Goal: Information Seeking & Learning: Find specific fact

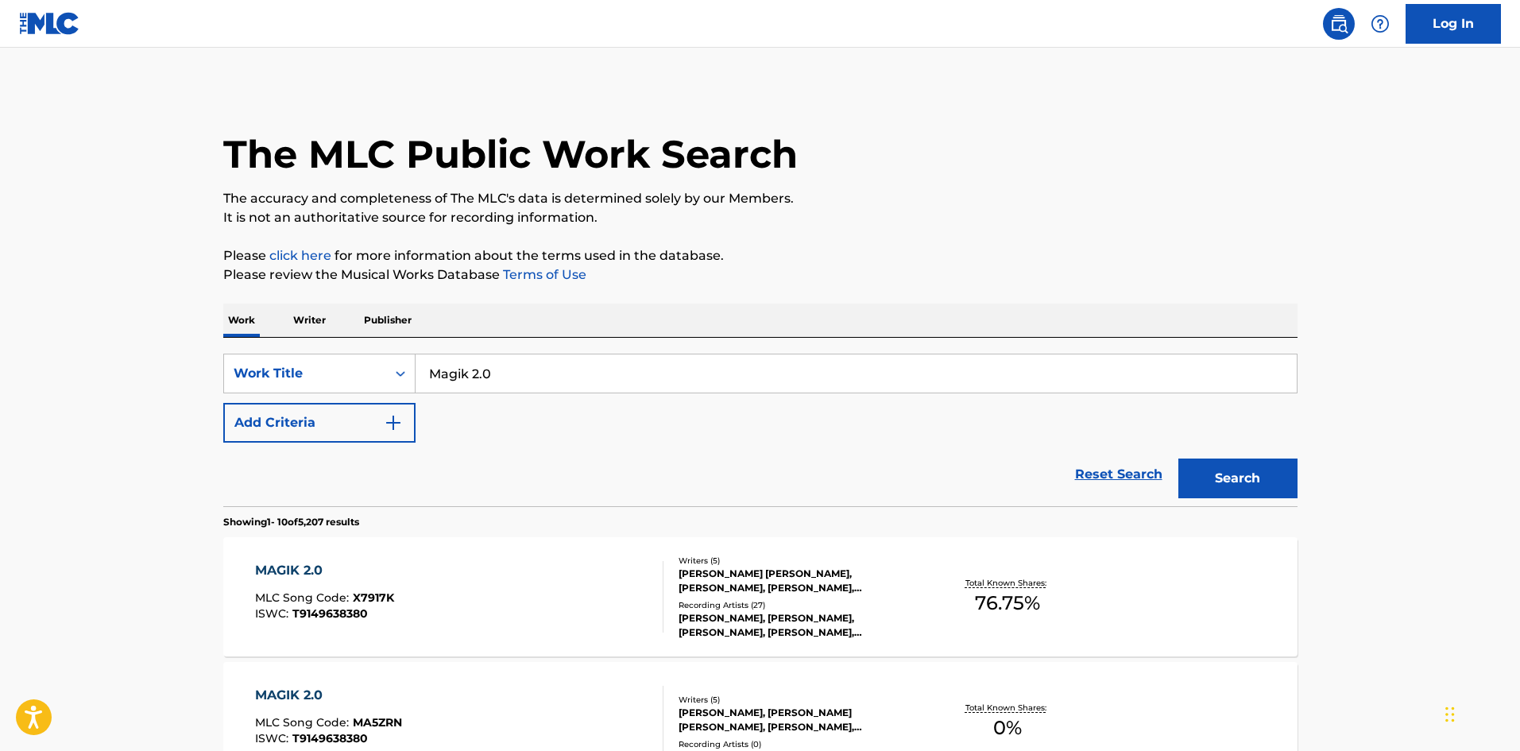
click at [558, 601] on div "MAGIK 2.0 MLC Song Code : X7917K ISWC : T9149638380" at bounding box center [459, 596] width 408 height 71
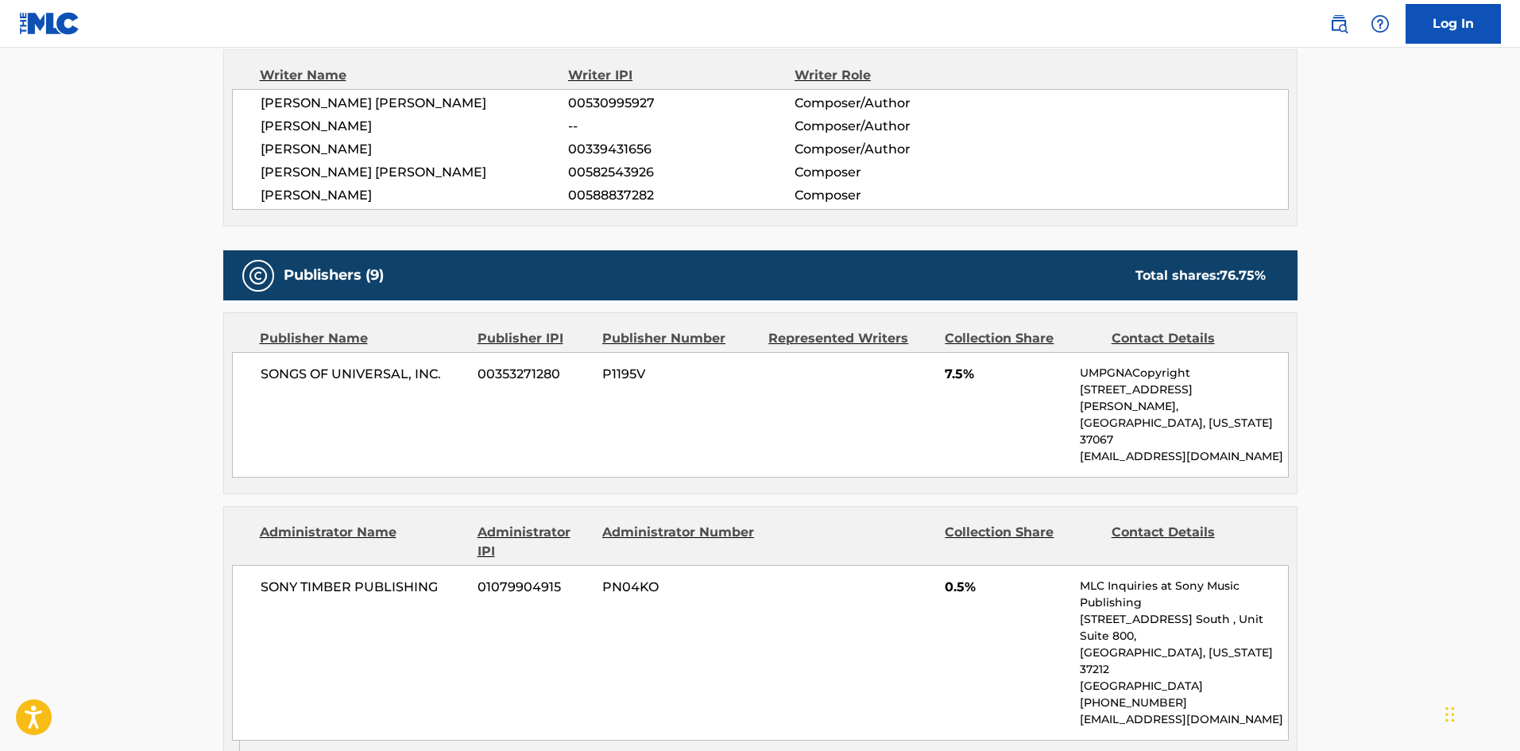
scroll to position [1033, 0]
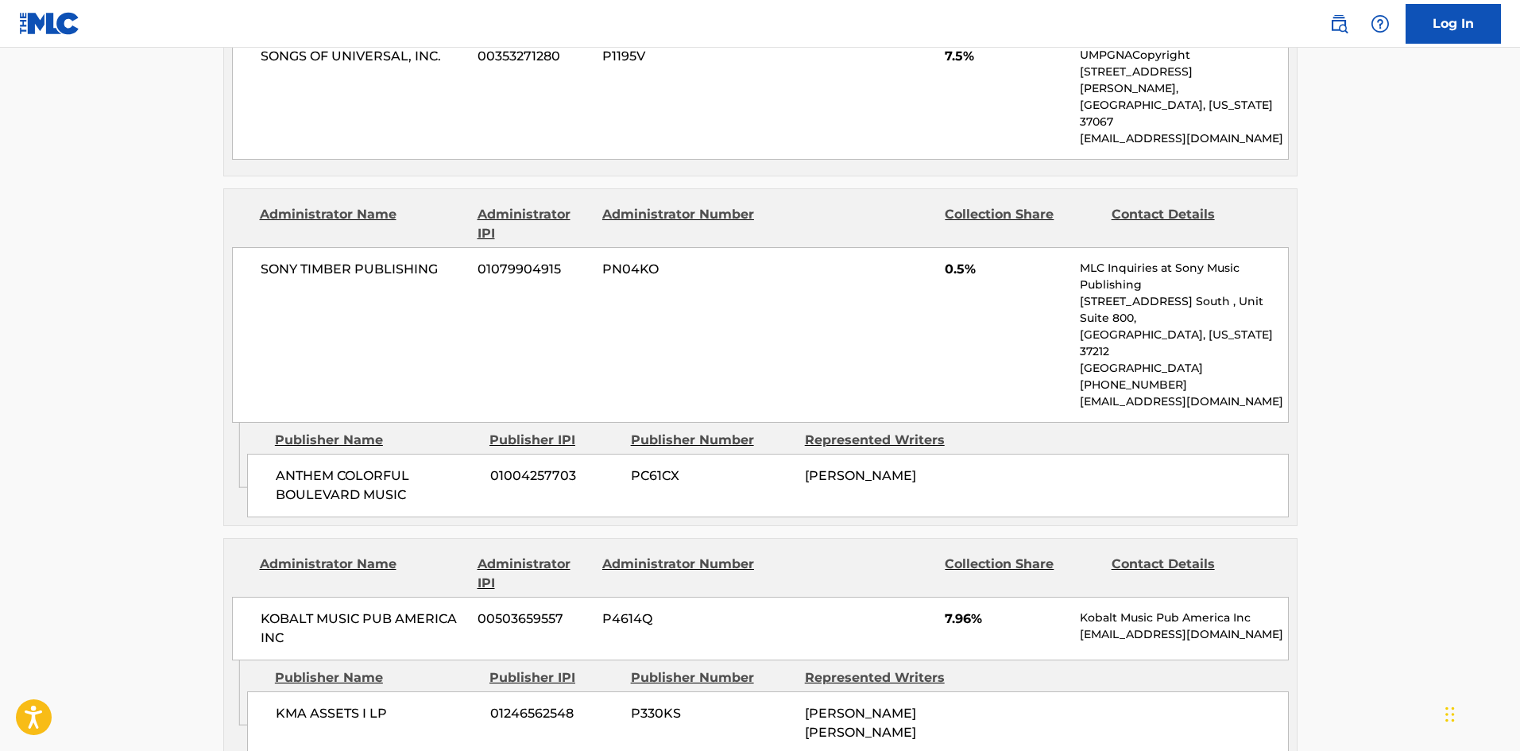
click at [288, 454] on div "ANTHEM COLORFUL BOULEVARD MUSIC 01004257703 PC61CX [PERSON_NAME]" at bounding box center [767, 486] width 1041 height 64
drag, startPoint x: 288, startPoint y: 398, endPoint x: 430, endPoint y: 424, distance: 143.8
click at [430, 454] on div "ANTHEM COLORFUL BOULEVARD MUSIC 01004257703 PC61CX [PERSON_NAME]" at bounding box center [767, 486] width 1041 height 64
copy div "ANTHEM COLORFUL BOULEVARD MUSIC"
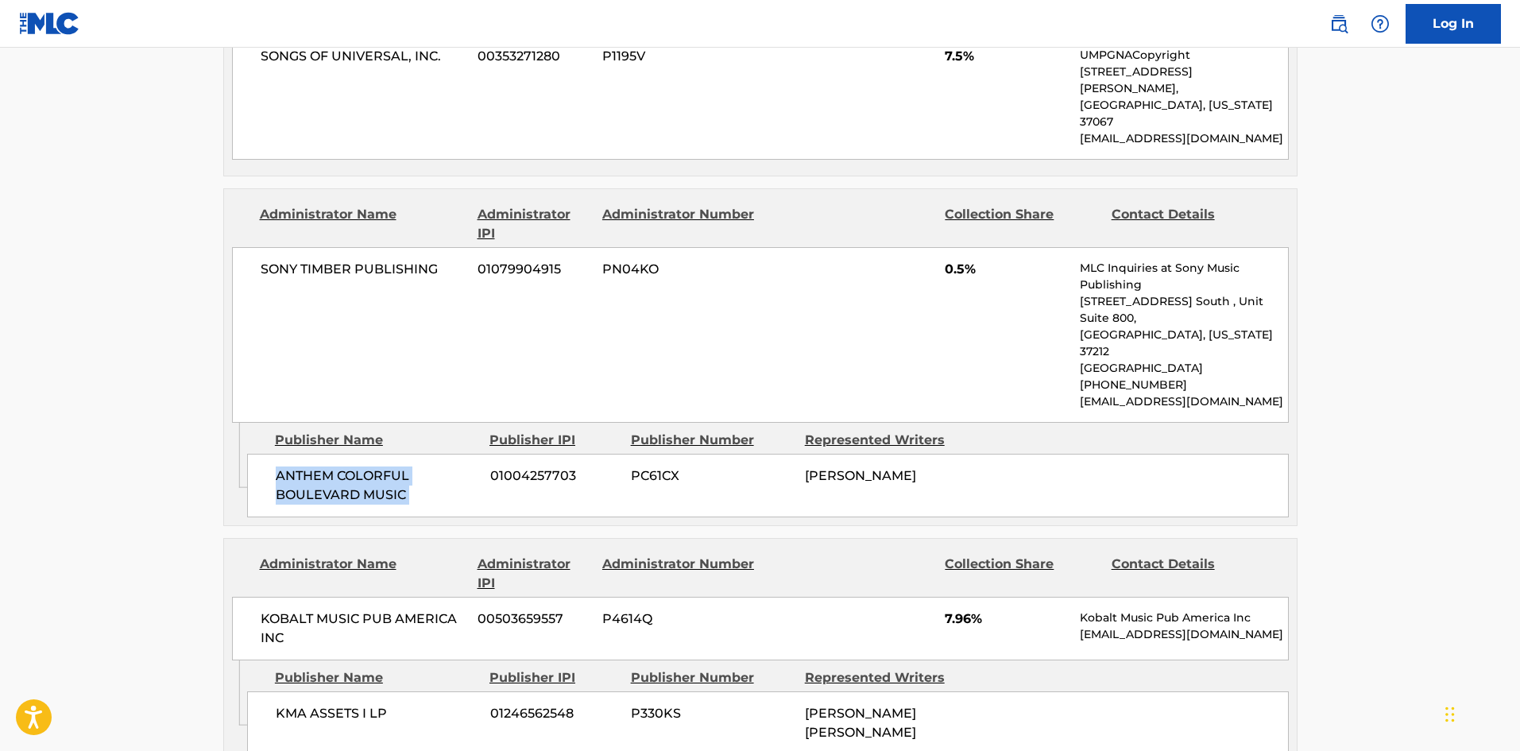
copy div "ANTHEM COLORFUL BOULEVARD MUSIC"
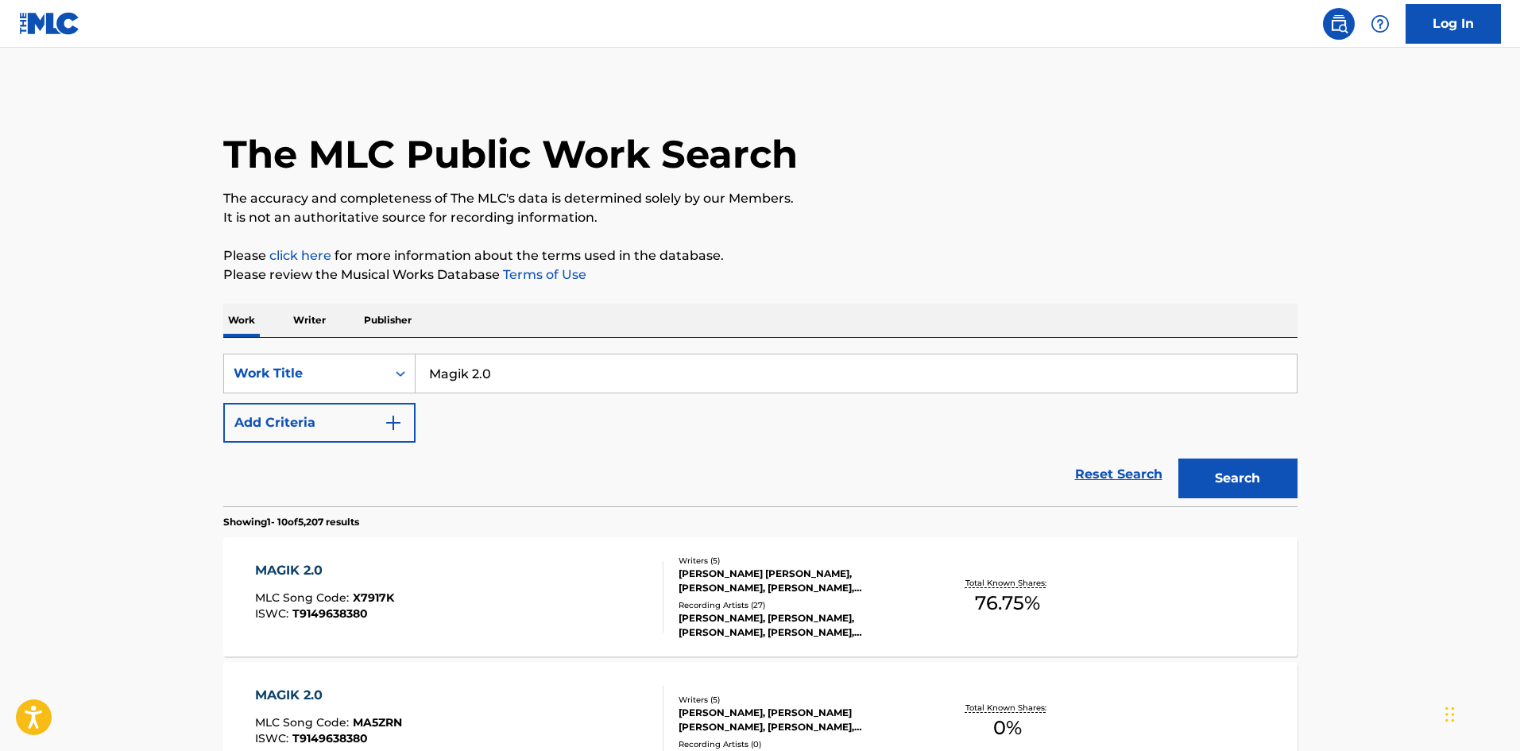
click at [553, 392] on div "Magik 2.0" at bounding box center [856, 373] width 882 height 40
click at [564, 384] on input "Magik 2.0" at bounding box center [855, 373] width 881 height 38
paste input "Mamiii"
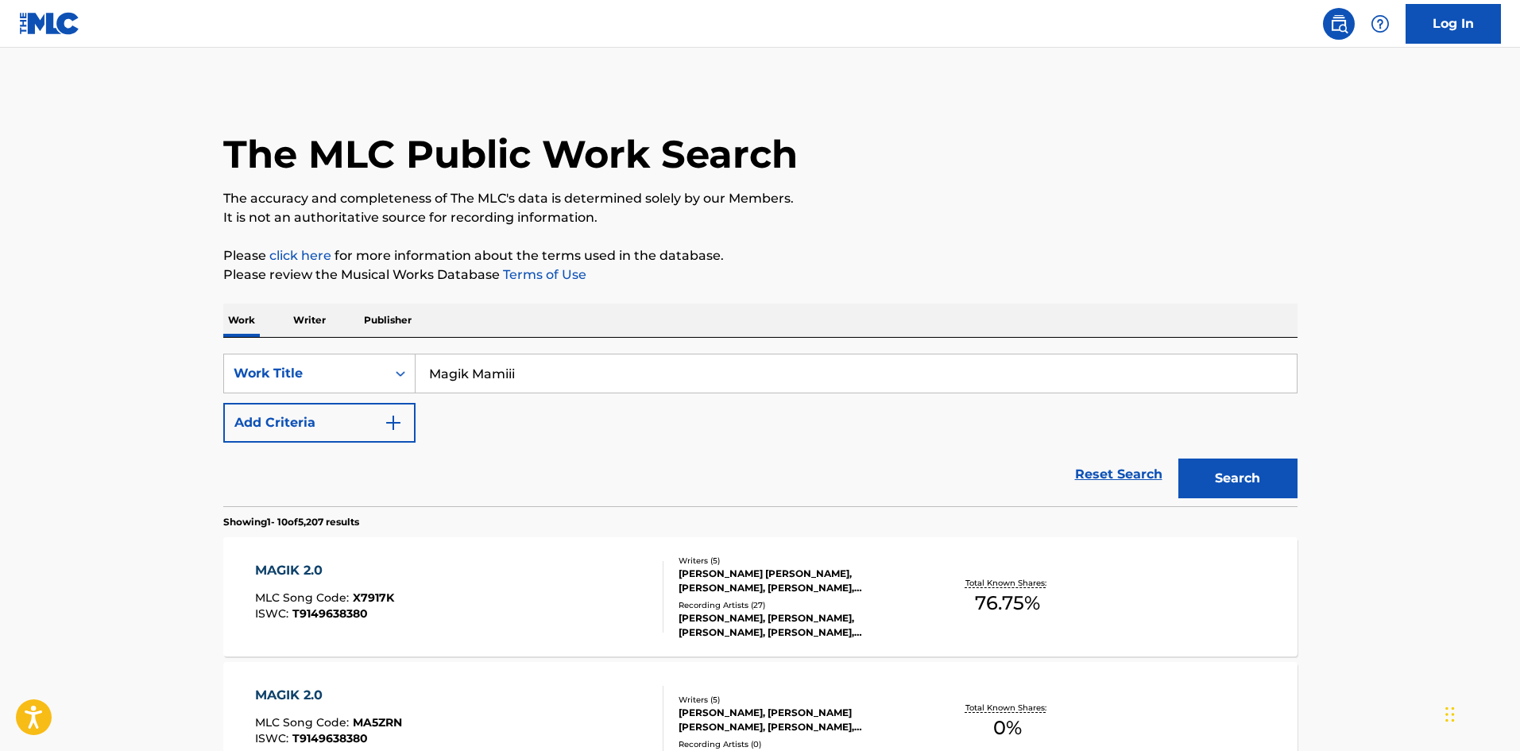
click at [967, 386] on input "Magik Mamiii" at bounding box center [855, 373] width 881 height 38
click at [968, 386] on input "Magik Mamiii" at bounding box center [855, 373] width 881 height 38
paste input "Search Form"
type input "Mamiii"
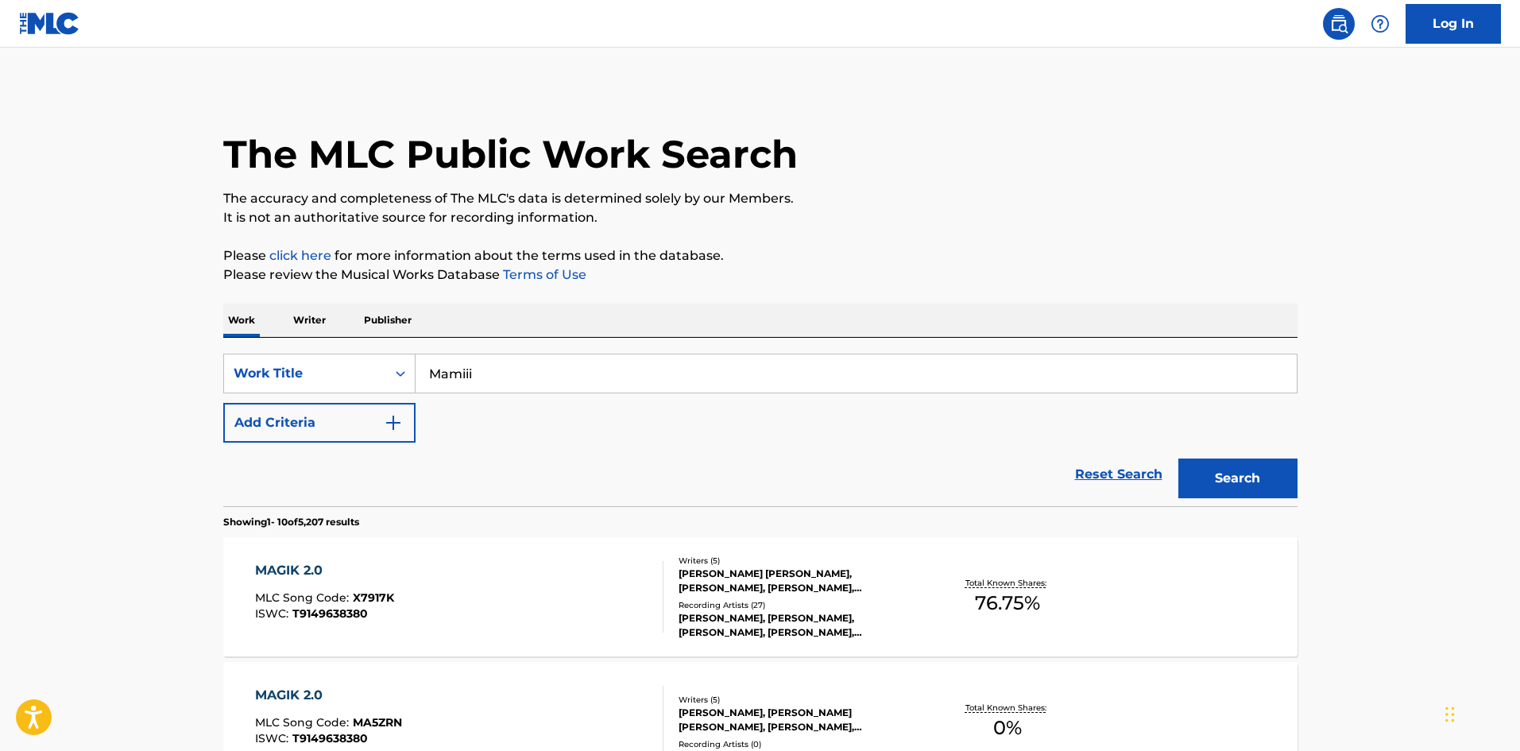
click at [1247, 487] on button "Search" at bounding box center [1237, 478] width 119 height 40
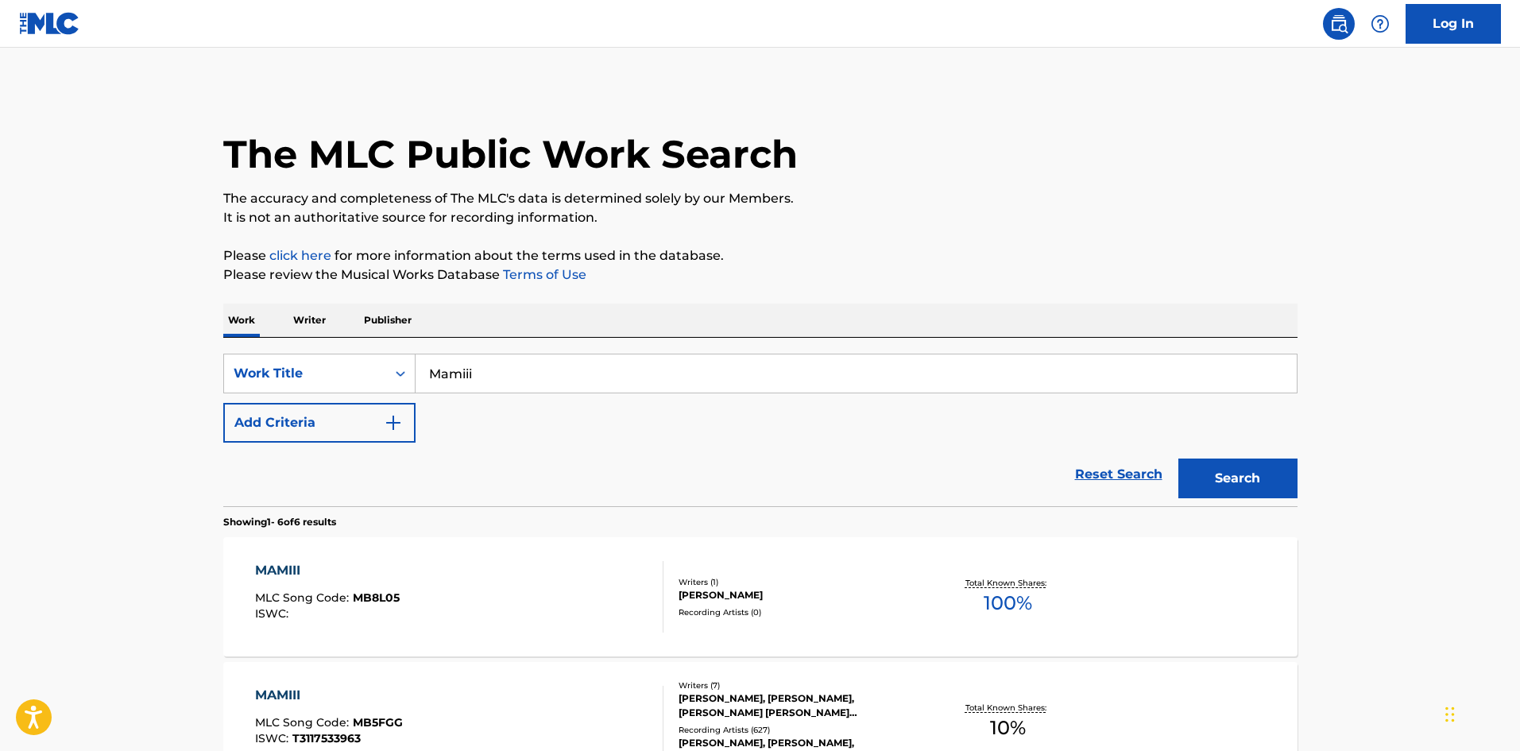
click at [342, 419] on button "Add Criteria" at bounding box center [319, 423] width 192 height 40
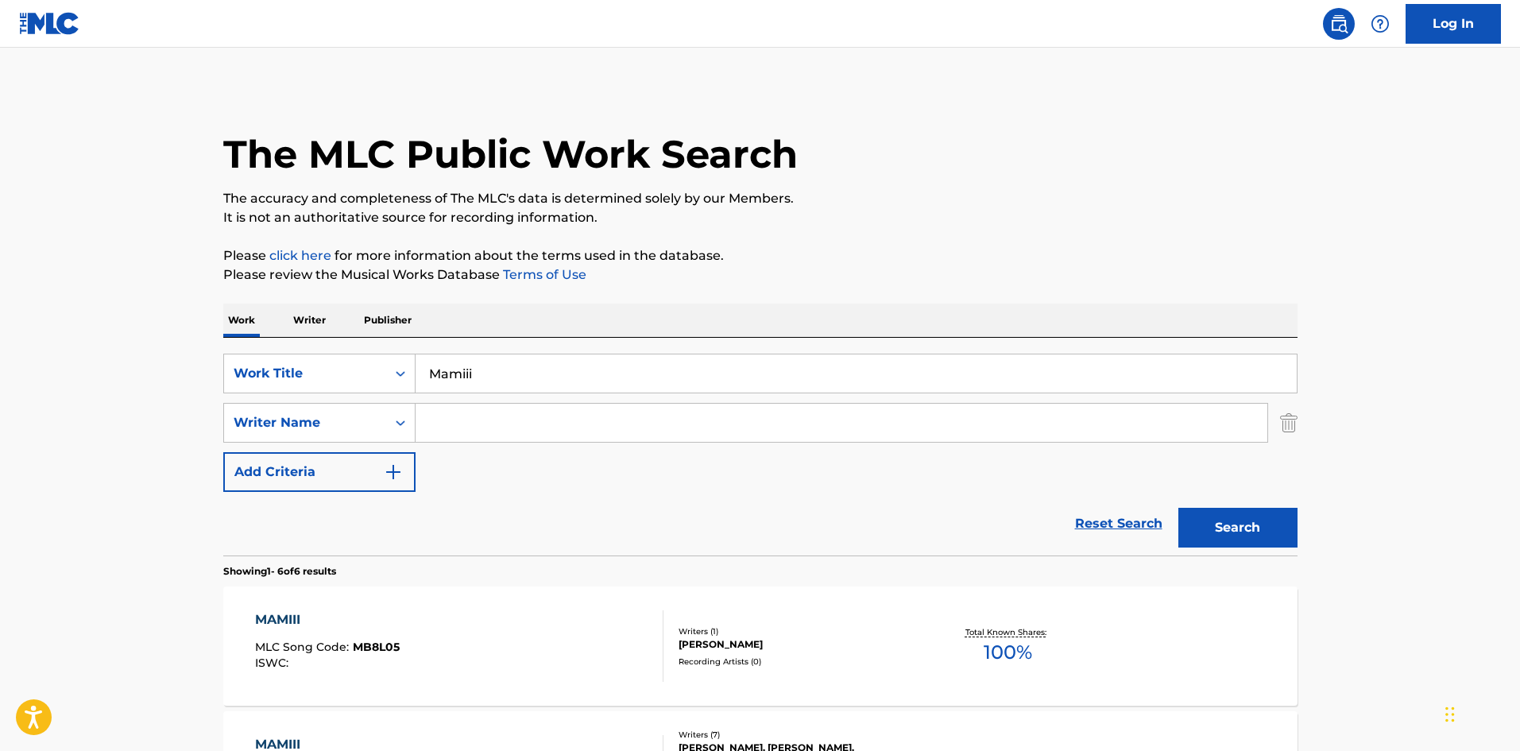
click at [462, 419] on input "Search Form" at bounding box center [841, 423] width 852 height 38
paste input "[GEOGRAPHIC_DATA]"
type input "[GEOGRAPHIC_DATA]"
click at [1227, 519] on button "Search" at bounding box center [1237, 528] width 119 height 40
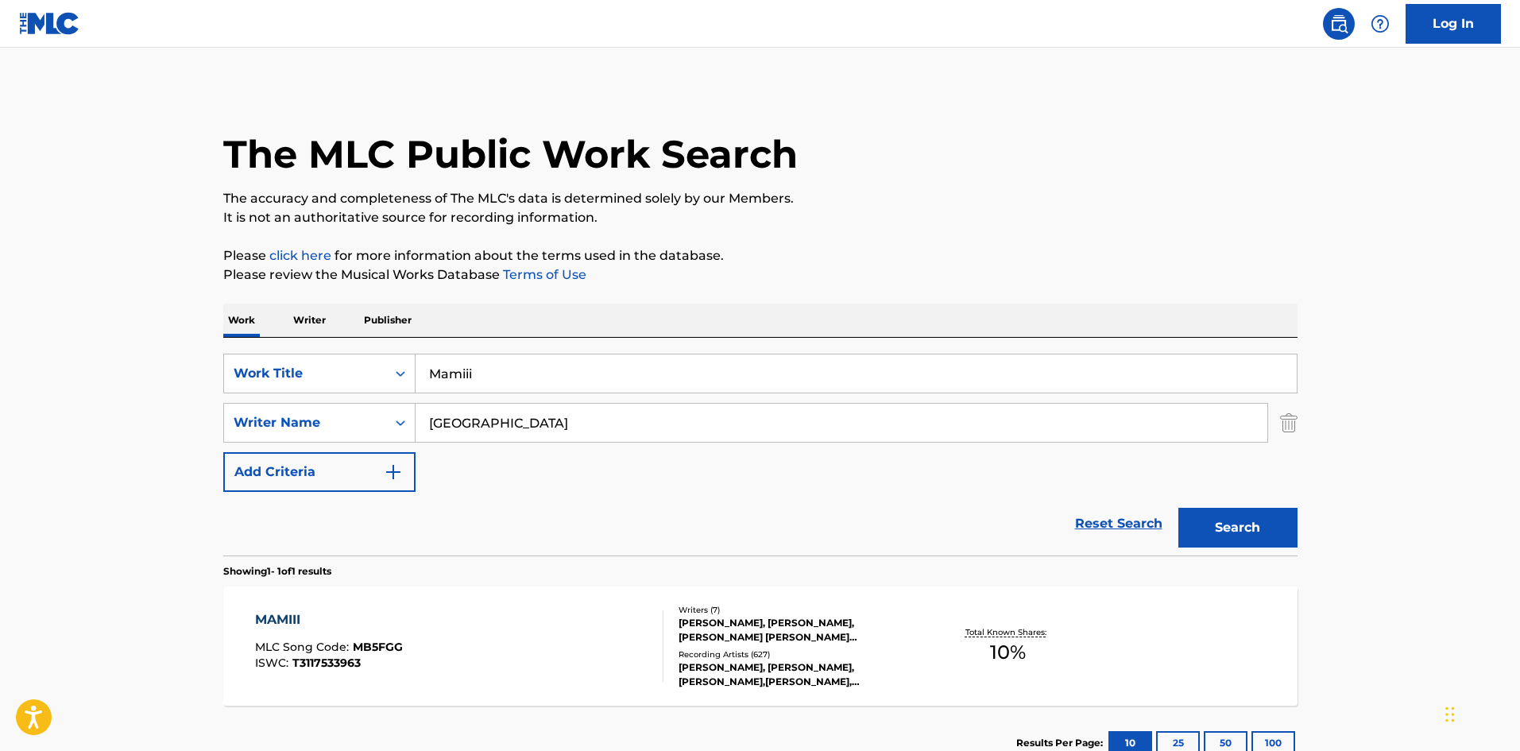
click at [434, 642] on div "MAMIII MLC Song Code : MB5FGG ISWC : T3117533963" at bounding box center [459, 645] width 408 height 71
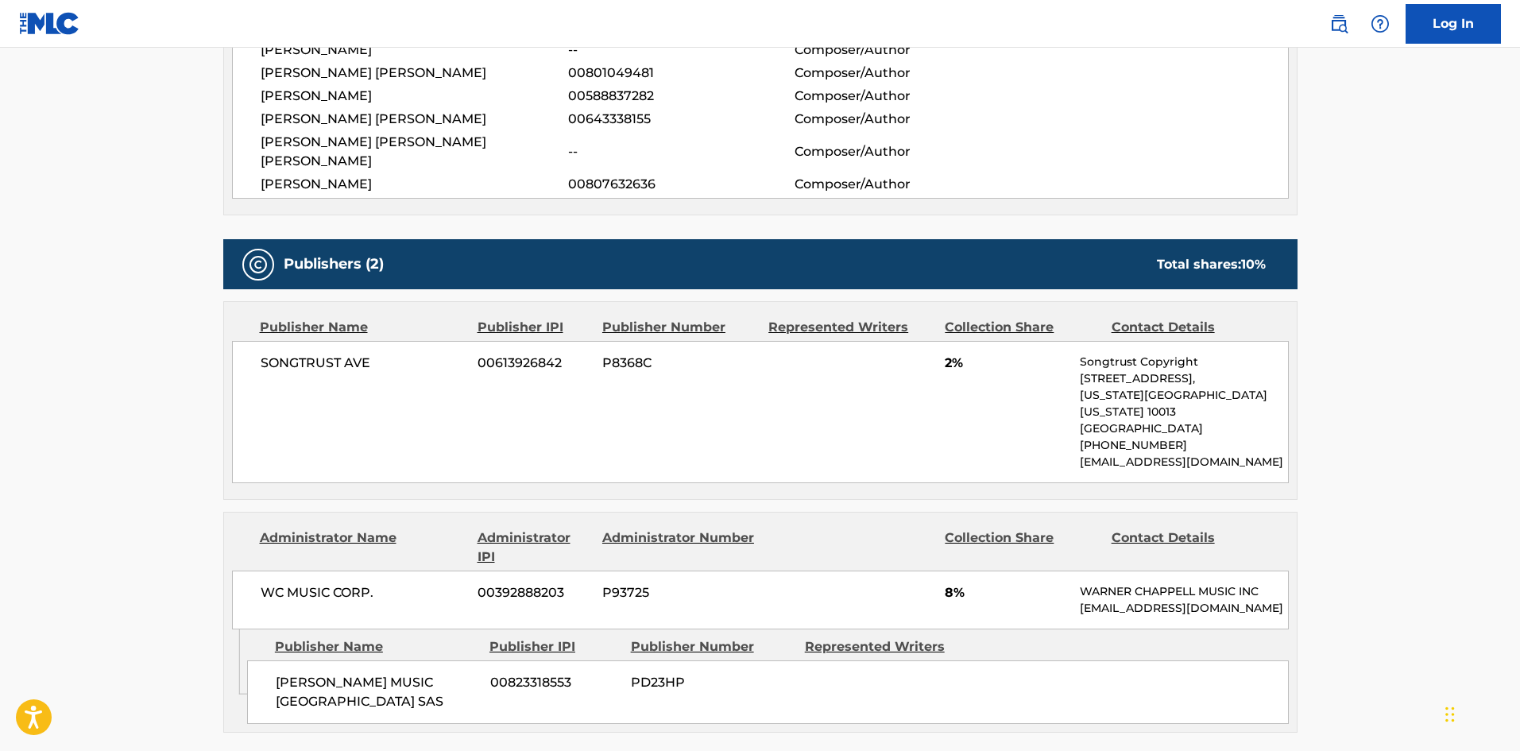
scroll to position [794, 0]
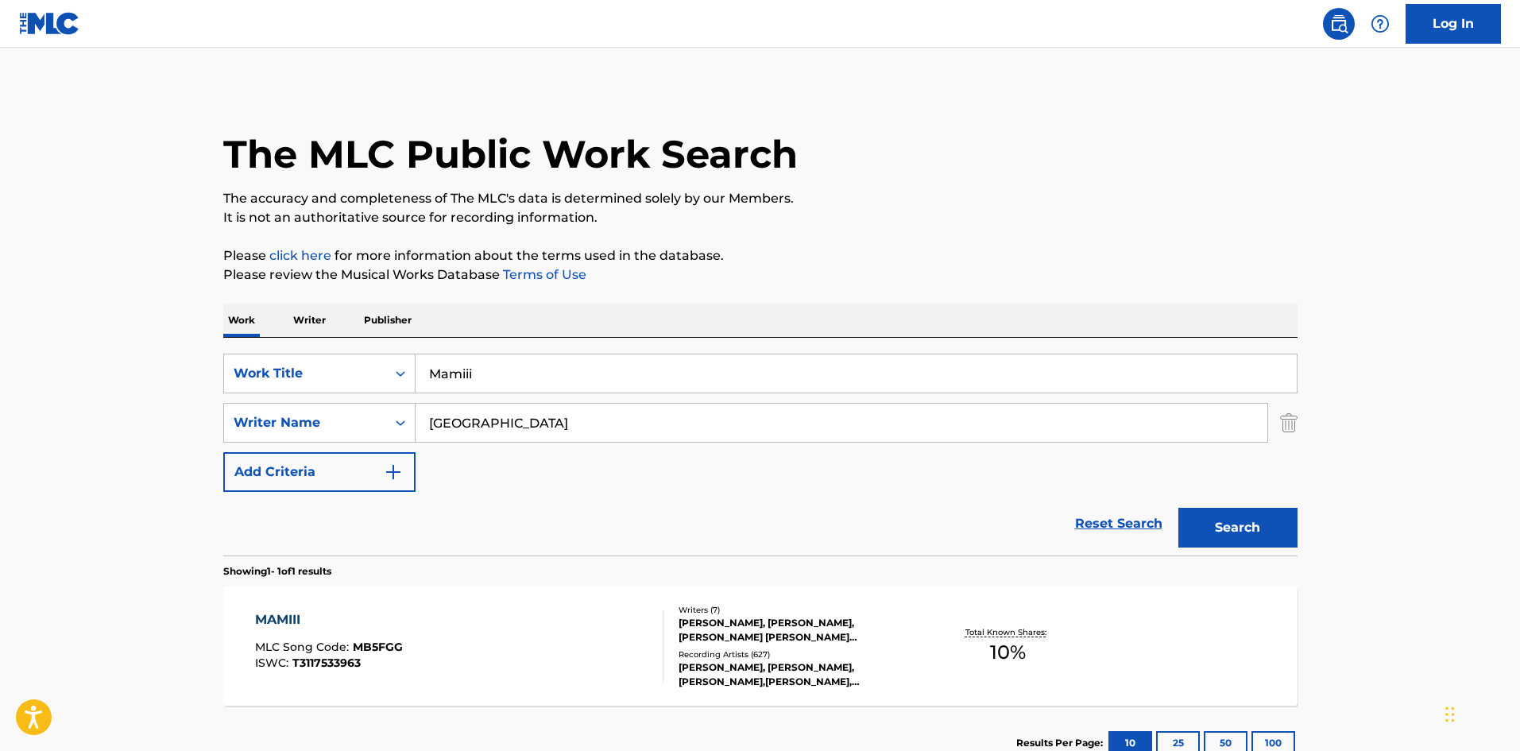
click at [499, 431] on input "[GEOGRAPHIC_DATA]" at bounding box center [841, 423] width 852 height 38
paste input "[PERSON_NAME]"
type input "[PERSON_NAME]"
click at [1298, 550] on div "The MLC Public Work Search The accuracy and completeness of The MLC's data is d…" at bounding box center [760, 433] width 1112 height 693
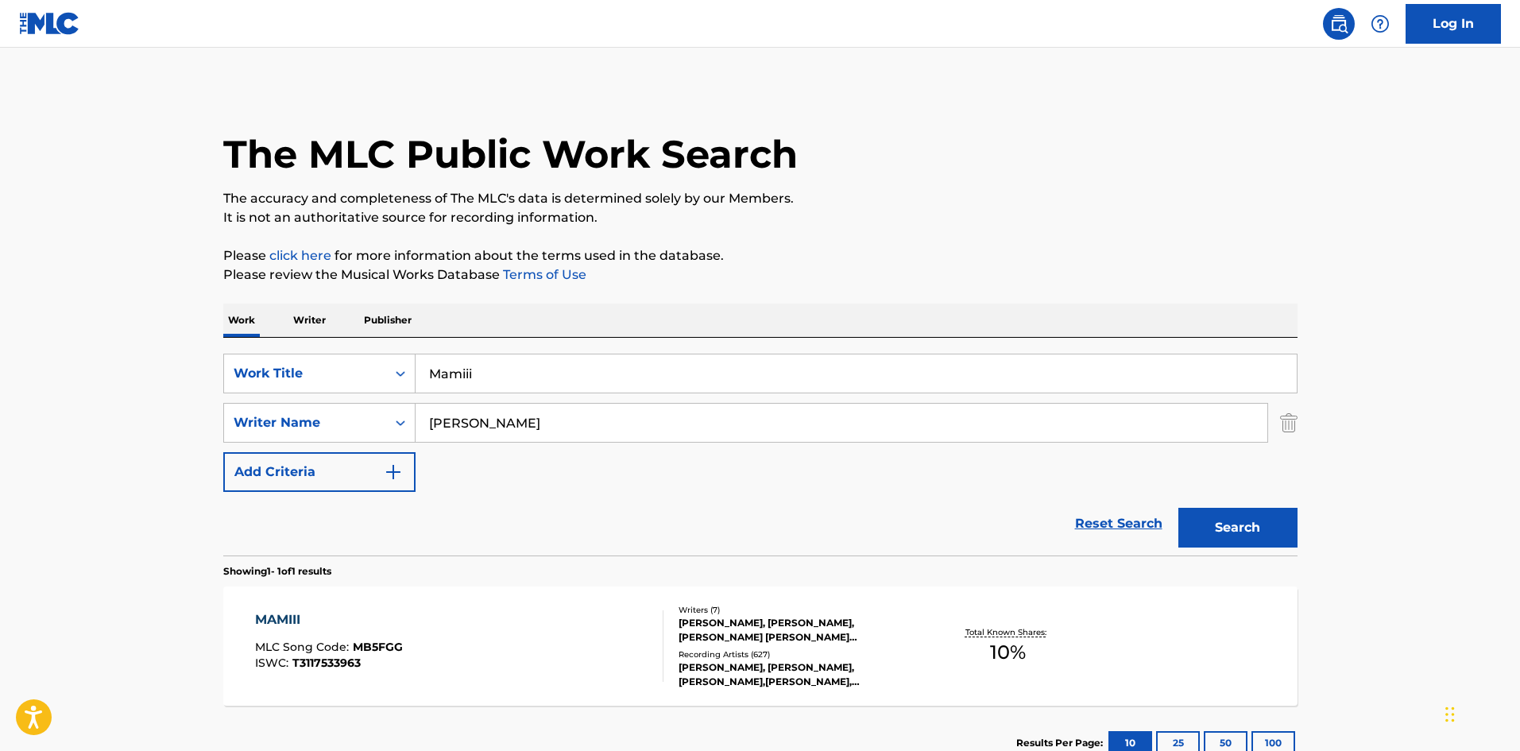
click at [1235, 527] on button "Search" at bounding box center [1237, 528] width 119 height 40
click at [474, 678] on div "MAMIII MLC Song Code : MB5FGG ISWC : T3117533963" at bounding box center [459, 645] width 408 height 71
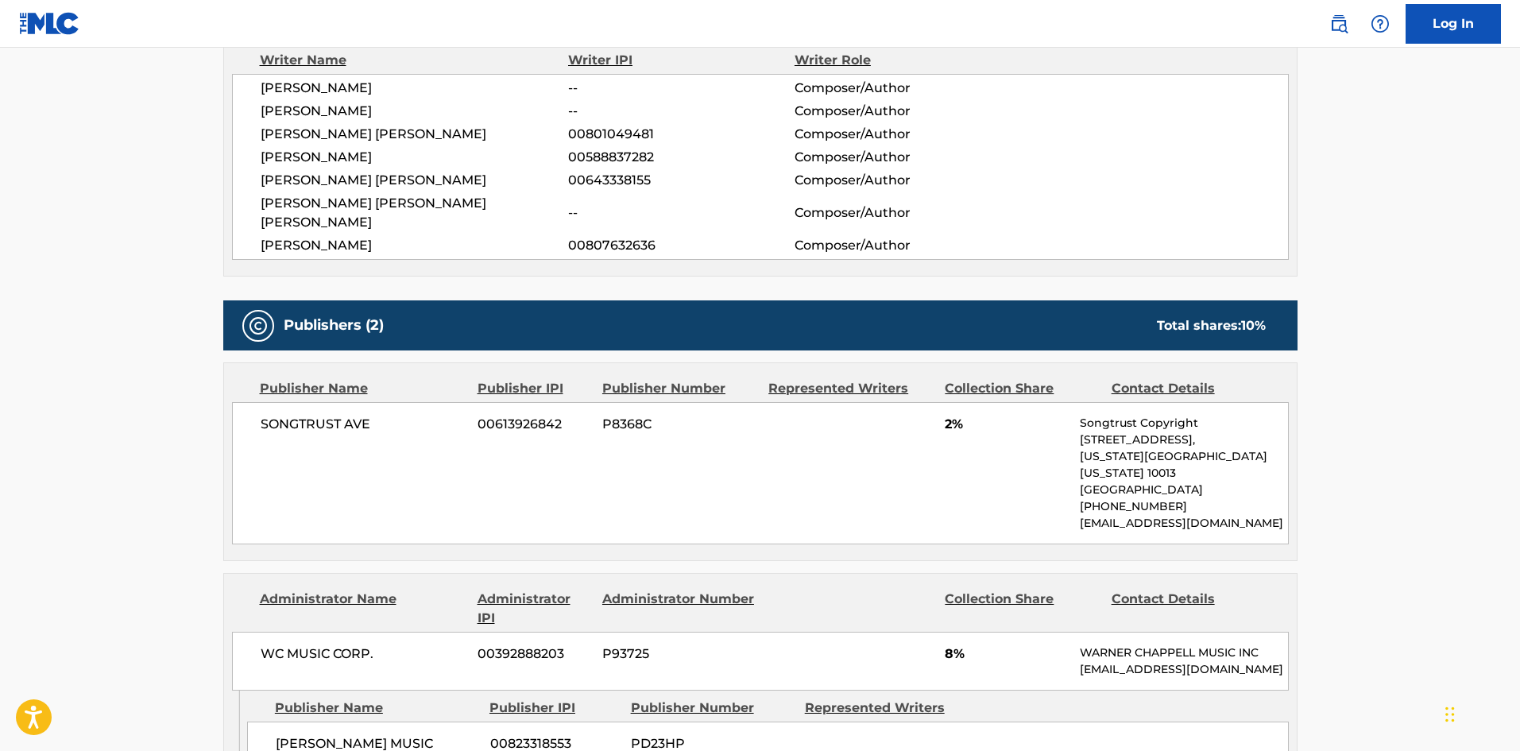
scroll to position [794, 0]
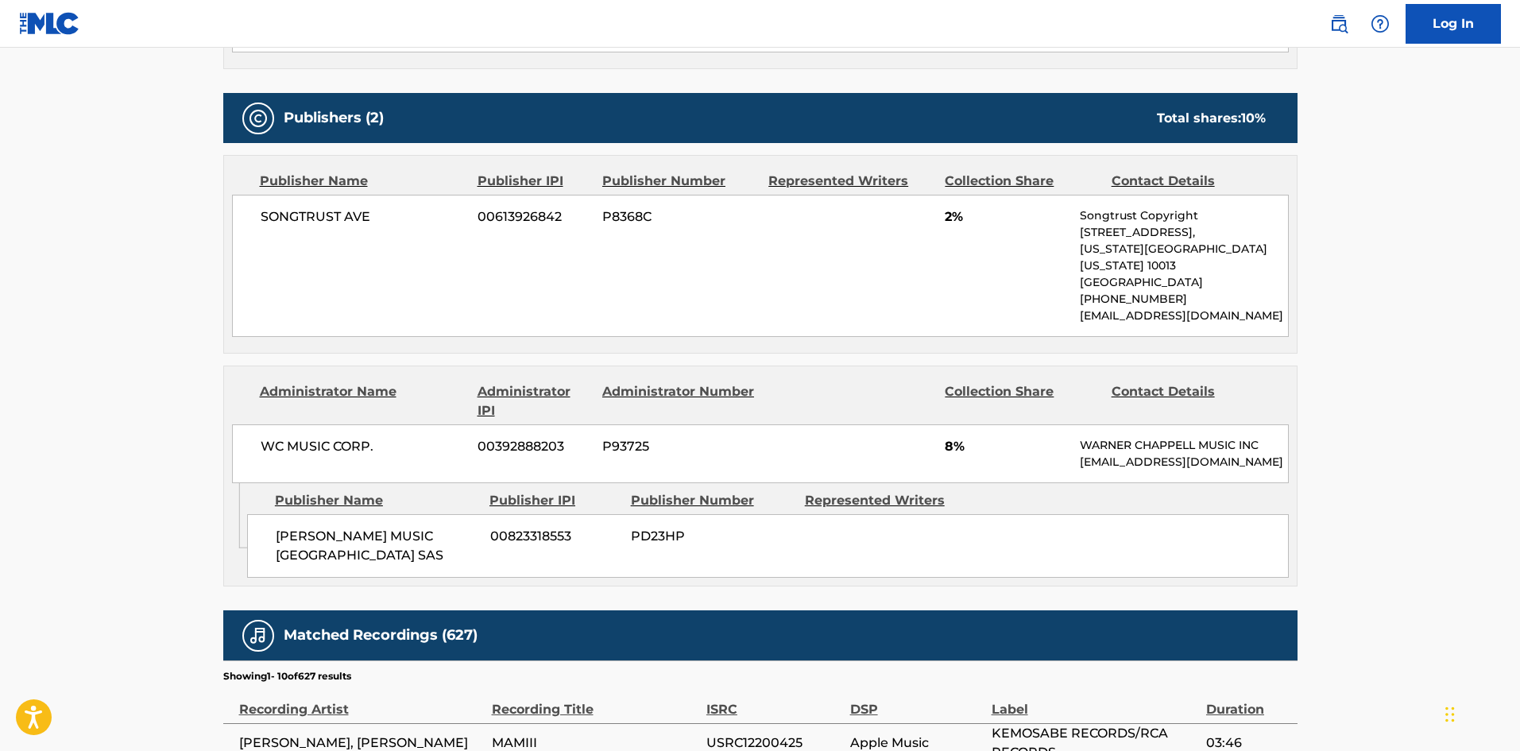
click at [276, 207] on span "SONGTRUST AVE" at bounding box center [364, 216] width 206 height 19
drag, startPoint x: 276, startPoint y: 191, endPoint x: 373, endPoint y: 201, distance: 98.2
click at [373, 207] on span "SONGTRUST AVE" at bounding box center [364, 216] width 206 height 19
copy div "SONGTRUST AVE"
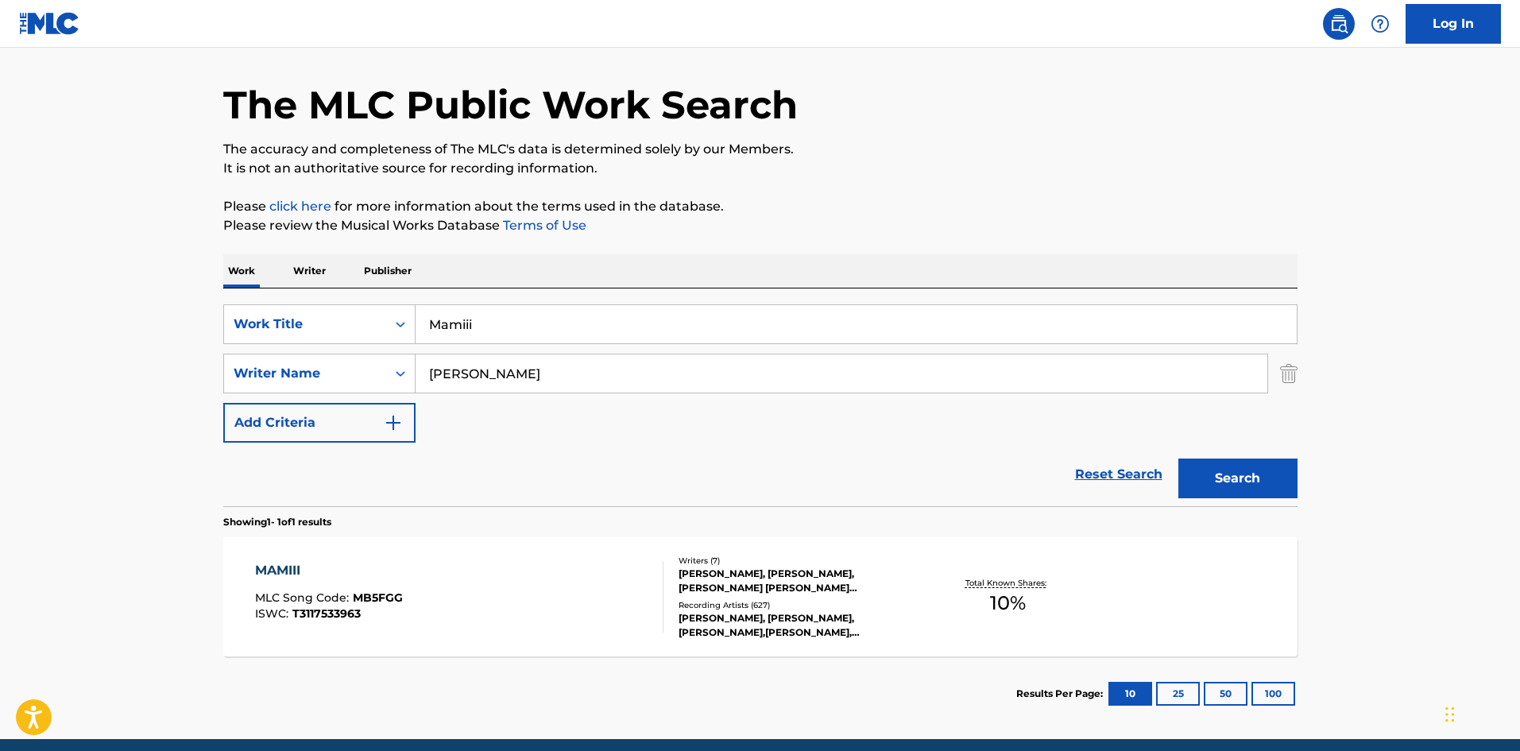
scroll to position [114, 0]
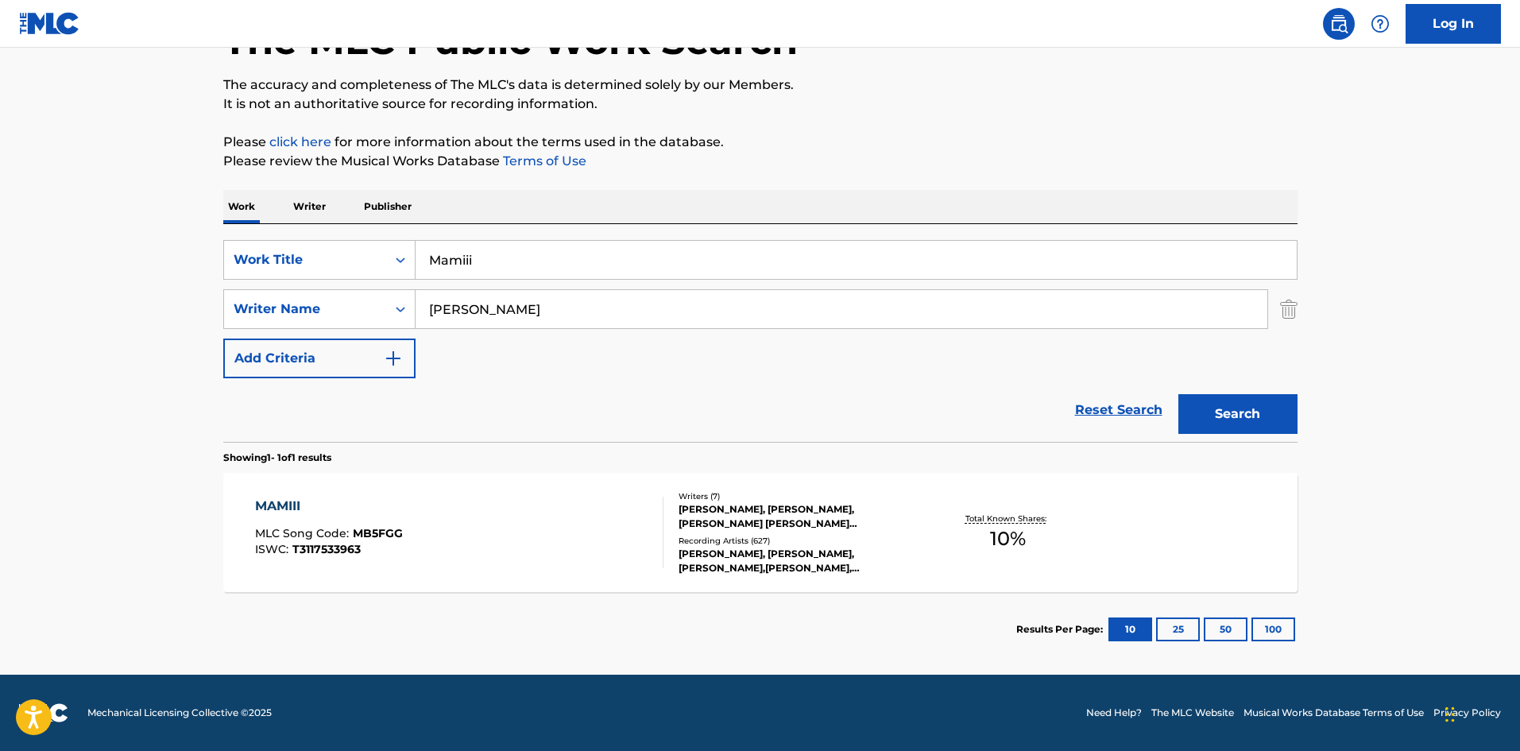
click at [589, 281] on div "SearchWithCriteriab93513a3-956f-4aa2-a108-c526acd26852 Work Title Mamiii Search…" at bounding box center [760, 309] width 1074 height 138
click at [617, 255] on input "Mamiii" at bounding box center [855, 260] width 881 height 38
paste input "I Got You"
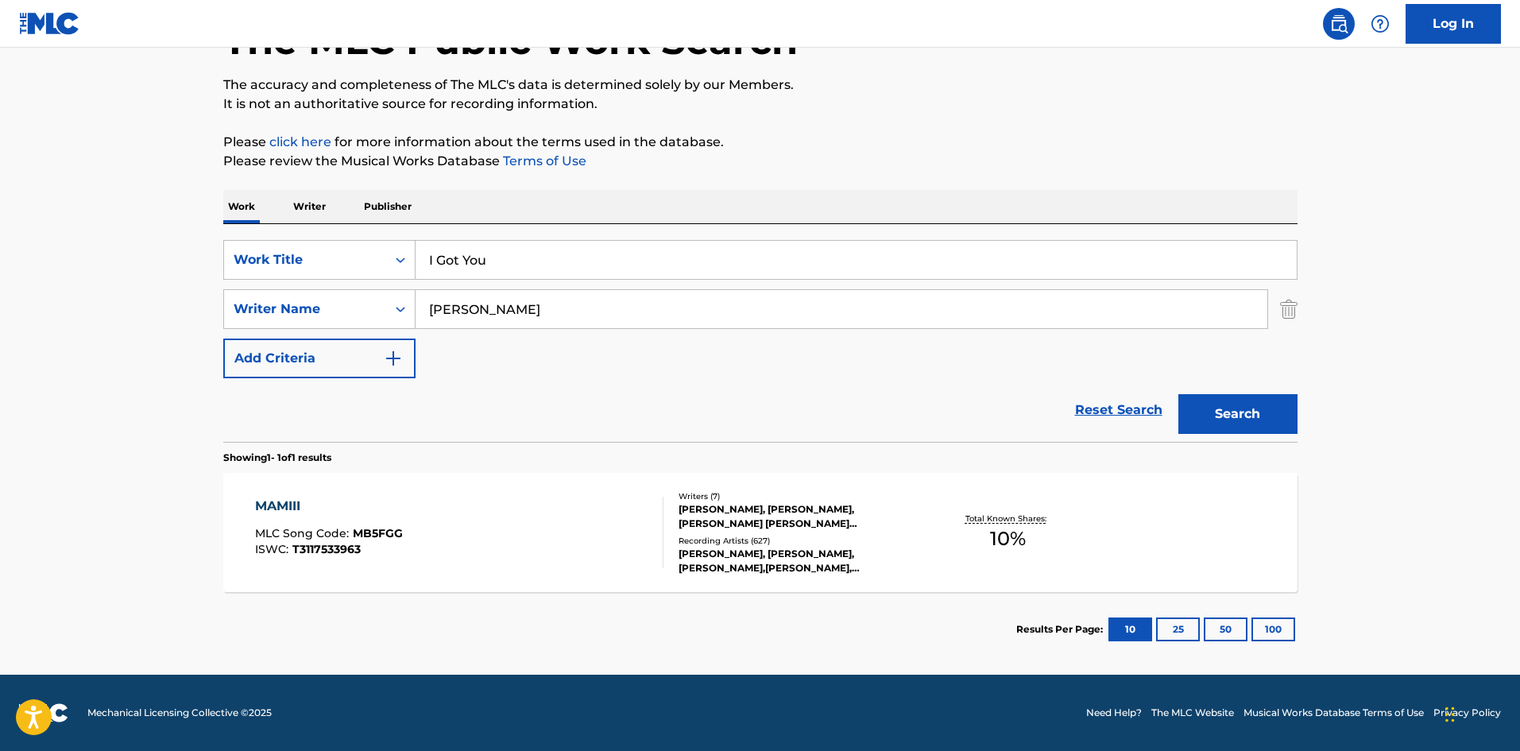
type input "I Got You"
click at [603, 300] on input "[PERSON_NAME]" at bounding box center [841, 309] width 852 height 38
click at [1178, 394] on button "Search" at bounding box center [1237, 414] width 119 height 40
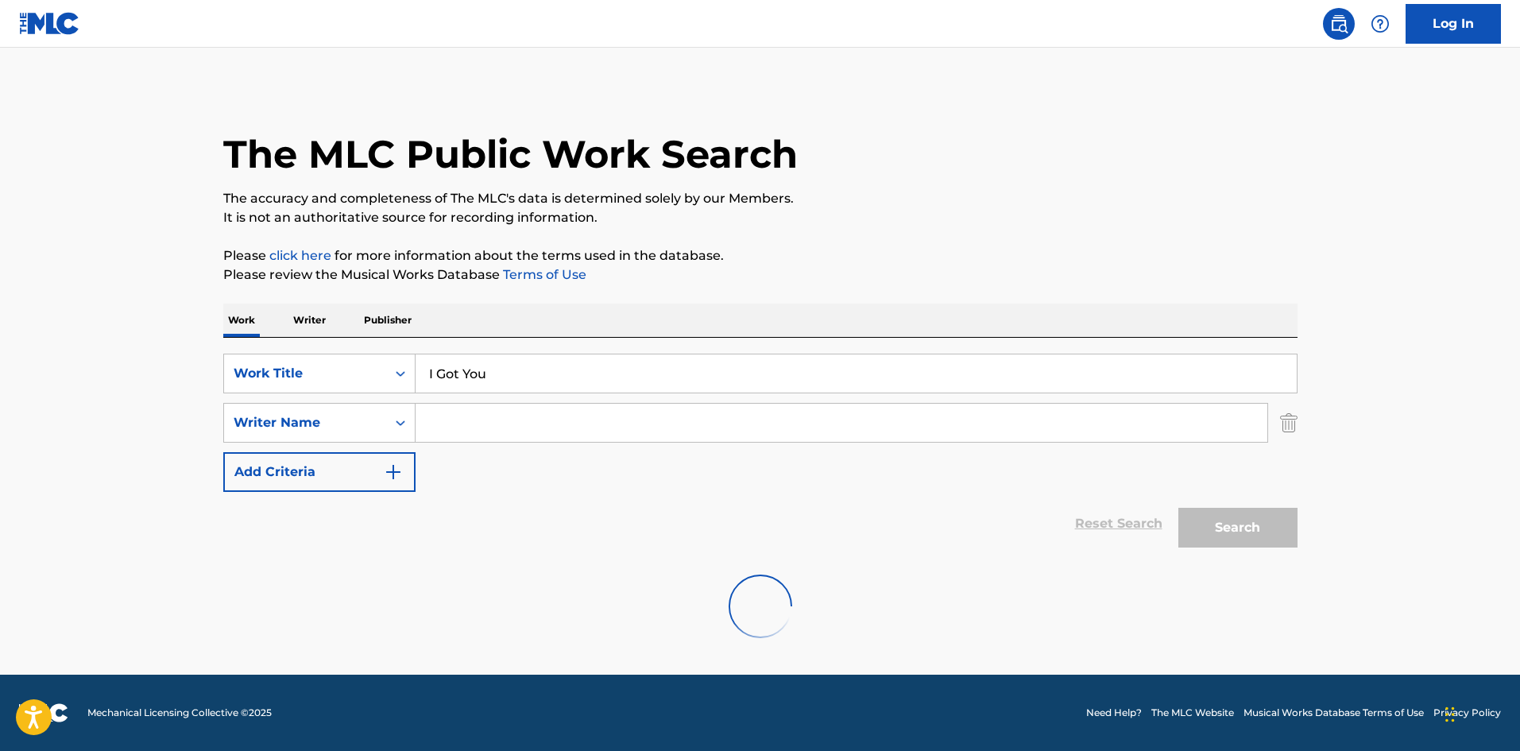
scroll to position [0, 0]
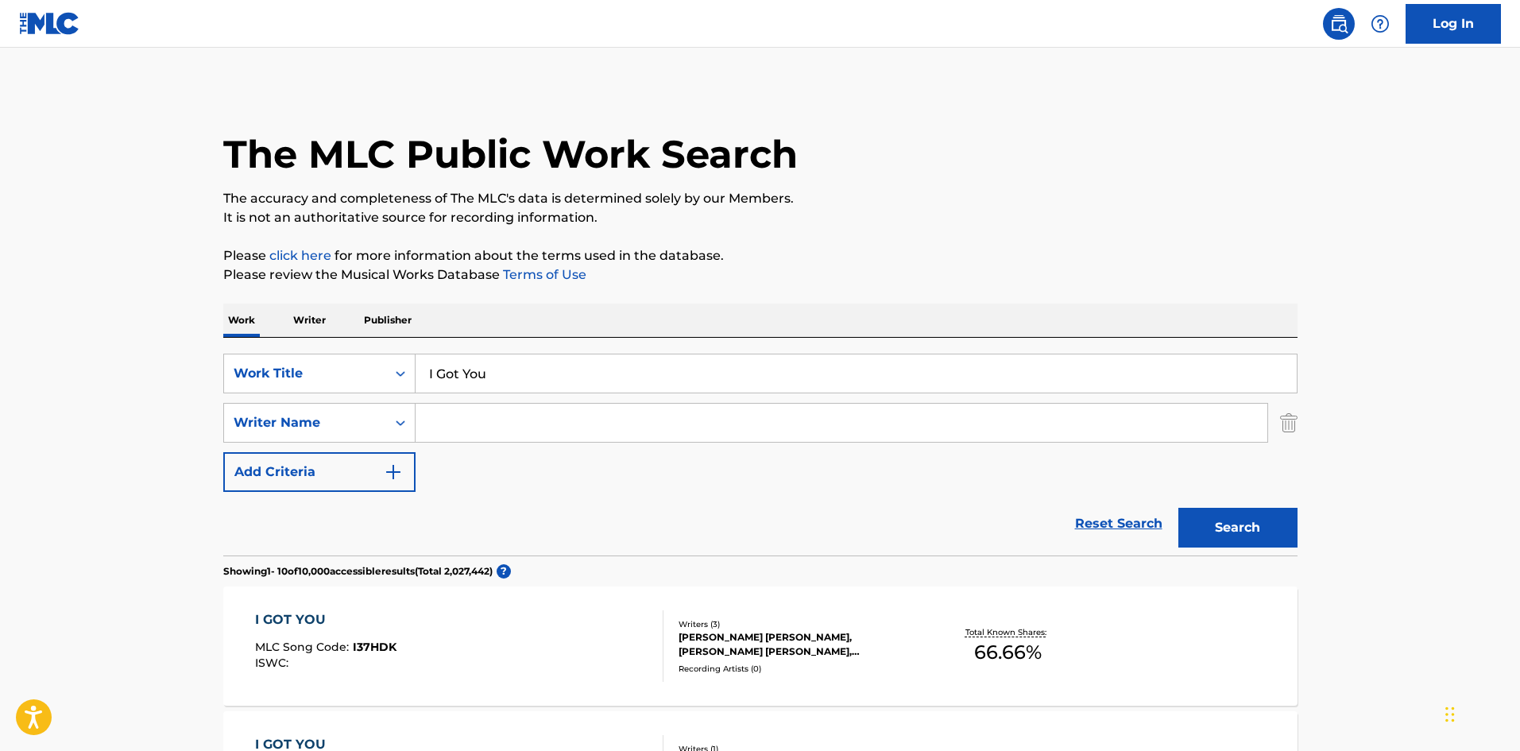
click at [1239, 512] on button "Search" at bounding box center [1237, 528] width 119 height 40
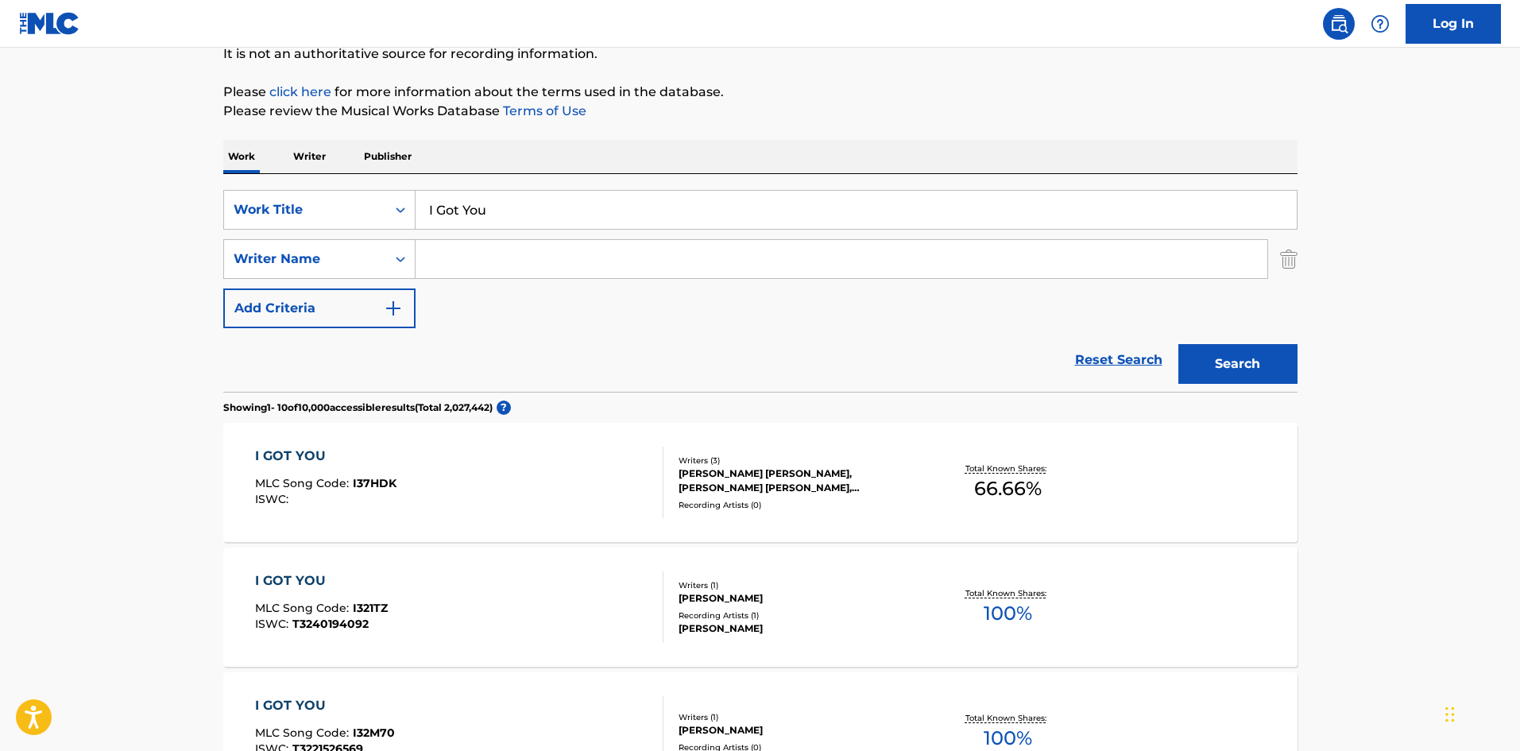
scroll to position [159, 0]
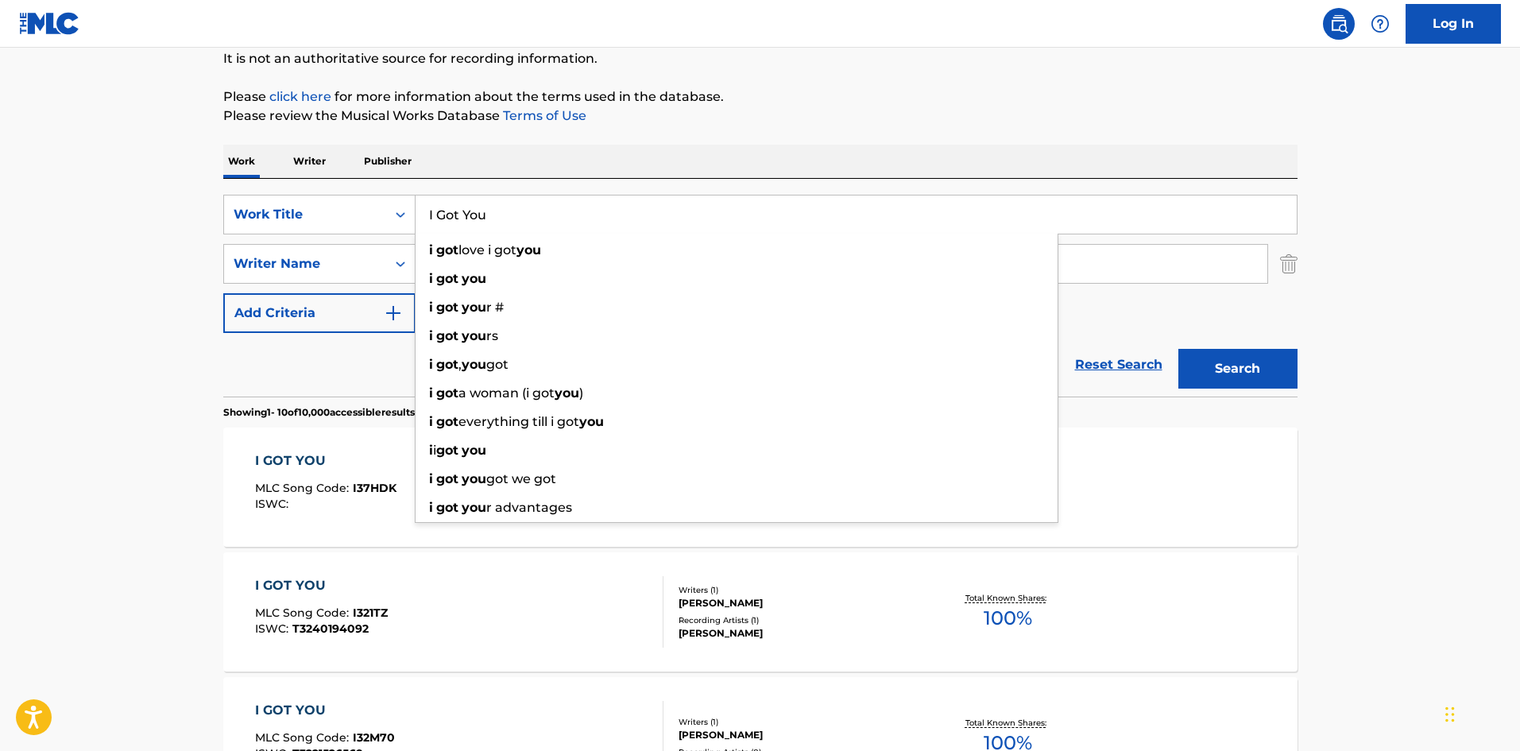
click at [488, 216] on input "I Got You" at bounding box center [855, 214] width 881 height 38
paste input "Mayores (Klap Remix)"
type input "Mayores (Klap Remix)"
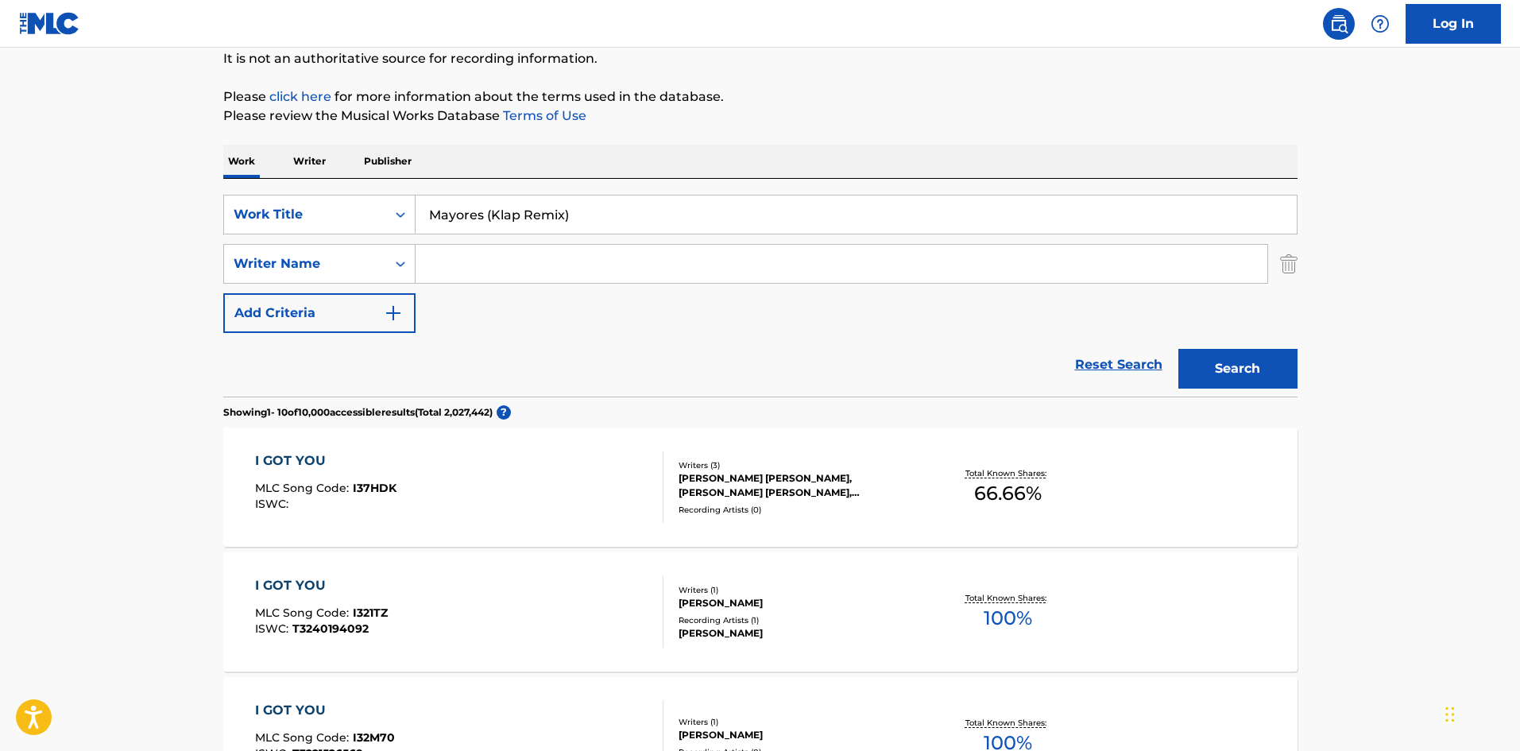
click at [492, 275] on input "Search Form" at bounding box center [841, 264] width 852 height 38
paste input "Ingunza"
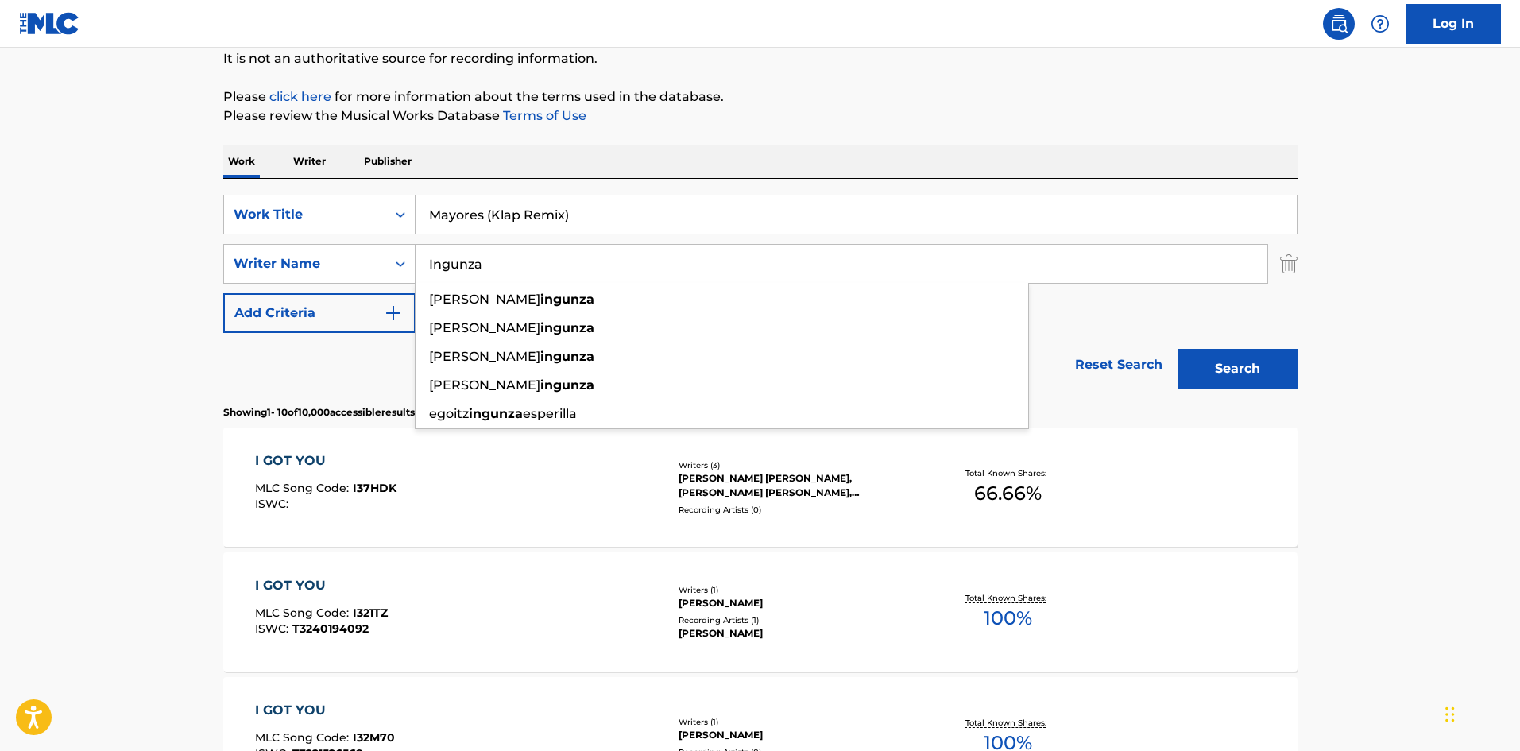
type input "Ingunza"
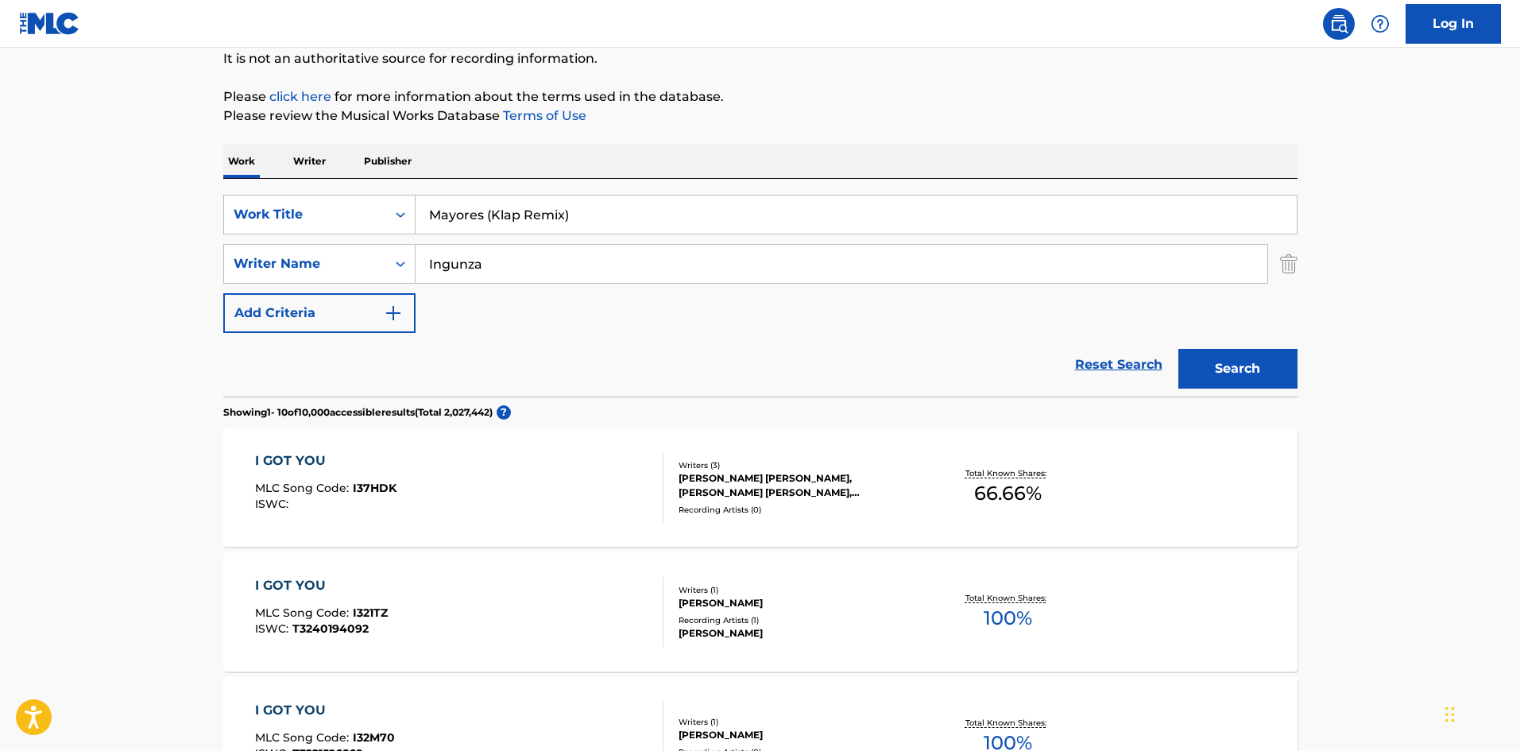
drag, startPoint x: 484, startPoint y: 214, endPoint x: 1086, endPoint y: 153, distance: 605.2
type input "Mayores"
click at [1178, 349] on button "Search" at bounding box center [1237, 369] width 119 height 40
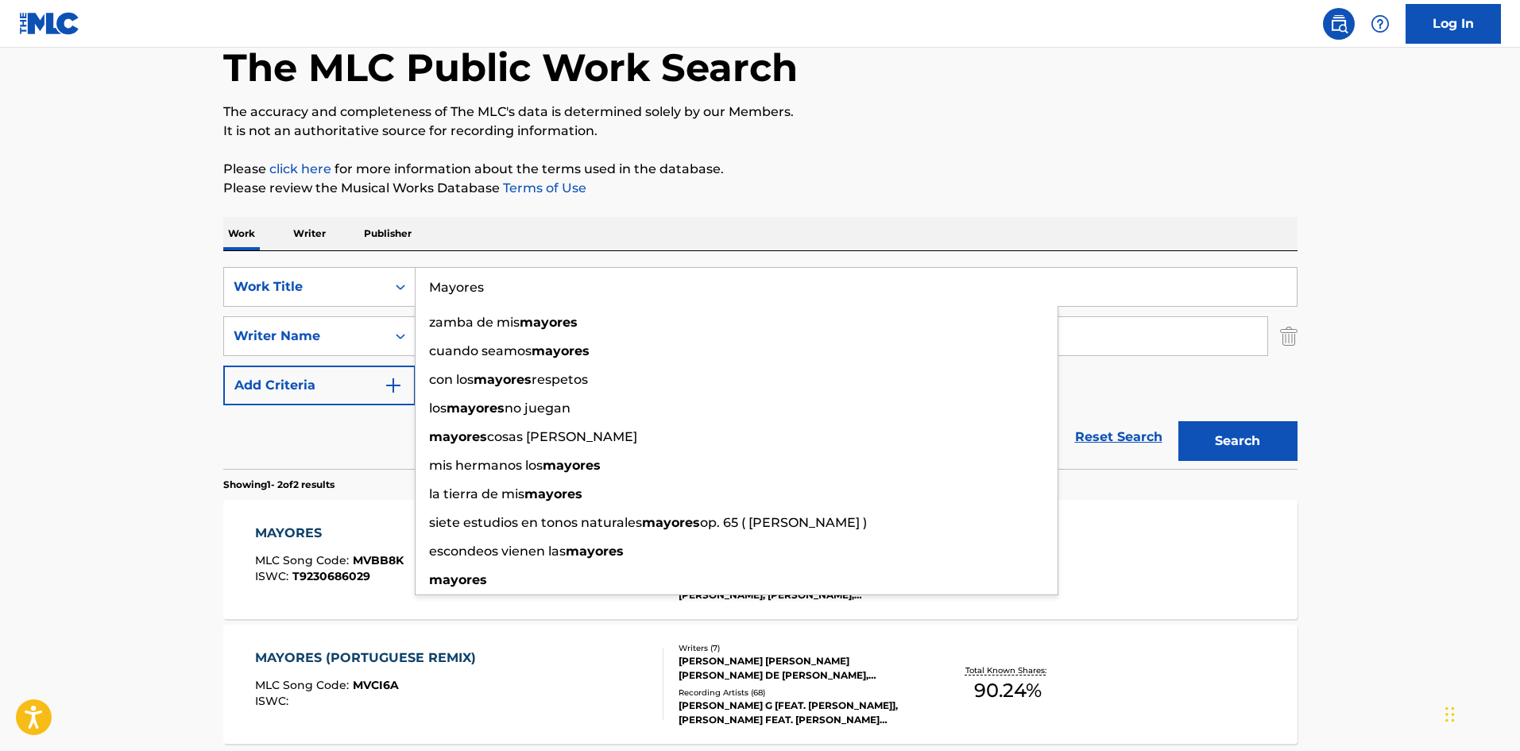
scroll to position [238, 0]
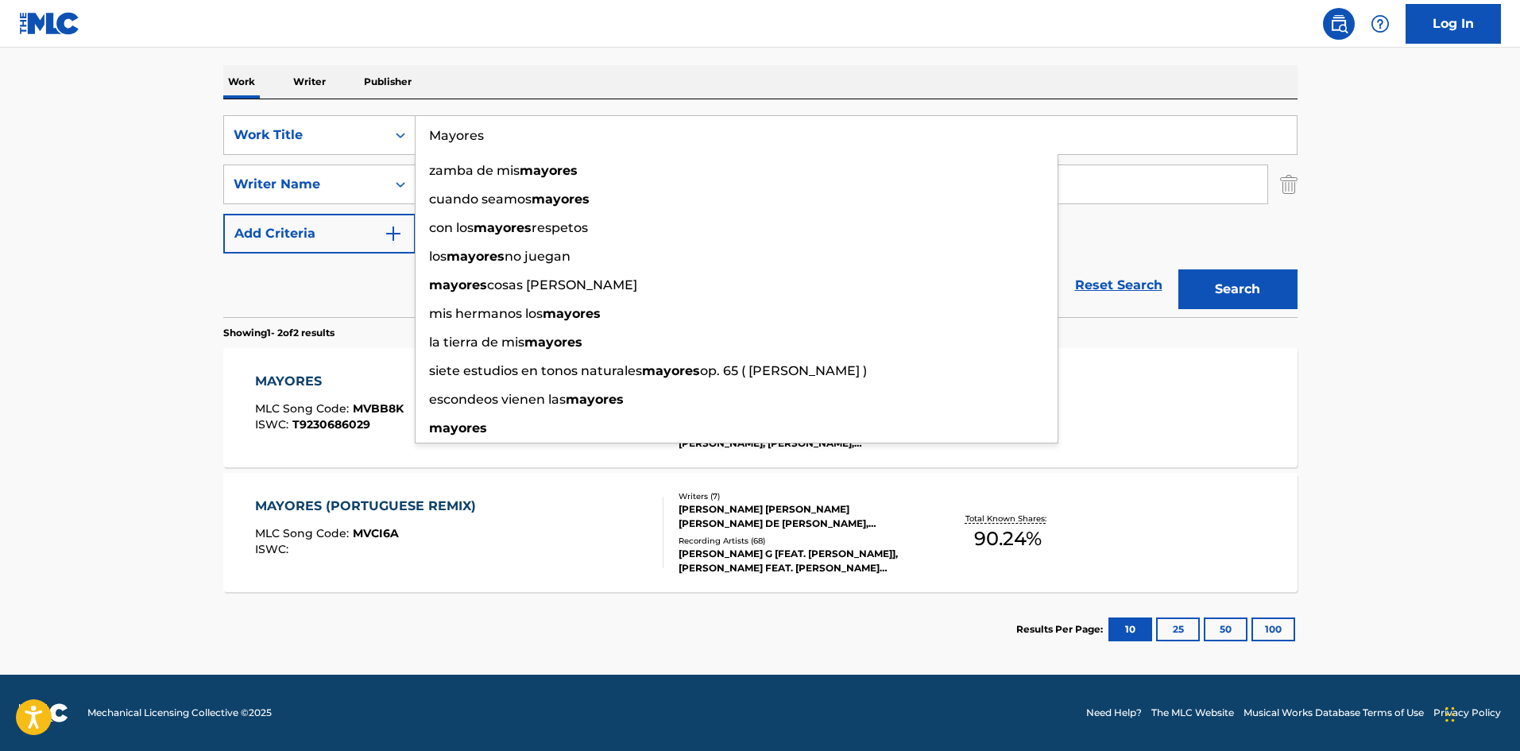
click at [333, 436] on div "MAYORES MLC Song Code : MVBB8K ISWC : T9230686029" at bounding box center [329, 407] width 149 height 71
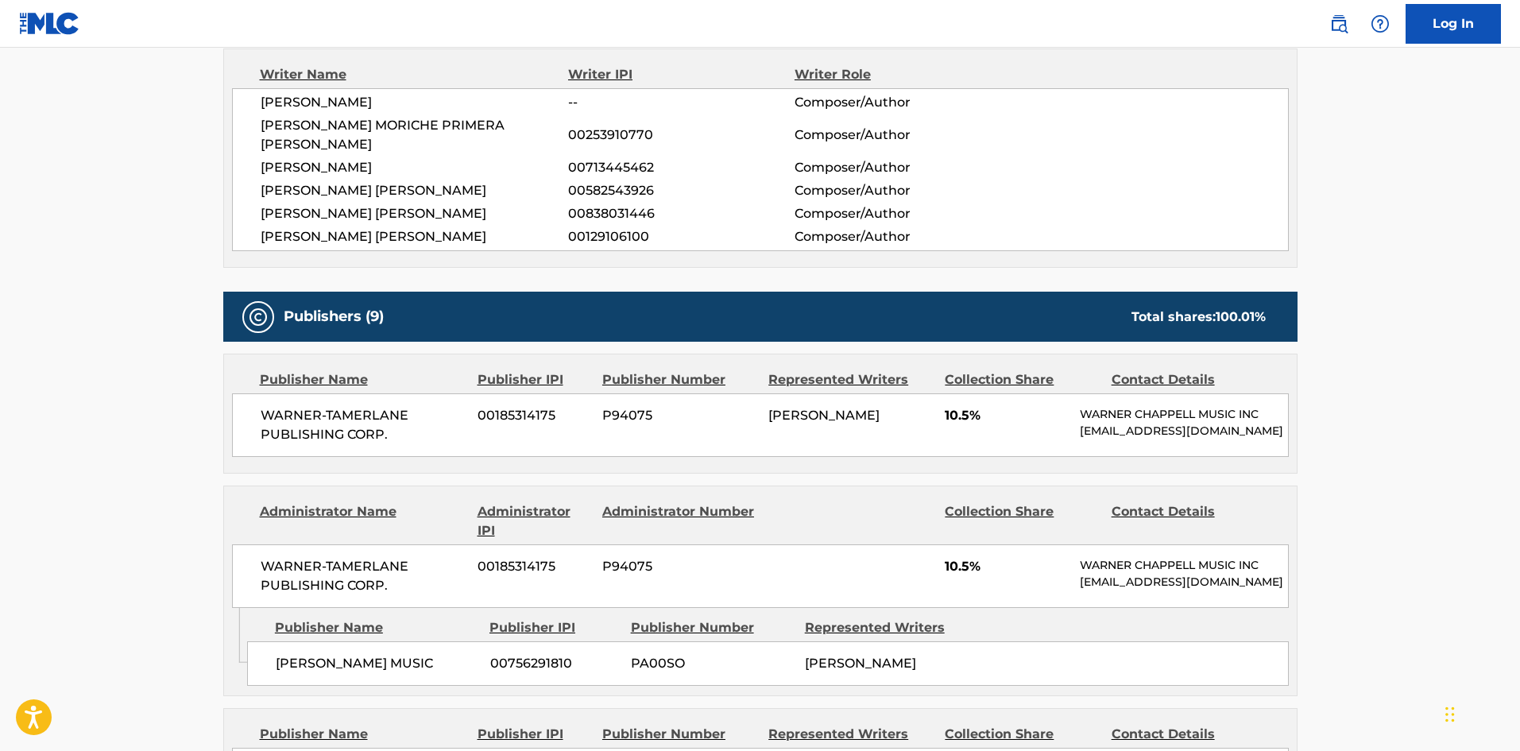
scroll to position [643, 0]
click at [280, 407] on span "WARNER-TAMERLANE PUBLISHING CORP." at bounding box center [364, 426] width 206 height 38
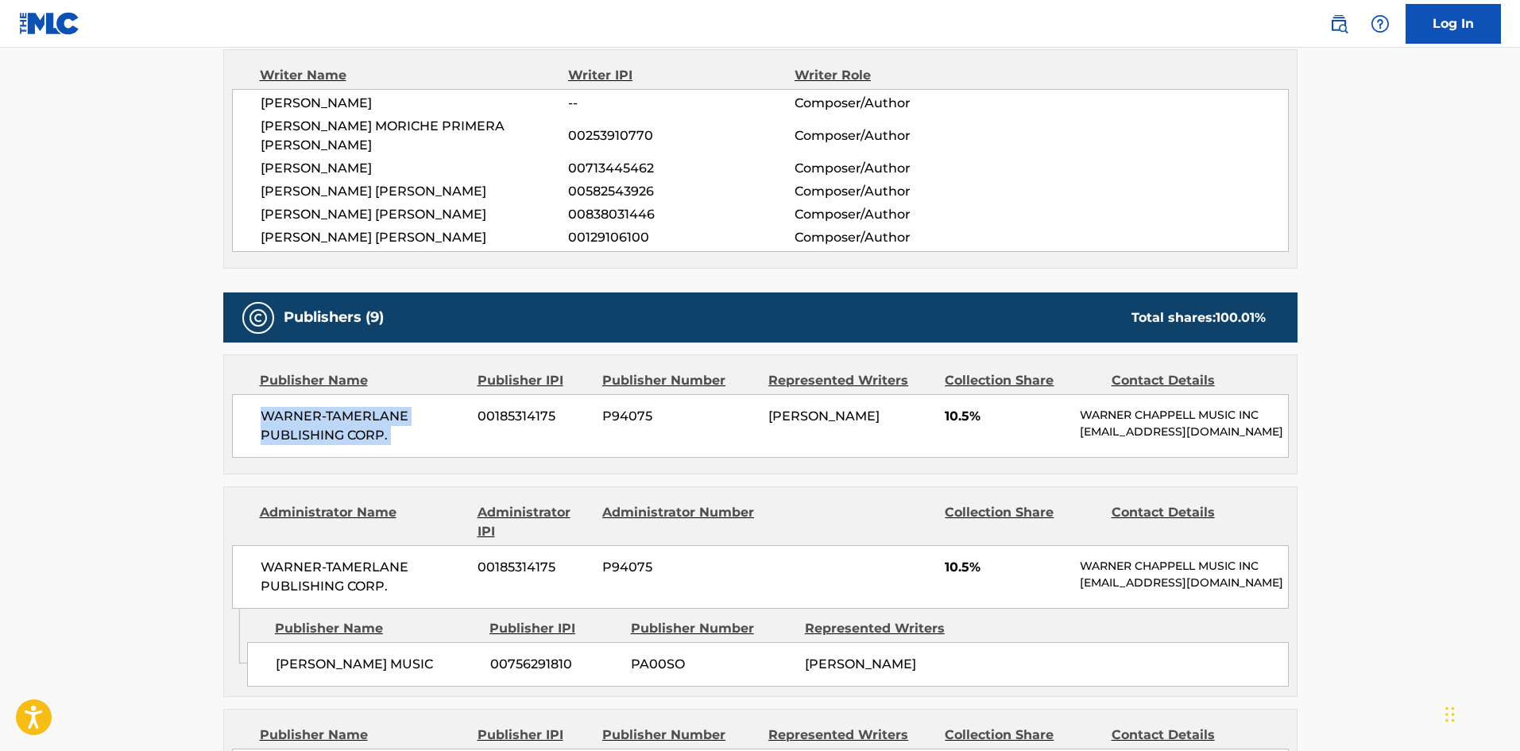
drag, startPoint x: 280, startPoint y: 400, endPoint x: 439, endPoint y: 420, distance: 160.9
click at [439, 420] on span "WARNER-TAMERLANE PUBLISHING CORP." at bounding box center [364, 426] width 206 height 38
copy div "WARNER-TAMERLANE PUBLISHING CORP."
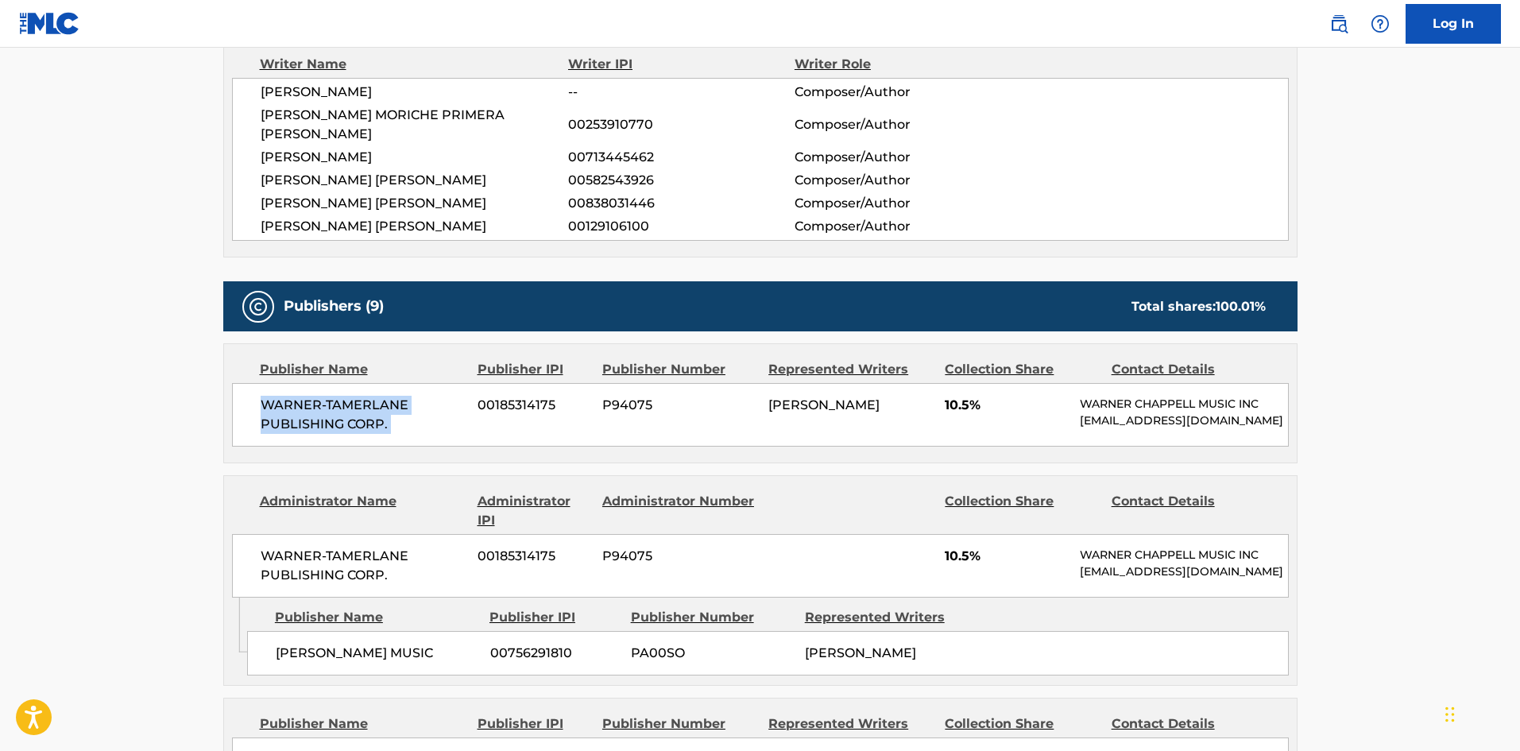
scroll to position [723, 0]
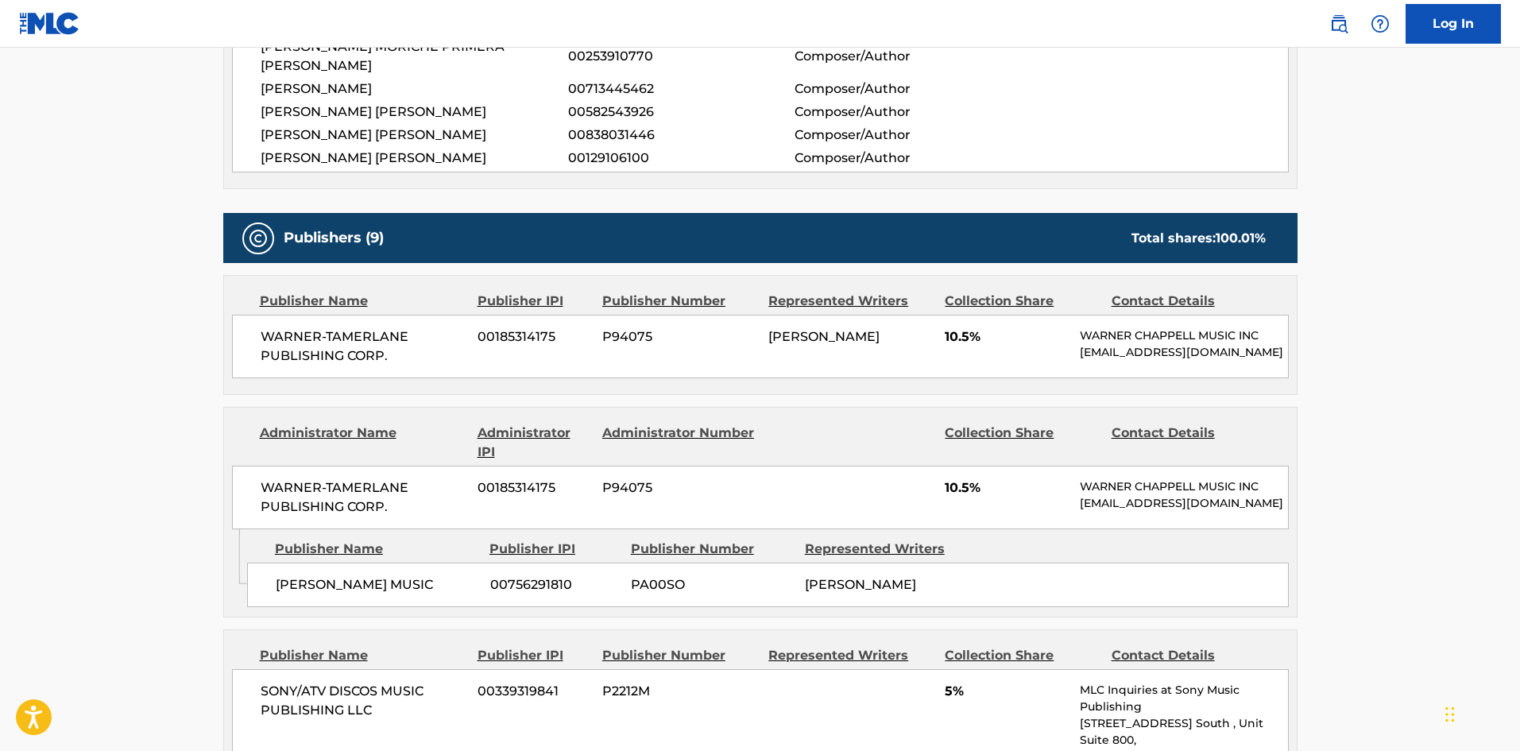
click at [292, 579] on span "[PERSON_NAME] MUSIC" at bounding box center [377, 584] width 203 height 19
drag, startPoint x: 292, startPoint y: 579, endPoint x: 381, endPoint y: 579, distance: 89.0
click at [381, 579] on span "[PERSON_NAME] MUSIC" at bounding box center [377, 584] width 203 height 19
copy span "[PERSON_NAME]"
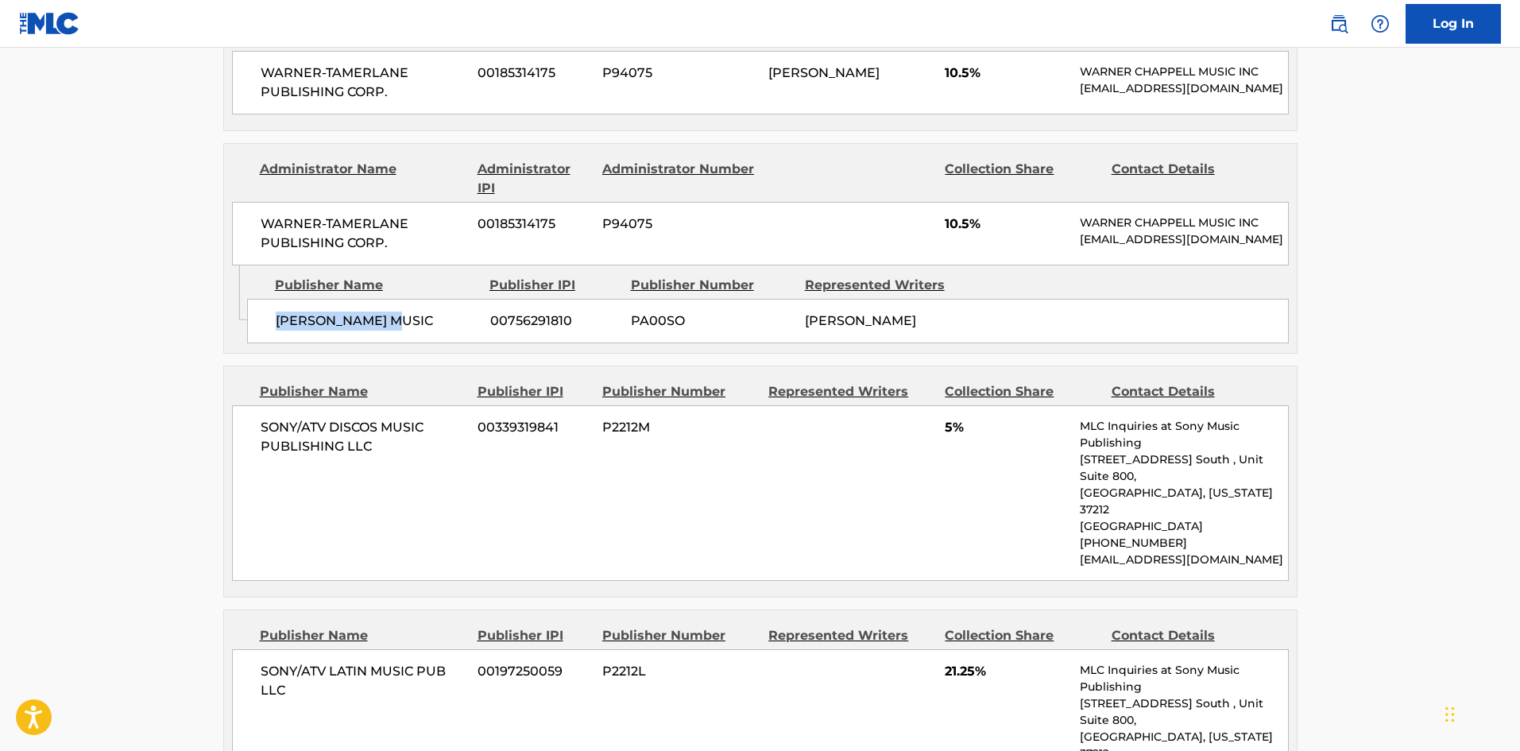
scroll to position [1041, 0]
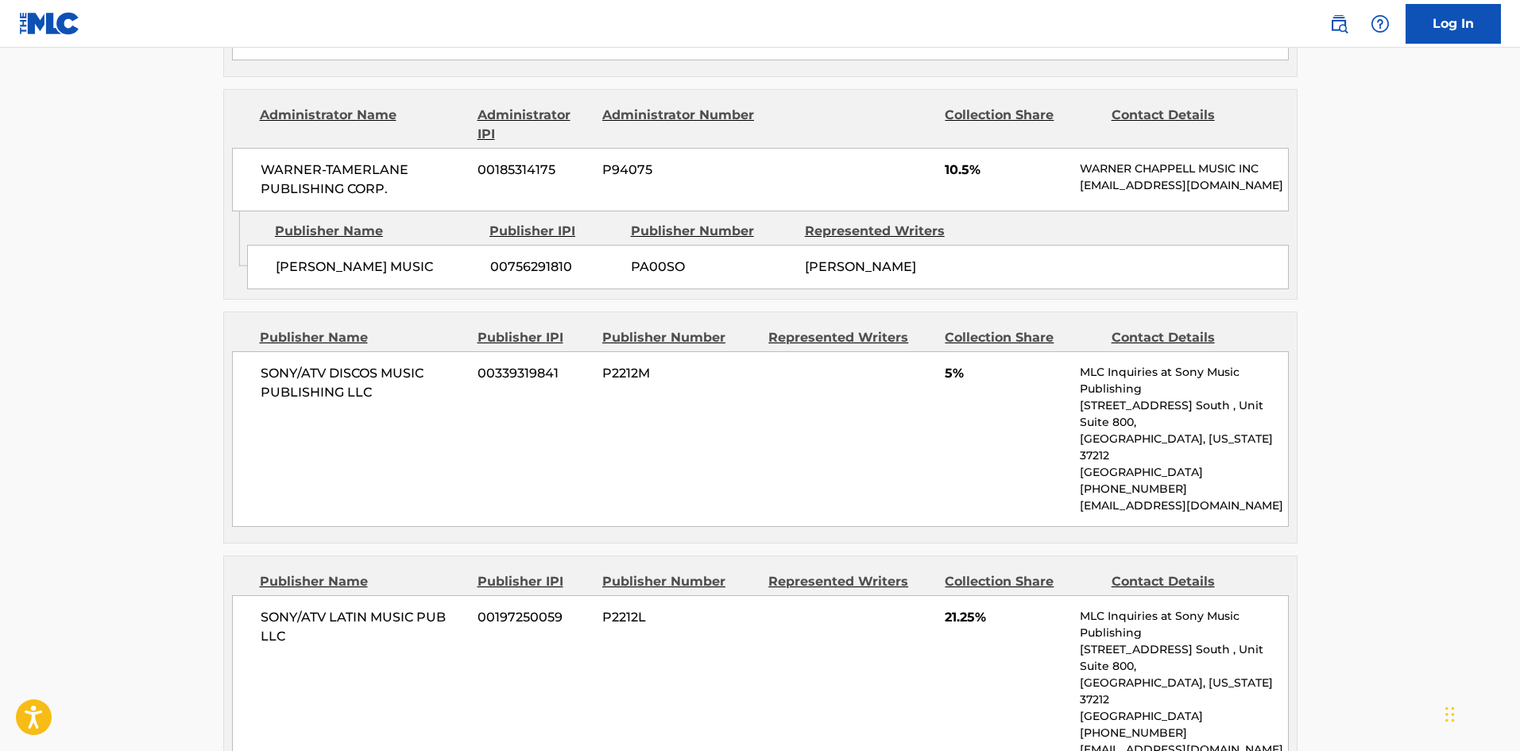
click at [249, 363] on div "SONY/ATV DISCOS MUSIC PUBLISHING LLC 00339319841 P2212M 5% MLC Inquiries at Son…" at bounding box center [760, 439] width 1056 height 176
drag, startPoint x: 249, startPoint y: 363, endPoint x: 389, endPoint y: 414, distance: 148.8
click at [389, 414] on div "SONY/ATV DISCOS MUSIC PUBLISHING LLC 00339319841 P2212M 5% MLC Inquiries at Son…" at bounding box center [760, 439] width 1056 height 176
copy div "SONY/ATV DISCOS MUSIC PUBLISHING LLC"
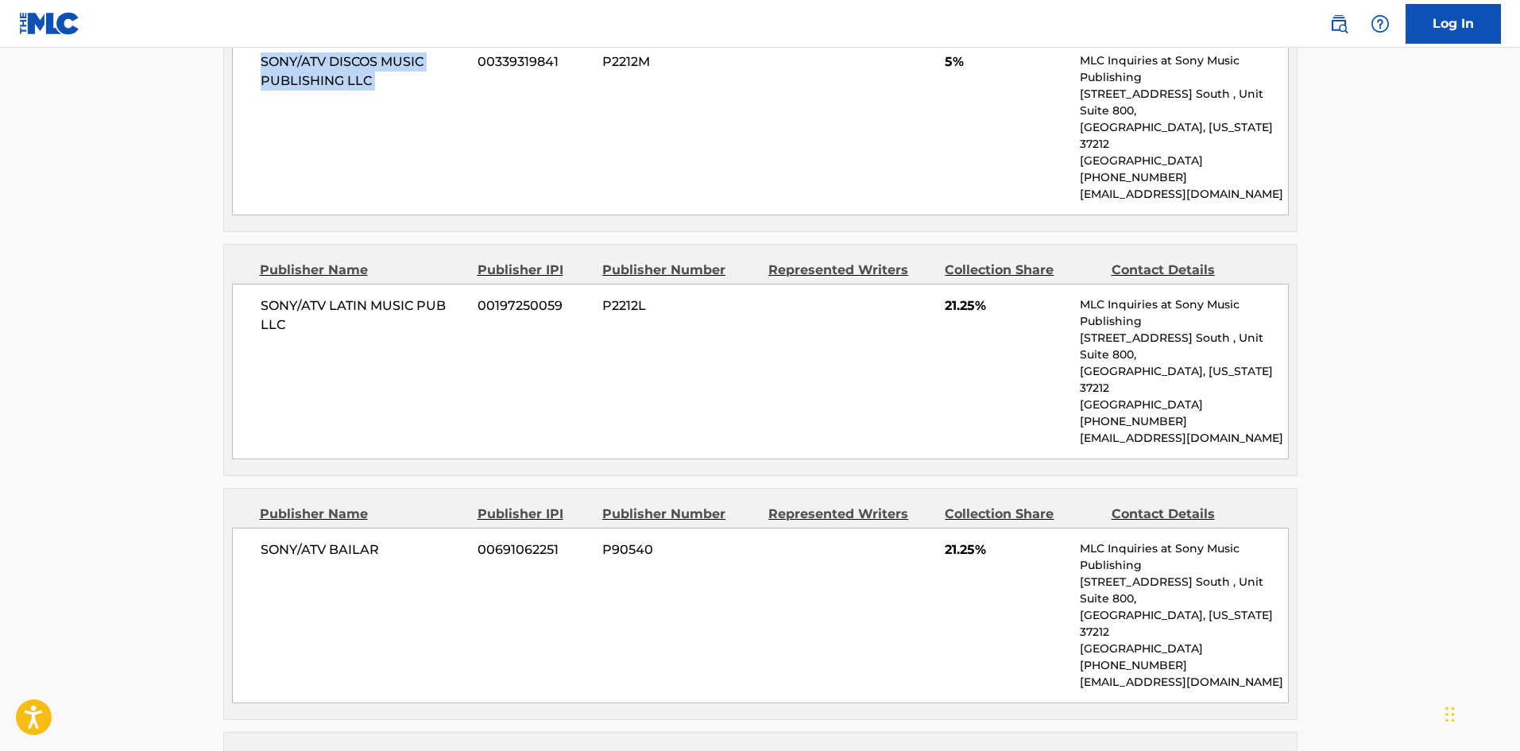
scroll to position [1358, 0]
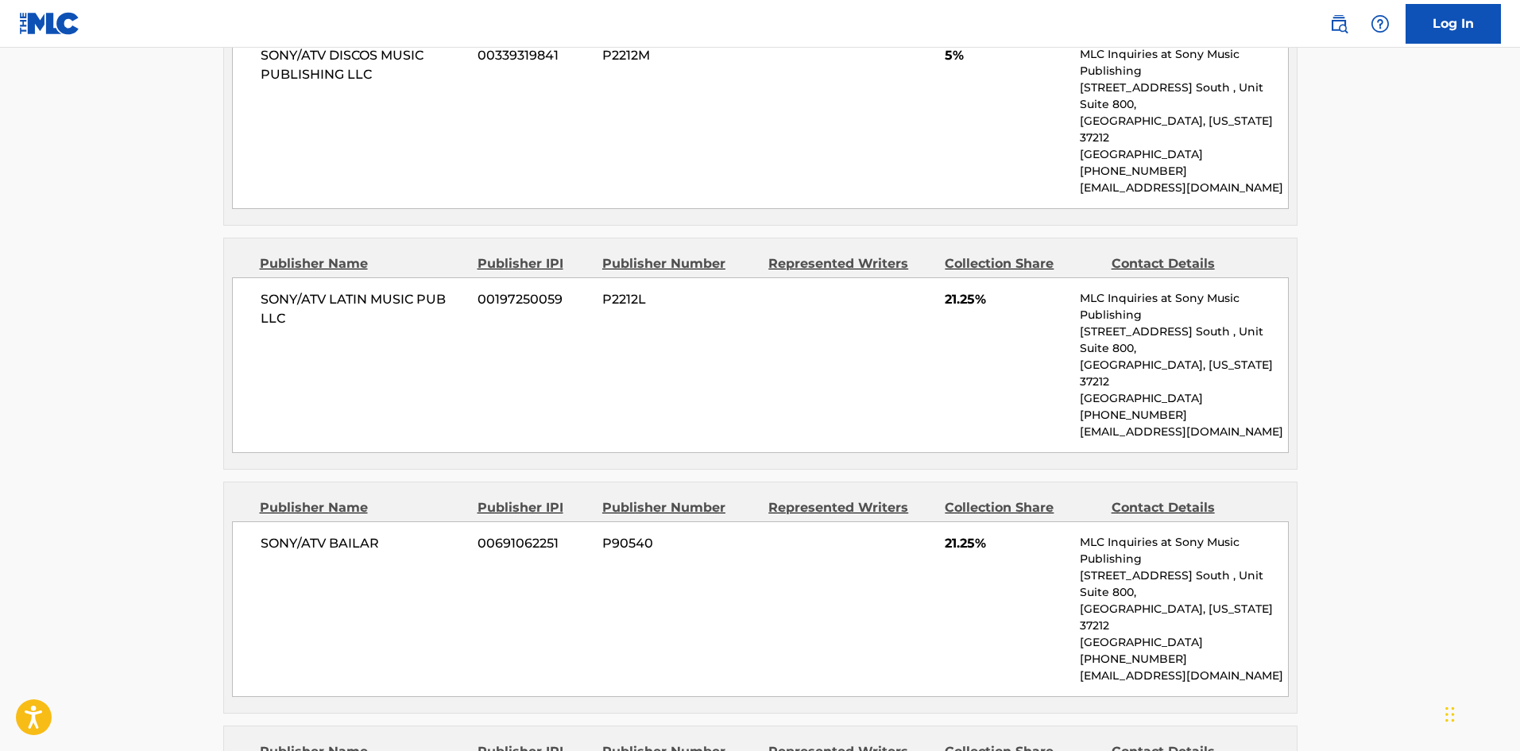
click at [272, 277] on div "SONY/ATV LATIN MUSIC PUB LLC 00197250059 P2212L 21.25% MLC Inquiries at Sony Mu…" at bounding box center [760, 365] width 1056 height 176
drag, startPoint x: 272, startPoint y: 250, endPoint x: 338, endPoint y: 284, distance: 73.2
click at [338, 284] on div "SONY/ATV LATIN MUSIC PUB LLC 00197250059 P2212L 21.25% MLC Inquiries at Sony Mu…" at bounding box center [760, 365] width 1056 height 176
copy div "SONY/ATV LATIN MUSIC PUB LLC"
click at [269, 521] on div "SONY/ATV BAILAR 00691062251 P90540 21.25% MLC Inquiries at Sony Music Publishin…" at bounding box center [760, 609] width 1056 height 176
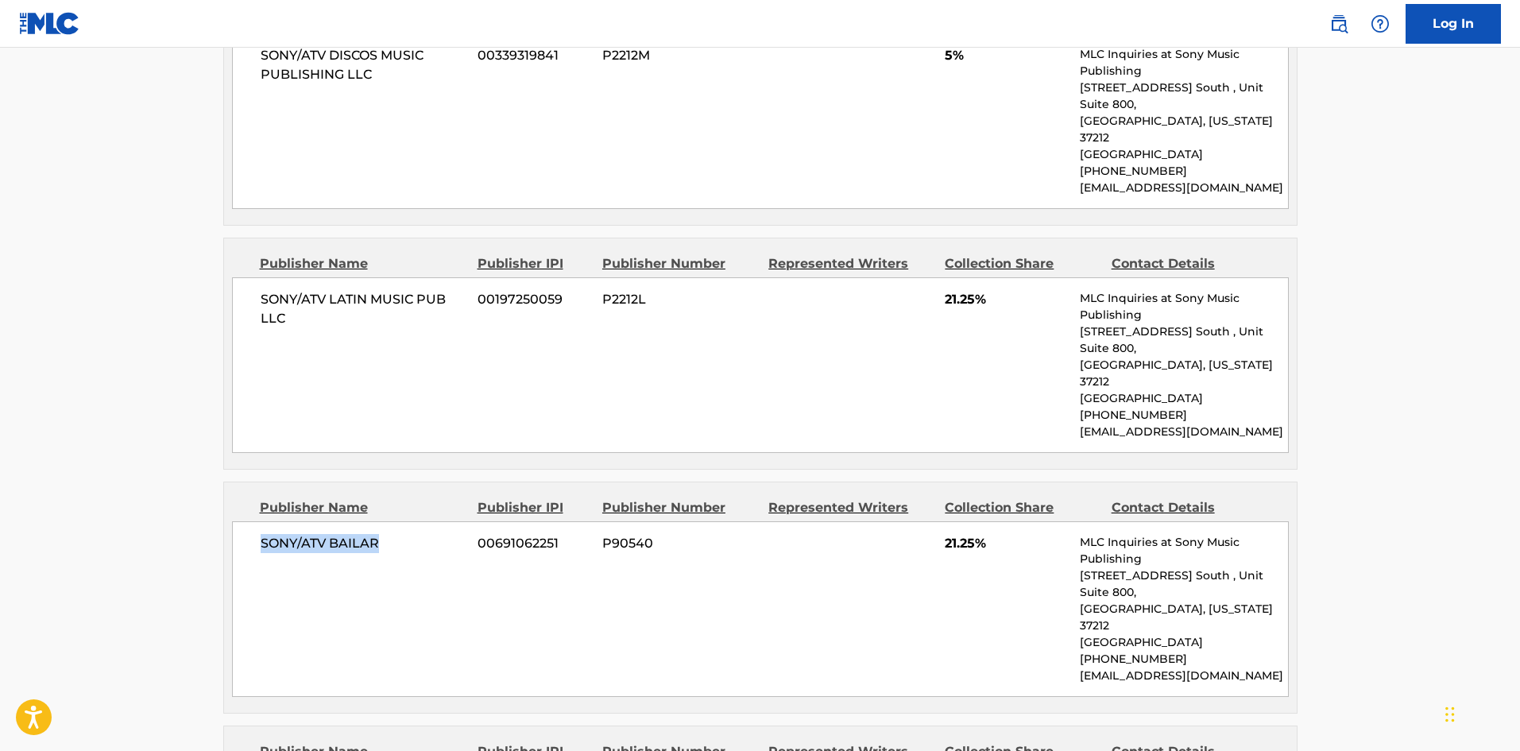
drag, startPoint x: 269, startPoint y: 465, endPoint x: 349, endPoint y: 473, distance: 79.8
click at [349, 521] on div "SONY/ATV BAILAR 00691062251 P90540 21.25% MLC Inquiries at Sony Music Publishin…" at bounding box center [760, 609] width 1056 height 176
copy span "SONY/ATV BAILAR"
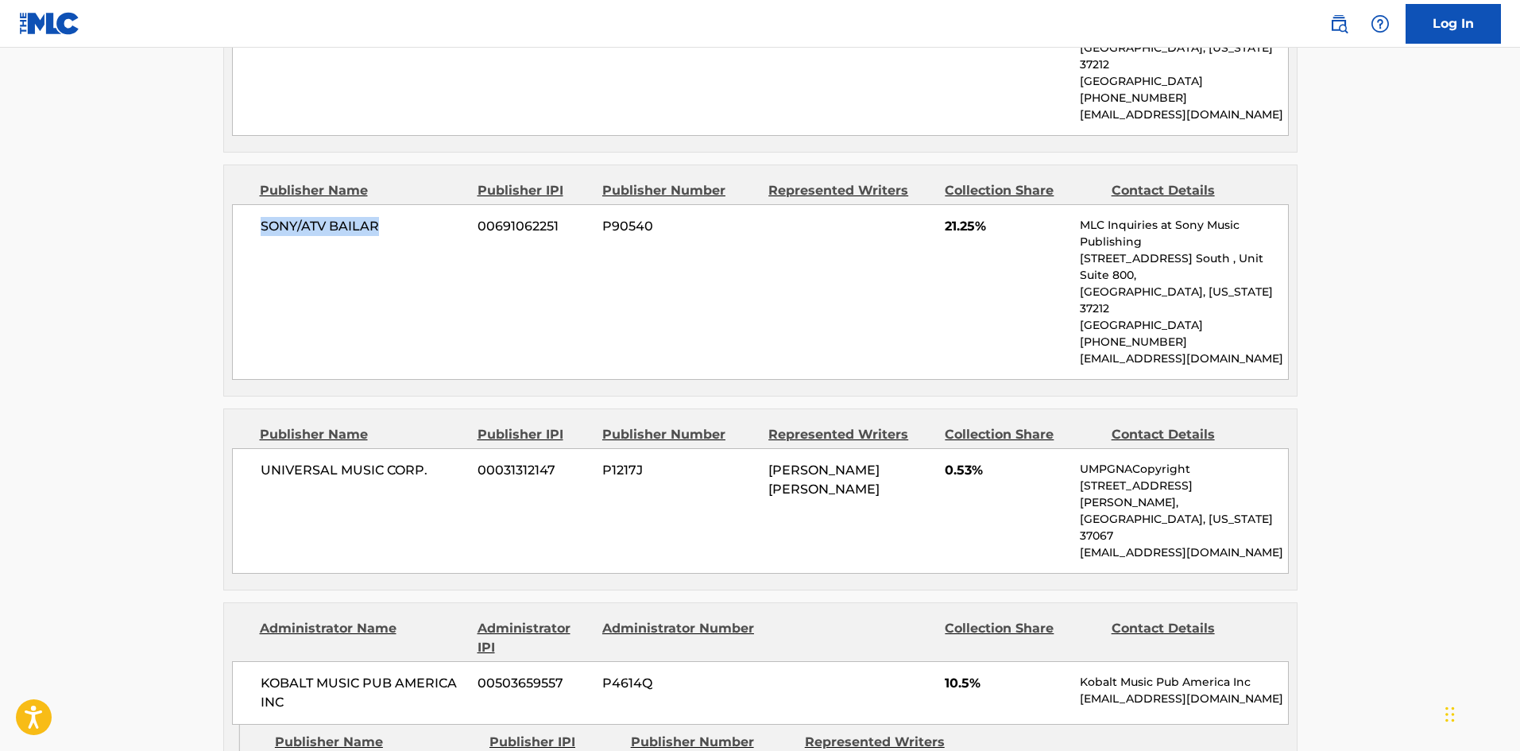
scroll to position [1676, 0]
click at [261, 460] on span "UNIVERSAL MUSIC CORP." at bounding box center [364, 469] width 206 height 19
drag, startPoint x: 261, startPoint y: 373, endPoint x: 396, endPoint y: 384, distance: 136.3
click at [396, 447] on div "UNIVERSAL MUSIC CORP. 00031312147 P1217J [PERSON_NAME] [PERSON_NAME] 0.53% UMPG…" at bounding box center [760, 510] width 1056 height 126
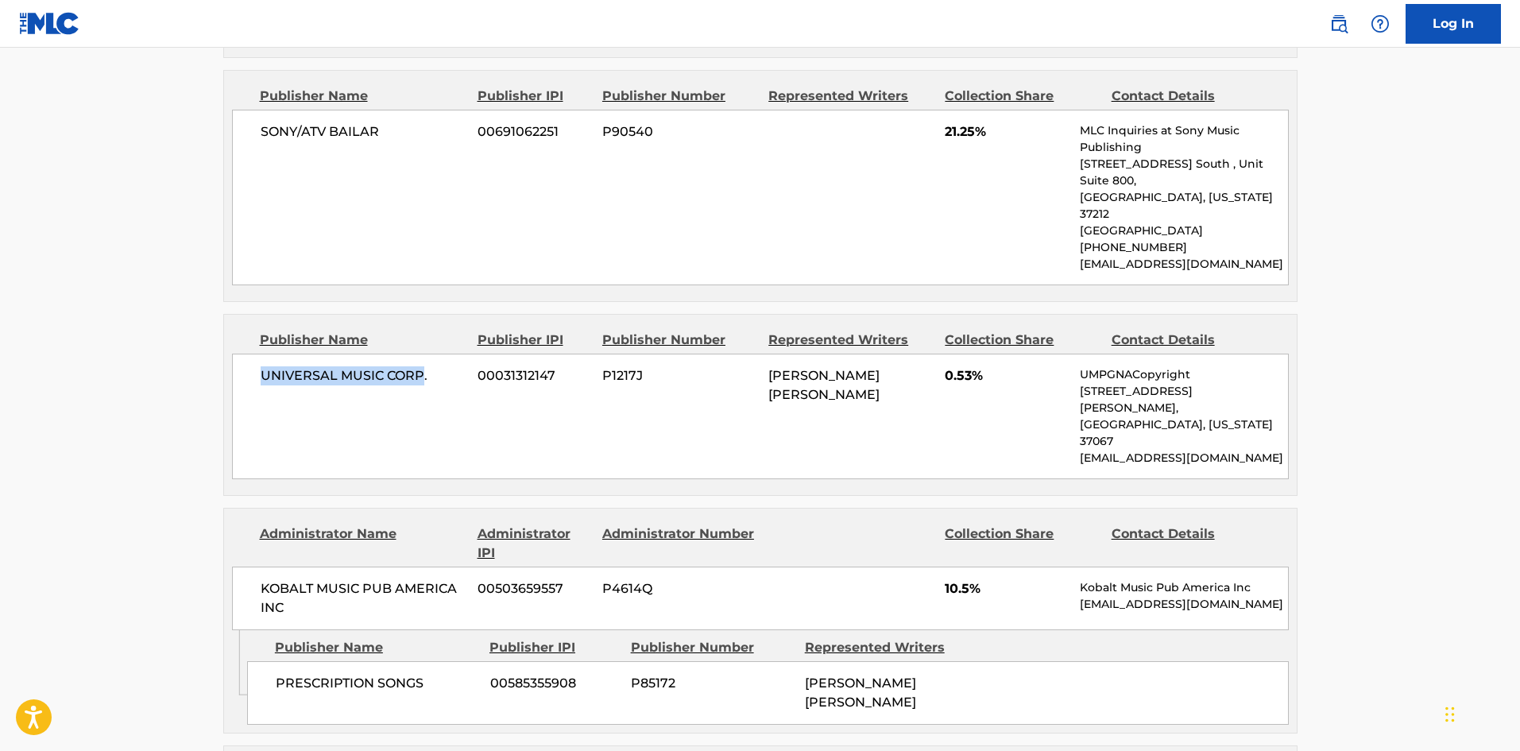
scroll to position [1914, 0]
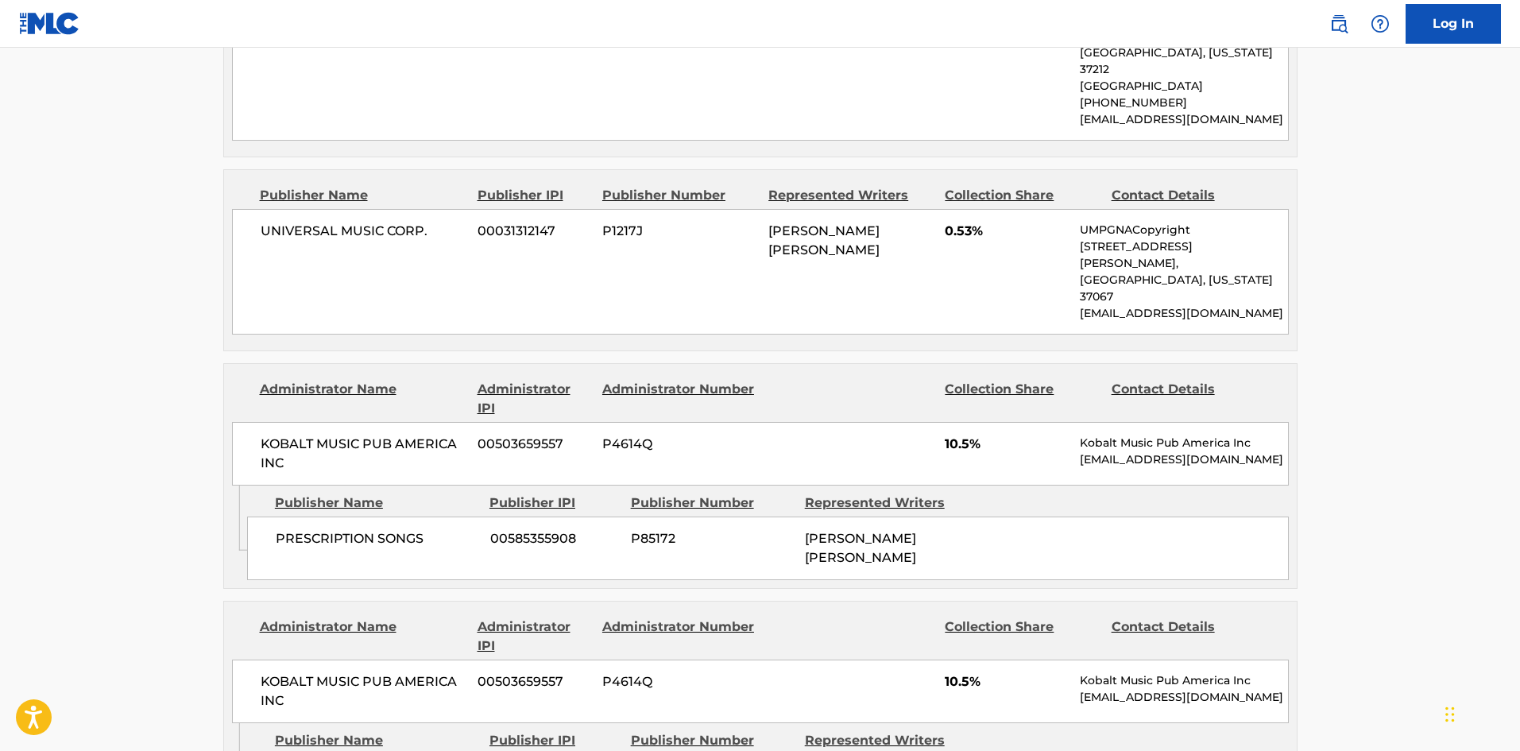
click at [293, 516] on div "PRESCRIPTION SONGS 00585355908 P85172 [PERSON_NAME] [PERSON_NAME]" at bounding box center [767, 548] width 1041 height 64
drag, startPoint x: 293, startPoint y: 422, endPoint x: 377, endPoint y: 420, distance: 83.4
click at [377, 516] on div "PRESCRIPTION SONGS 00585355908 P85172 [PERSON_NAME] [PERSON_NAME]" at bounding box center [767, 548] width 1041 height 64
click at [289, 529] on span "PRESCRIPTION SONGS" at bounding box center [377, 538] width 203 height 19
drag, startPoint x: 289, startPoint y: 407, endPoint x: 293, endPoint y: 56, distance: 350.3
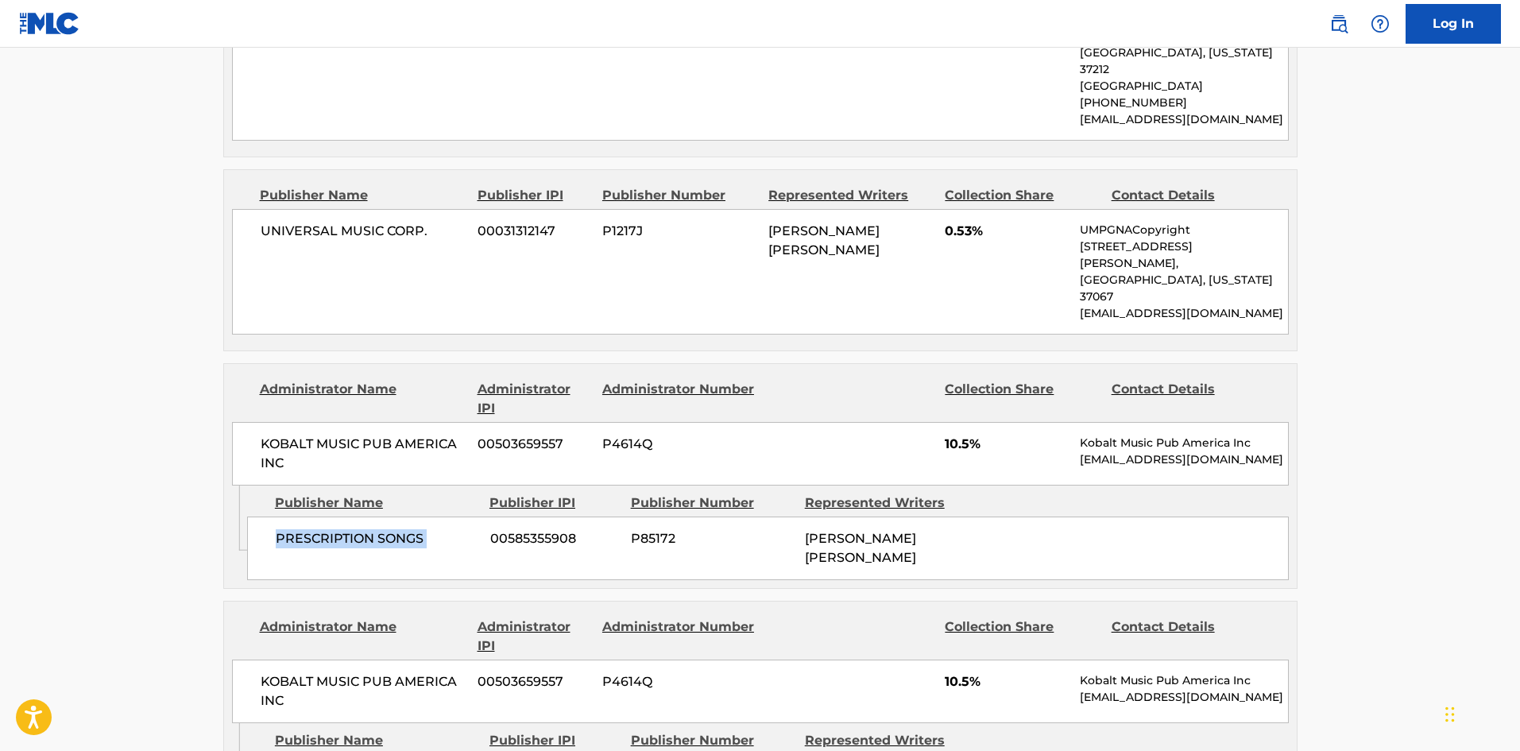
click at [420, 529] on span "PRESCRIPTION SONGS" at bounding box center [377, 538] width 203 height 19
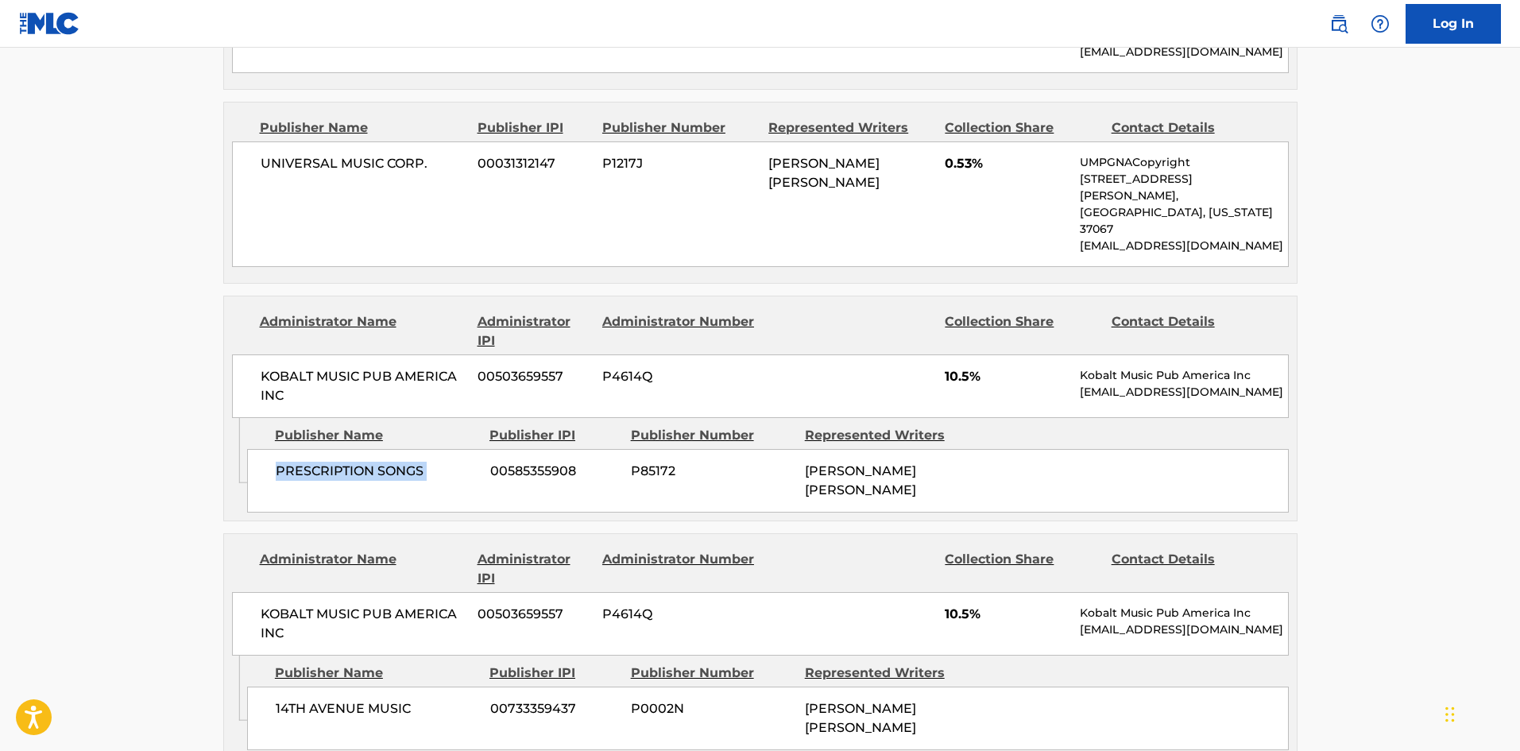
scroll to position [2073, 0]
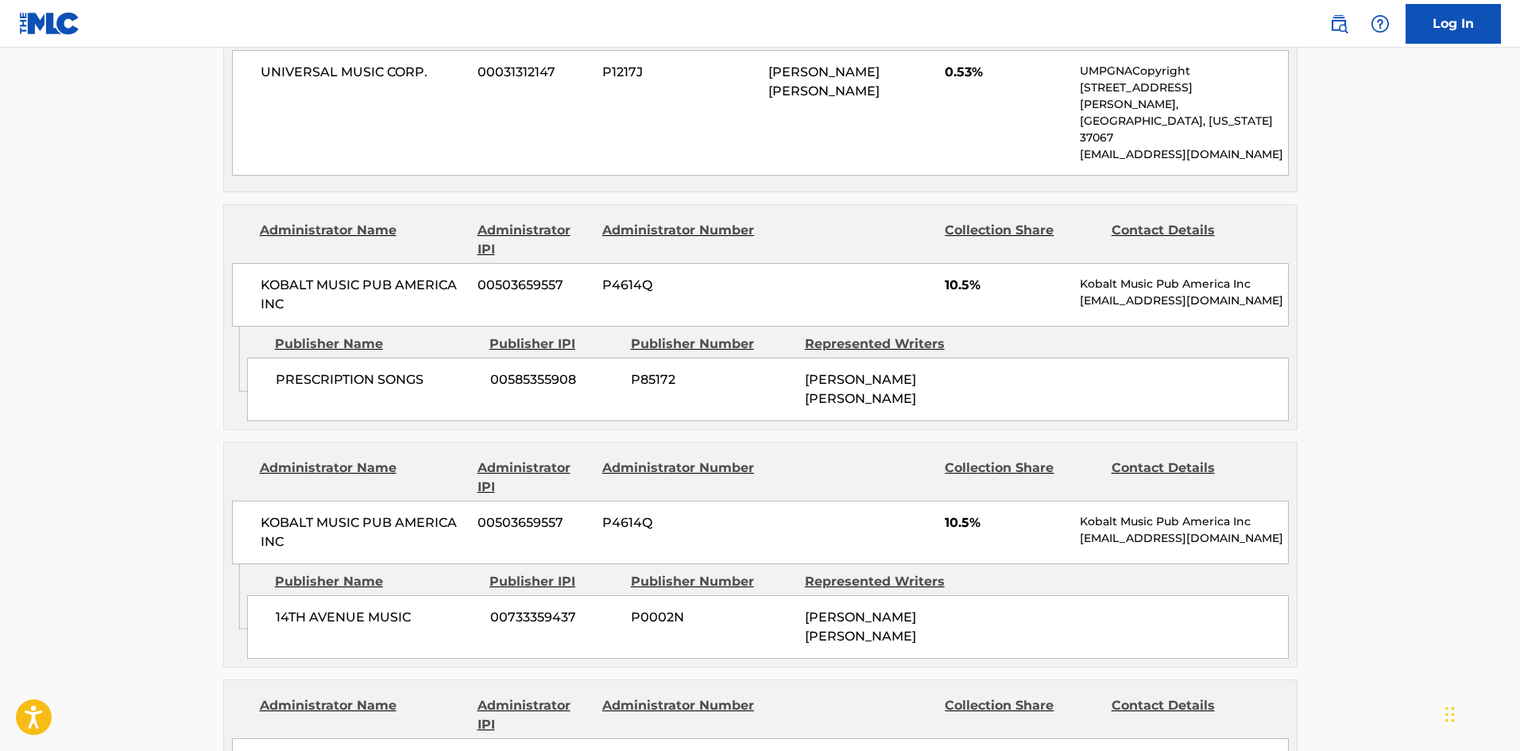
click at [272, 595] on div "14TH AVENUE MUSIC 00733359437 P0002N [PERSON_NAME] [PERSON_NAME]" at bounding box center [767, 627] width 1041 height 64
drag, startPoint x: 272, startPoint y: 500, endPoint x: 400, endPoint y: 484, distance: 128.1
click at [400, 595] on div "14TH AVENUE MUSIC 00733359437 P0002N [PERSON_NAME] [PERSON_NAME]" at bounding box center [767, 627] width 1041 height 64
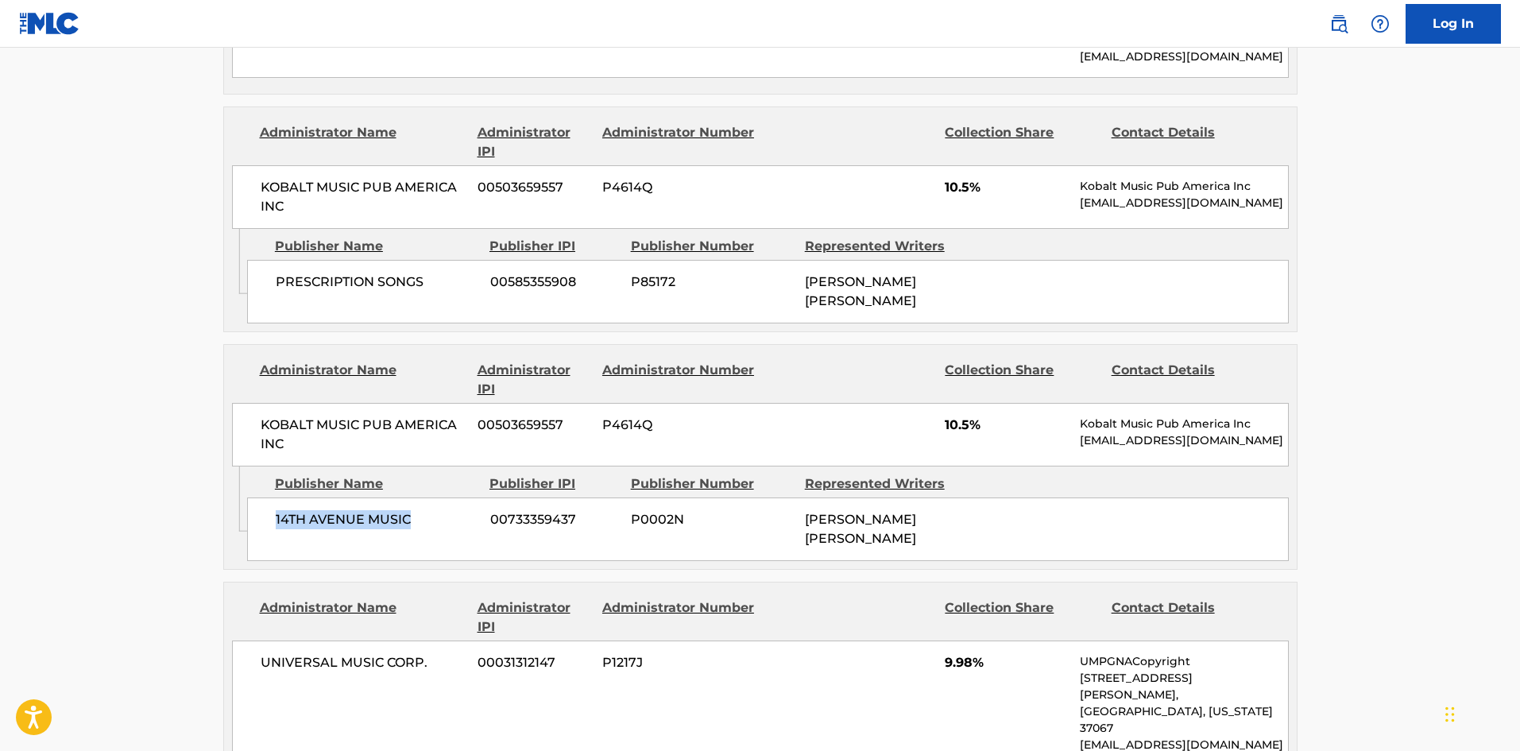
scroll to position [2312, 0]
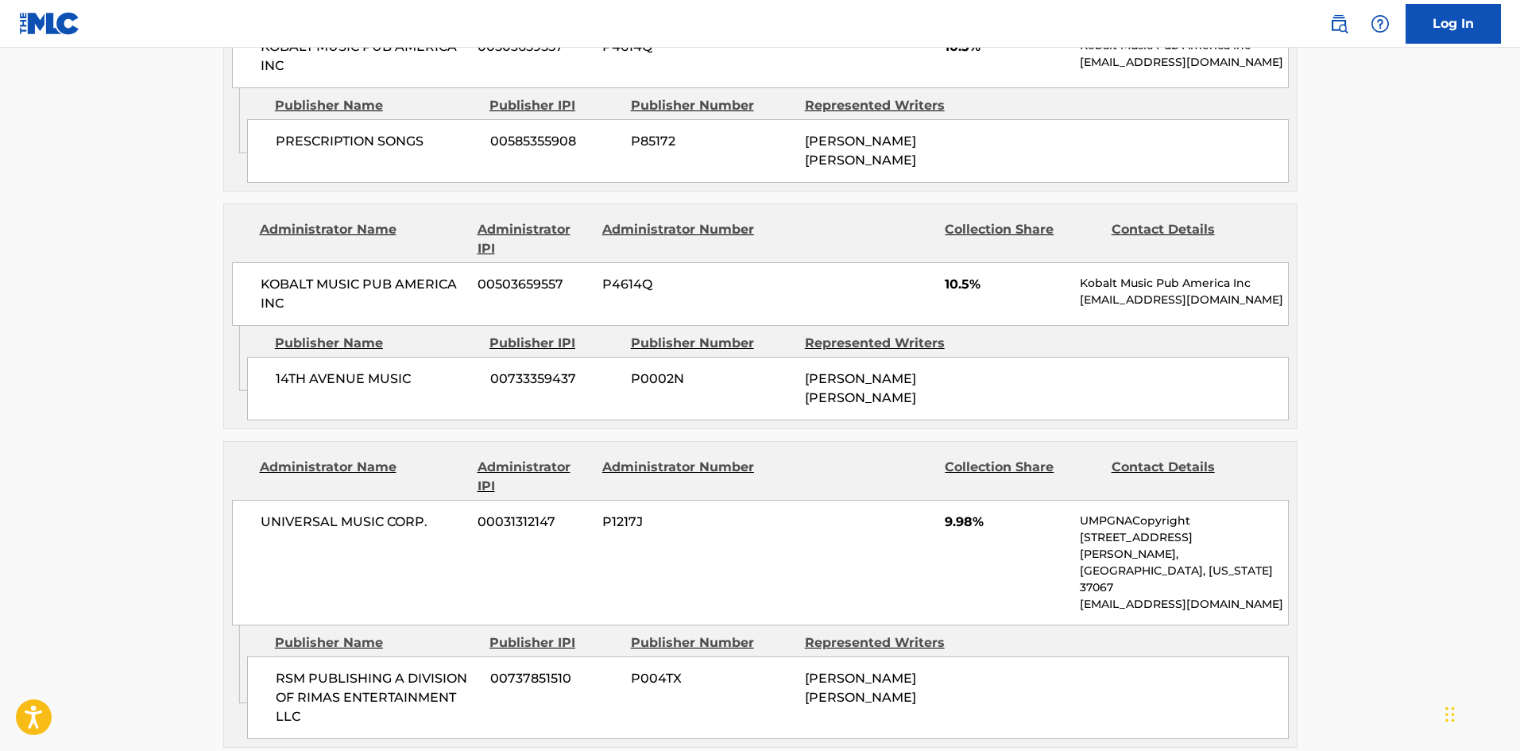
click at [279, 669] on span "RSM PUBLISHING A DIVISION OF RIMAS ENTERTAINMENT LLC" at bounding box center [377, 697] width 203 height 57
drag, startPoint x: 279, startPoint y: 515, endPoint x: 399, endPoint y: 505, distance: 120.3
click at [399, 656] on div "RSM PUBLISHING A DIVISION OF RIMAS ENTERTAINMENT LLC 00737851510 P004TX [PERSON…" at bounding box center [767, 697] width 1041 height 83
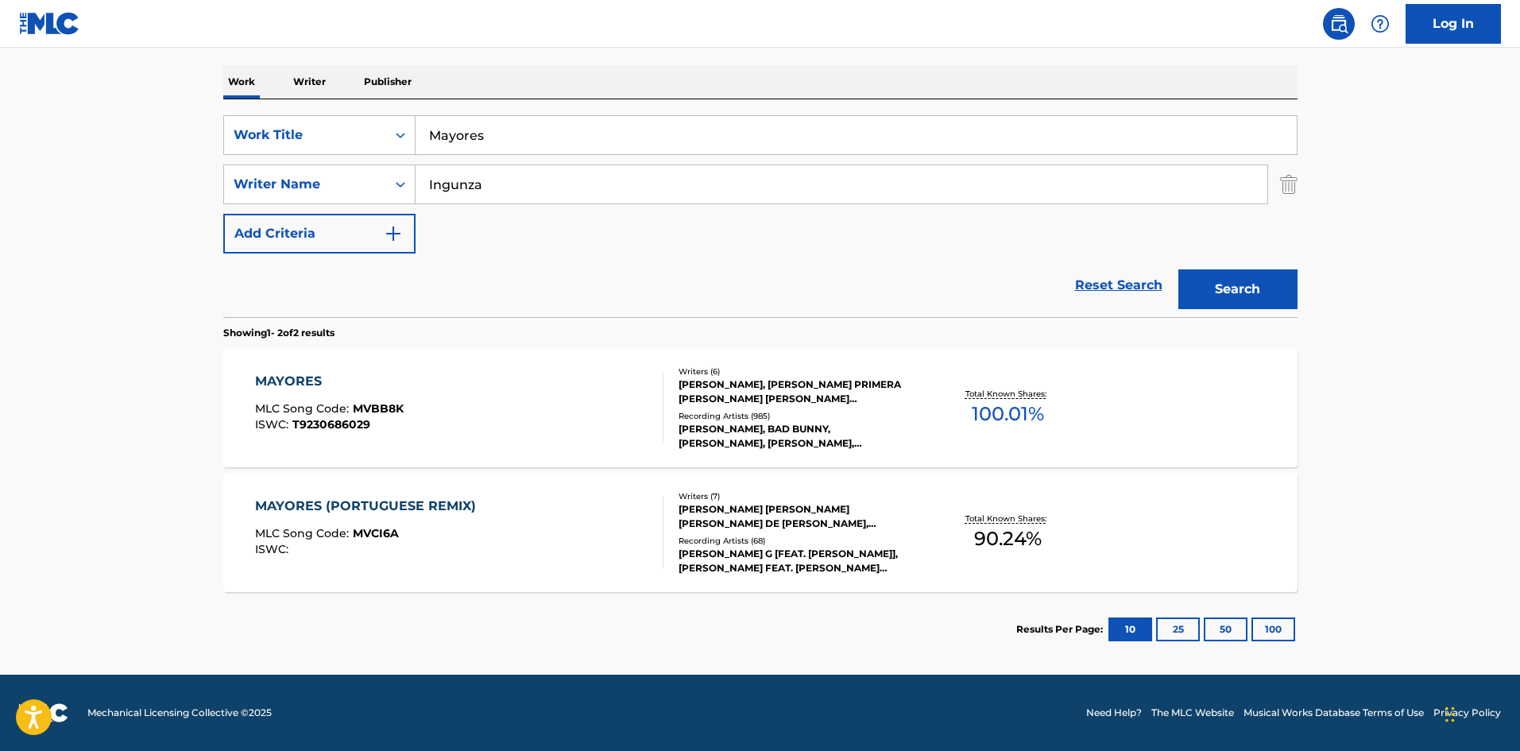
click at [633, 183] on input "Ingunza" at bounding box center [841, 184] width 852 height 38
paste input "River"
type input "[PERSON_NAME]"
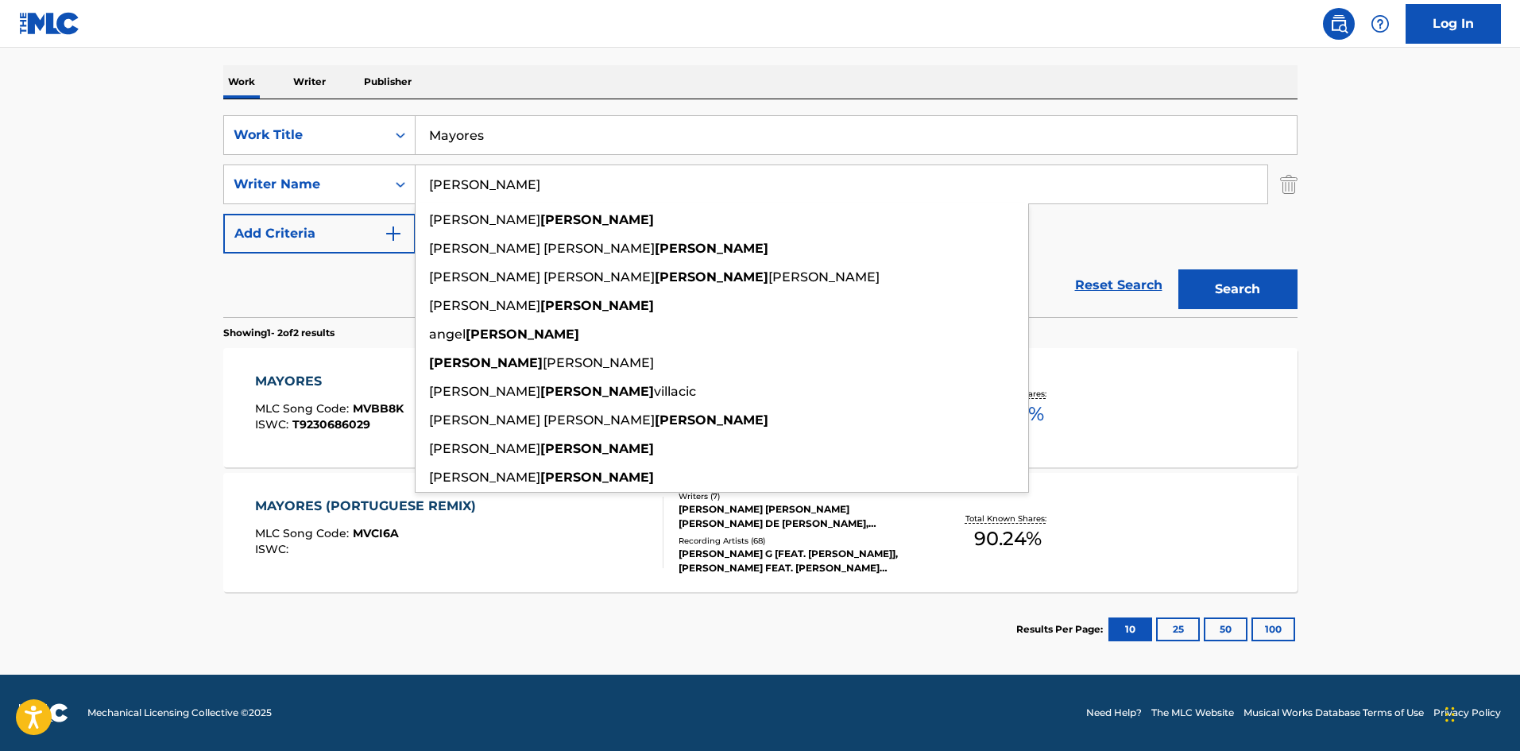
click at [629, 118] on input "Mayores" at bounding box center [855, 135] width 881 height 38
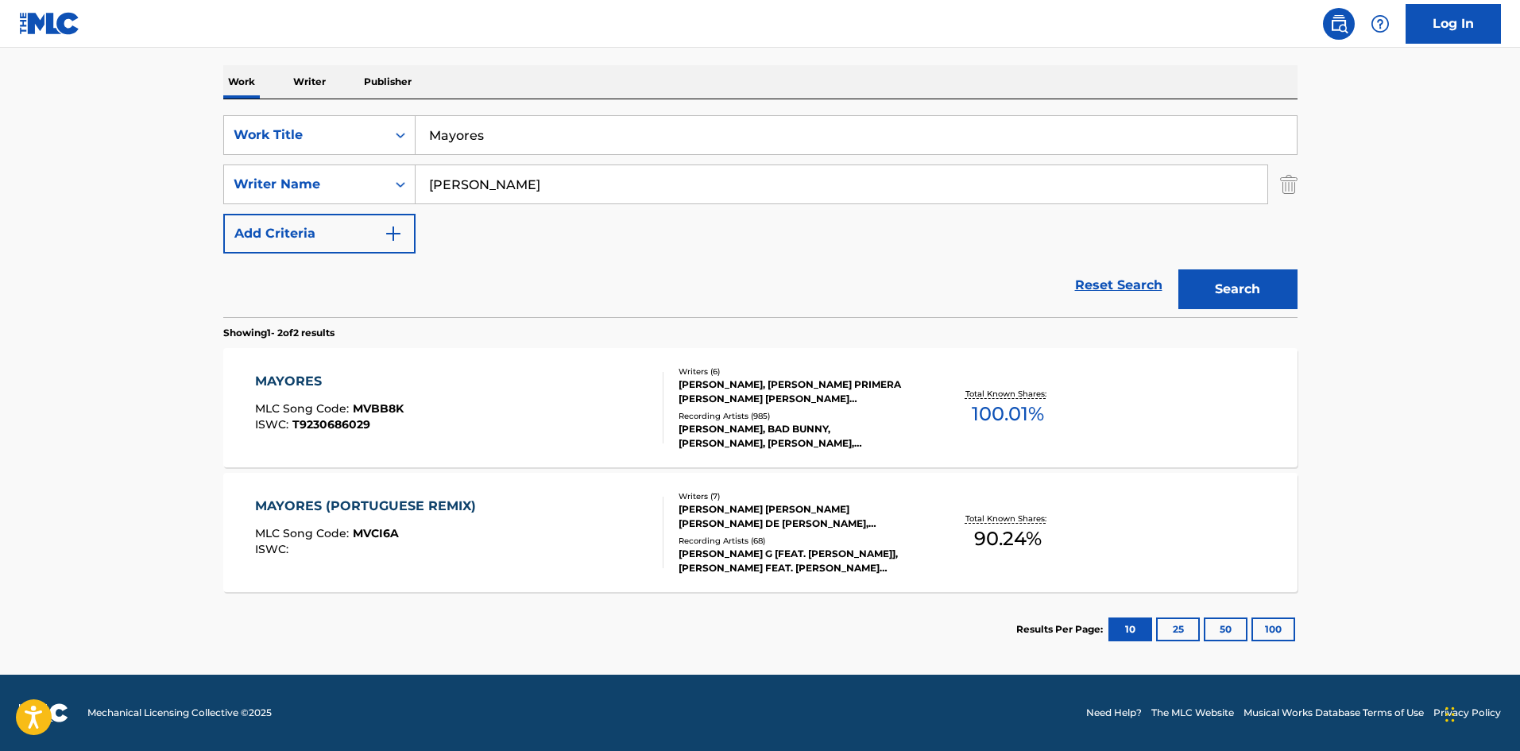
click at [629, 118] on input "Mayores" at bounding box center [855, 135] width 881 height 38
drag, startPoint x: 629, startPoint y: 118, endPoint x: 1309, endPoint y: 245, distance: 691.9
click at [631, 119] on input "Mayores" at bounding box center [855, 135] width 881 height 38
paste input "y Man"
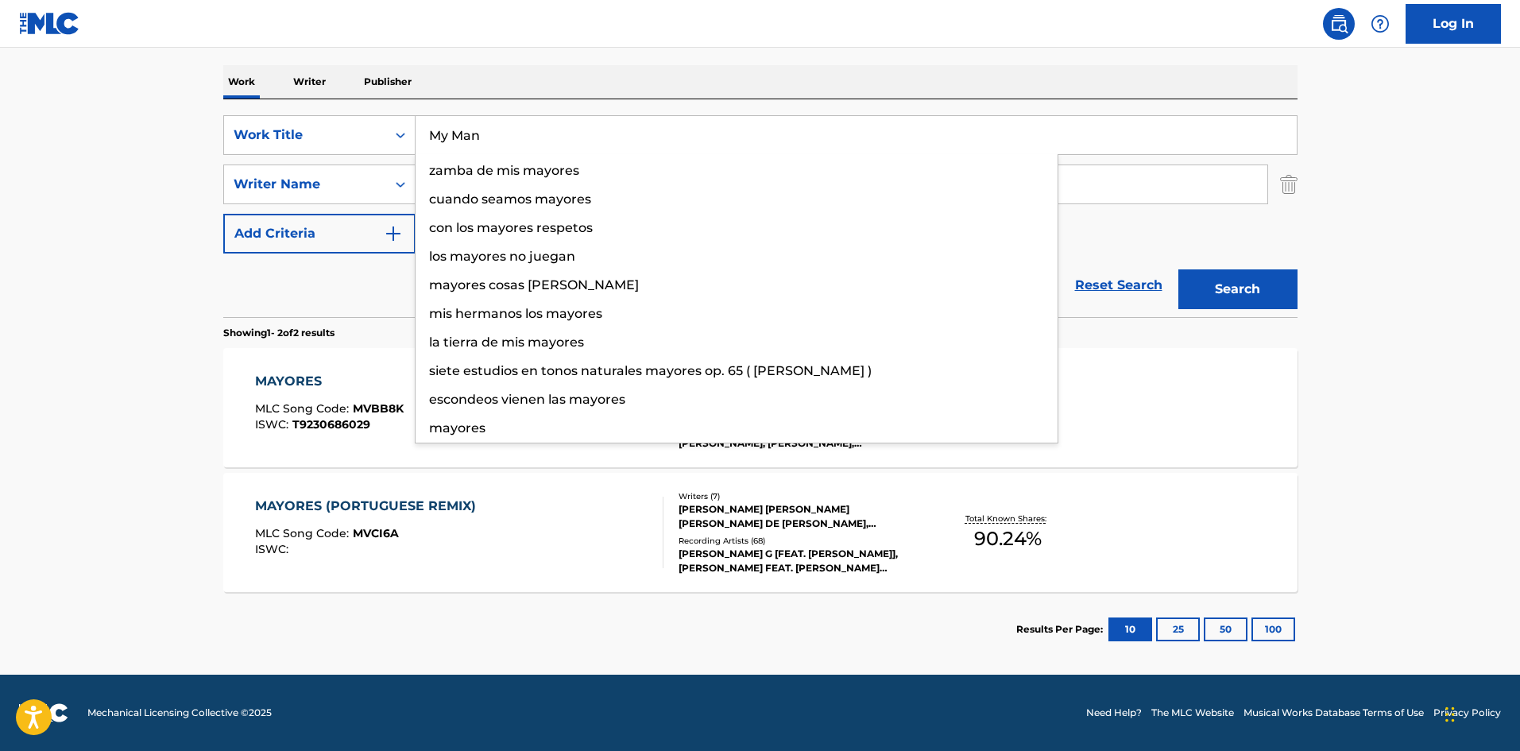
type input "My Man"
click at [1279, 284] on button "Search" at bounding box center [1237, 289] width 119 height 40
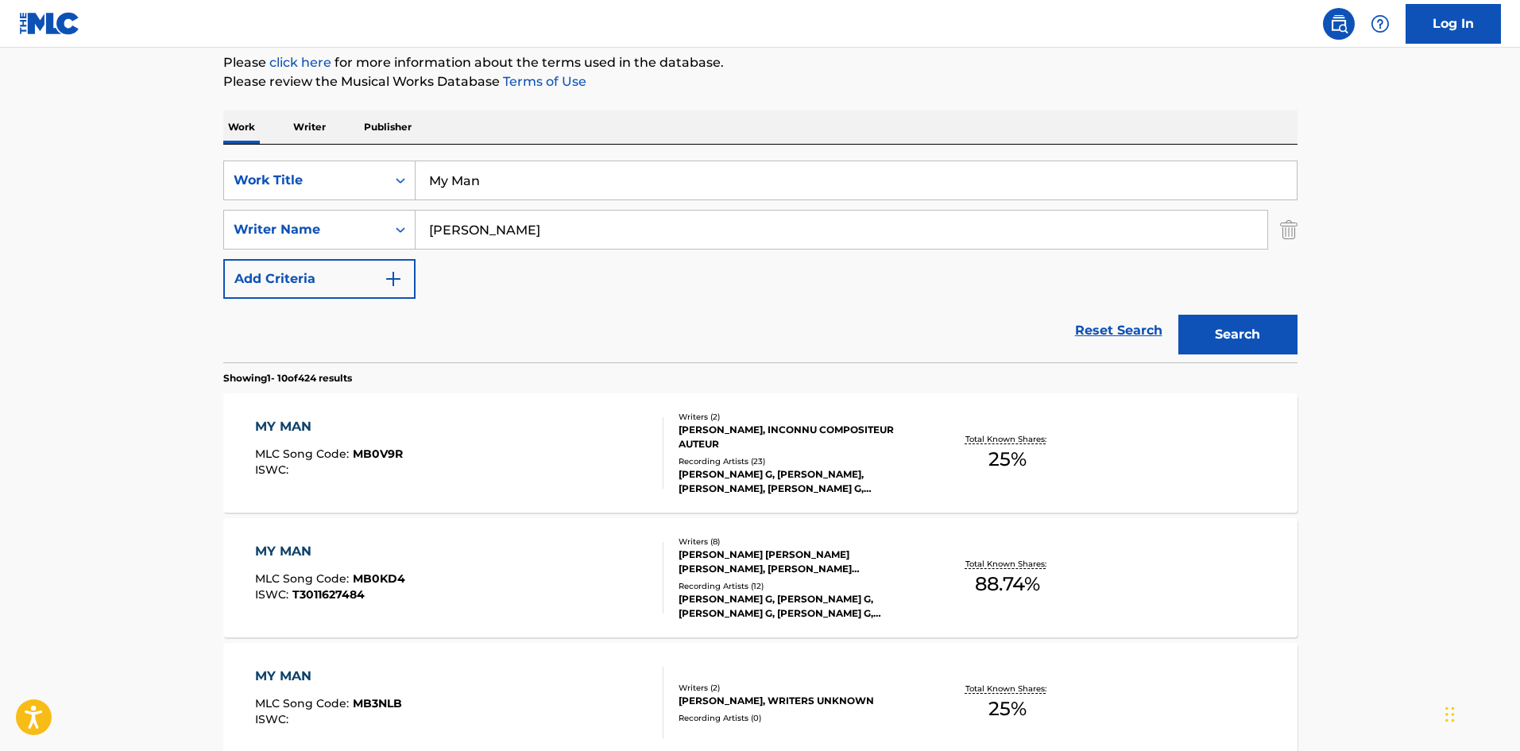
scroll to position [318, 0]
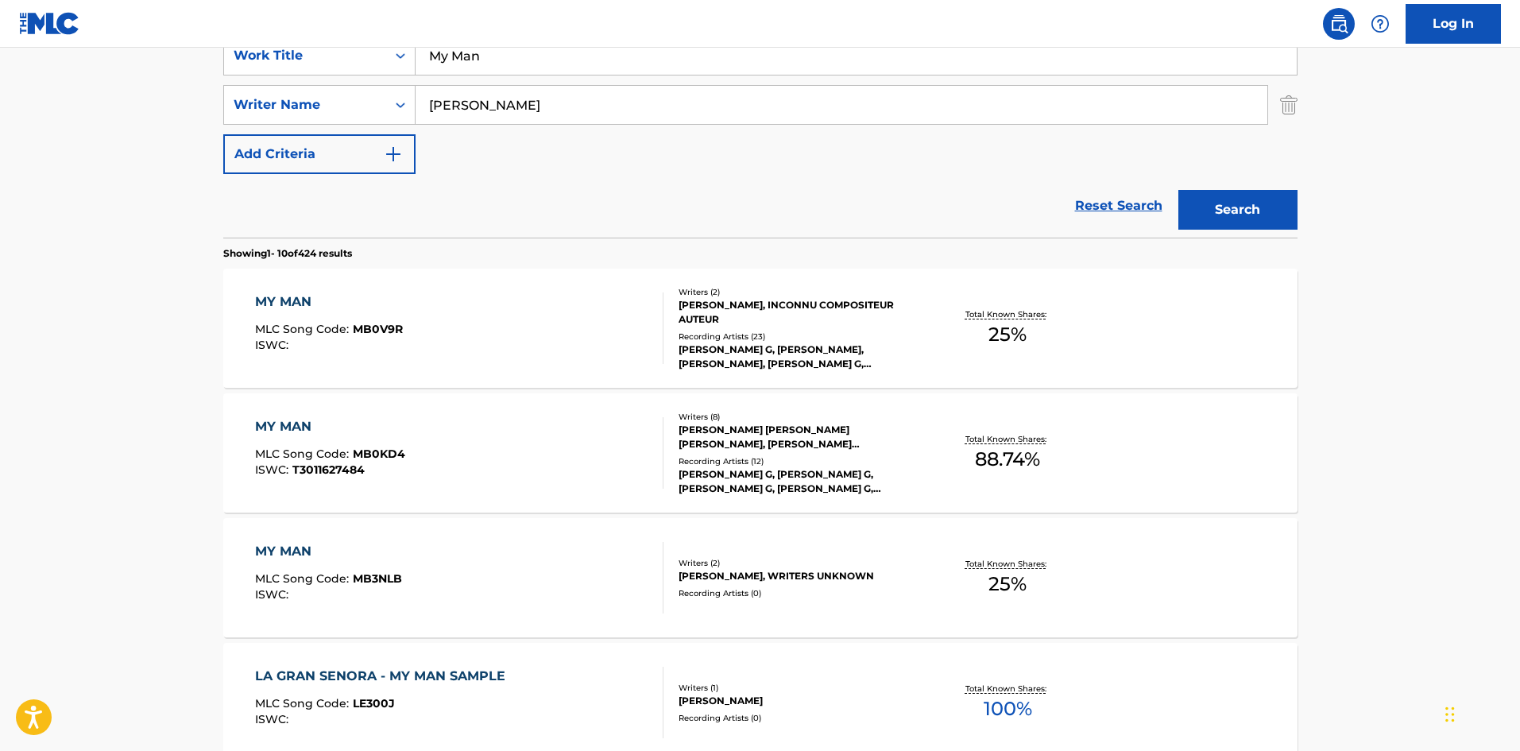
click at [382, 473] on div "ISWC : T3011627484" at bounding box center [330, 470] width 150 height 12
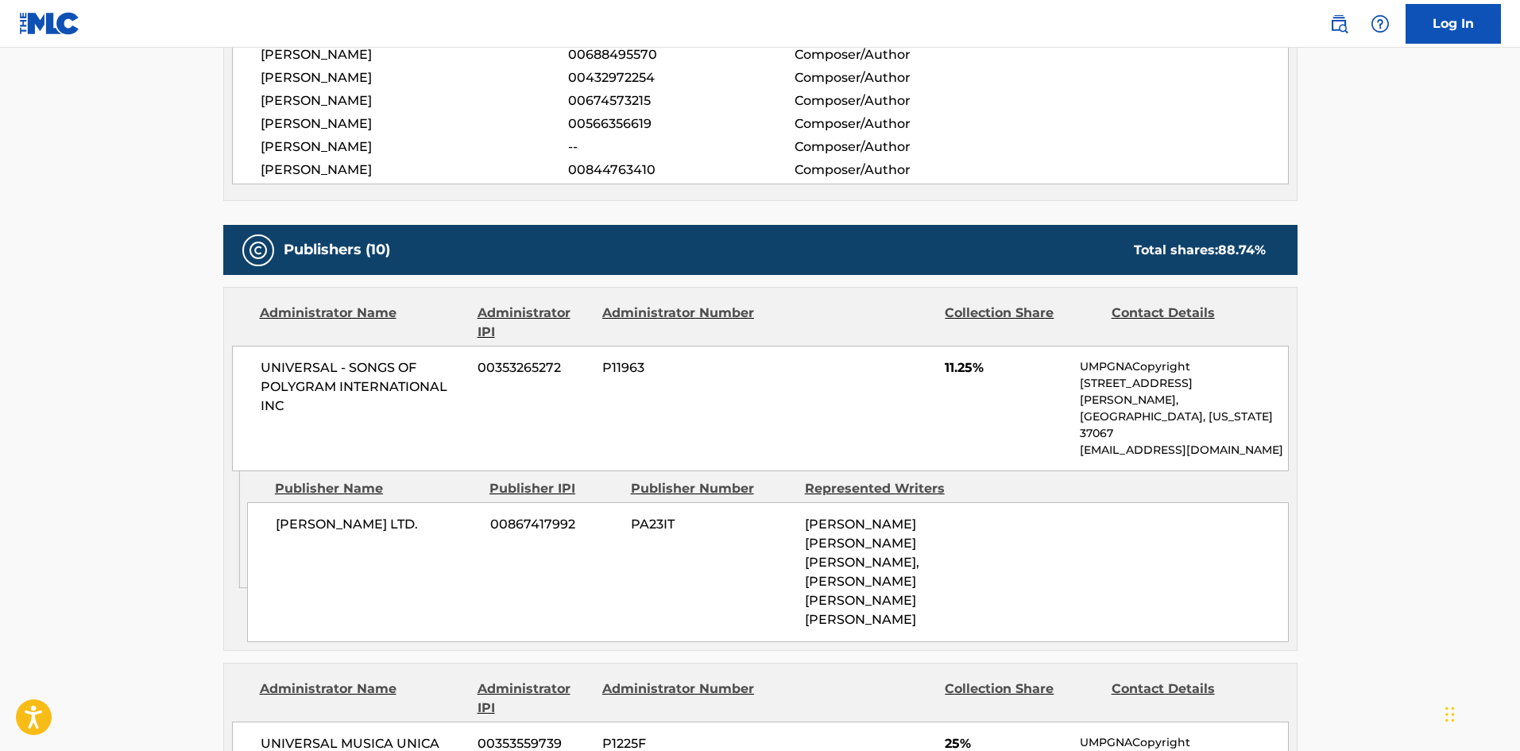
scroll to position [608, 0]
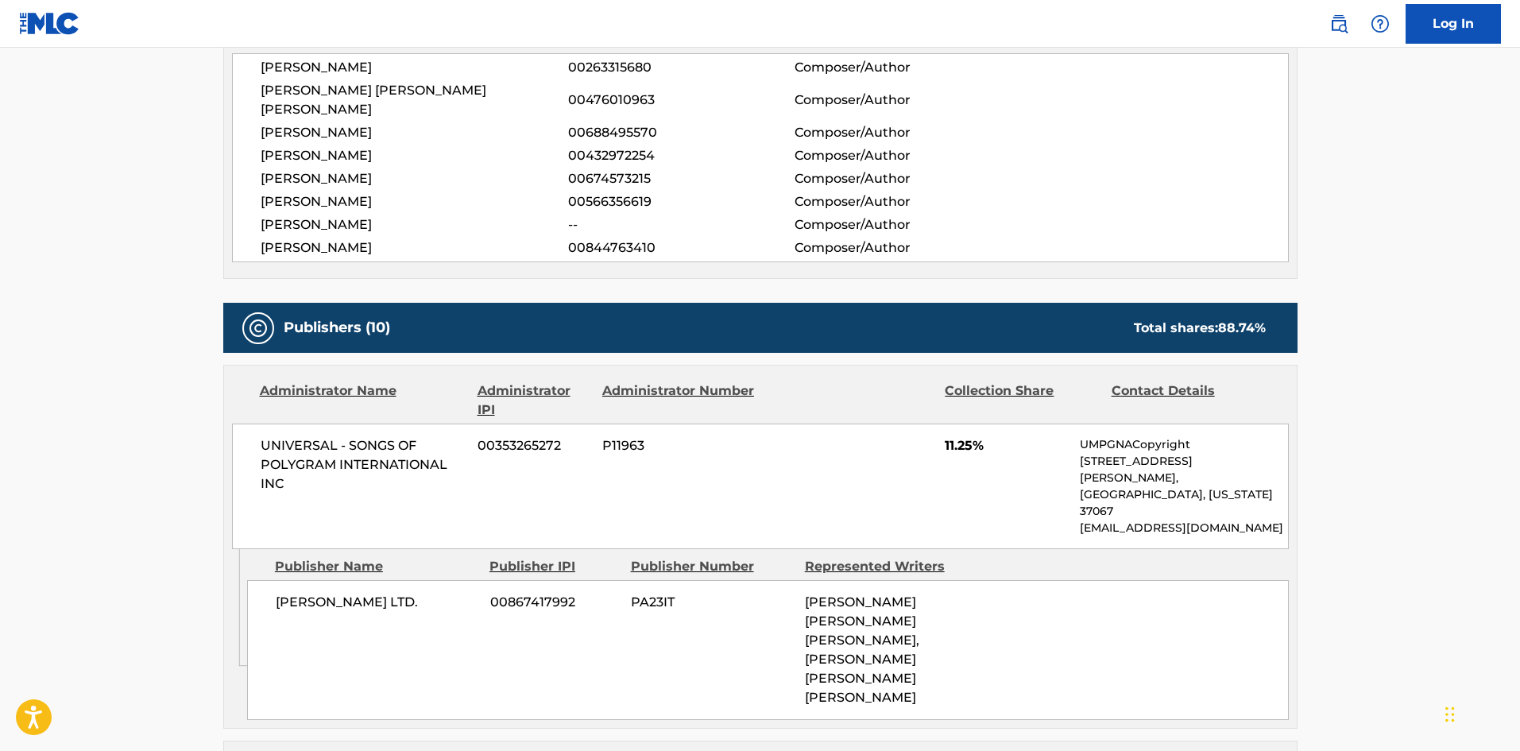
click at [283, 593] on span "[PERSON_NAME] LTD." at bounding box center [377, 602] width 203 height 19
drag, startPoint x: 283, startPoint y: 548, endPoint x: 287, endPoint y: 165, distance: 382.9
click at [344, 593] on span "[PERSON_NAME] LTD." at bounding box center [377, 602] width 203 height 19
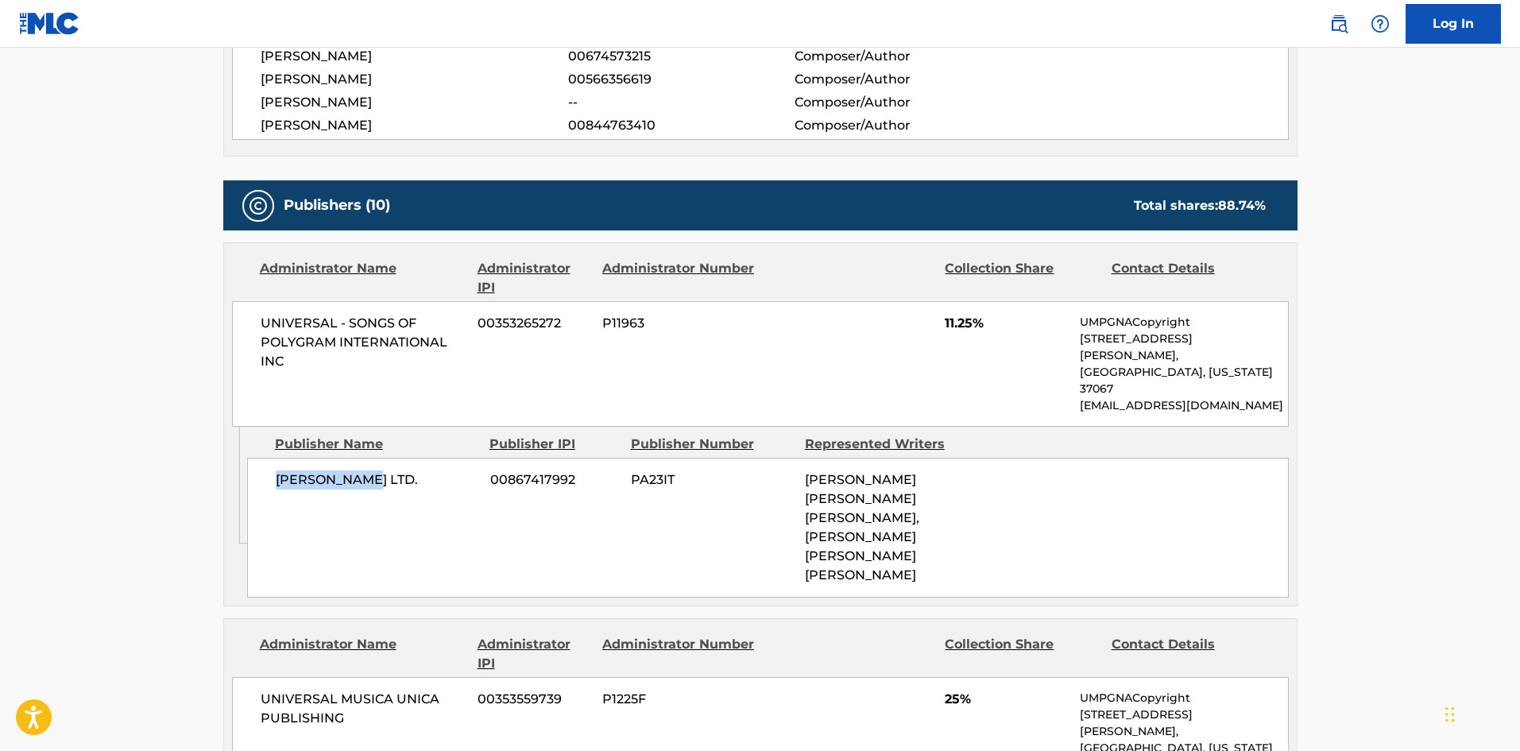
scroll to position [846, 0]
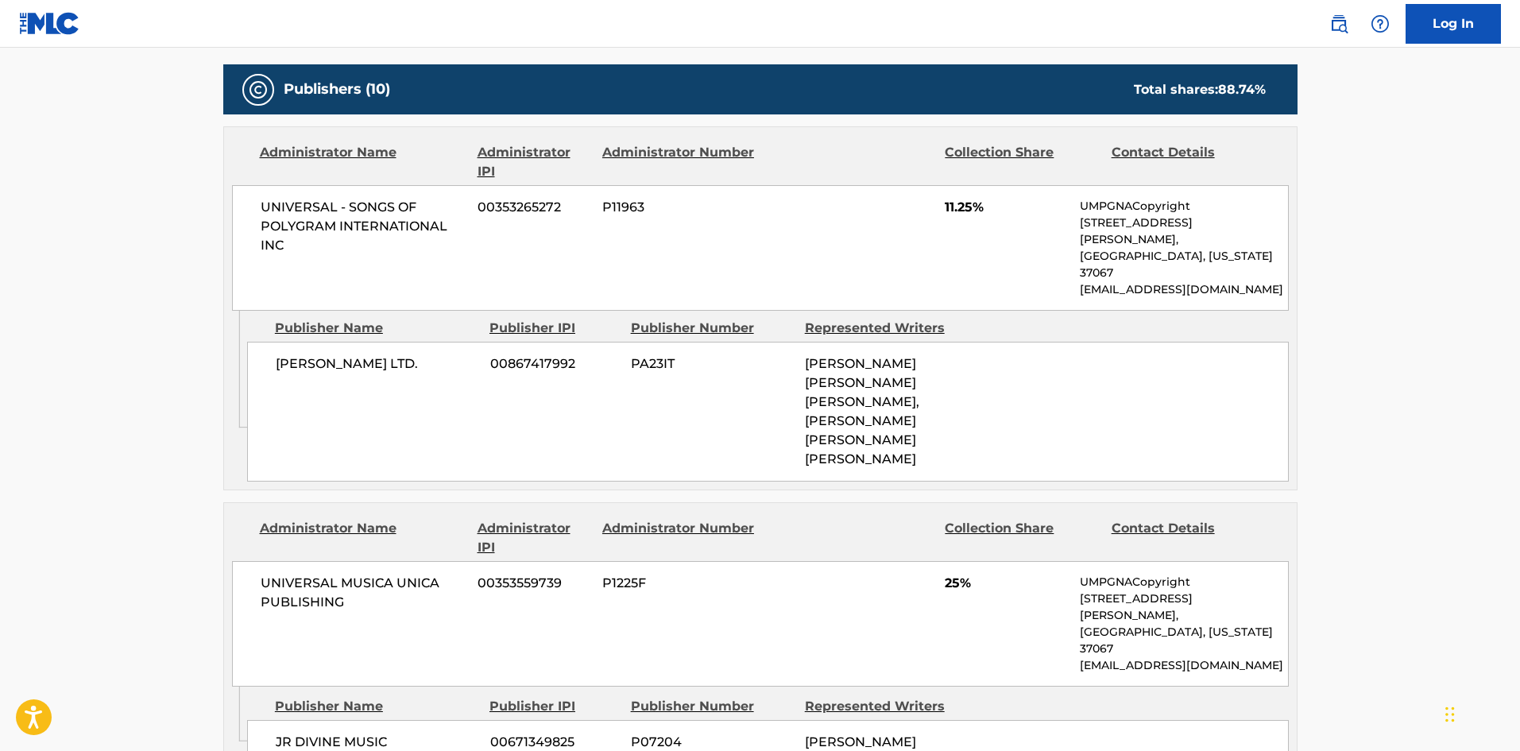
click at [276, 732] on span "JR DIVINE MUSIC" at bounding box center [377, 741] width 203 height 19
drag, startPoint x: 276, startPoint y: 626, endPoint x: 334, endPoint y: 628, distance: 58.0
click at [334, 732] on span "JR DIVINE MUSIC" at bounding box center [377, 741] width 203 height 19
click at [268, 720] on div "JR DIVINE MUSIC 00671349825 P07204 [PERSON_NAME]" at bounding box center [767, 742] width 1041 height 44
drag, startPoint x: 268, startPoint y: 633, endPoint x: 371, endPoint y: 637, distance: 102.5
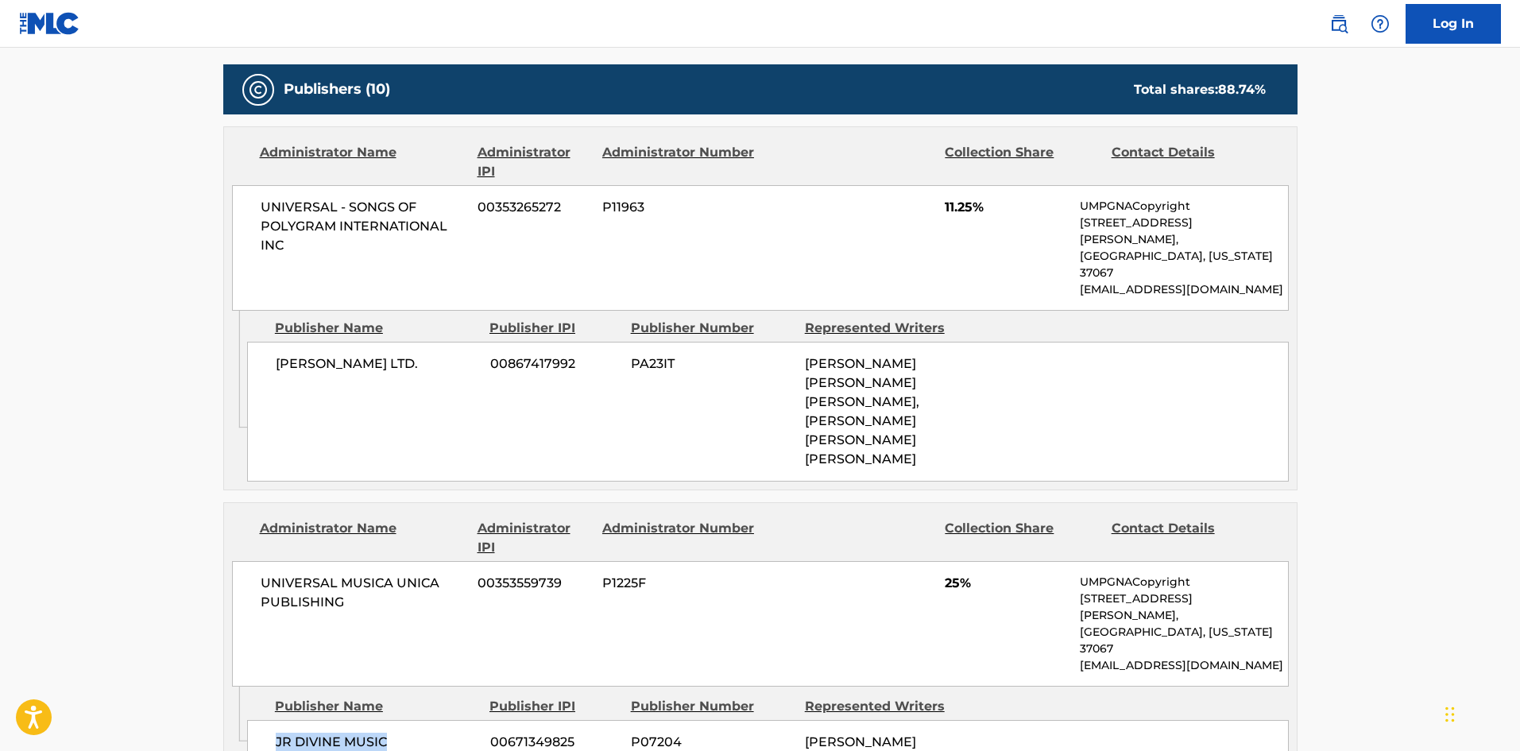
click at [371, 720] on div "JR DIVINE MUSIC 00671349825 P07204 [PERSON_NAME]" at bounding box center [767, 742] width 1041 height 44
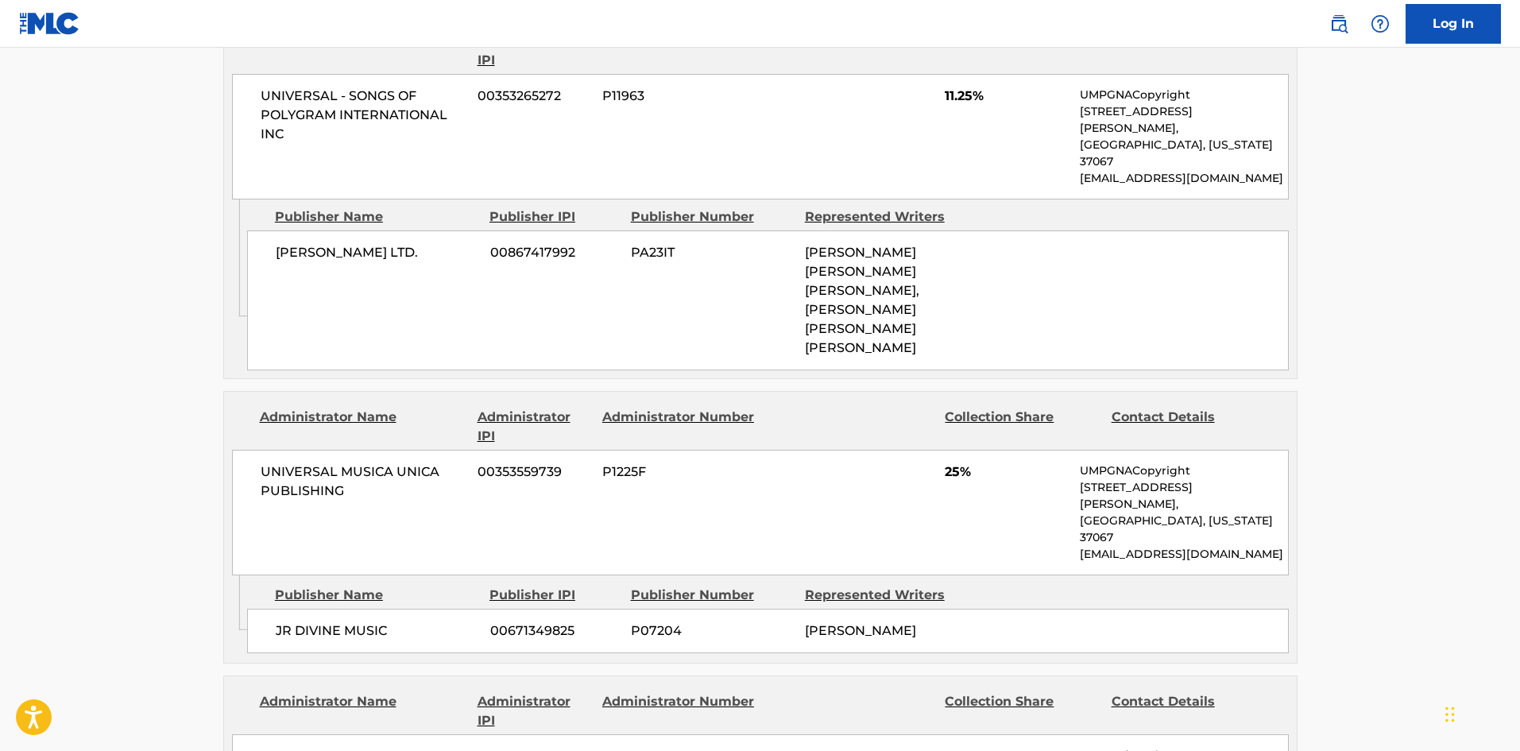
scroll to position [1164, 0]
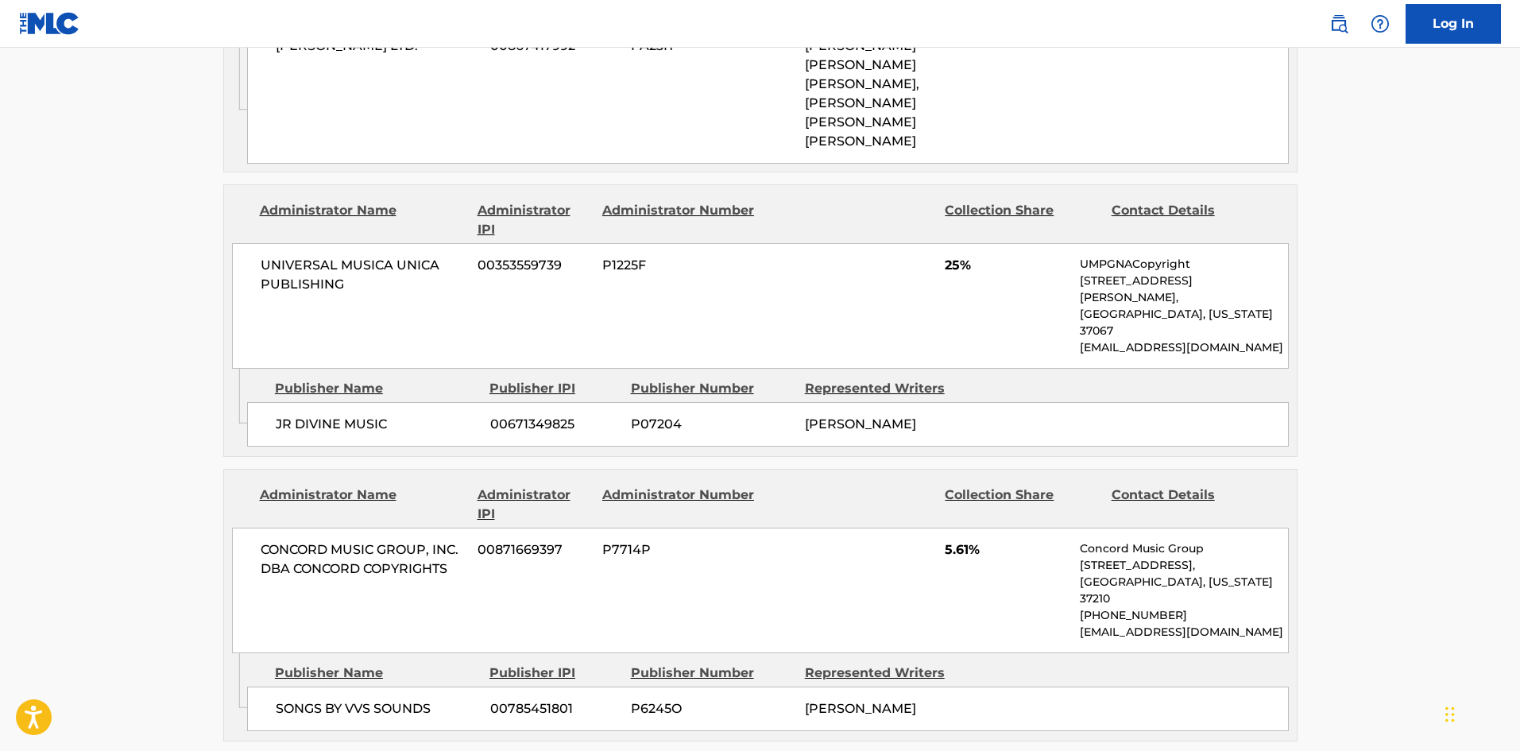
click at [303, 699] on span "SONGS BY VVS SOUNDS" at bounding box center [377, 708] width 203 height 19
drag, startPoint x: 303, startPoint y: 604, endPoint x: 412, endPoint y: 593, distance: 109.4
click at [412, 699] on span "SONGS BY VVS SOUNDS" at bounding box center [377, 708] width 203 height 19
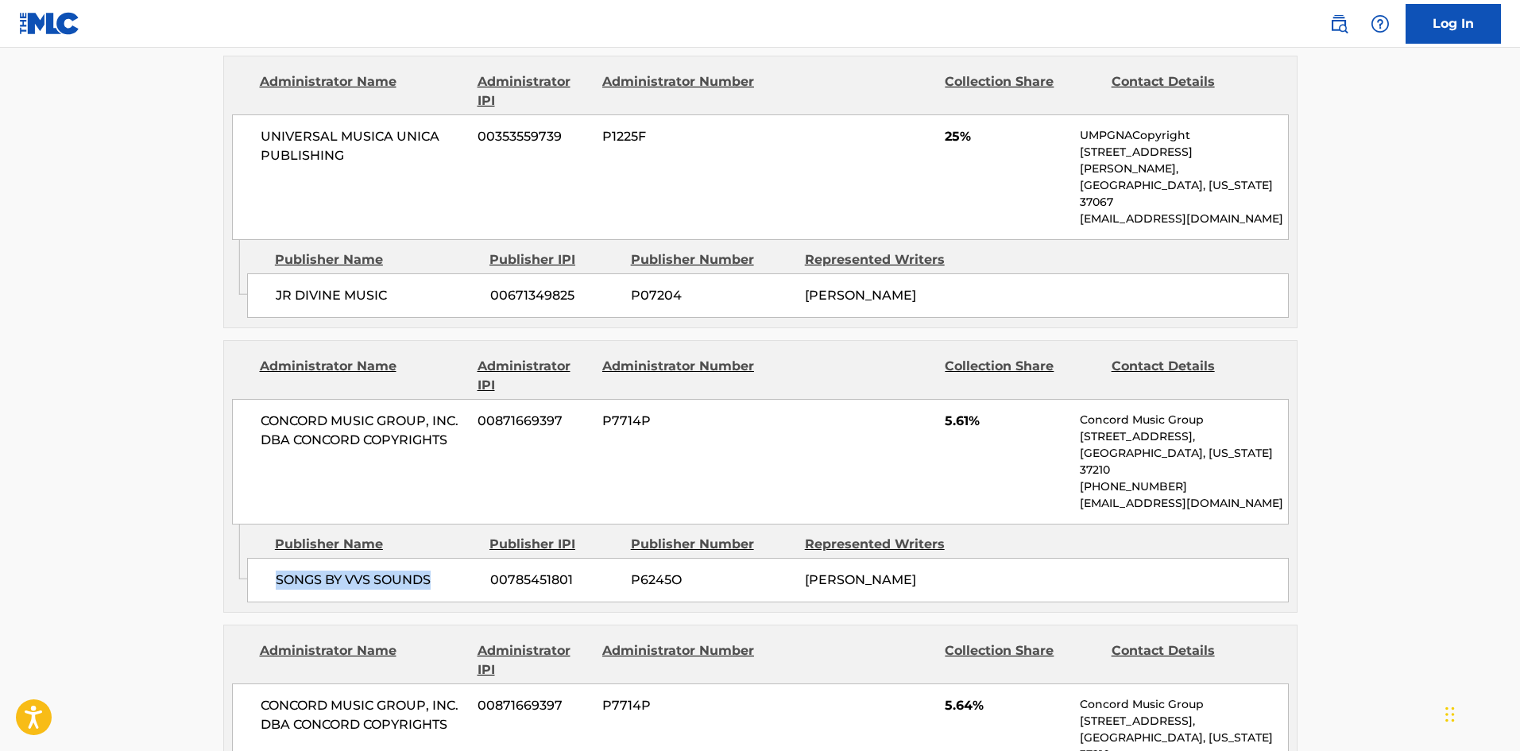
scroll to position [1481, 0]
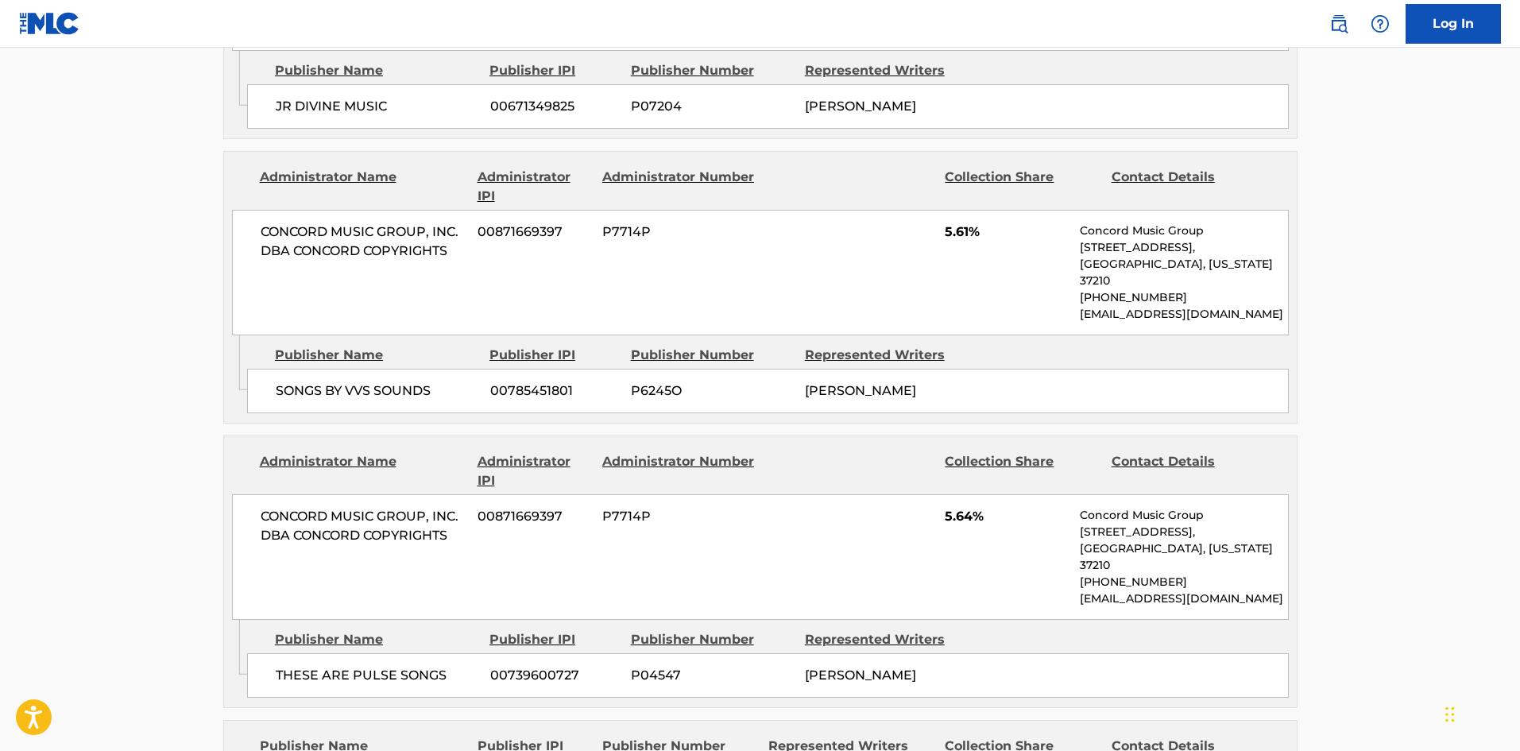
click at [279, 666] on span "THESE ARE PULSE SONGS" at bounding box center [377, 675] width 203 height 19
drag, startPoint x: 279, startPoint y: 568, endPoint x: 416, endPoint y: 569, distance: 137.4
click at [416, 666] on span "THESE ARE PULSE SONGS" at bounding box center [377, 675] width 203 height 19
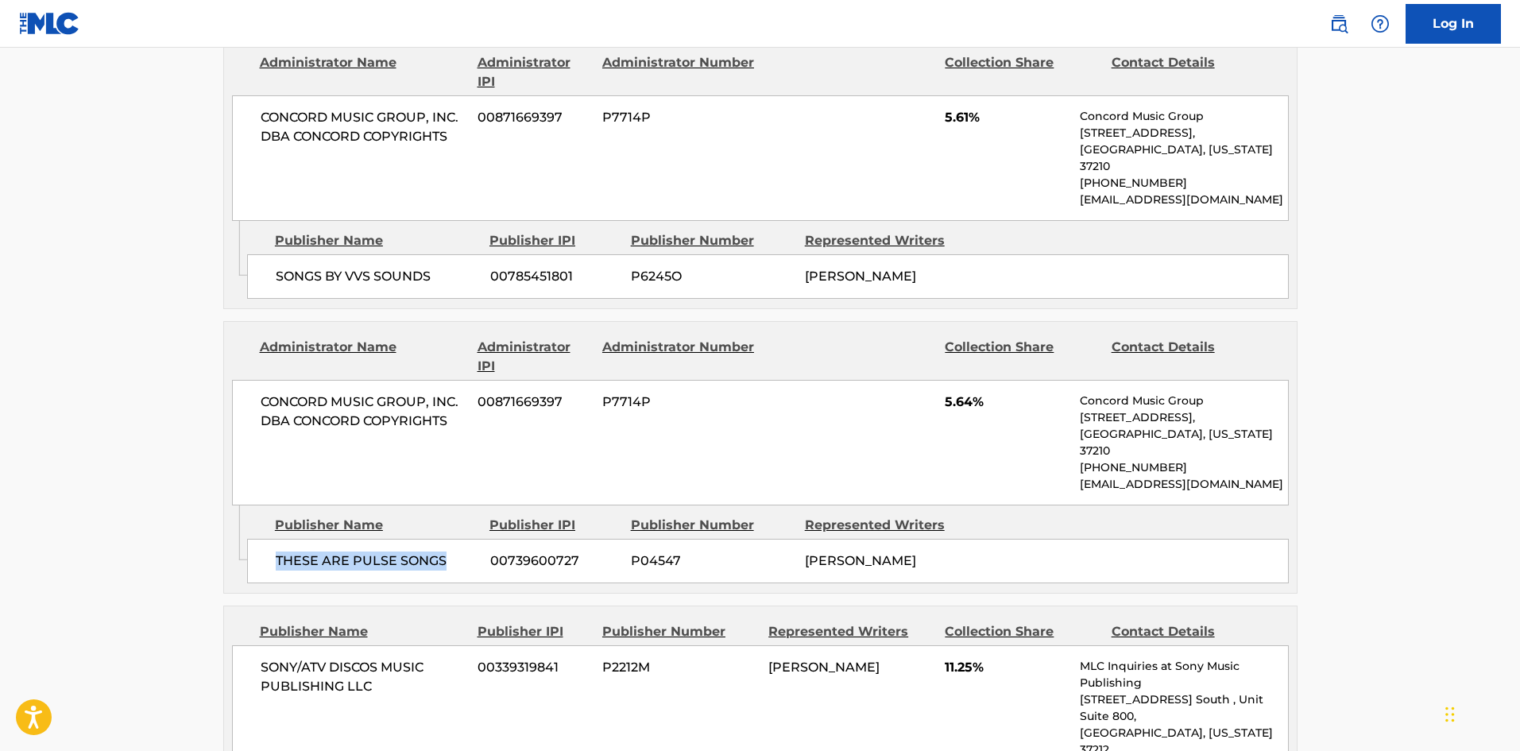
scroll to position [1879, 0]
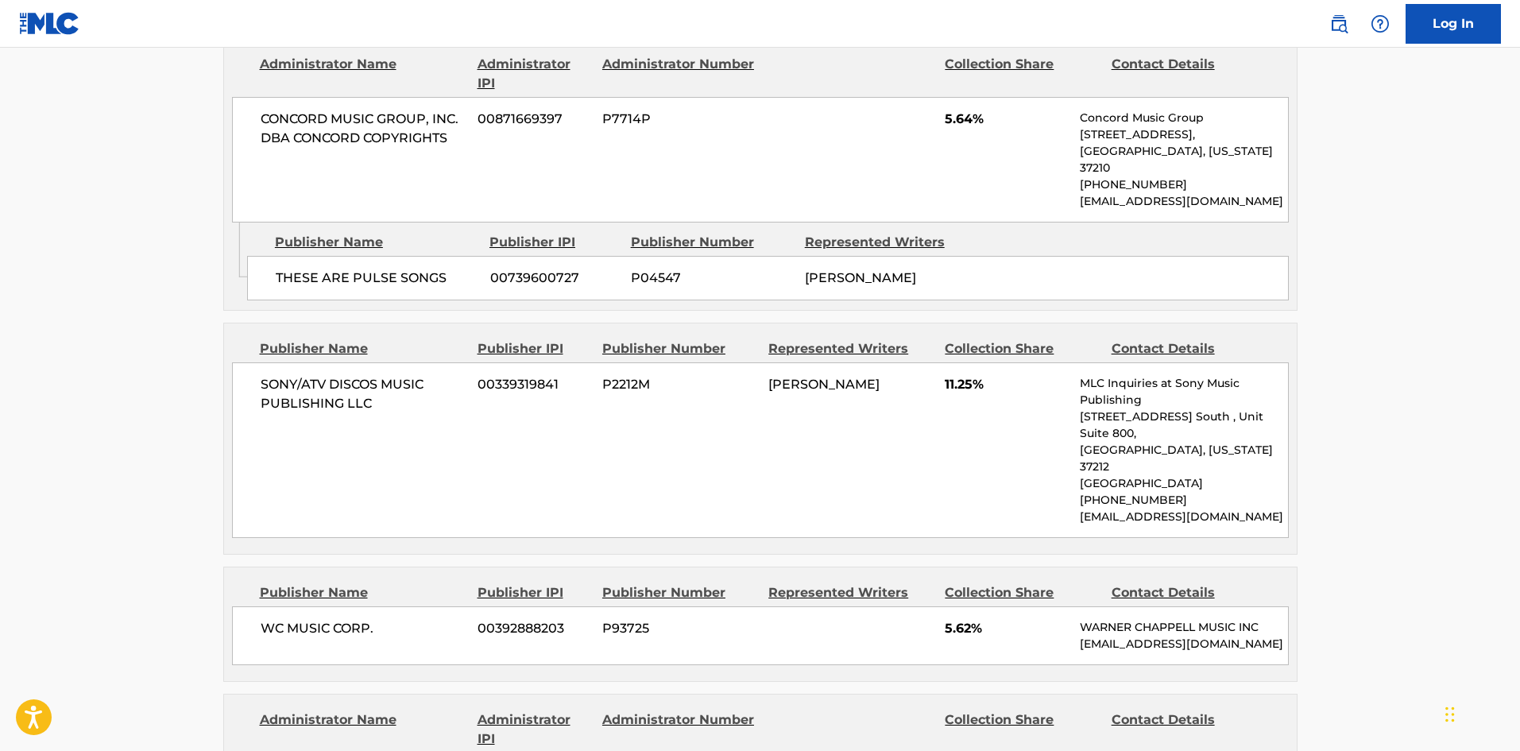
click at [273, 375] on span "SONY/ATV DISCOS MUSIC PUBLISHING LLC" at bounding box center [364, 394] width 206 height 38
drag, startPoint x: 273, startPoint y: 297, endPoint x: 397, endPoint y: 311, distance: 124.7
click at [397, 375] on span "SONY/ATV DISCOS MUSIC PUBLISHING LLC" at bounding box center [364, 394] width 206 height 38
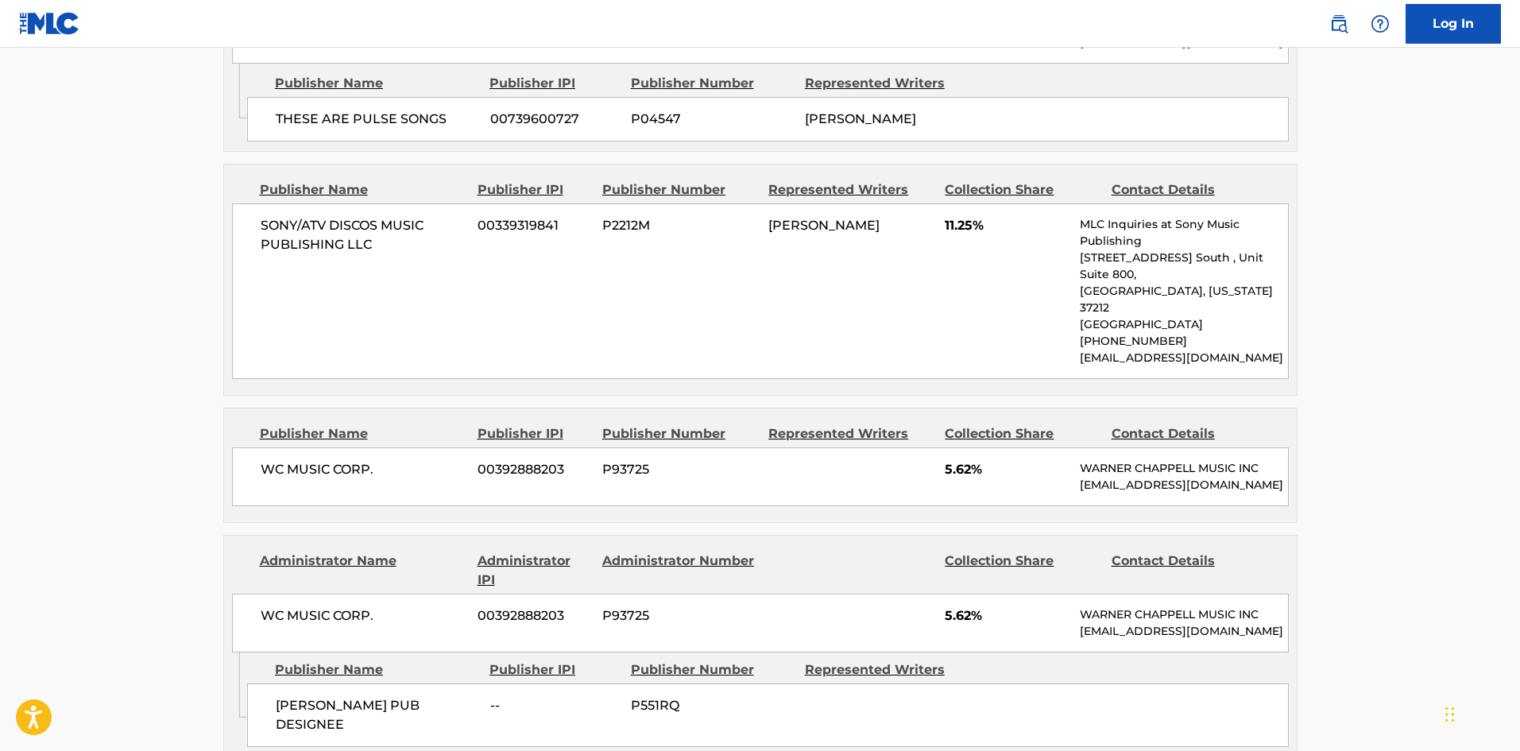
click at [268, 460] on span "WC MUSIC CORP." at bounding box center [364, 469] width 206 height 19
drag, startPoint x: 268, startPoint y: 339, endPoint x: 390, endPoint y: 326, distance: 123.1
click at [390, 447] on div "WC MUSIC CORP. 00392888203 P93725 5.62% [PERSON_NAME] MUSIC INC [EMAIL_ADDRESS]…" at bounding box center [760, 476] width 1056 height 59
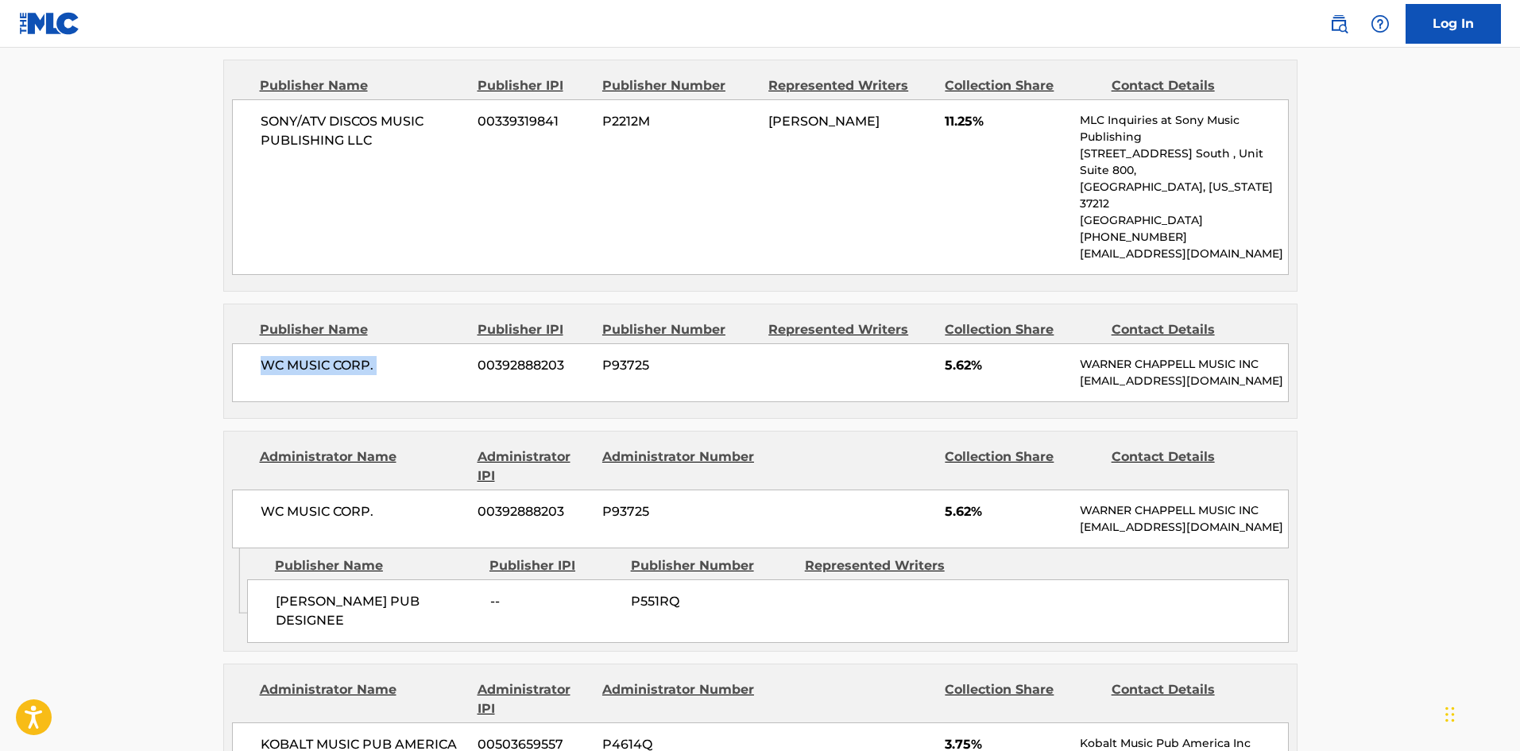
scroll to position [2117, 0]
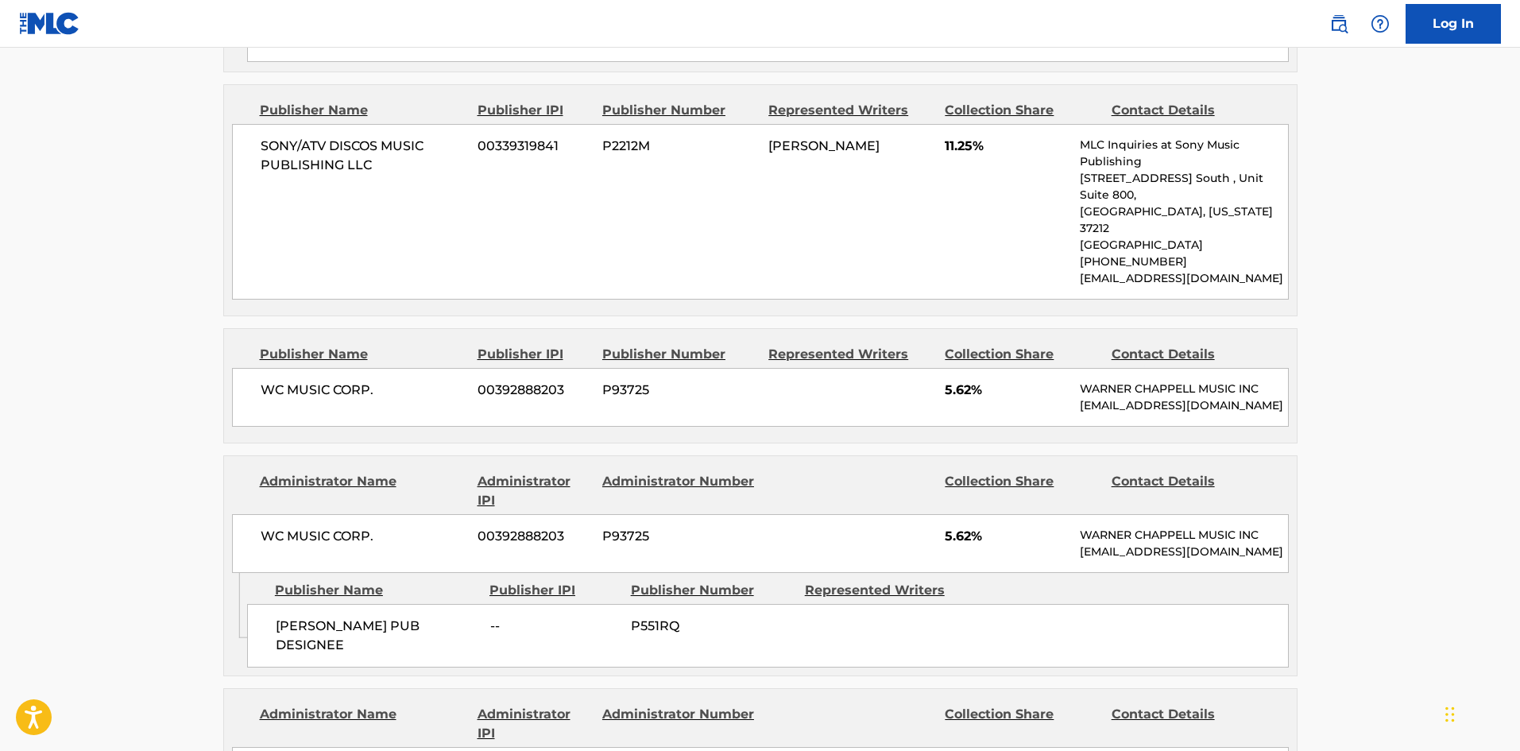
click at [278, 616] on span "[PERSON_NAME] PUB DESIGNEE" at bounding box center [377, 635] width 203 height 38
drag, startPoint x: 278, startPoint y: 530, endPoint x: 377, endPoint y: 527, distance: 99.3
click at [377, 616] on span "[PERSON_NAME] PUB DESIGNEE" at bounding box center [377, 635] width 203 height 38
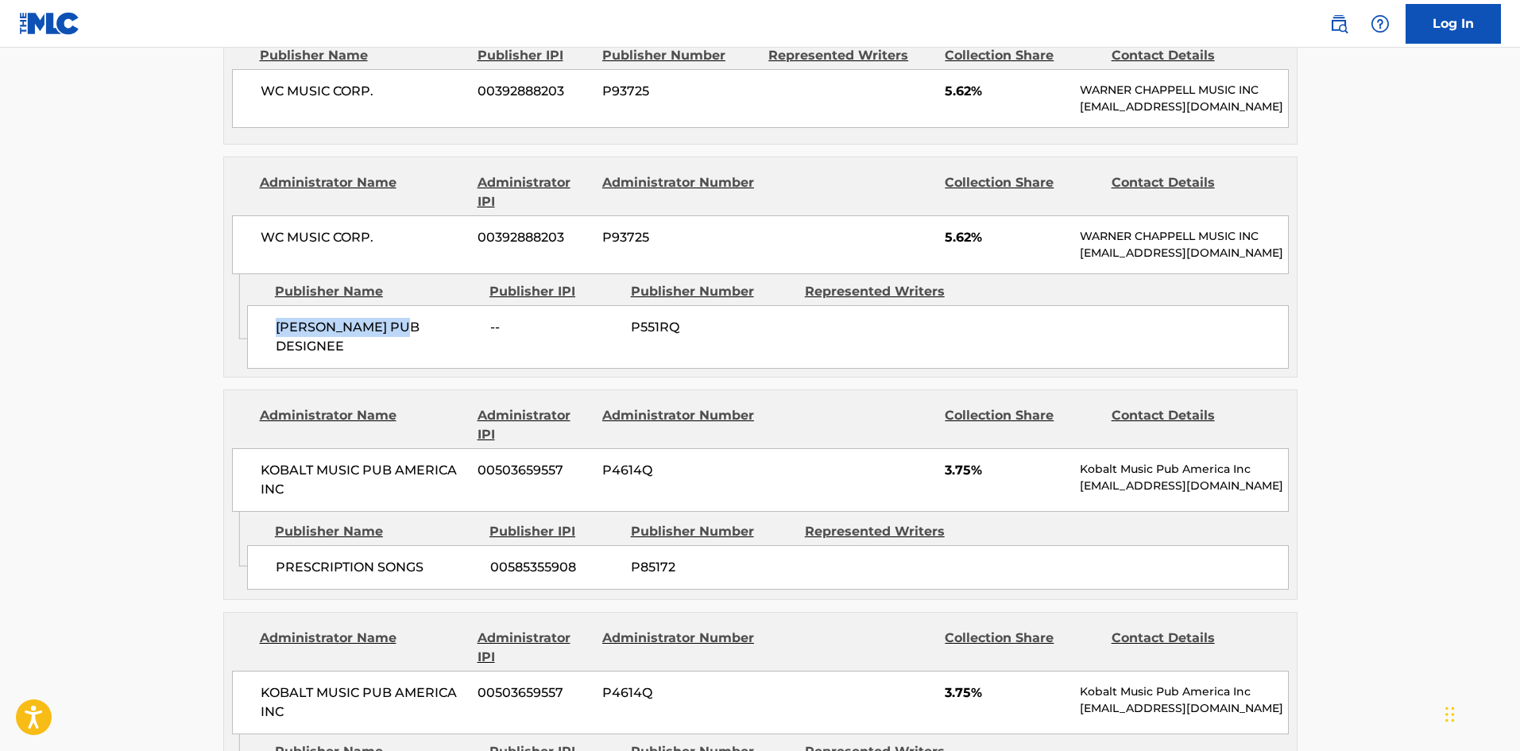
scroll to position [2435, 0]
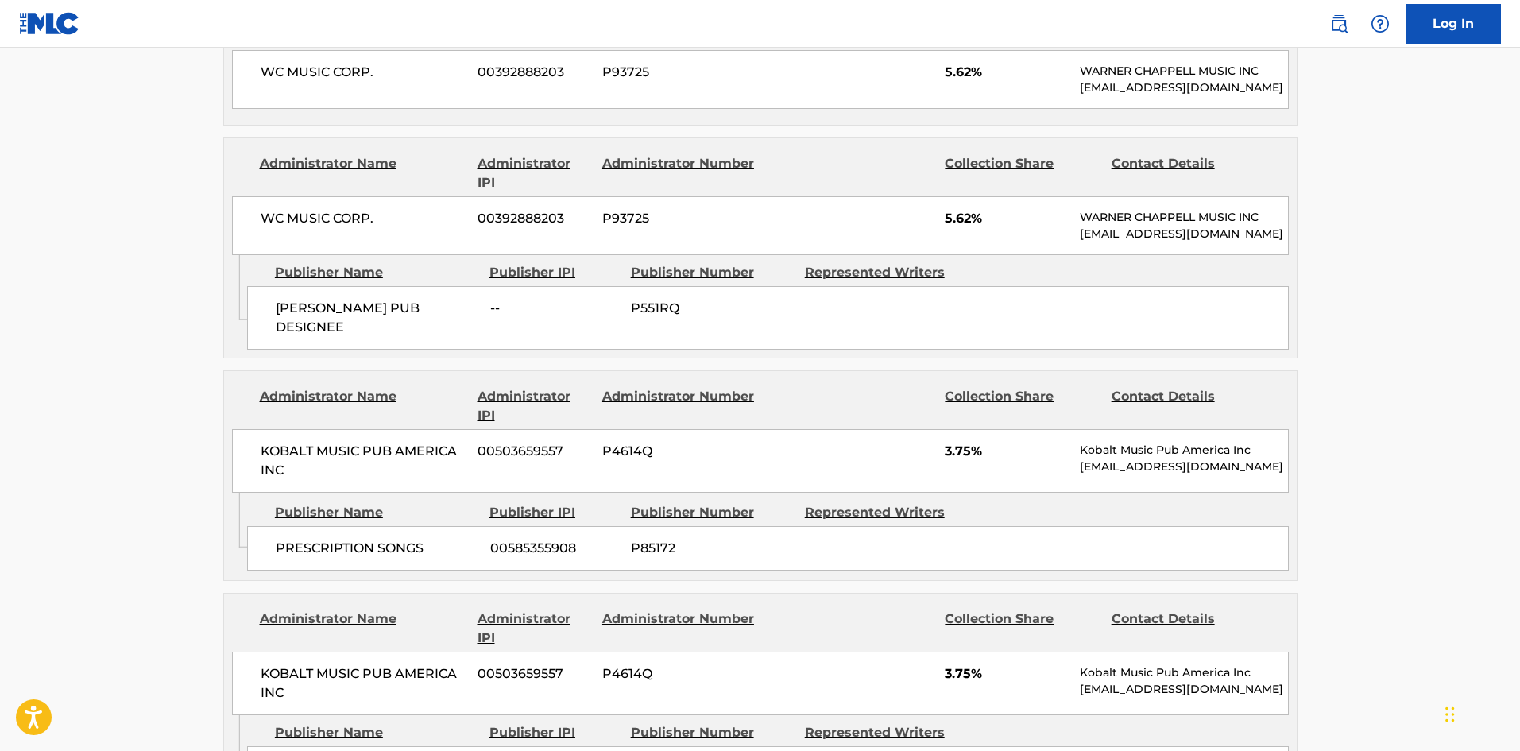
click at [294, 539] on span "PRESCRIPTION SONGS" at bounding box center [377, 548] width 203 height 19
drag, startPoint x: 294, startPoint y: 455, endPoint x: 383, endPoint y: 458, distance: 89.0
click at [383, 539] on span "PRESCRIPTION SONGS" at bounding box center [377, 548] width 203 height 19
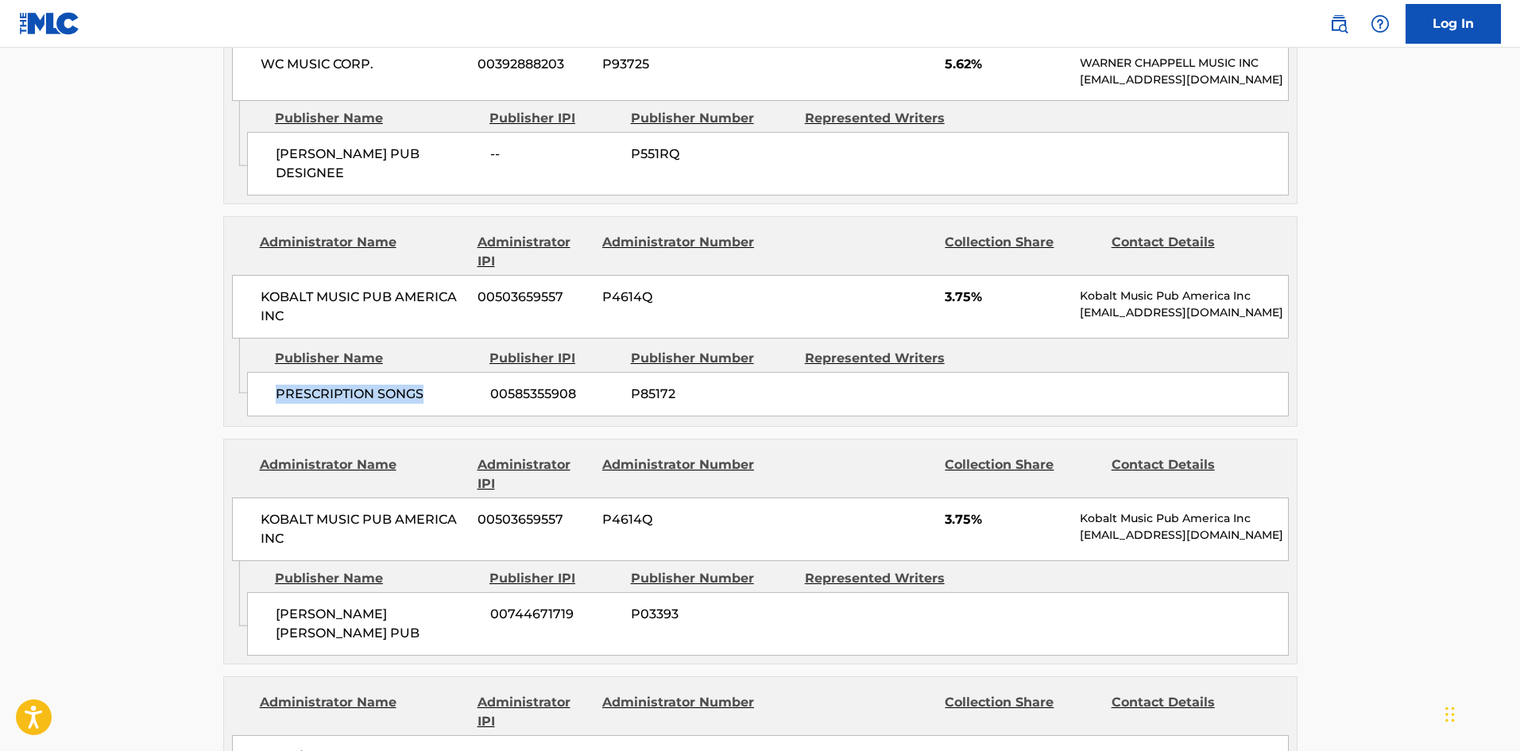
scroll to position [2594, 0]
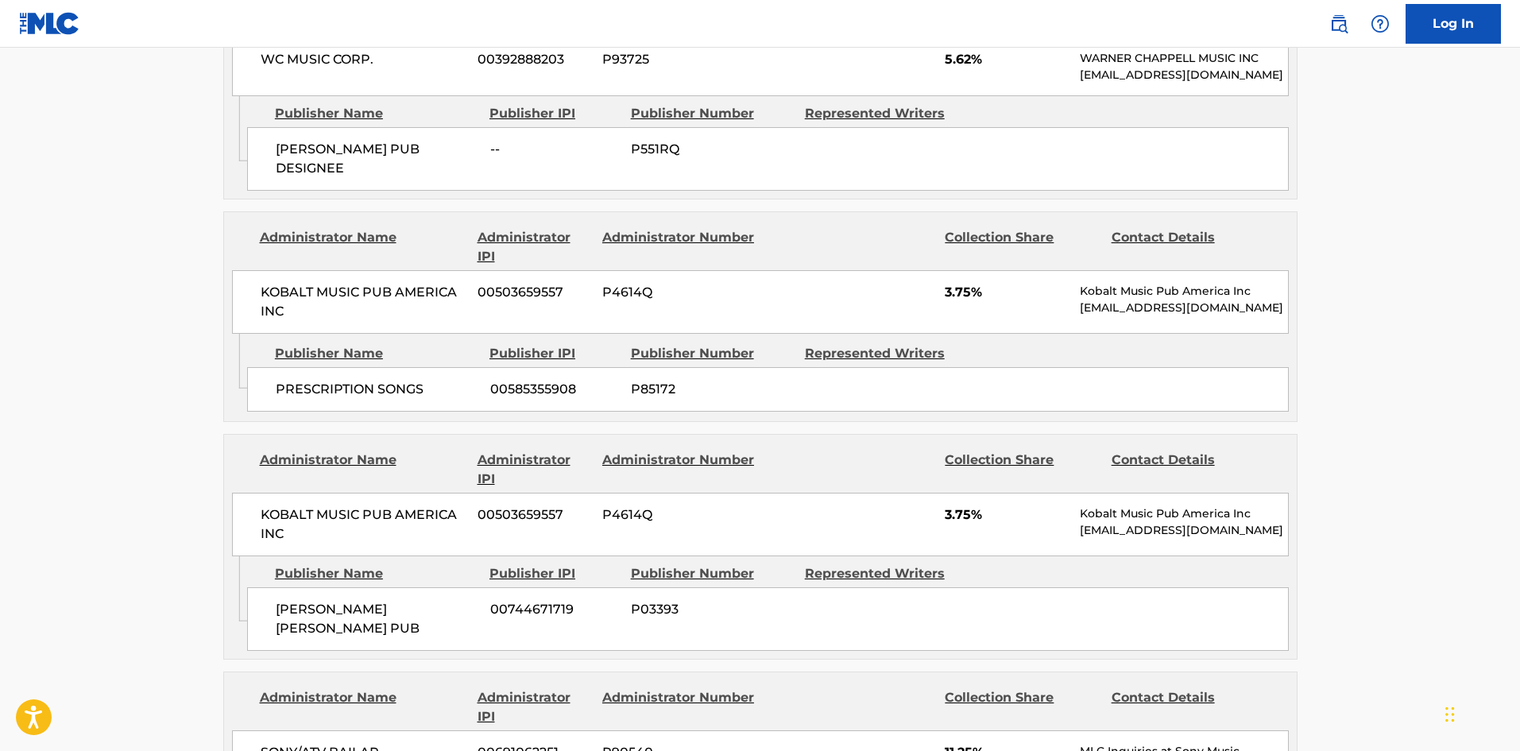
click at [294, 587] on div "[PERSON_NAME] [PERSON_NAME] PUB 00744671719 P03393" at bounding box center [767, 619] width 1041 height 64
drag, startPoint x: 294, startPoint y: 529, endPoint x: 356, endPoint y: 524, distance: 62.1
click at [356, 587] on div "[PERSON_NAME] [PERSON_NAME] PUB 00744671719 P03393" at bounding box center [767, 619] width 1041 height 64
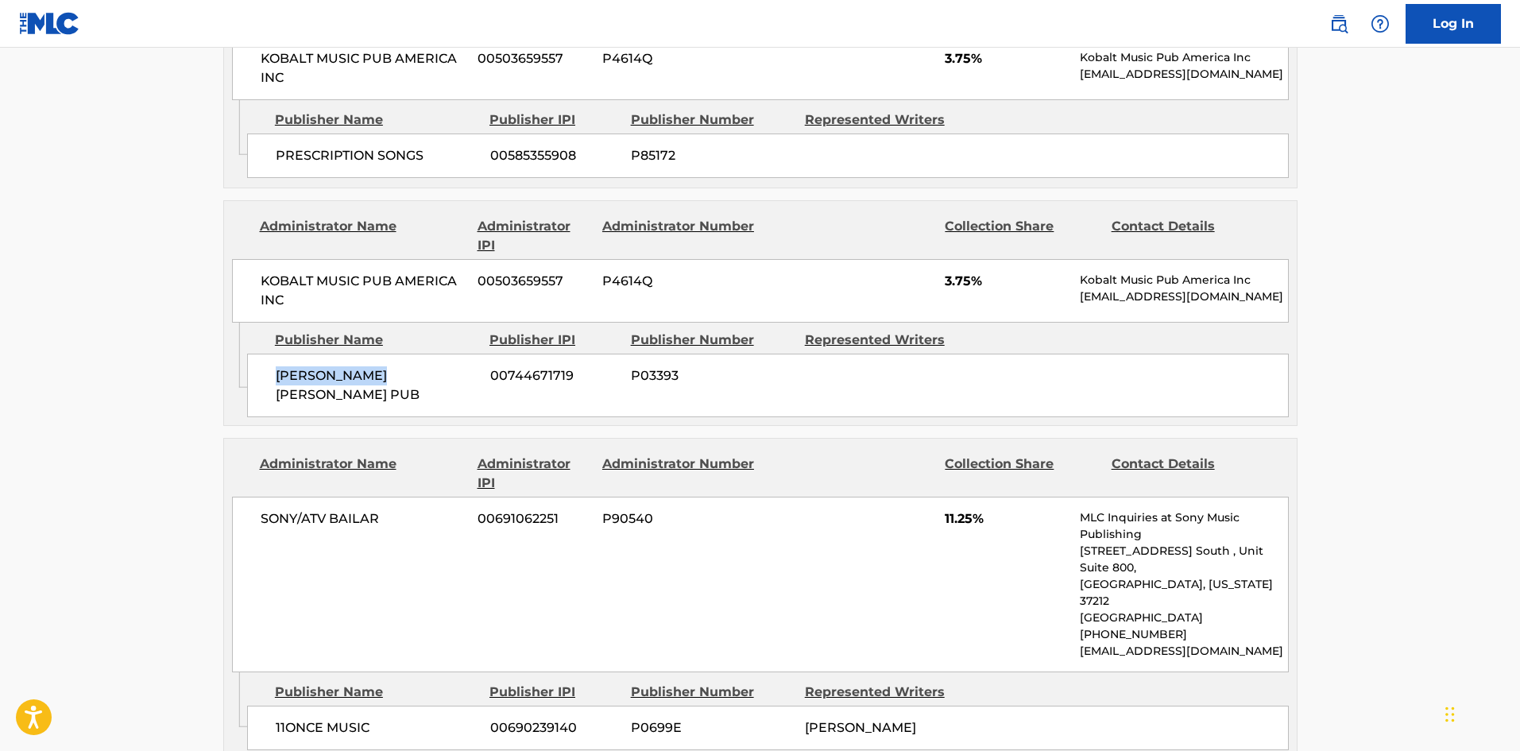
scroll to position [2832, 0]
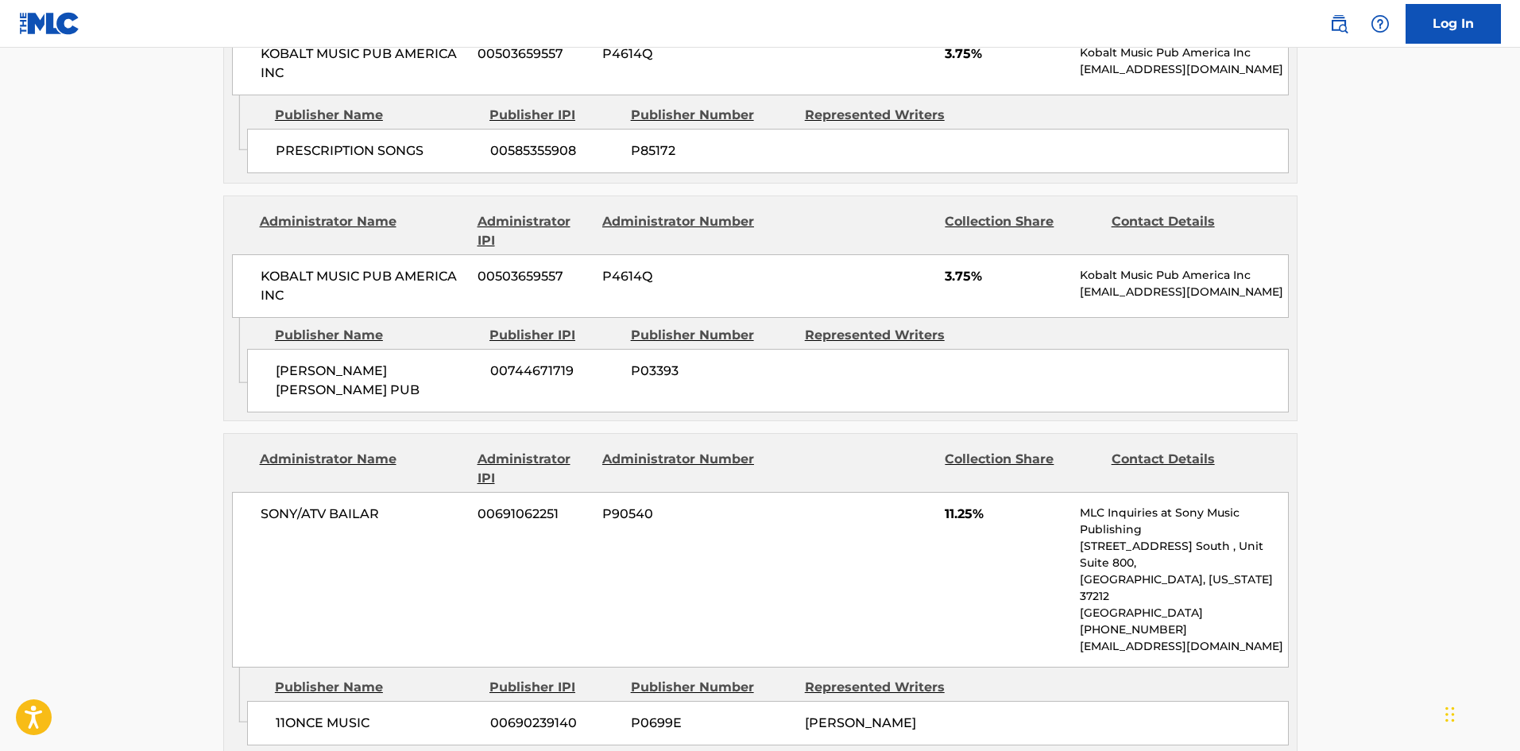
click at [296, 713] on span "11ONCE MUSIC" at bounding box center [377, 722] width 203 height 19
drag, startPoint x: 295, startPoint y: 579, endPoint x: 361, endPoint y: 584, distance: 65.3
click at [361, 713] on span "11ONCE MUSIC" at bounding box center [377, 722] width 203 height 19
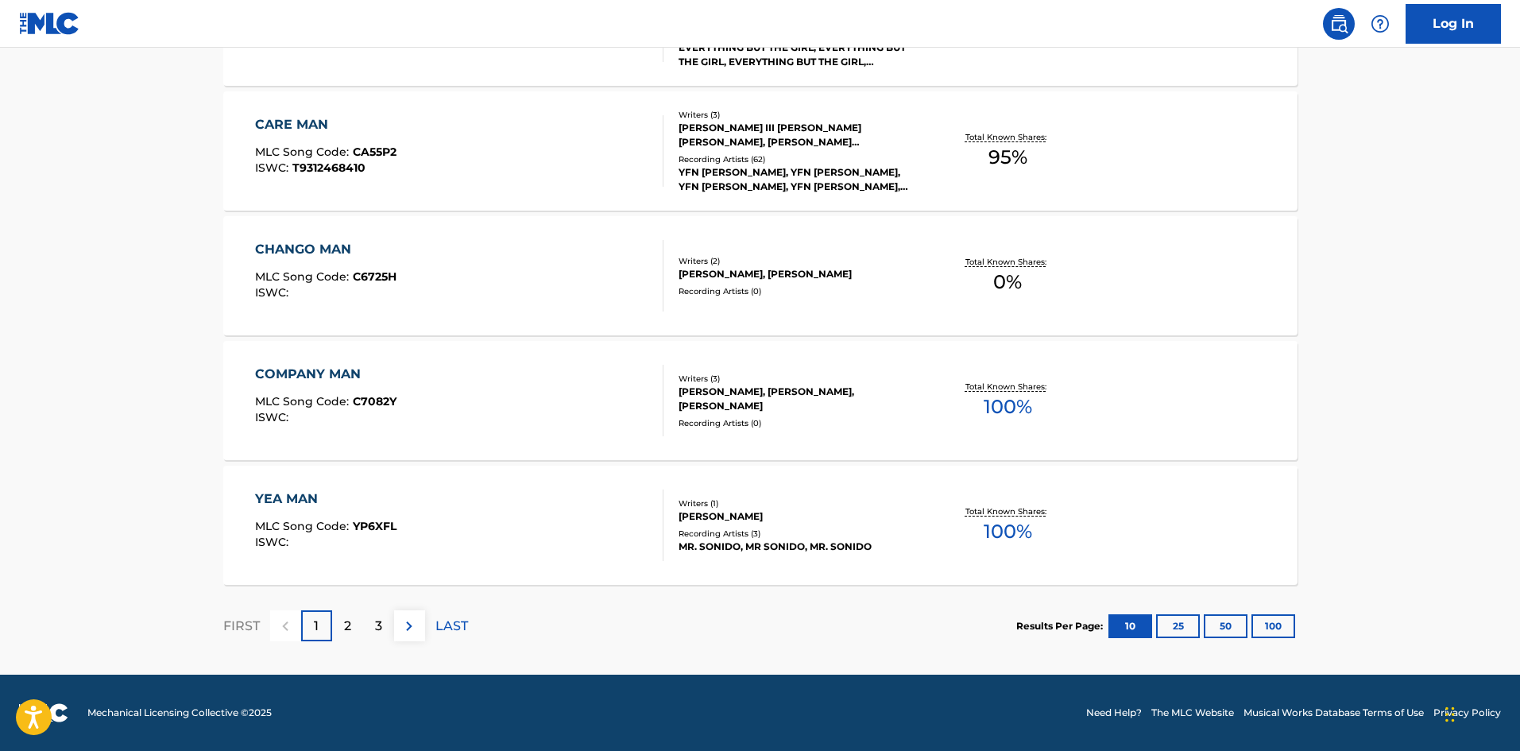
scroll to position [318, 0]
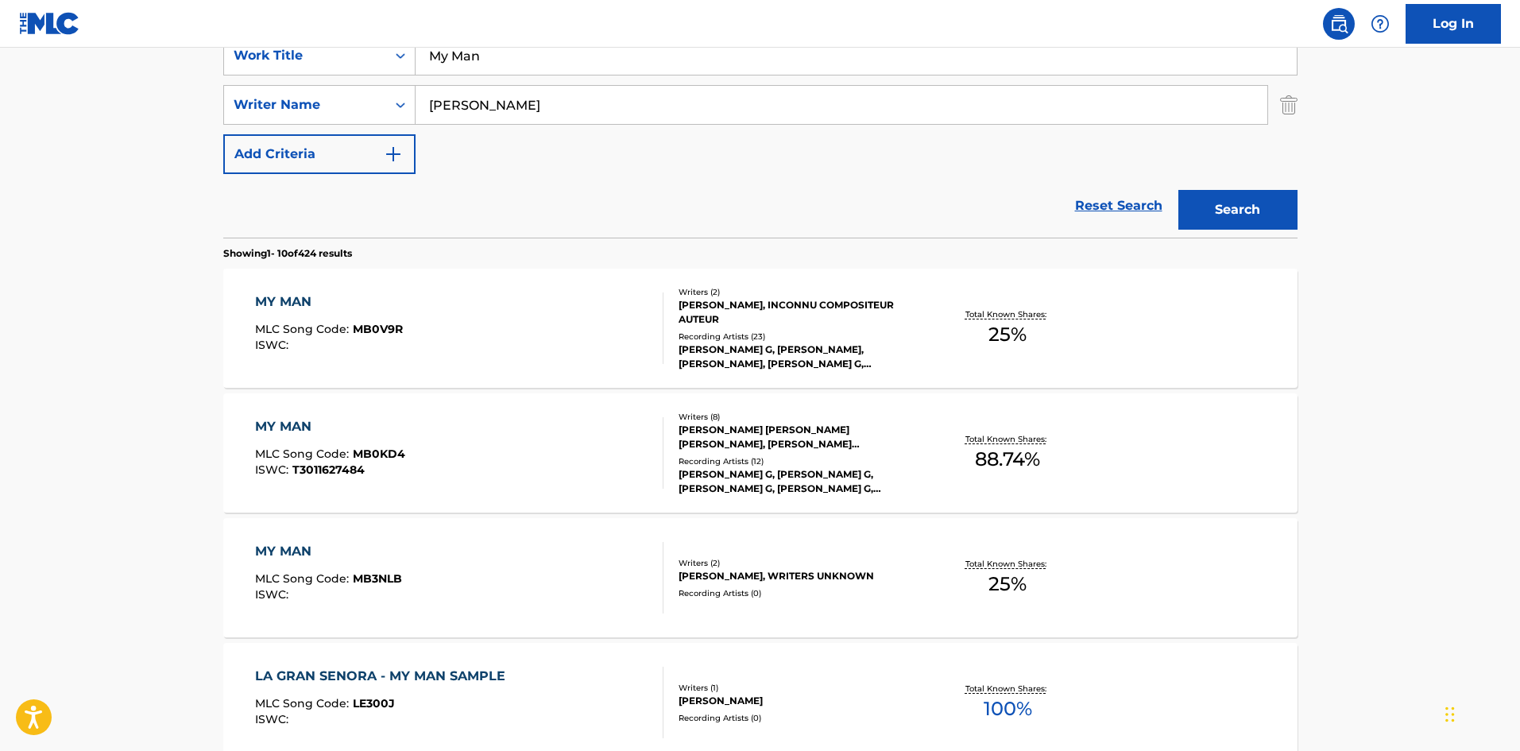
click at [289, 475] on span "ISWC :" at bounding box center [273, 469] width 37 height 14
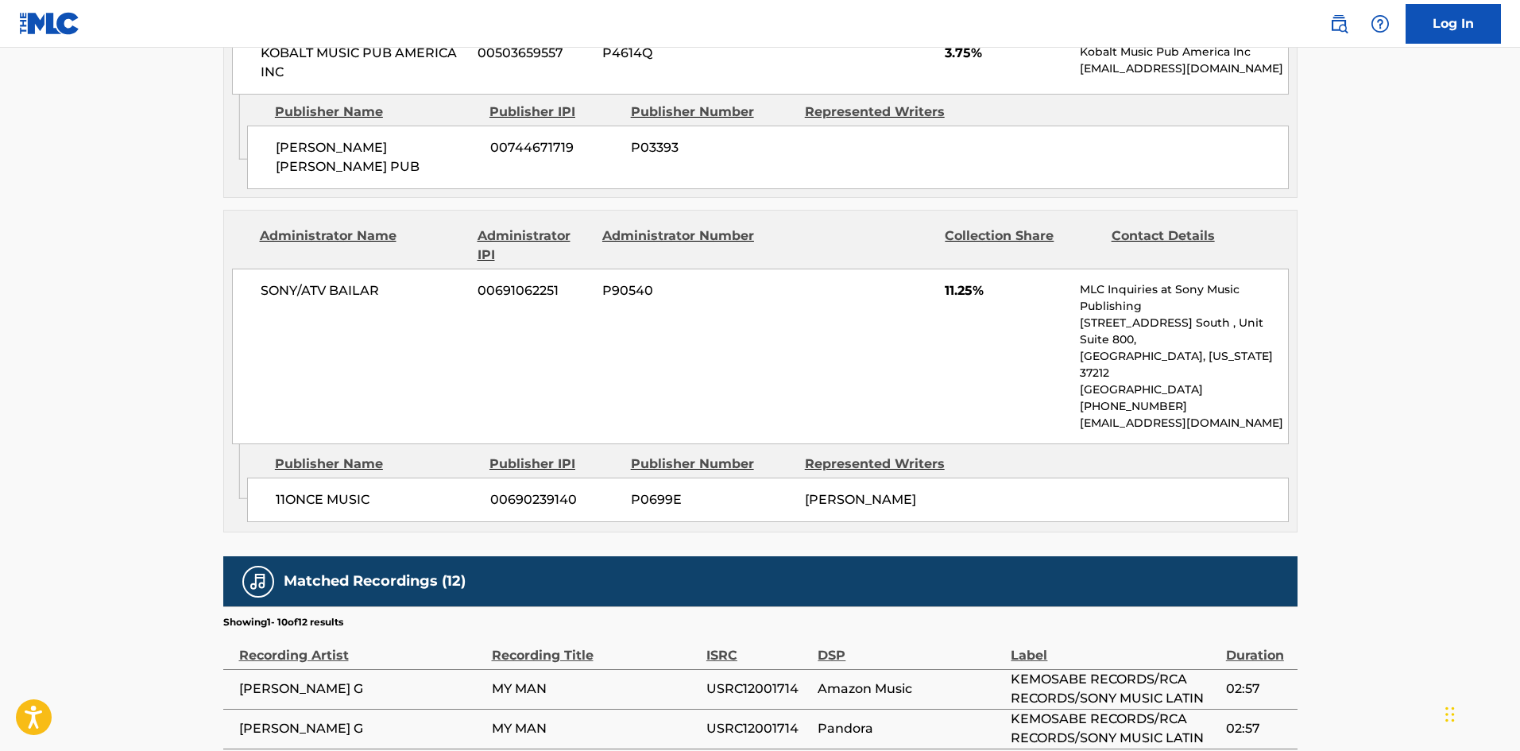
scroll to position [1105, 0]
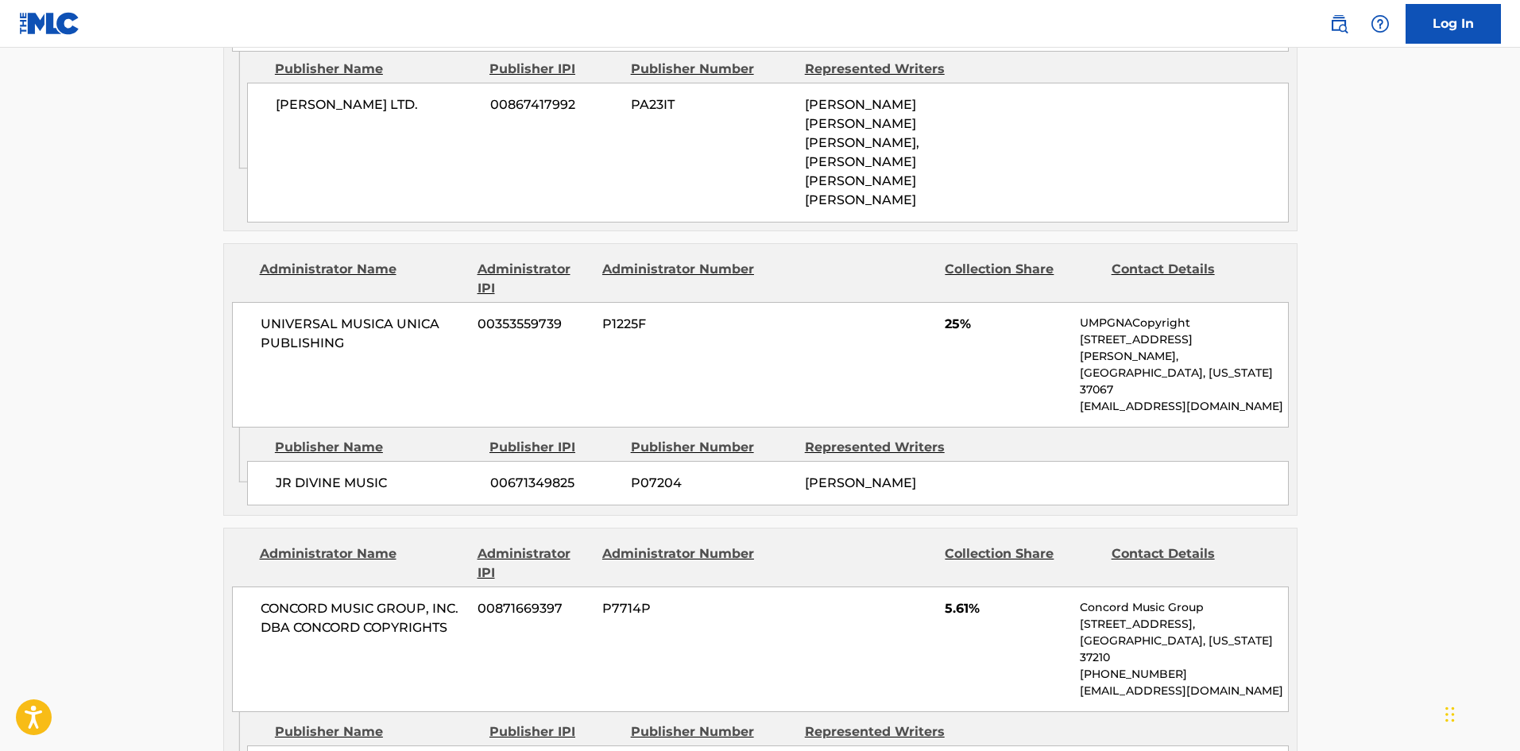
scroll to position [318, 0]
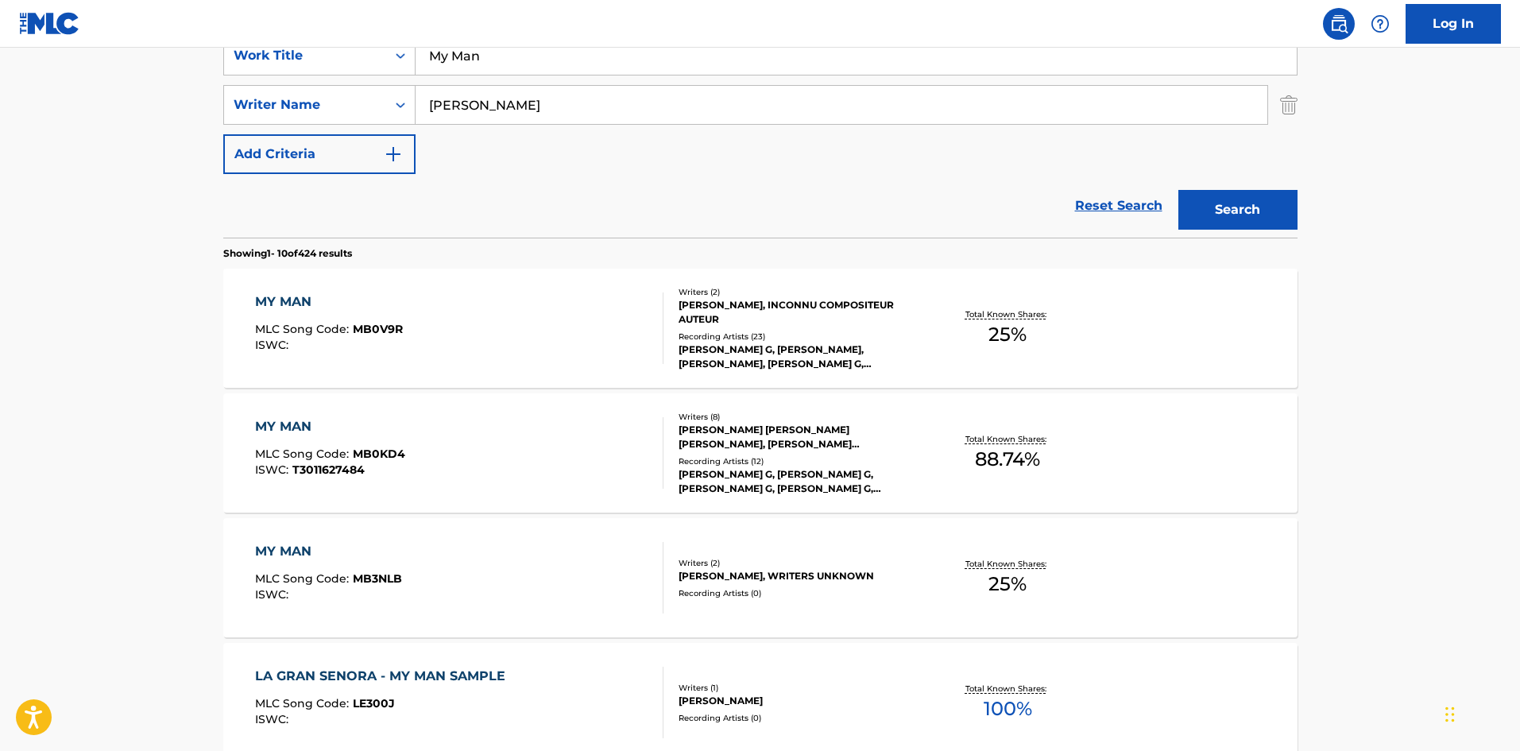
click at [598, 57] on input "My Man" at bounding box center [855, 56] width 881 height 38
paste input "Colors"
type input "Colors"
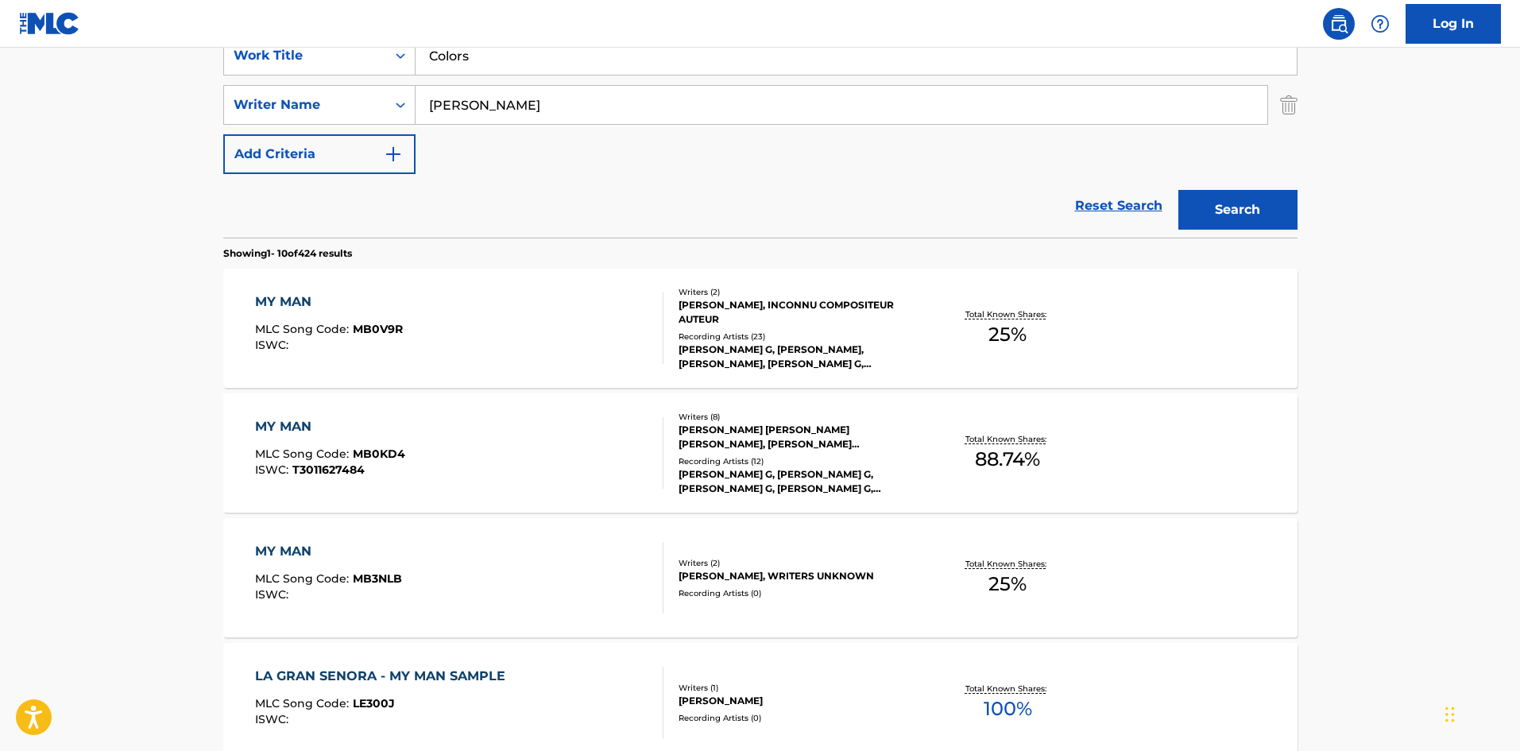
click at [572, 112] on input "[PERSON_NAME]" at bounding box center [841, 105] width 852 height 38
click at [1178, 190] on button "Search" at bounding box center [1237, 210] width 119 height 40
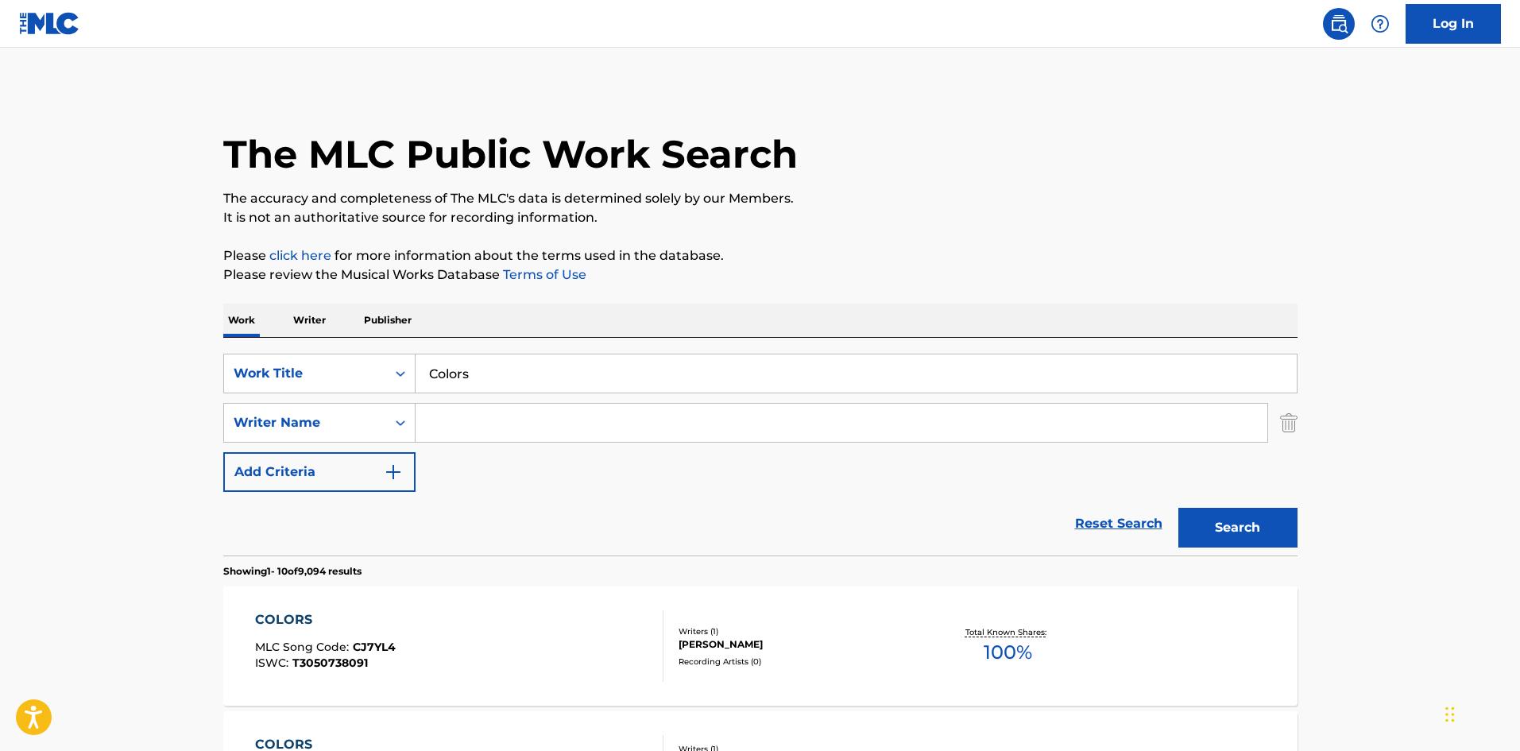
click at [515, 378] on input "Colors" at bounding box center [855, 373] width 881 height 38
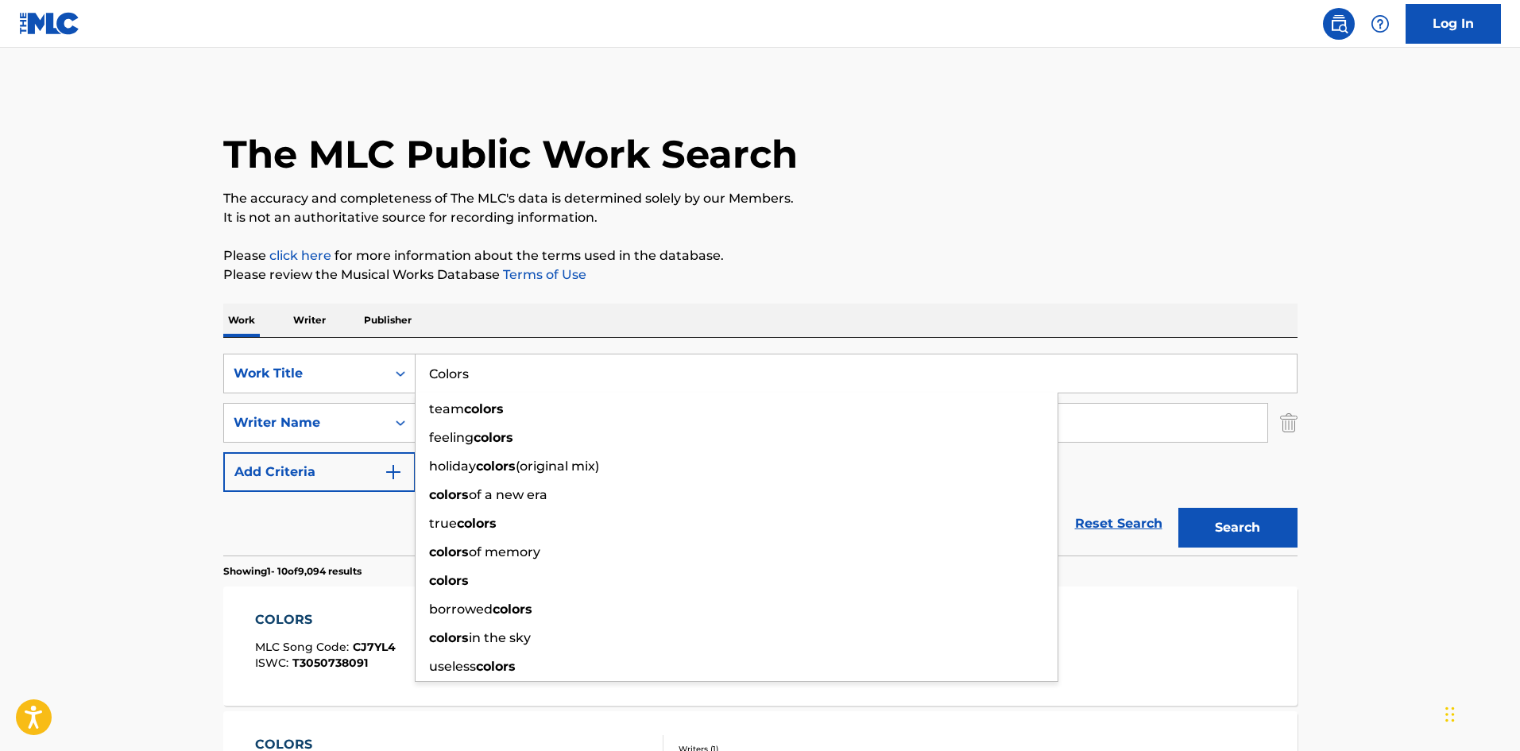
click at [515, 378] on input "Colors" at bounding box center [855, 373] width 881 height 38
paste input "No Drama (Cumbia Version)"
type input "No Drama (Cumbia Version)"
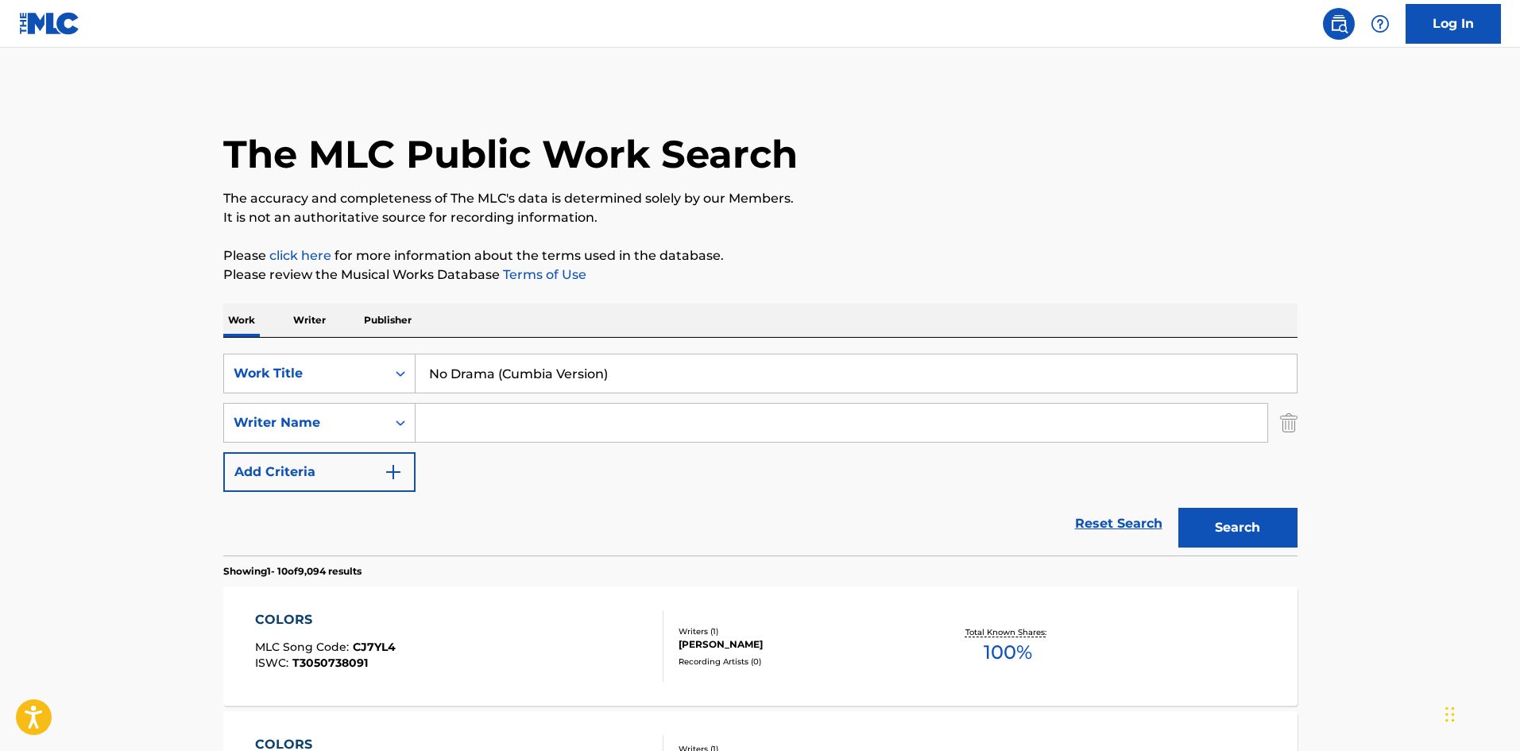
click at [474, 427] on input "Search Form" at bounding box center [841, 423] width 852 height 38
paste input "[PERSON_NAME]"
type input "[PERSON_NAME]"
click at [1222, 534] on button "Search" at bounding box center [1237, 528] width 119 height 40
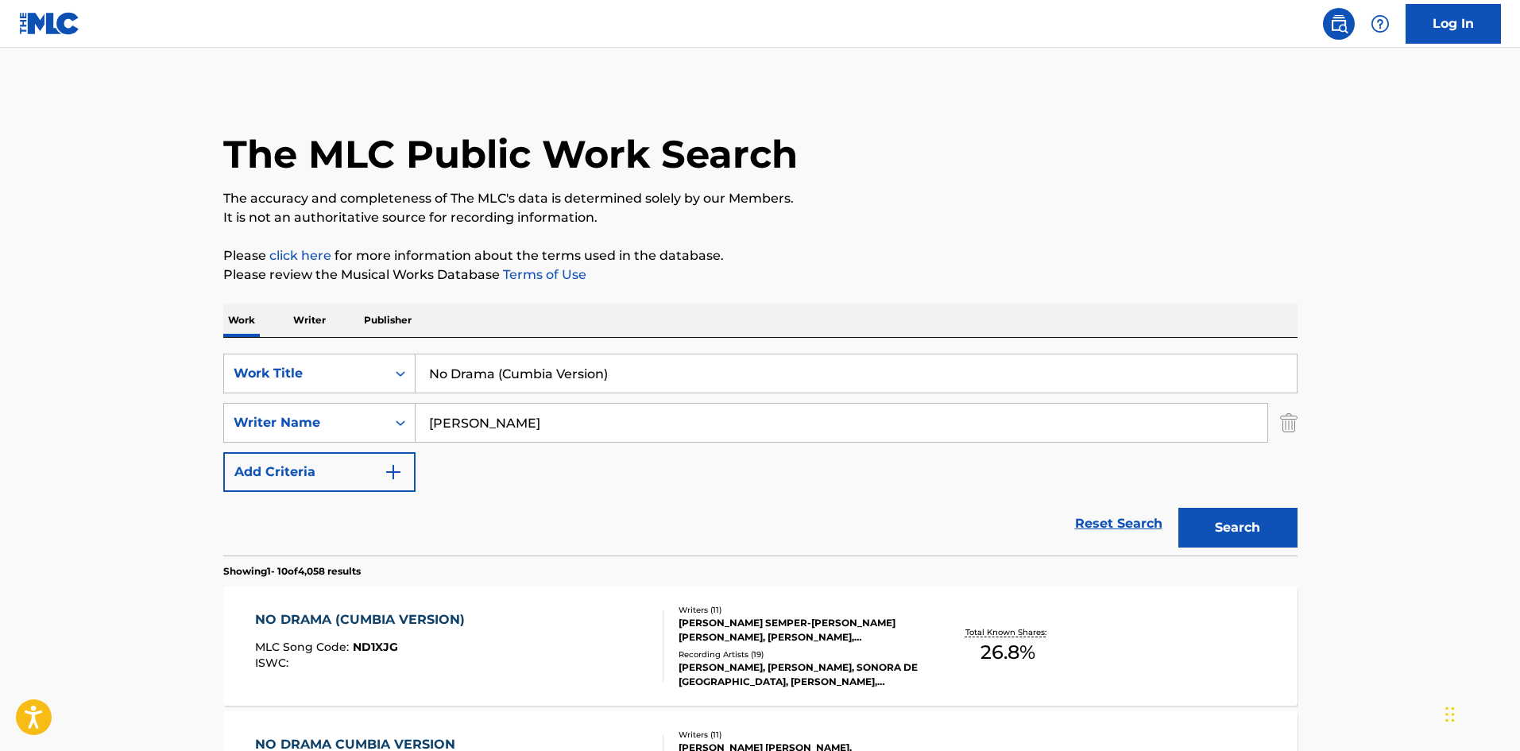
drag, startPoint x: 498, startPoint y: 384, endPoint x: 1007, endPoint y: 340, distance: 511.0
click at [1007, 340] on div "SearchWithCriteriab93513a3-956f-4aa2-a108-c526acd26852 Work Title No Drama (Cum…" at bounding box center [760, 447] width 1074 height 218
type input "No Drama"
click at [1178, 508] on button "Search" at bounding box center [1237, 528] width 119 height 40
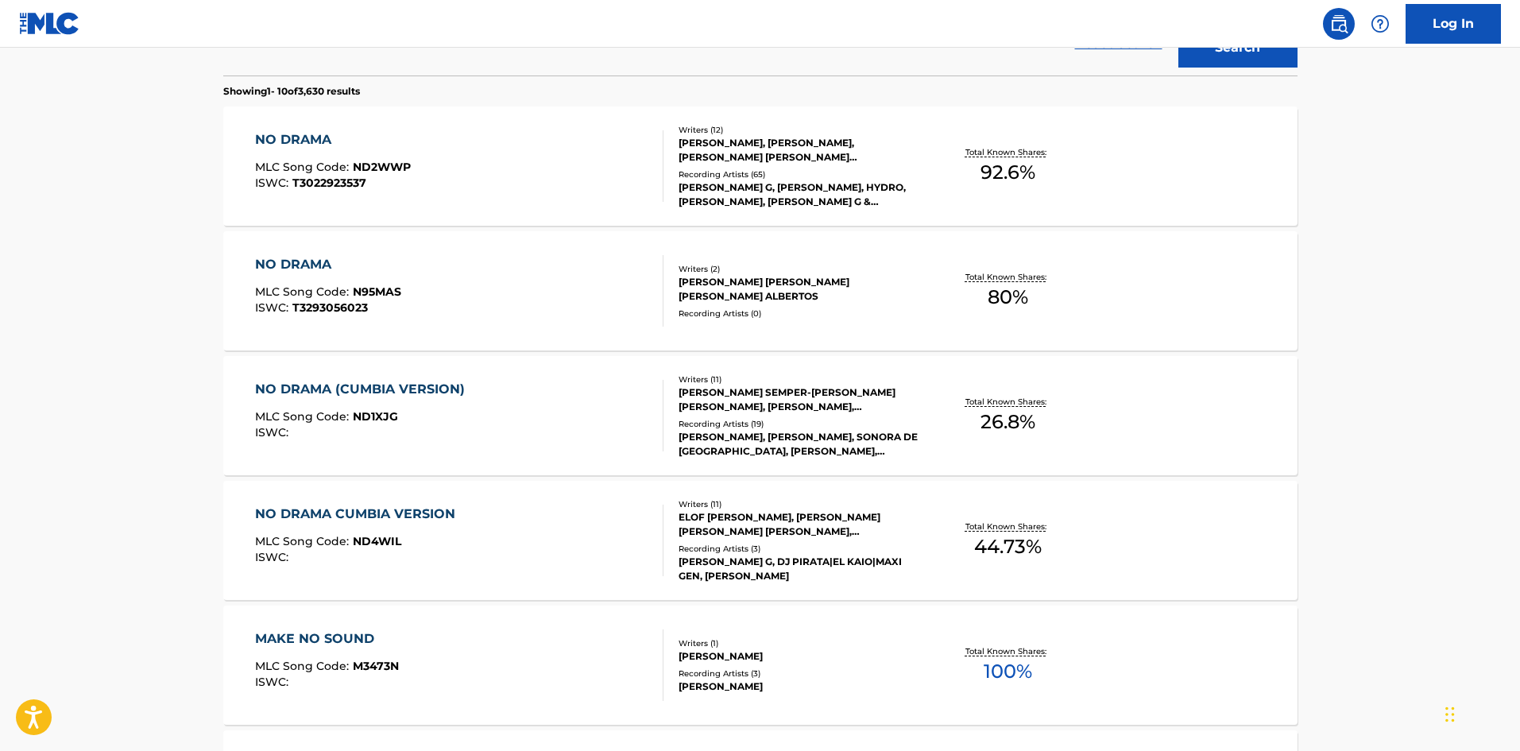
scroll to position [318, 0]
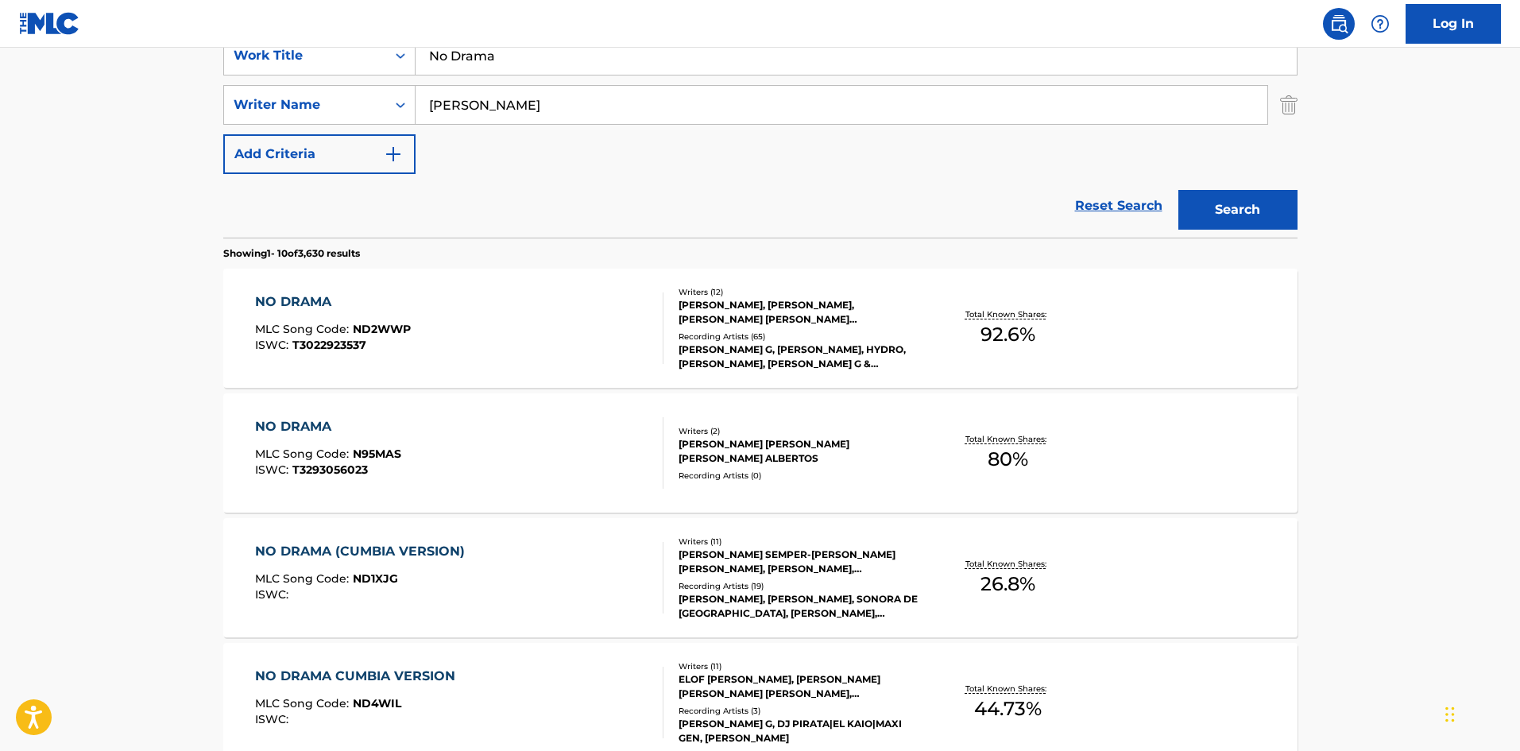
click at [388, 306] on div "NO DRAMA" at bounding box center [333, 301] width 156 height 19
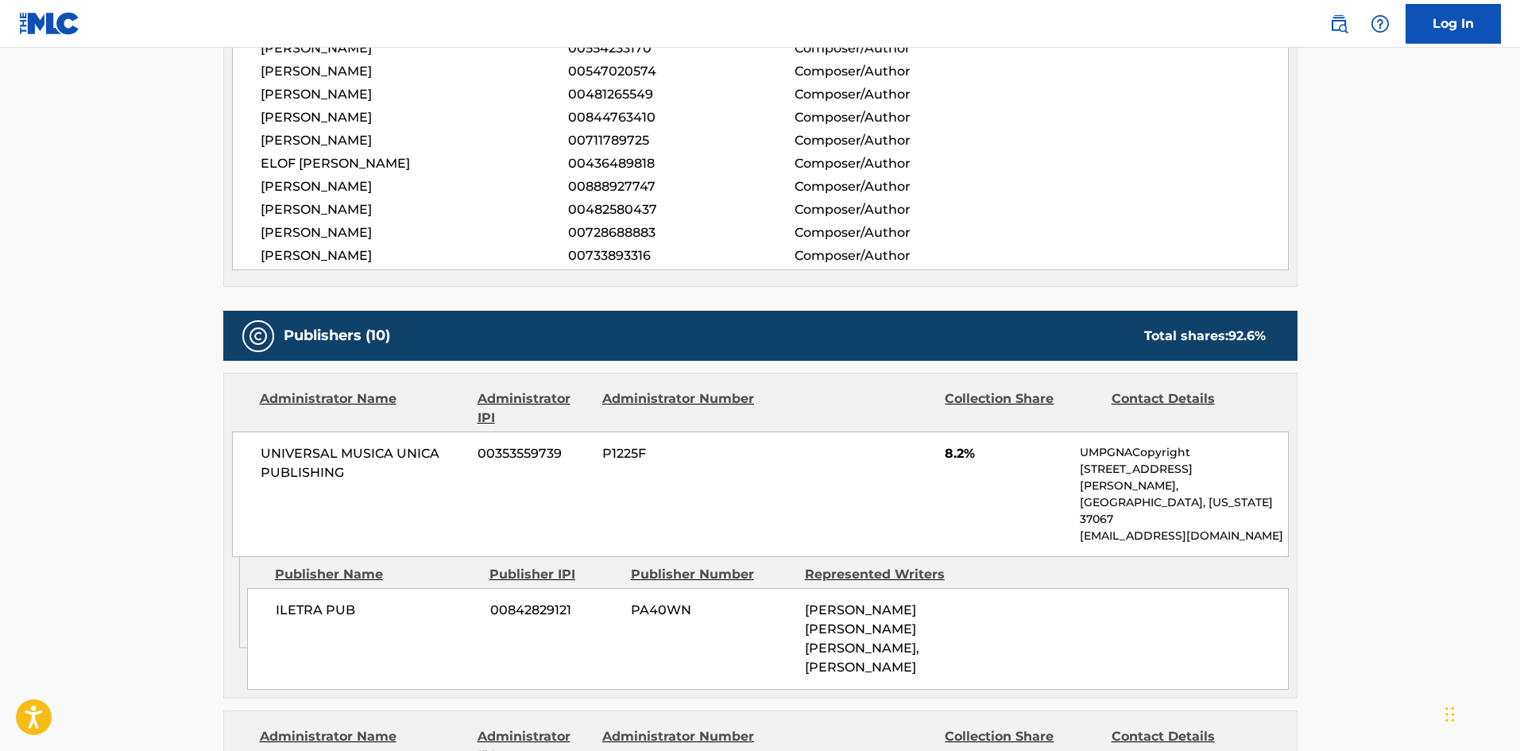
scroll to position [662, 0]
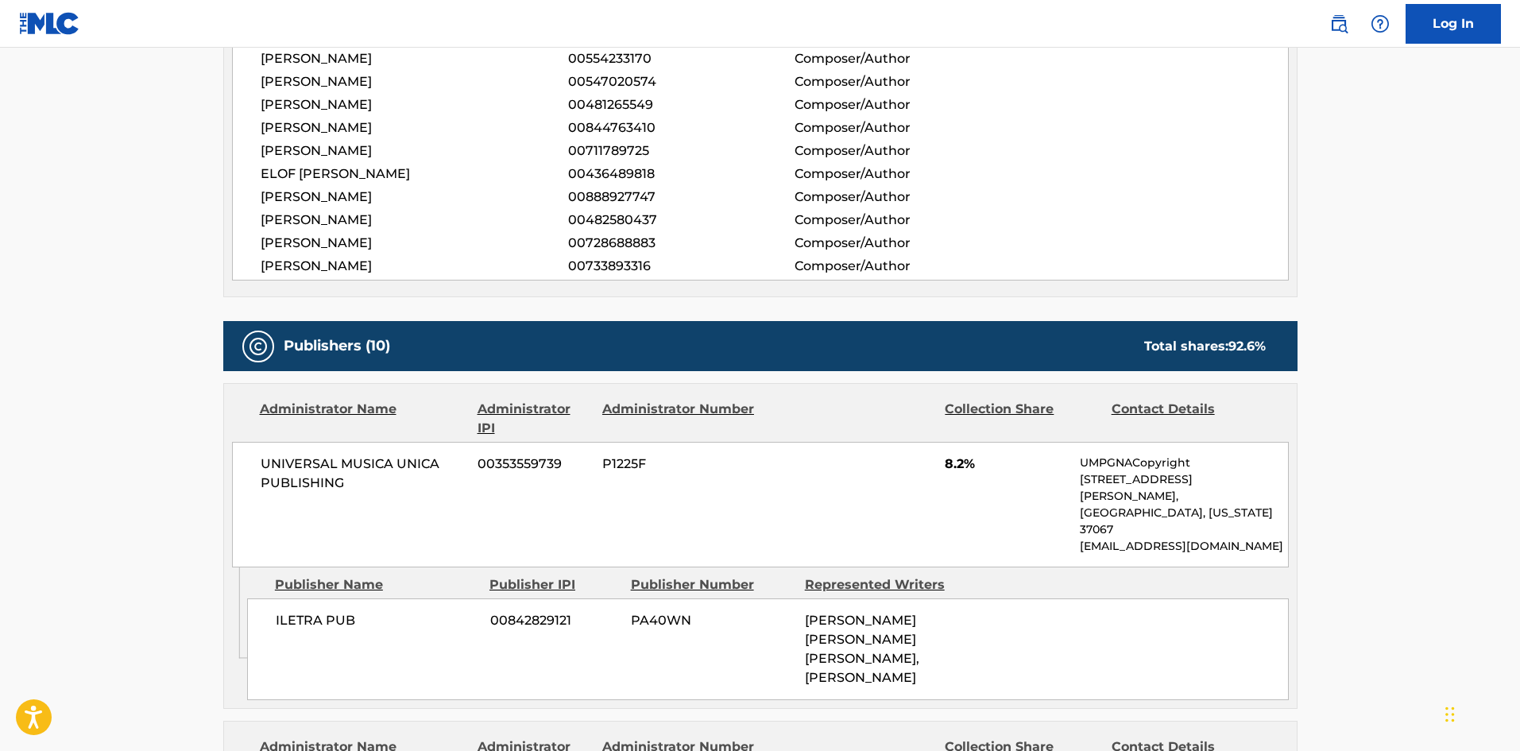
click at [289, 611] on span "ILETRA PUB" at bounding box center [377, 620] width 203 height 19
drag, startPoint x: 289, startPoint y: 592, endPoint x: 268, endPoint y: 18, distance: 573.9
click at [339, 611] on span "ILETRA PUB" at bounding box center [377, 620] width 203 height 19
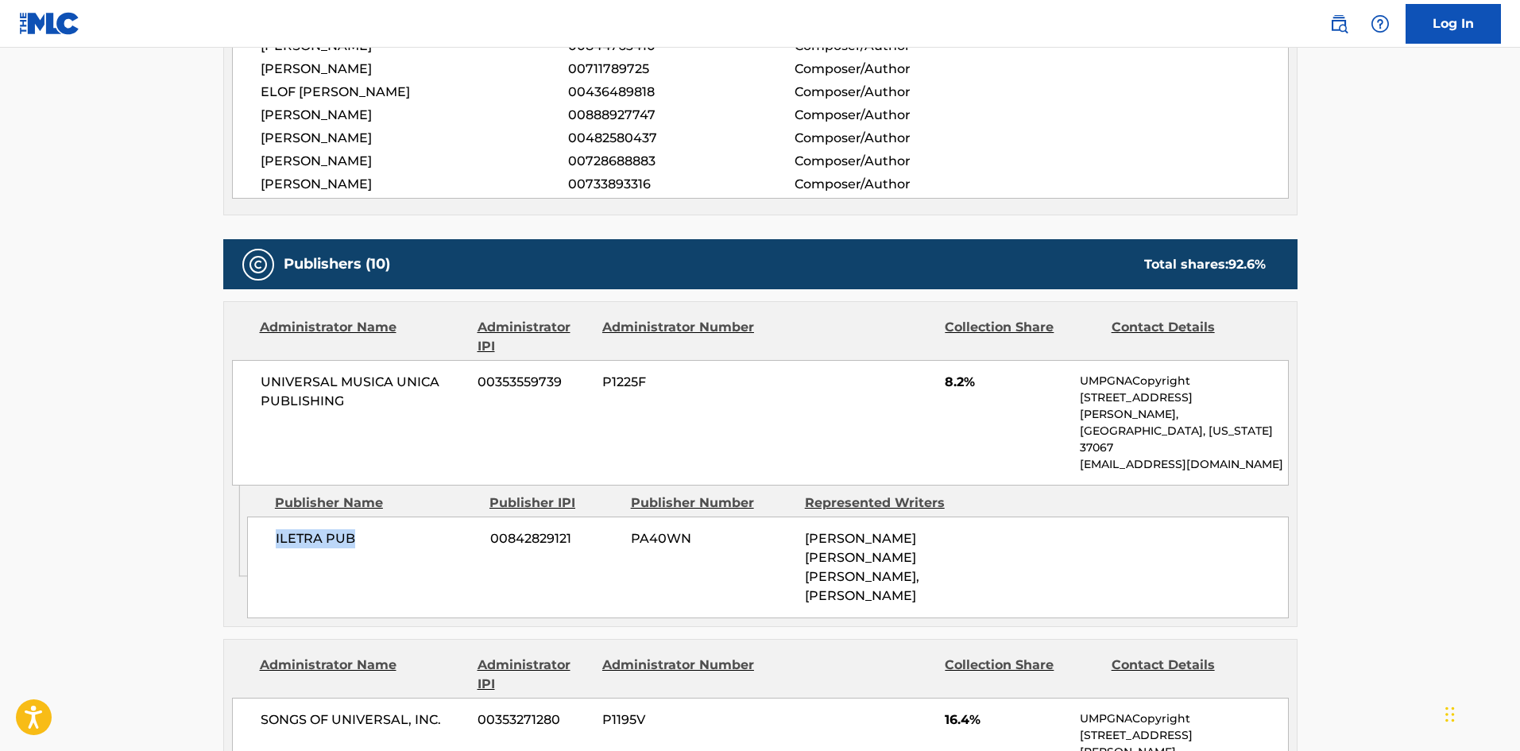
scroll to position [980, 0]
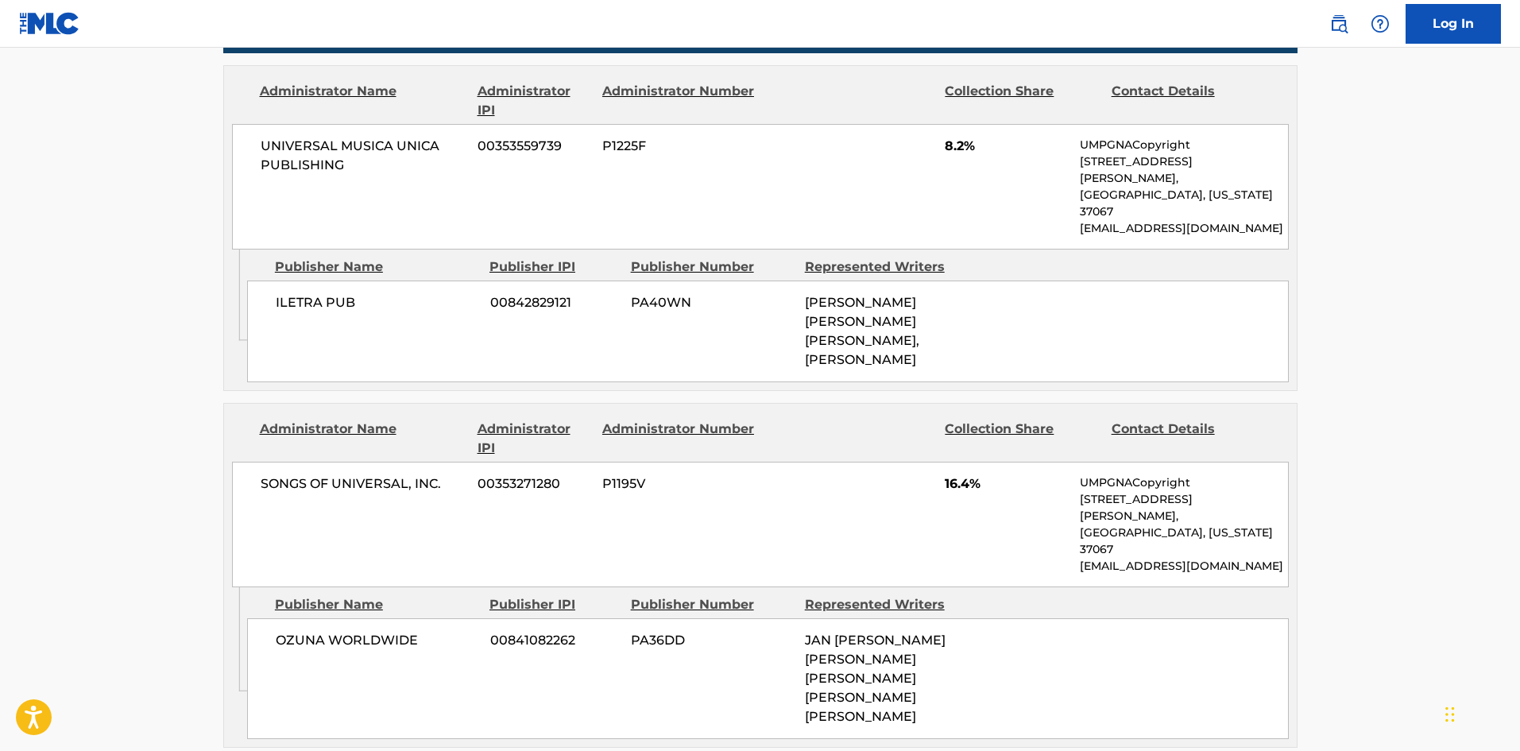
click at [287, 618] on div "[PERSON_NAME] WORLDWIDE 00841082262 PA36DD JAN [PERSON_NAME] [PERSON_NAME] [PER…" at bounding box center [767, 678] width 1041 height 121
drag, startPoint x: 287, startPoint y: 570, endPoint x: 369, endPoint y: 546, distance: 85.2
click at [369, 618] on div "[PERSON_NAME] WORLDWIDE 00841082262 PA36DD JAN [PERSON_NAME] [PERSON_NAME] [PER…" at bounding box center [767, 678] width 1041 height 121
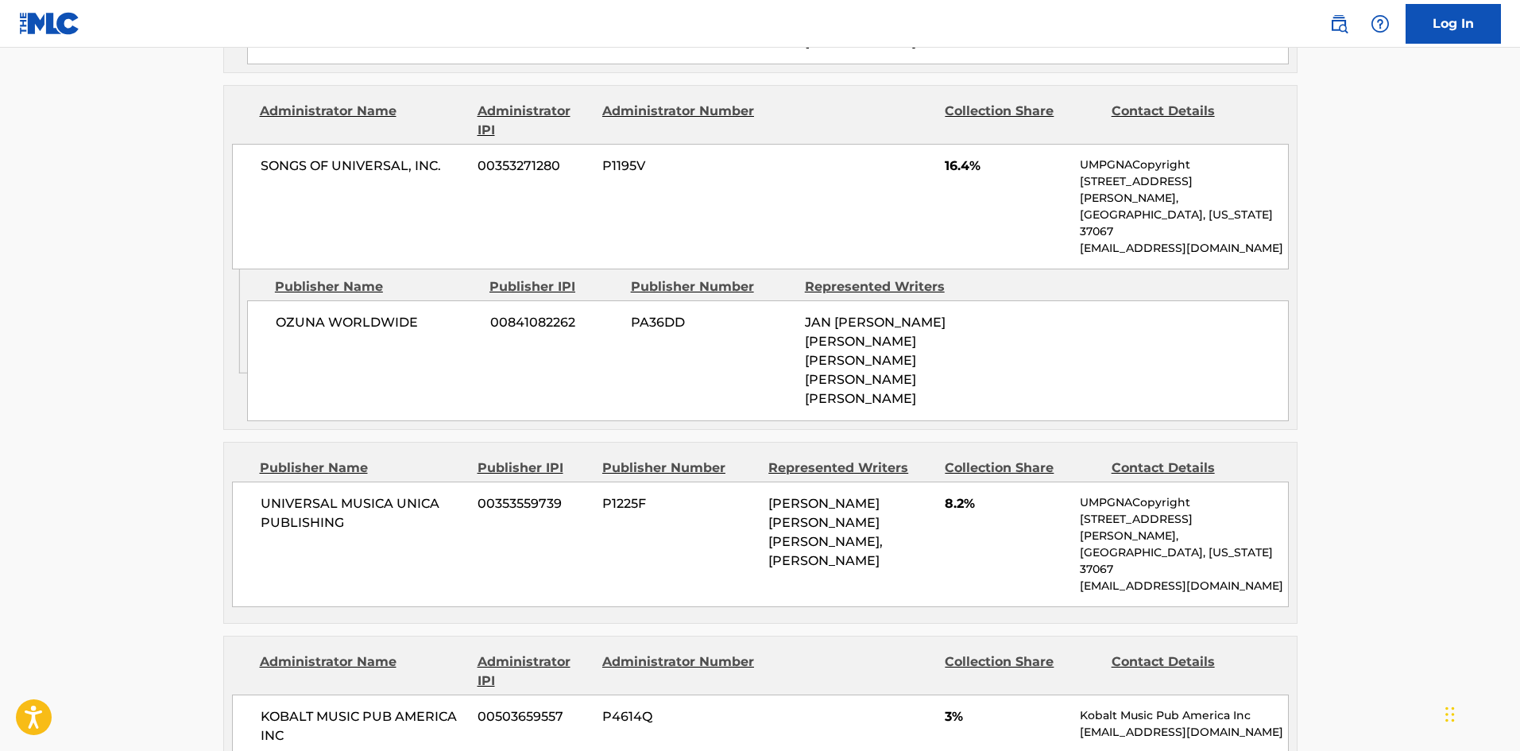
click at [275, 494] on span "UNIVERSAL MUSICA UNICA PUBLISHING" at bounding box center [364, 513] width 206 height 38
drag, startPoint x: 275, startPoint y: 416, endPoint x: 353, endPoint y: 454, distance: 86.3
click at [353, 481] on div "UNIVERSAL MUSICA UNICA PUBLISHING 00353559739 P1225F [PERSON_NAME] [PERSON_NAME…" at bounding box center [760, 544] width 1056 height 126
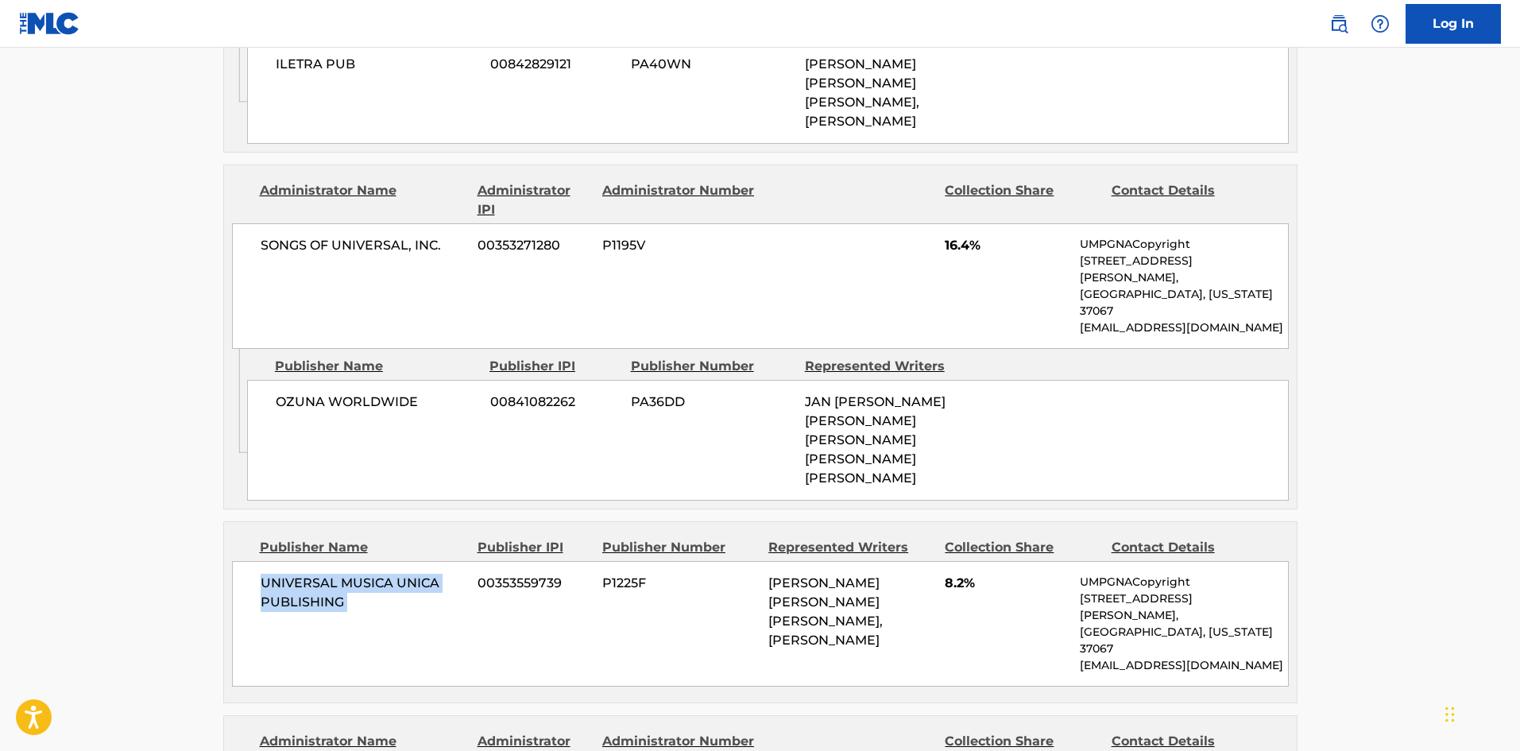
scroll to position [1536, 0]
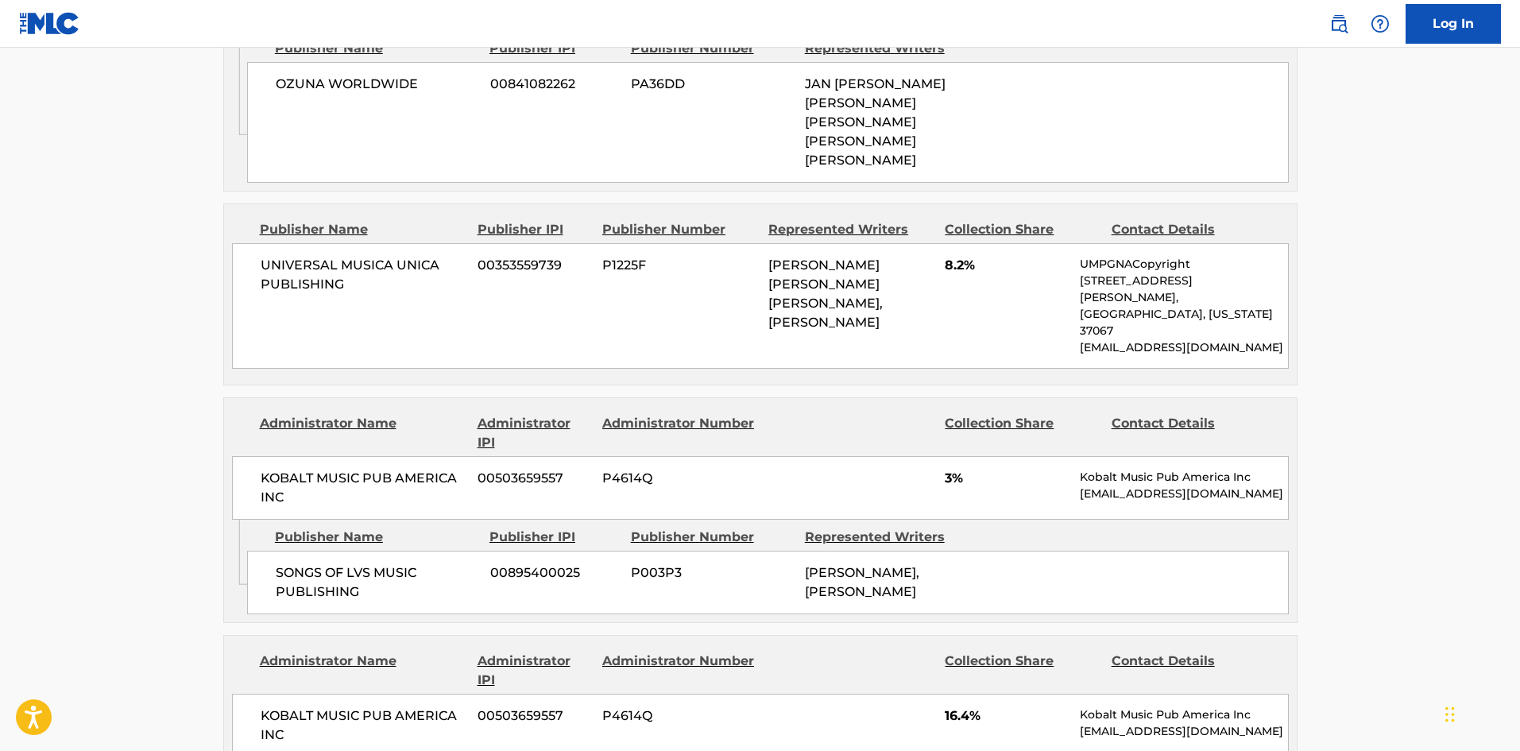
click at [295, 519] on div "Publisher Name Publisher IPI Publisher Number Represented Writers SONGS OF LVS …" at bounding box center [771, 566] width 1049 height 95
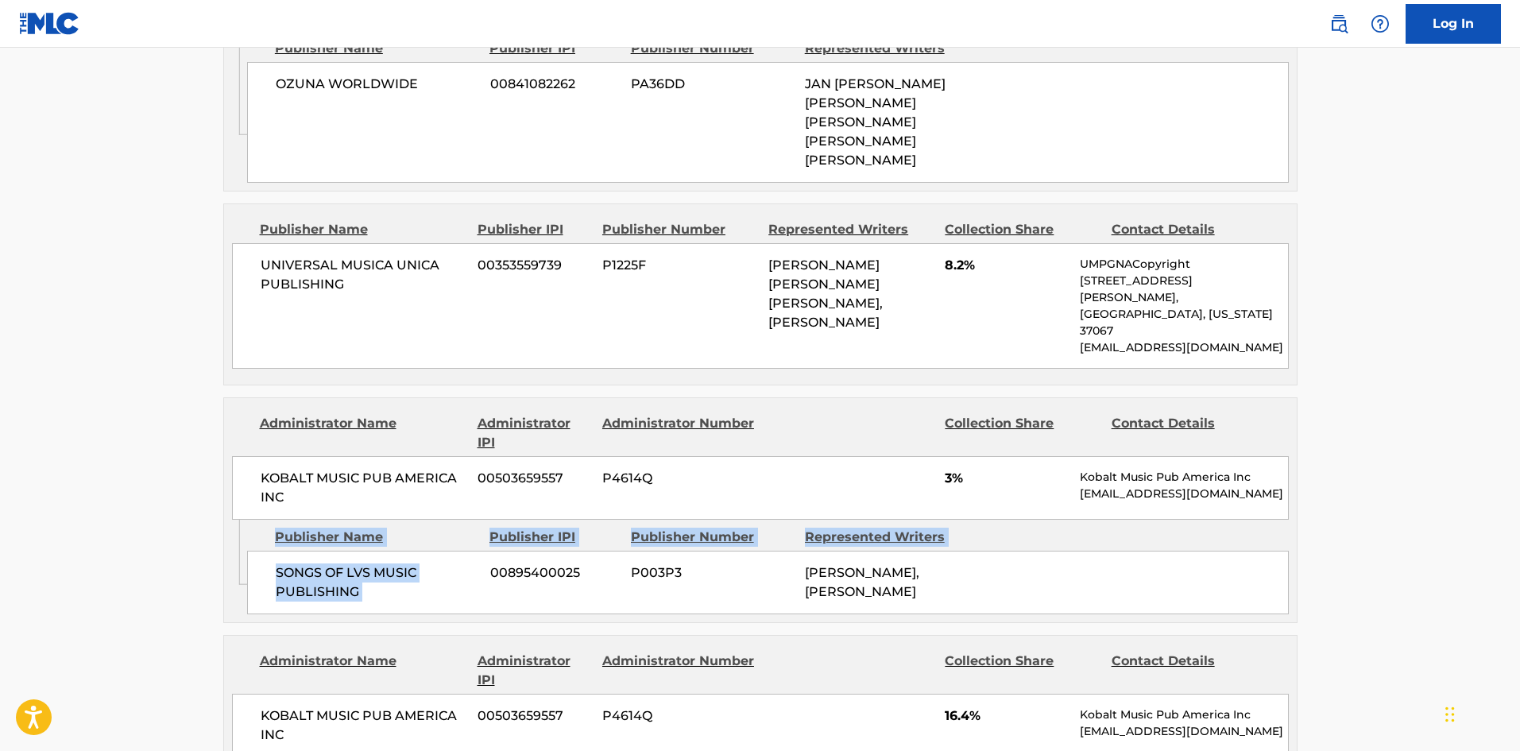
drag, startPoint x: 295, startPoint y: 429, endPoint x: 370, endPoint y: 477, distance: 89.7
click at [370, 519] on div "Publisher Name Publisher IPI Publisher Number Represented Writers SONGS OF LVS …" at bounding box center [771, 566] width 1049 height 95
click at [273, 550] on div "SONGS OF LVS MUSIC PUBLISHING 00895400025 P003P3 [PERSON_NAME], [PERSON_NAME]" at bounding box center [767, 582] width 1041 height 64
drag, startPoint x: 273, startPoint y: 456, endPoint x: 367, endPoint y: 476, distance: 95.8
click at [367, 550] on div "SONGS OF LVS MUSIC PUBLISHING 00895400025 P003P3 [PERSON_NAME], [PERSON_NAME]" at bounding box center [767, 582] width 1041 height 64
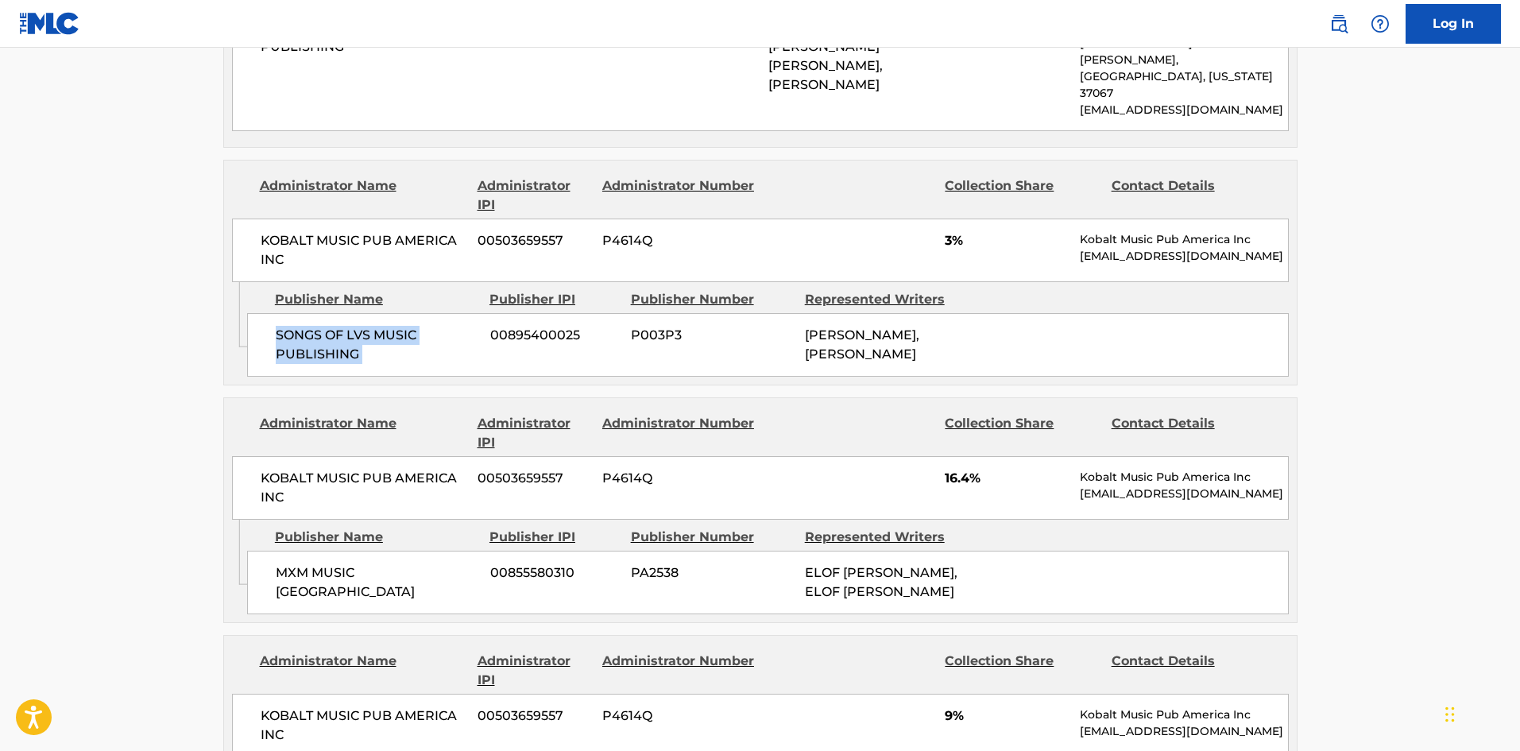
scroll to position [1775, 0]
click at [292, 550] on div "MXM MUSIC SWEDEN 00855580310 PA2538 ELOF [PERSON_NAME], ELOF [PERSON_NAME]" at bounding box center [767, 582] width 1041 height 64
drag, startPoint x: 292, startPoint y: 468, endPoint x: 430, endPoint y: 455, distance: 138.8
click at [430, 550] on div "MXM MUSIC SWEDEN 00855580310 PA2538 ELOF [PERSON_NAME], ELOF [PERSON_NAME]" at bounding box center [767, 582] width 1041 height 64
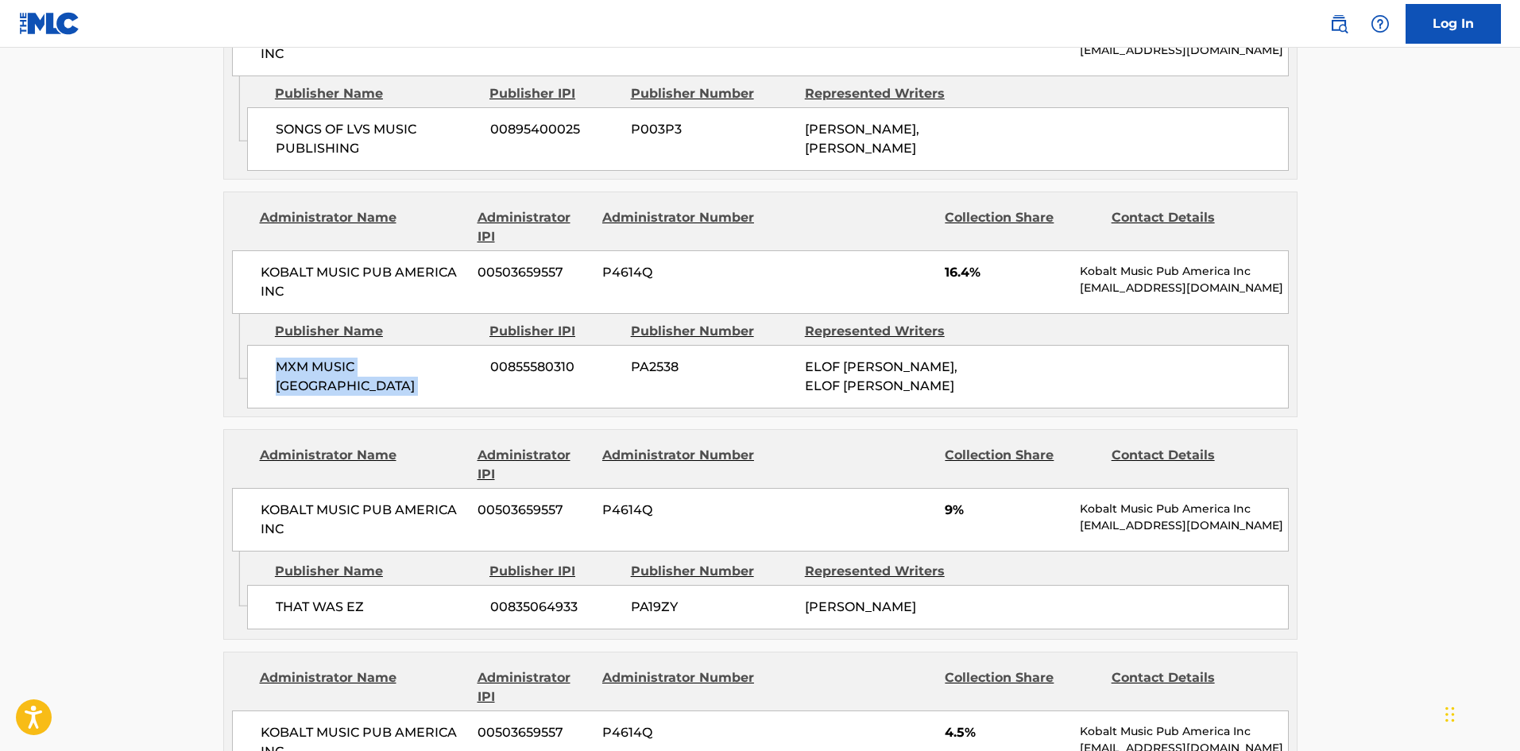
scroll to position [2013, 0]
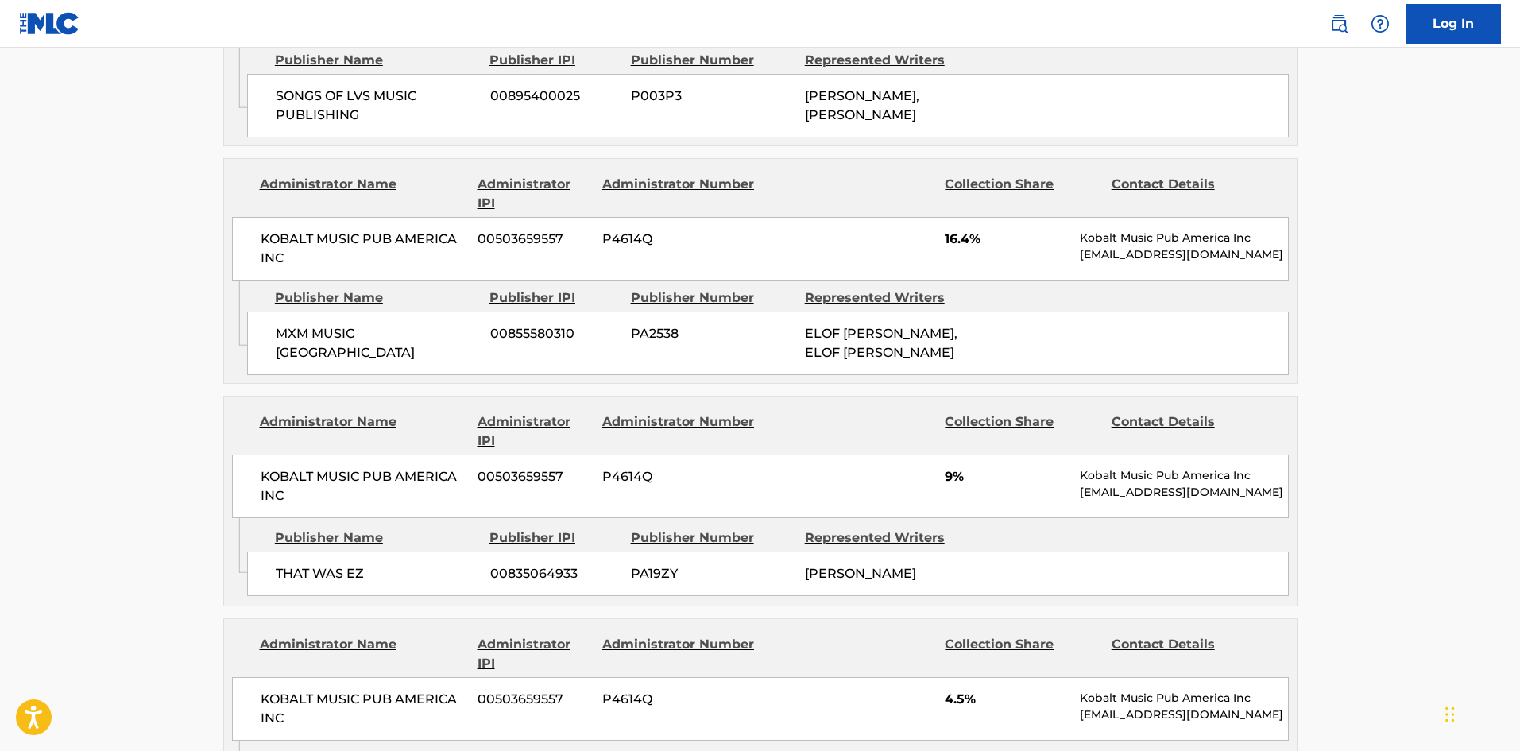
click at [265, 551] on div "THAT WAS EZ 00835064933 PA19ZY [PERSON_NAME]" at bounding box center [767, 573] width 1041 height 44
drag, startPoint x: 265, startPoint y: 452, endPoint x: 356, endPoint y: 460, distance: 91.7
click at [356, 551] on div "THAT WAS EZ 00835064933 PA19ZY [PERSON_NAME]" at bounding box center [767, 573] width 1041 height 44
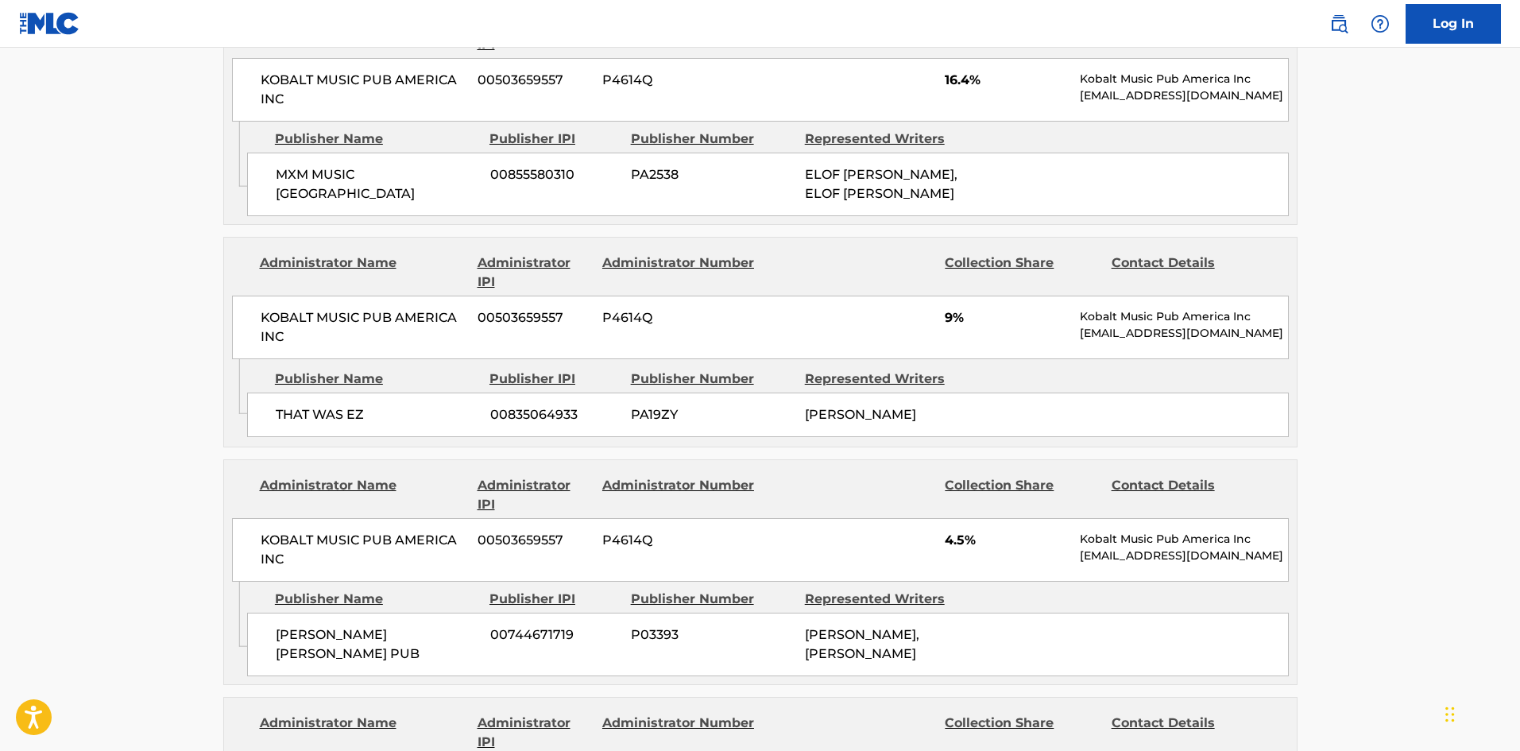
click at [298, 625] on span "[PERSON_NAME] [PERSON_NAME] PUB" at bounding box center [377, 644] width 203 height 38
drag, startPoint x: 298, startPoint y: 519, endPoint x: 346, endPoint y: 517, distance: 48.5
click at [346, 625] on span "[PERSON_NAME] [PERSON_NAME] PUB" at bounding box center [377, 644] width 203 height 38
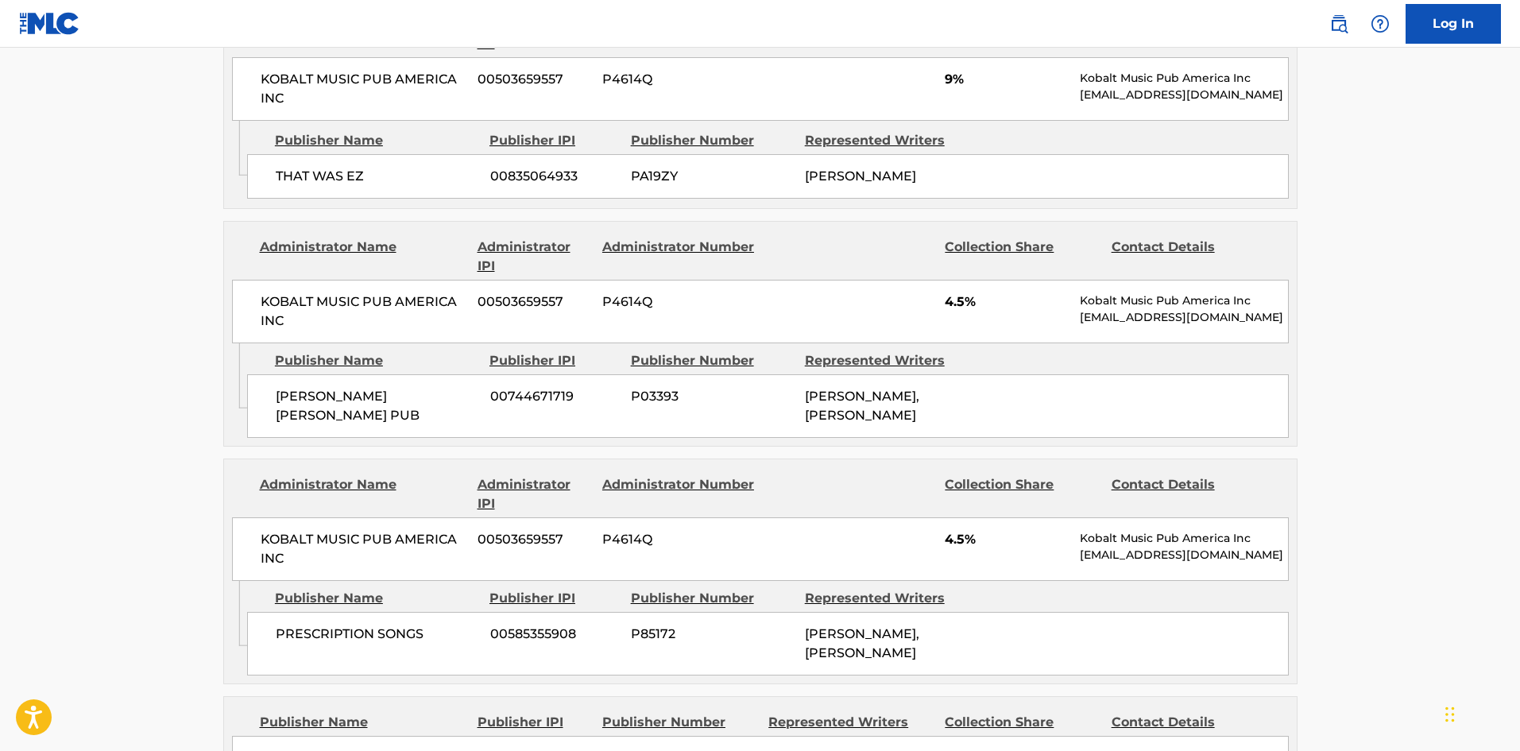
click at [274, 612] on div "PRESCRIPTION SONGS 00585355908 P85172 [PERSON_NAME], [PERSON_NAME]" at bounding box center [767, 644] width 1041 height 64
drag, startPoint x: 274, startPoint y: 525, endPoint x: 427, endPoint y: 527, distance: 152.5
click at [427, 612] on div "PRESCRIPTION SONGS 00585355908 P85172 [PERSON_NAME], [PERSON_NAME]" at bounding box center [767, 644] width 1041 height 64
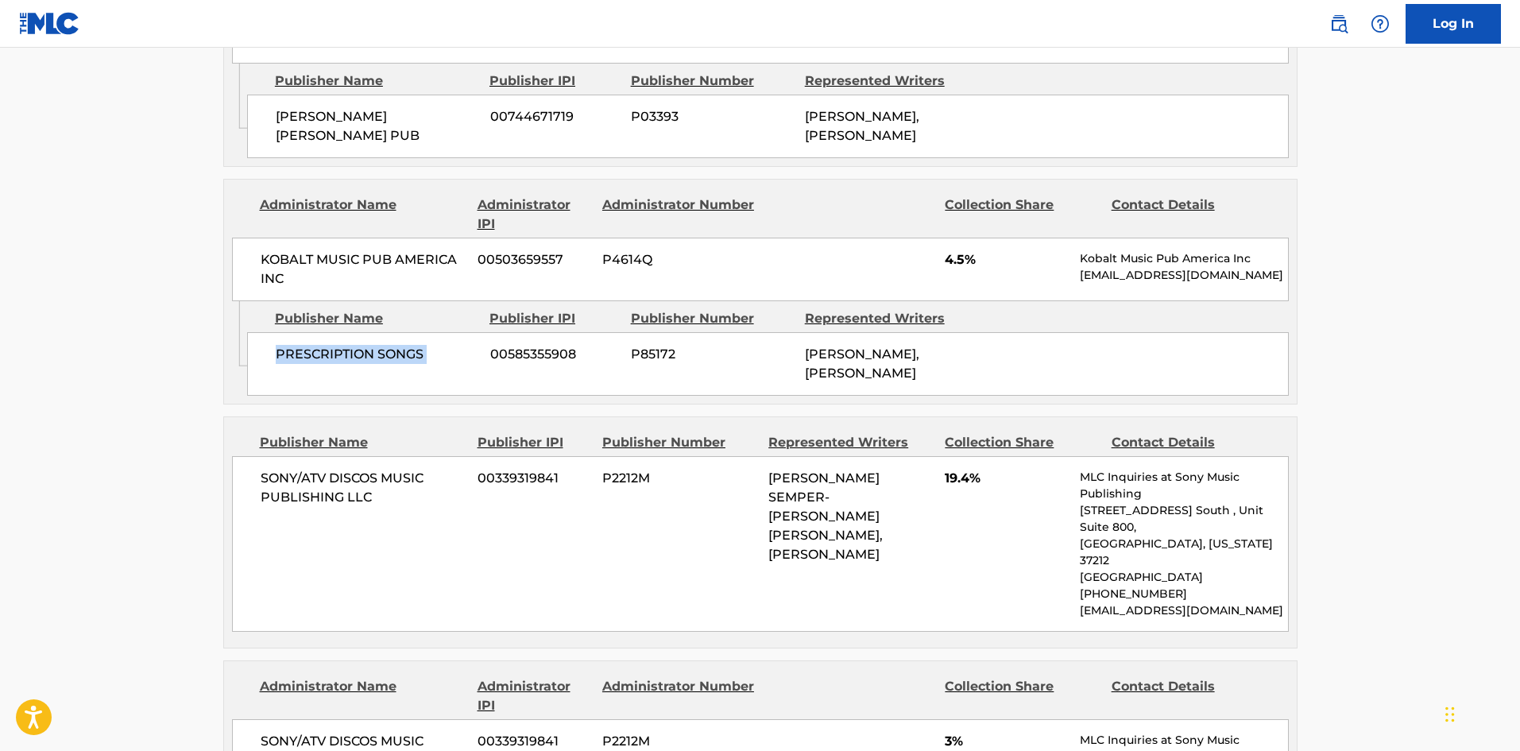
scroll to position [2728, 0]
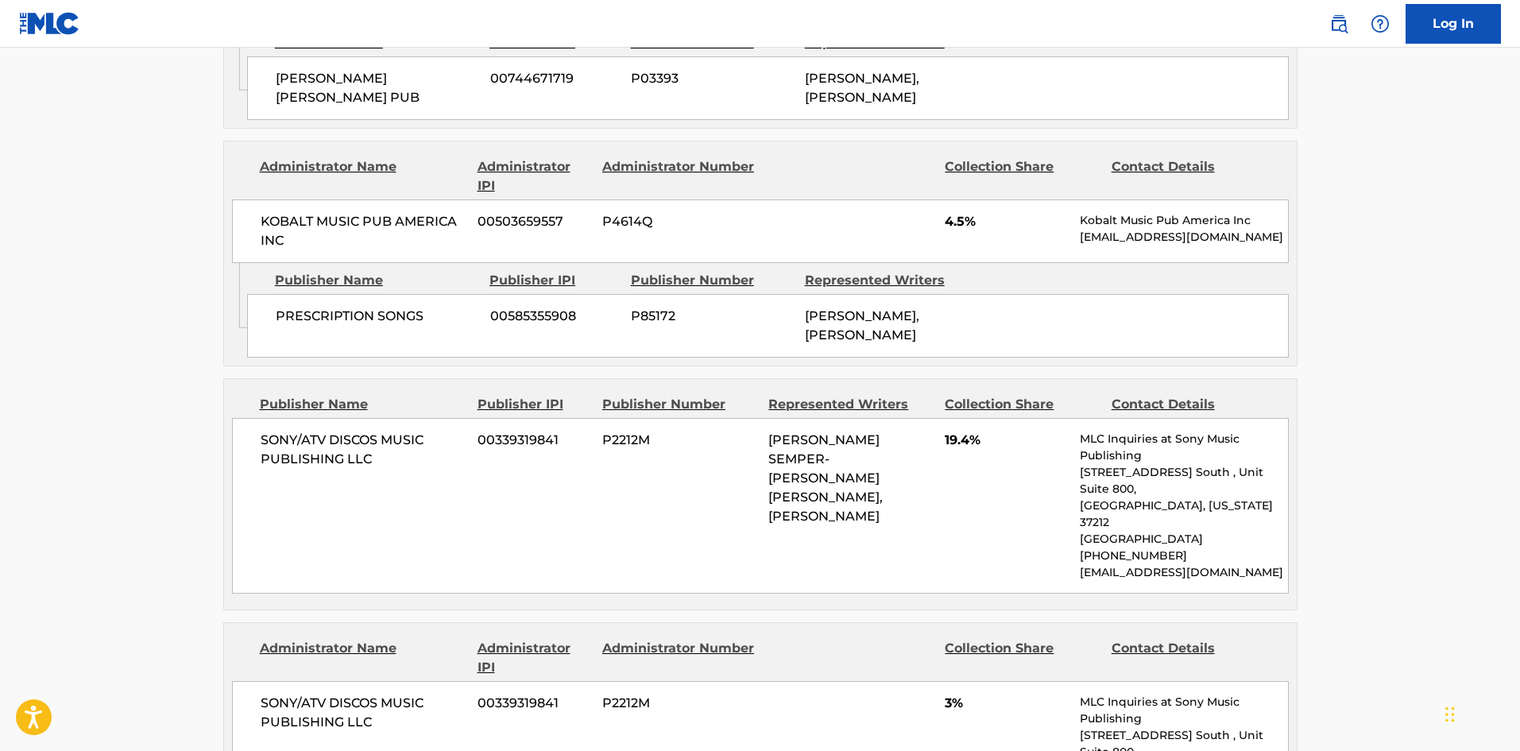
click at [291, 418] on div "SONY/ATV DISCOS MUSIC PUBLISHING LLC 00339319841 P2212M [PERSON_NAME] SEMPER-[P…" at bounding box center [760, 506] width 1056 height 176
drag, startPoint x: 291, startPoint y: 342, endPoint x: 359, endPoint y: 373, distance: 74.7
click at [359, 418] on div "SONY/ATV DISCOS MUSIC PUBLISHING LLC 00339319841 P2212M [PERSON_NAME] SEMPER-[P…" at bounding box center [760, 506] width 1056 height 176
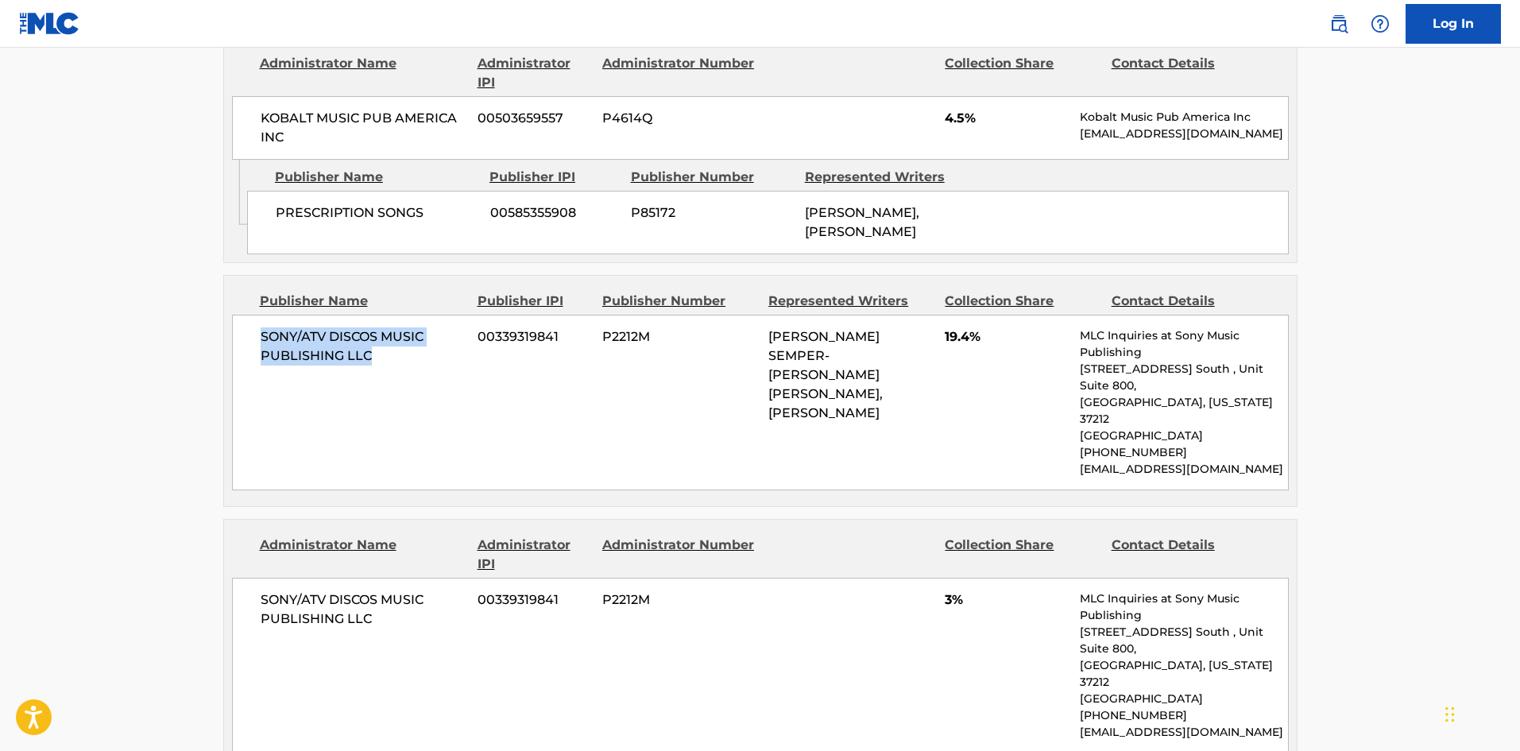
scroll to position [2966, 0]
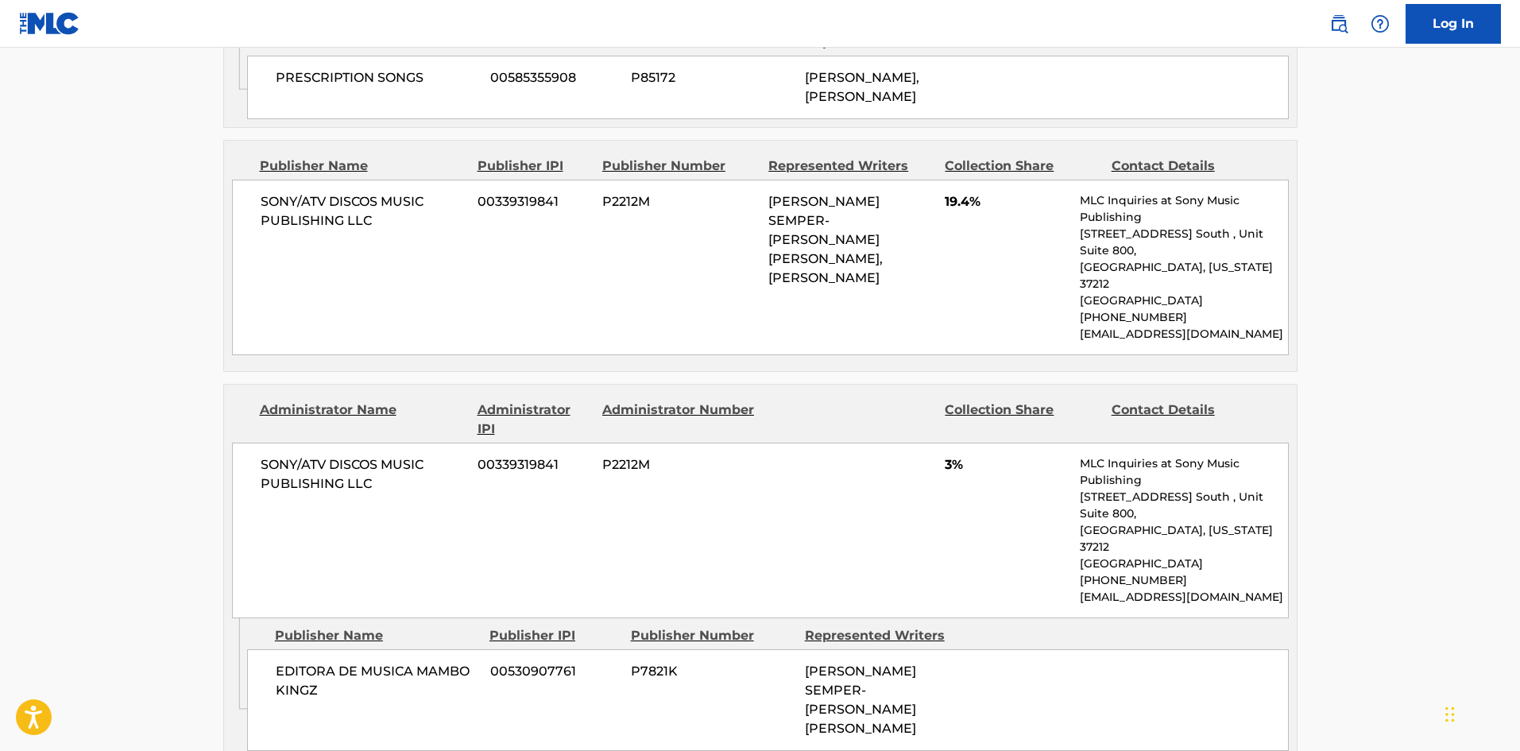
click at [253, 649] on div "EDITORA DE MUSICA MAMBO KINGZ 00530907761 P7821K [PERSON_NAME] SEMPER-[PERSON_N…" at bounding box center [767, 700] width 1041 height 102
click at [259, 649] on div "EDITORA DE MUSICA MAMBO KINGZ 00530907761 P7821K [PERSON_NAME] SEMPER-[PERSON_N…" at bounding box center [767, 700] width 1041 height 102
drag, startPoint x: 260, startPoint y: 519, endPoint x: 388, endPoint y: 534, distance: 128.8
click at [388, 649] on div "EDITORA DE MUSICA MAMBO KINGZ 00530907761 P7821K [PERSON_NAME] SEMPER-[PERSON_N…" at bounding box center [767, 700] width 1041 height 102
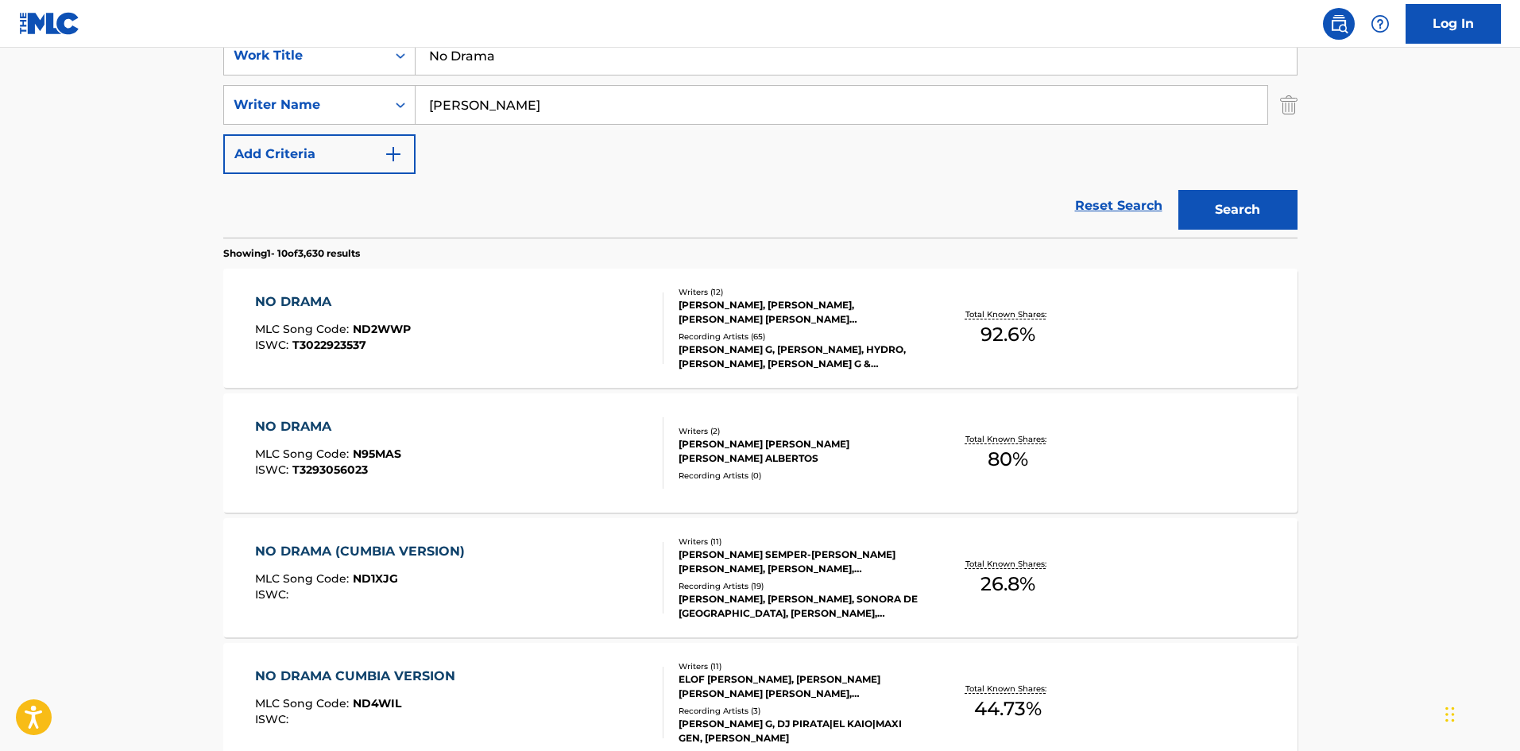
click at [479, 64] on input "No Drama" at bounding box center [855, 56] width 881 height 38
paste input "Mienten"
type input "No Mienten"
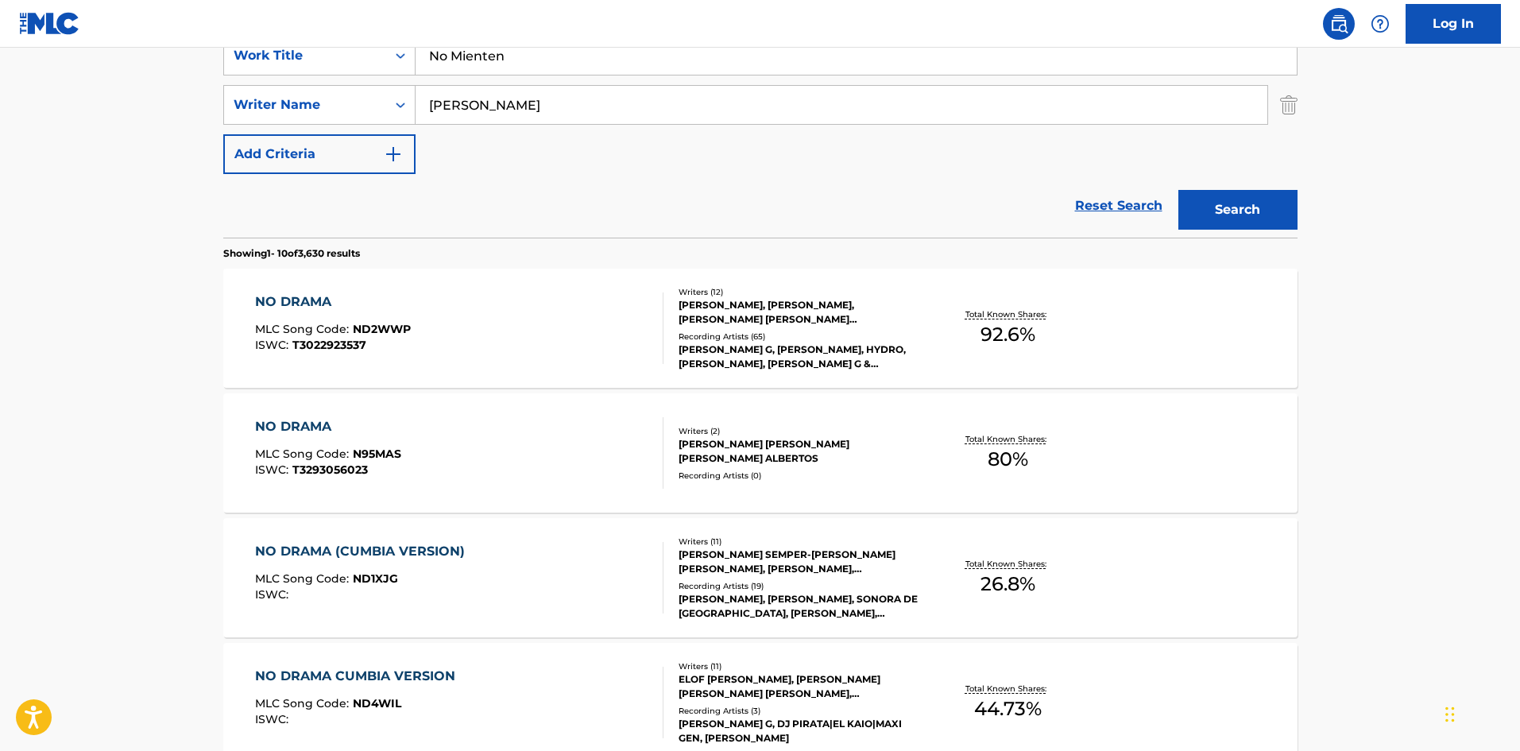
click at [1285, 209] on button "Search" at bounding box center [1237, 210] width 119 height 40
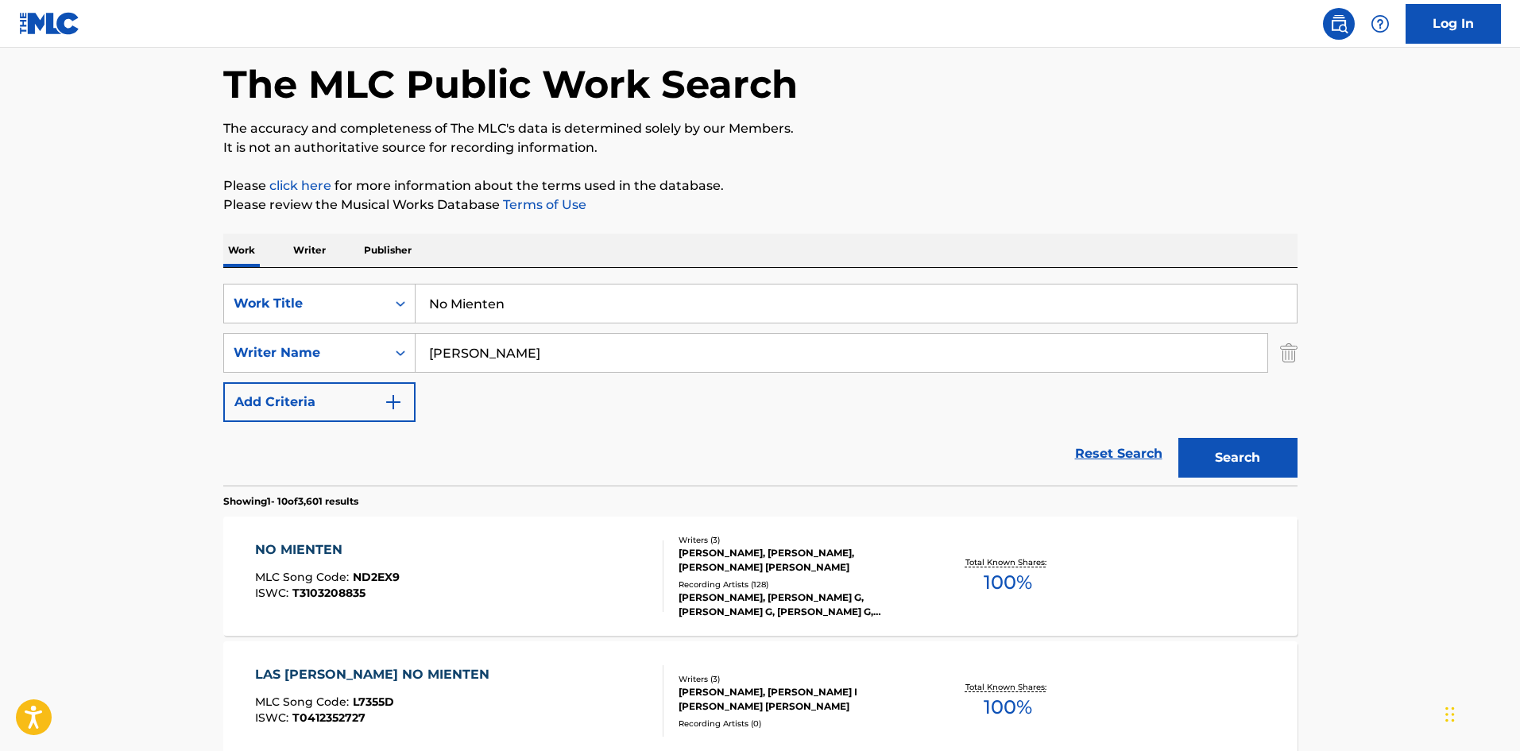
scroll to position [238, 0]
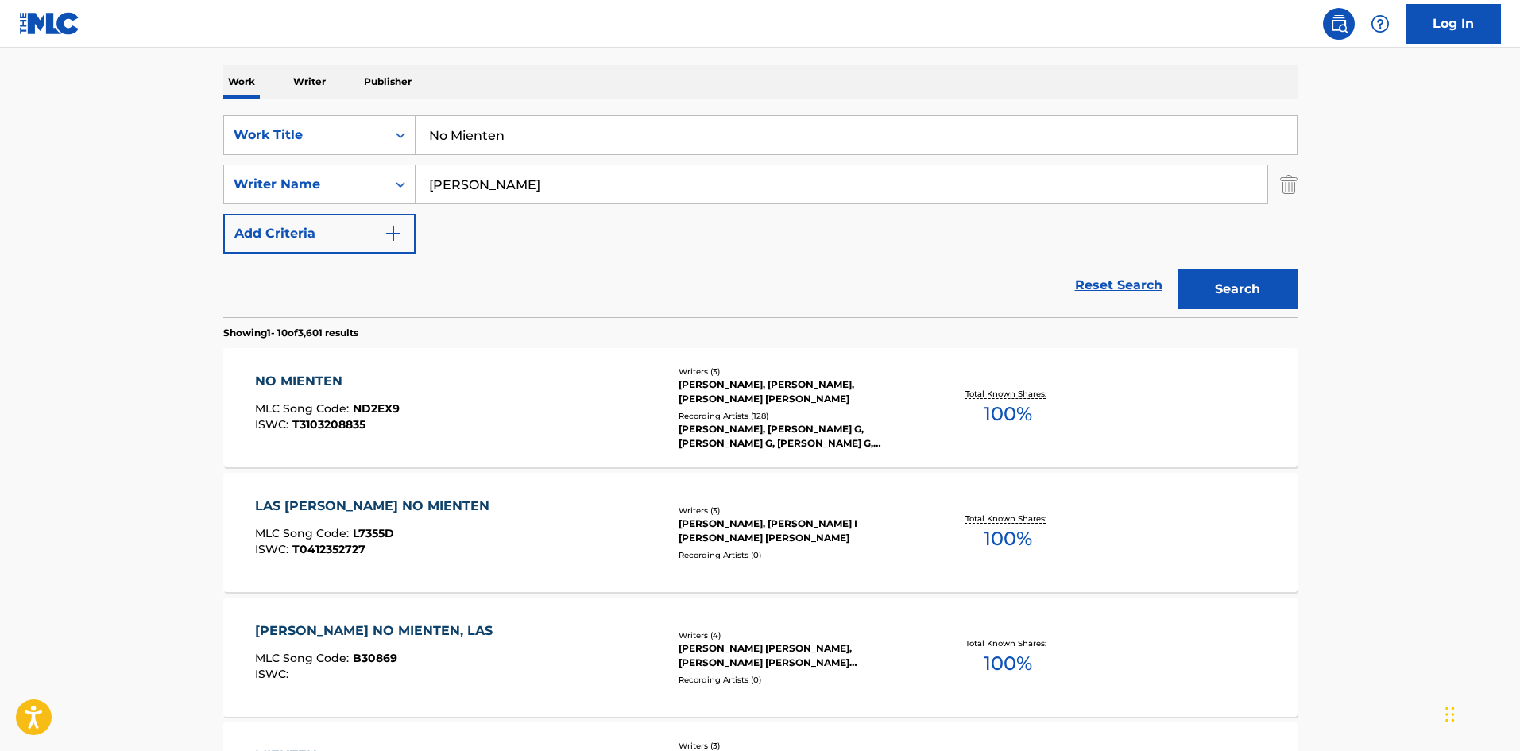
click at [462, 407] on div "NO MIENTEN MLC Song Code : ND2EX9 ISWC : T3103208835" at bounding box center [459, 407] width 408 height 71
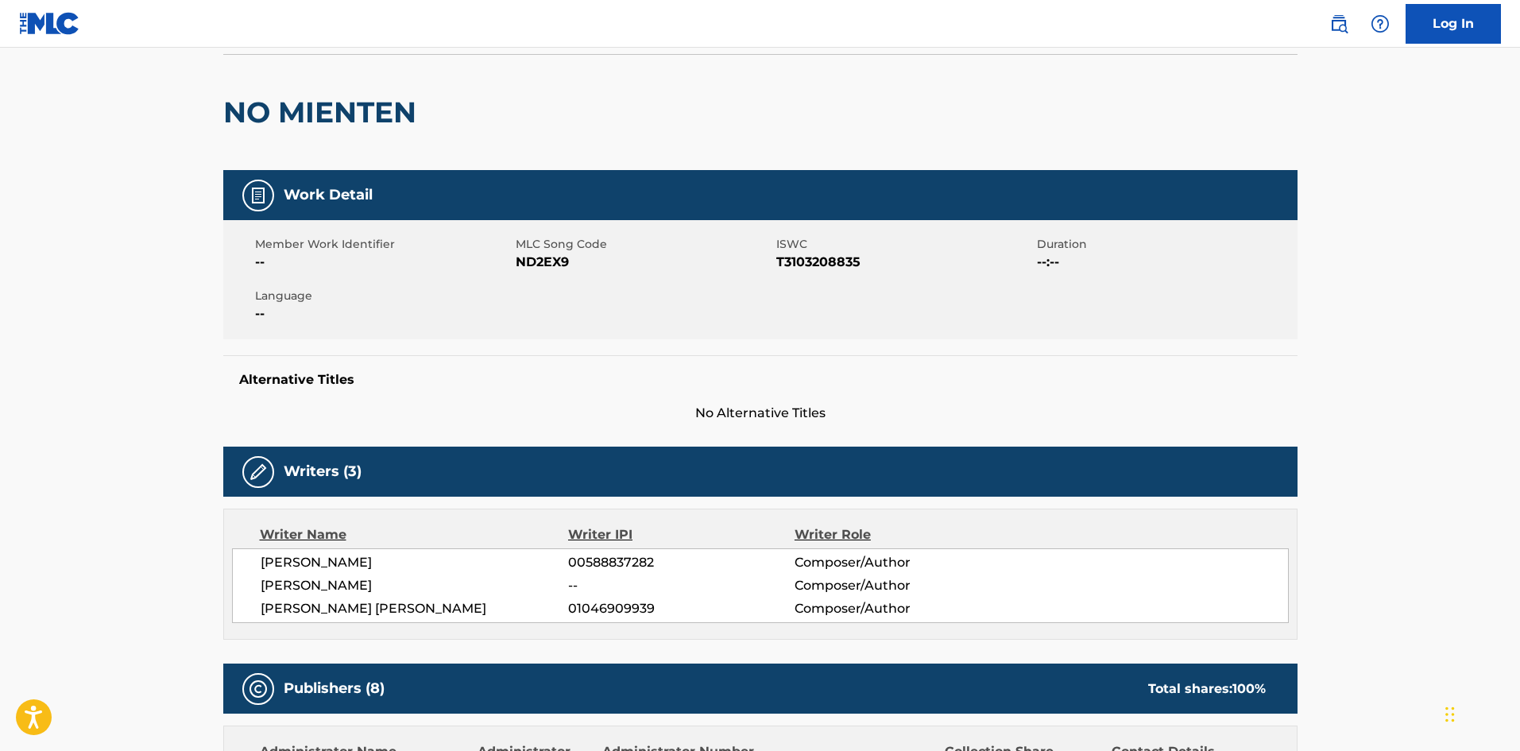
scroll to position [477, 0]
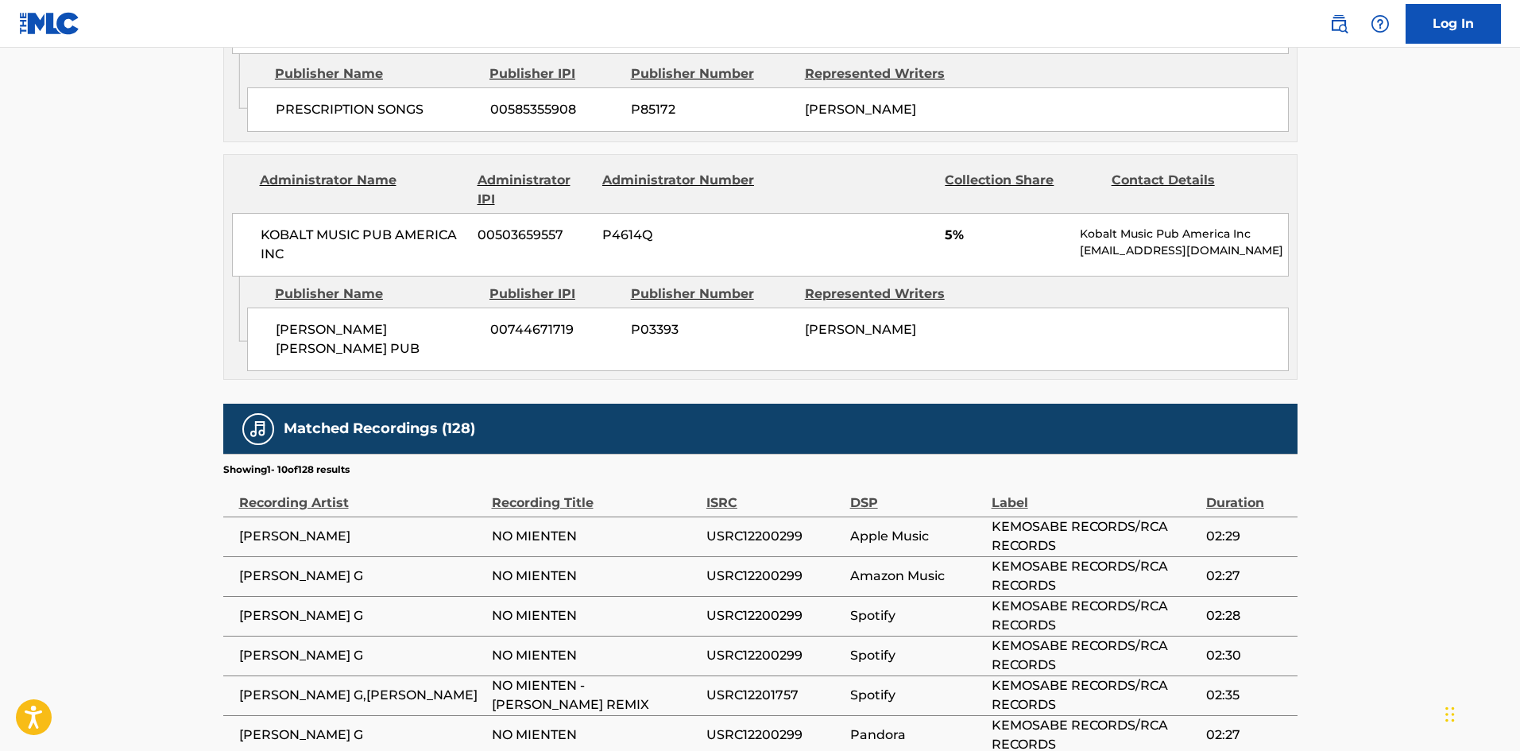
scroll to position [2653, 0]
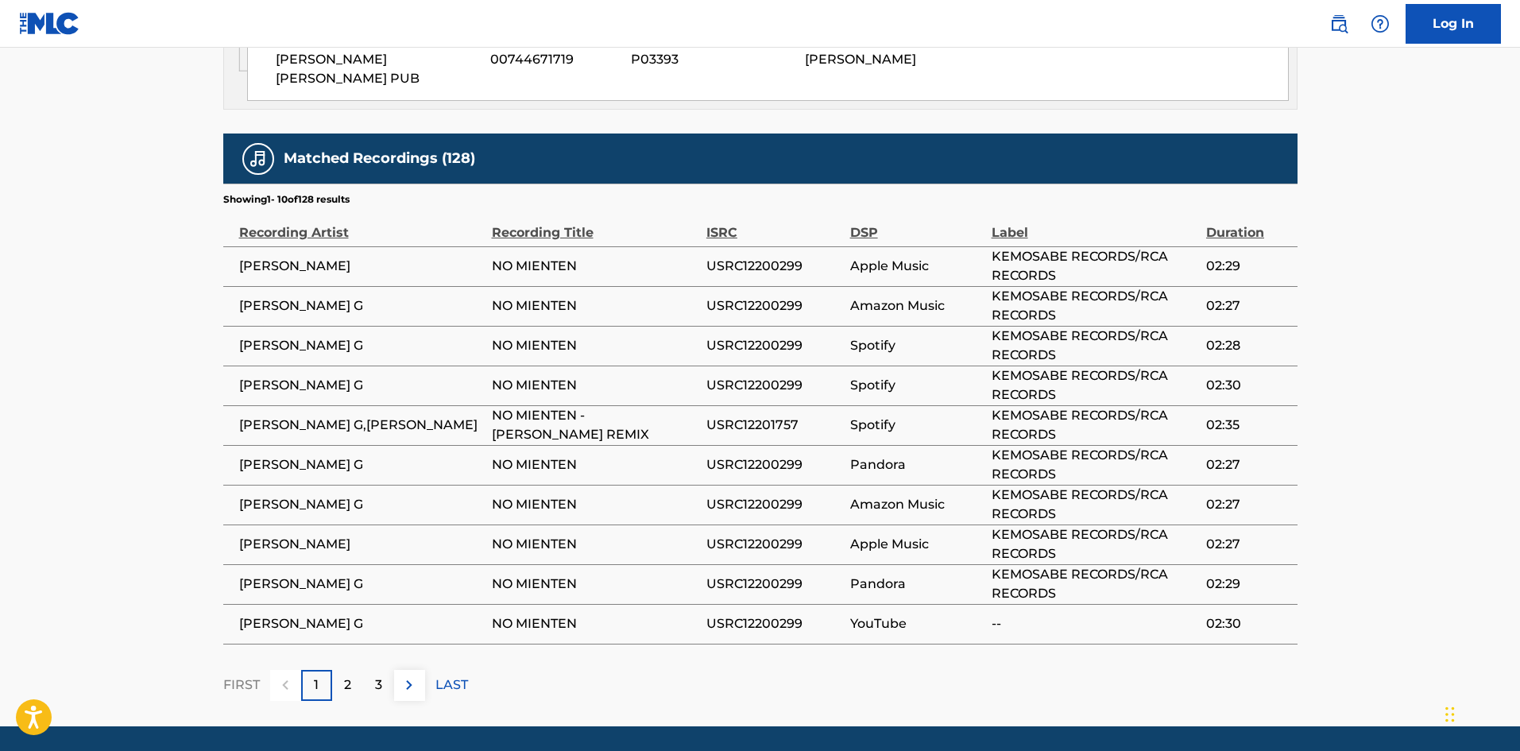
scroll to position [238, 0]
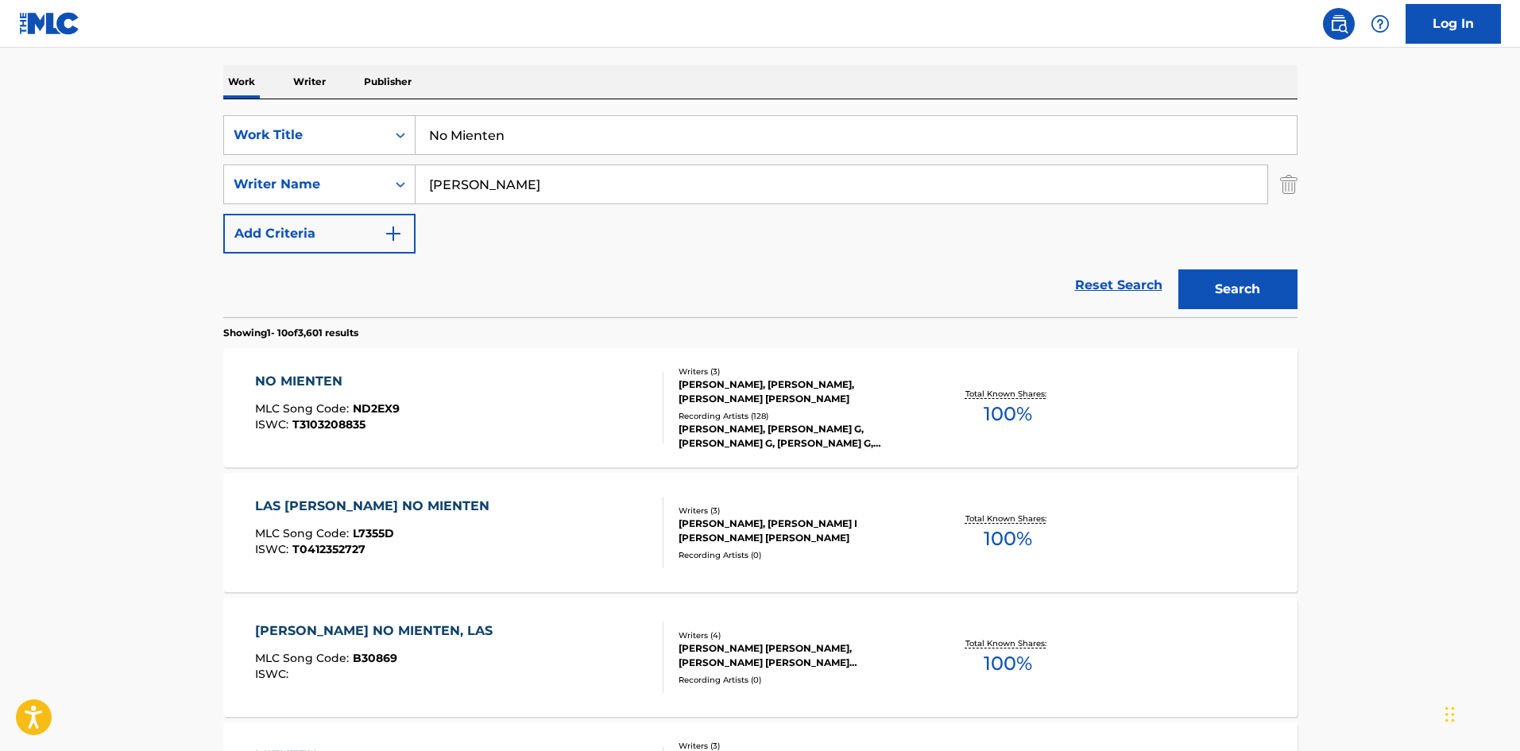
click at [488, 389] on div "NO MIENTEN MLC Song Code : ND2EX9 ISWC : T3103208835" at bounding box center [459, 407] width 408 height 71
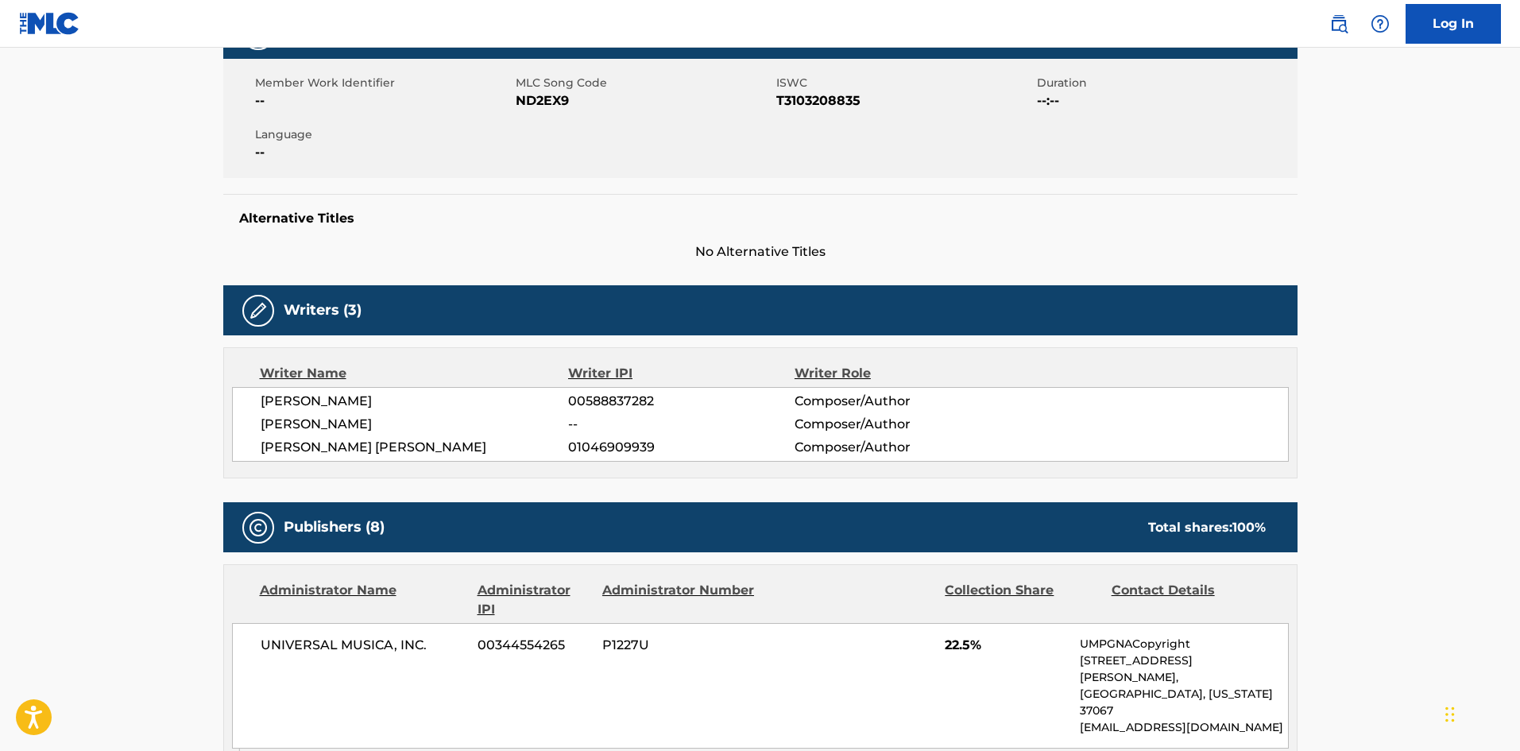
scroll to position [397, 0]
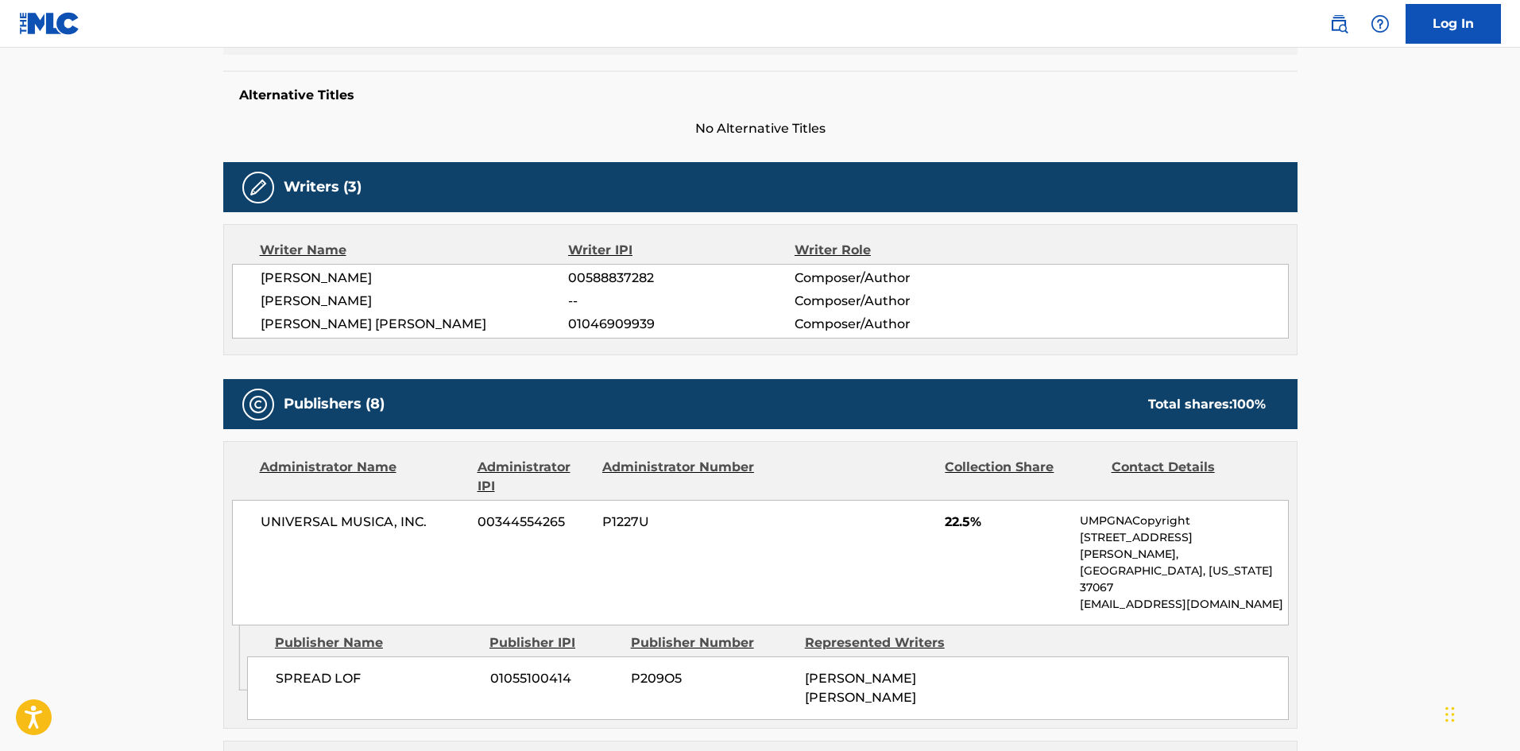
click at [307, 669] on span "SPREAD LOF" at bounding box center [377, 678] width 203 height 19
drag, startPoint x: 307, startPoint y: 644, endPoint x: 335, endPoint y: 644, distance: 27.8
click at [335, 669] on span "SPREAD LOF" at bounding box center [377, 678] width 203 height 19
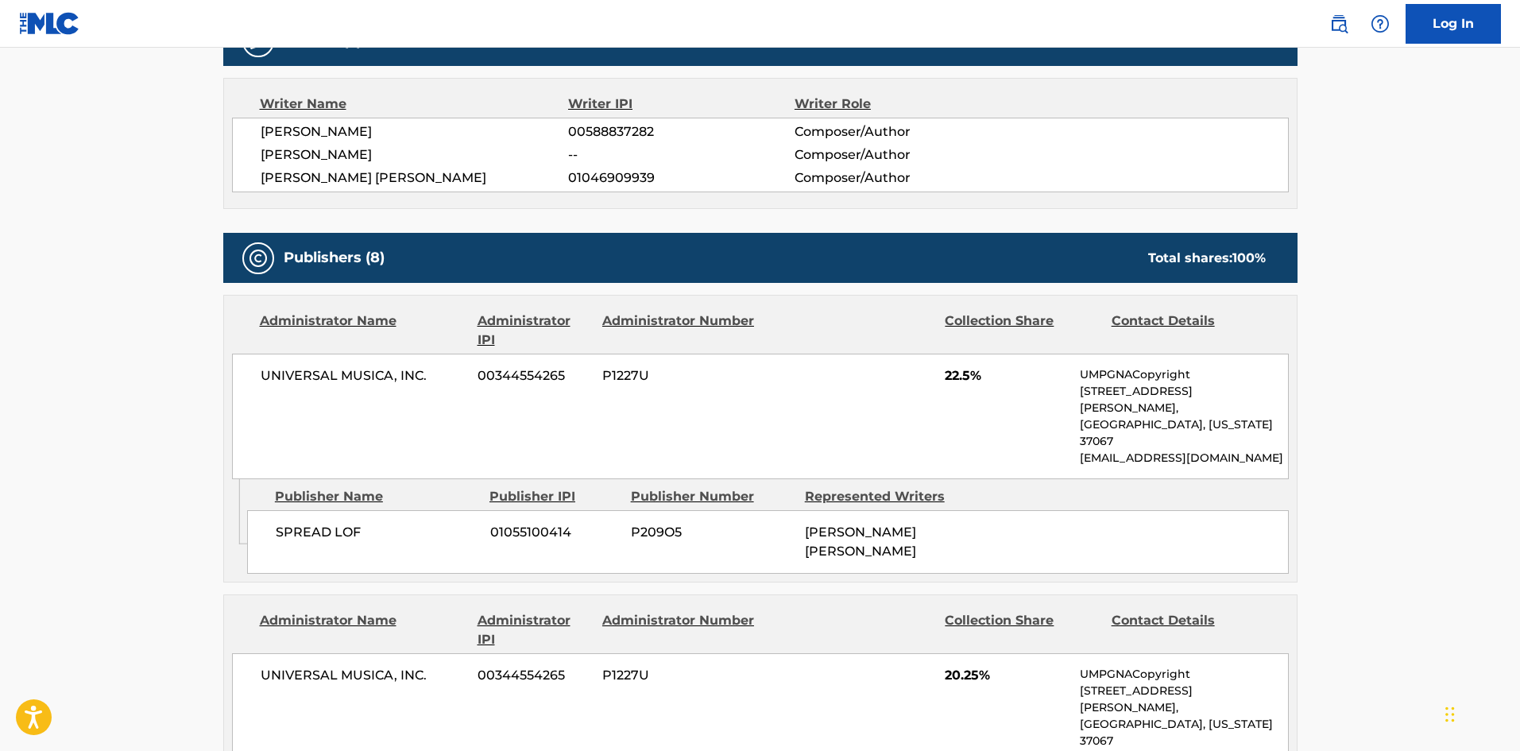
scroll to position [794, 0]
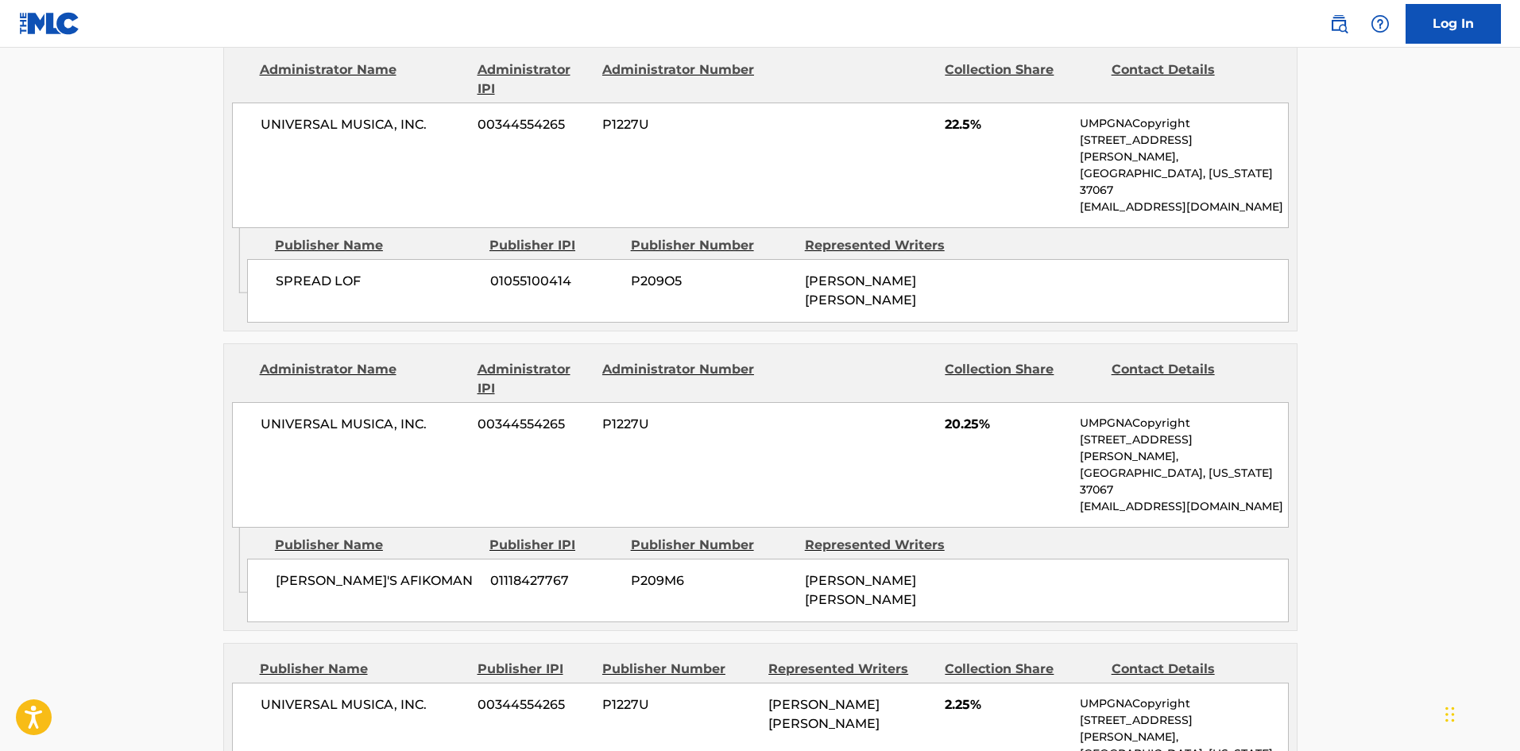
click at [281, 571] on span "[PERSON_NAME]'S AFIKOMAN" at bounding box center [377, 580] width 203 height 19
drag, startPoint x: 281, startPoint y: 505, endPoint x: 352, endPoint y: 509, distance: 70.8
click at [352, 571] on span "[PERSON_NAME]'S AFIKOMAN" at bounding box center [377, 580] width 203 height 19
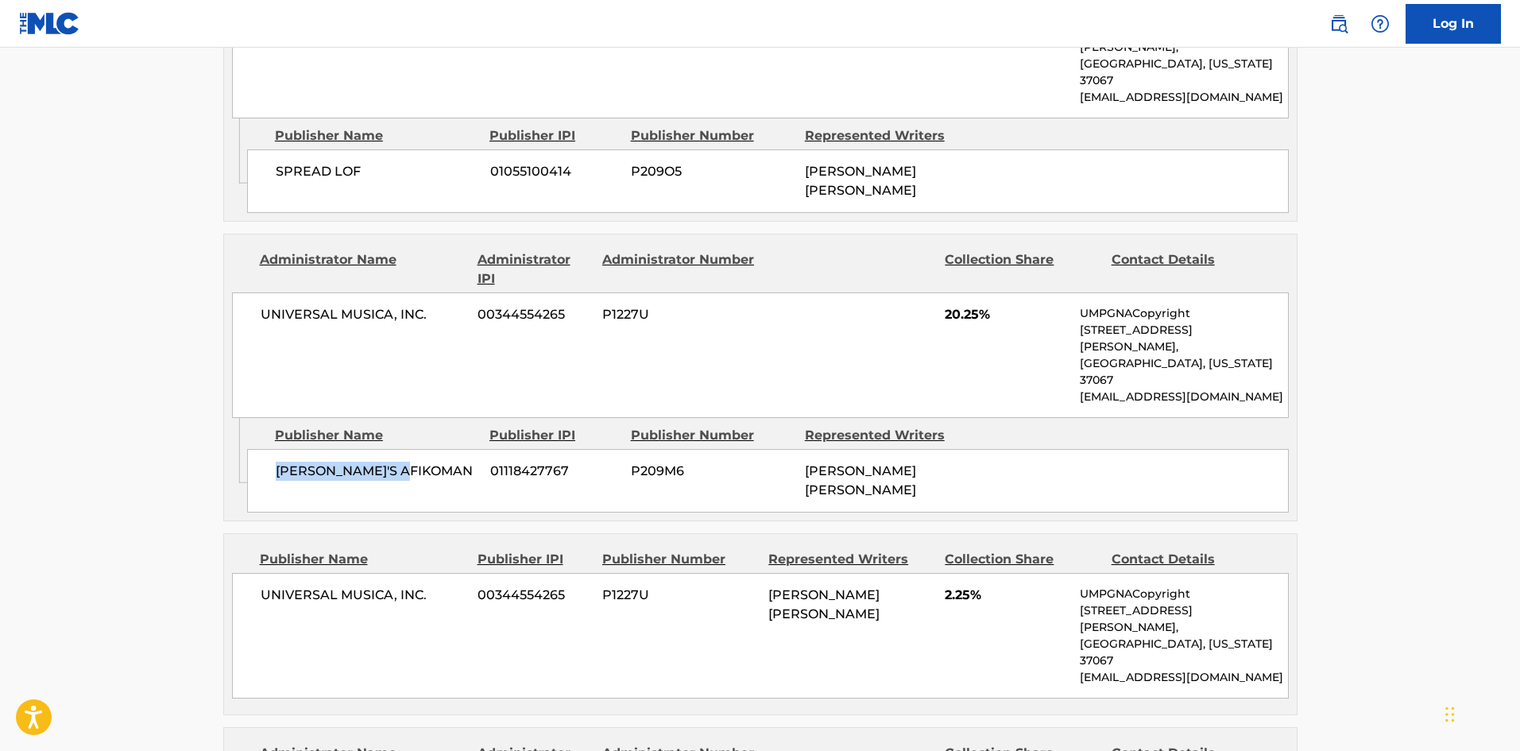
scroll to position [1033, 0]
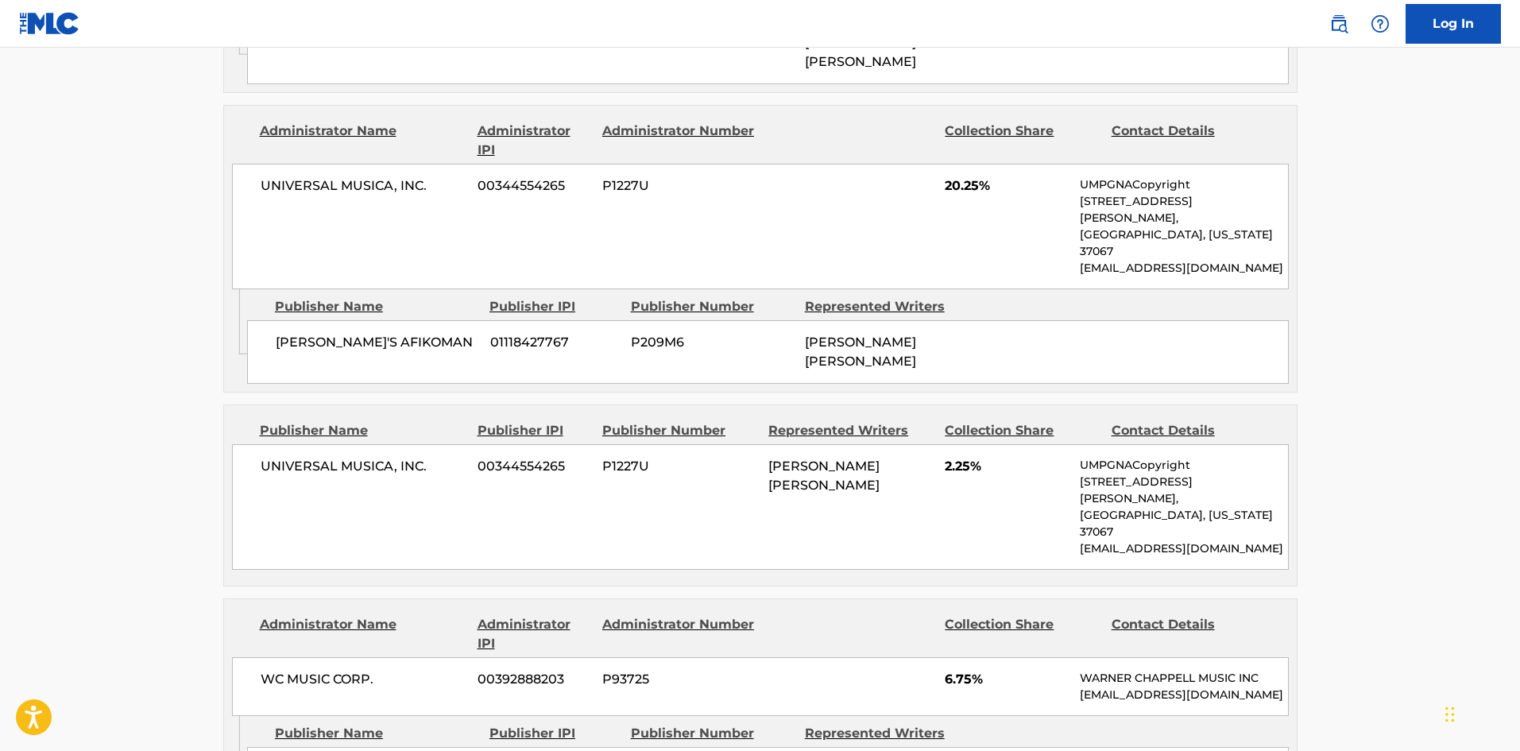
click at [248, 444] on div "UNIVERSAL MUSICA, INC. 00344554265 P1227U [PERSON_NAME] [PERSON_NAME] 2.25% UMP…" at bounding box center [760, 507] width 1056 height 126
drag, startPoint x: 248, startPoint y: 409, endPoint x: 415, endPoint y: 405, distance: 166.9
click at [415, 444] on div "UNIVERSAL MUSICA, INC. 00344554265 P1227U [PERSON_NAME] [PERSON_NAME] 2.25% UMP…" at bounding box center [760, 507] width 1056 height 126
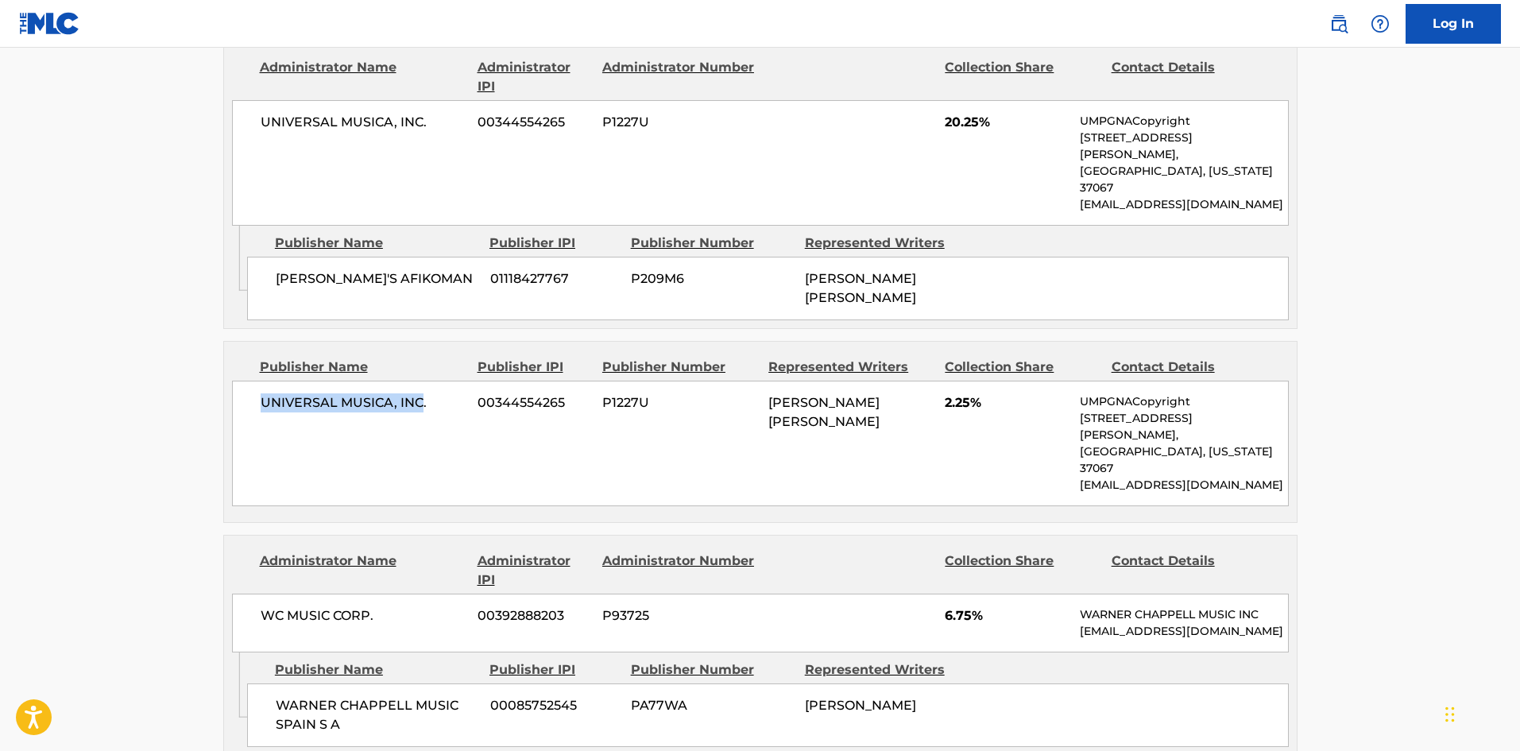
scroll to position [1192, 0]
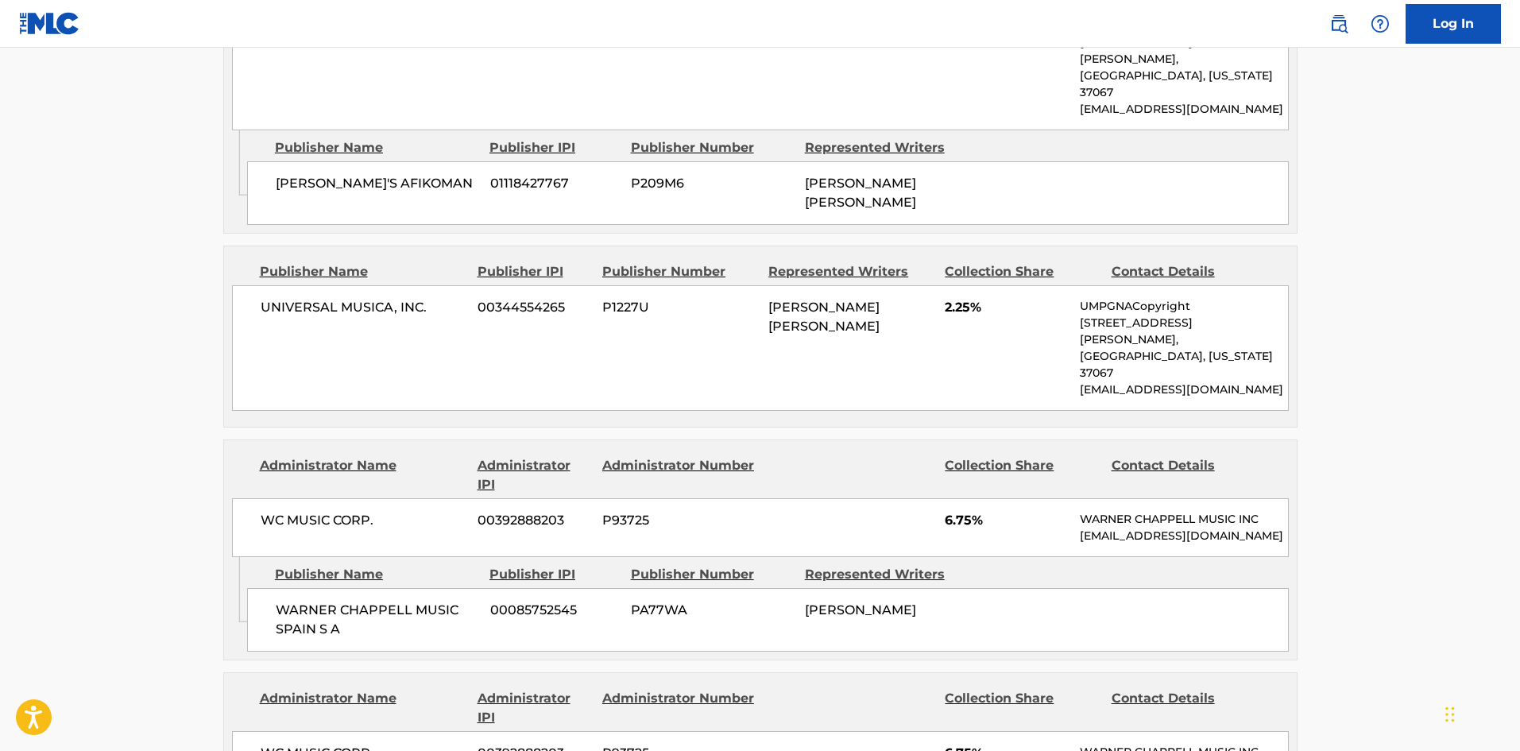
click at [304, 601] on span "WARNER CHAPPELL MUSIC SPAIN S A" at bounding box center [377, 620] width 203 height 38
drag, startPoint x: 304, startPoint y: 531, endPoint x: 332, endPoint y: 544, distance: 30.9
click at [332, 601] on span "WARNER CHAPPELL MUSIC SPAIN S A" at bounding box center [377, 620] width 203 height 38
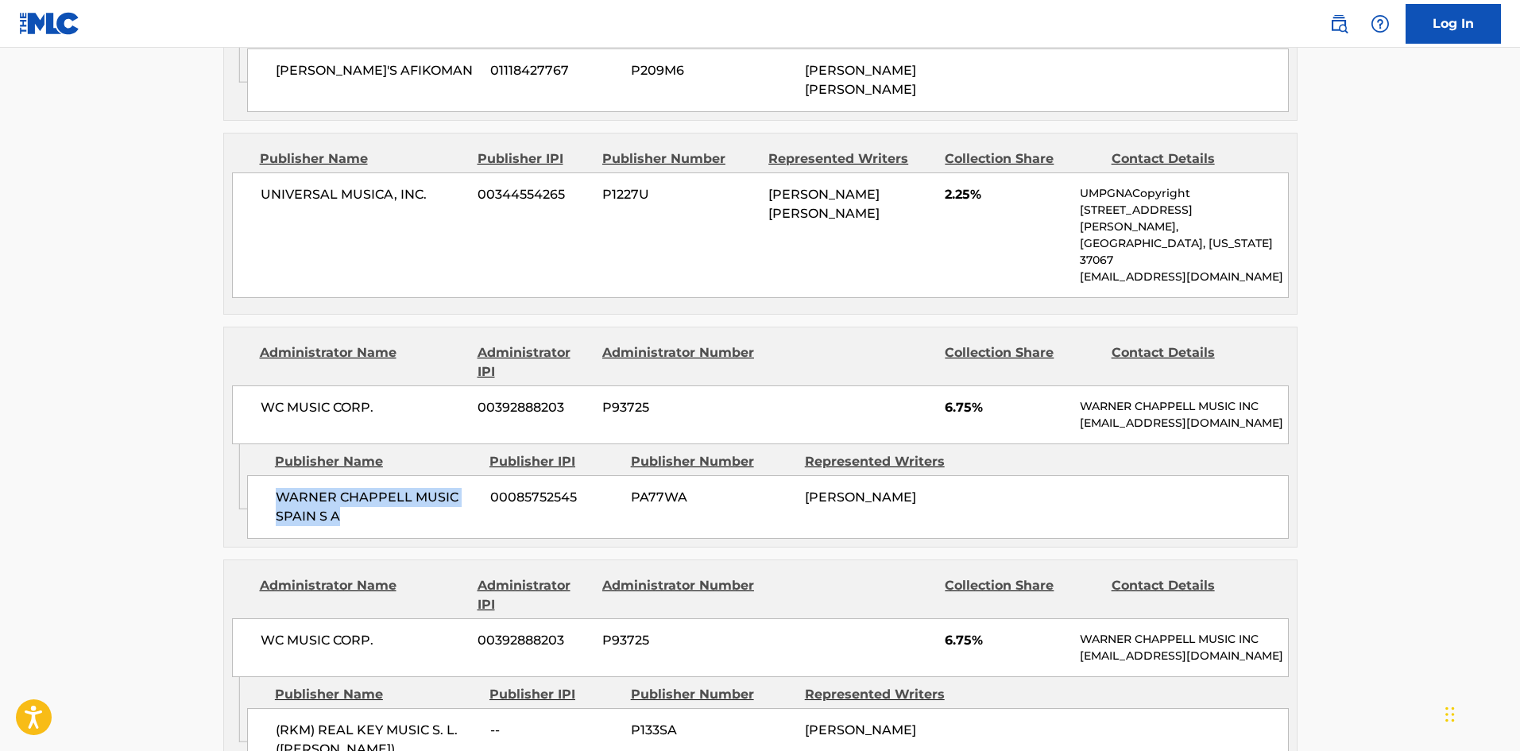
scroll to position [1430, 0]
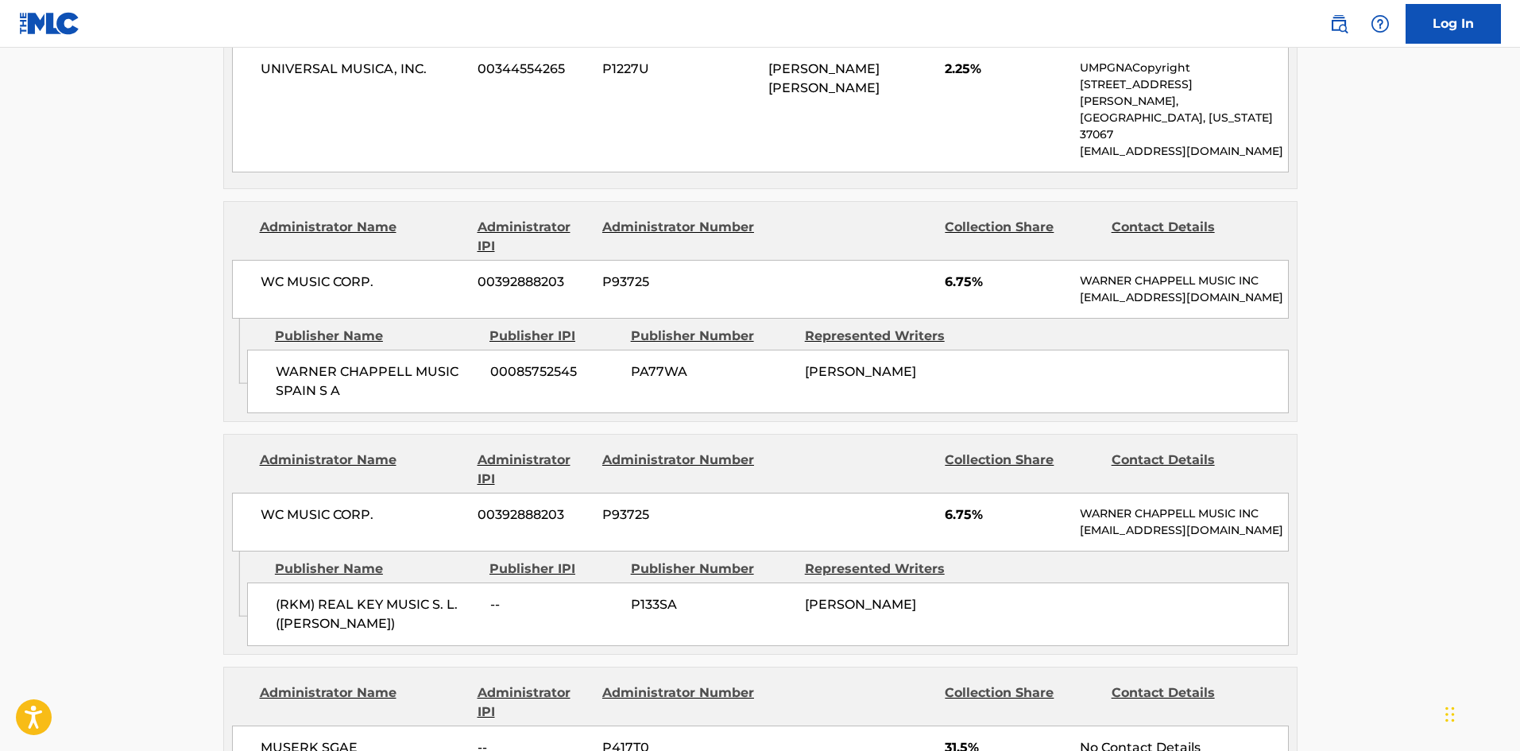
click at [282, 595] on span "(RKM) REAL KEY MUSIC S. L. ([PERSON_NAME])" at bounding box center [377, 614] width 203 height 38
drag, startPoint x: 282, startPoint y: 540, endPoint x: 398, endPoint y: 543, distance: 116.0
click at [398, 595] on span "(RKM) REAL KEY MUSIC S. L. ([PERSON_NAME])" at bounding box center [377, 614] width 203 height 38
click at [256, 582] on div "(RKM) REAL KEY MUSIC S. L. ([PERSON_NAME]) -- P133SA [PERSON_NAME]" at bounding box center [767, 614] width 1041 height 64
drag, startPoint x: 256, startPoint y: 543, endPoint x: 388, endPoint y: 552, distance: 133.0
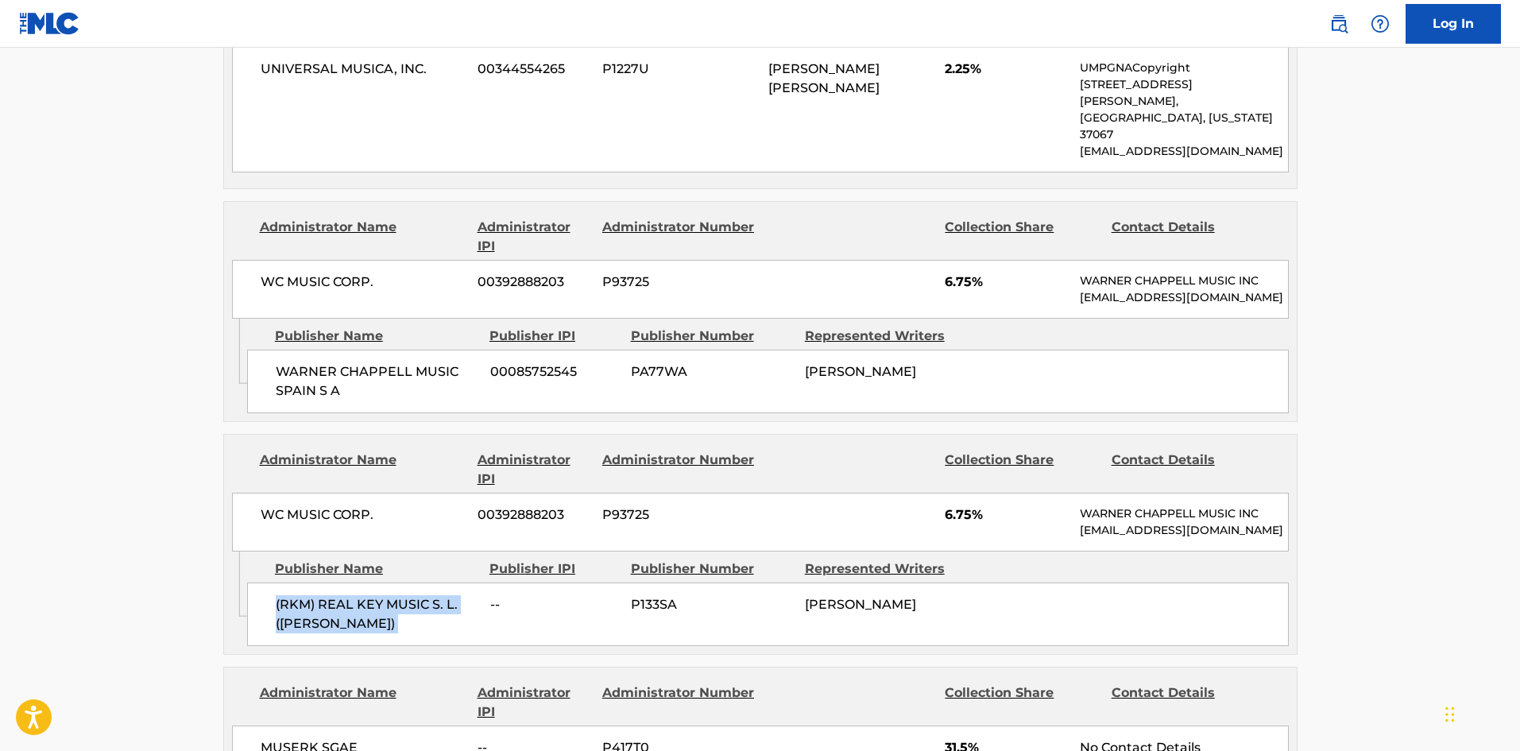
click at [388, 582] on div "(RKM) REAL KEY MUSIC S. L. ([PERSON_NAME]) -- P133SA [PERSON_NAME]" at bounding box center [767, 614] width 1041 height 64
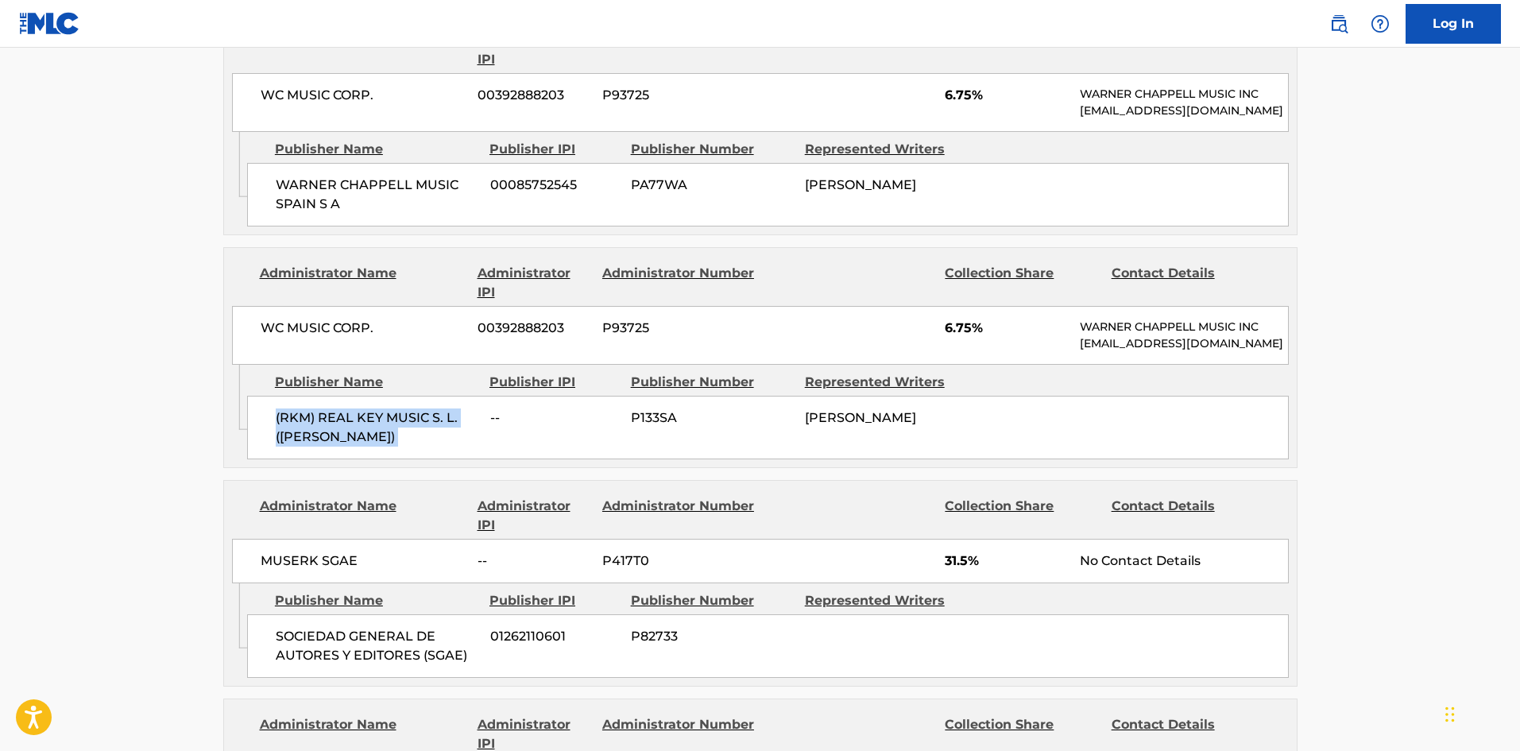
scroll to position [1668, 0]
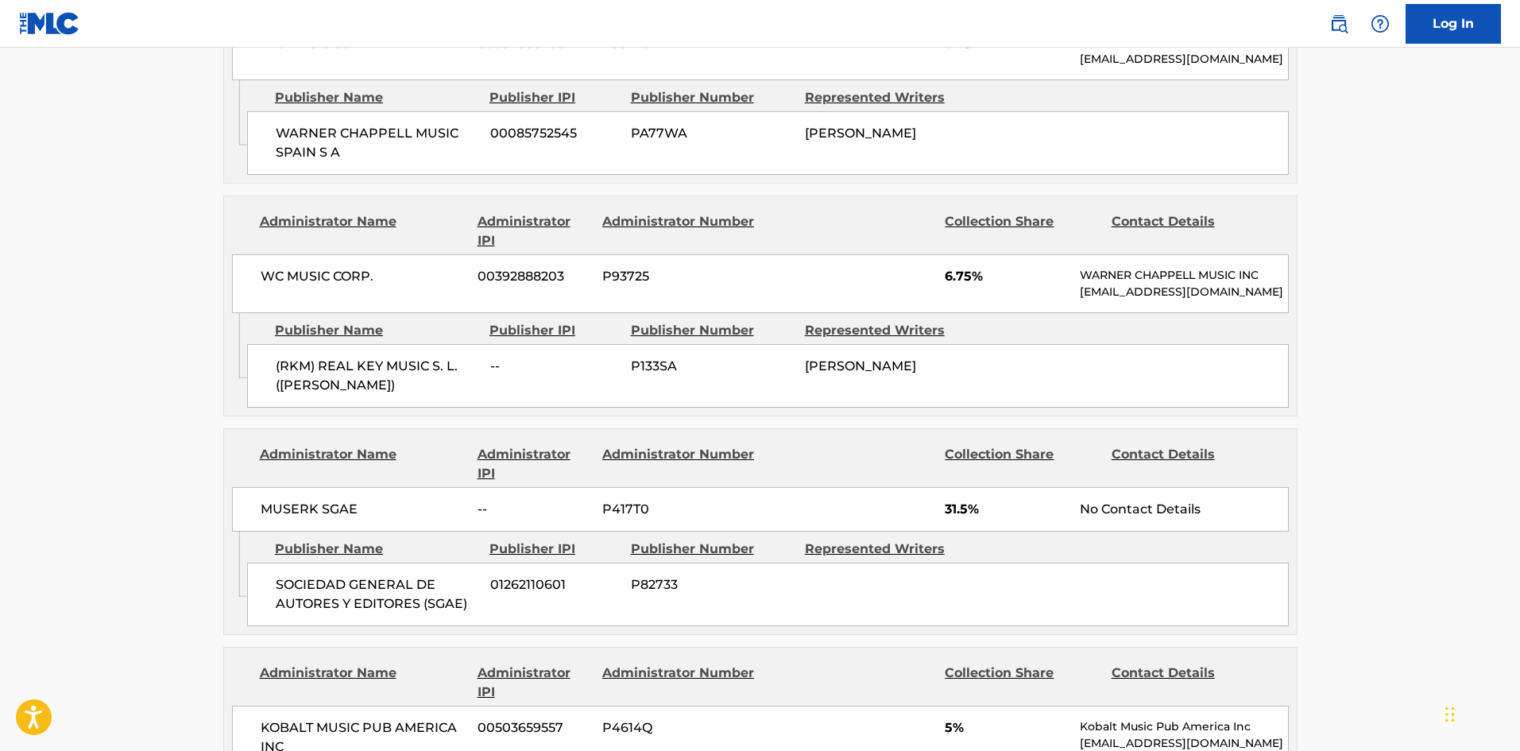
click at [276, 575] on span "SOCIEDAD GENERAL DE AUTORES Y EDITORES (SGAE)" at bounding box center [377, 594] width 203 height 38
drag, startPoint x: 276, startPoint y: 528, endPoint x: 354, endPoint y: 527, distance: 77.8
click at [354, 575] on span "SOCIEDAD GENERAL DE AUTORES Y EDITORES (SGAE)" at bounding box center [377, 594] width 203 height 38
click at [274, 562] on div "SOCIEDAD GENERAL DE AUTORES Y EDITORES (SGAE) 01262110601 P82733" at bounding box center [767, 594] width 1041 height 64
drag, startPoint x: 274, startPoint y: 518, endPoint x: 470, endPoint y: 548, distance: 198.5
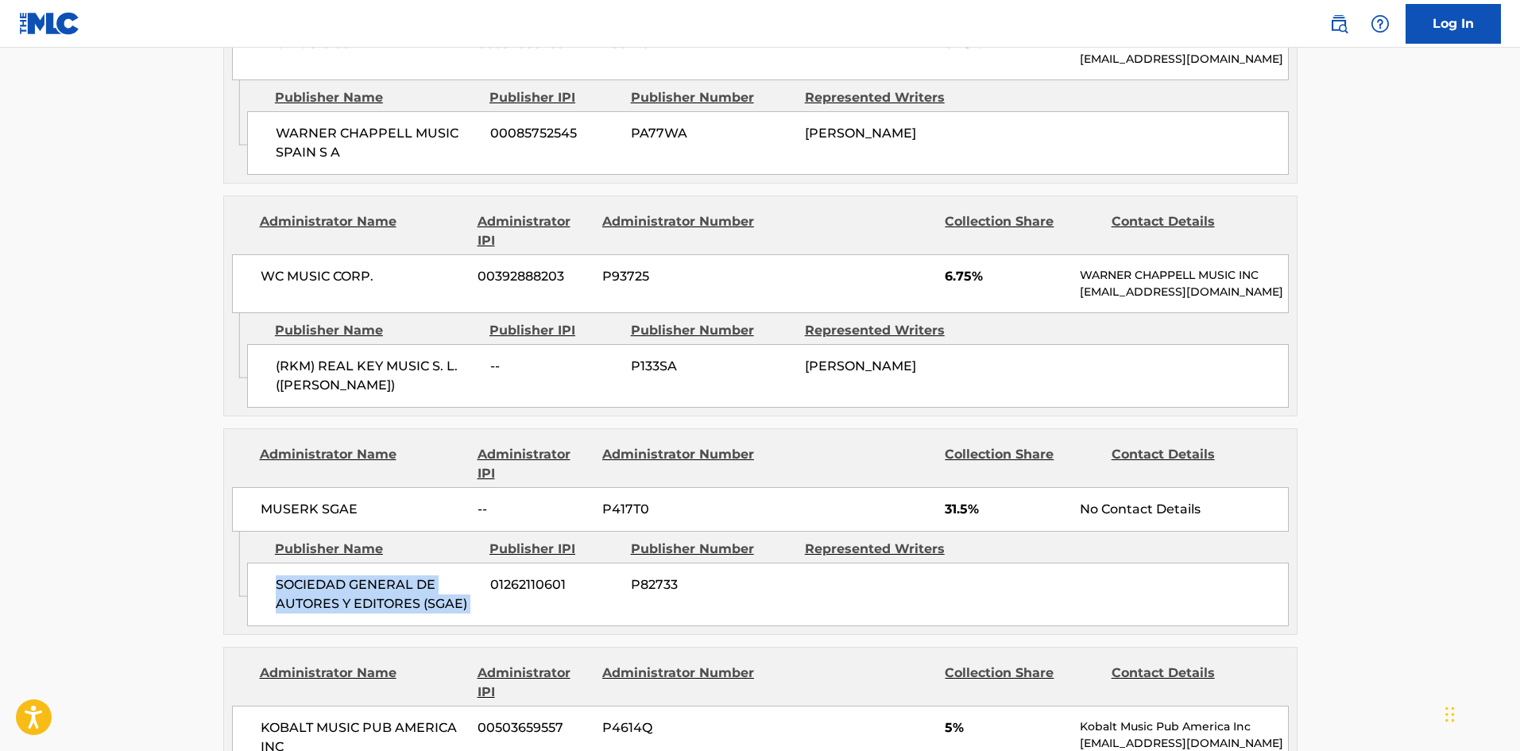
click at [470, 562] on div "SOCIEDAD GENERAL DE AUTORES Y EDITORES (SGAE) 01262110601 P82733" at bounding box center [767, 594] width 1041 height 64
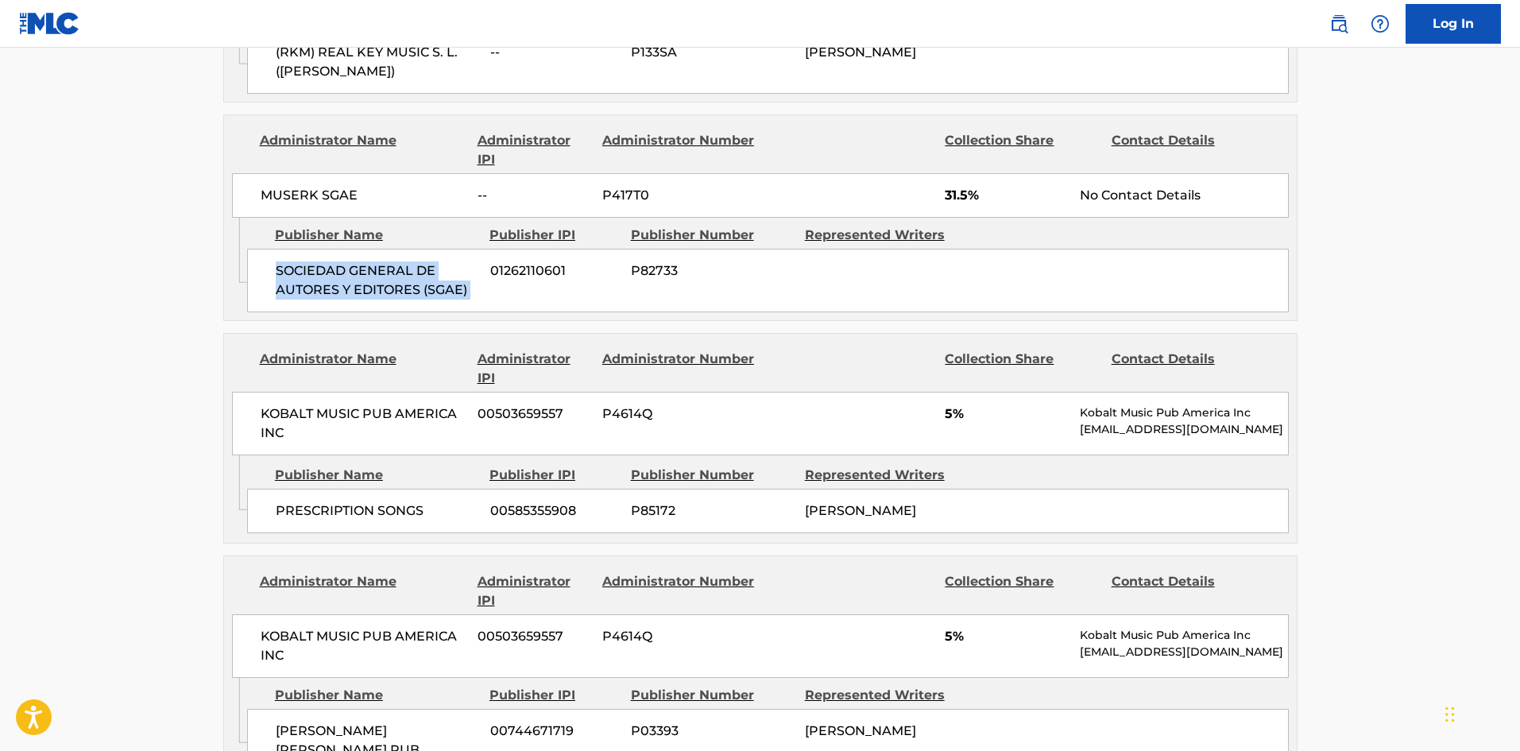
scroll to position [1986, 0]
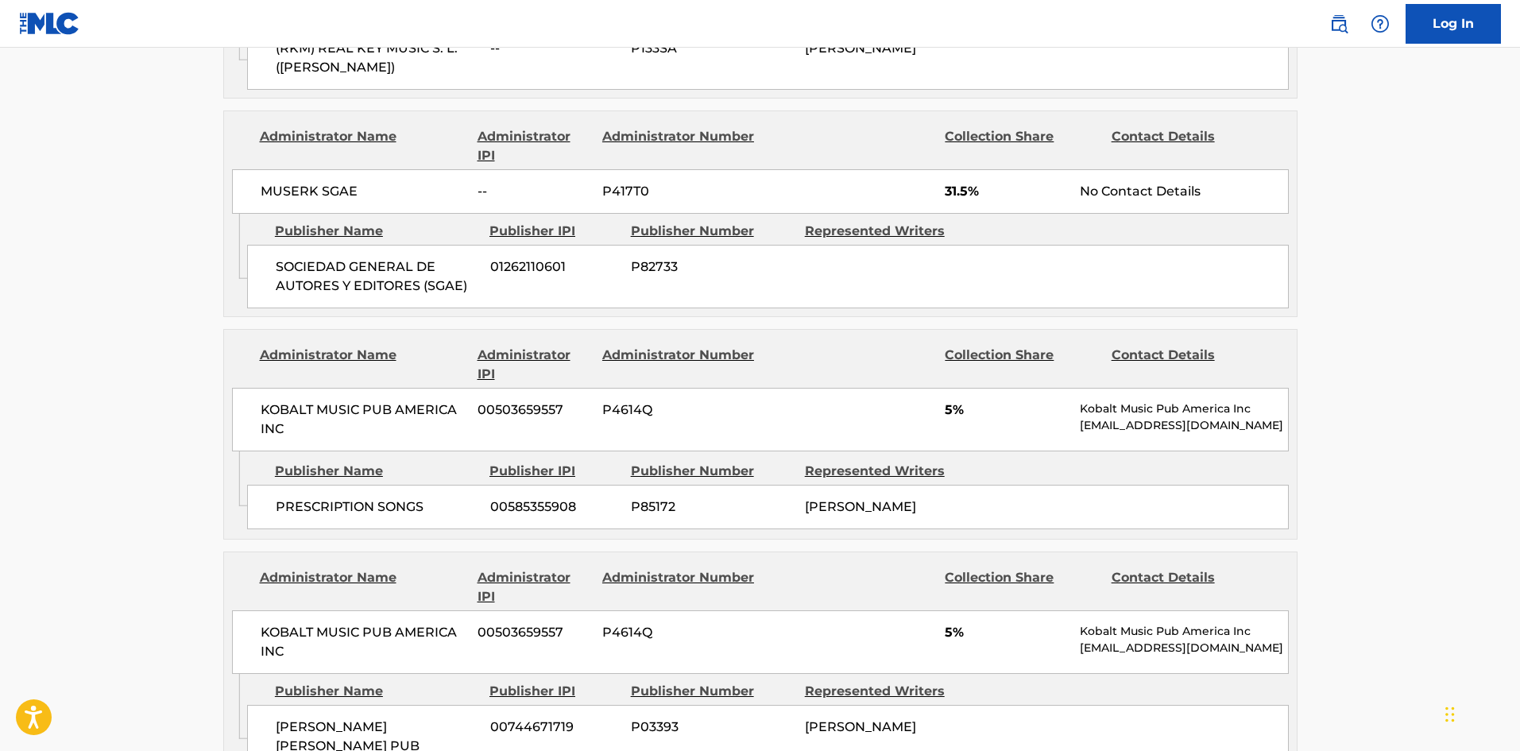
click at [266, 485] on div "PRESCRIPTION SONGS 00585355908 P85172 [PERSON_NAME]" at bounding box center [767, 507] width 1041 height 44
drag, startPoint x: 266, startPoint y: 442, endPoint x: 402, endPoint y: 448, distance: 136.0
click at [402, 485] on div "PRESCRIPTION SONGS 00585355908 P85172 [PERSON_NAME]" at bounding box center [767, 507] width 1041 height 44
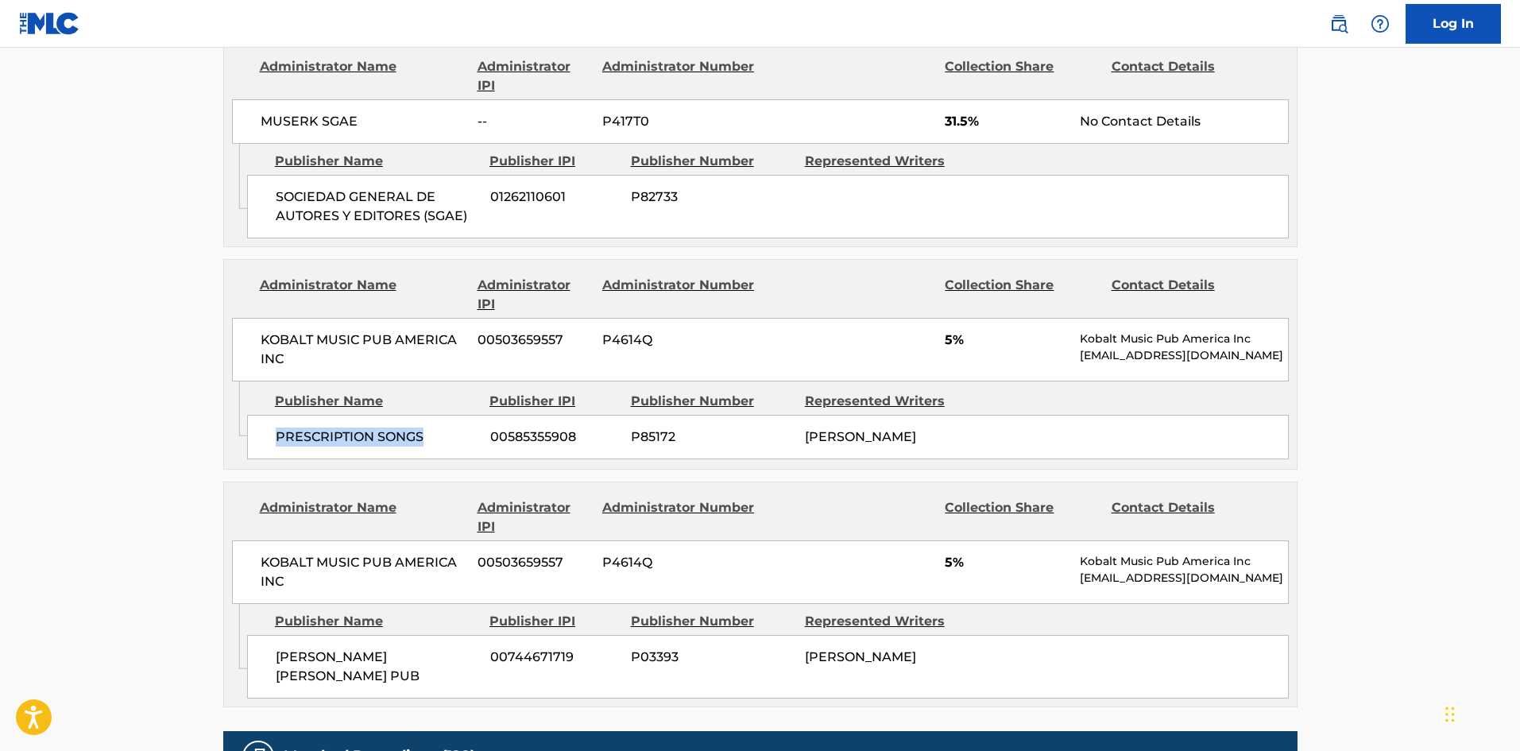
scroll to position [2145, 0]
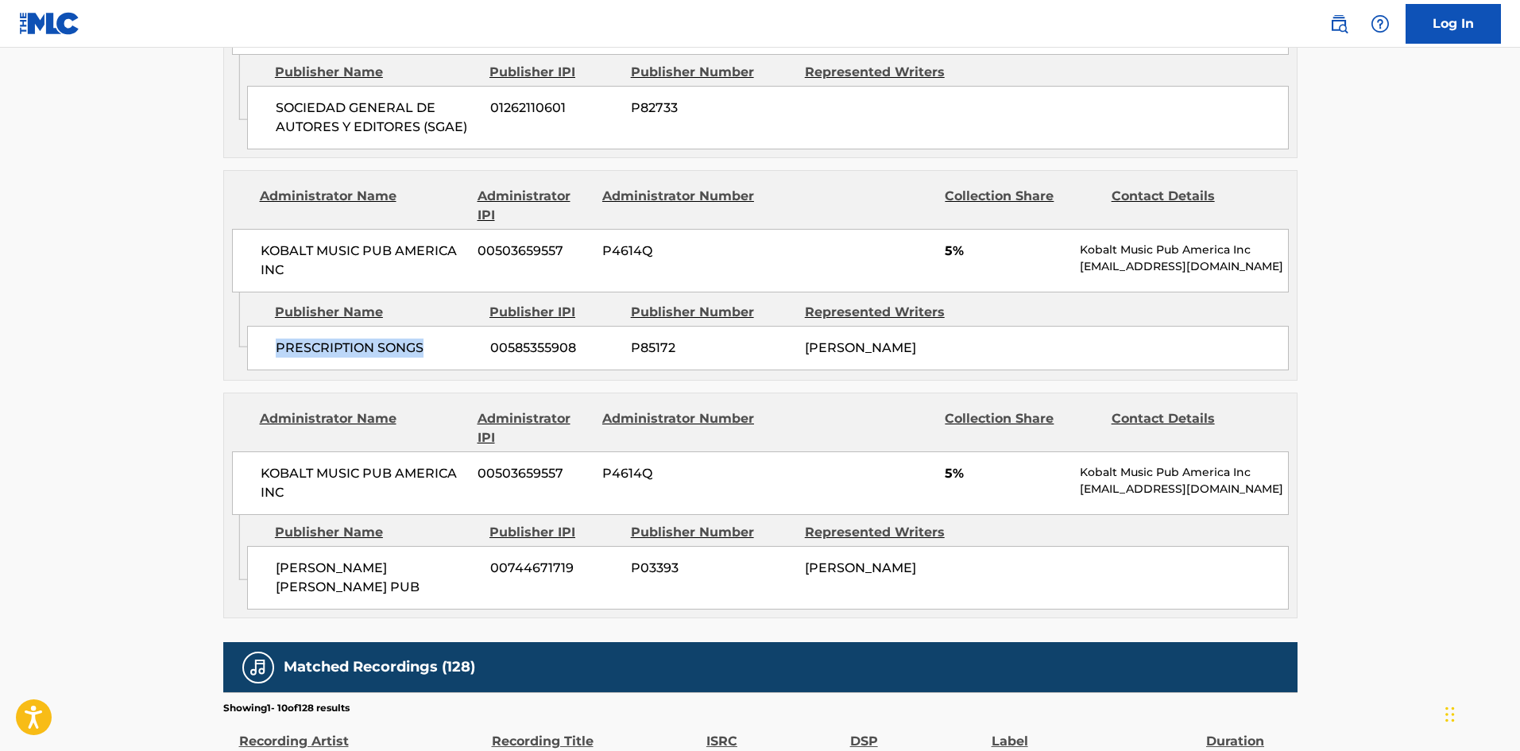
scroll to position [238, 0]
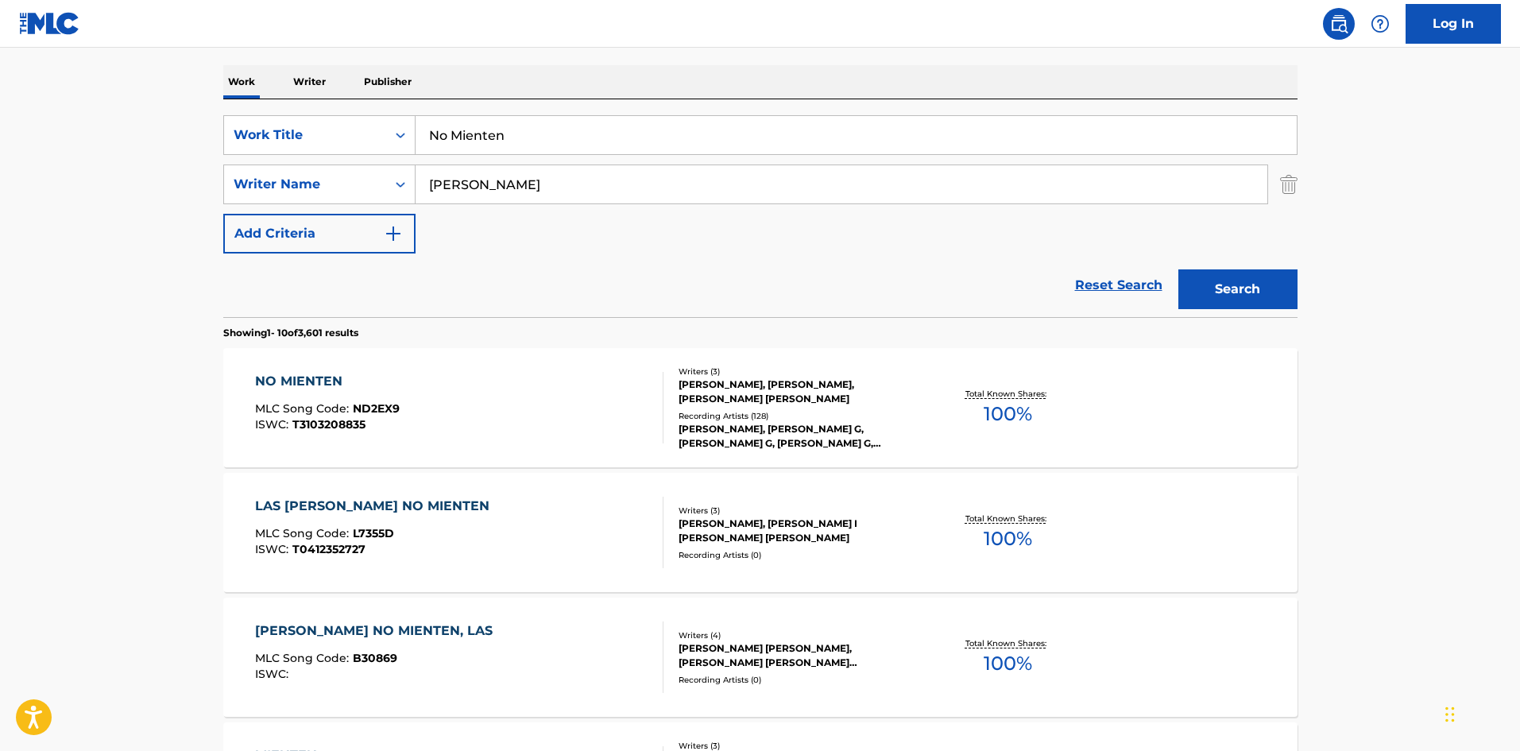
click at [533, 118] on input "No Mienten" at bounding box center [855, 135] width 881 height 38
paste input "Play It Agai"
click at [1, 218] on main "The MLC Public Work Search The accuracy and completeness of The MLC's data is d…" at bounding box center [760, 744] width 1520 height 1870
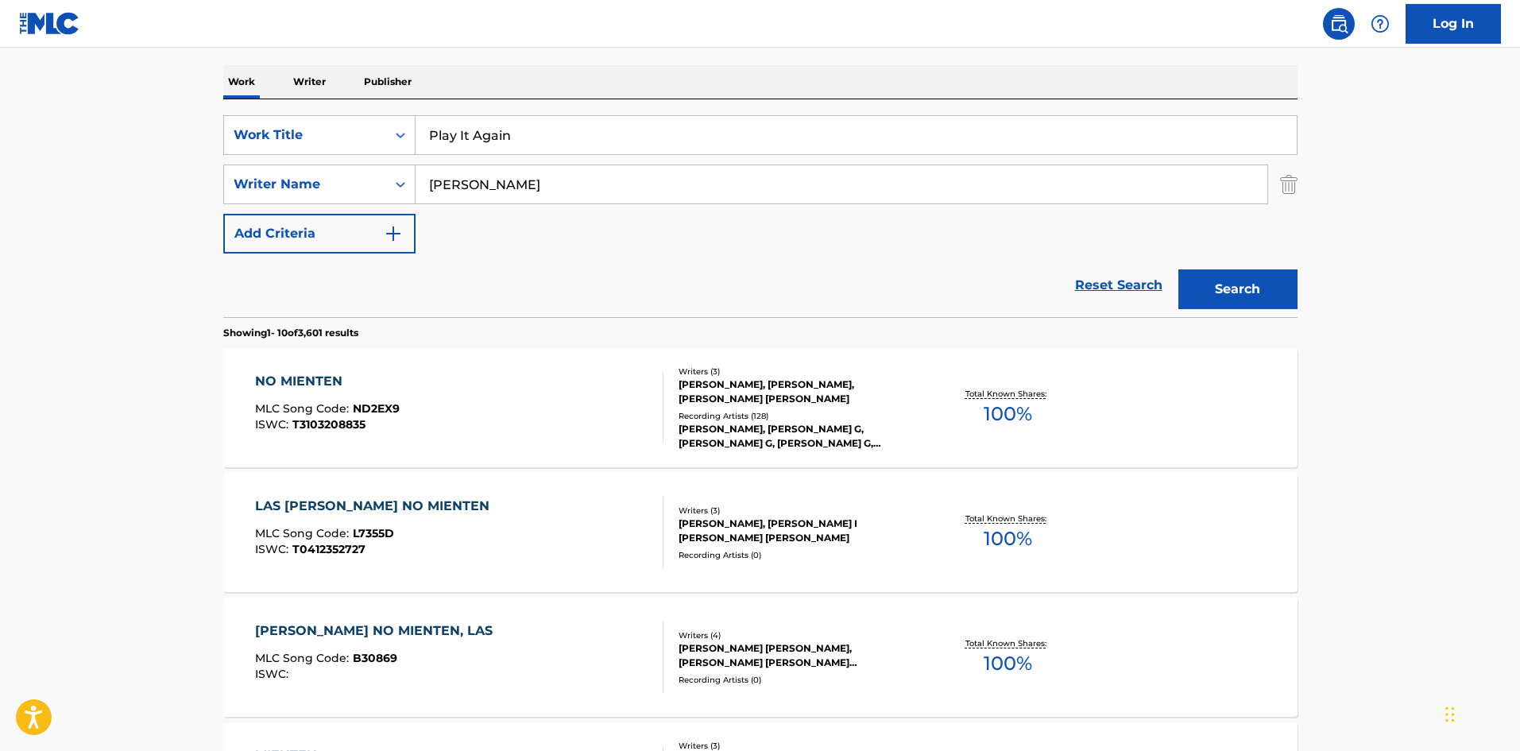
click at [439, 173] on input "[PERSON_NAME]" at bounding box center [841, 184] width 852 height 38
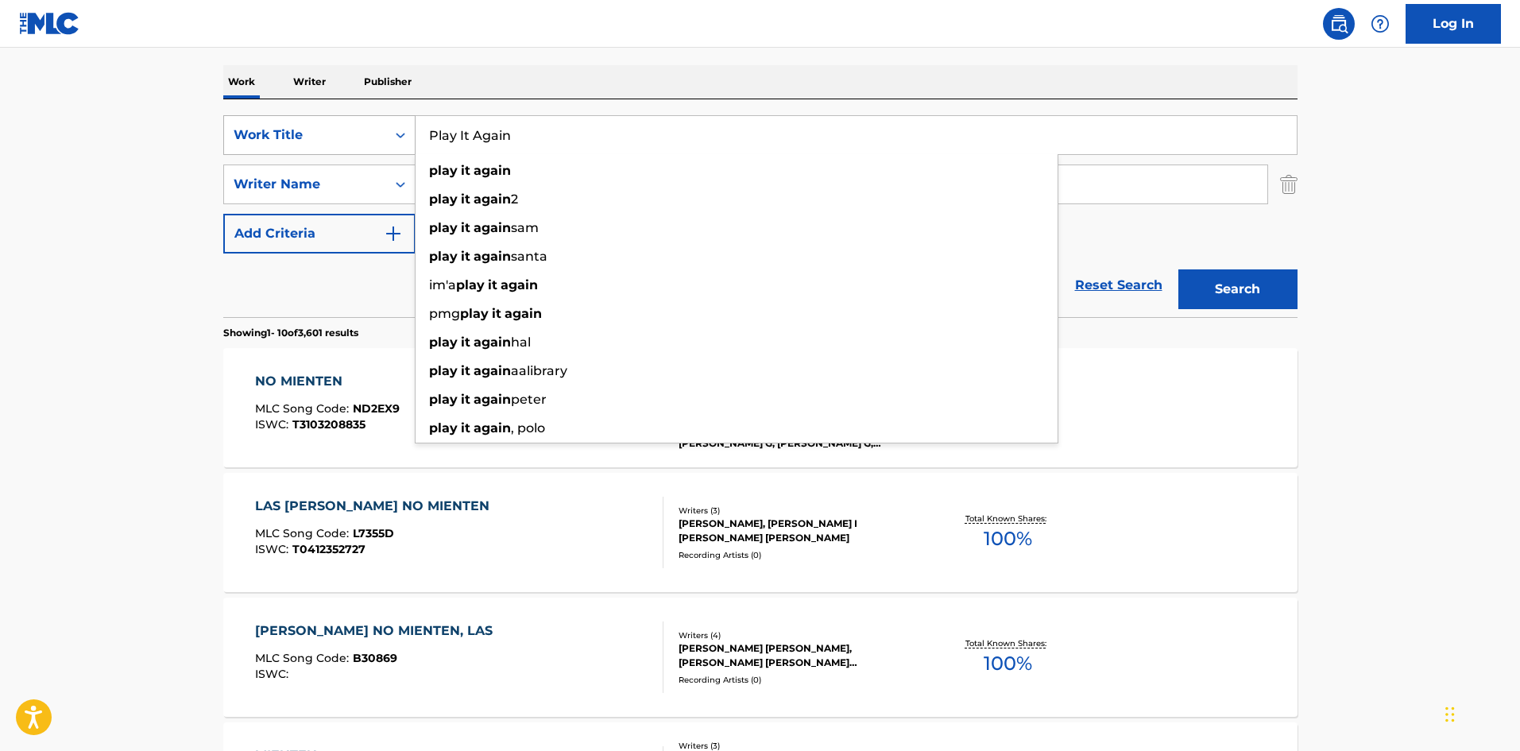
drag, startPoint x: 456, startPoint y: 140, endPoint x: 355, endPoint y: 137, distance: 100.9
click at [355, 137] on div "SearchWithCriteriab93513a3-956f-4aa2-a108-c526acd26852 Work Title Play It Again…" at bounding box center [760, 135] width 1074 height 40
drag, startPoint x: 434, startPoint y: 137, endPoint x: 401, endPoint y: 137, distance: 32.6
click at [401, 137] on div "SearchWithCriteriab93513a3-956f-4aa2-a108-c526acd26852 Work Title Play It Again…" at bounding box center [760, 135] width 1074 height 40
type input "Play It Again"
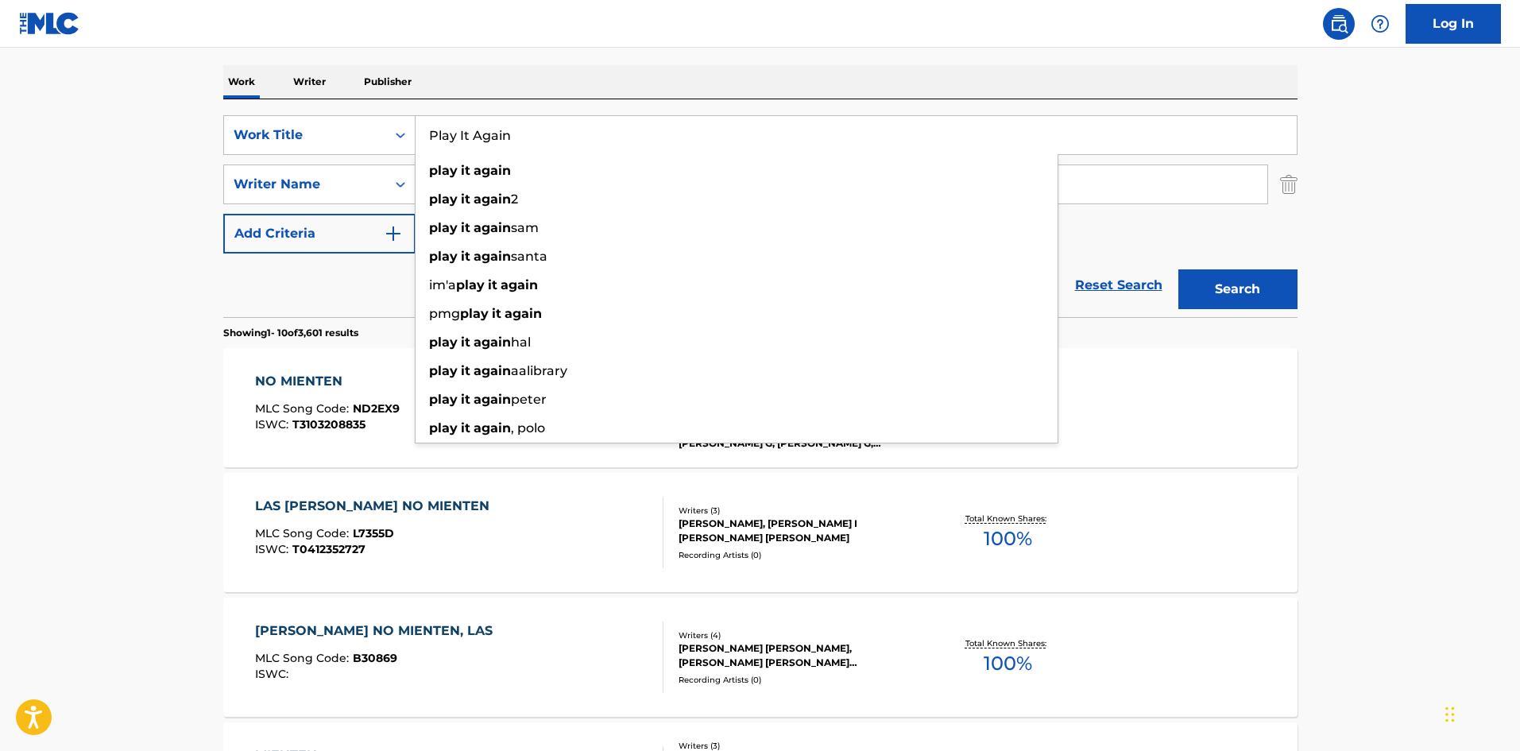
click at [1178, 269] on button "Search" at bounding box center [1237, 289] width 119 height 40
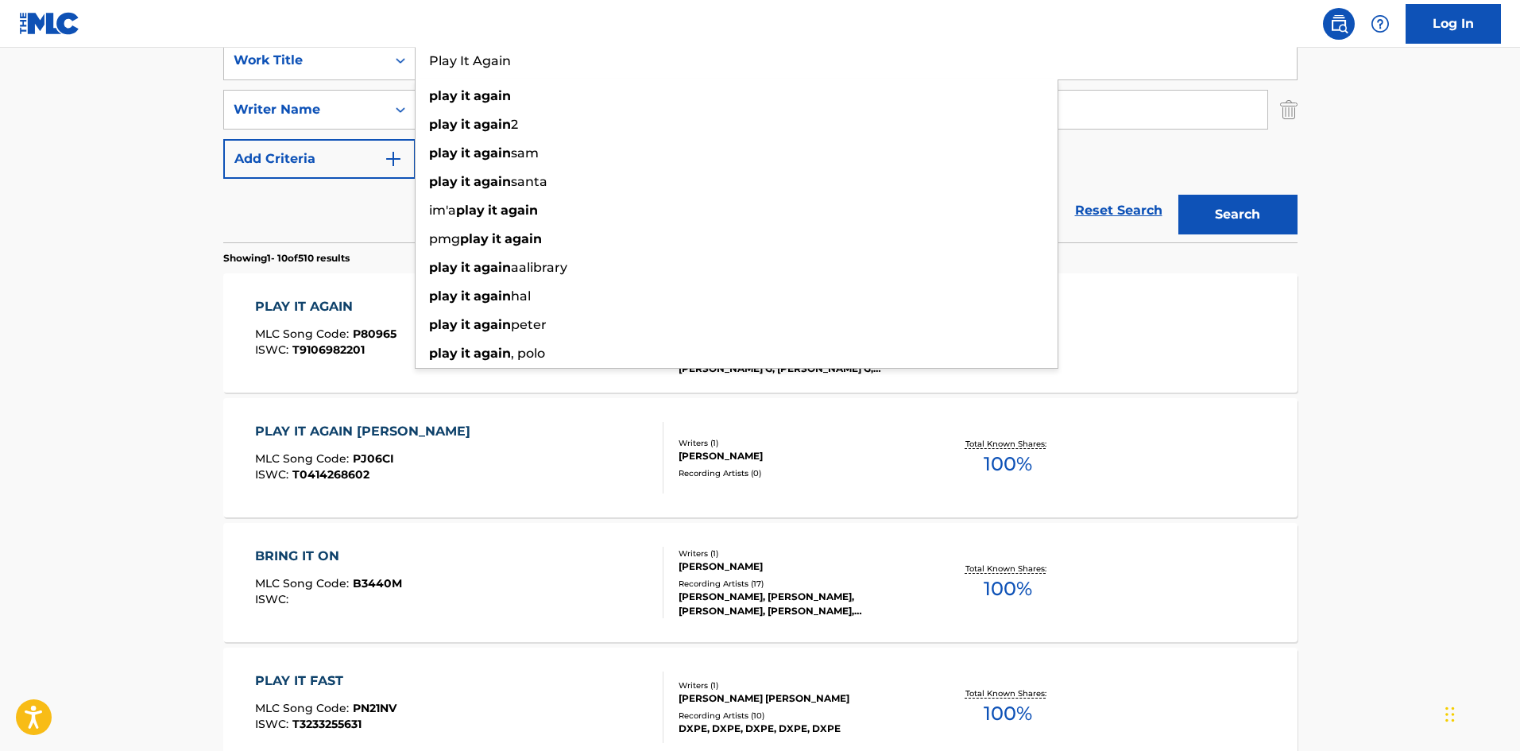
scroll to position [318, 0]
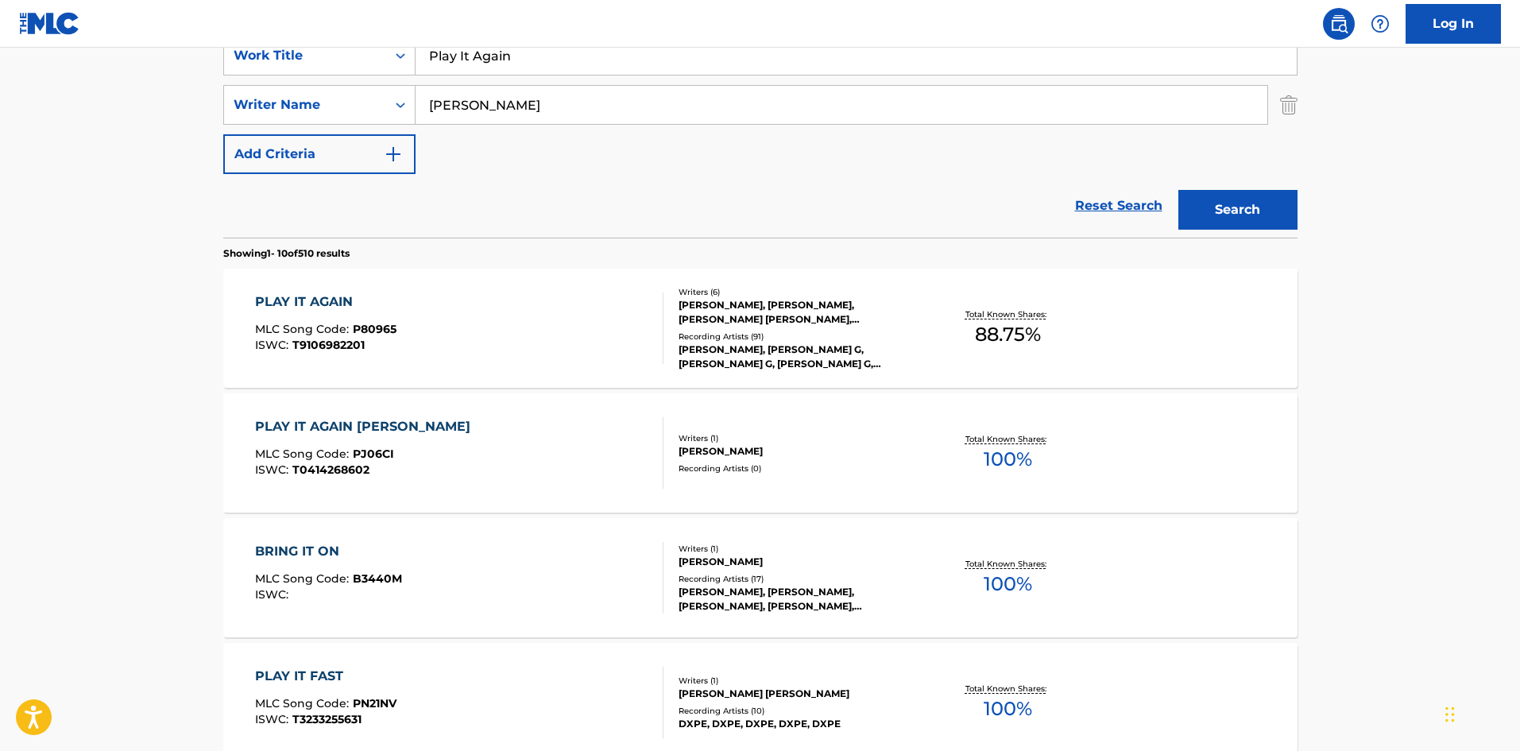
click at [25, 485] on main "The MLC Public Work Search The accuracy and completeness of The MLC's data is d…" at bounding box center [760, 665] width 1520 height 1870
click at [563, 335] on div "PLAY IT AGAIN MLC Song Code : P80965 ISWC : T9106982201" at bounding box center [459, 327] width 408 height 71
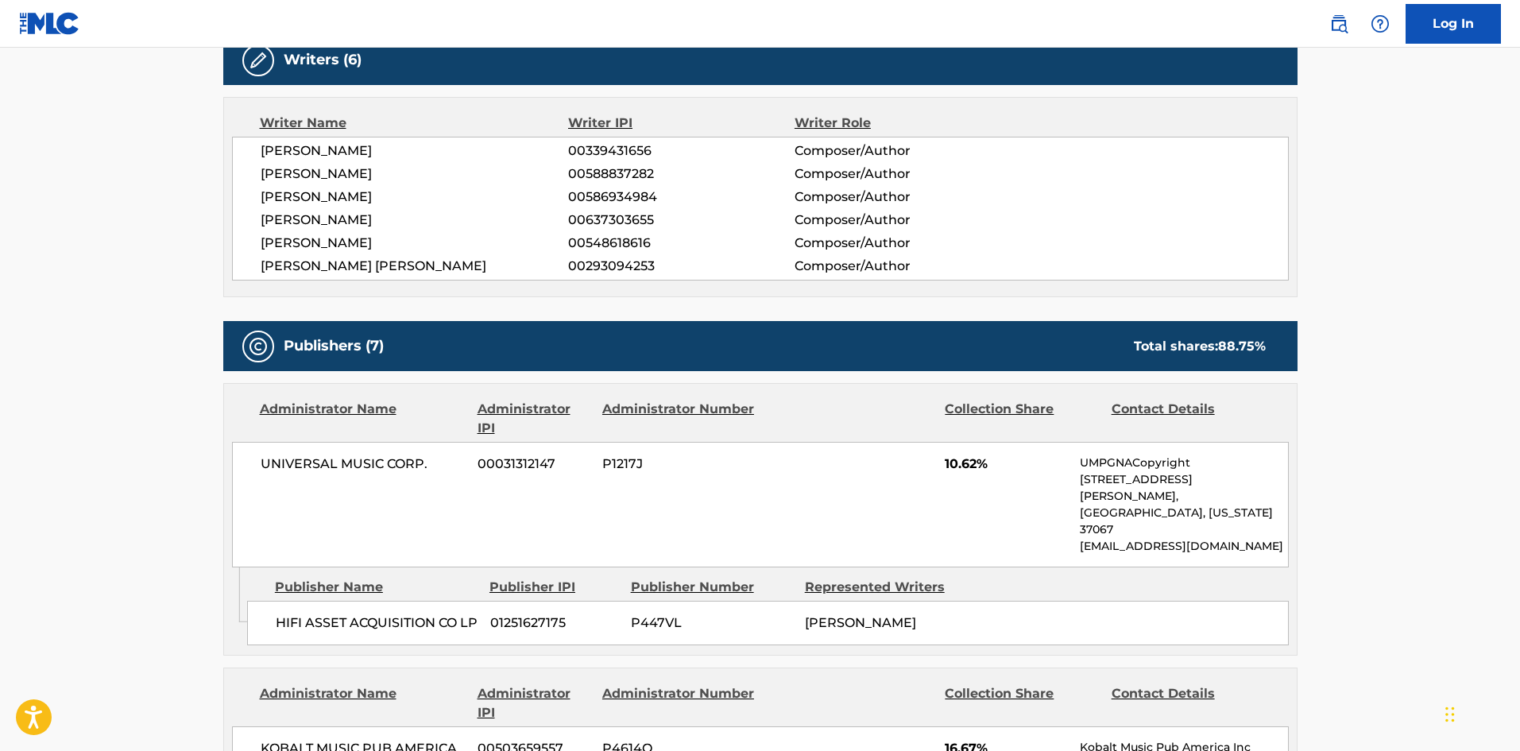
scroll to position [715, 0]
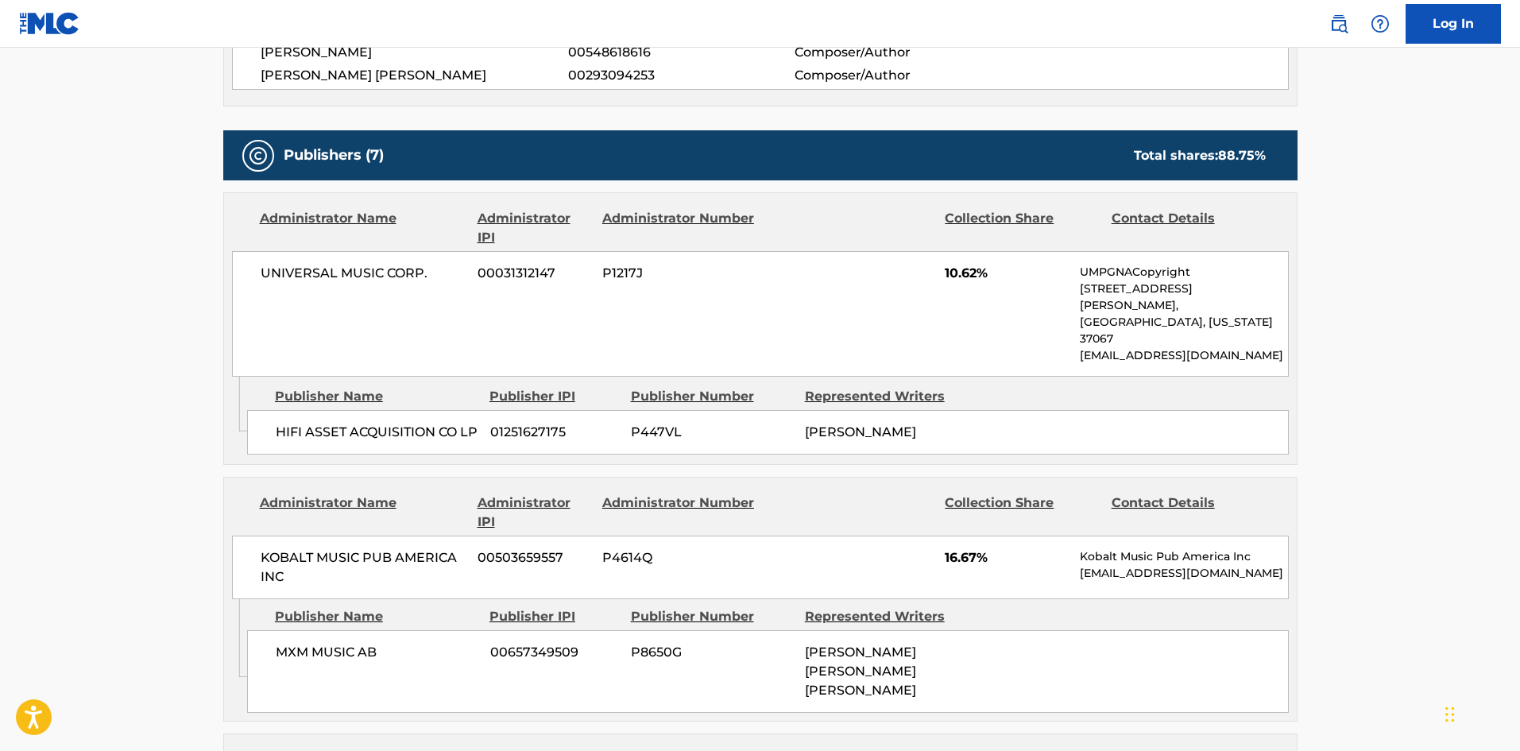
click at [284, 423] on span "HIFI ASSET ACQUISITION CO LP" at bounding box center [377, 432] width 203 height 19
drag, startPoint x: 284, startPoint y: 400, endPoint x: 334, endPoint y: 402, distance: 50.1
click at [334, 423] on span "HIFI ASSET ACQUISITION CO LP" at bounding box center [377, 432] width 203 height 19
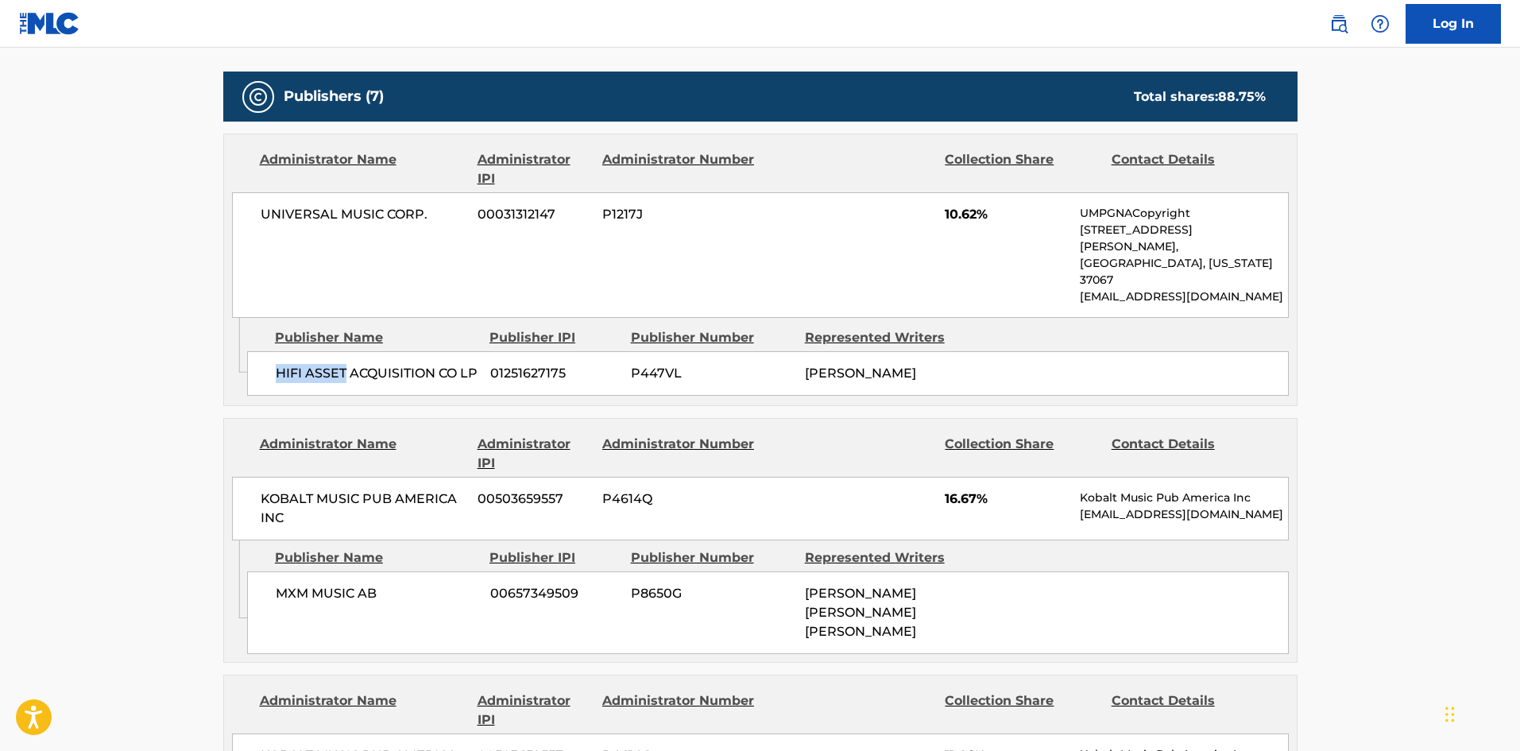
scroll to position [874, 0]
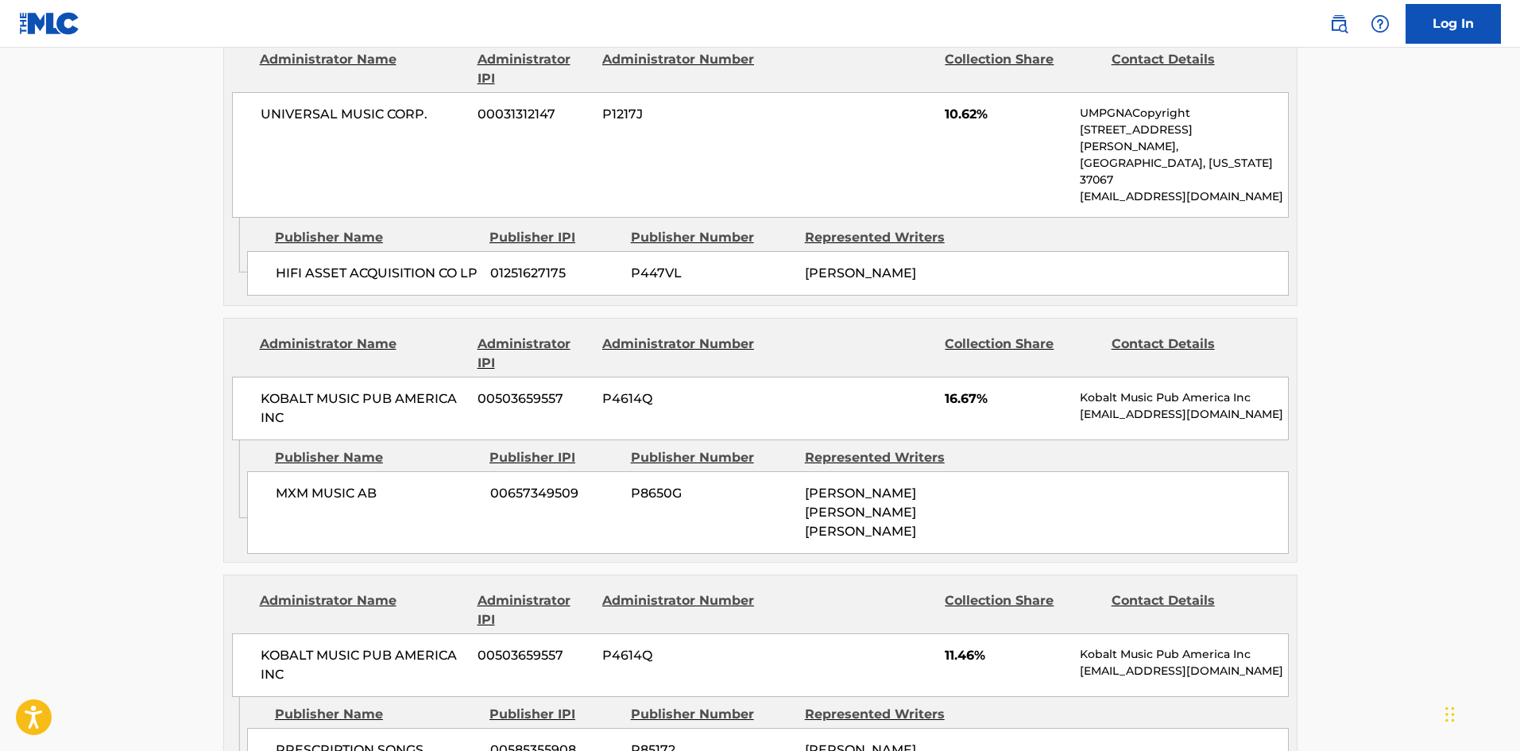
click at [283, 484] on span "MXM MUSIC AB" at bounding box center [377, 493] width 203 height 19
drag, startPoint x: 283, startPoint y: 470, endPoint x: 307, endPoint y: 471, distance: 23.8
click at [307, 484] on span "MXM MUSIC AB" at bounding box center [377, 493] width 203 height 19
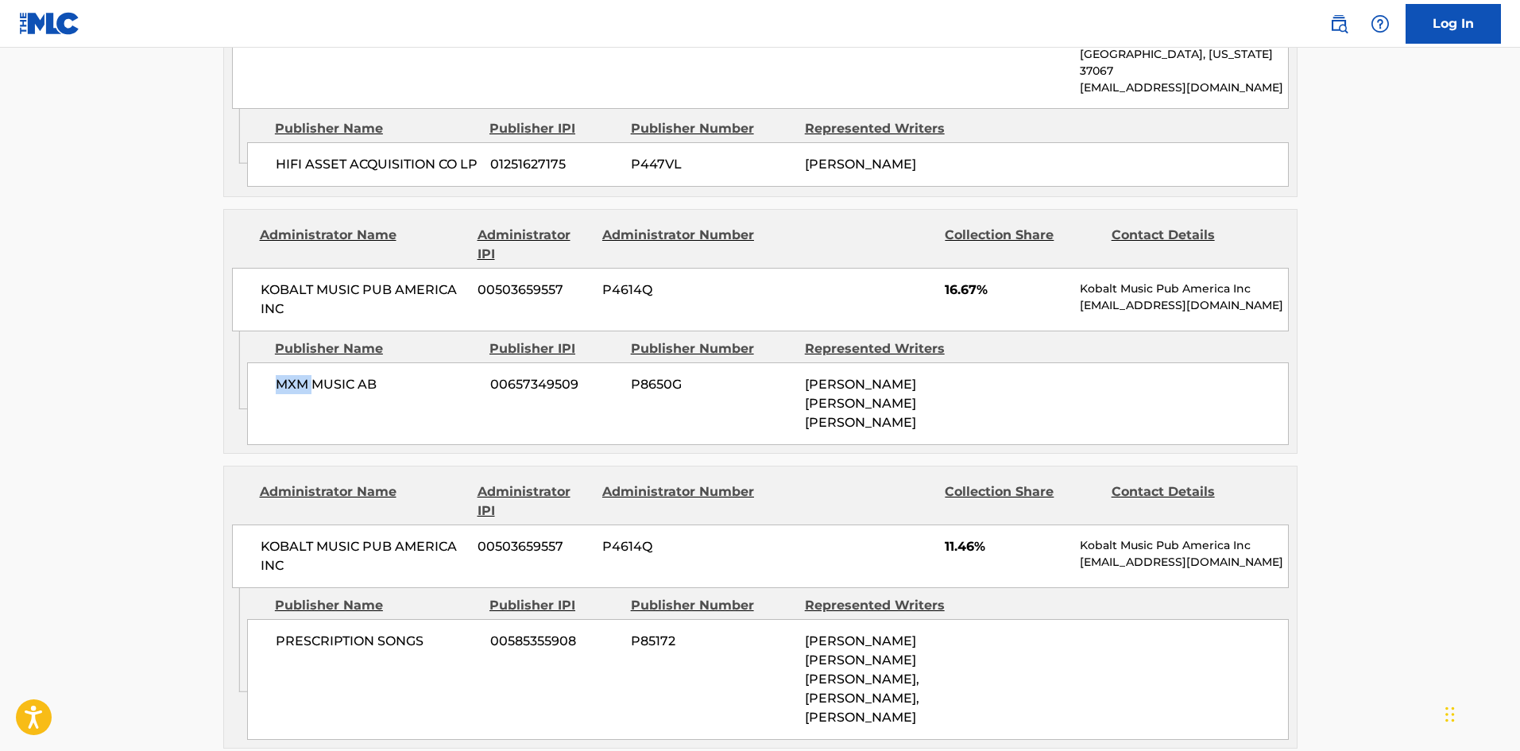
scroll to position [1033, 0]
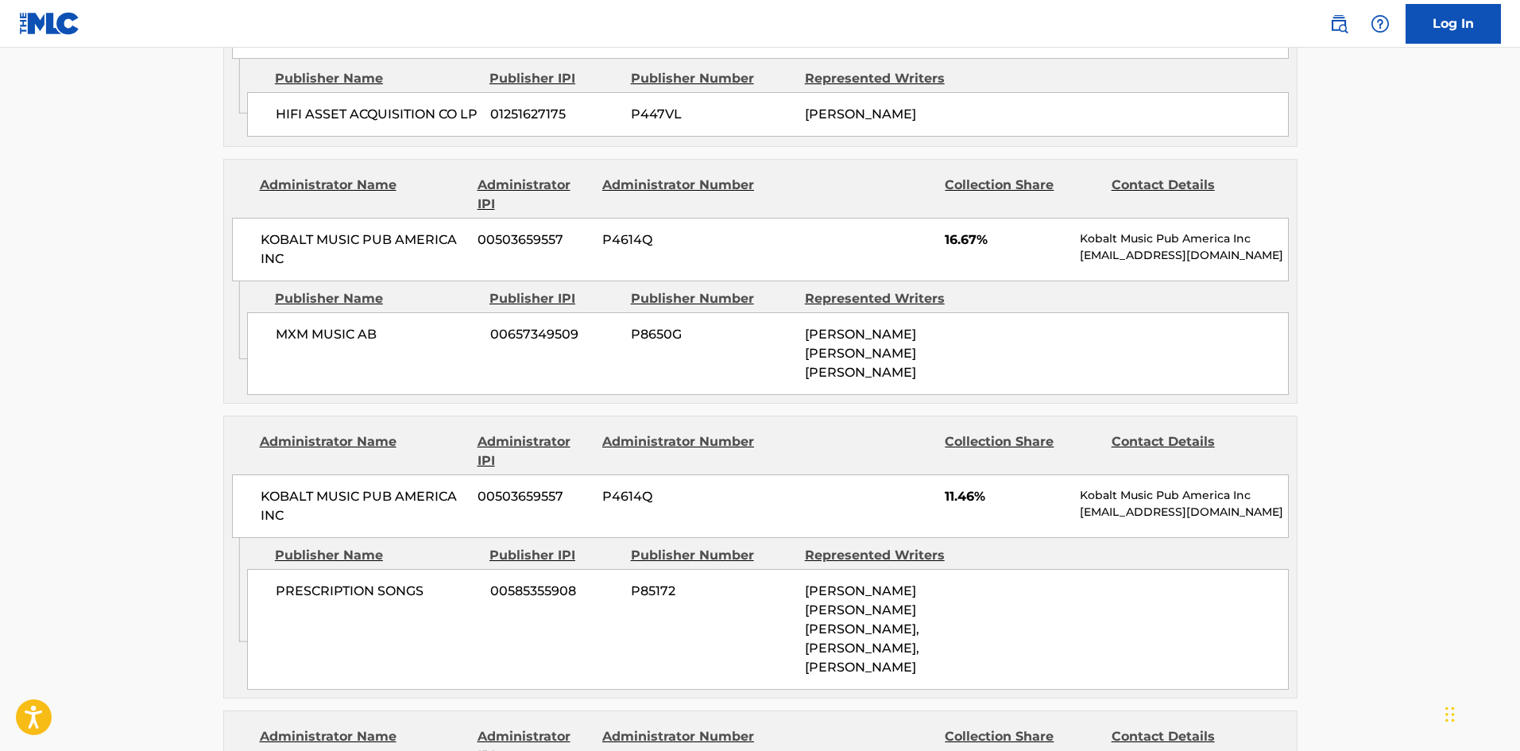
click at [283, 581] on span "PRESCRIPTION SONGS" at bounding box center [377, 590] width 203 height 19
drag, startPoint x: 283, startPoint y: 564, endPoint x: 370, endPoint y: 571, distance: 87.7
click at [370, 581] on span "PRESCRIPTION SONGS" at bounding box center [377, 590] width 203 height 19
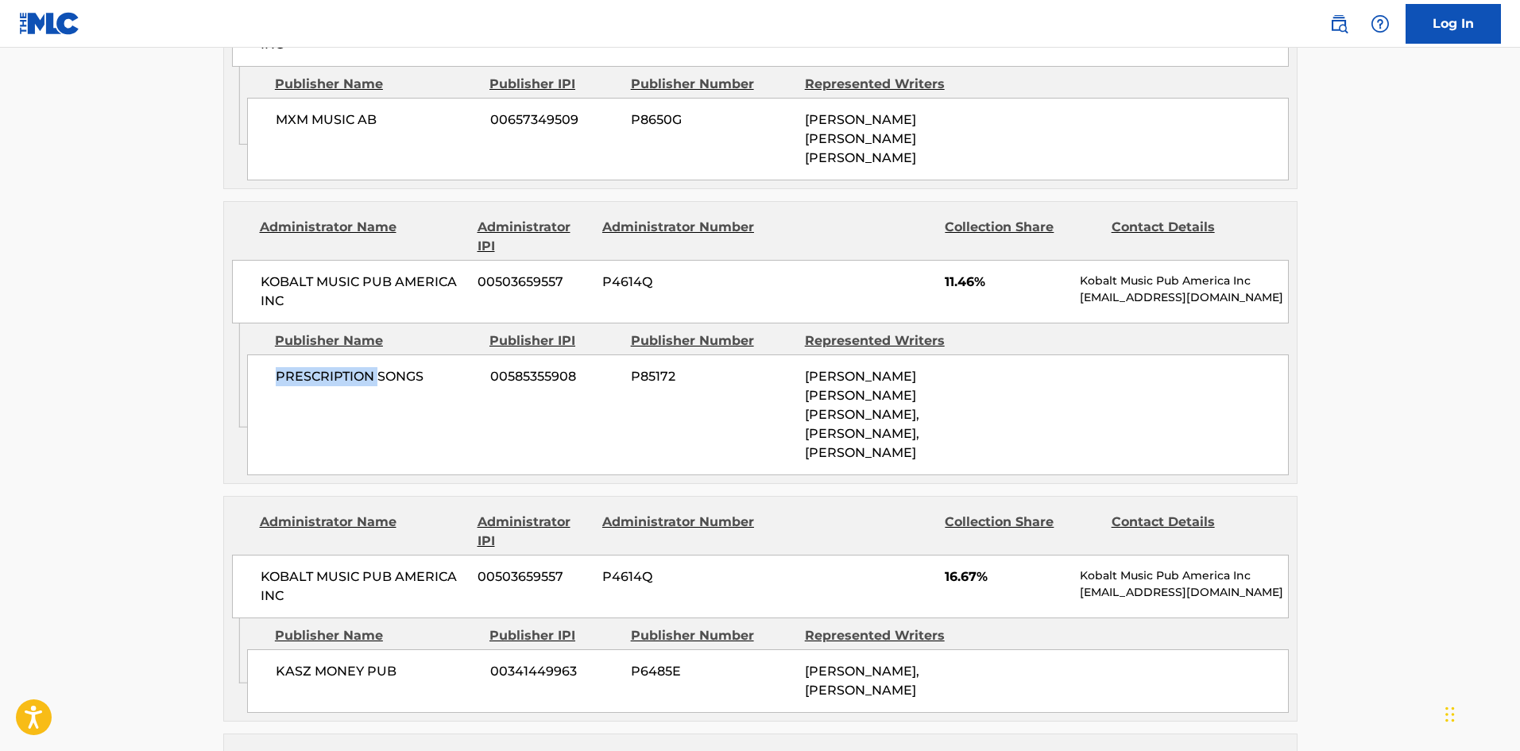
scroll to position [1350, 0]
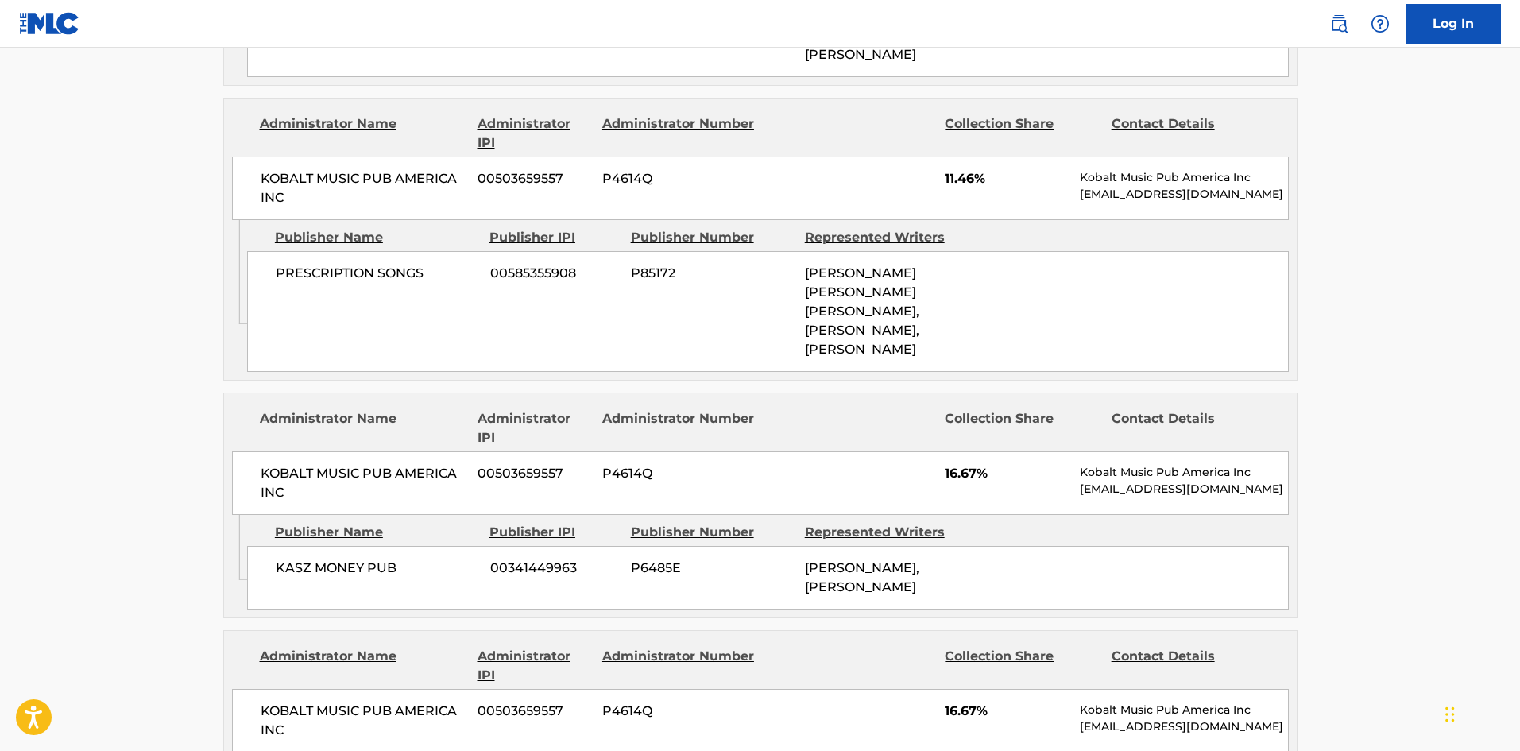
click at [290, 569] on span "KASZ MONEY PUB" at bounding box center [377, 567] width 203 height 19
drag, startPoint x: 290, startPoint y: 569, endPoint x: 322, endPoint y: 569, distance: 31.8
click at [322, 569] on span "KASZ MONEY PUB" at bounding box center [377, 567] width 203 height 19
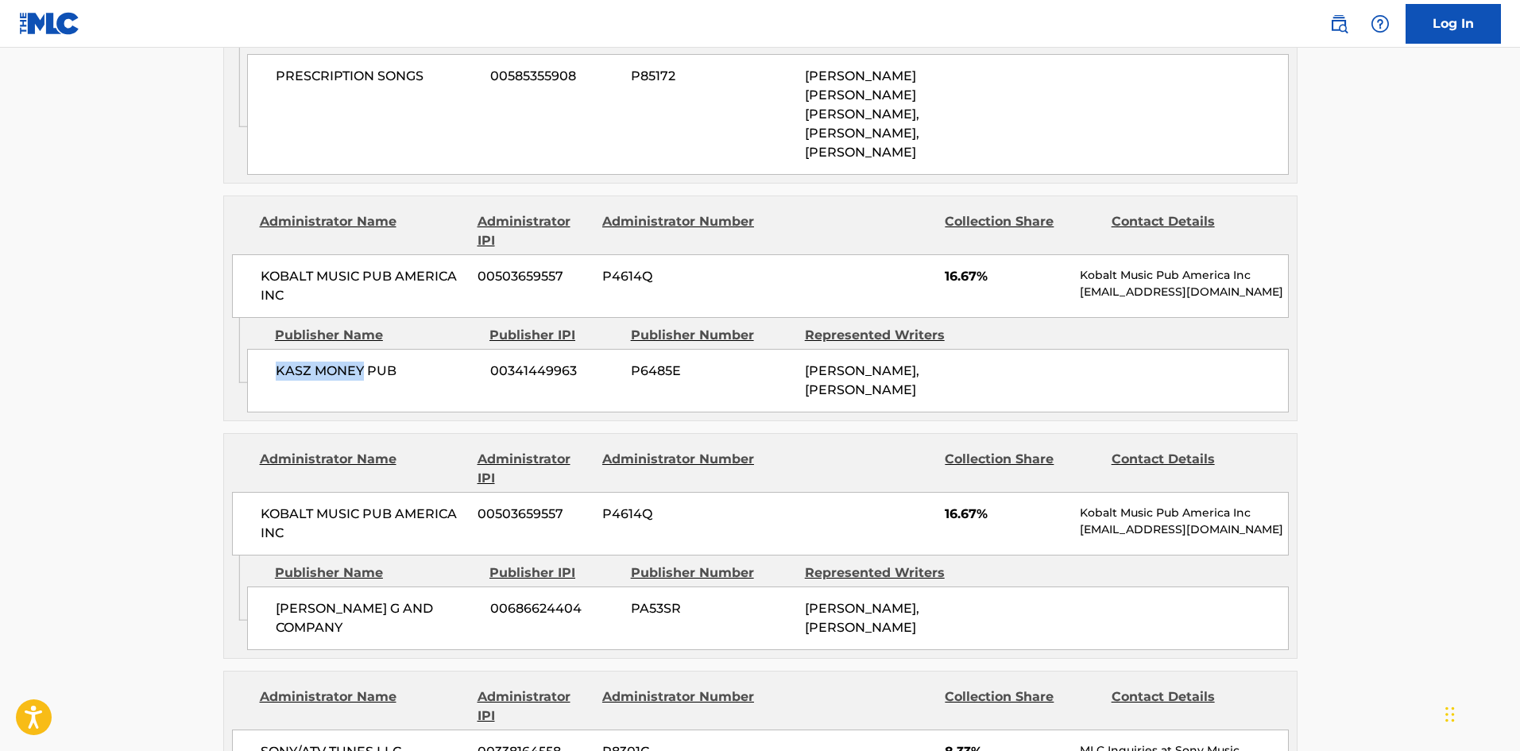
scroll to position [1589, 0]
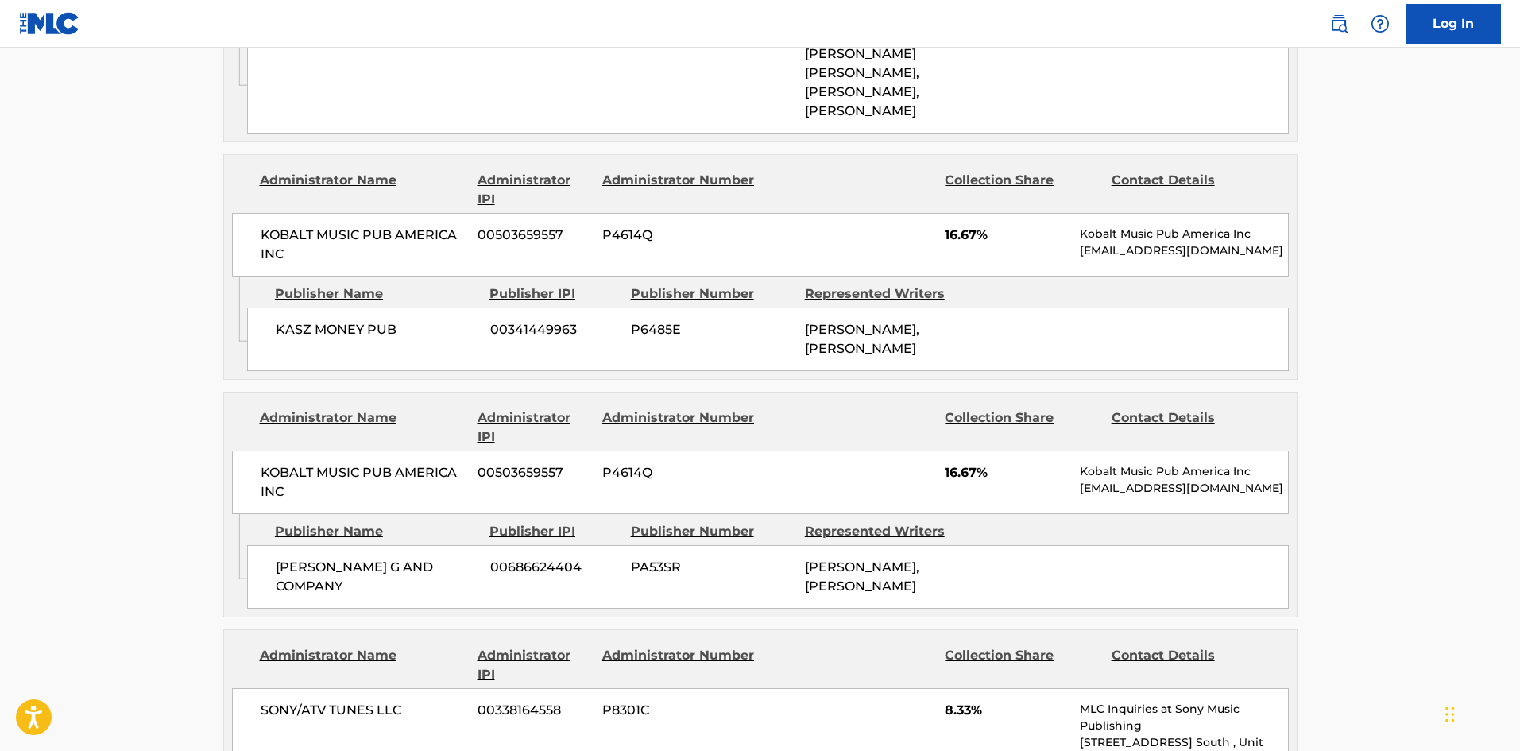
click at [283, 555] on div "[PERSON_NAME] G AND COMPANY 00686624404 PA53SR [PERSON_NAME], [PERSON_NAME]" at bounding box center [767, 577] width 1041 height 64
drag, startPoint x: 283, startPoint y: 555, endPoint x: 386, endPoint y: 563, distance: 103.6
click at [386, 563] on div "[PERSON_NAME] G AND COMPANY 00686624404 PA53SR [PERSON_NAME], [PERSON_NAME]" at bounding box center [767, 577] width 1041 height 64
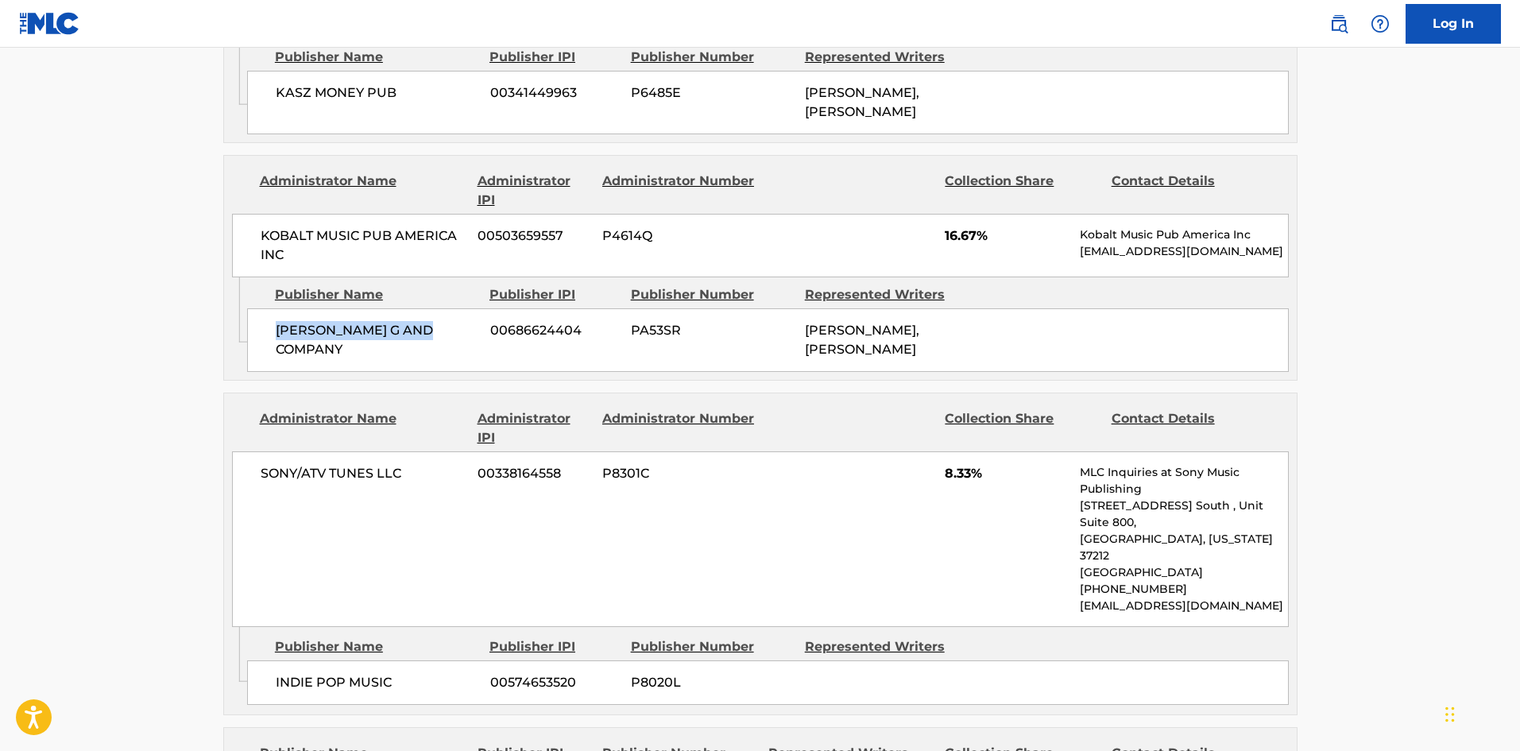
scroll to position [1827, 0]
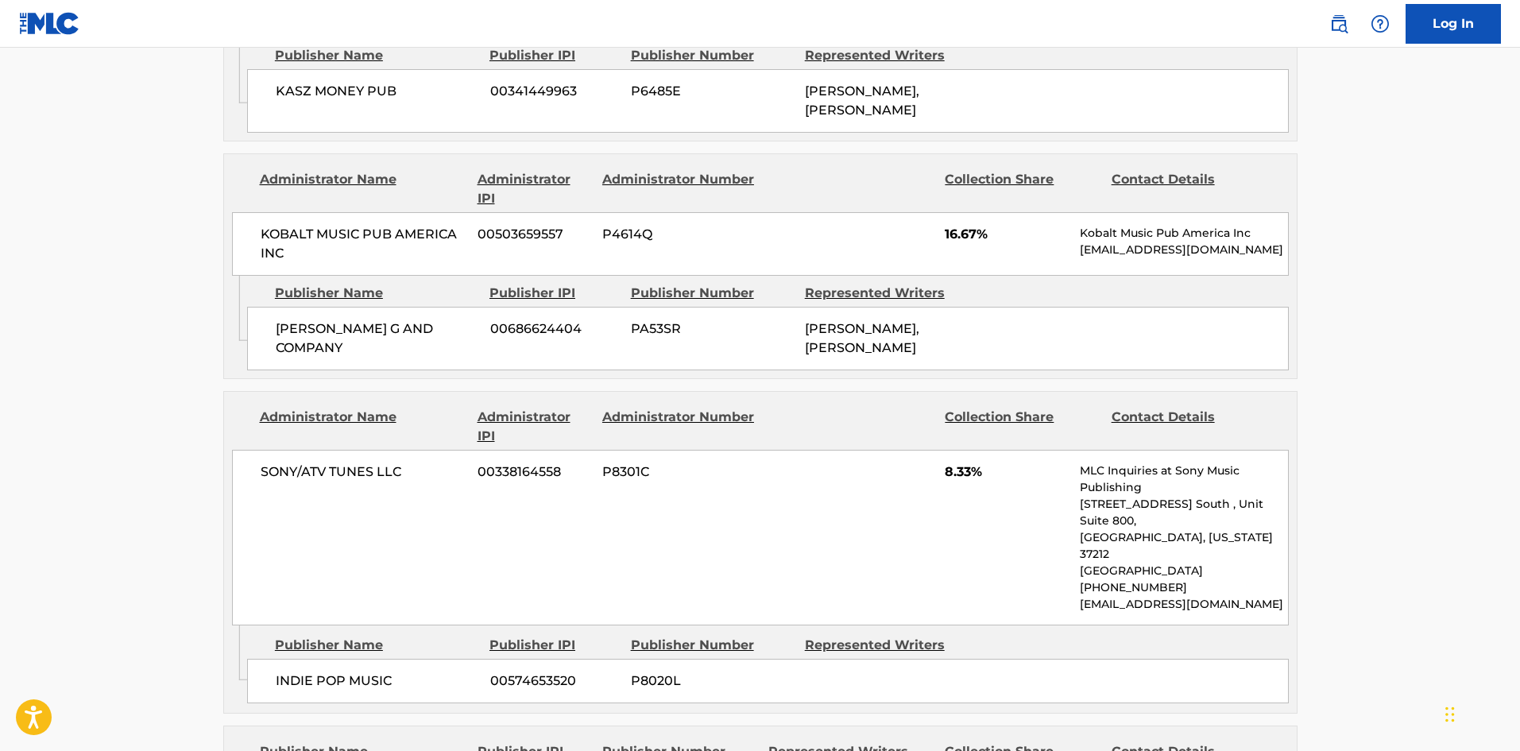
click at [273, 659] on div "INDIE POP MUSIC 00574653520 P8020L" at bounding box center [767, 681] width 1041 height 44
drag, startPoint x: 273, startPoint y: 650, endPoint x: 294, endPoint y: 354, distance: 296.2
click at [340, 676] on div "INDIE POP MUSIC 00574653520 P8020L" at bounding box center [767, 681] width 1041 height 44
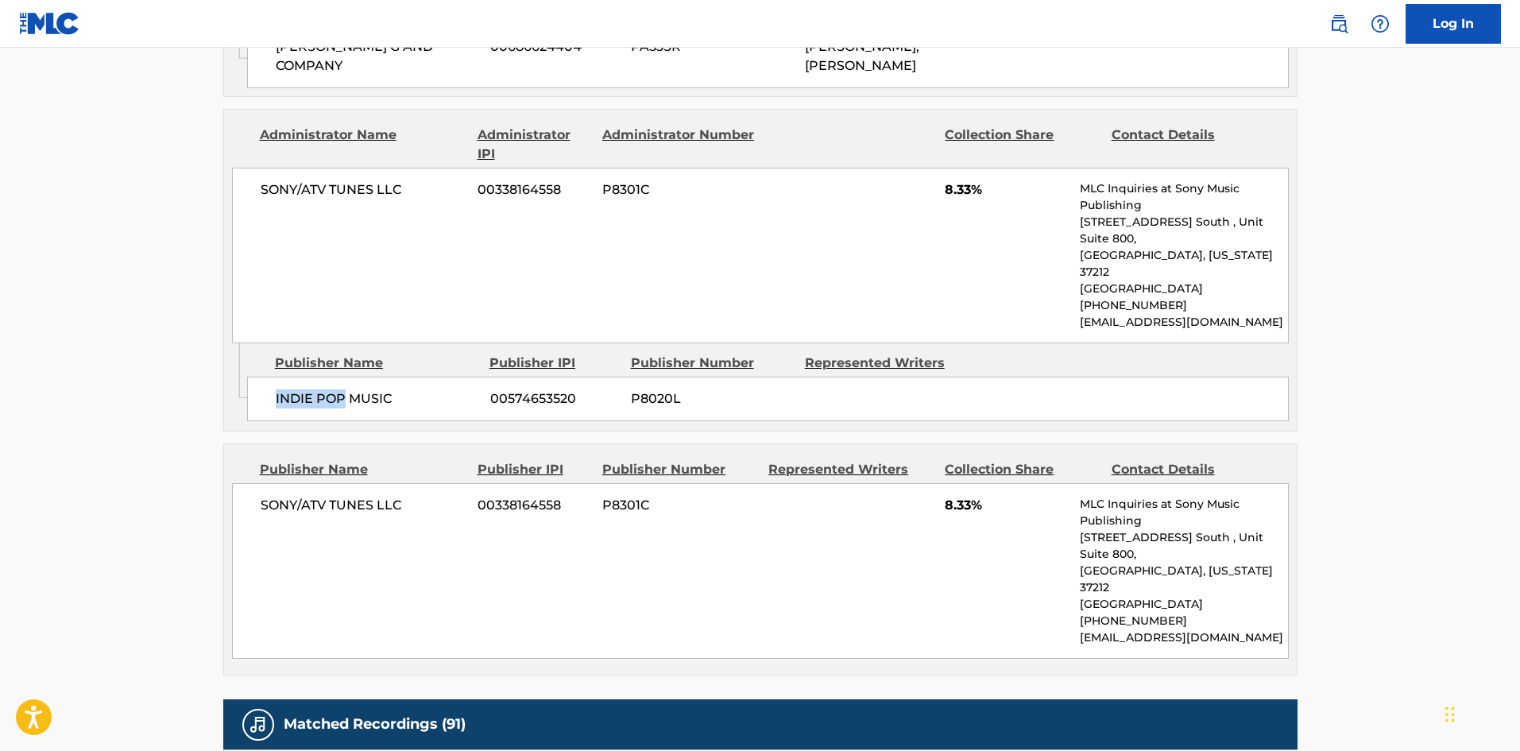
scroll to position [2145, 0]
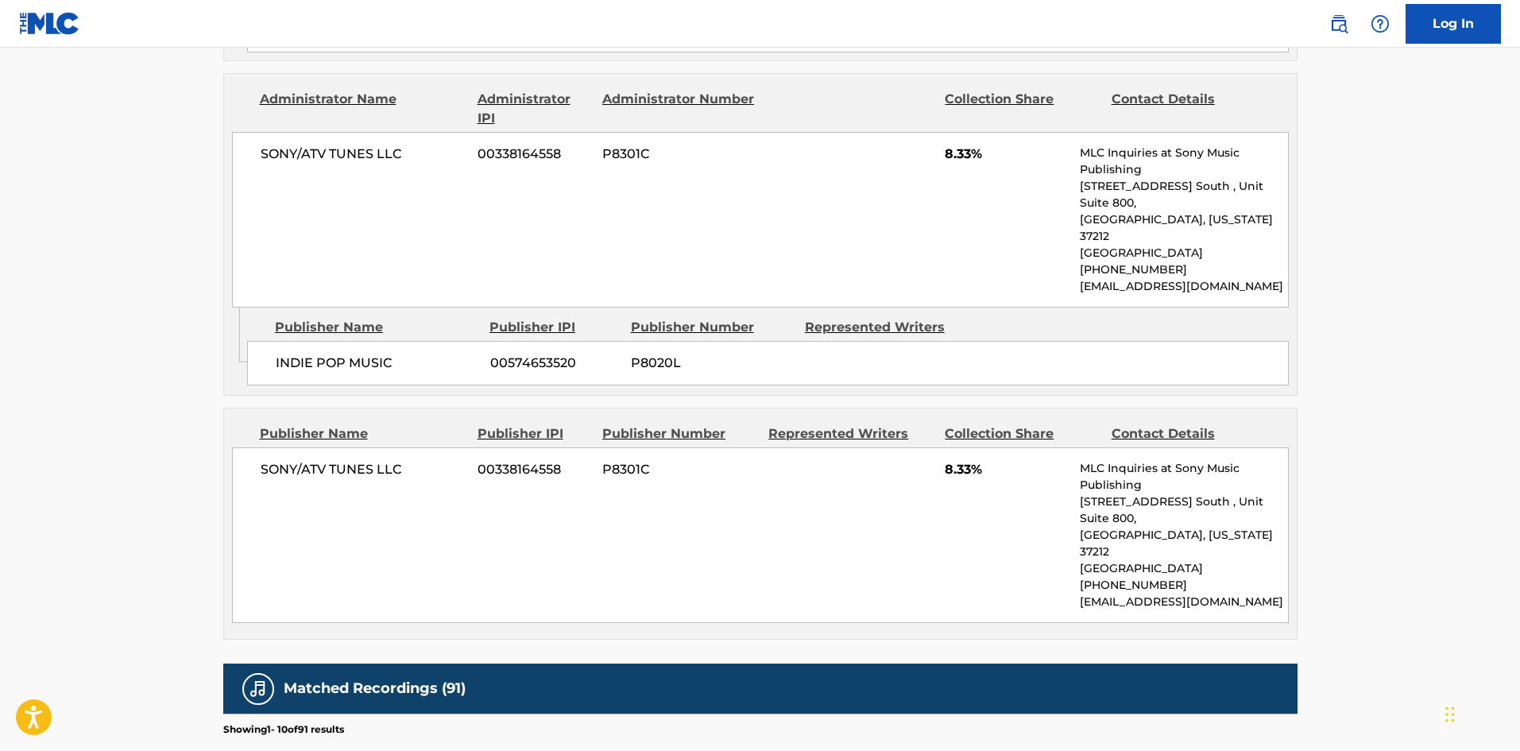
click at [265, 460] on span "SONY/ATV TUNES LLC" at bounding box center [364, 469] width 206 height 19
drag, startPoint x: 265, startPoint y: 458, endPoint x: 397, endPoint y: 469, distance: 132.3
click at [397, 469] on div "SONY/ATV TUNES LLC 00338164558 P8301C 8.33% MLC Inquiries at Sony Music Publish…" at bounding box center [760, 535] width 1056 height 176
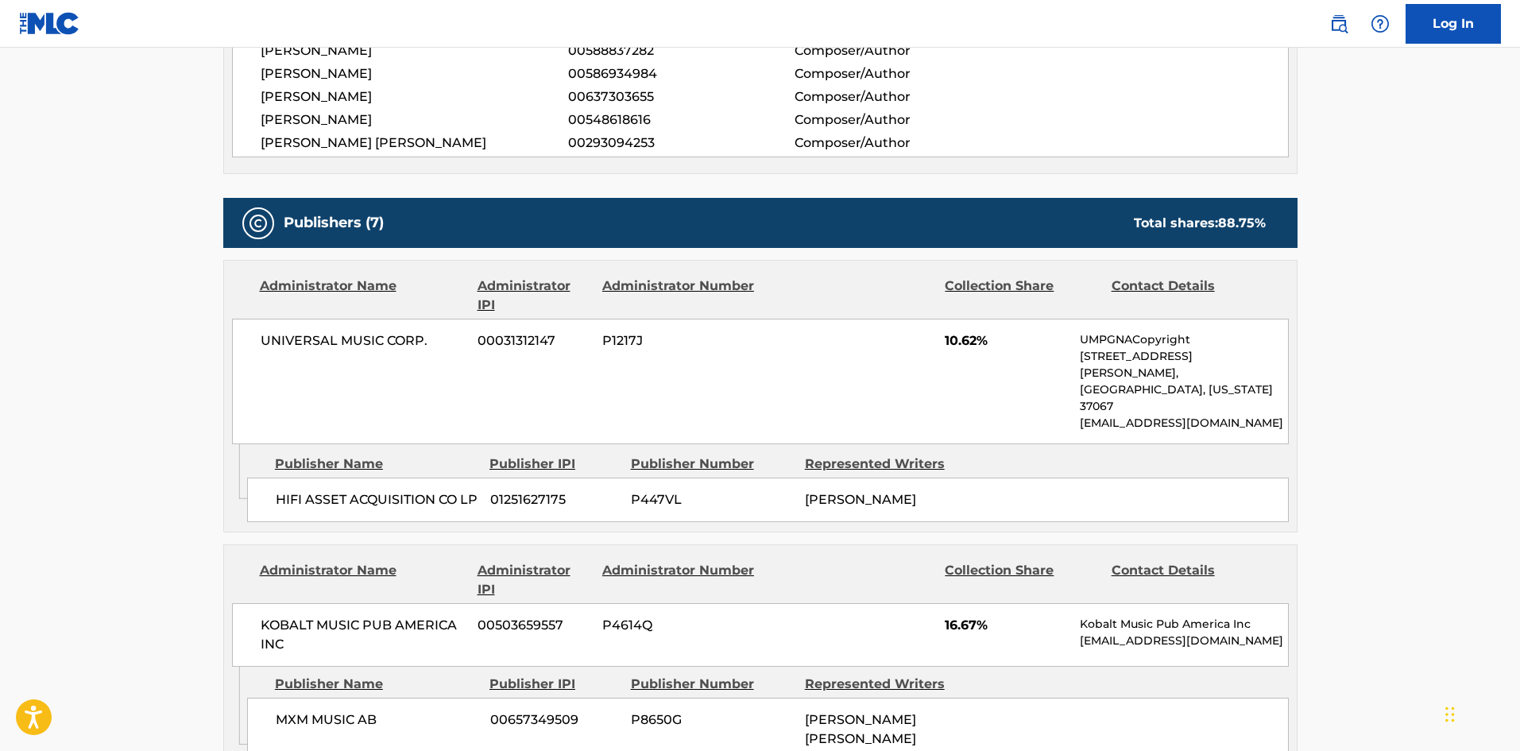
scroll to position [556, 0]
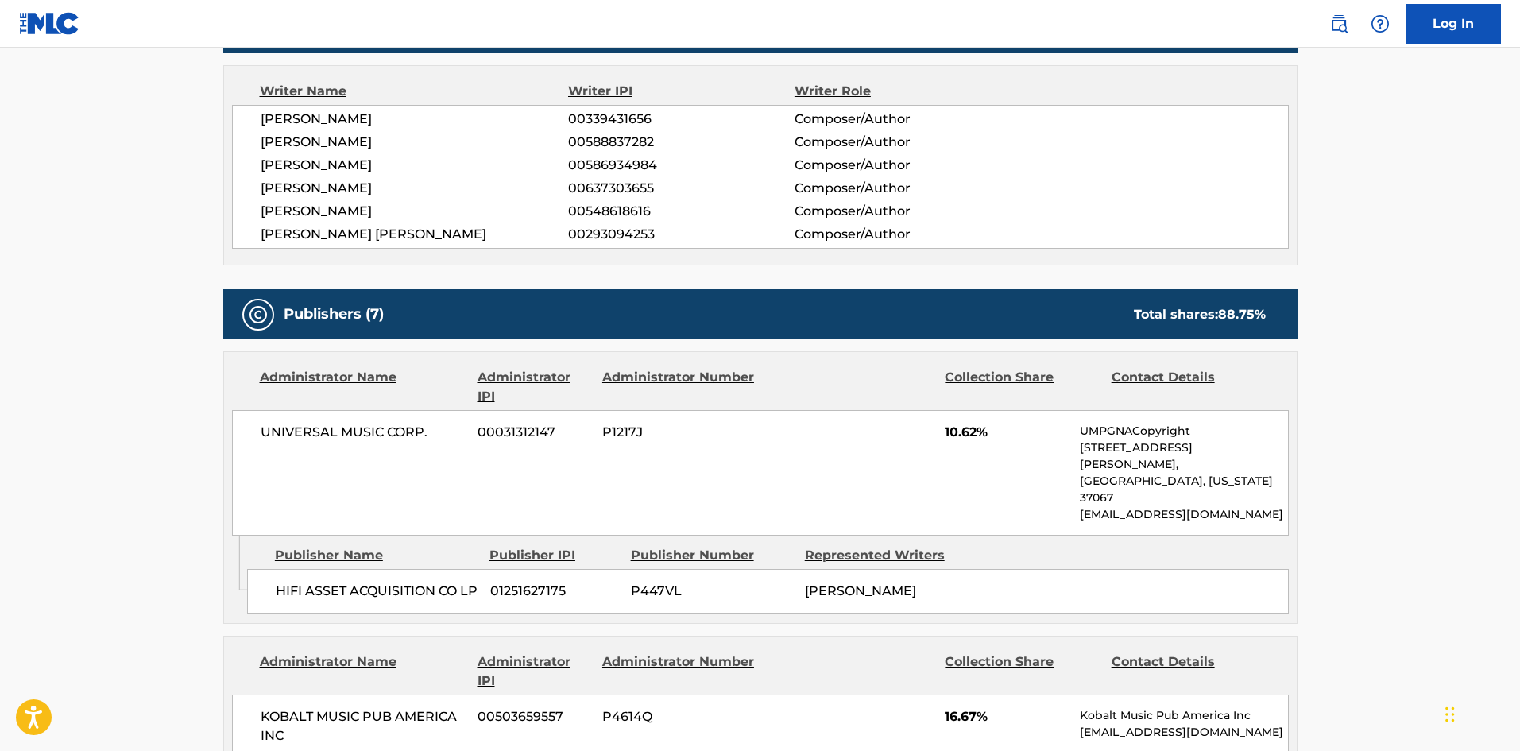
scroll to position [318, 0]
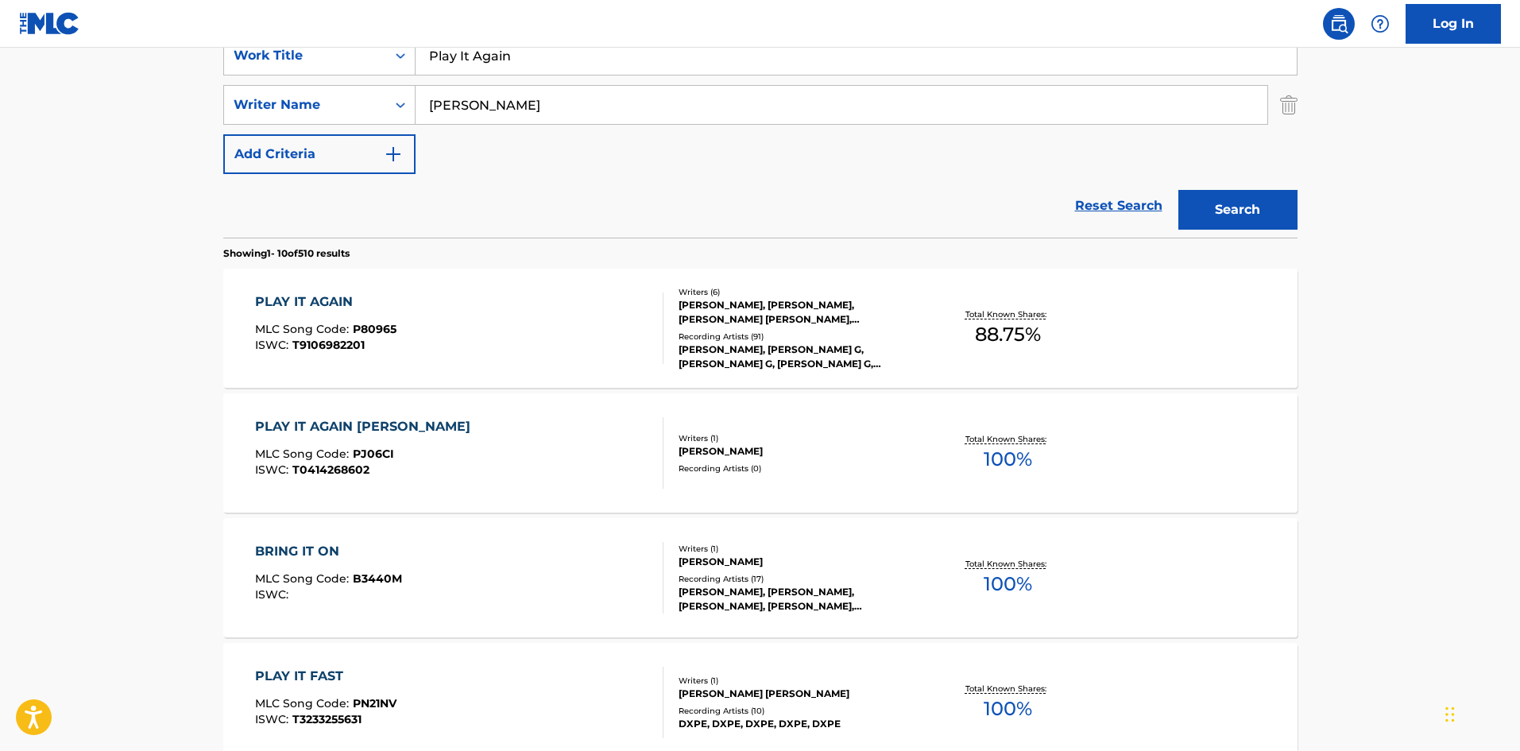
click at [490, 48] on input "Play It Again" at bounding box center [855, 56] width 881 height 38
paste input "Que Le Muerda"
type input "Que Le Muerda"
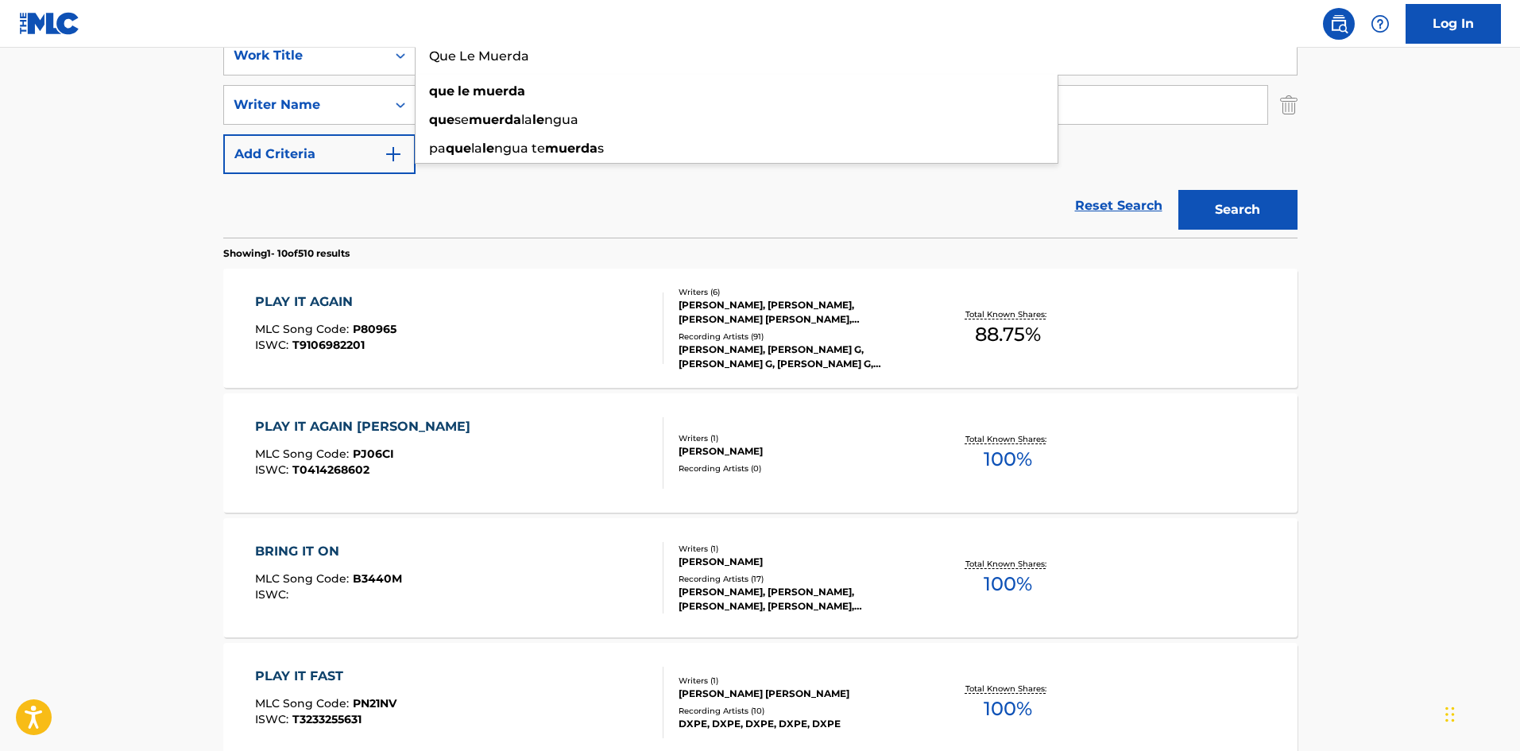
click at [0, 281] on main "The MLC Public Work Search The accuracy and completeness of The MLC's data is d…" at bounding box center [760, 665] width 1520 height 1870
click at [445, 98] on input "[PERSON_NAME]" at bounding box center [841, 105] width 852 height 38
paste input "Rose"
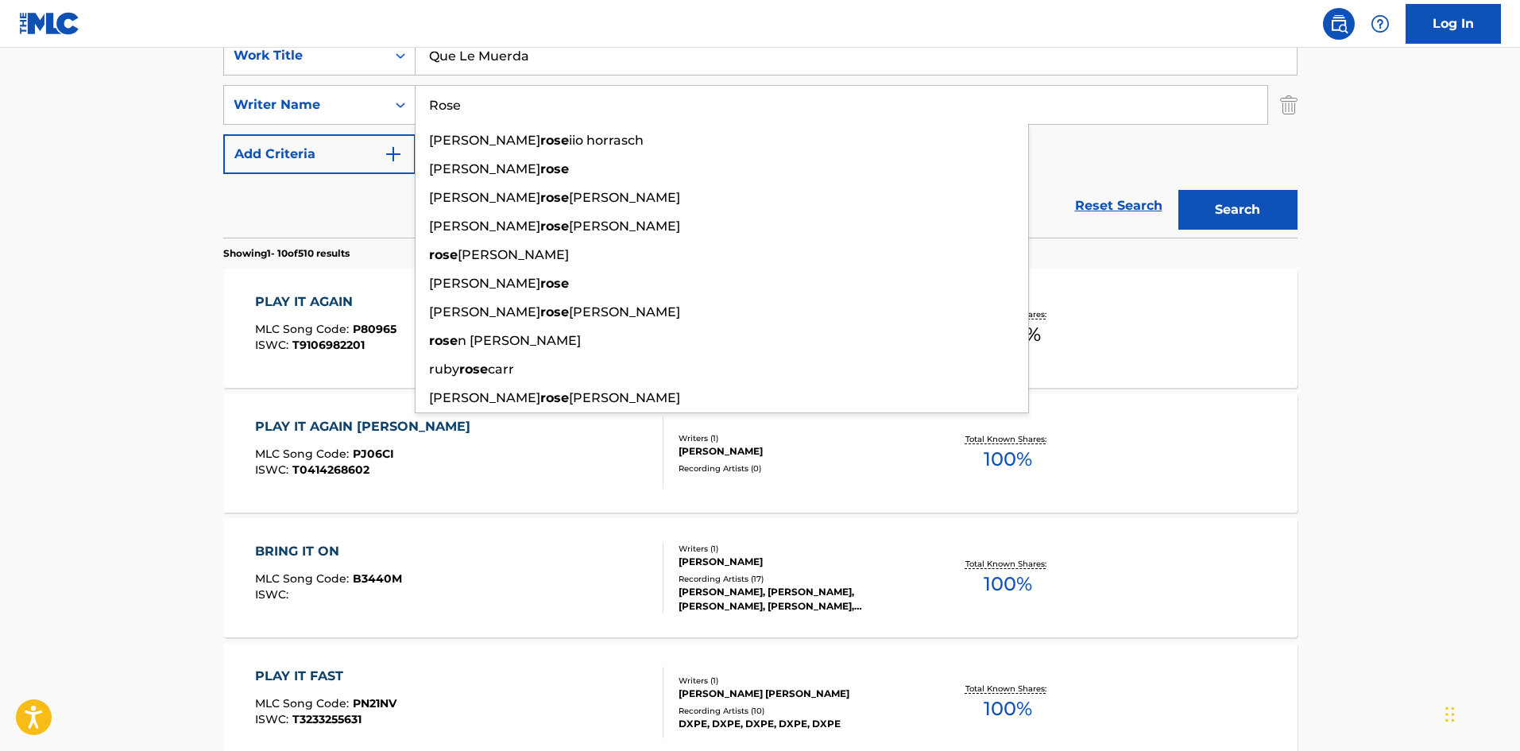
type input "Rose"
click at [1257, 207] on button "Search" at bounding box center [1237, 210] width 119 height 40
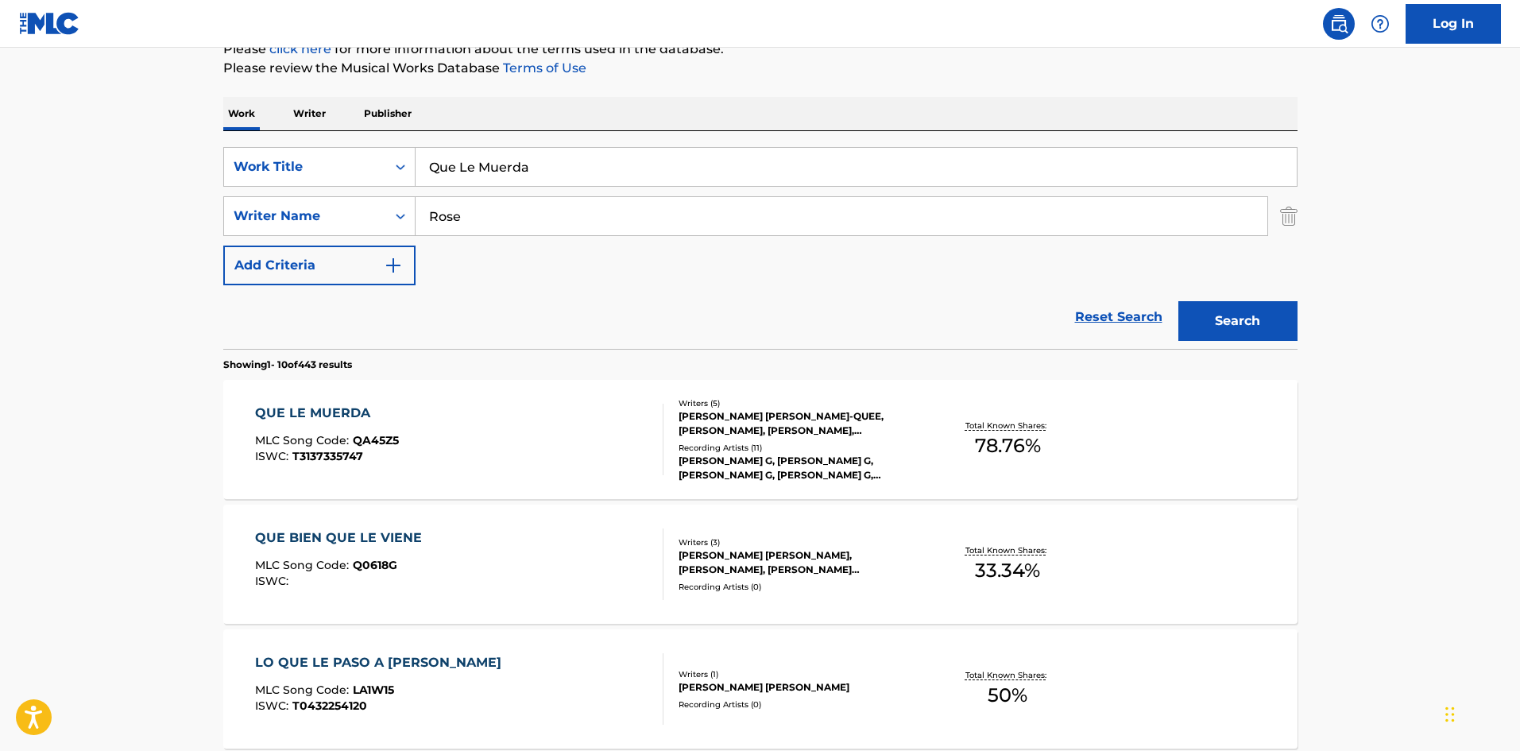
scroll to position [238, 0]
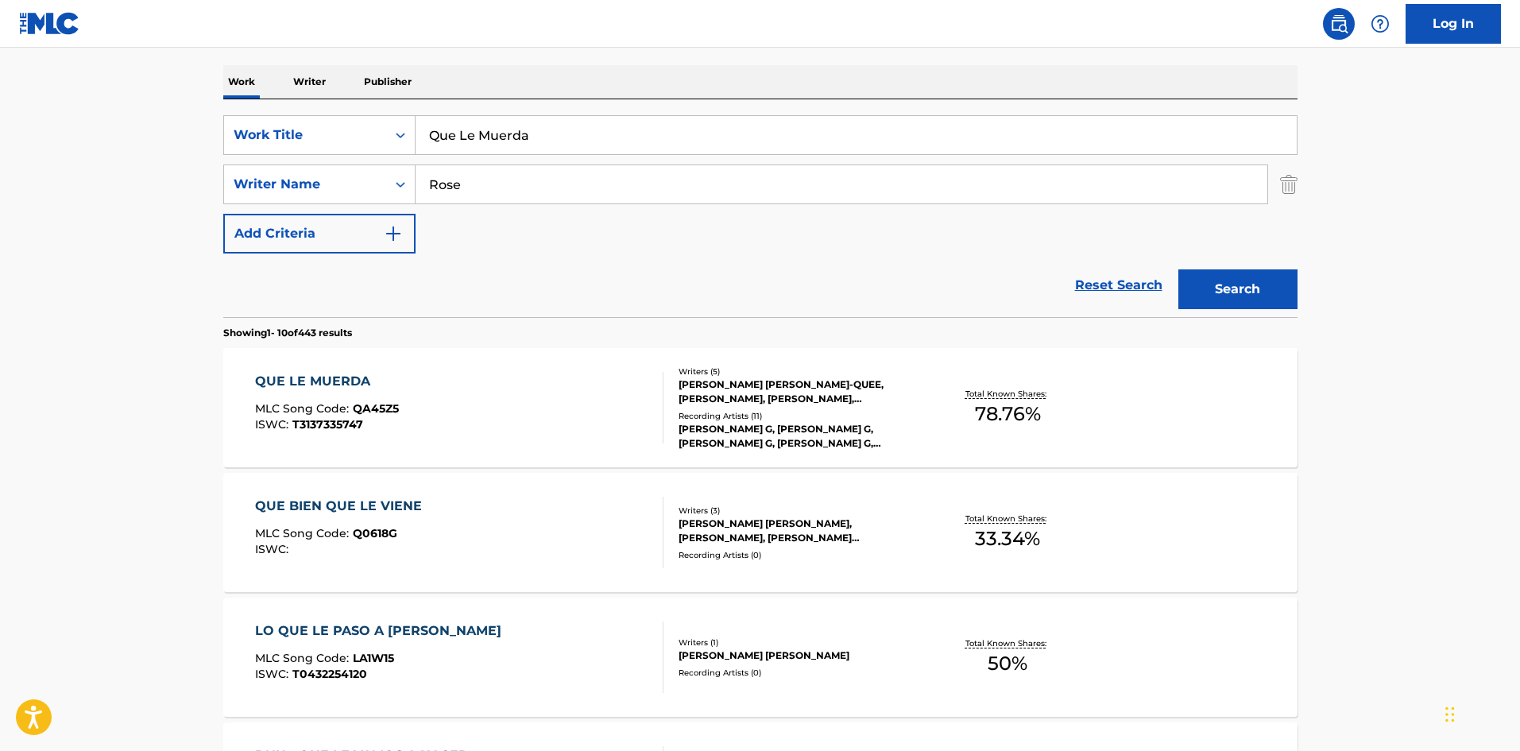
click at [531, 423] on div "QUE LE MUERDA MLC Song Code : QA45Z5 ISWC : T3137335747" at bounding box center [459, 407] width 408 height 71
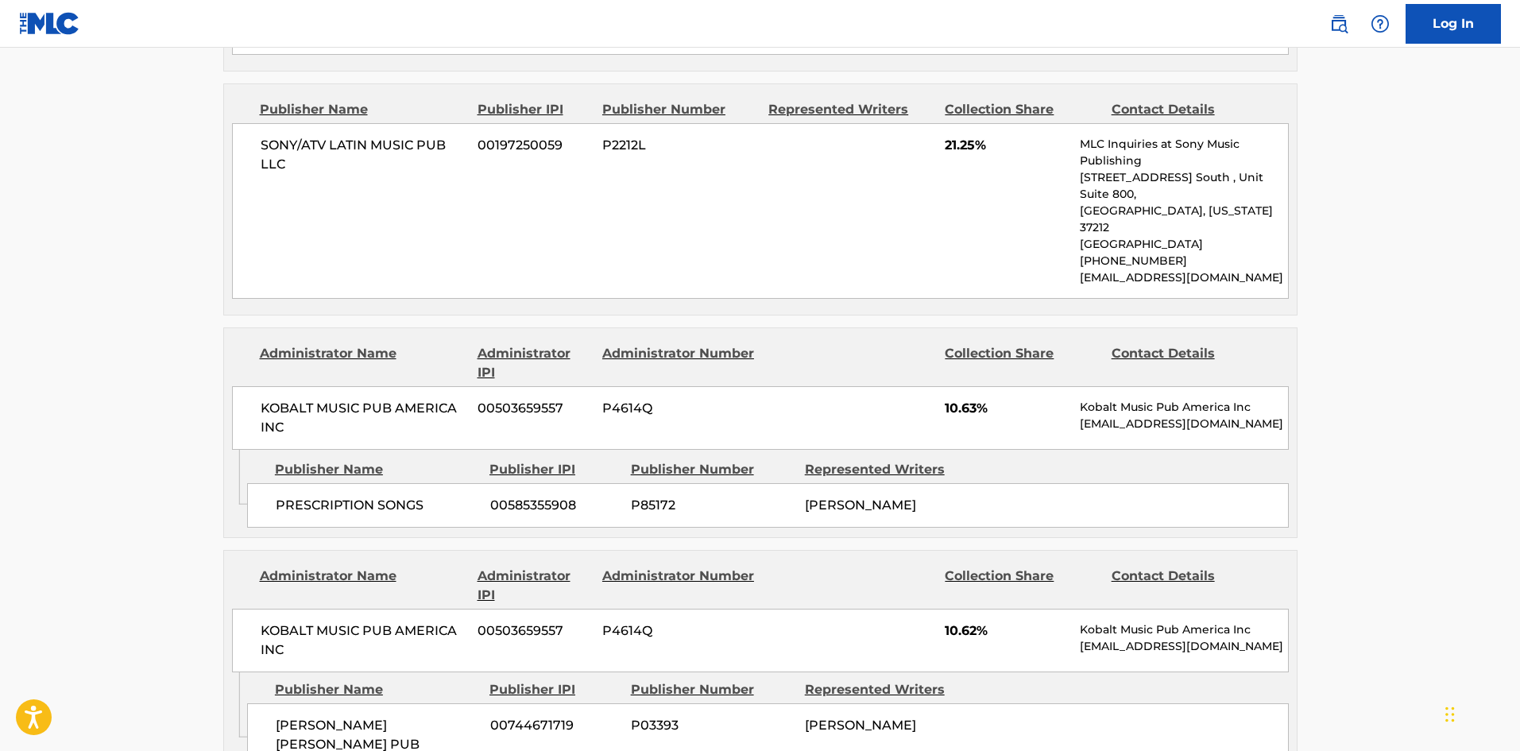
scroll to position [2065, 0]
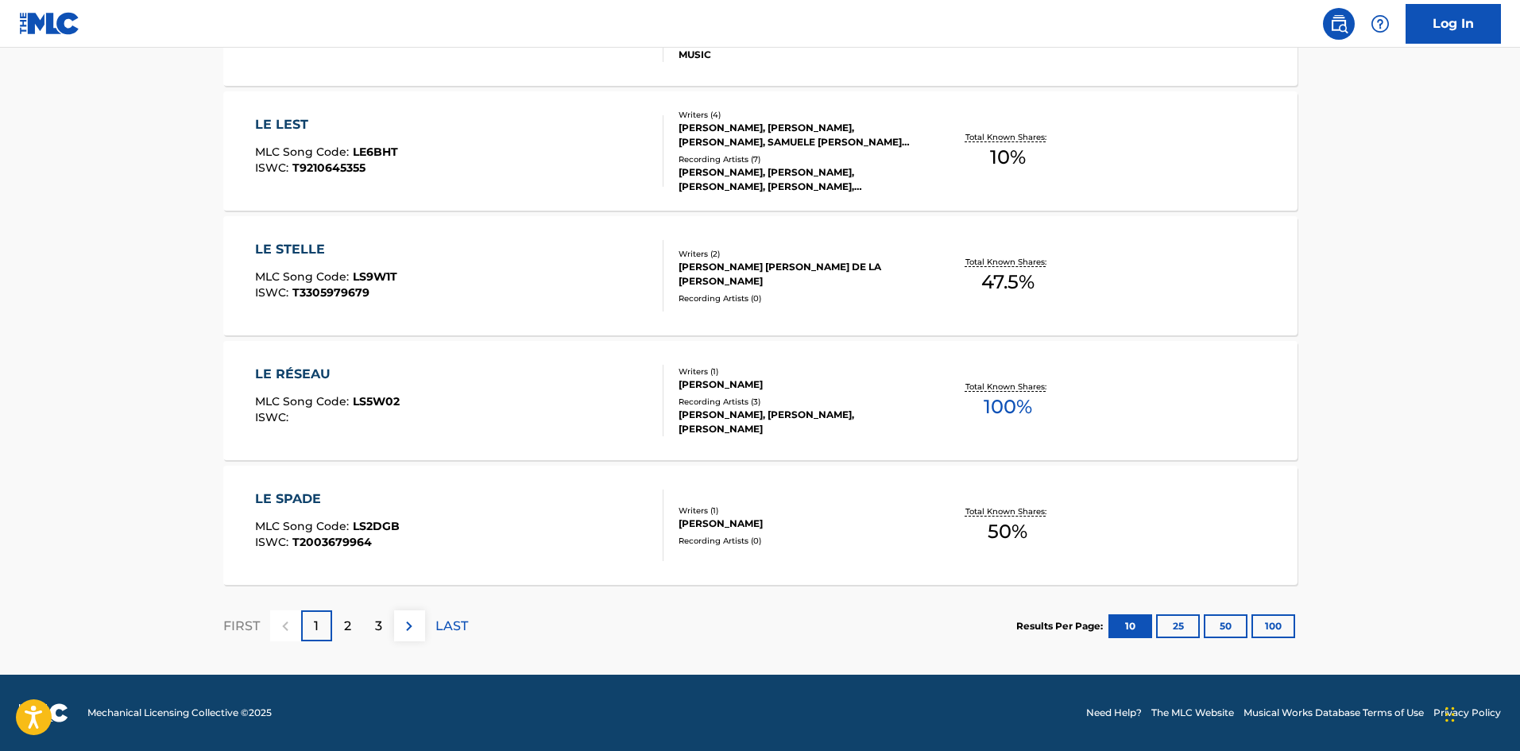
scroll to position [238, 0]
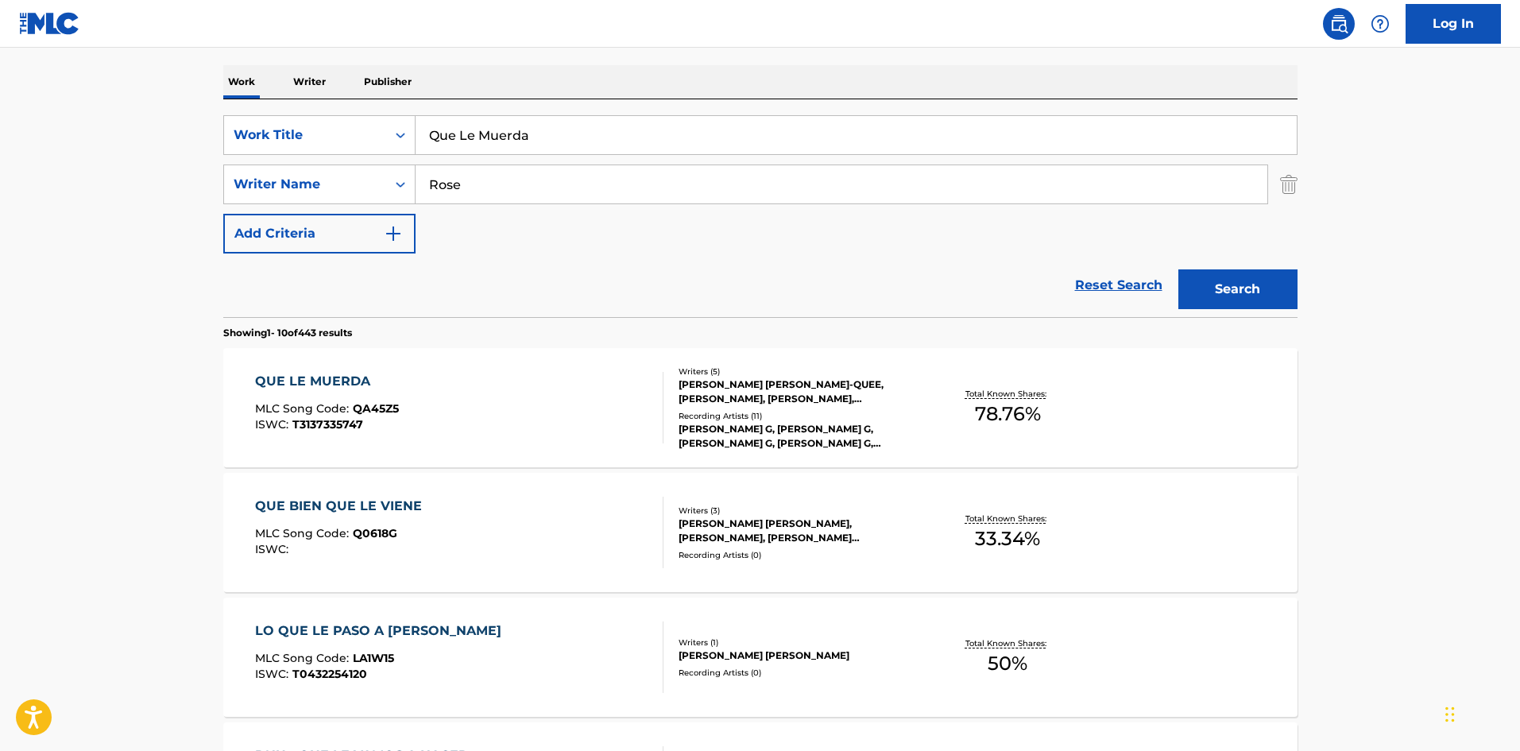
click at [462, 403] on div "QUE LE MUERDA MLC Song Code : QA45Z5 ISWC : T3137335747" at bounding box center [459, 407] width 408 height 71
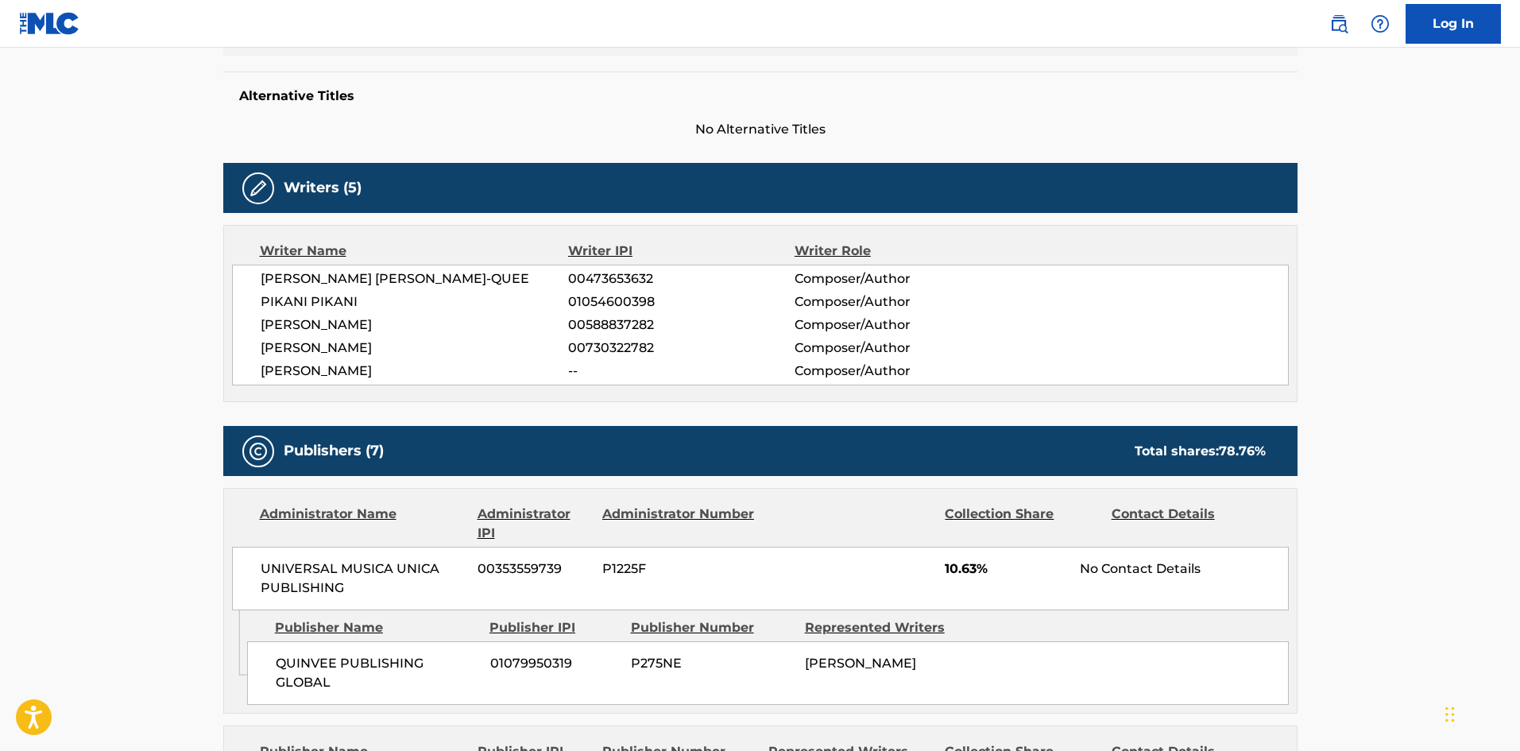
scroll to position [397, 0]
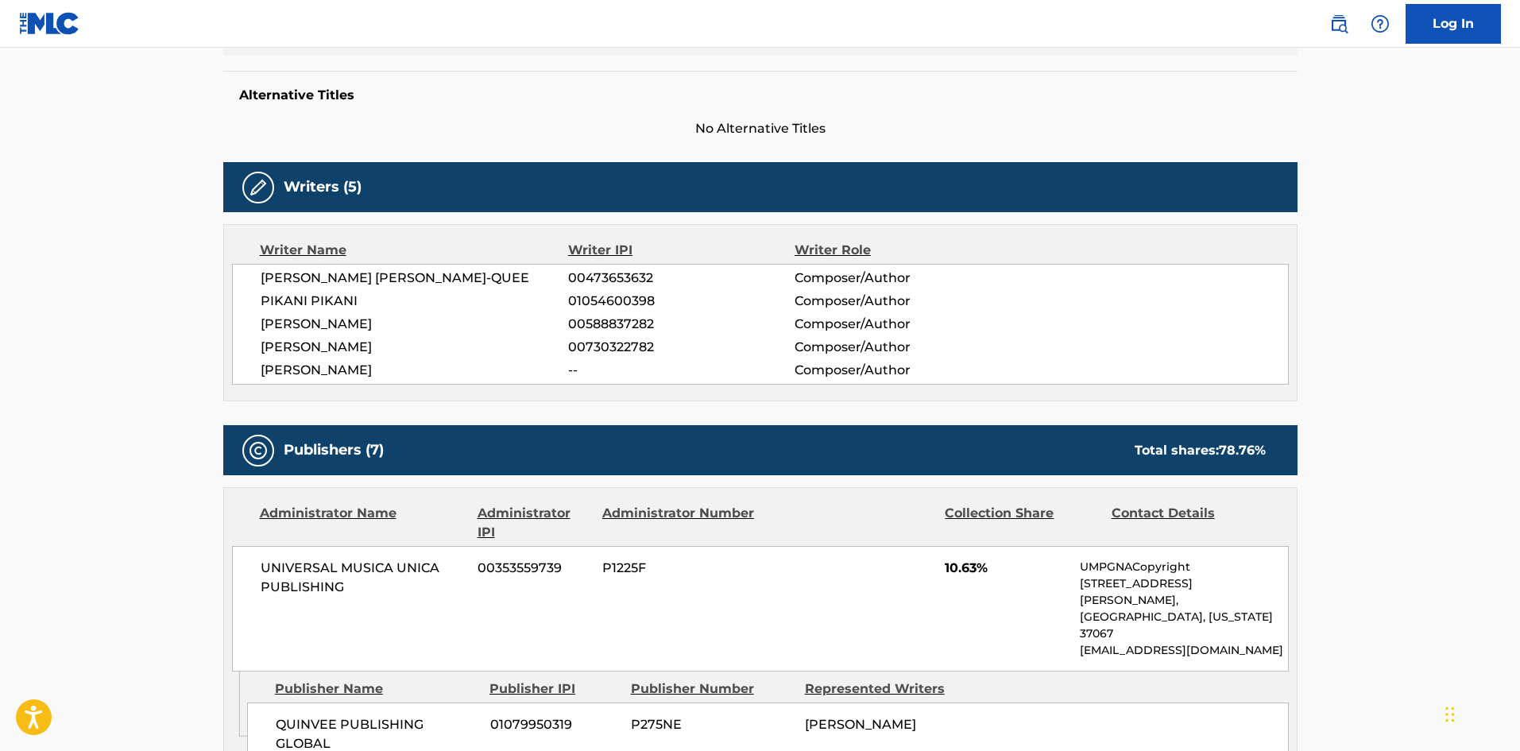
click at [310, 671] on div "Publisher Name Publisher IPI Publisher Number Represented Writers QUINVEE PUBLI…" at bounding box center [771, 718] width 1049 height 95
click at [299, 715] on span "QUINVEE PUBLISHING GLOBAL" at bounding box center [377, 734] width 203 height 38
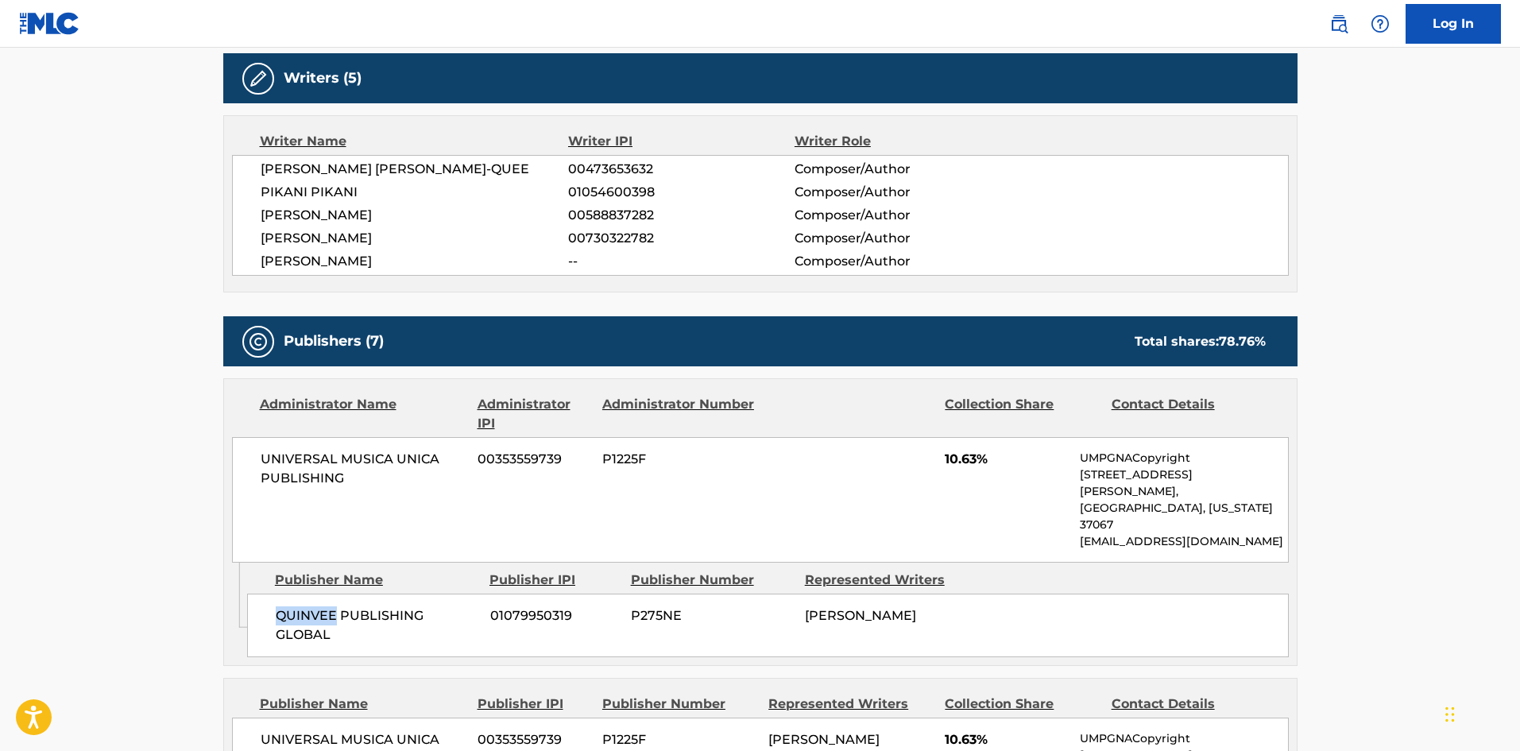
scroll to position [715, 0]
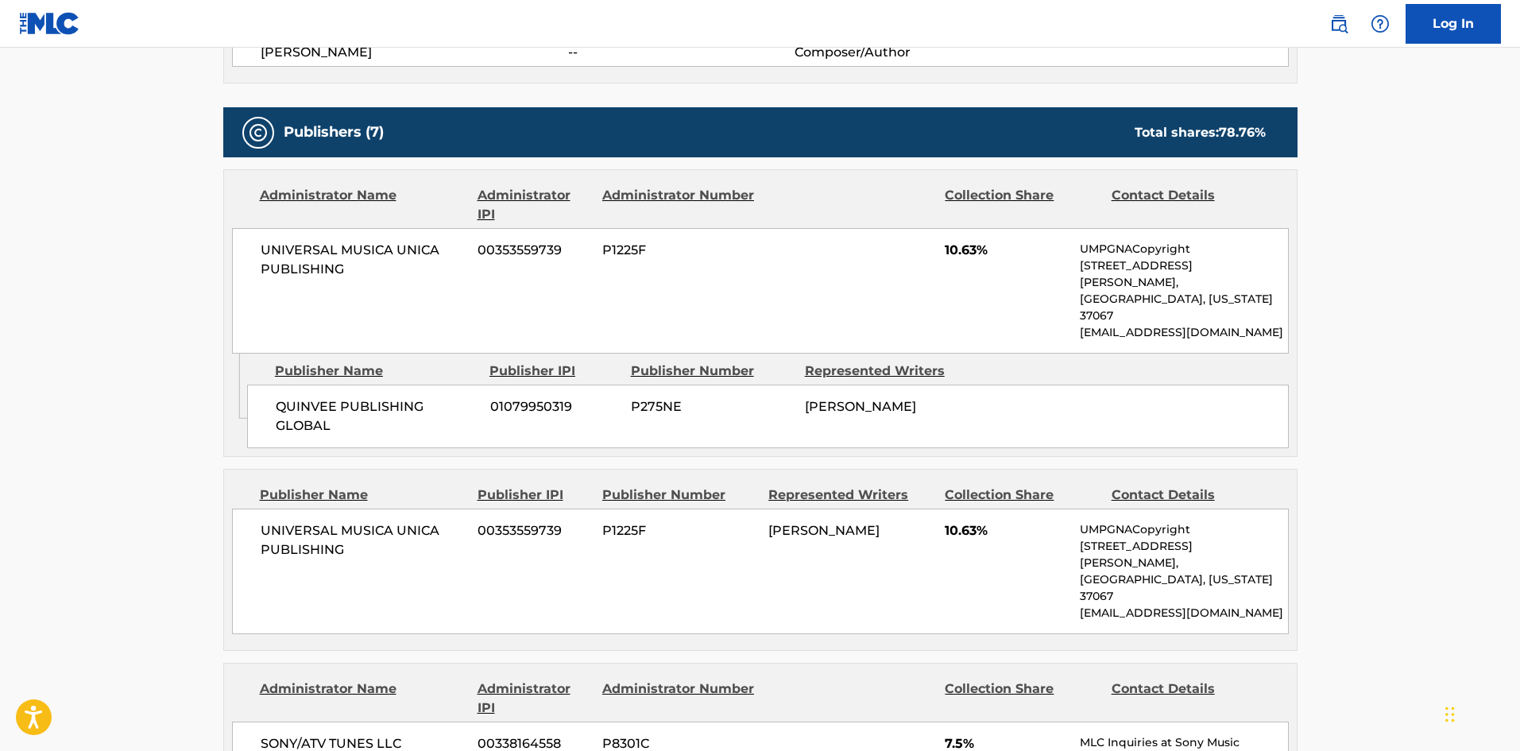
click at [276, 521] on span "UNIVERSAL MUSICA UNICA PUBLISHING" at bounding box center [364, 540] width 206 height 38
drag, startPoint x: 276, startPoint y: 500, endPoint x: 362, endPoint y: 527, distance: 90.7
click at [362, 527] on div "UNIVERSAL MUSICA UNICA PUBLISHING 00353559739 P1225F [PERSON_NAME] 10.63% UMPGN…" at bounding box center [760, 571] width 1056 height 126
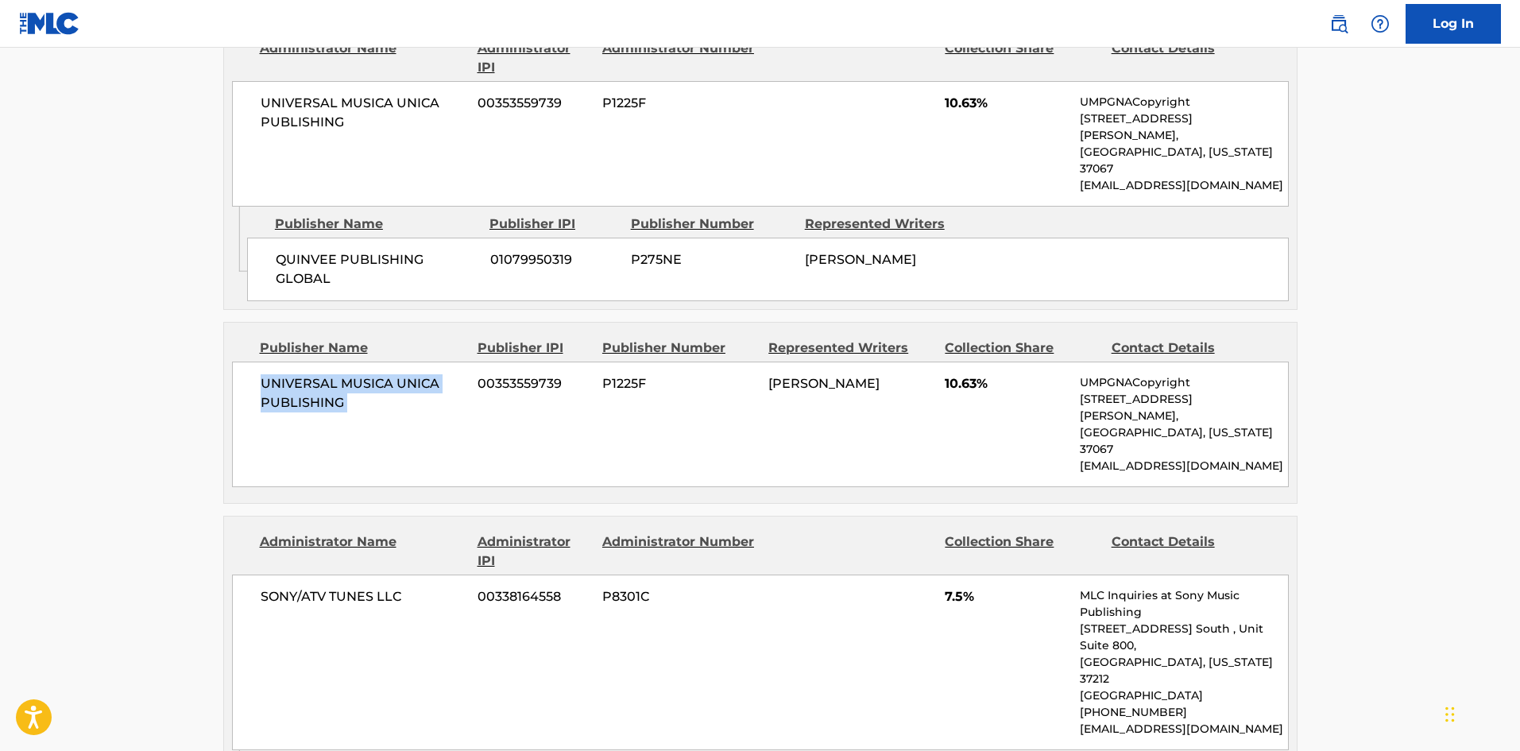
scroll to position [1033, 0]
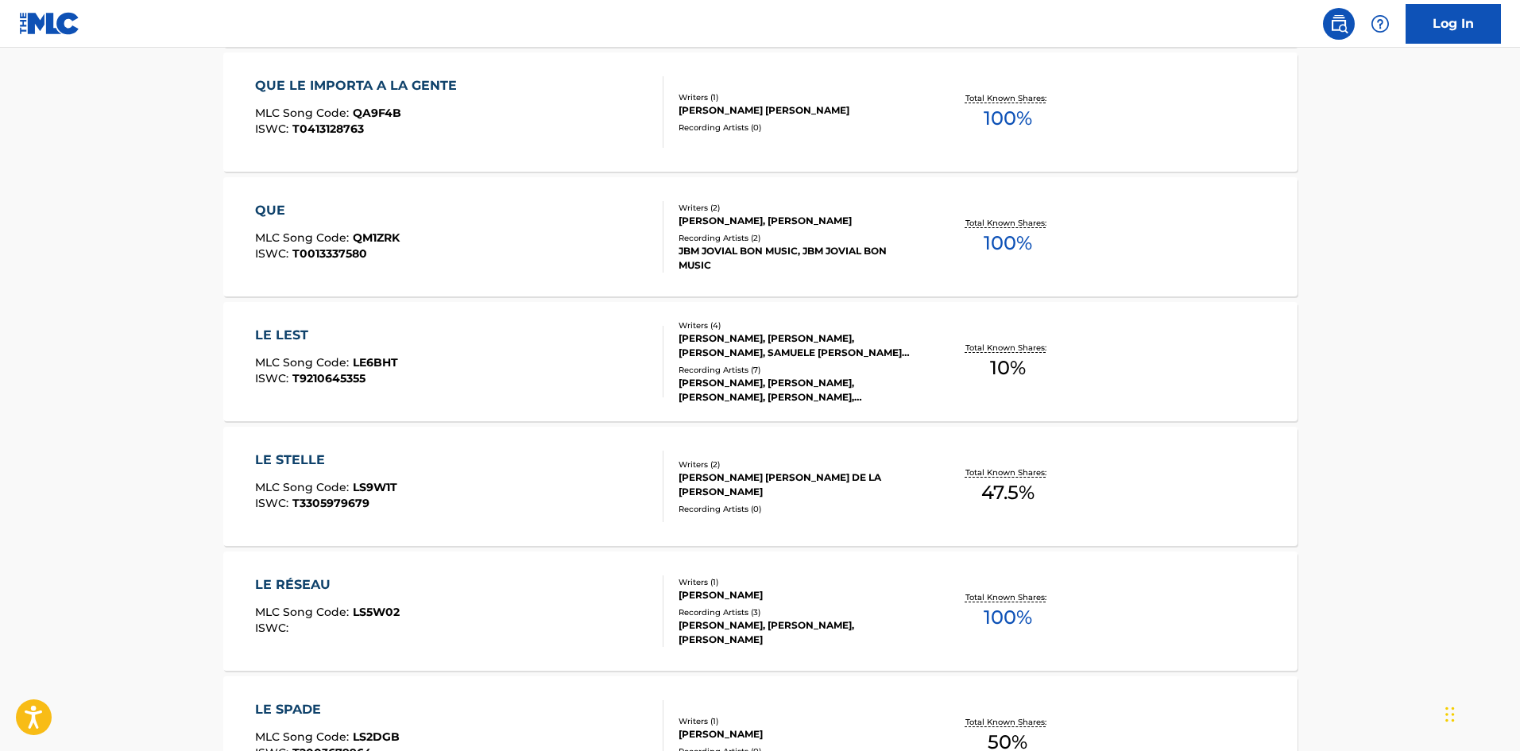
scroll to position [238, 0]
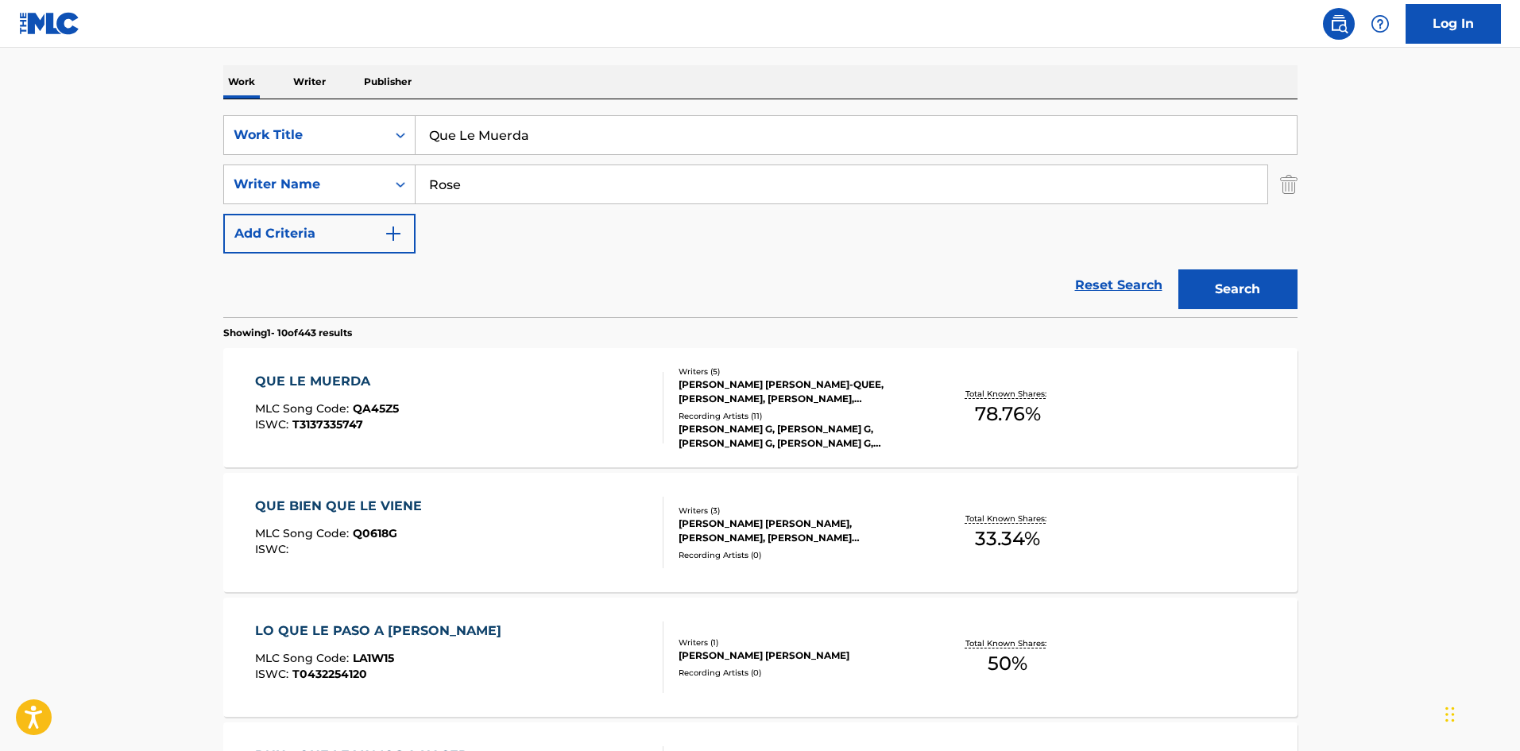
click at [505, 150] on input "Que Le Muerda" at bounding box center [855, 135] width 881 height 38
paste input "Shower"
type input "Shower"
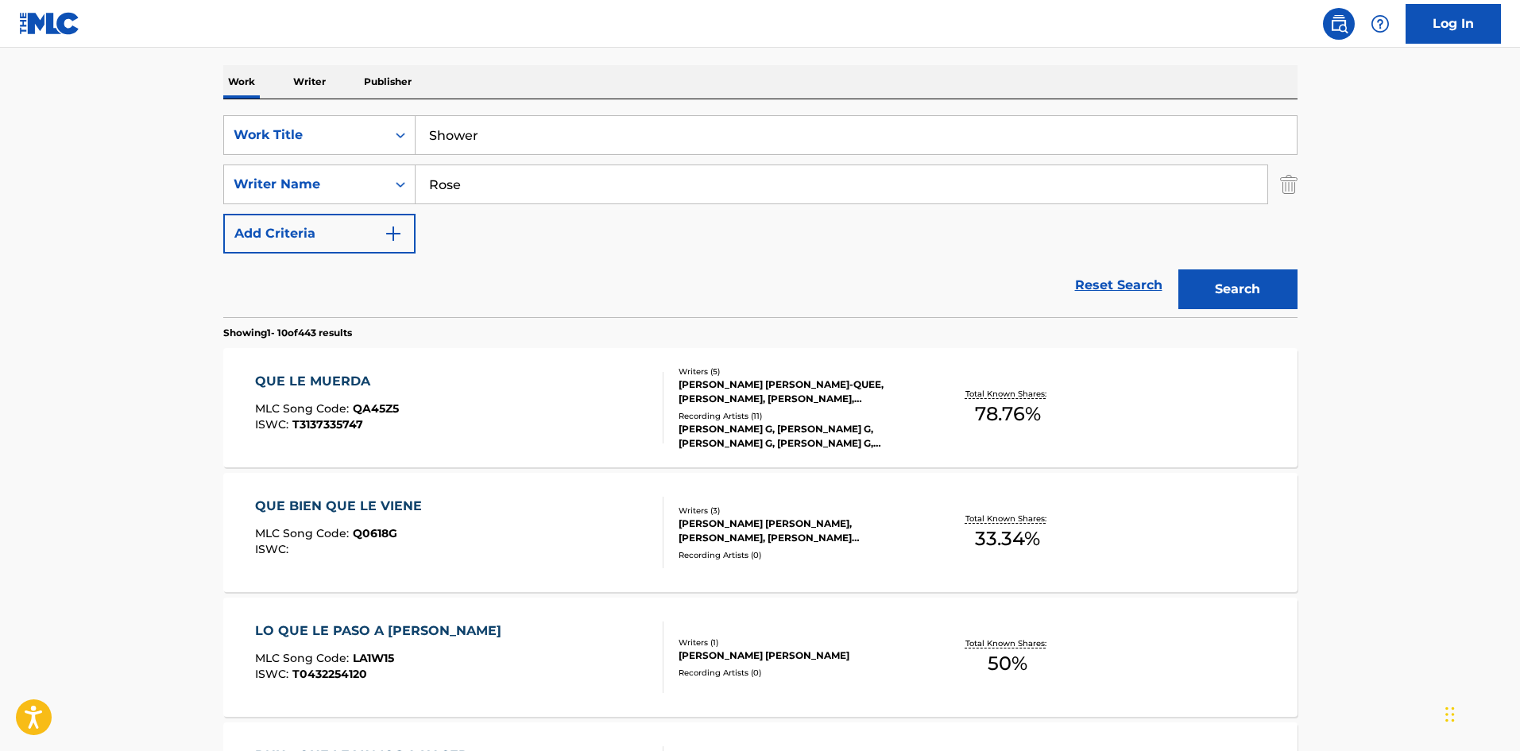
click at [477, 206] on div "SearchWithCriteriab93513a3-956f-4aa2-a108-c526acd26852 Work Title Shower Search…" at bounding box center [760, 184] width 1074 height 138
click at [487, 187] on input "Rose" at bounding box center [841, 184] width 852 height 38
paste input "[PERSON_NAME]"
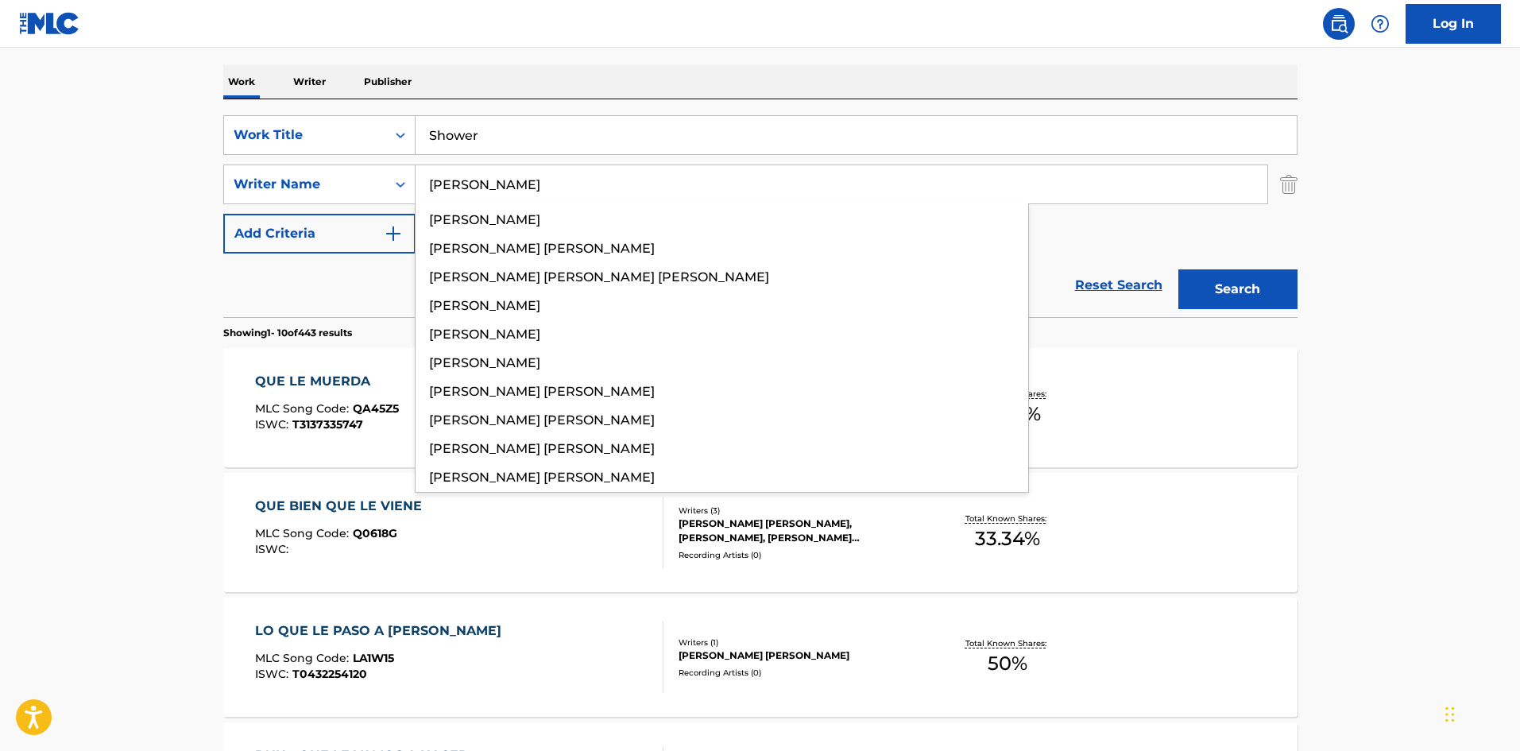
type input "[PERSON_NAME]"
click at [1233, 279] on button "Search" at bounding box center [1237, 289] width 119 height 40
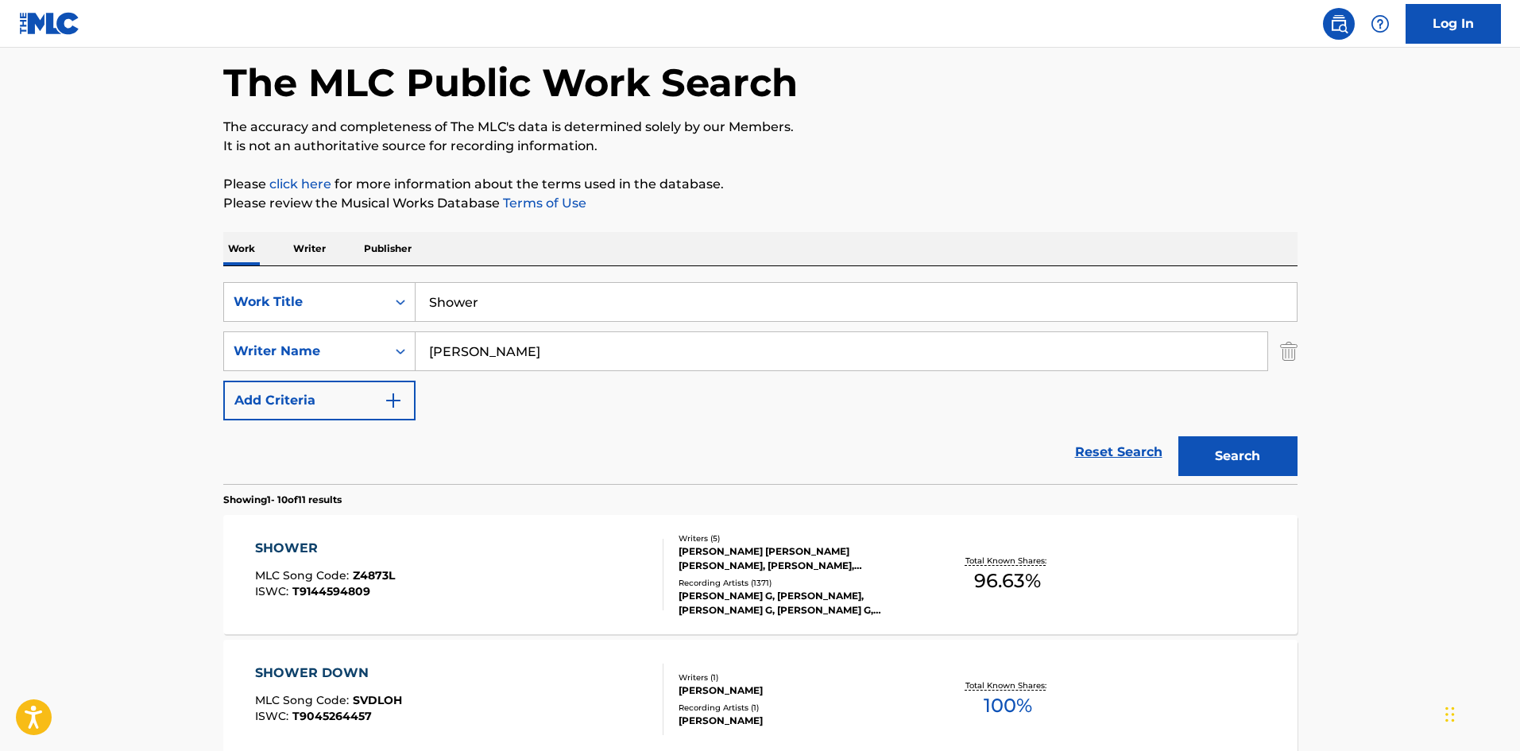
scroll to position [318, 0]
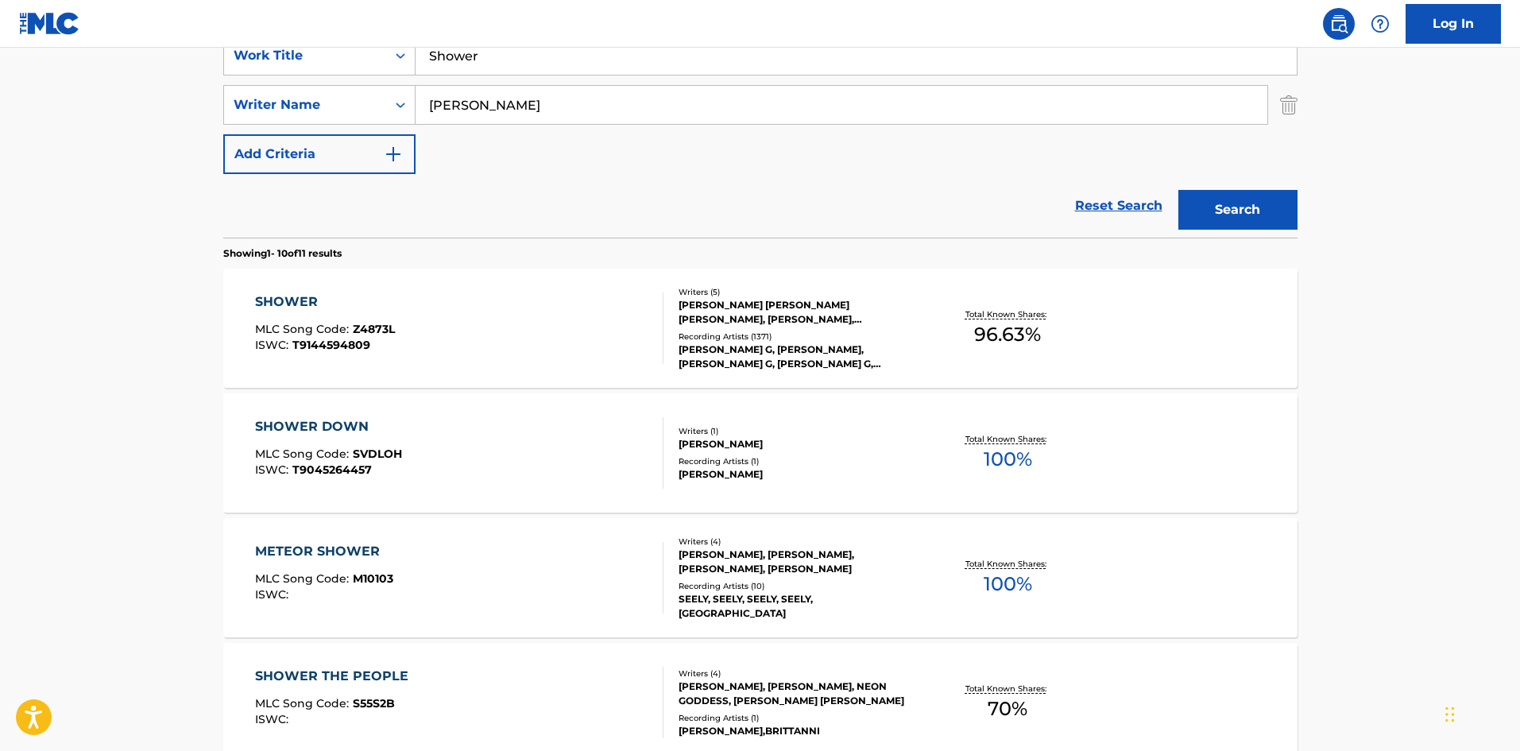
click at [268, 288] on div "SHOWER MLC Song Code : Z4873L ISWC : T9144594809 Writers ( 5 ) [PERSON_NAME] [P…" at bounding box center [760, 327] width 1074 height 119
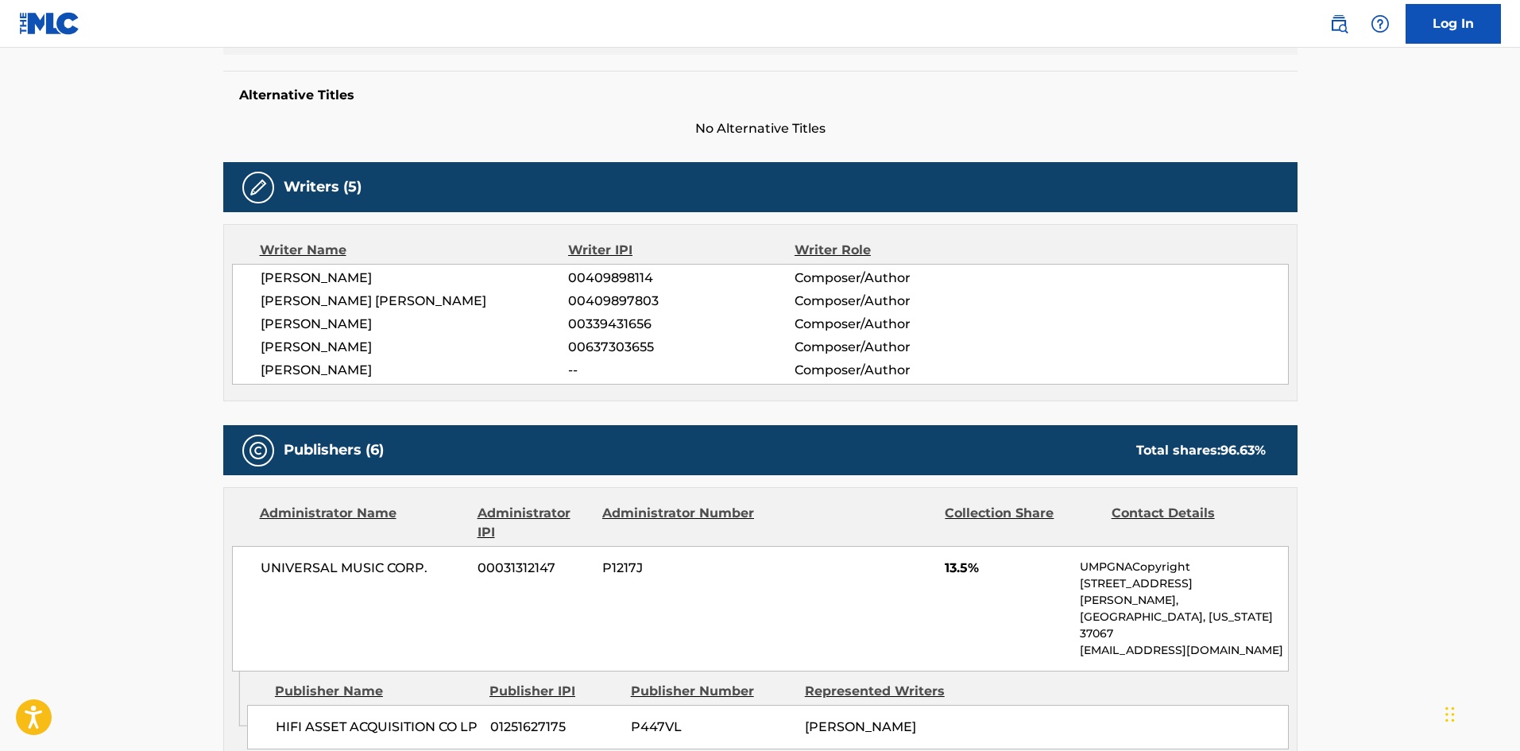
scroll to position [477, 0]
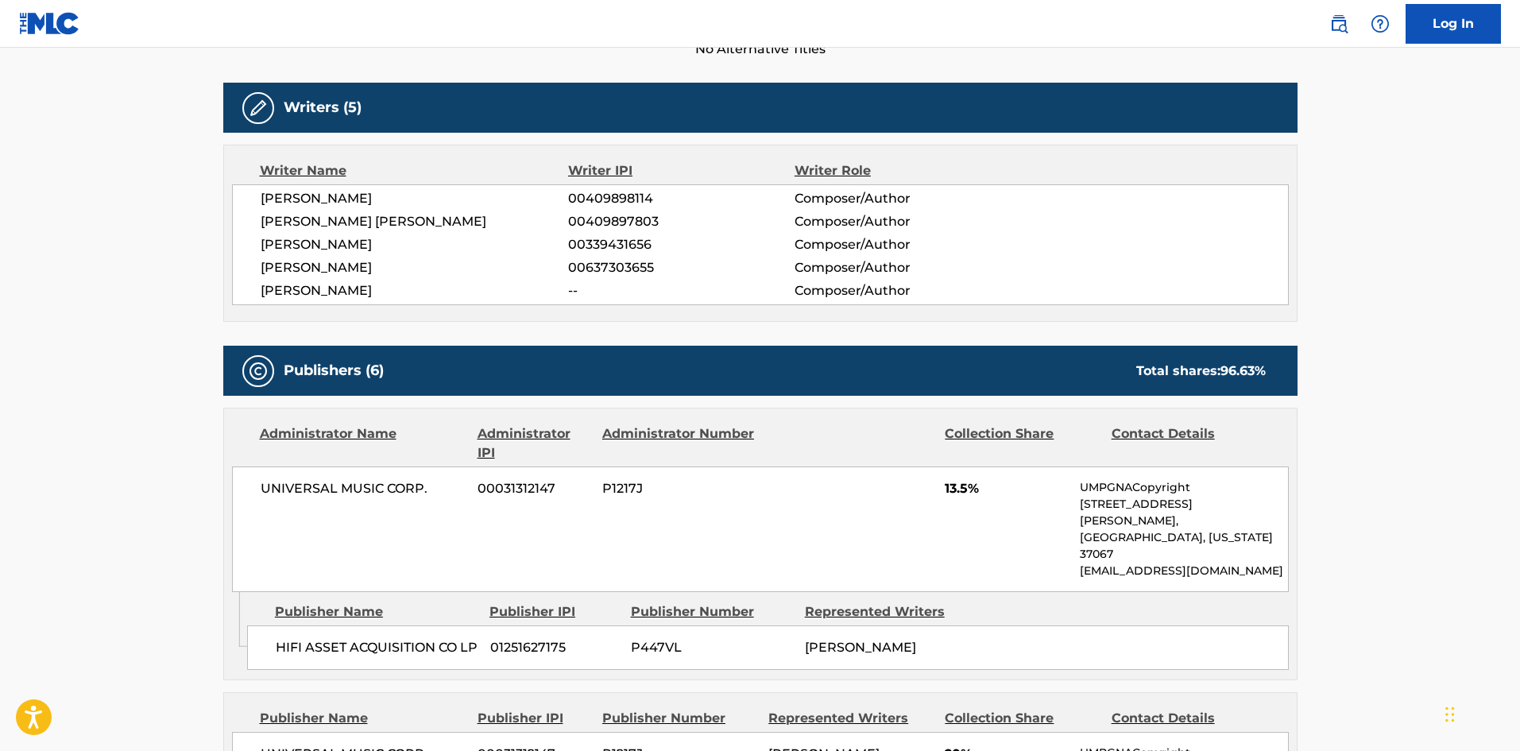
click at [259, 625] on div "HIFI ASSET ACQUISITION CO LP 01251627175 P447VL [PERSON_NAME]" at bounding box center [767, 647] width 1041 height 44
drag, startPoint x: 259, startPoint y: 611, endPoint x: 338, endPoint y: 604, distance: 79.0
click at [338, 625] on div "HIFI ASSET ACQUISITION CO LP 01251627175 P447VL [PERSON_NAME]" at bounding box center [767, 647] width 1041 height 44
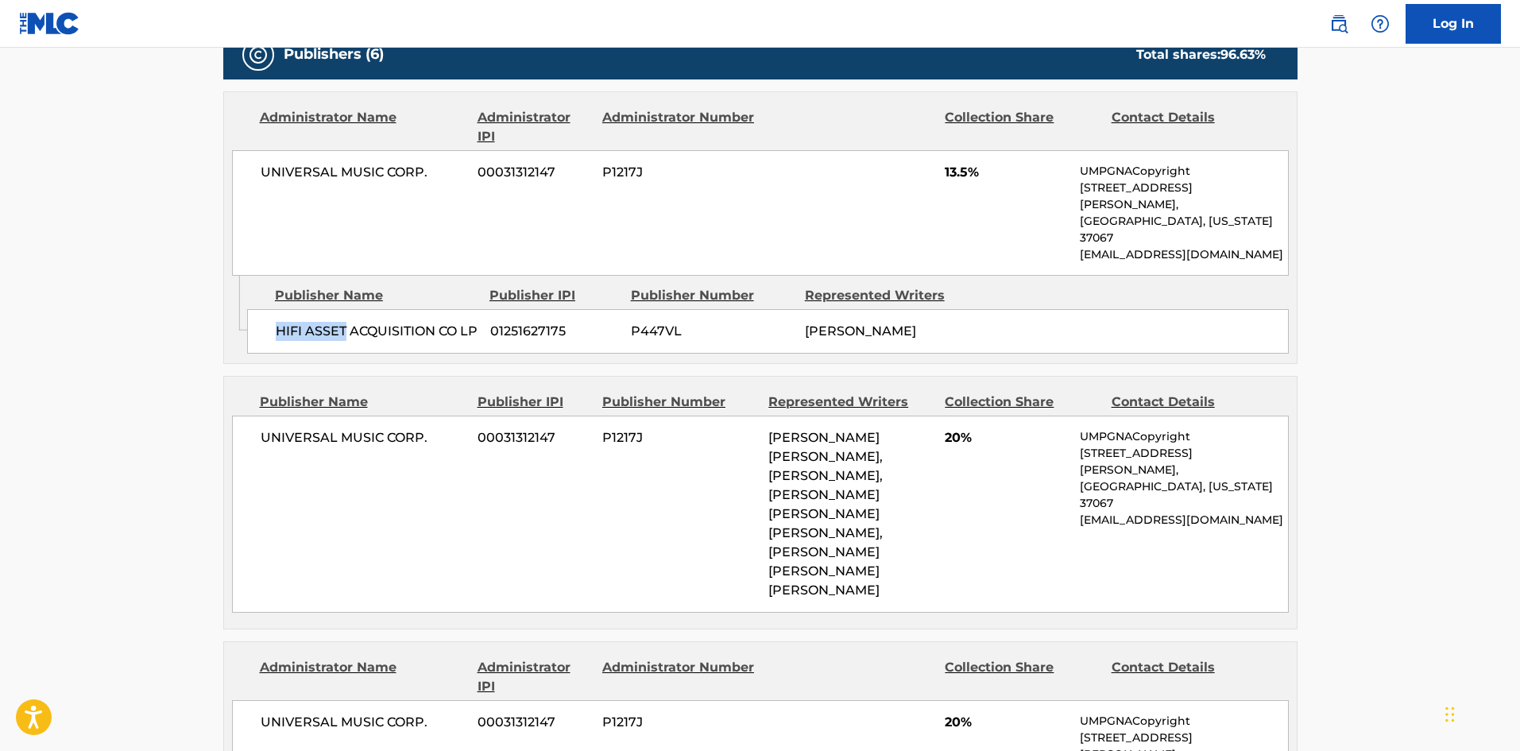
scroll to position [794, 0]
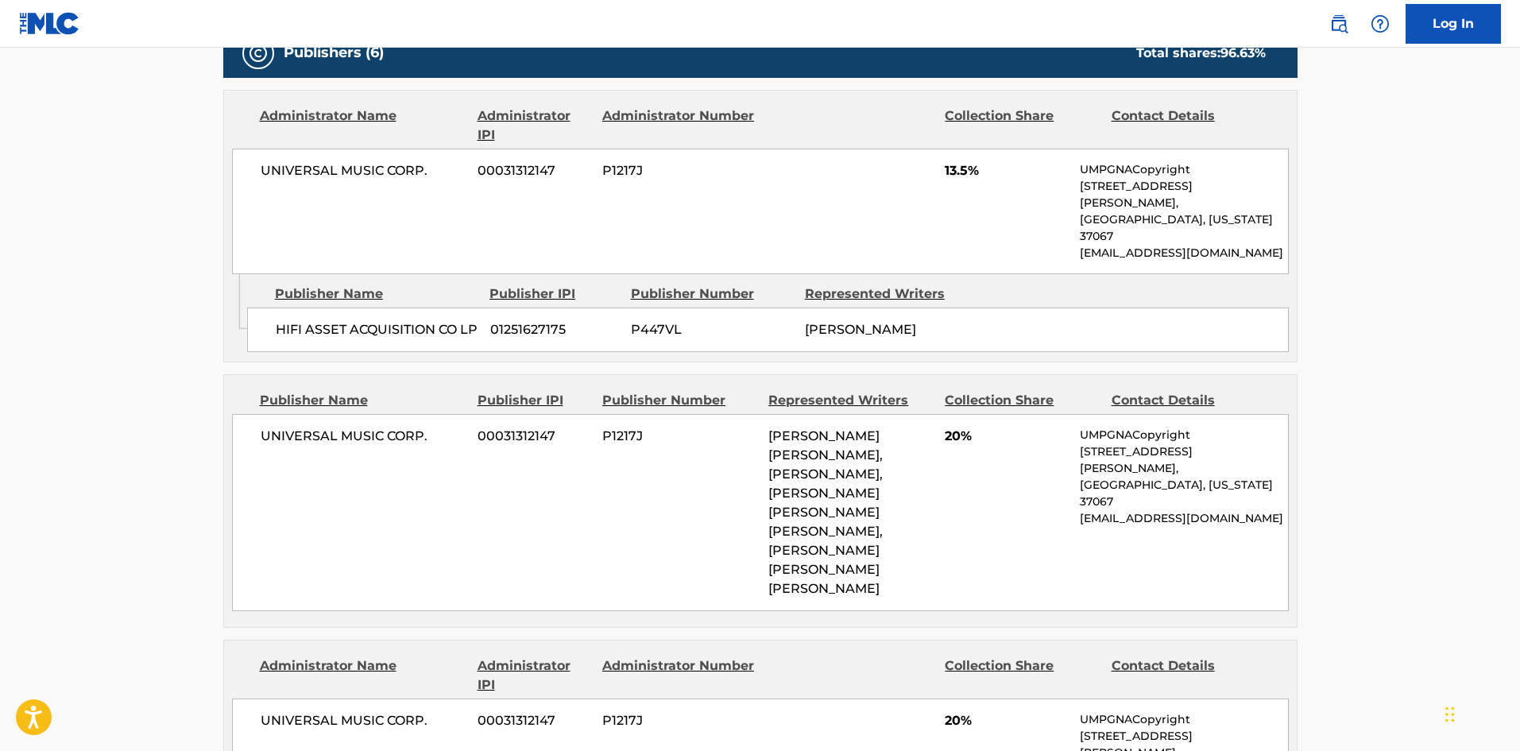
click at [267, 427] on span "UNIVERSAL MUSIC CORP." at bounding box center [364, 436] width 206 height 19
drag, startPoint x: 267, startPoint y: 418, endPoint x: 423, endPoint y: 403, distance: 157.2
click at [423, 414] on div "UNIVERSAL MUSIC CORP. 00031312147 P1217J [PERSON_NAME] [PERSON_NAME], [PERSON_N…" at bounding box center [760, 512] width 1056 height 197
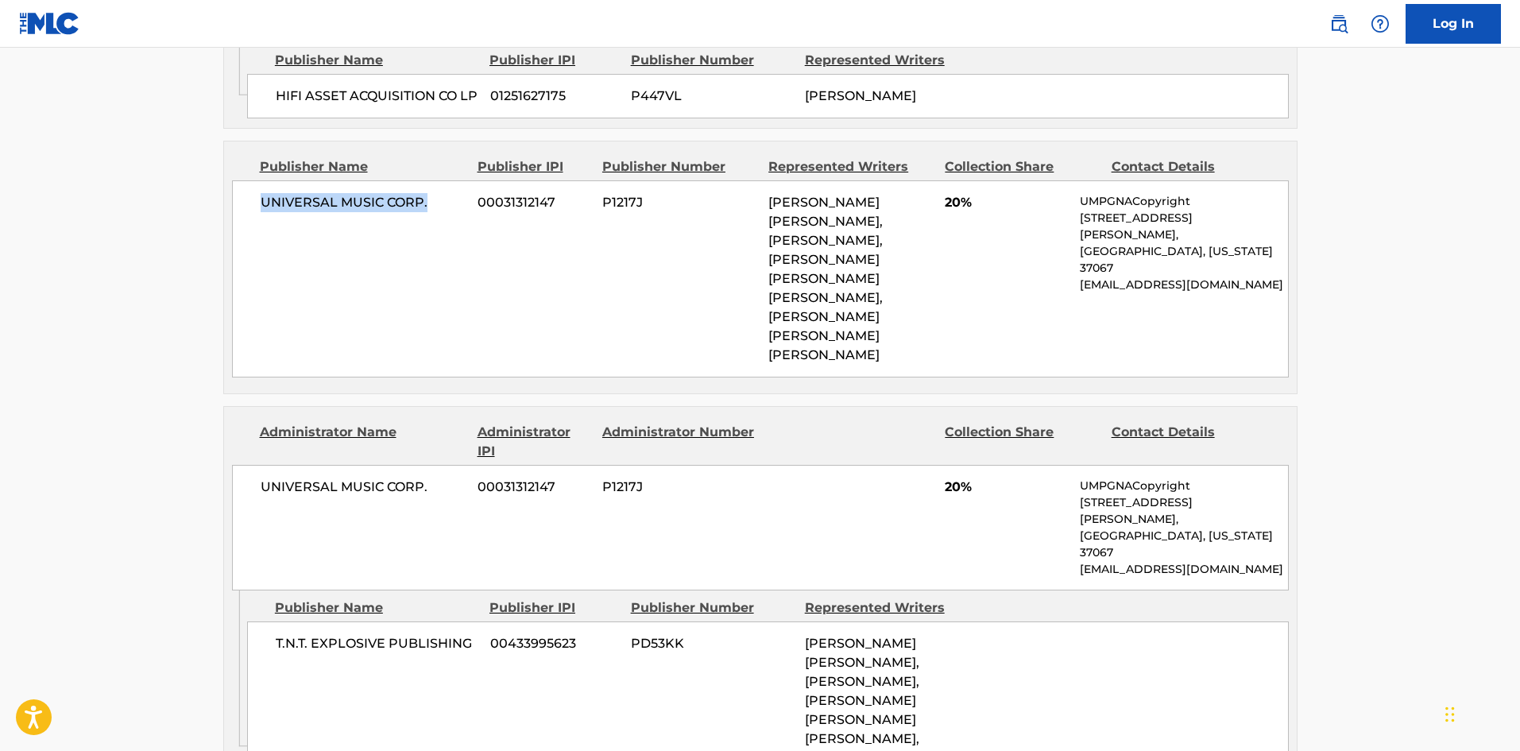
scroll to position [1033, 0]
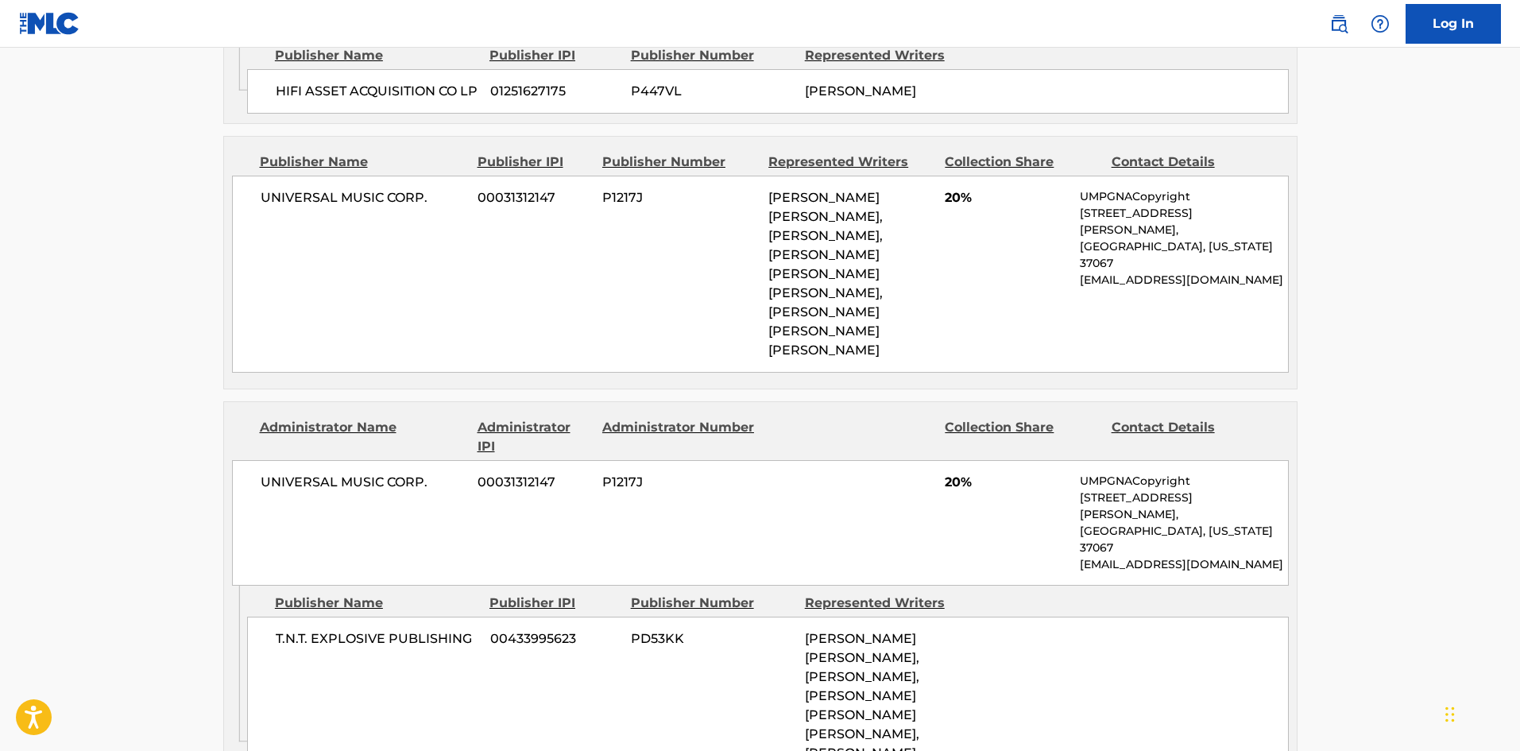
click at [277, 629] on span "T.N.T. EXPLOSIVE PUBLISHING" at bounding box center [377, 638] width 203 height 19
drag, startPoint x: 277, startPoint y: 595, endPoint x: 352, endPoint y: 585, distance: 75.3
click at [352, 629] on span "T.N.T. EXPLOSIVE PUBLISHING" at bounding box center [377, 638] width 203 height 19
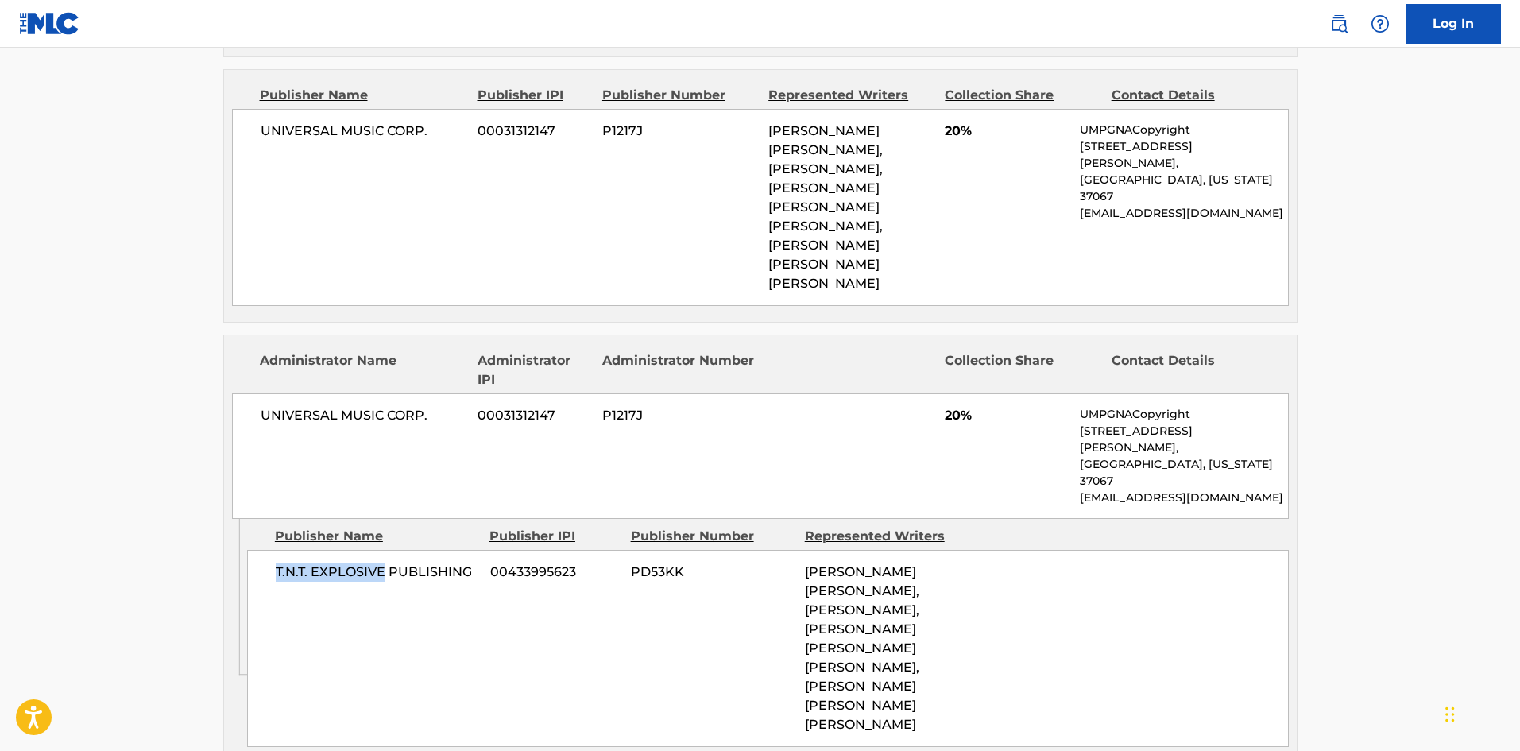
scroll to position [1350, 0]
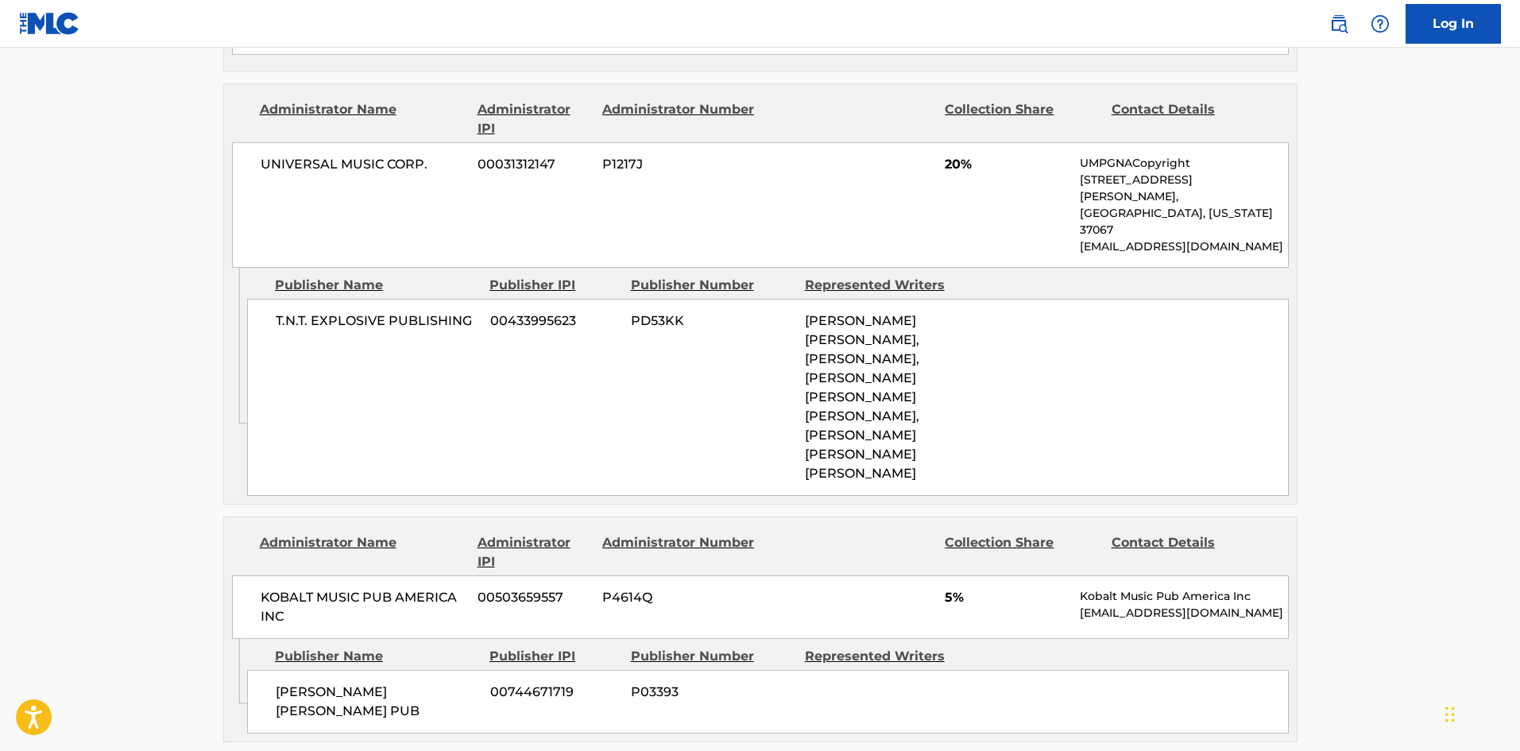
click at [270, 670] on div "[PERSON_NAME] [PERSON_NAME] PUB 00744671719 P03393" at bounding box center [767, 702] width 1041 height 64
drag, startPoint x: 270, startPoint y: 628, endPoint x: 334, endPoint y: 639, distance: 65.4
click at [334, 670] on div "[PERSON_NAME] [PERSON_NAME] PUB 00744671719 P03393" at bounding box center [767, 702] width 1041 height 64
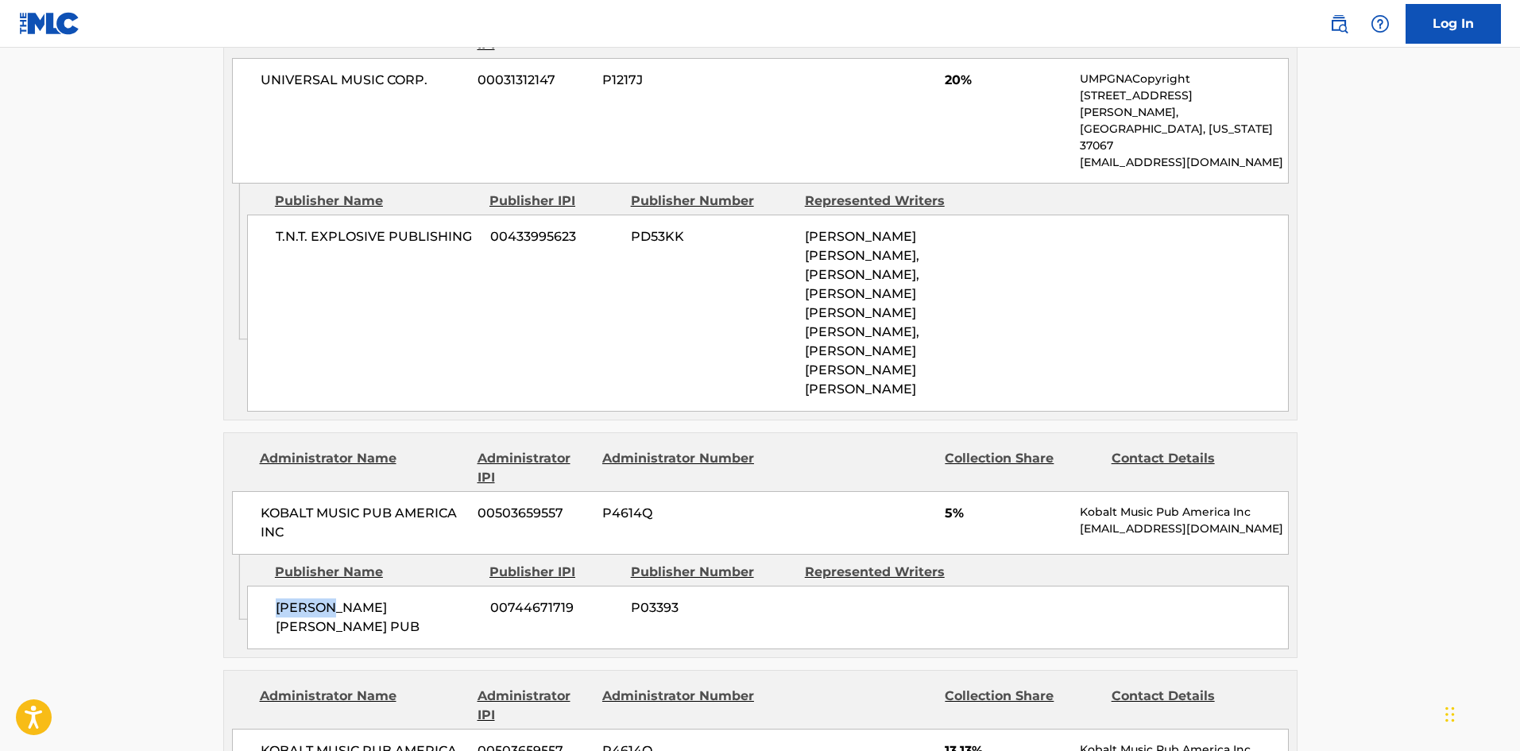
scroll to position [1668, 0]
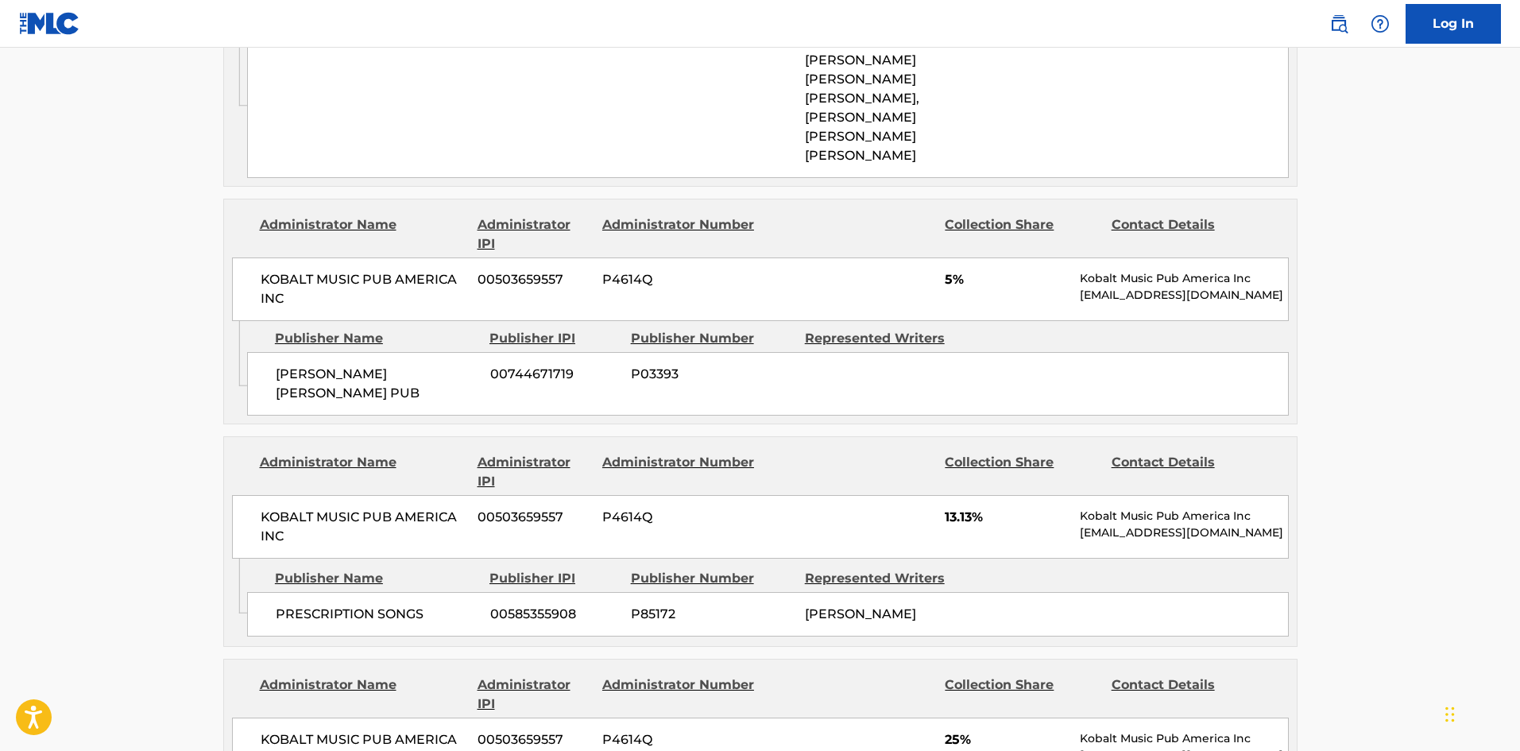
click at [309, 592] on div "PRESCRIPTION SONGS 00585355908 P85172 [PERSON_NAME]" at bounding box center [767, 614] width 1041 height 44
click at [299, 604] on span "PRESCRIPTION SONGS" at bounding box center [377, 613] width 203 height 19
drag, startPoint x: 299, startPoint y: 545, endPoint x: 422, endPoint y: 542, distance: 122.4
click at [422, 604] on span "PRESCRIPTION SONGS" at bounding box center [377, 613] width 203 height 19
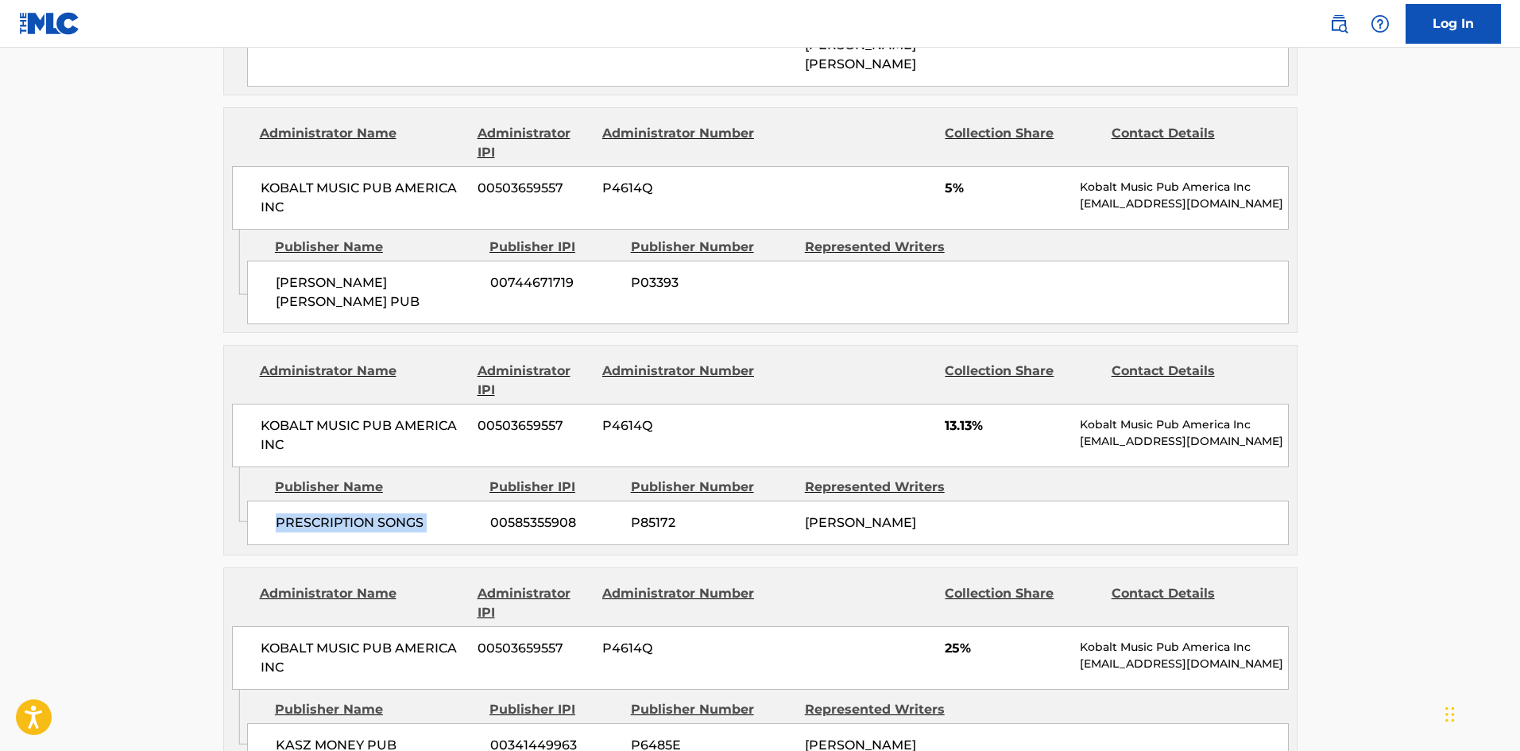
scroll to position [1906, 0]
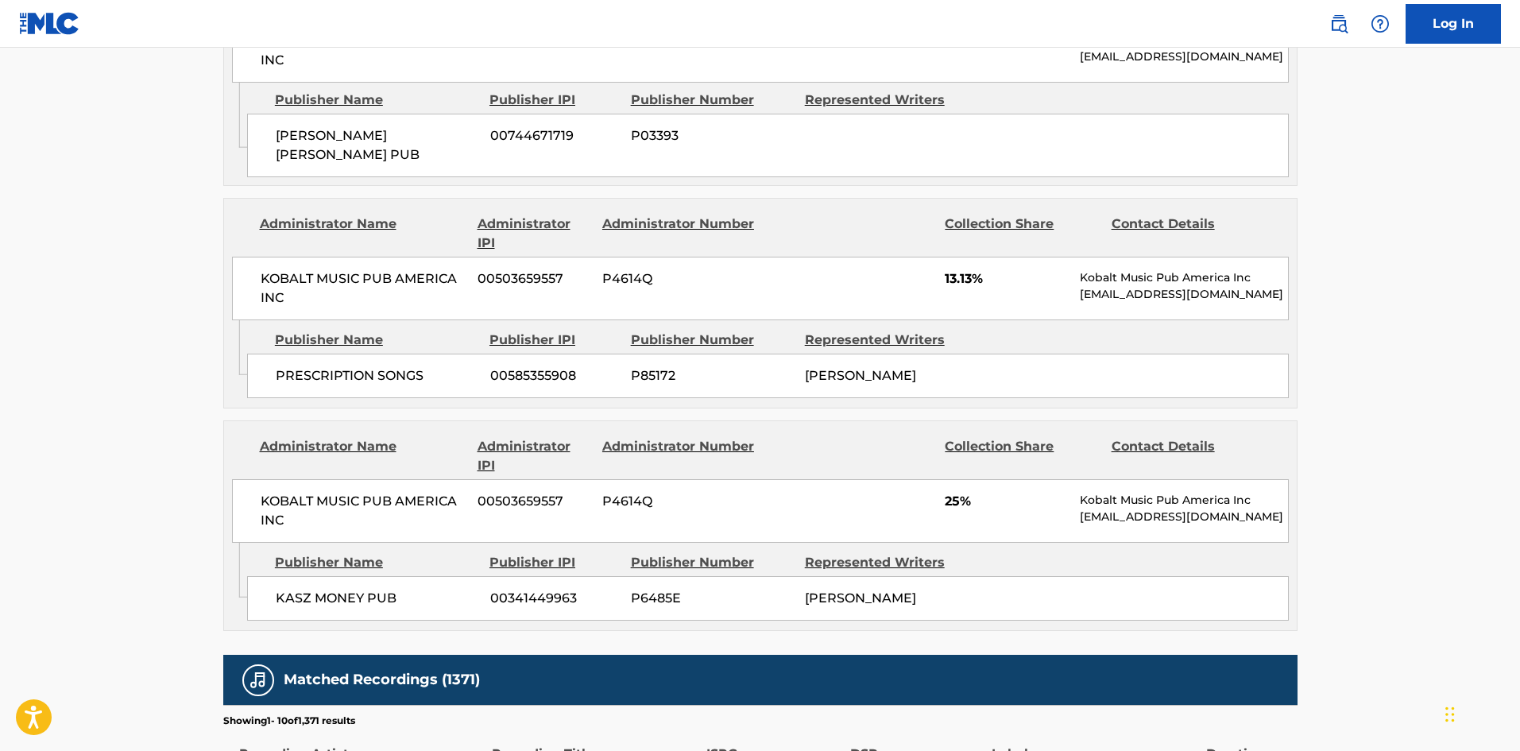
click at [291, 576] on div "KASZ MONEY PUB 00341449963 P6485E [PERSON_NAME]" at bounding box center [767, 598] width 1041 height 44
drag, startPoint x: 291, startPoint y: 535, endPoint x: 361, endPoint y: 537, distance: 69.9
click at [361, 576] on div "KASZ MONEY PUB 00341449963 P6485E [PERSON_NAME]" at bounding box center [767, 598] width 1041 height 44
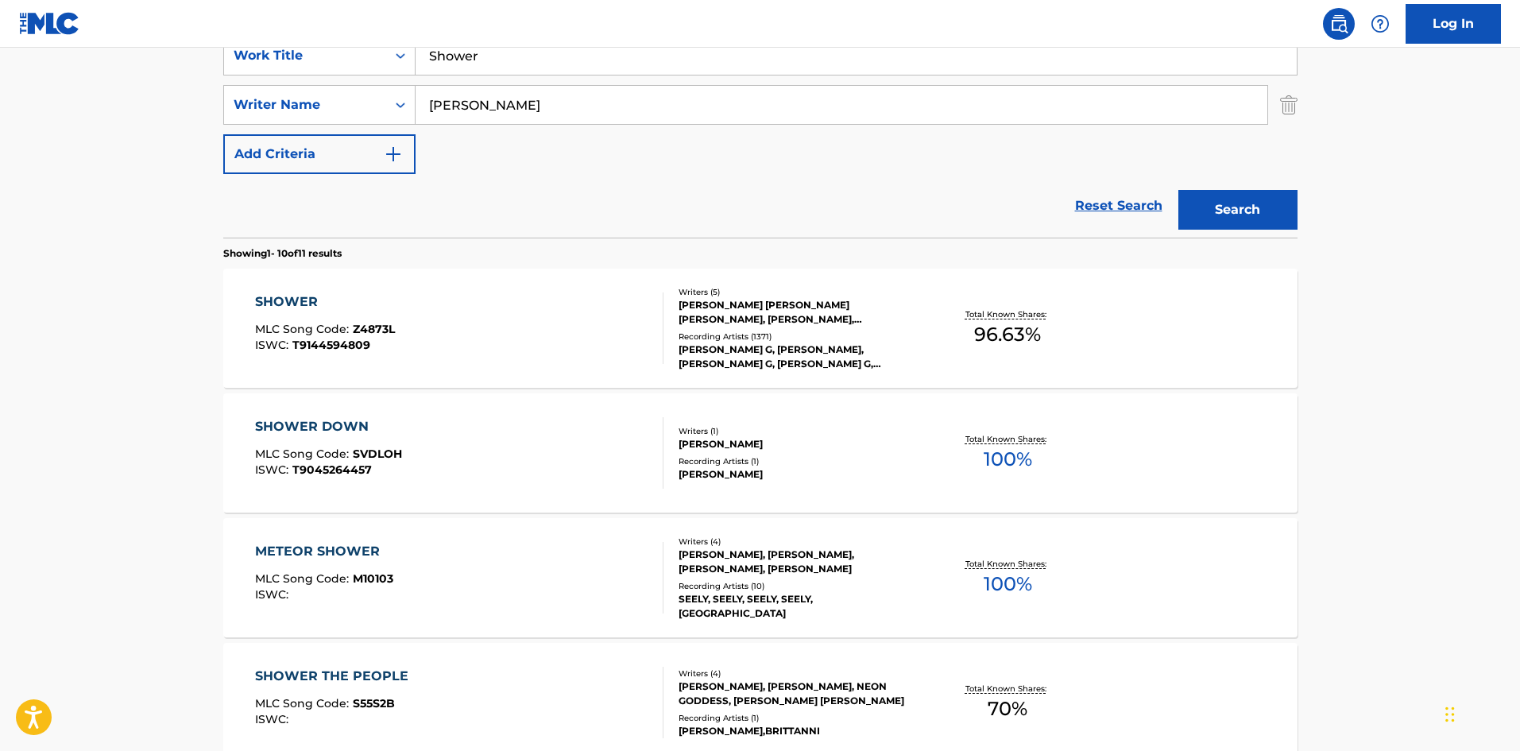
click at [581, 62] on input "Shower" at bounding box center [855, 56] width 881 height 38
paste input "ola"
type input "Sola"
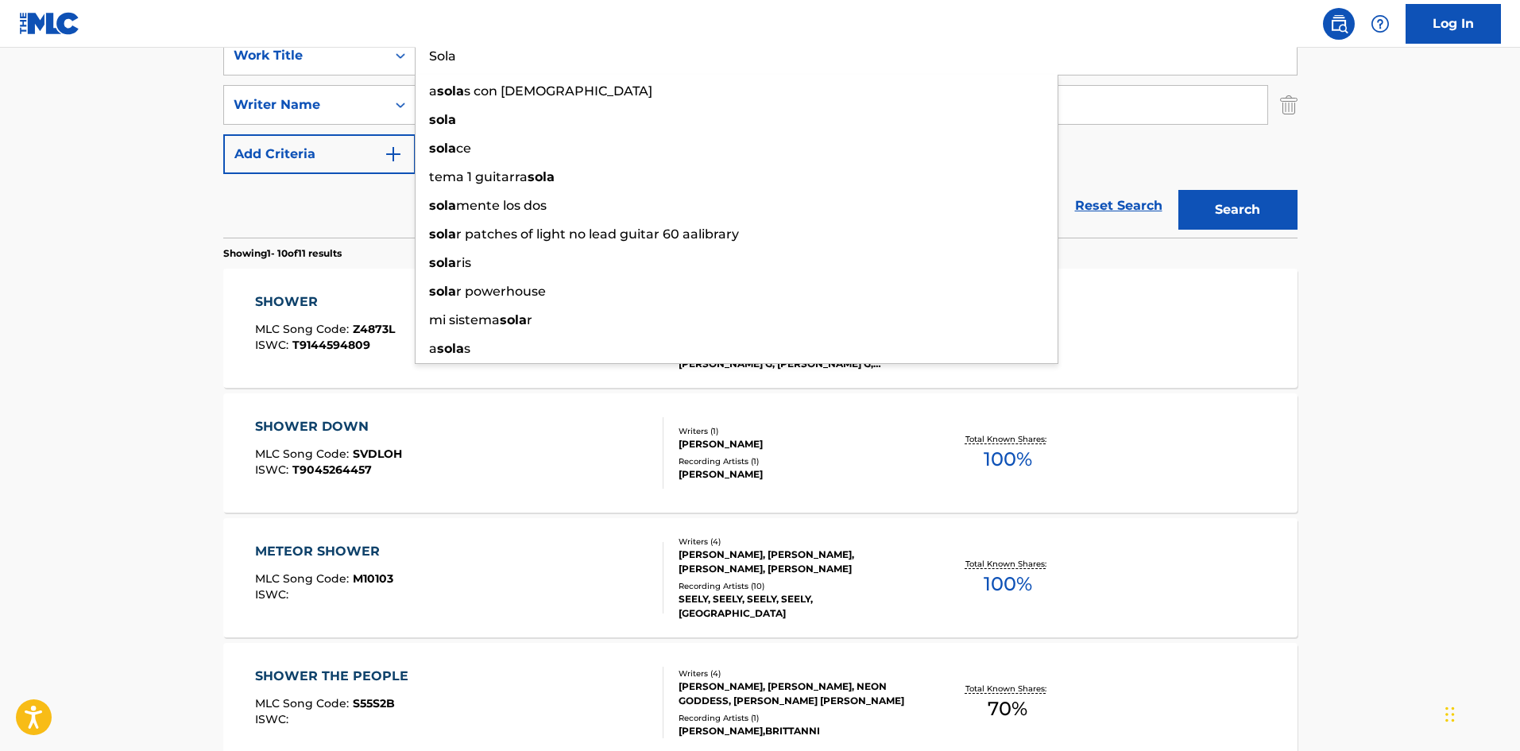
click at [18, 133] on main "The MLC Public Work Search The accuracy and completeness of The MLC's data is d…" at bounding box center [760, 665] width 1520 height 1870
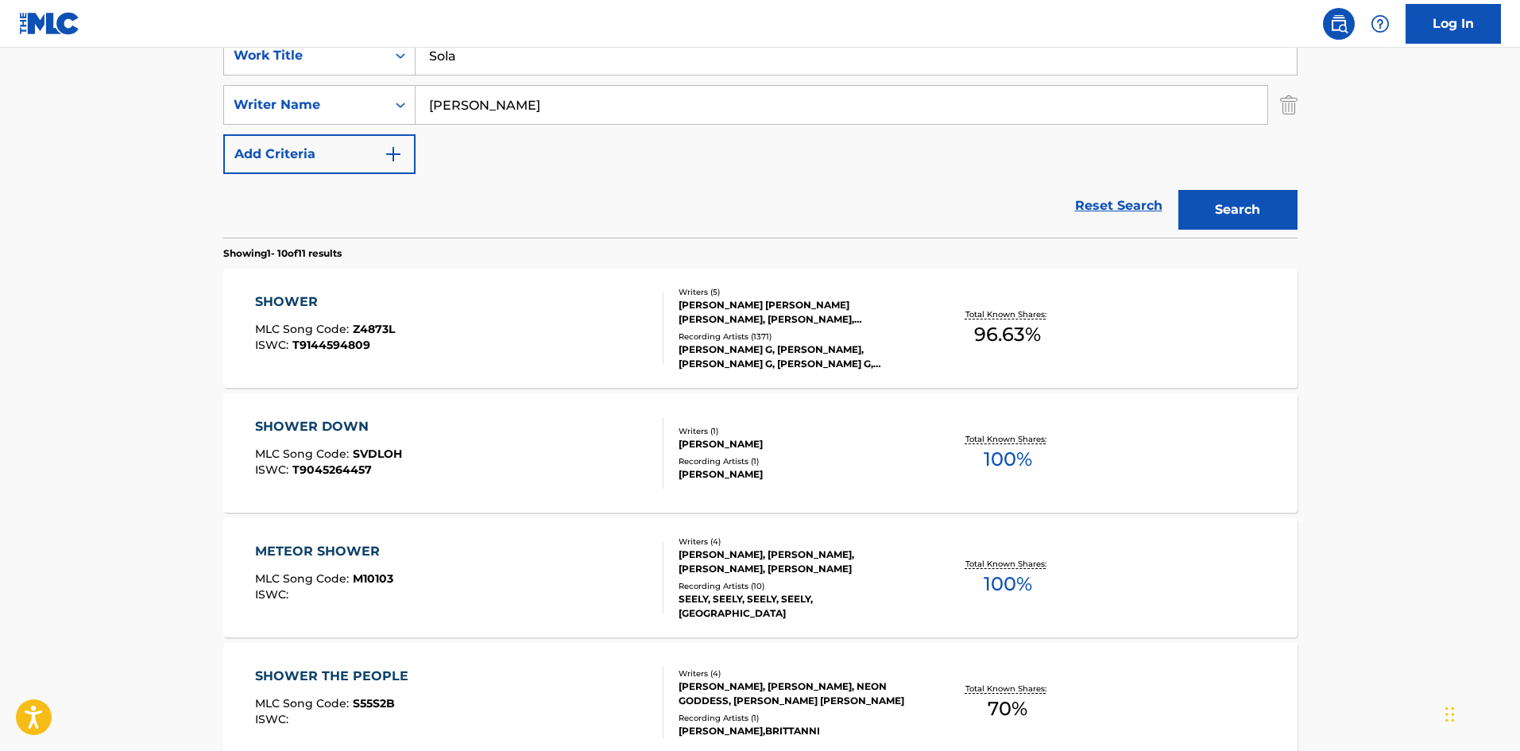
click at [517, 4] on nav "Log In" at bounding box center [760, 24] width 1520 height 48
click at [497, 118] on input "[PERSON_NAME]" at bounding box center [841, 105] width 852 height 38
paste input "[PERSON_NAME]"
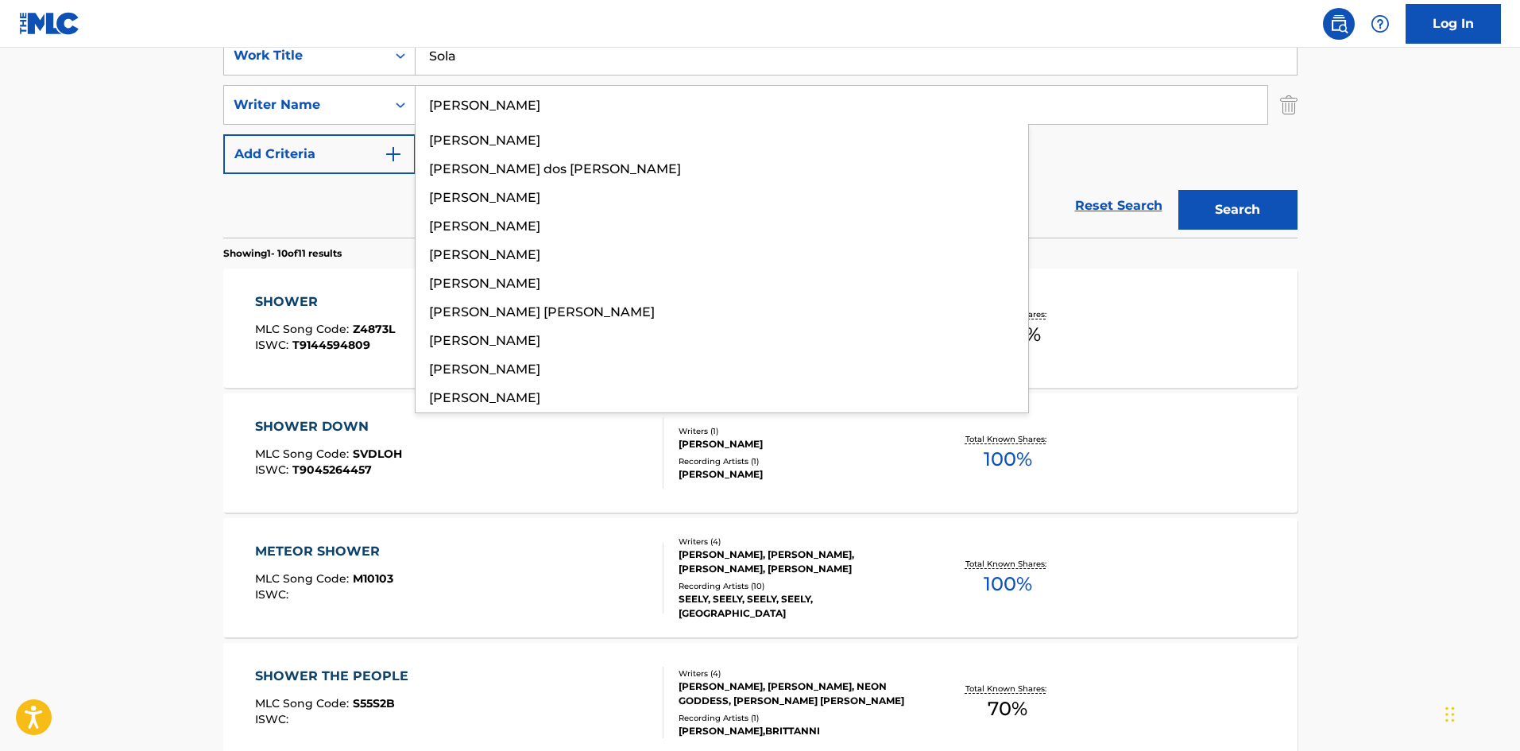
click at [1256, 213] on button "Search" at bounding box center [1237, 210] width 119 height 40
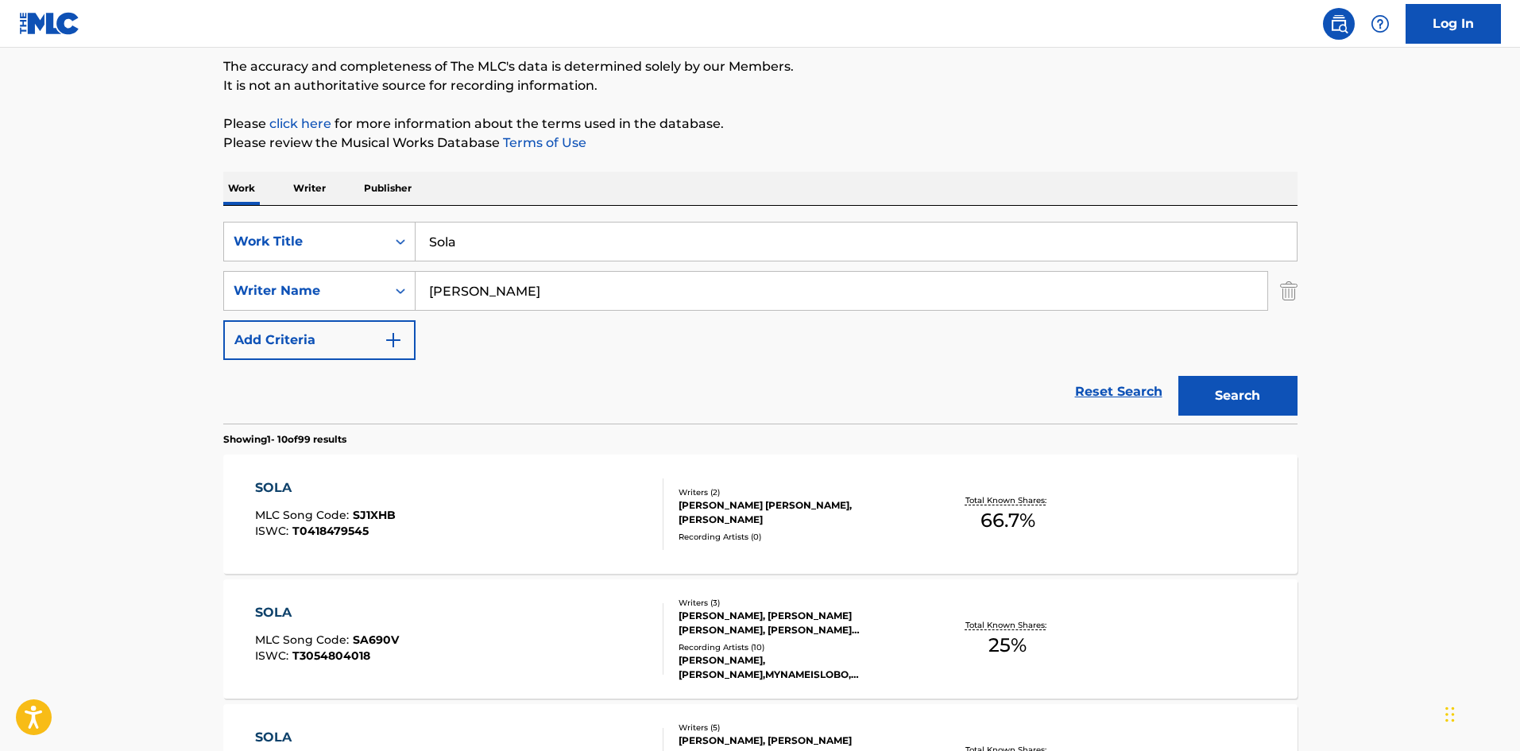
scroll to position [131, 0]
click at [495, 299] on input "[PERSON_NAME]" at bounding box center [841, 291] width 852 height 38
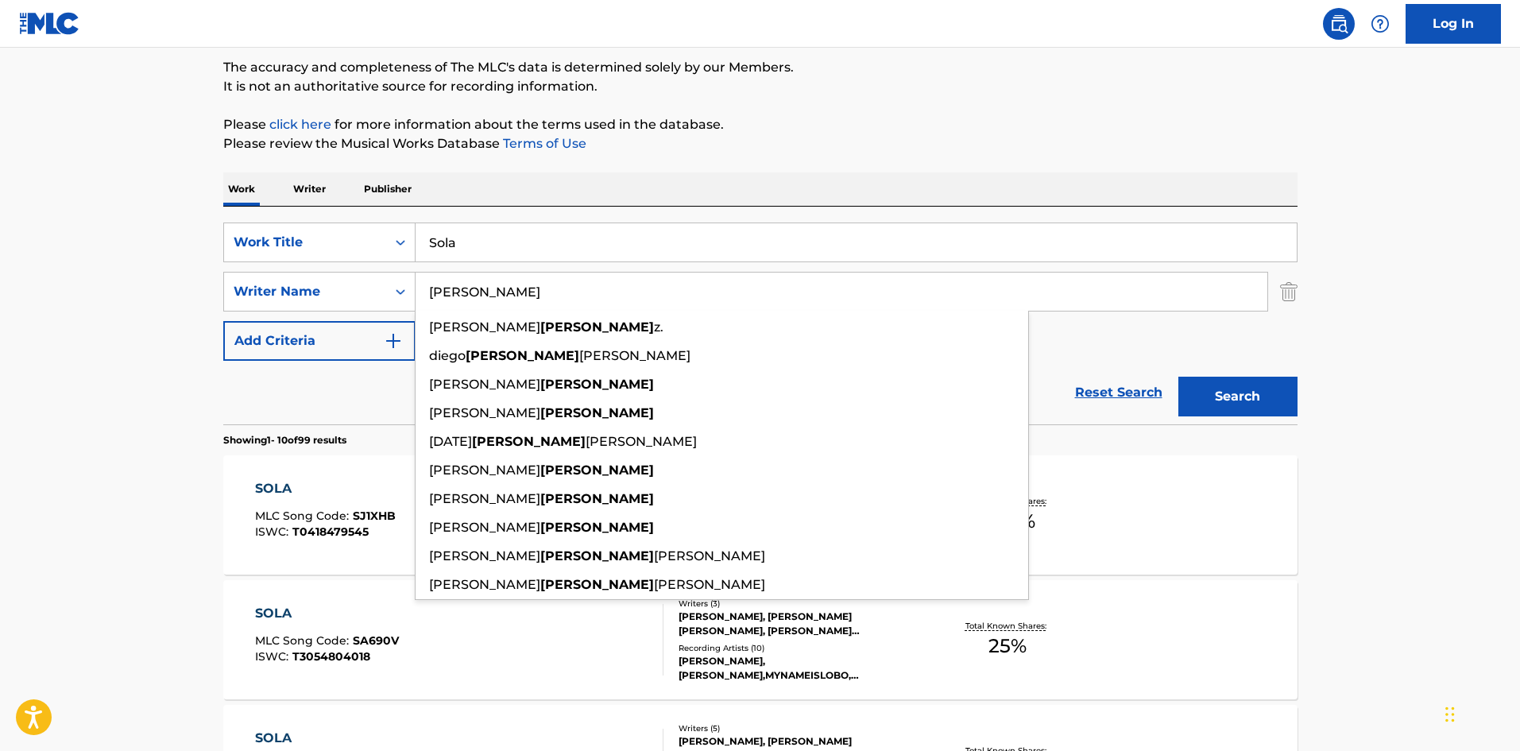
click at [495, 299] on input "[PERSON_NAME]" at bounding box center [841, 291] width 852 height 38
paste input "Vasqu"
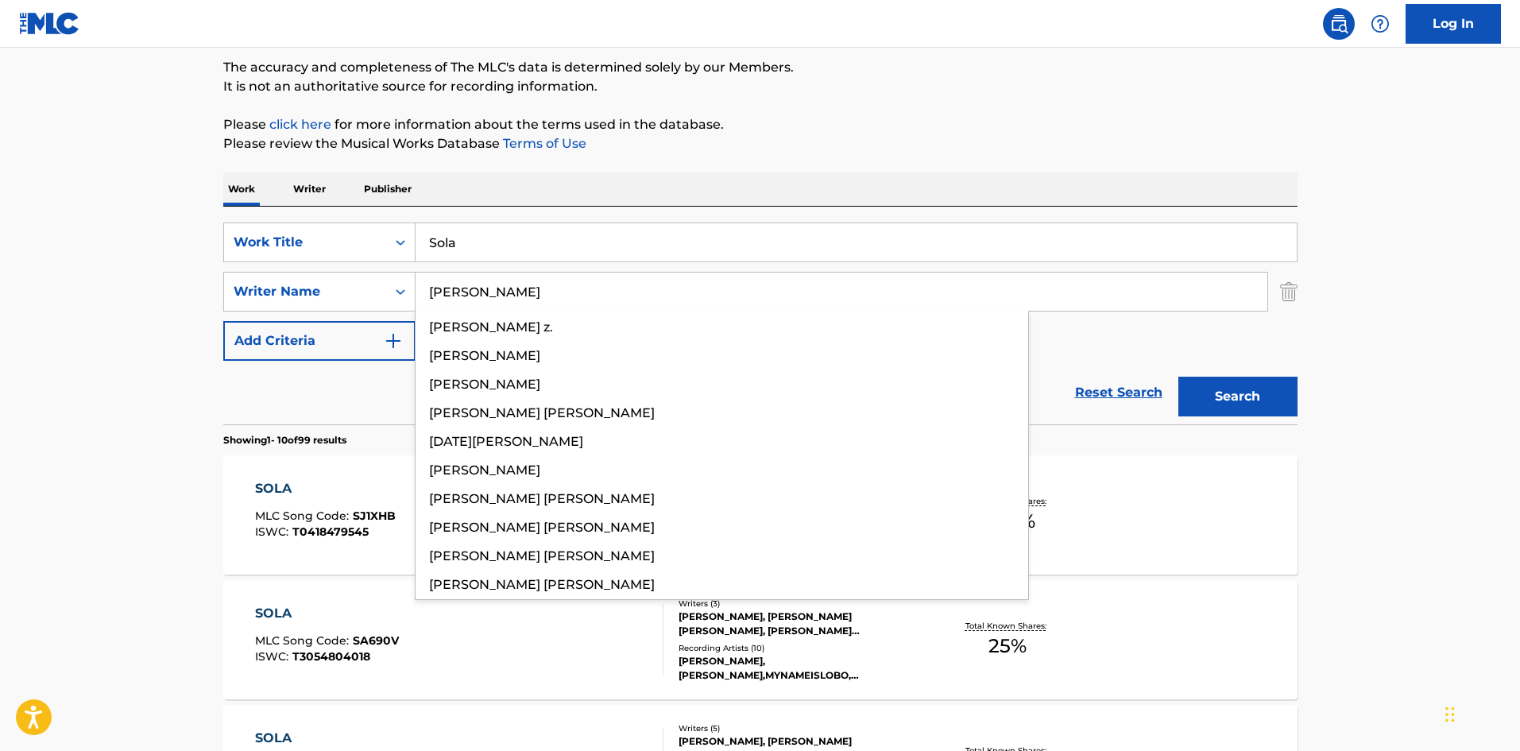
type input "[PERSON_NAME]"
click at [1250, 400] on button "Search" at bounding box center [1237, 397] width 119 height 40
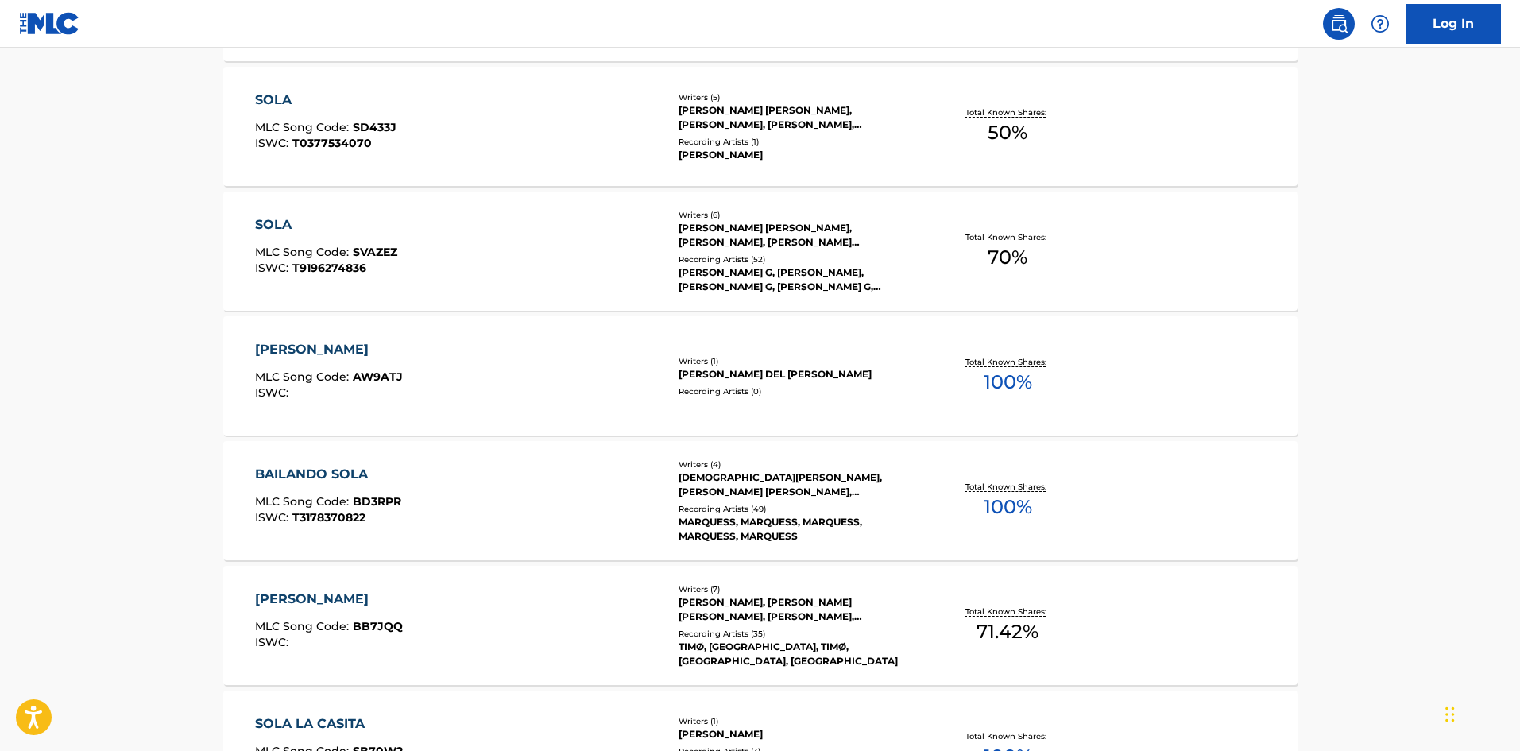
scroll to position [1033, 0]
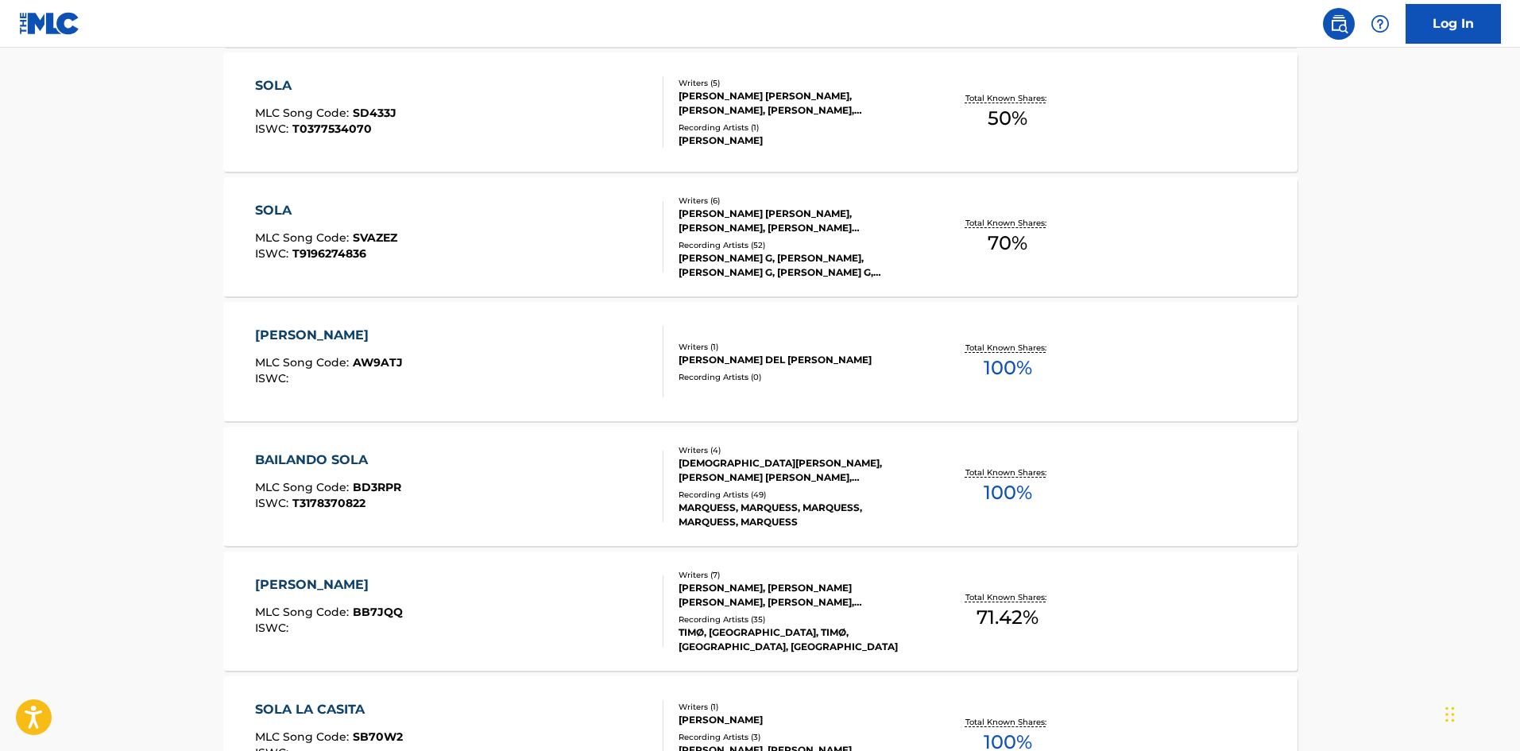
click at [365, 201] on div "SOLA" at bounding box center [326, 210] width 142 height 19
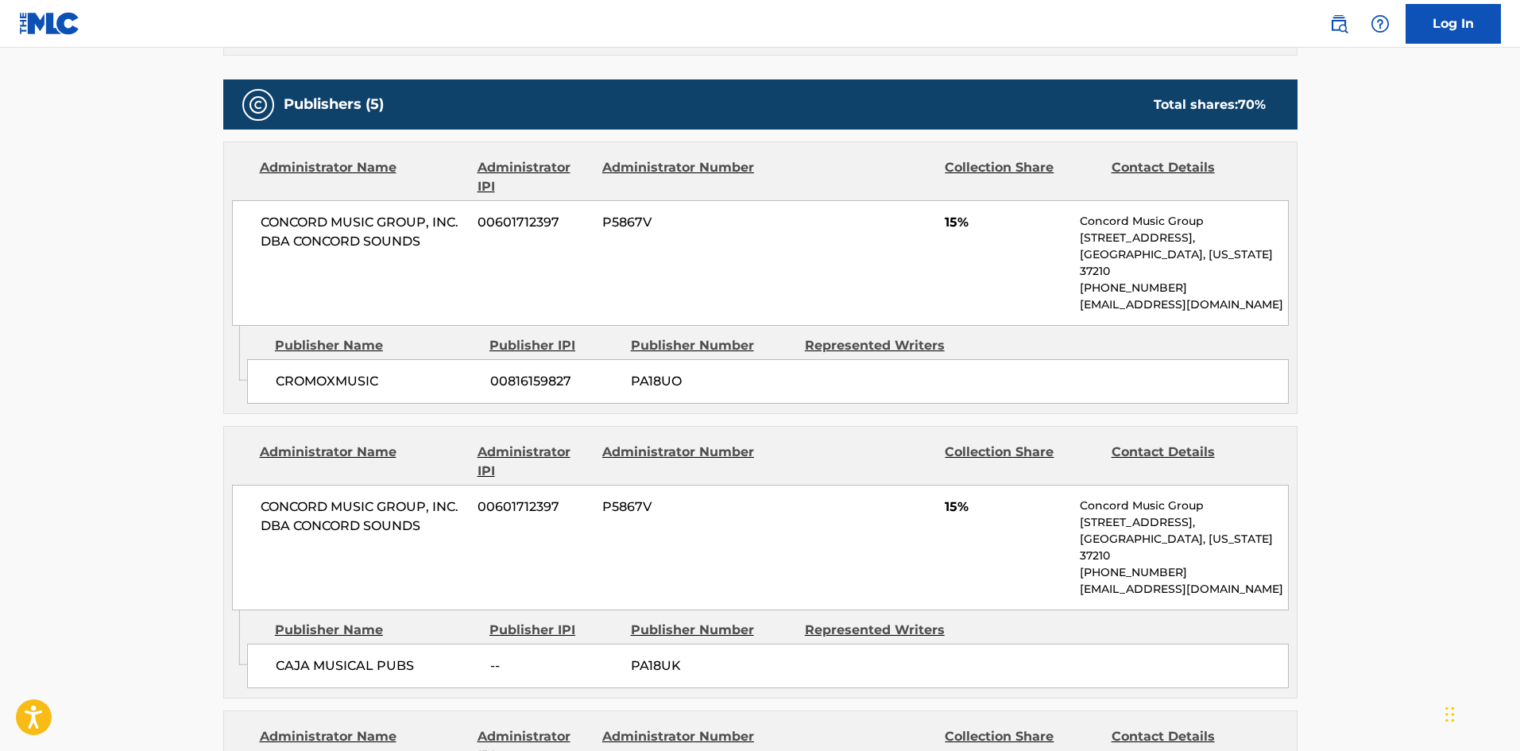
scroll to position [556, 0]
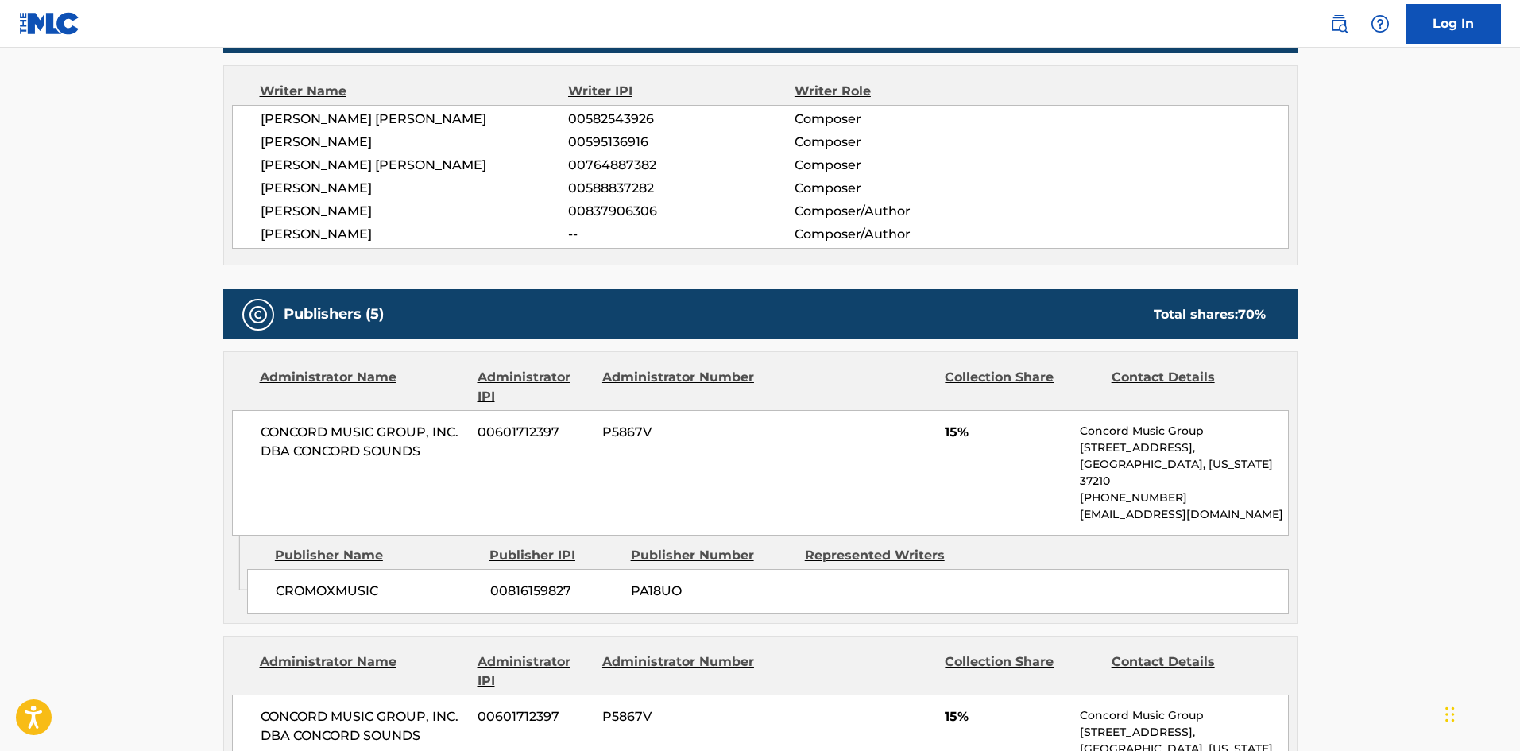
click at [282, 581] on span "CROMOXMUSIC" at bounding box center [377, 590] width 203 height 19
drag, startPoint x: 282, startPoint y: 581, endPoint x: 305, endPoint y: 583, distance: 23.1
click at [305, 583] on span "CROMOXMUSIC" at bounding box center [377, 590] width 203 height 19
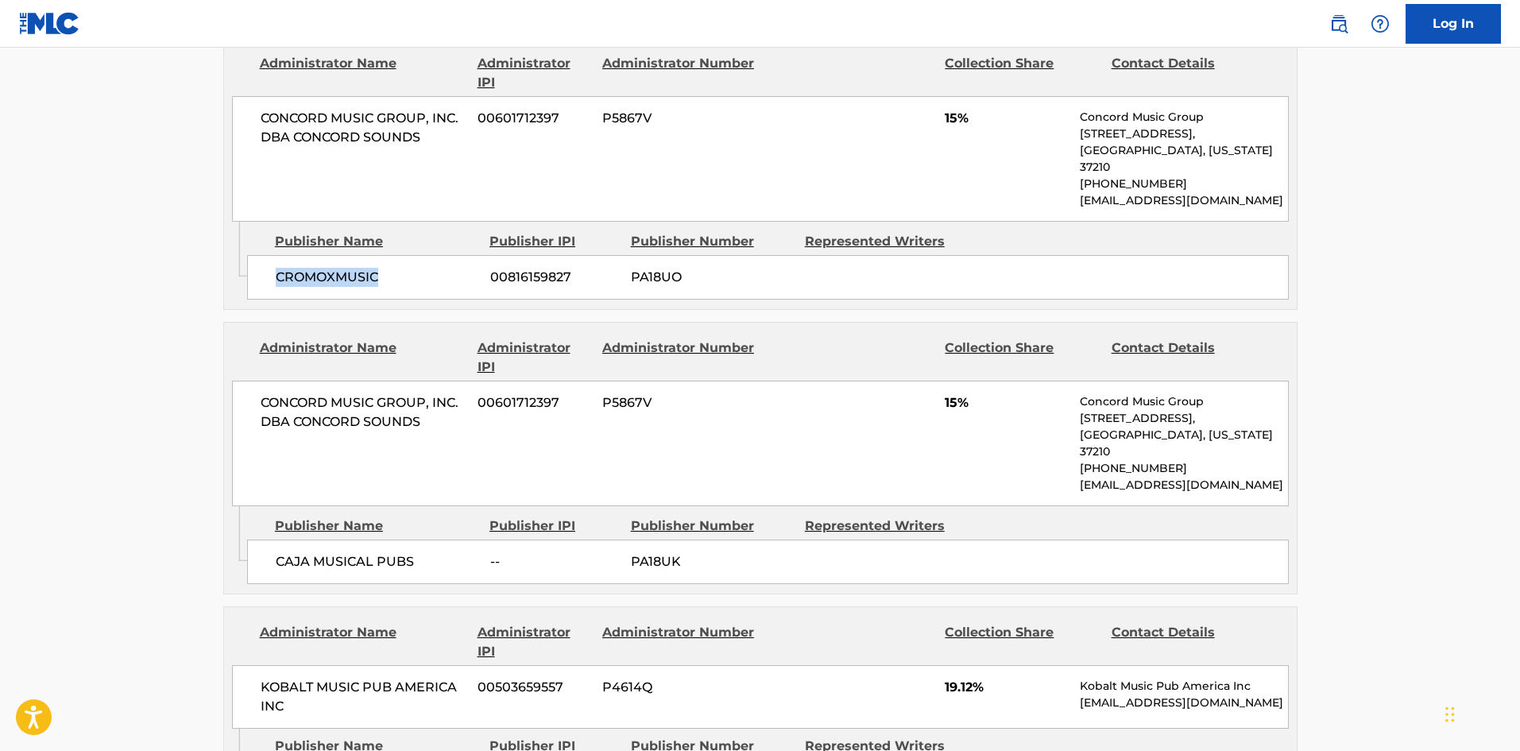
scroll to position [874, 0]
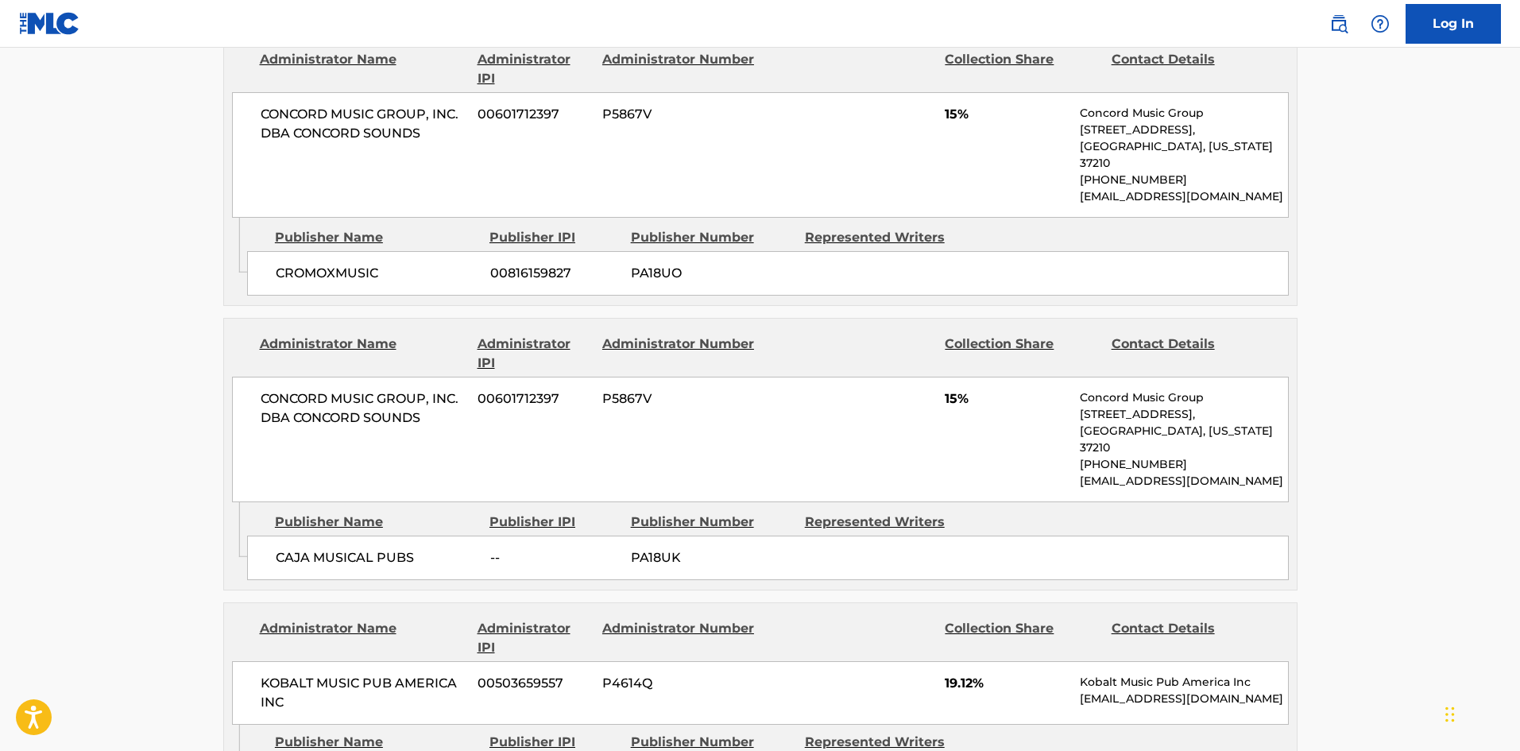
click at [280, 548] on span "CAJA MUSICAL PUBS" at bounding box center [377, 557] width 203 height 19
drag, startPoint x: 280, startPoint y: 519, endPoint x: 347, endPoint y: 519, distance: 67.5
click at [347, 548] on span "CAJA MUSICAL PUBS" at bounding box center [377, 557] width 203 height 19
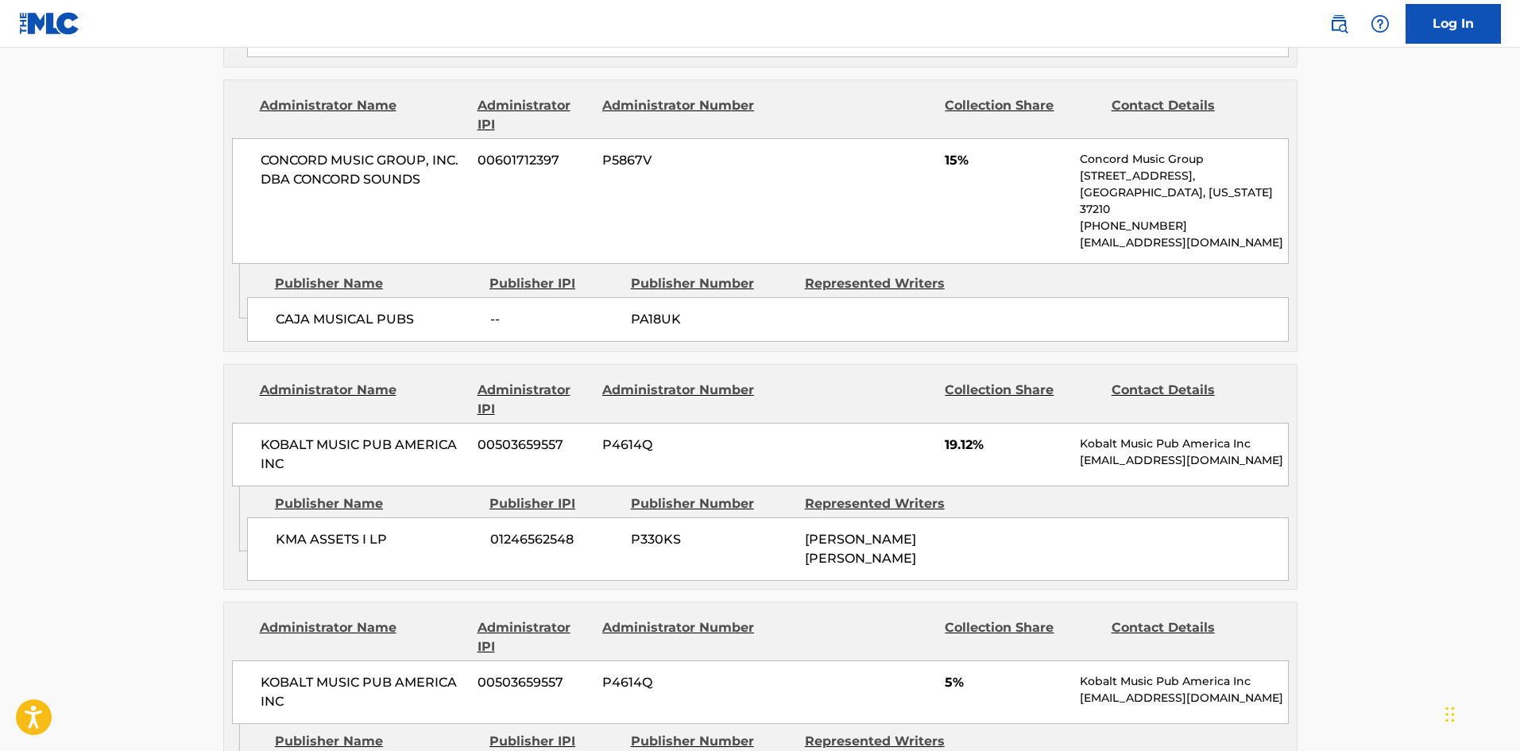
click at [302, 530] on span "KMA ASSETS I LP" at bounding box center [377, 539] width 203 height 19
drag, startPoint x: 302, startPoint y: 508, endPoint x: 361, endPoint y: 504, distance: 58.9
click at [365, 530] on span "KMA ASSETS I LP" at bounding box center [377, 539] width 203 height 19
click at [251, 517] on div "KMA ASSETS I LP 01246562548 P330KS [PERSON_NAME] [PERSON_NAME]" at bounding box center [767, 549] width 1041 height 64
drag, startPoint x: 254, startPoint y: 501, endPoint x: 384, endPoint y: 508, distance: 129.7
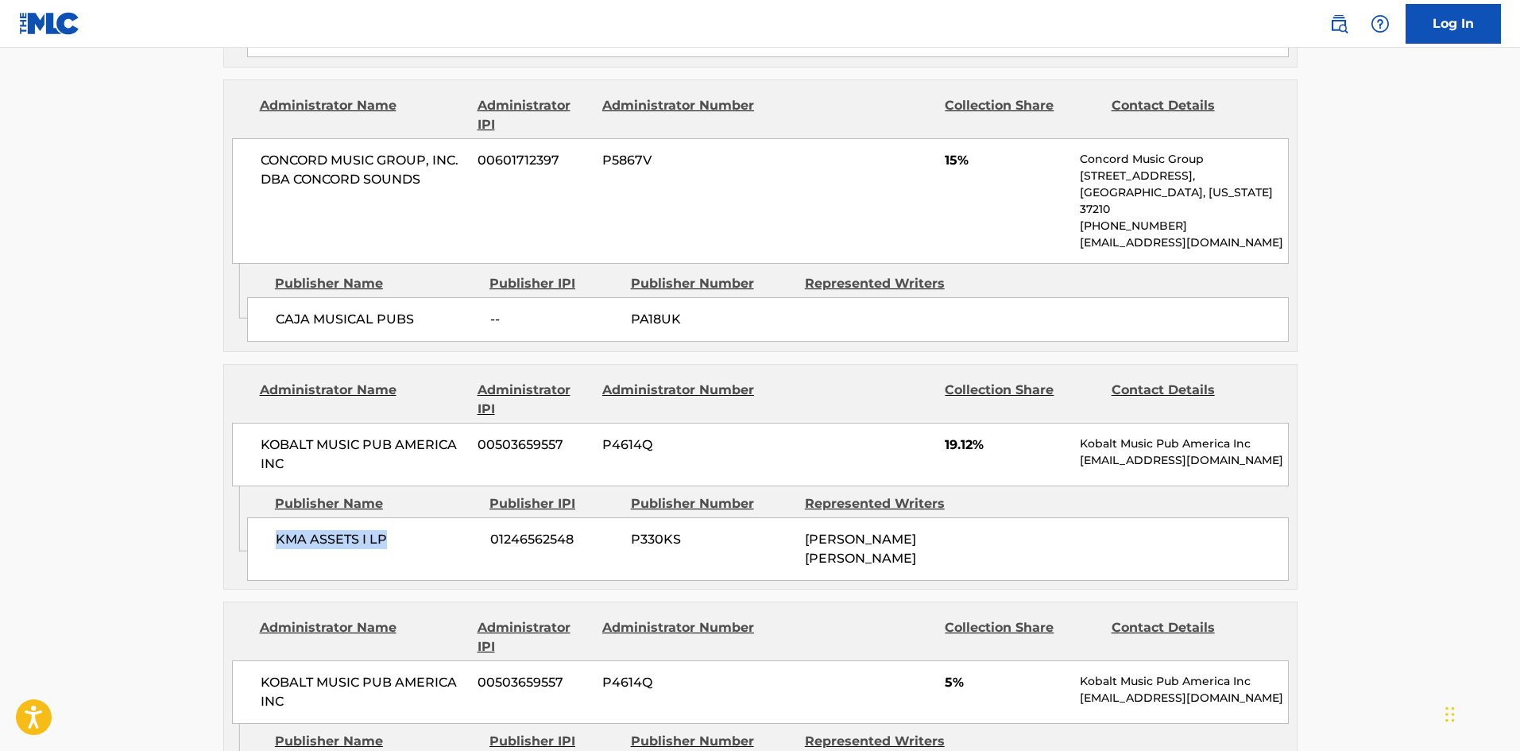
click at [384, 517] on div "KMA ASSETS I LP 01246562548 P330KS [PERSON_NAME] [PERSON_NAME]" at bounding box center [767, 549] width 1041 height 64
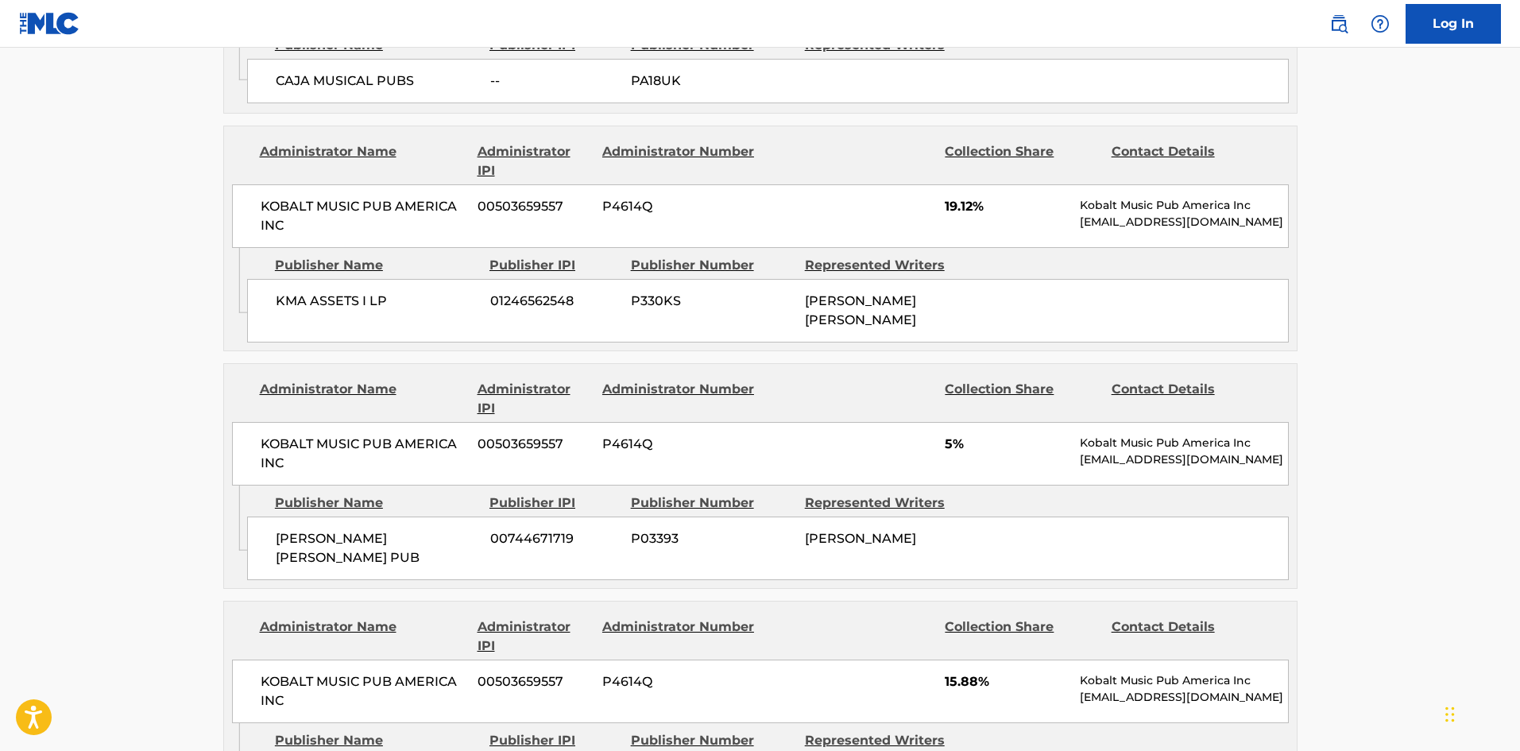
click at [299, 516] on div "[PERSON_NAME] [PERSON_NAME] PUB 00744671719 P03393 [PERSON_NAME]" at bounding box center [767, 548] width 1041 height 64
drag, startPoint x: 299, startPoint y: 492, endPoint x: 359, endPoint y: 504, distance: 61.5
click at [359, 516] on div "[PERSON_NAME] [PERSON_NAME] PUB 00744671719 P03393 [PERSON_NAME]" at bounding box center [767, 548] width 1041 height 64
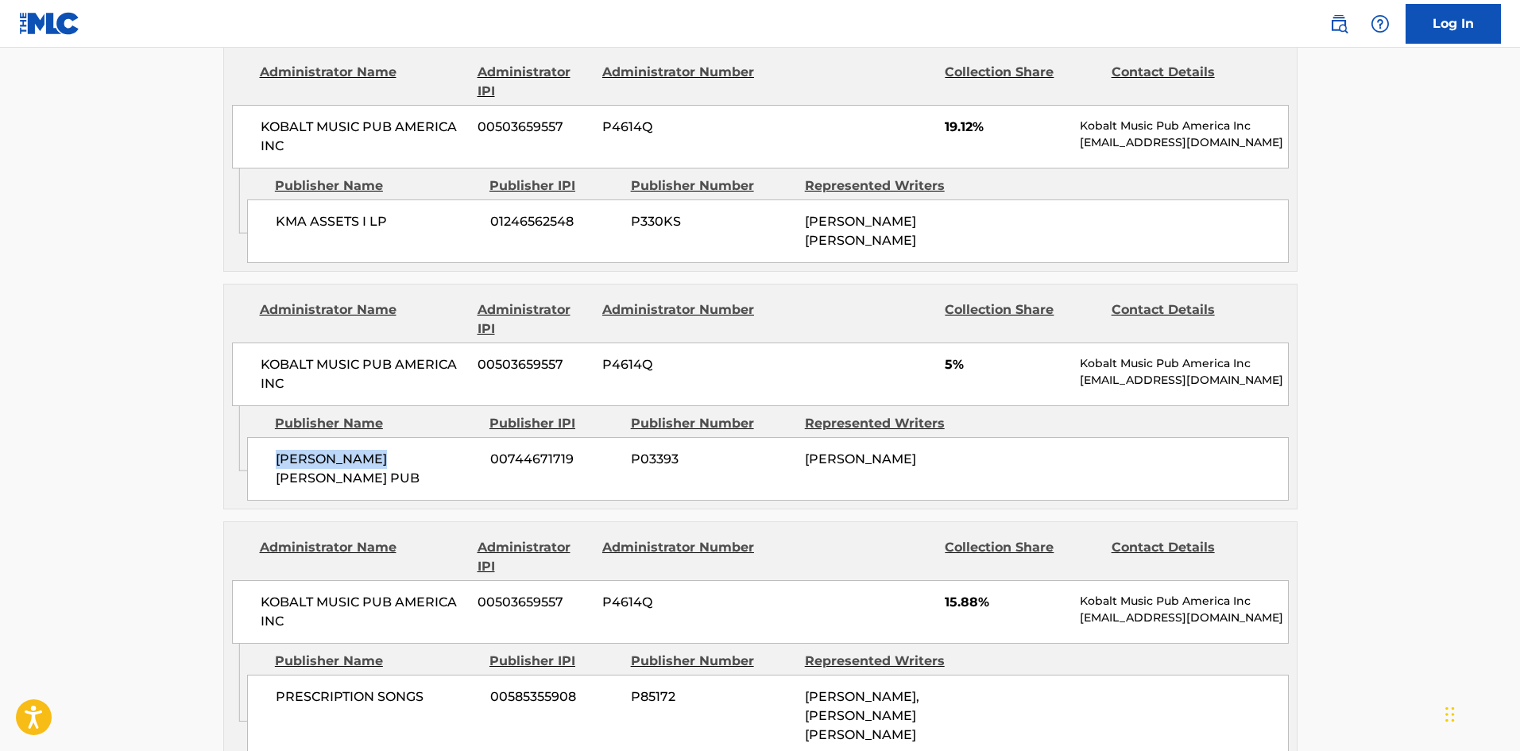
scroll to position [1668, 0]
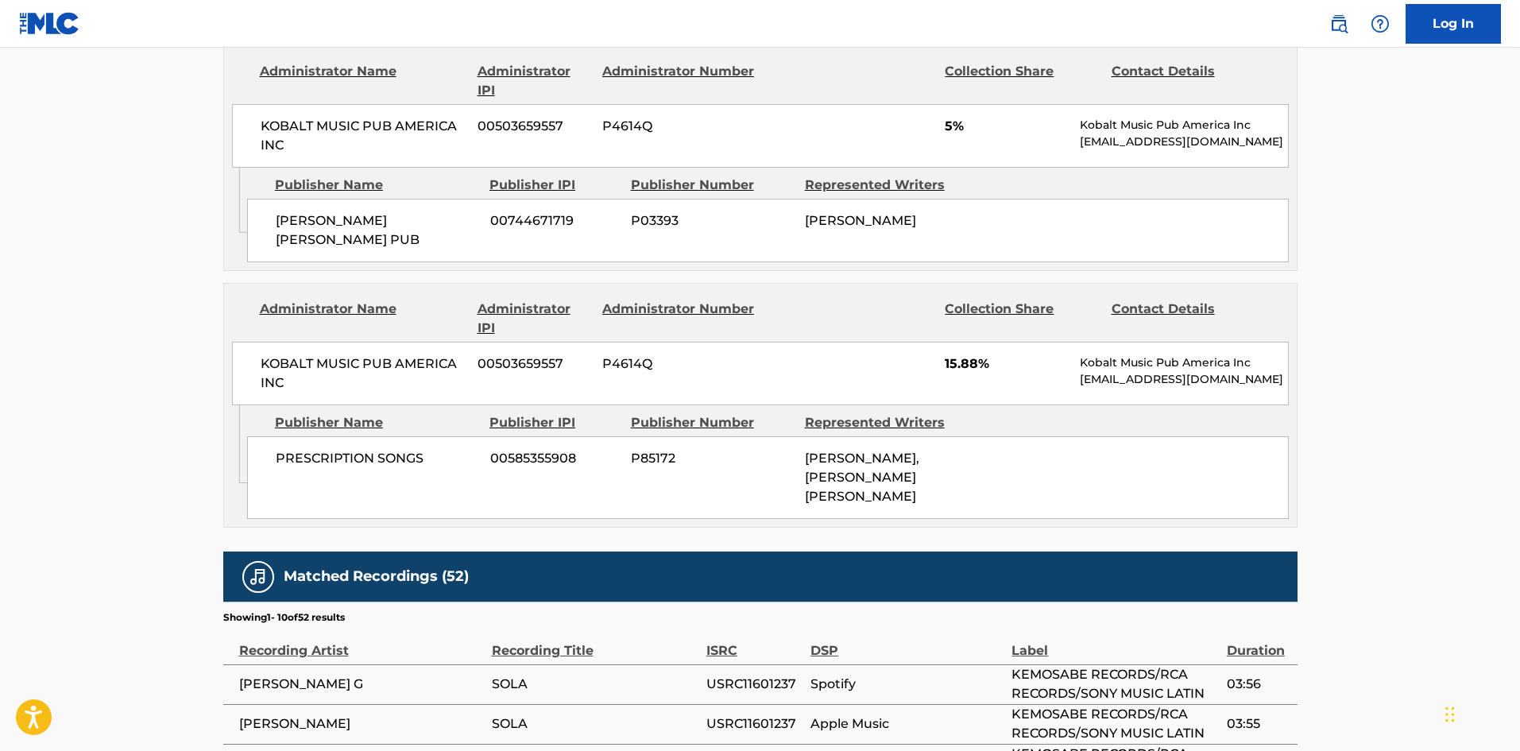
click at [286, 449] on span "PRESCRIPTION SONGS" at bounding box center [377, 458] width 203 height 19
drag, startPoint x: 286, startPoint y: 427, endPoint x: 426, endPoint y: 422, distance: 139.9
click at [426, 449] on span "PRESCRIPTION SONGS" at bounding box center [377, 458] width 203 height 19
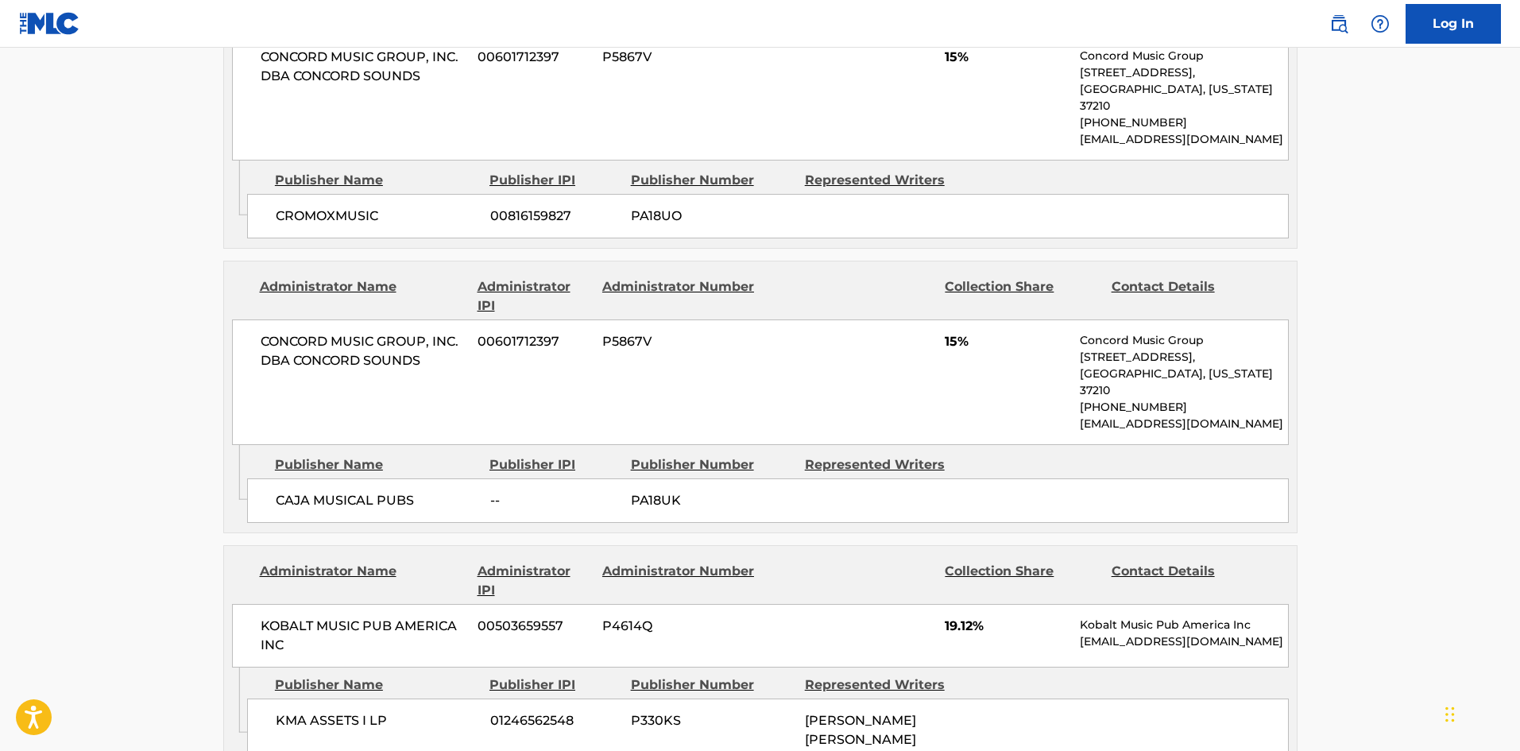
scroll to position [794, 0]
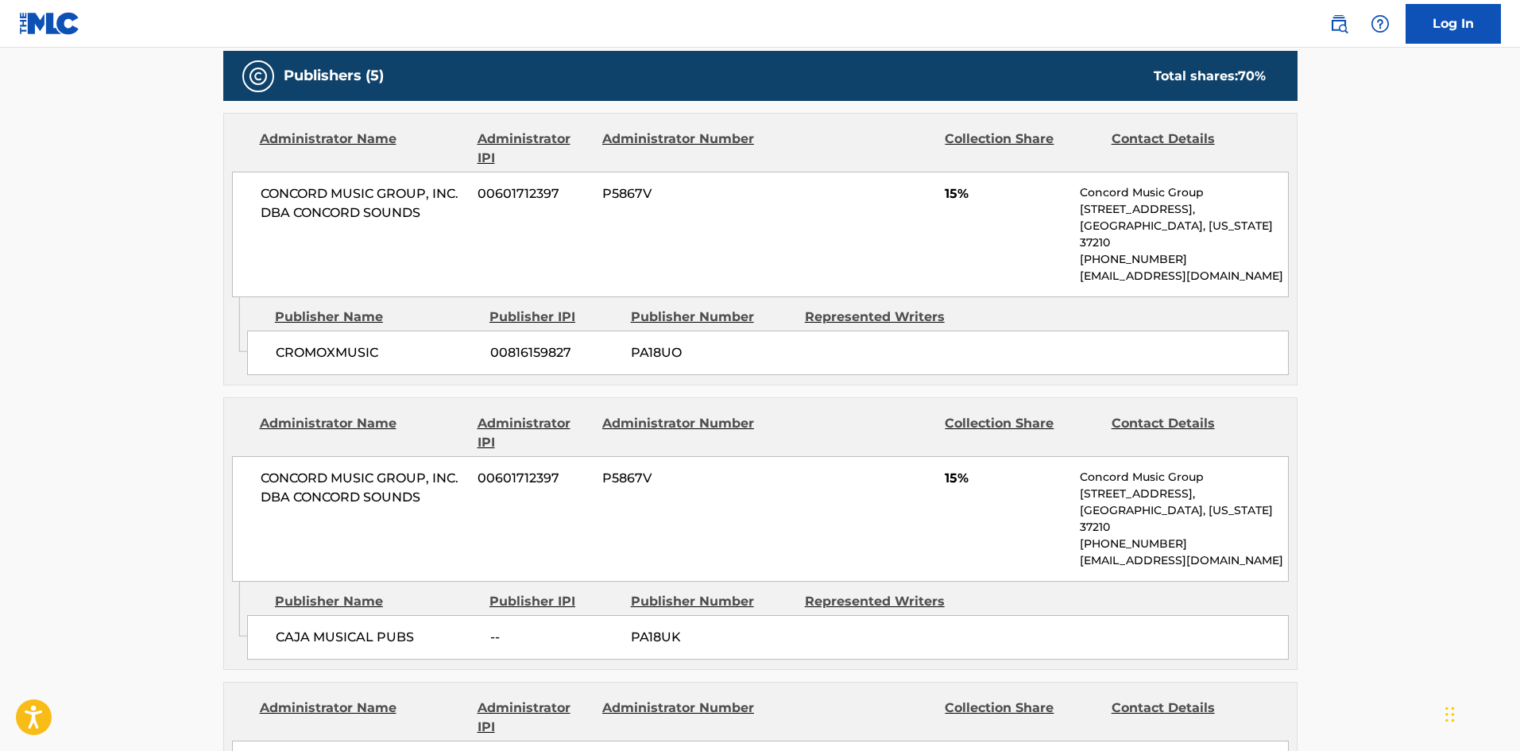
click at [319, 343] on span "CROMOXMUSIC" at bounding box center [377, 352] width 203 height 19
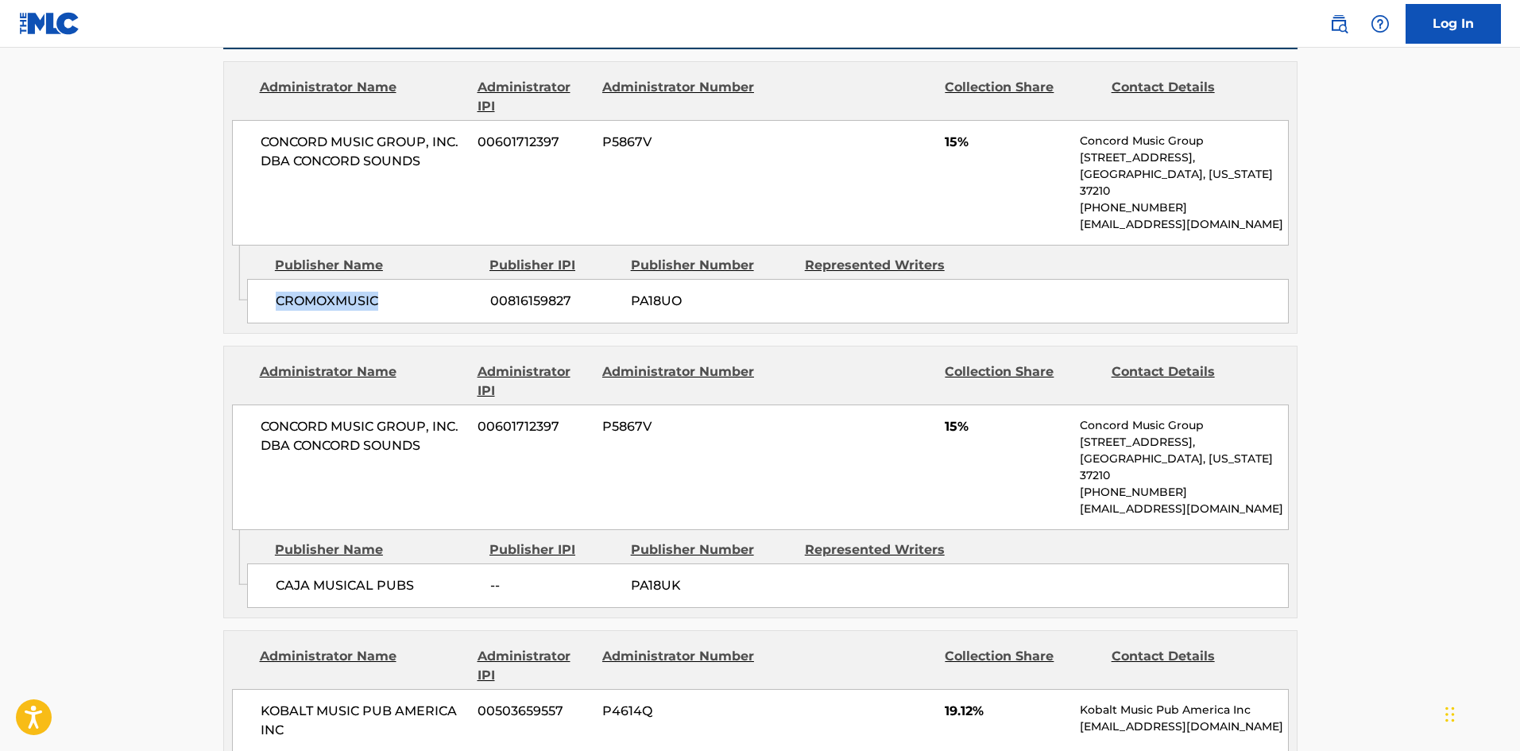
scroll to position [874, 0]
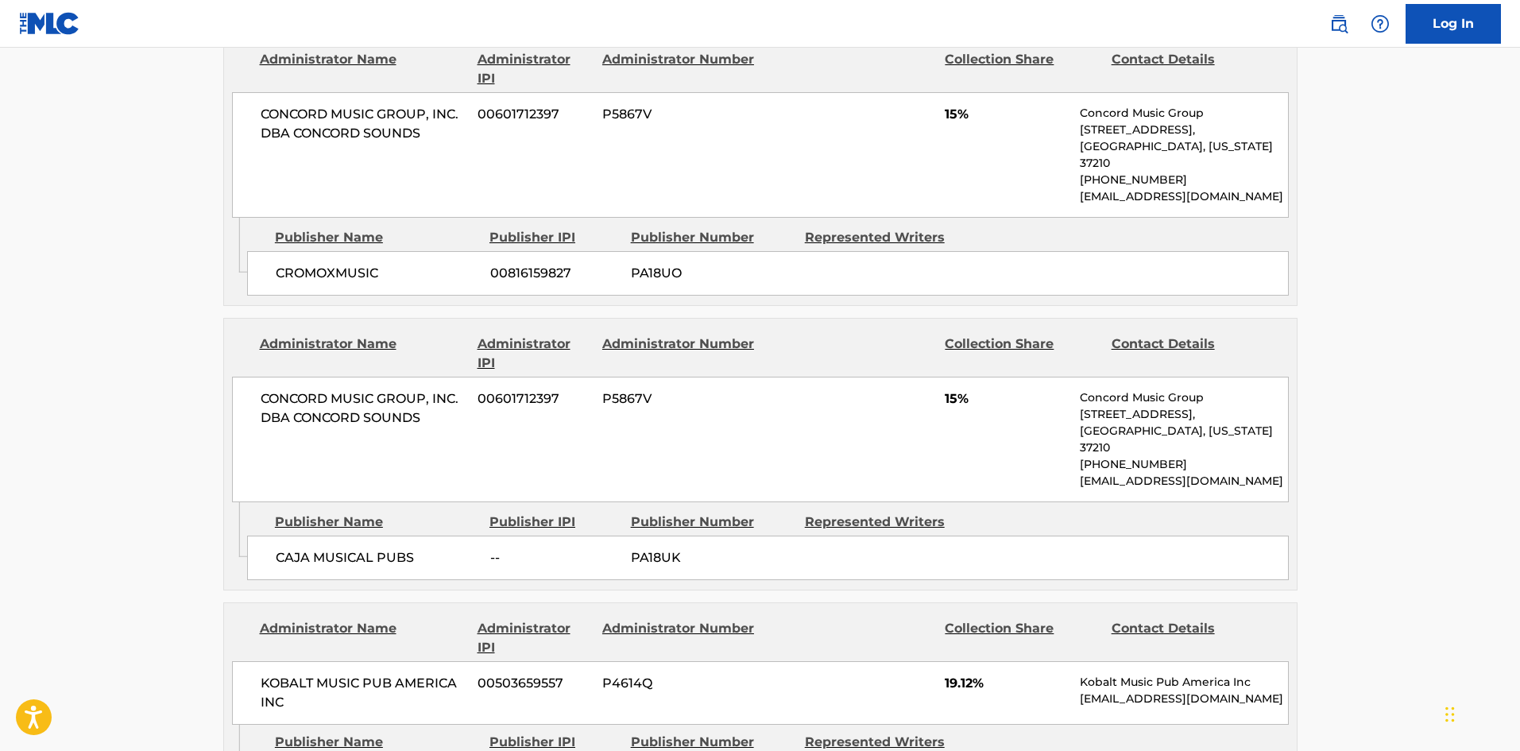
click at [284, 535] on div "CAJA MUSICAL PUBS -- PA18UK" at bounding box center [767, 557] width 1041 height 44
drag, startPoint x: 284, startPoint y: 513, endPoint x: 368, endPoint y: 535, distance: 86.1
click at [368, 535] on div "CAJA MUSICAL PUBS -- PA18UK" at bounding box center [767, 557] width 1041 height 44
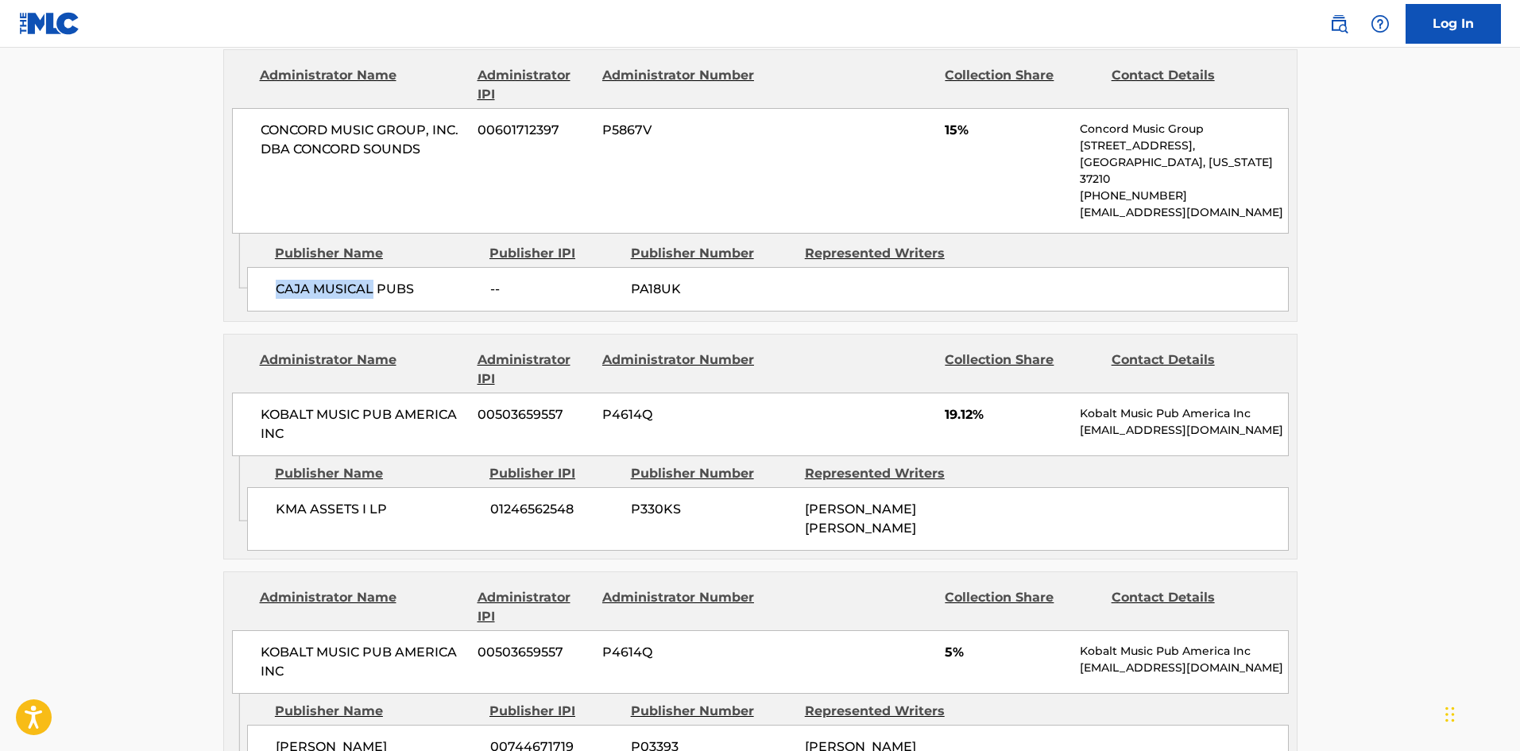
scroll to position [1192, 0]
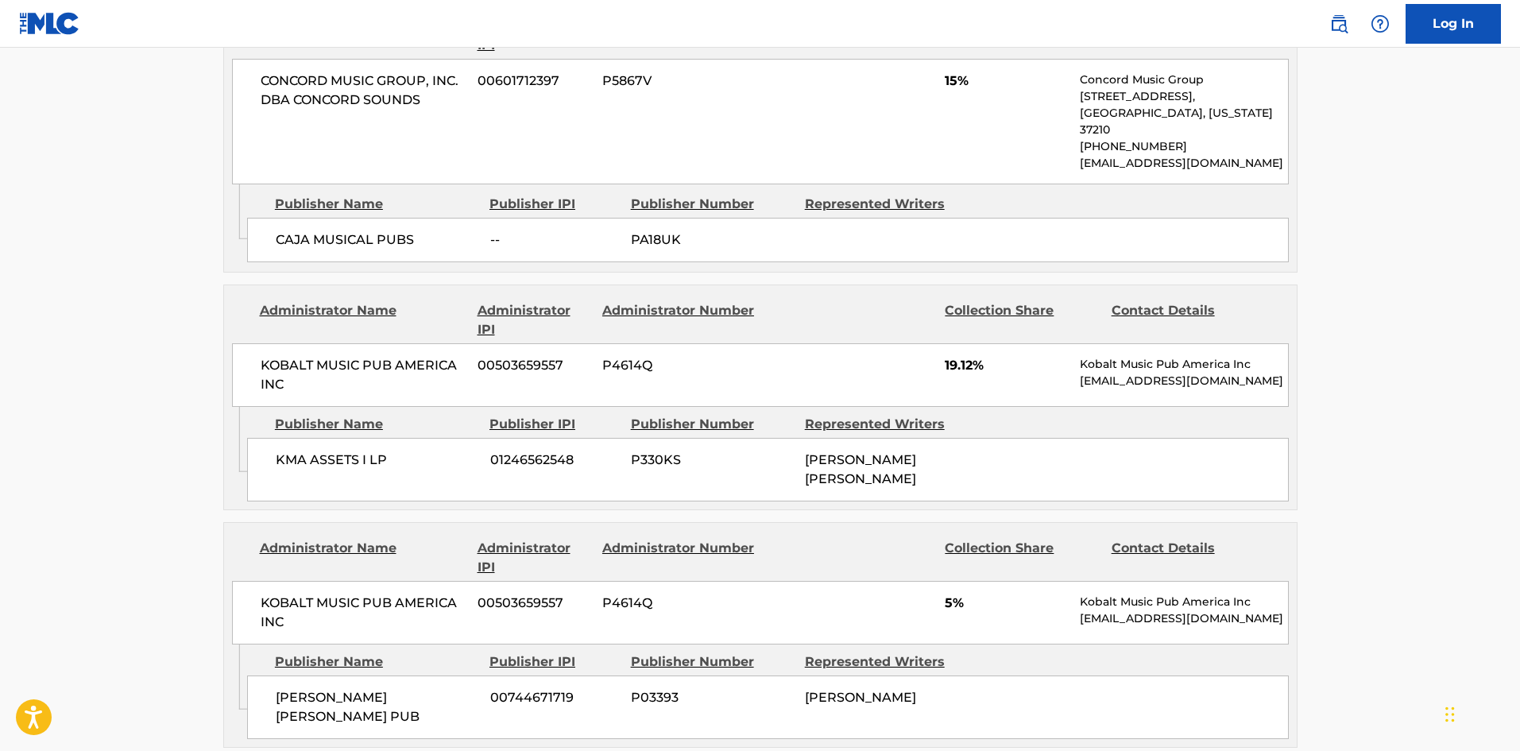
click at [294, 438] on div "KMA ASSETS I LP 01246562548 P330KS [PERSON_NAME] [PERSON_NAME]" at bounding box center [767, 470] width 1041 height 64
drag, startPoint x: 294, startPoint y: 438, endPoint x: 342, endPoint y: 431, distance: 48.1
click at [342, 438] on div "KMA ASSETS I LP 01246562548 P330KS [PERSON_NAME] [PERSON_NAME]" at bounding box center [767, 470] width 1041 height 64
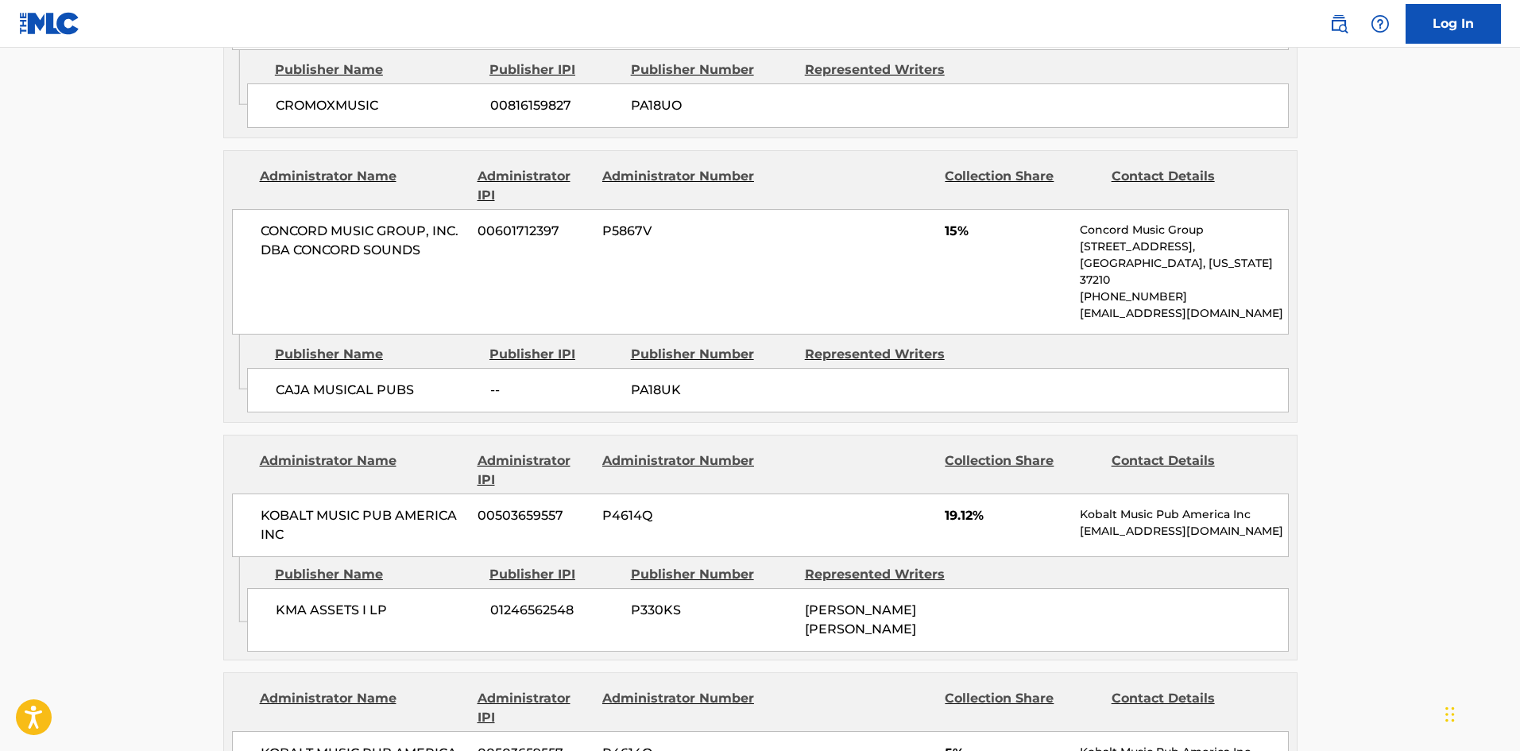
scroll to position [1033, 0]
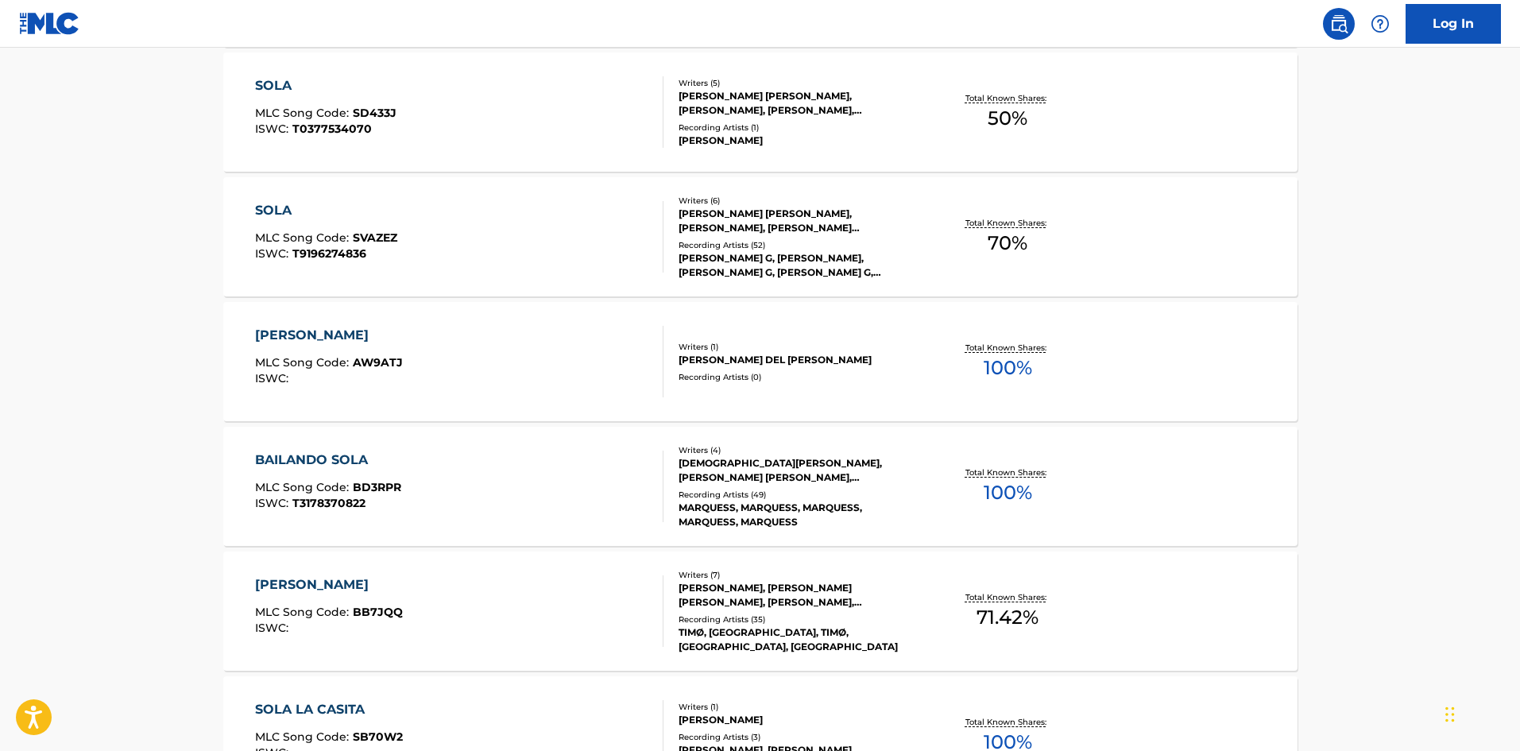
click at [377, 180] on div "SOLA MLC Song Code : SVAZEZ ISWC : T9196274836 Writers ( 6 ) [PERSON_NAME] [PER…" at bounding box center [760, 236] width 1074 height 119
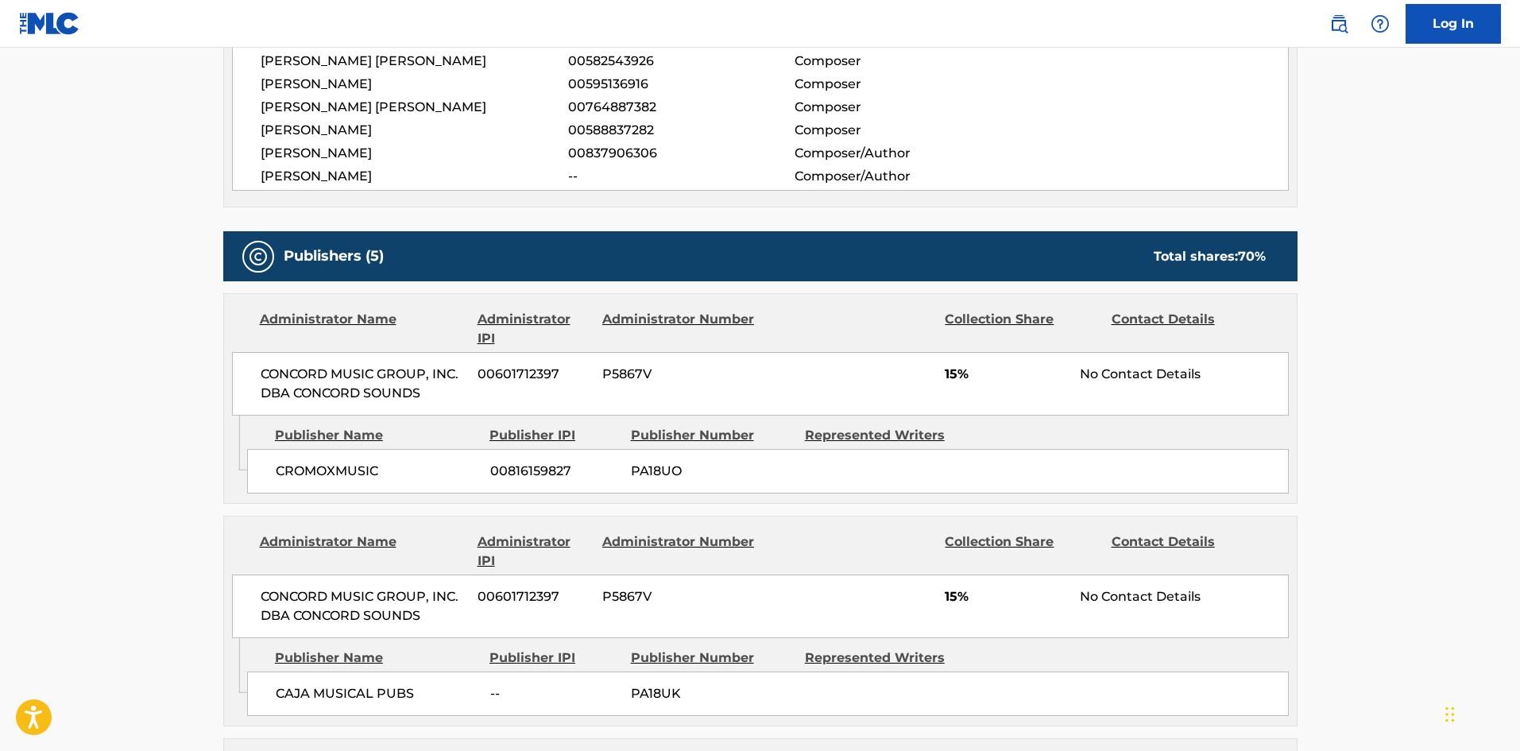
scroll to position [794, 0]
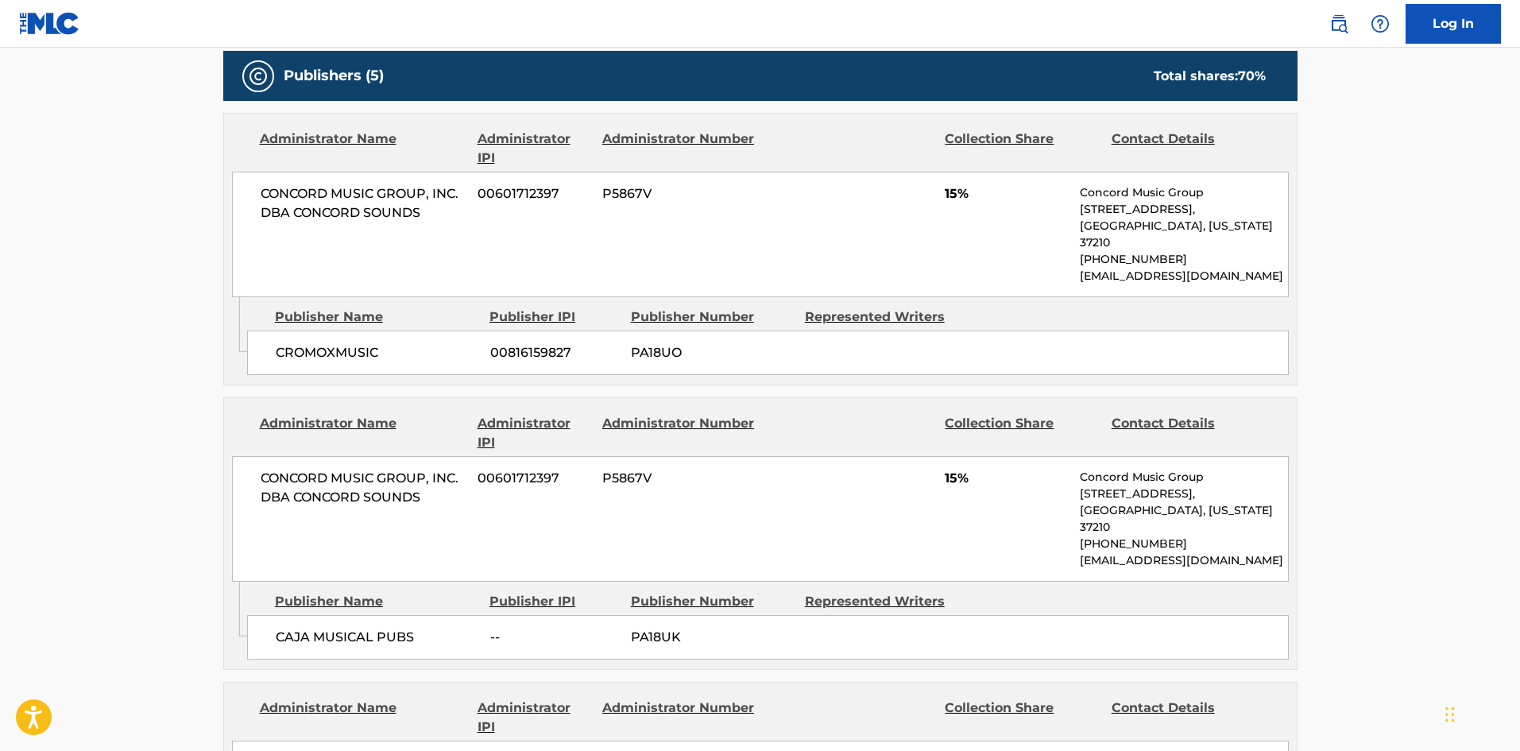
click at [288, 628] on span "CAJA MUSICAL PUBS" at bounding box center [377, 637] width 203 height 19
drag, startPoint x: 288, startPoint y: 611, endPoint x: 376, endPoint y: 608, distance: 87.4
click at [376, 628] on span "CAJA MUSICAL PUBS" at bounding box center [377, 637] width 203 height 19
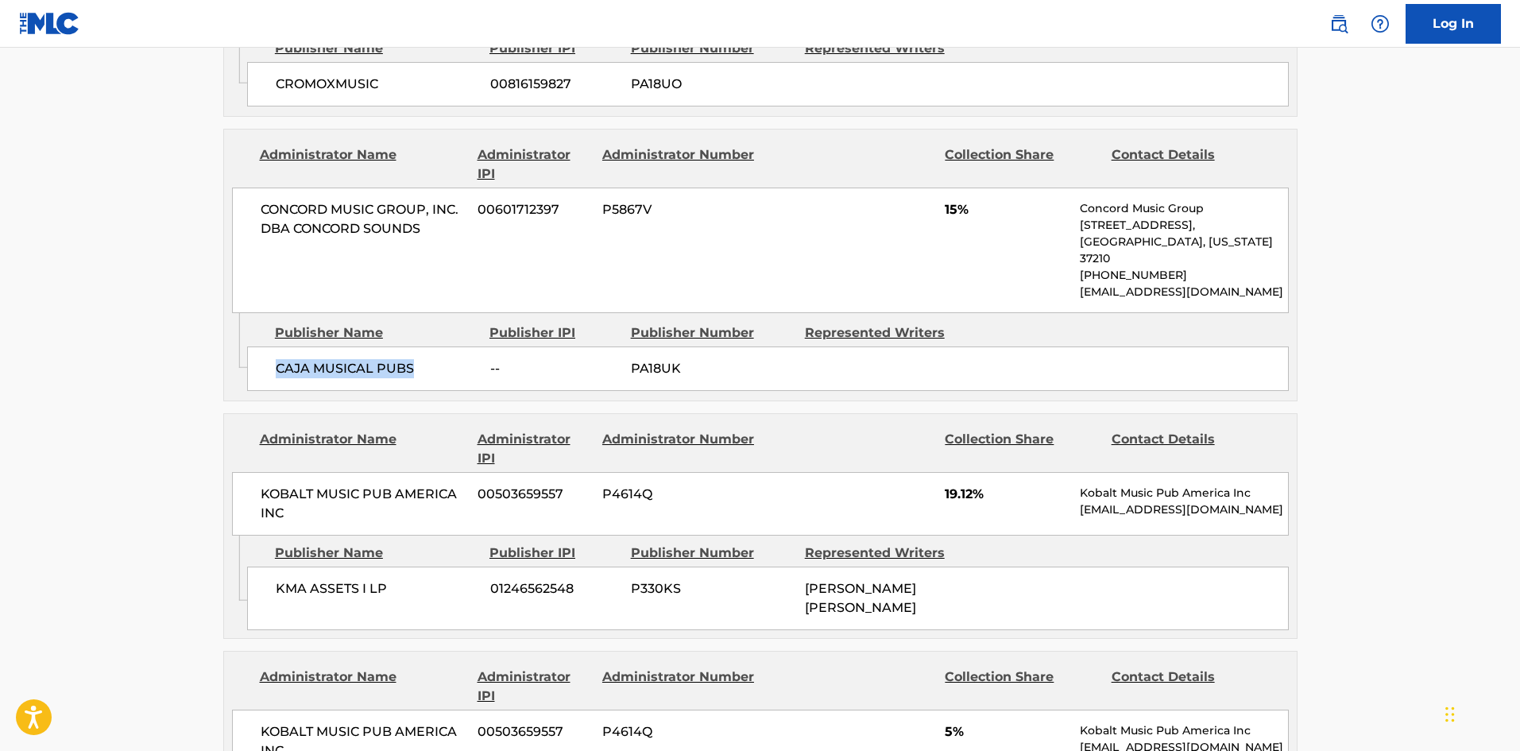
scroll to position [1112, 0]
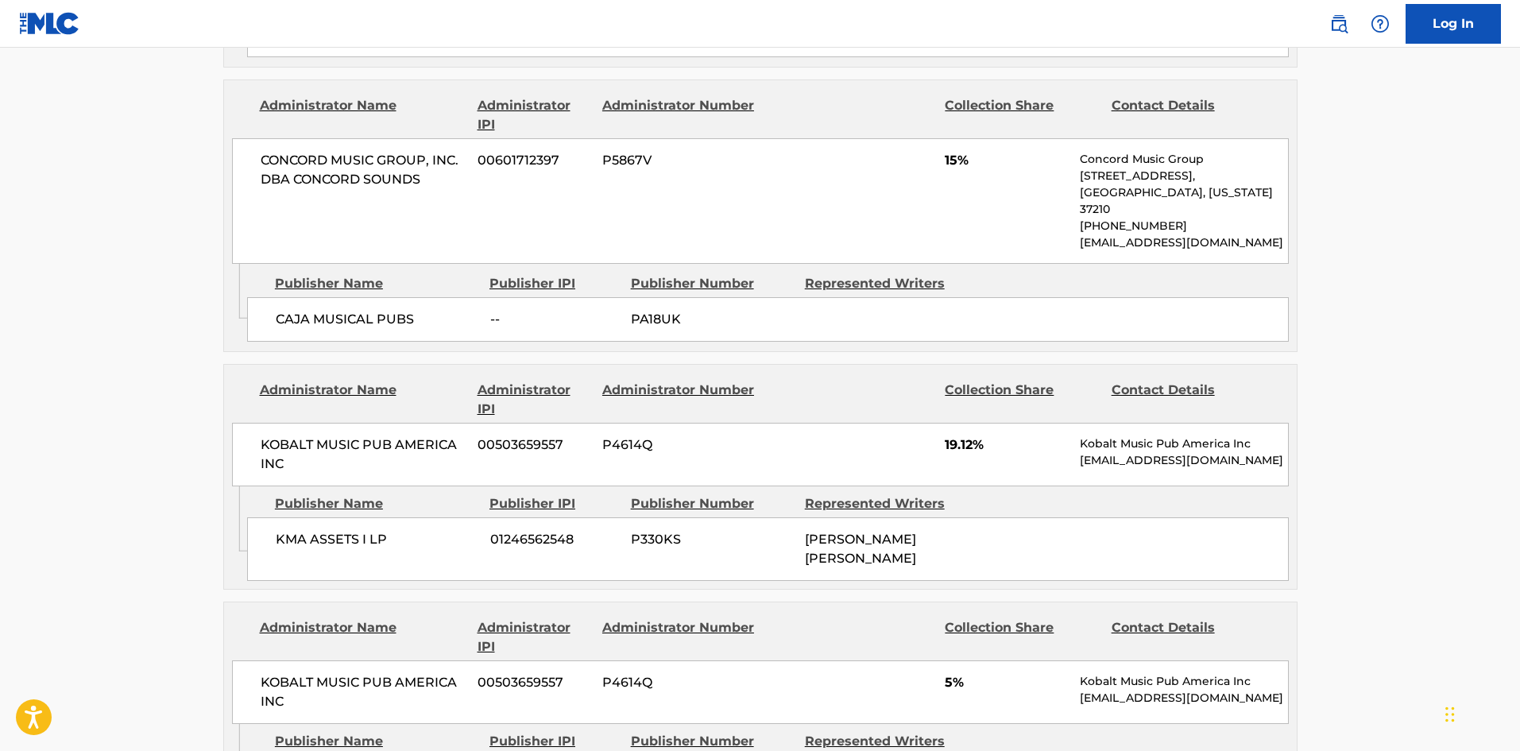
click at [290, 530] on span "KMA ASSETS I LP" at bounding box center [377, 539] width 203 height 19
drag, startPoint x: 290, startPoint y: 512, endPoint x: 381, endPoint y: 508, distance: 91.4
click at [381, 530] on span "KMA ASSETS I LP" at bounding box center [377, 539] width 203 height 19
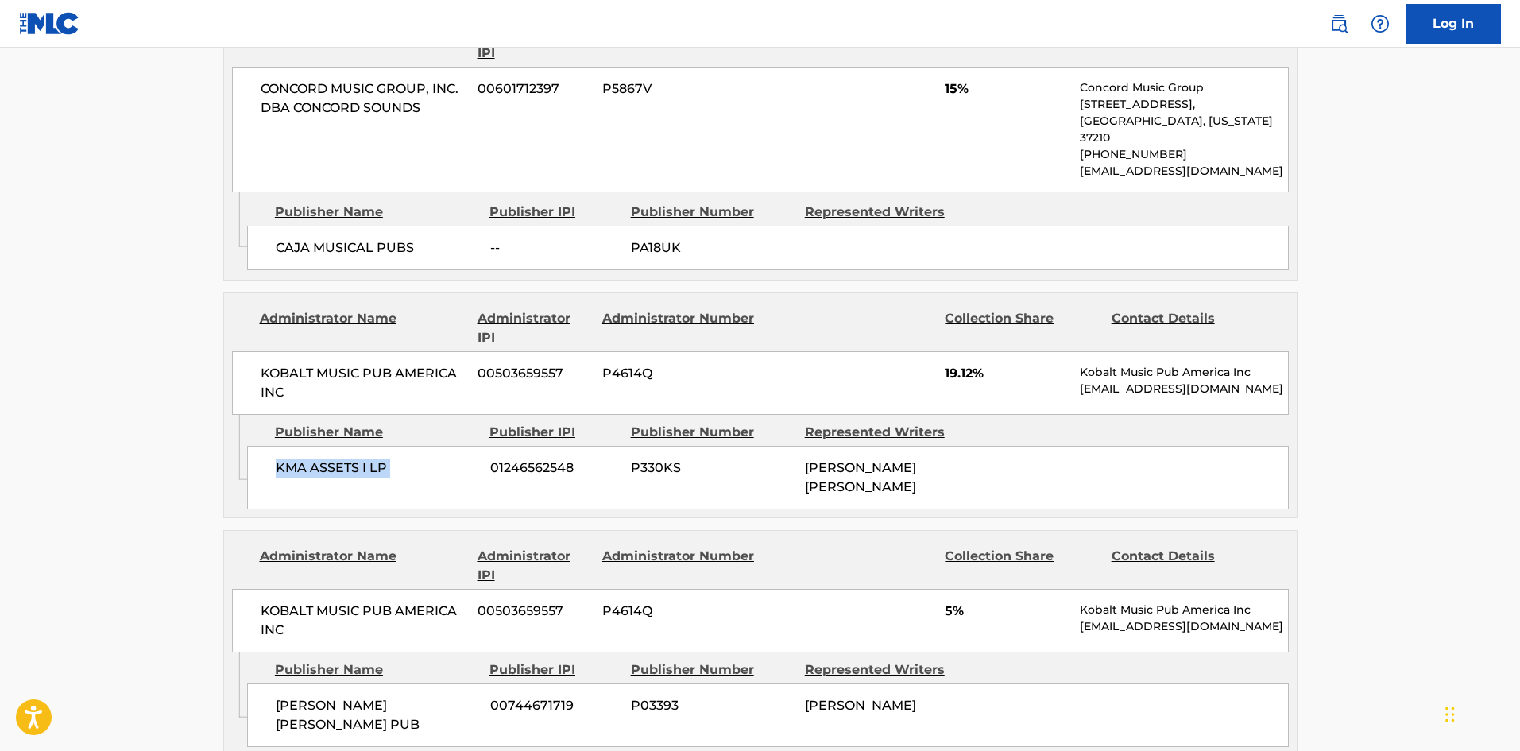
scroll to position [1271, 0]
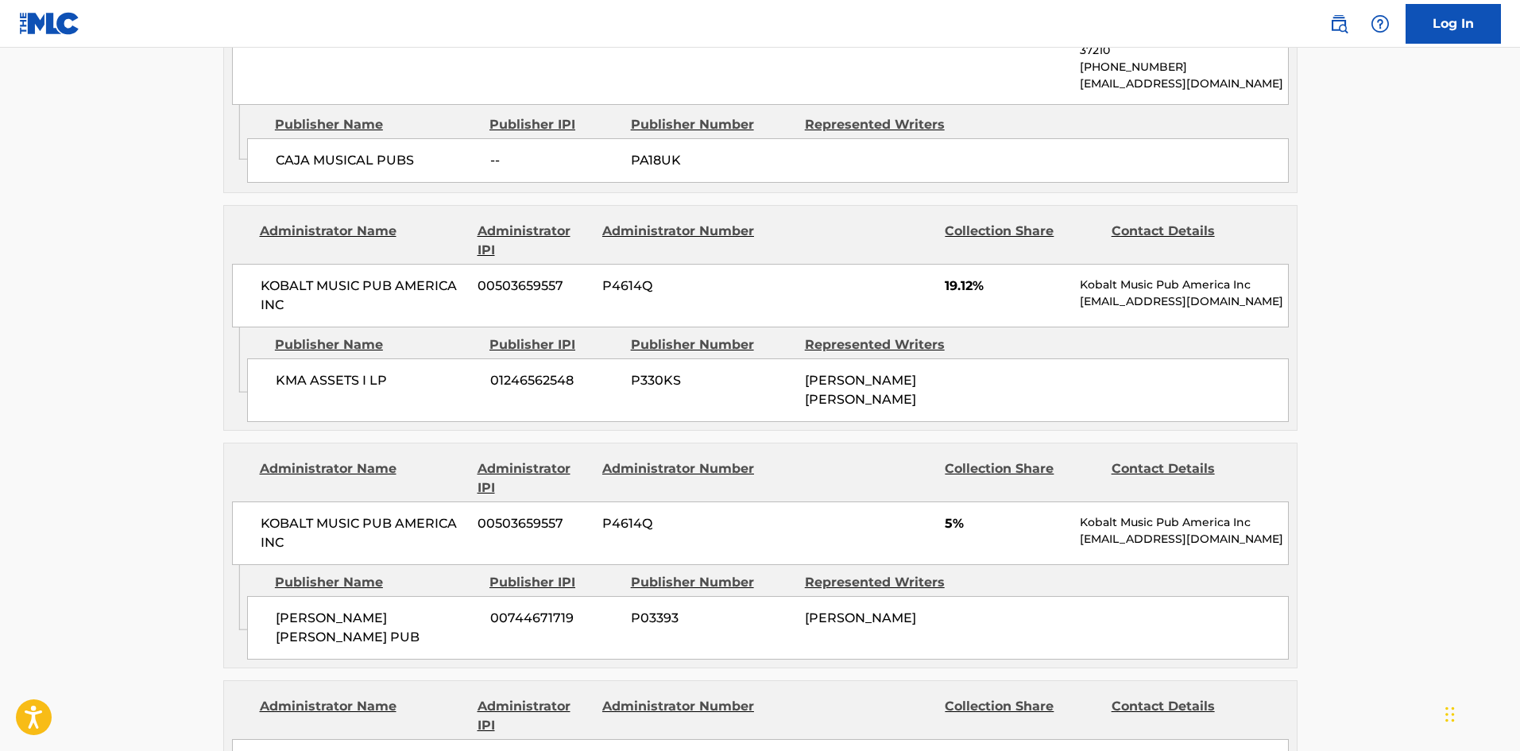
click at [264, 596] on div "[PERSON_NAME] [PERSON_NAME] PUB 00744671719 P03393 [PERSON_NAME]" at bounding box center [767, 628] width 1041 height 64
drag, startPoint x: 264, startPoint y: 582, endPoint x: 404, endPoint y: 585, distance: 139.8
click at [404, 596] on div "[PERSON_NAME] [PERSON_NAME] PUB 00744671719 P03393 [PERSON_NAME]" at bounding box center [767, 628] width 1041 height 64
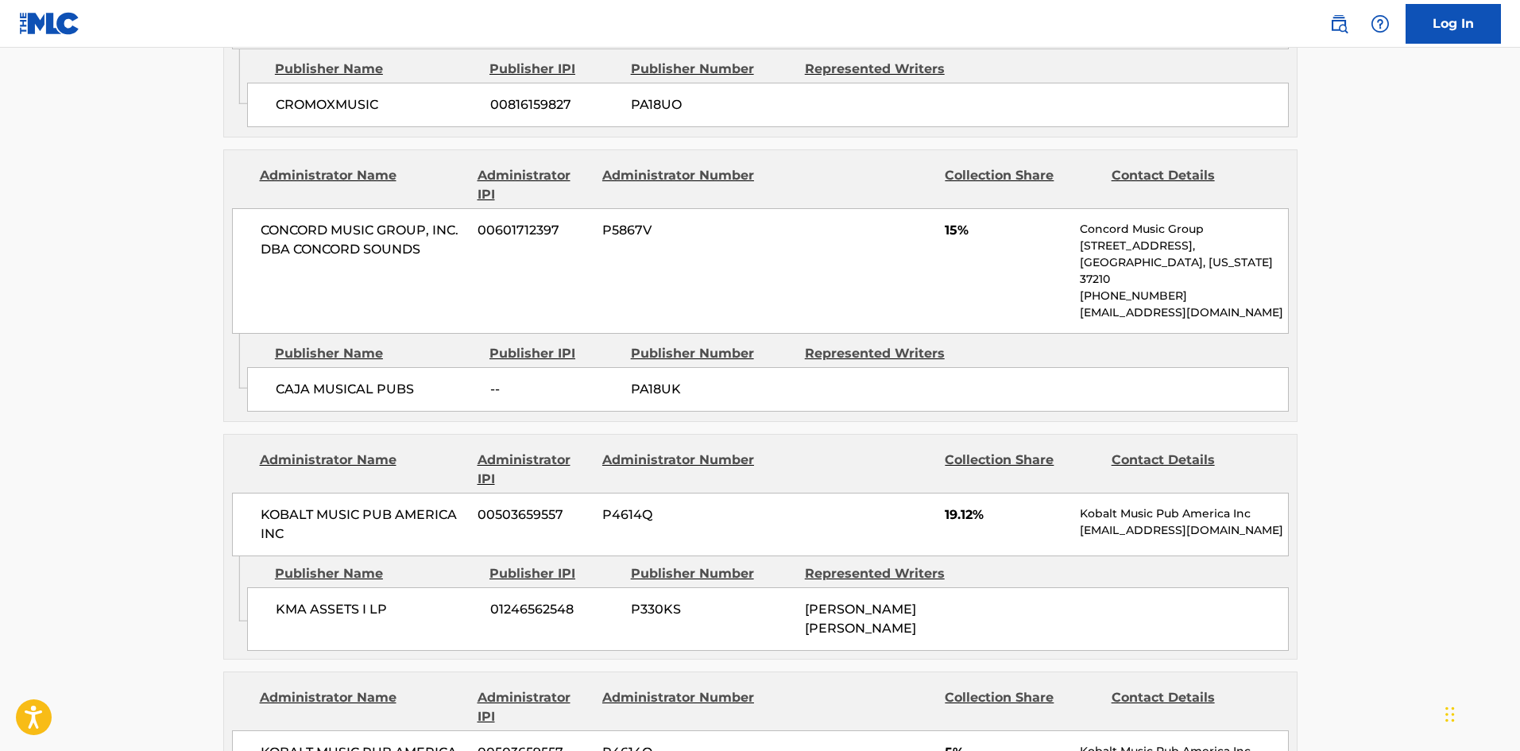
scroll to position [1033, 0]
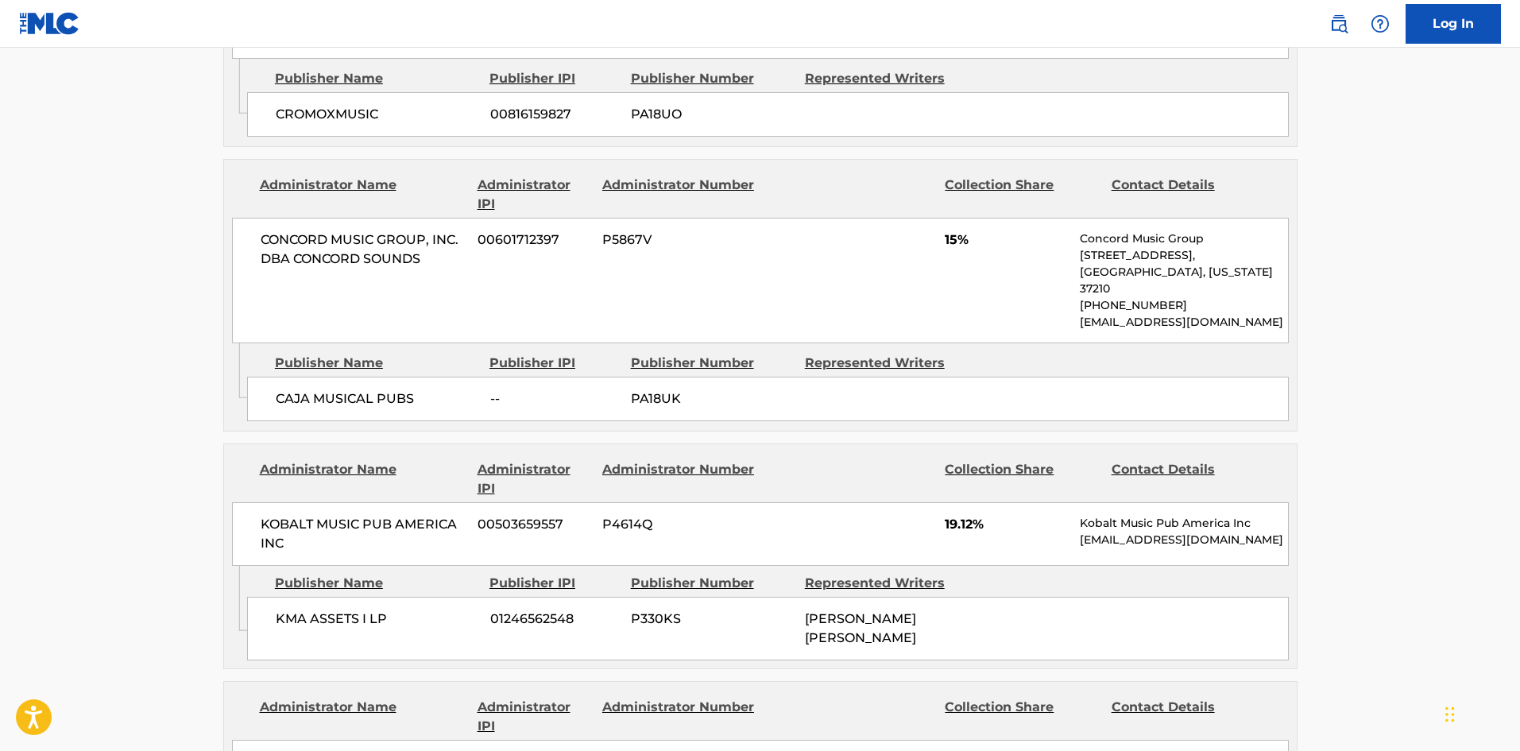
click at [264, 377] on div "CAJA MUSICAL PUBS -- PA18UK" at bounding box center [767, 399] width 1041 height 44
drag, startPoint x: 264, startPoint y: 365, endPoint x: 406, endPoint y: 365, distance: 142.2
click at [406, 377] on div "CAJA MUSICAL PUBS -- PA18UK" at bounding box center [767, 399] width 1041 height 44
click at [48, 306] on main "< Back to public search results Copy work link SOLA Work Detail Member Work Ide…" at bounding box center [760, 397] width 1520 height 2764
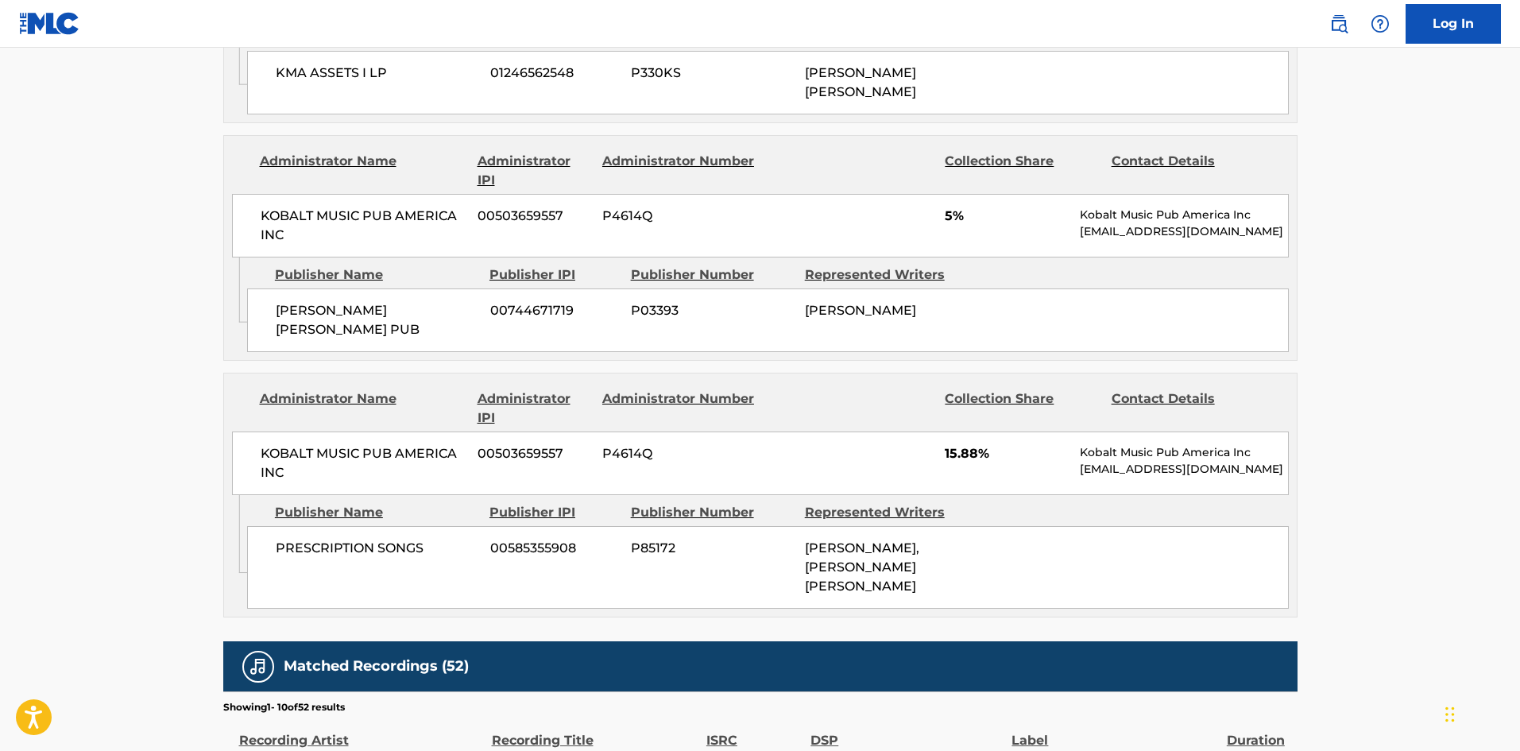
scroll to position [1589, 0]
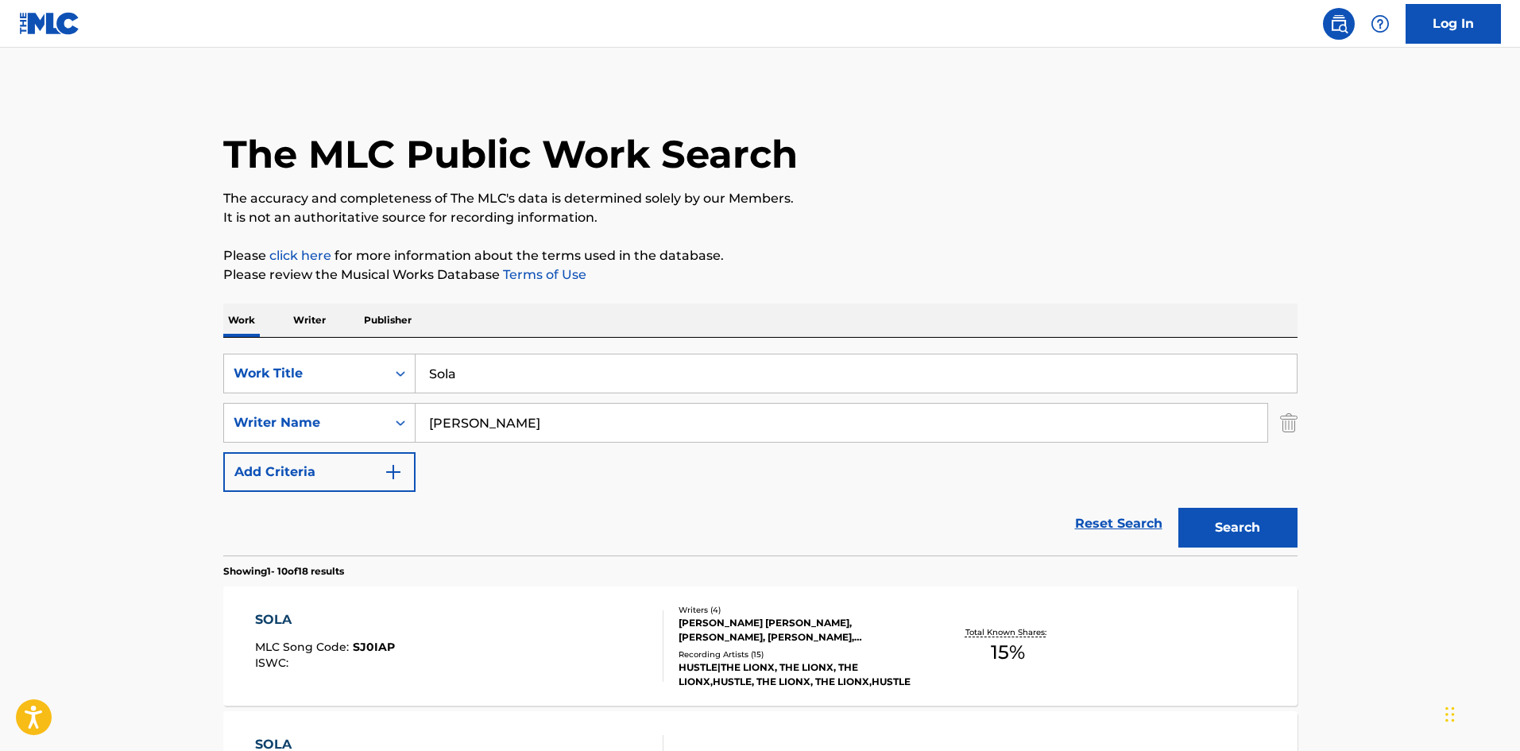
click at [570, 376] on input "Sola" at bounding box center [855, 373] width 881 height 38
paste input "Una Mas"
type input "Una Mas"
click at [1238, 526] on button "Search" at bounding box center [1237, 528] width 119 height 40
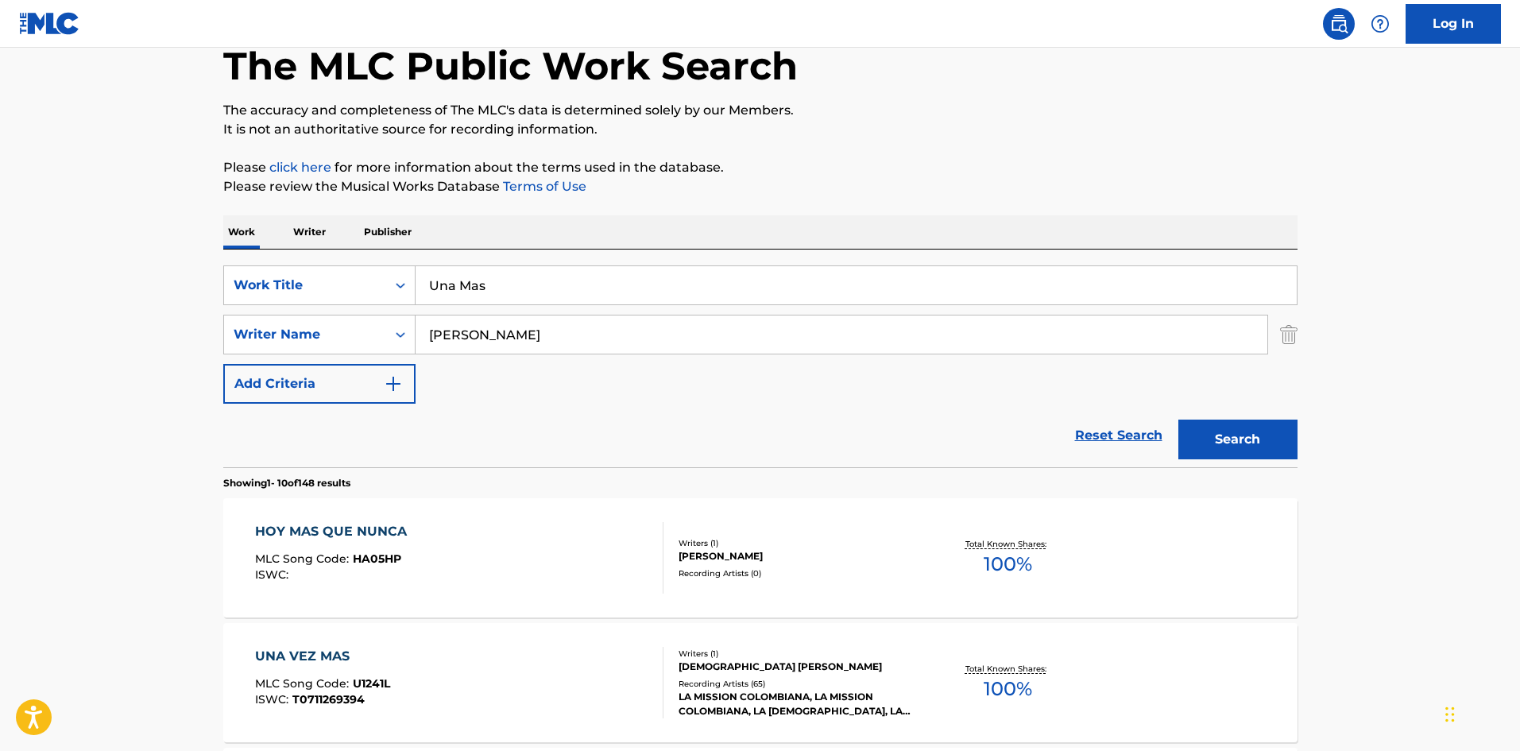
scroll to position [318, 0]
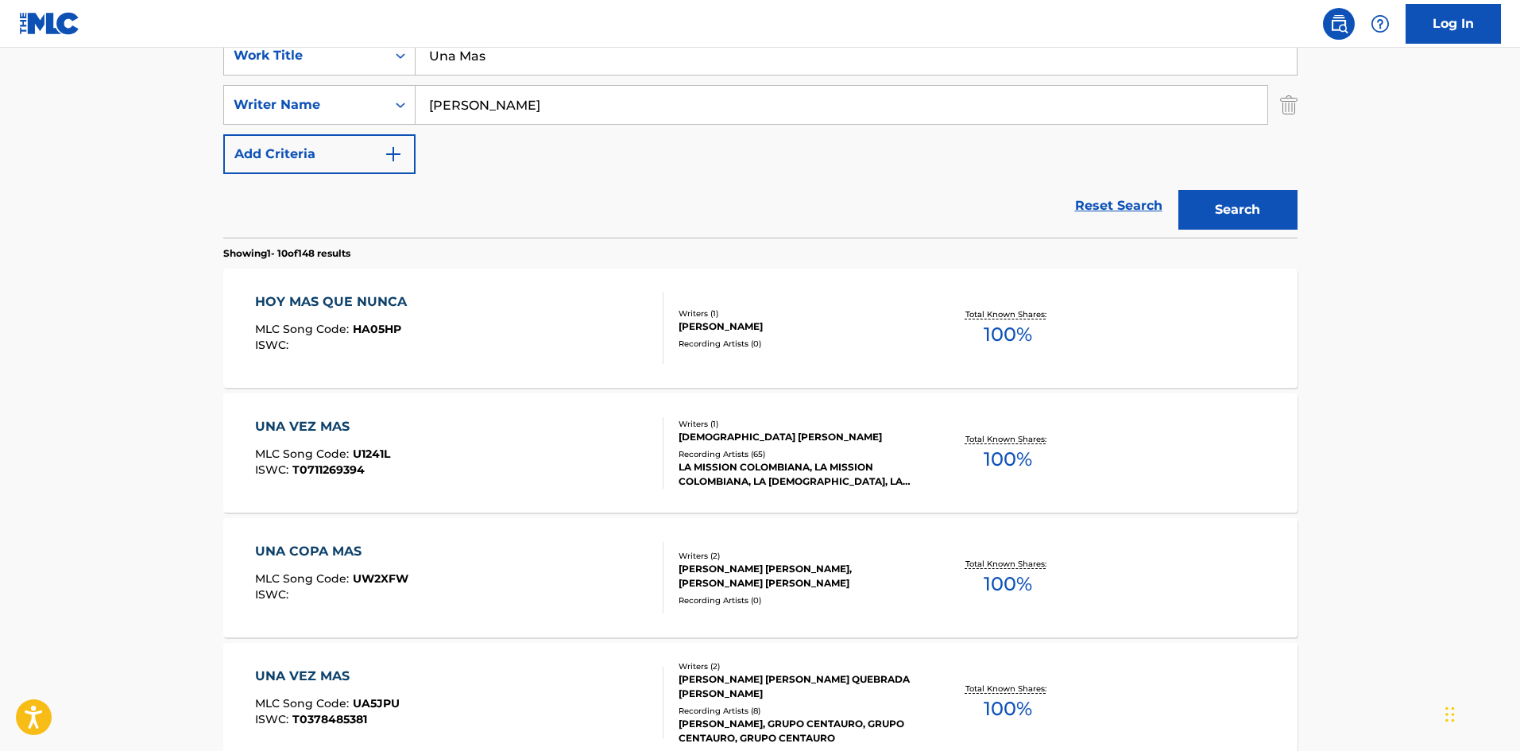
click at [576, 78] on div "SearchWithCriteriab93513a3-956f-4aa2-a108-c526acd26852 Work Title Una Mas Searc…" at bounding box center [760, 105] width 1074 height 138
click at [570, 100] on input "[PERSON_NAME]" at bounding box center [841, 105] width 852 height 38
paste input "Lorente"
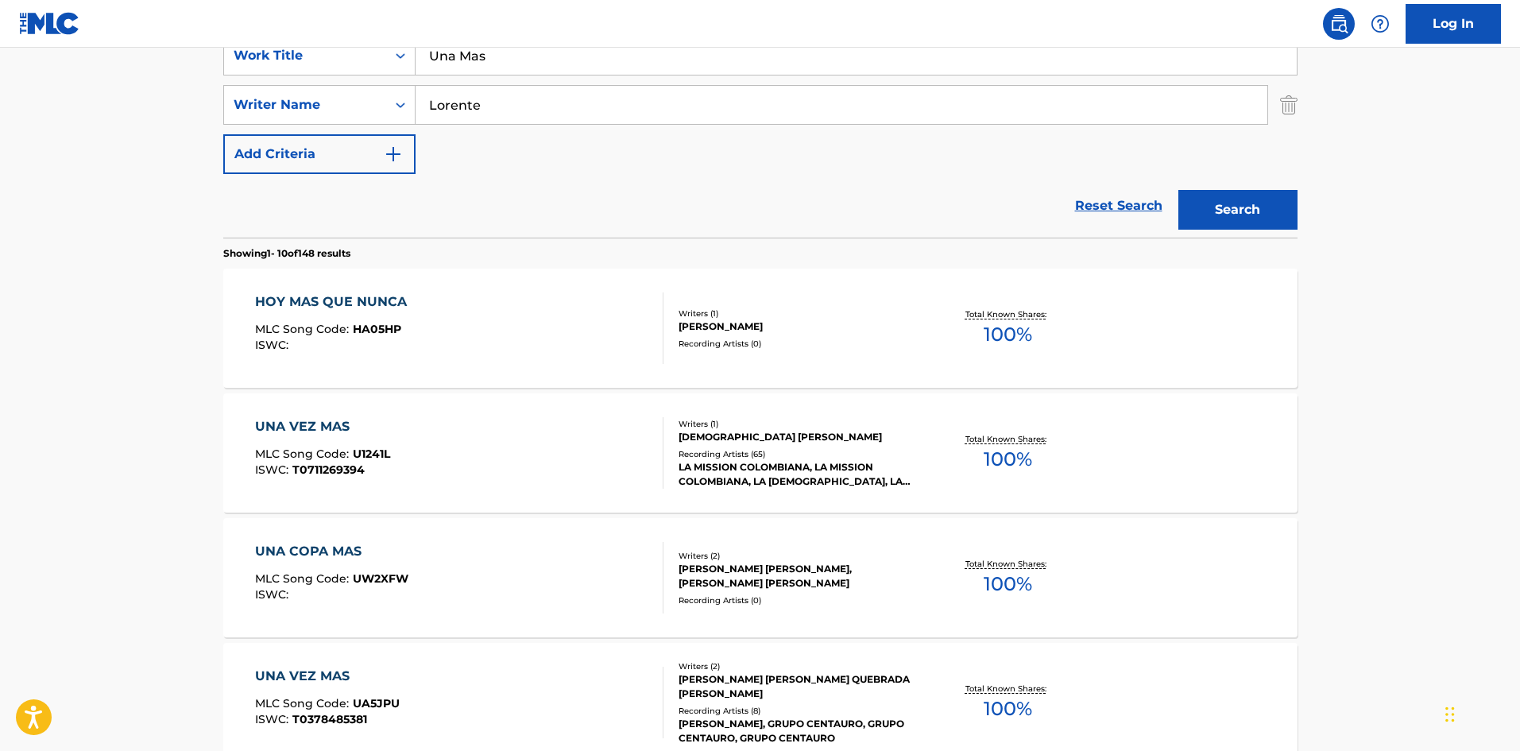
click at [1296, 208] on button "Search" at bounding box center [1237, 210] width 119 height 40
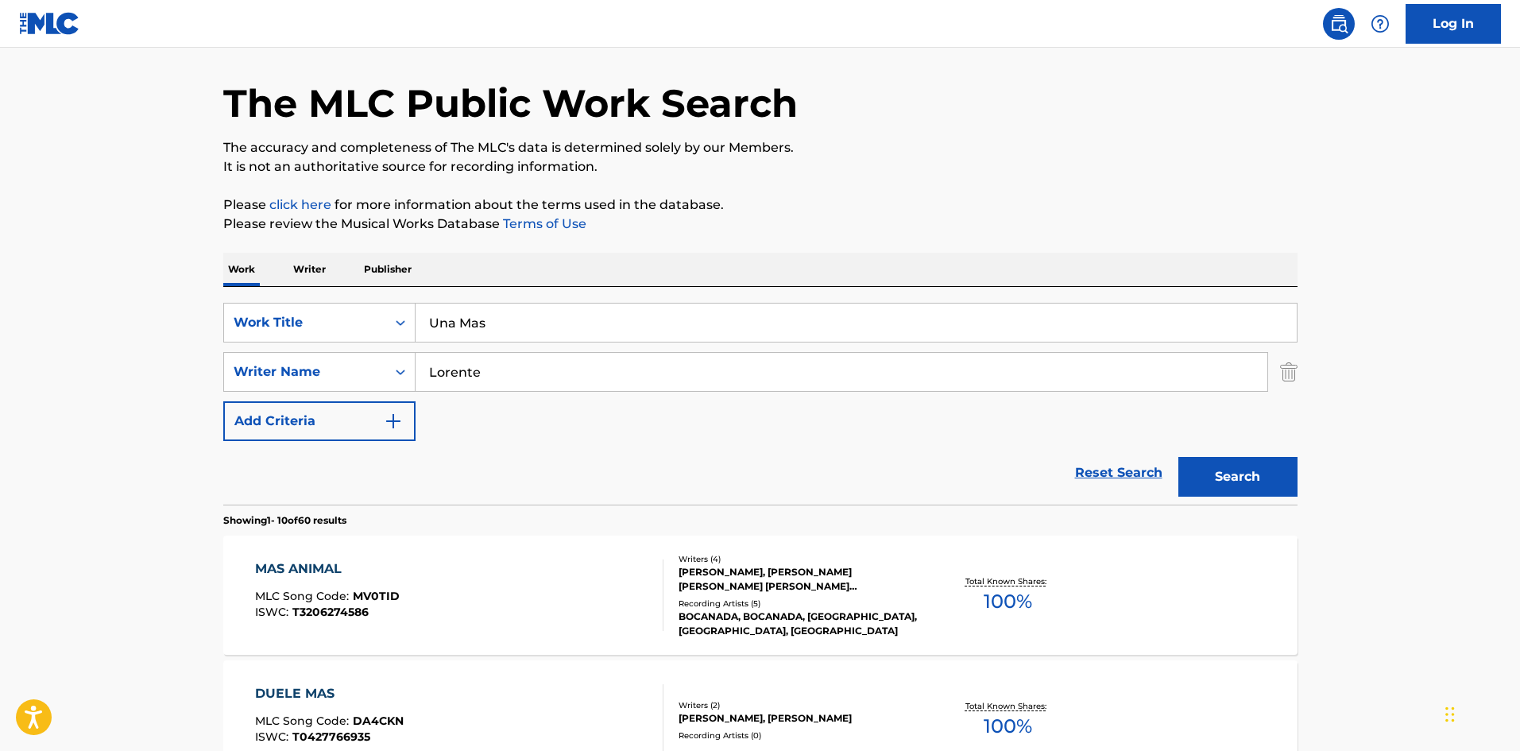
scroll to position [238, 0]
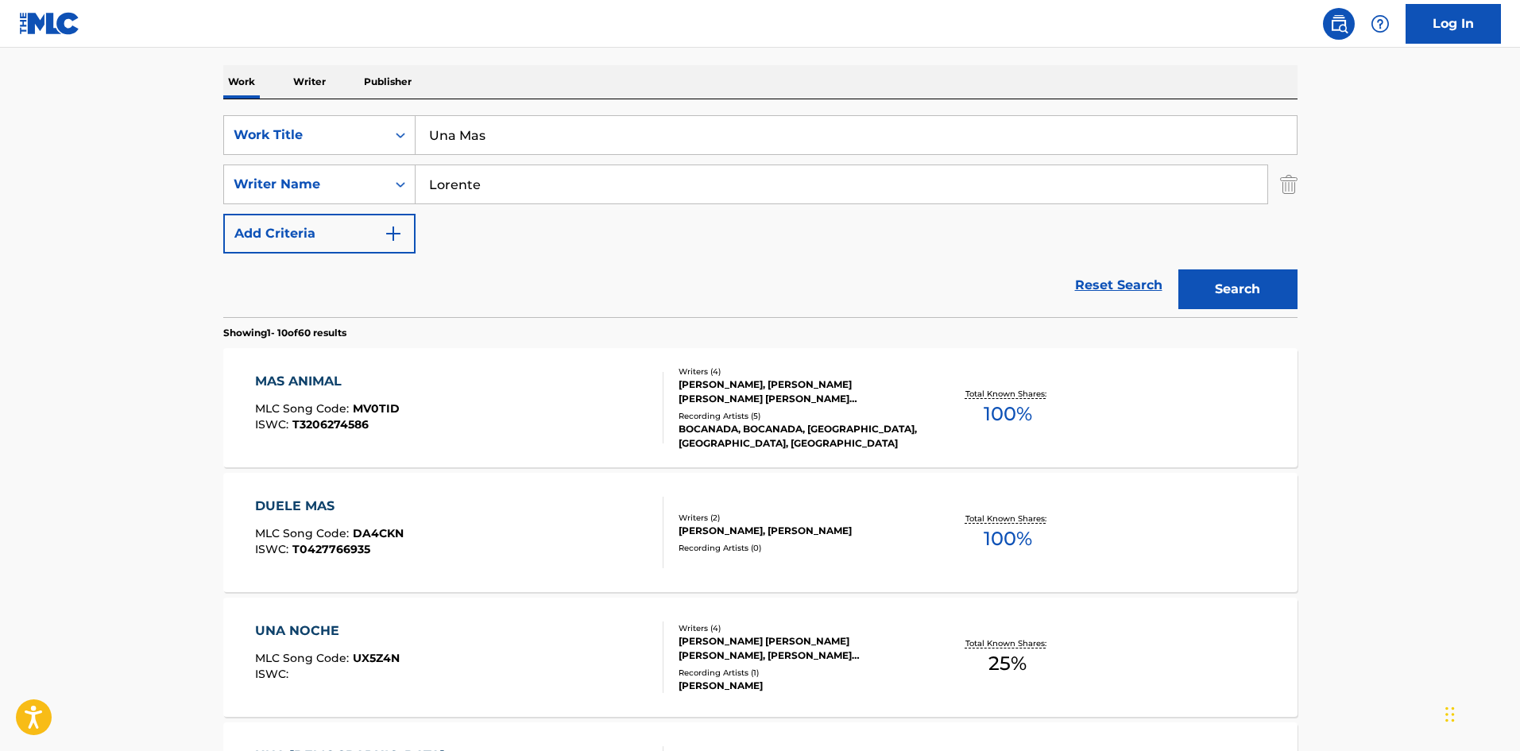
click at [573, 160] on div "SearchWithCriteriab93513a3-956f-4aa2-a108-c526acd26852 Work Title Una Mas Searc…" at bounding box center [760, 184] width 1074 height 138
click at [573, 173] on input "Lorente" at bounding box center [841, 184] width 852 height 38
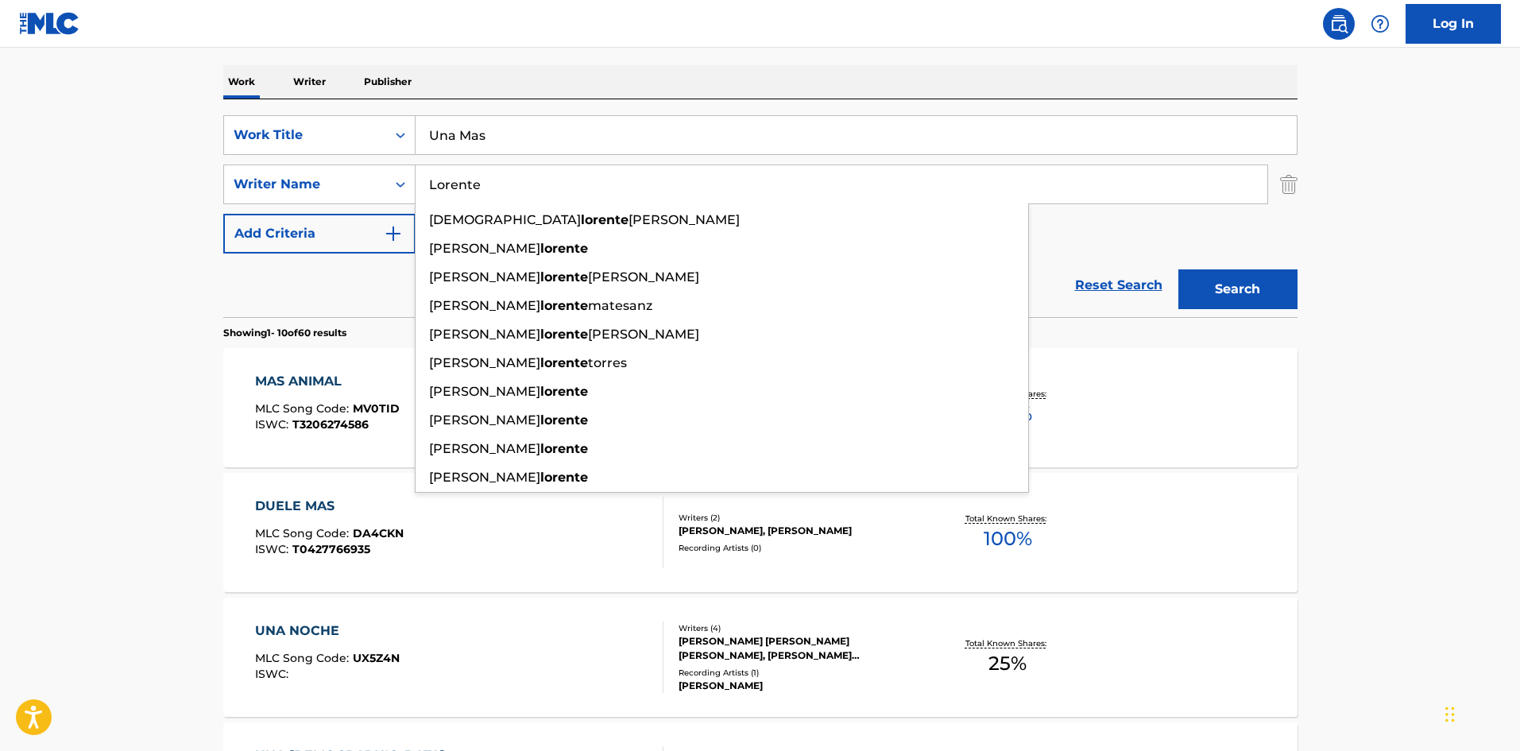
click at [573, 173] on input "Lorente" at bounding box center [841, 184] width 852 height 38
paste input "[PERSON_NAME]"
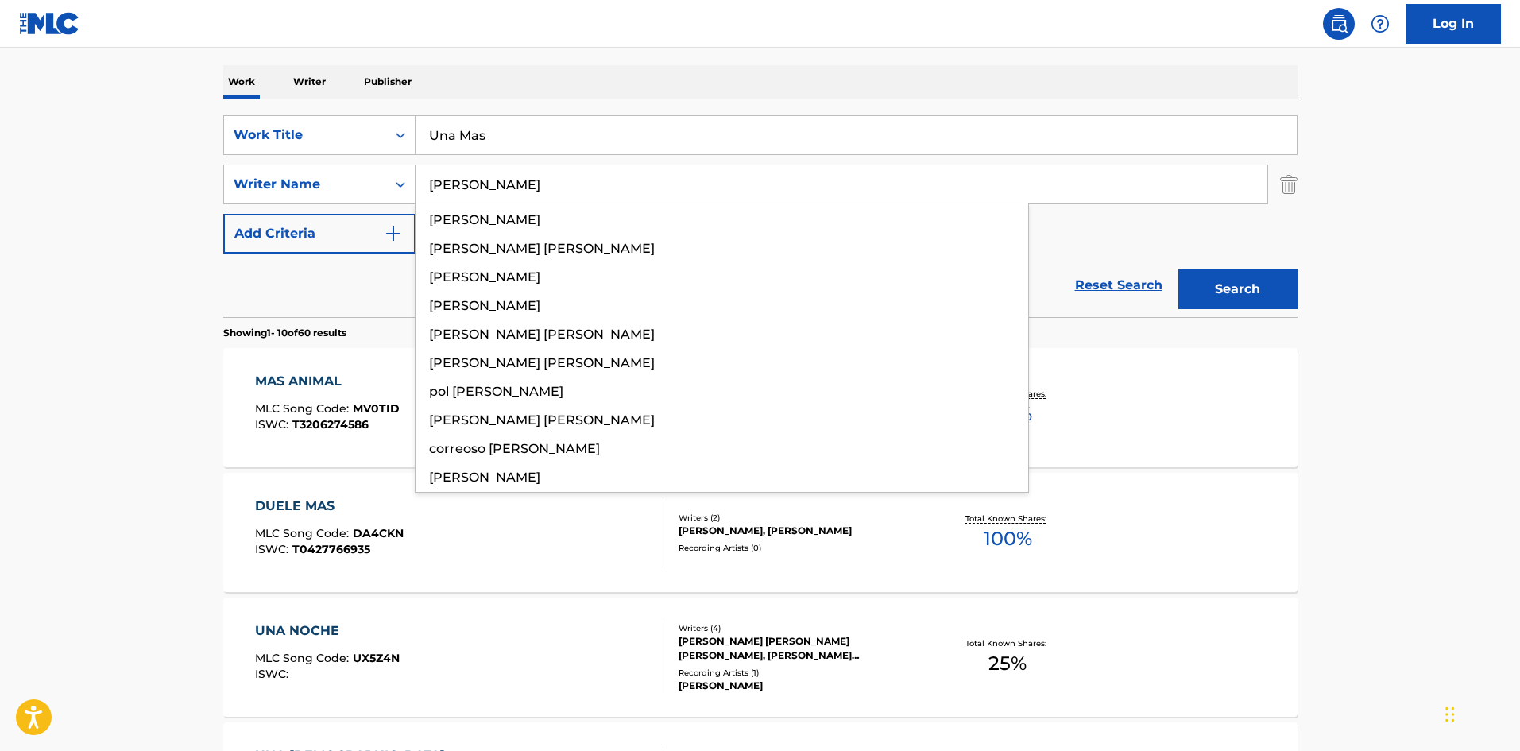
type input "[PERSON_NAME]"
click at [1288, 271] on button "Search" at bounding box center [1237, 289] width 119 height 40
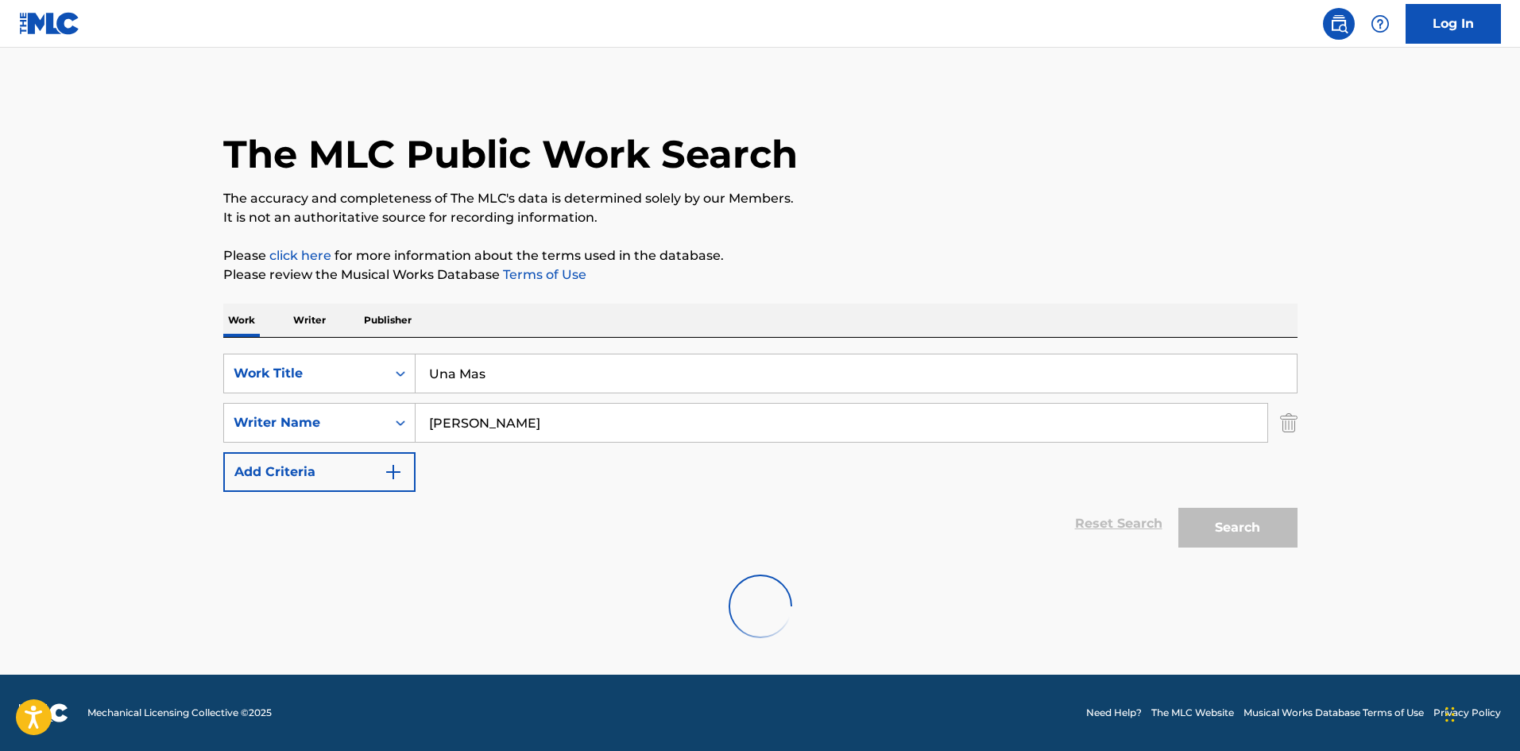
scroll to position [0, 0]
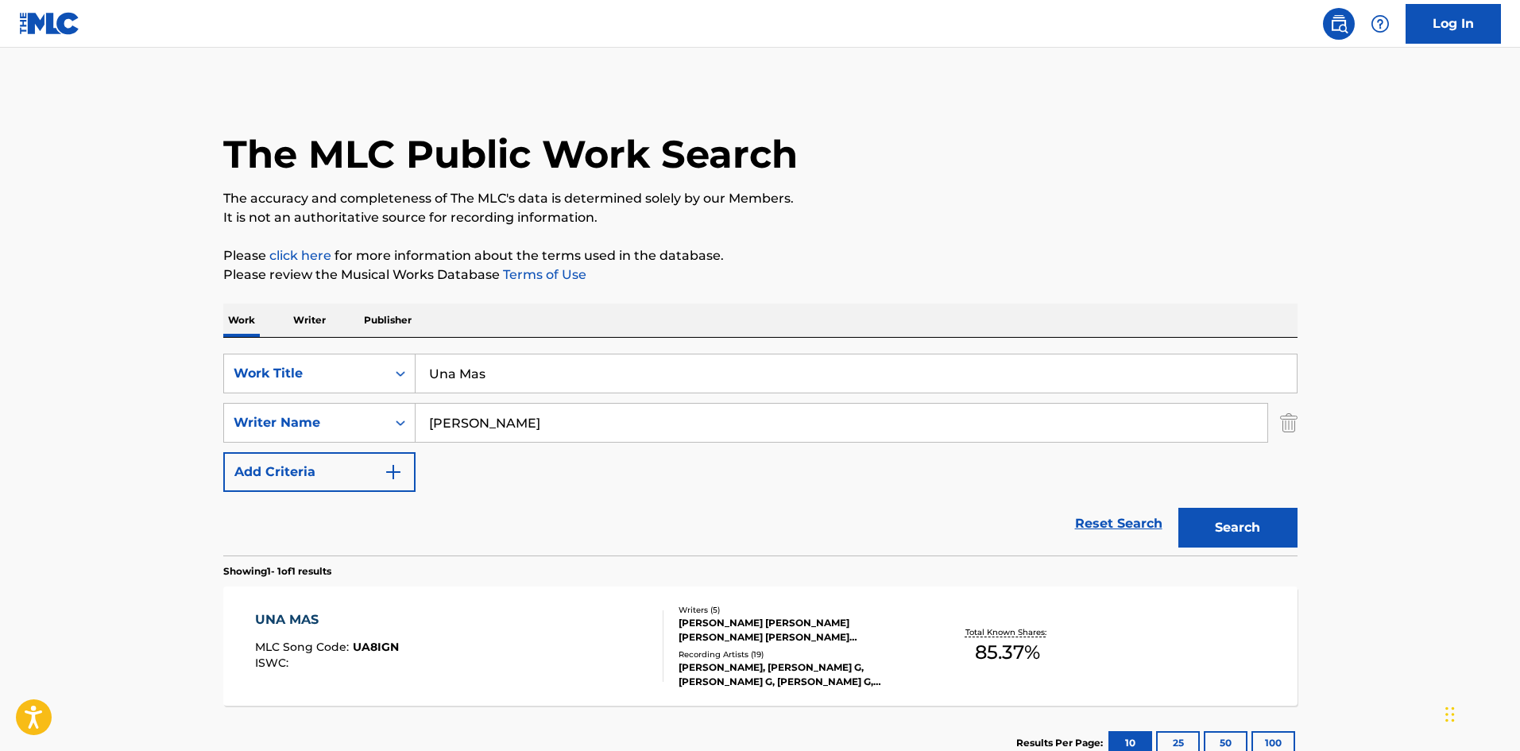
click at [377, 643] on span "UA8IGN" at bounding box center [376, 646] width 46 height 14
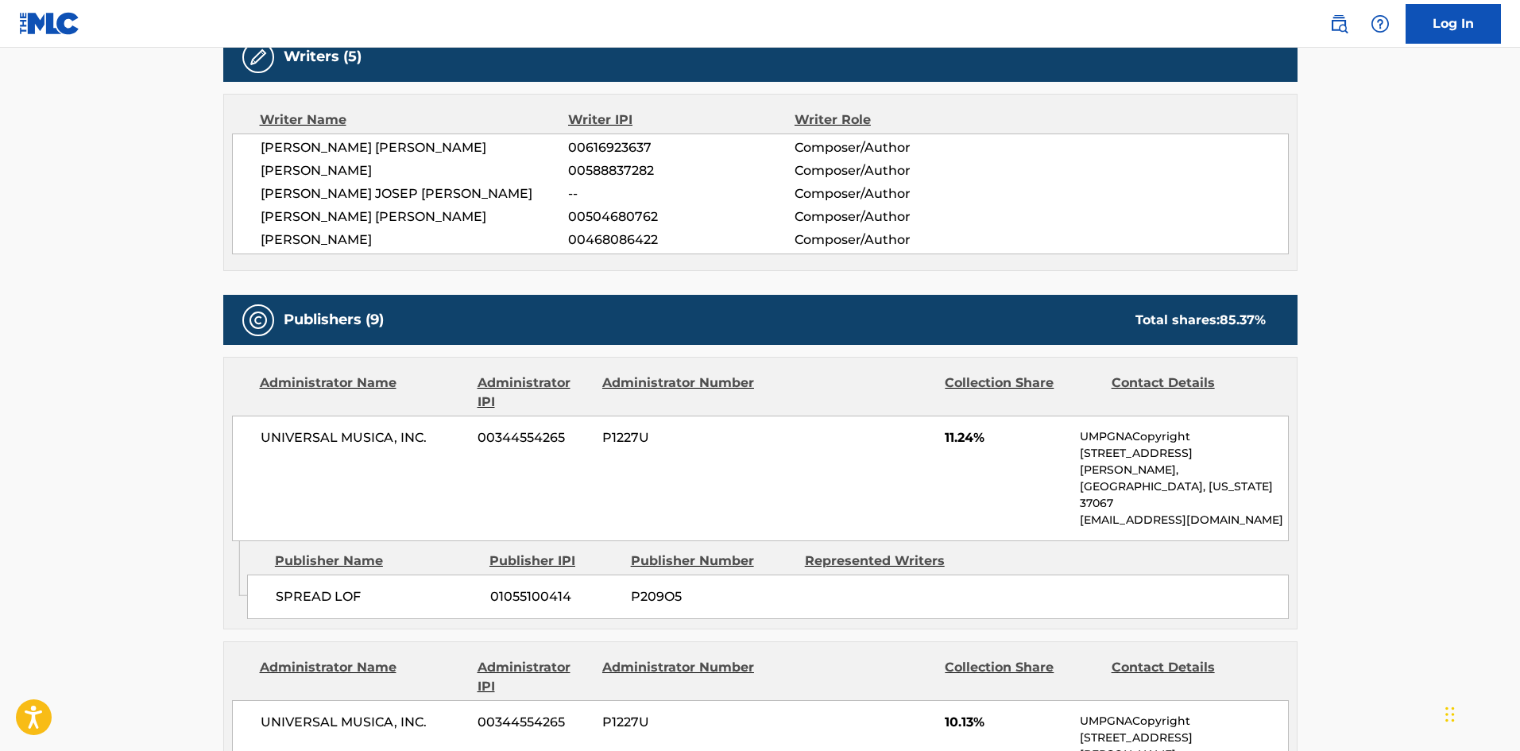
scroll to position [556, 0]
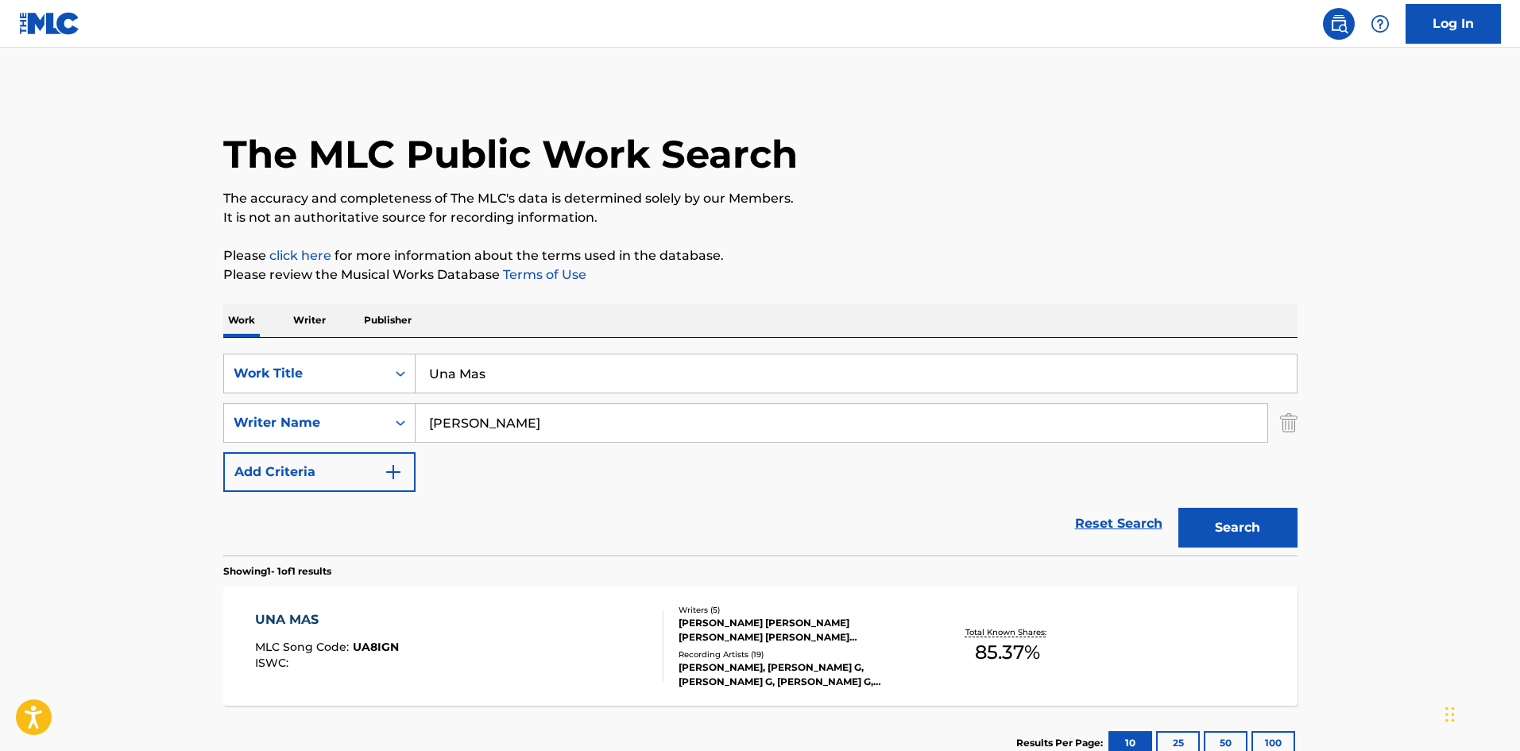
scroll to position [114, 0]
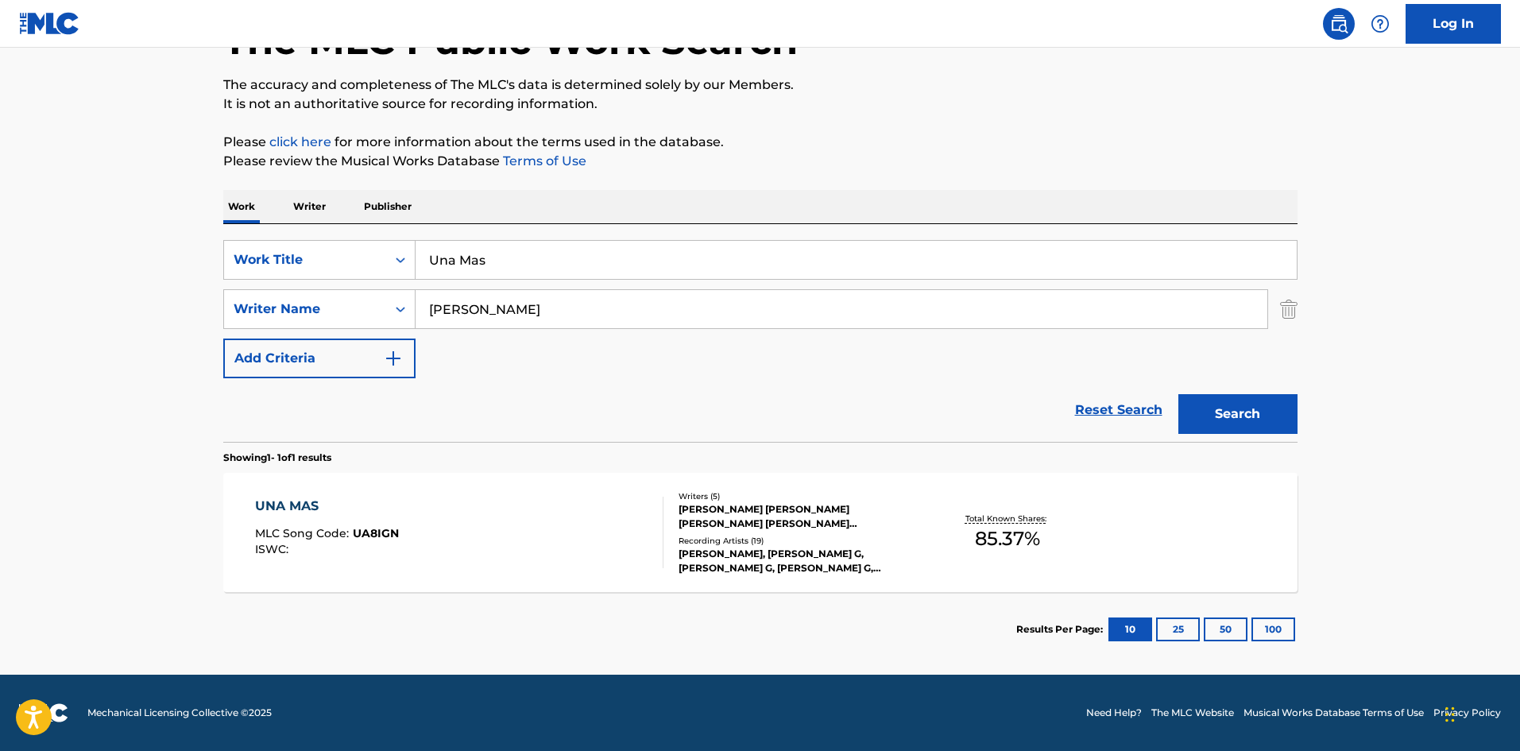
click at [419, 527] on div "UNA MAS MLC Song Code : UA8IGN ISWC :" at bounding box center [459, 531] width 408 height 71
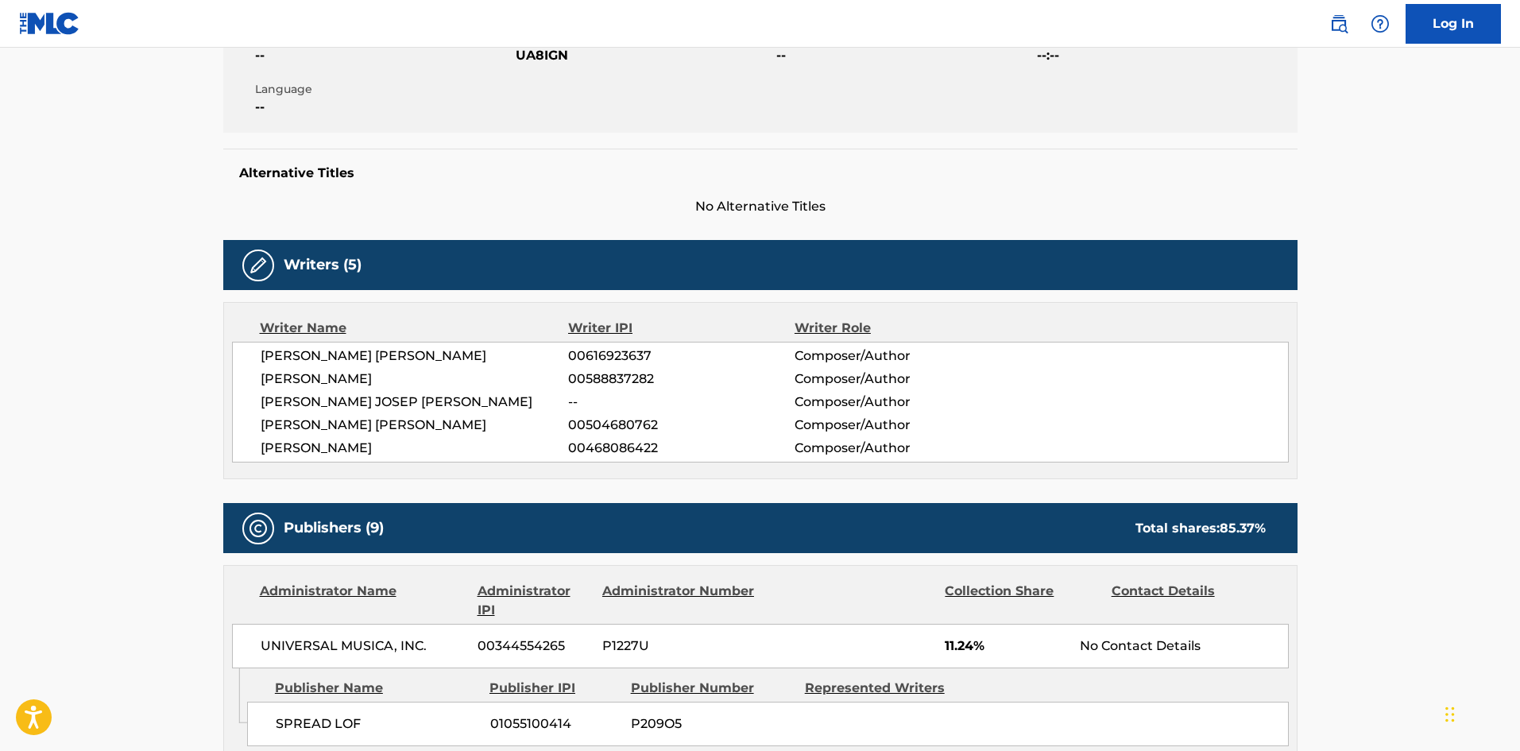
scroll to position [477, 0]
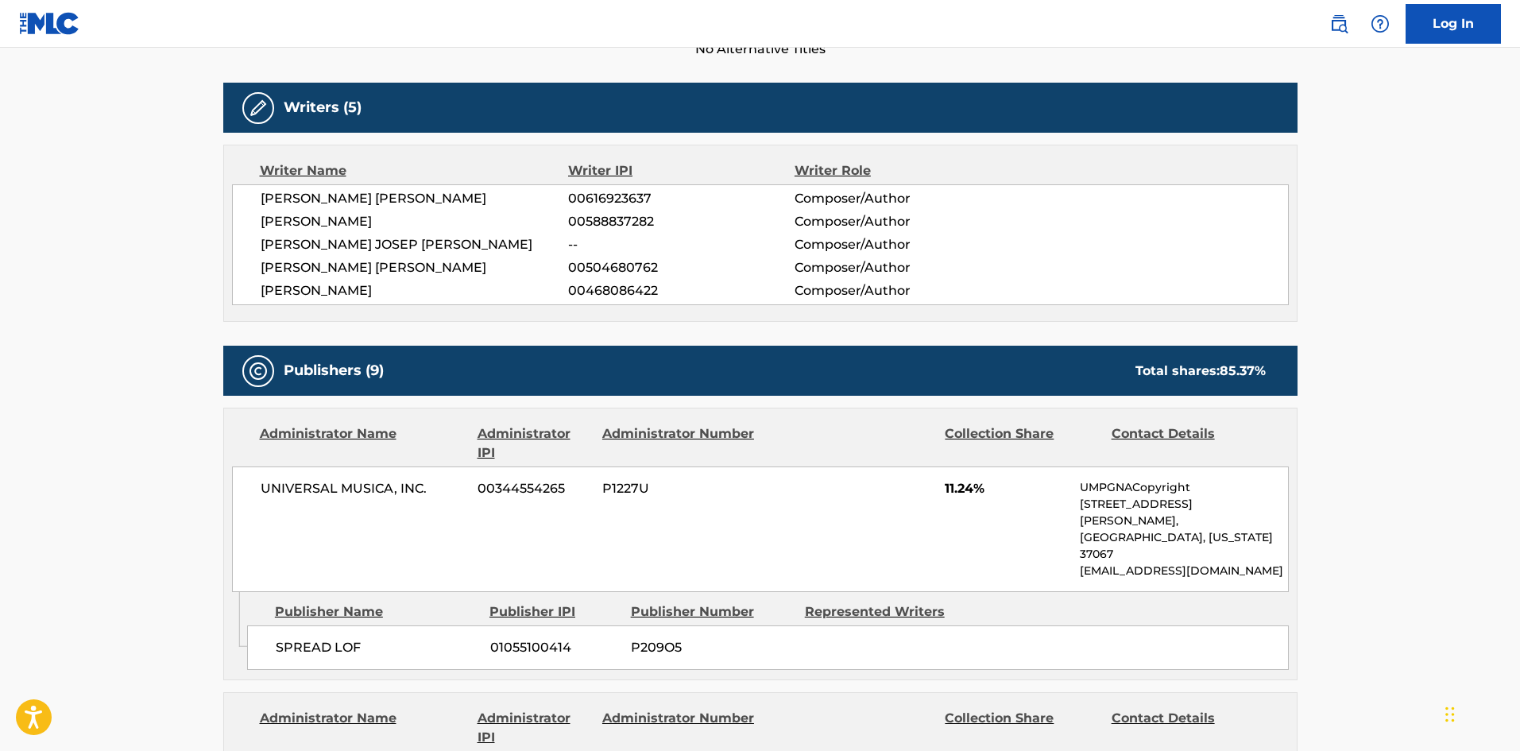
click at [295, 638] on span "SPREAD LOF" at bounding box center [377, 647] width 203 height 19
drag, startPoint x: 295, startPoint y: 604, endPoint x: 354, endPoint y: 607, distance: 58.8
click at [354, 638] on span "SPREAD LOF" at bounding box center [377, 647] width 203 height 19
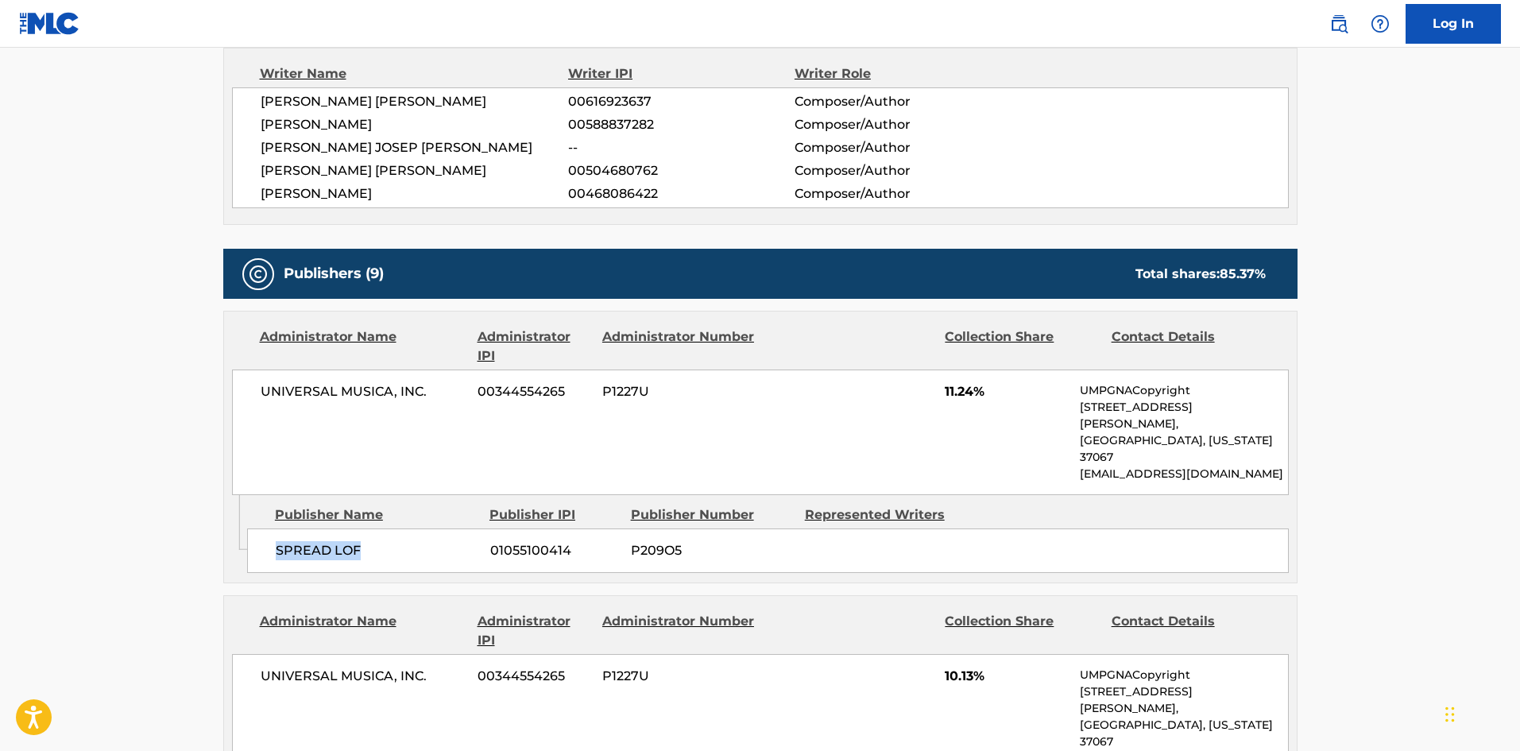
scroll to position [794, 0]
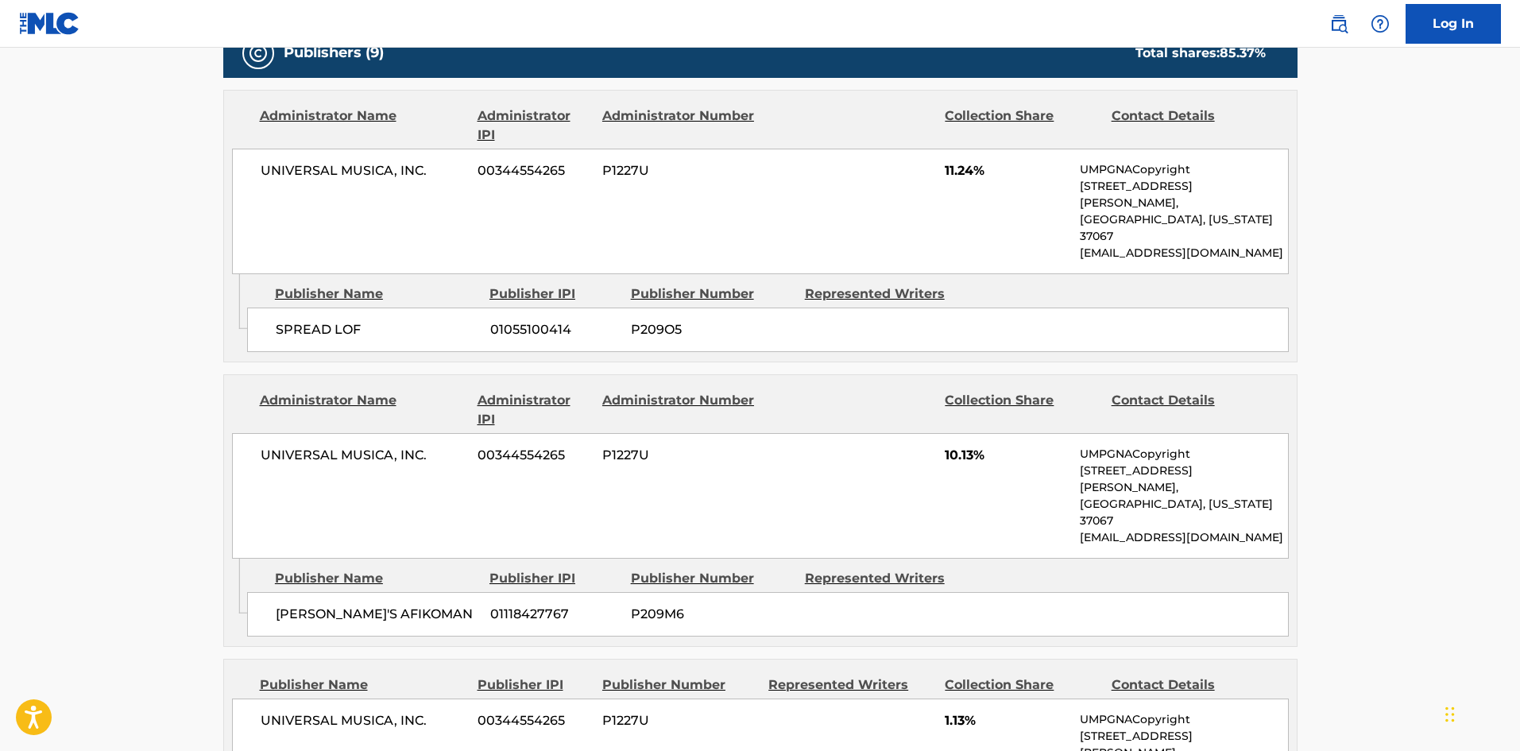
click at [285, 592] on div "[PERSON_NAME]'S AFIKOMAN 01118427767 P209M6" at bounding box center [767, 614] width 1041 height 44
drag, startPoint x: 285, startPoint y: 535, endPoint x: 395, endPoint y: 548, distance: 110.4
click at [395, 592] on div "[PERSON_NAME]'S AFIKOMAN 01118427767 P209M6" at bounding box center [767, 614] width 1041 height 44
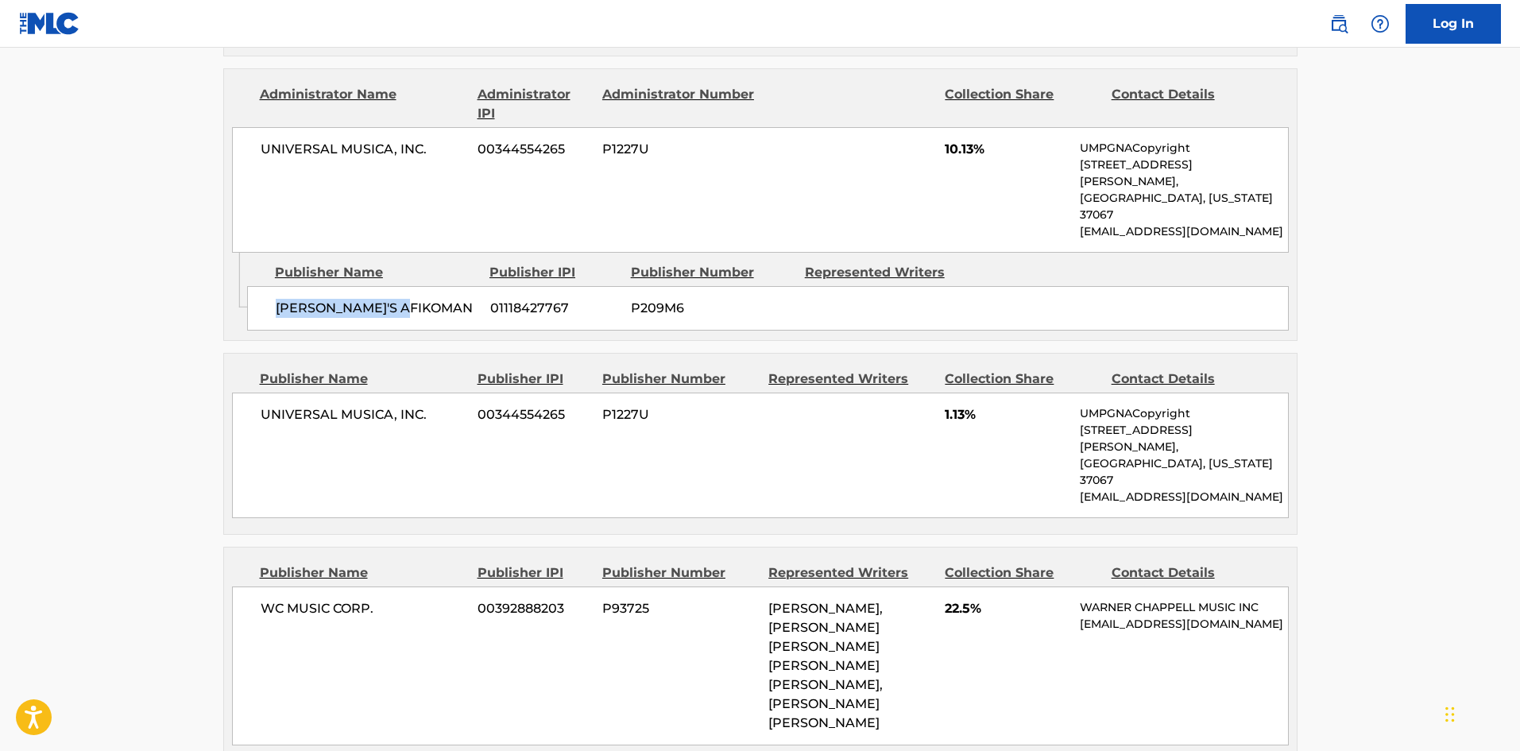
scroll to position [1112, 0]
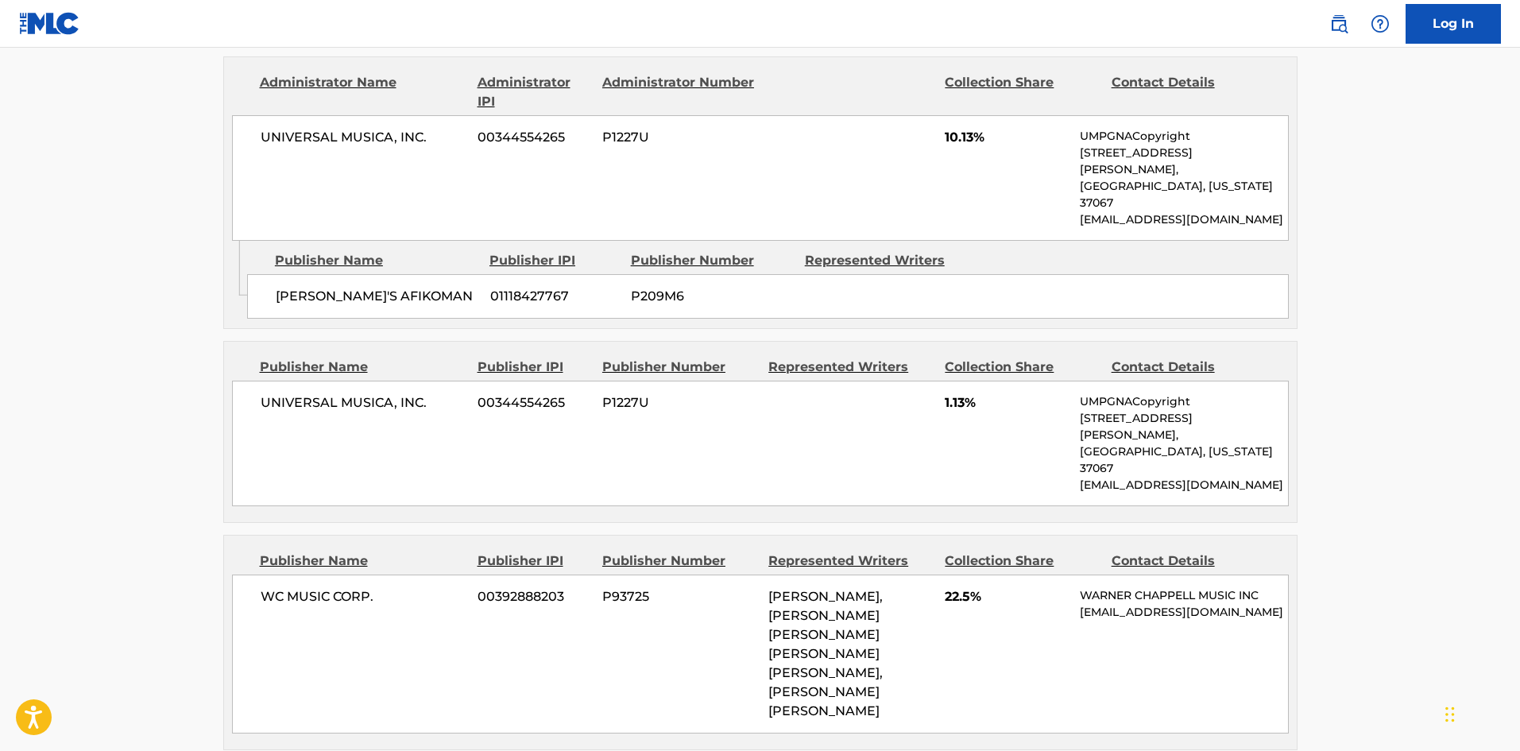
click at [270, 393] on span "UNIVERSAL MUSICA, INC." at bounding box center [364, 402] width 206 height 19
drag, startPoint x: 270, startPoint y: 337, endPoint x: 423, endPoint y: 325, distance: 153.8
click at [423, 380] on div "UNIVERSAL MUSICA, INC. 00344554265 P1227U 1.13% UMPGNACopyright [STREET_ADDRESS…" at bounding box center [760, 443] width 1056 height 126
click at [259, 574] on div "WC MUSIC CORP. 00392888203 P93725 [PERSON_NAME], [PERSON_NAME] [PERSON_NAME] [P…" at bounding box center [760, 653] width 1056 height 159
drag, startPoint x: 259, startPoint y: 503, endPoint x: 391, endPoint y: 502, distance: 131.9
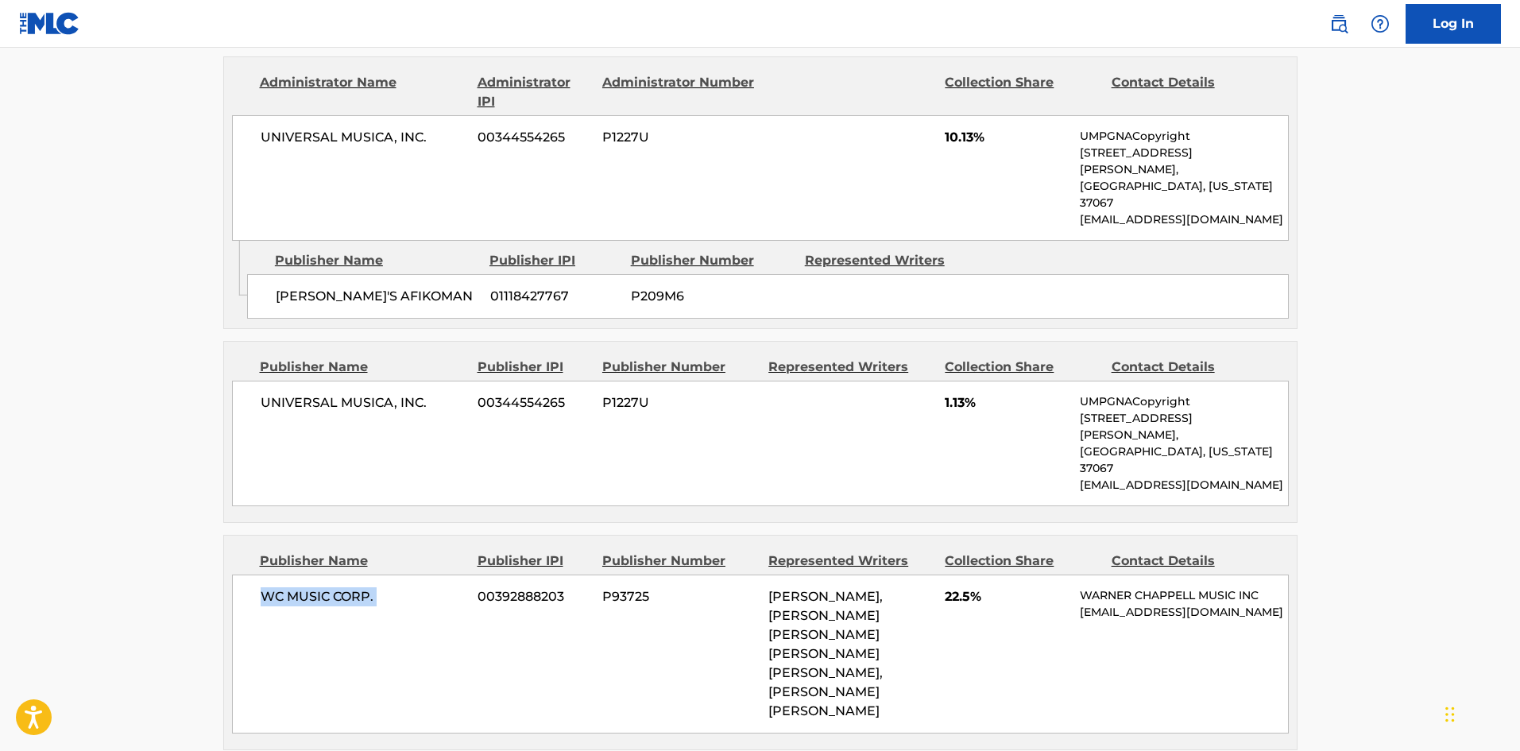
click at [391, 574] on div "WC MUSIC CORP. 00392888203 P93725 [PERSON_NAME], [PERSON_NAME] [PERSON_NAME] [P…" at bounding box center [760, 653] width 1056 height 159
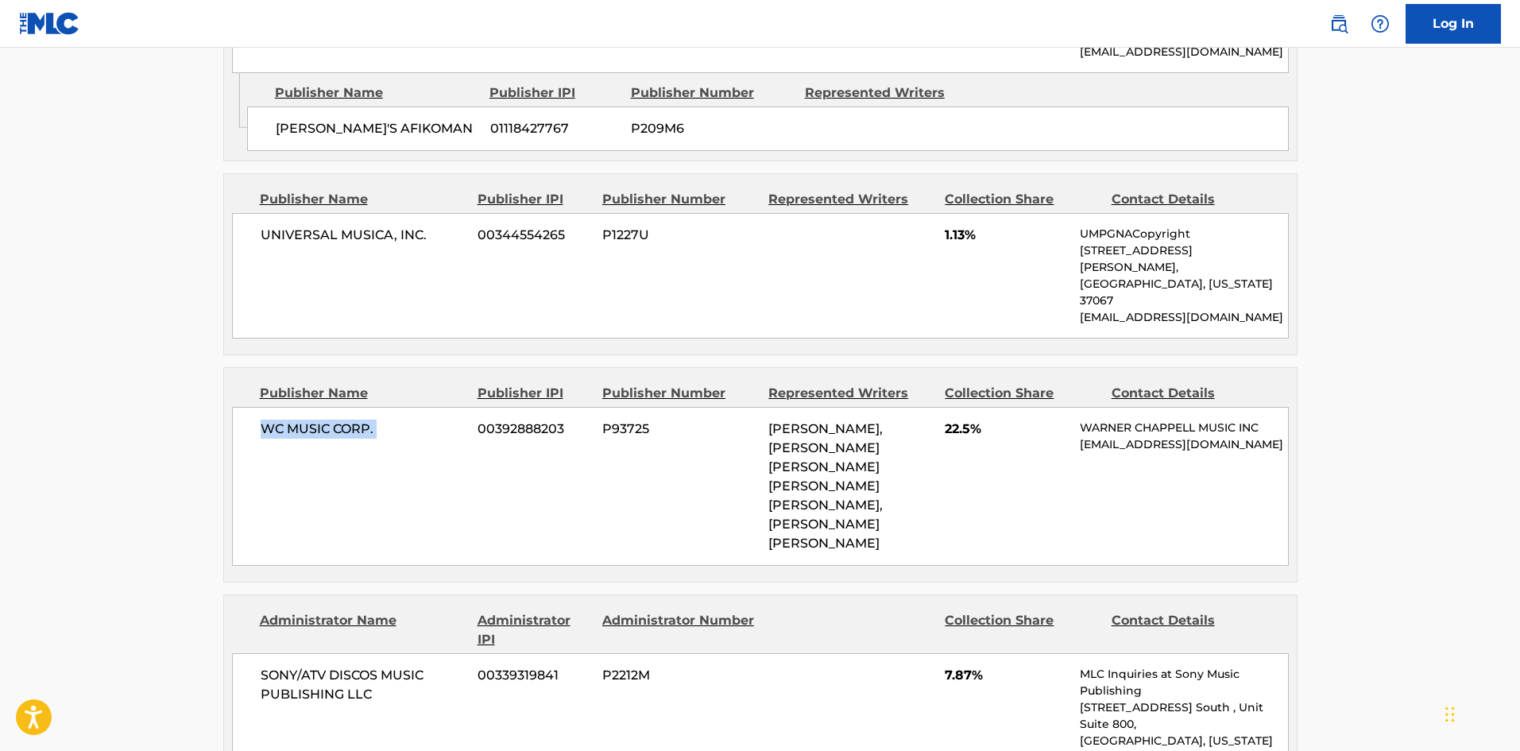
scroll to position [1430, 0]
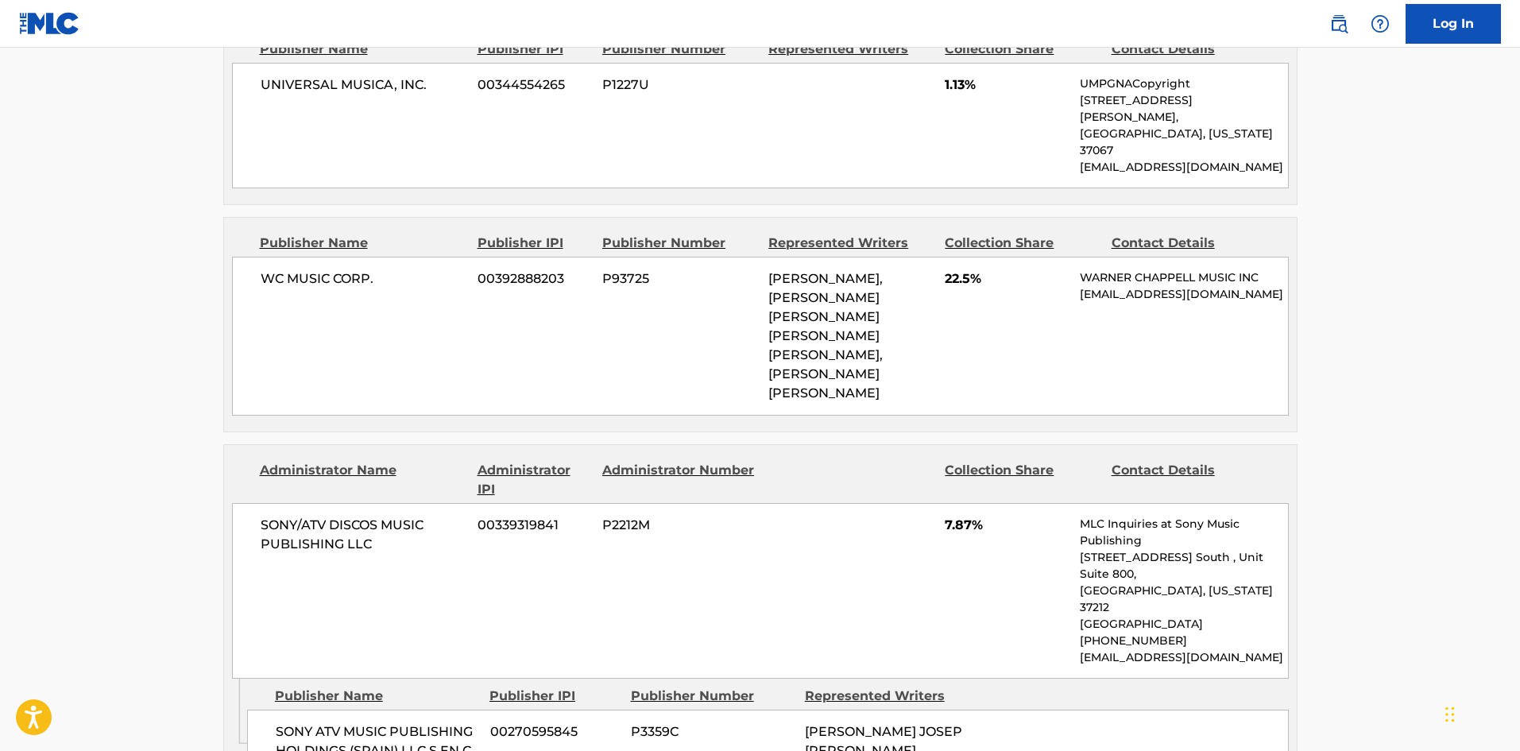
click at [281, 722] on span "SONY ATV MUSIC PUBLISHING HOLDINGS (SPAIN) LLC S EN C" at bounding box center [377, 741] width 203 height 38
drag, startPoint x: 281, startPoint y: 590, endPoint x: 416, endPoint y: 570, distance: 136.6
click at [416, 722] on span "SONY ATV MUSIC PUBLISHING HOLDINGS (SPAIN) LLC S EN C" at bounding box center [377, 741] width 203 height 38
click at [280, 722] on span "SONY ATV MUSIC PUBLISHING HOLDINGS (SPAIN) LLC S EN C" at bounding box center [377, 741] width 203 height 38
drag, startPoint x: 280, startPoint y: 578, endPoint x: 344, endPoint y: 589, distance: 65.3
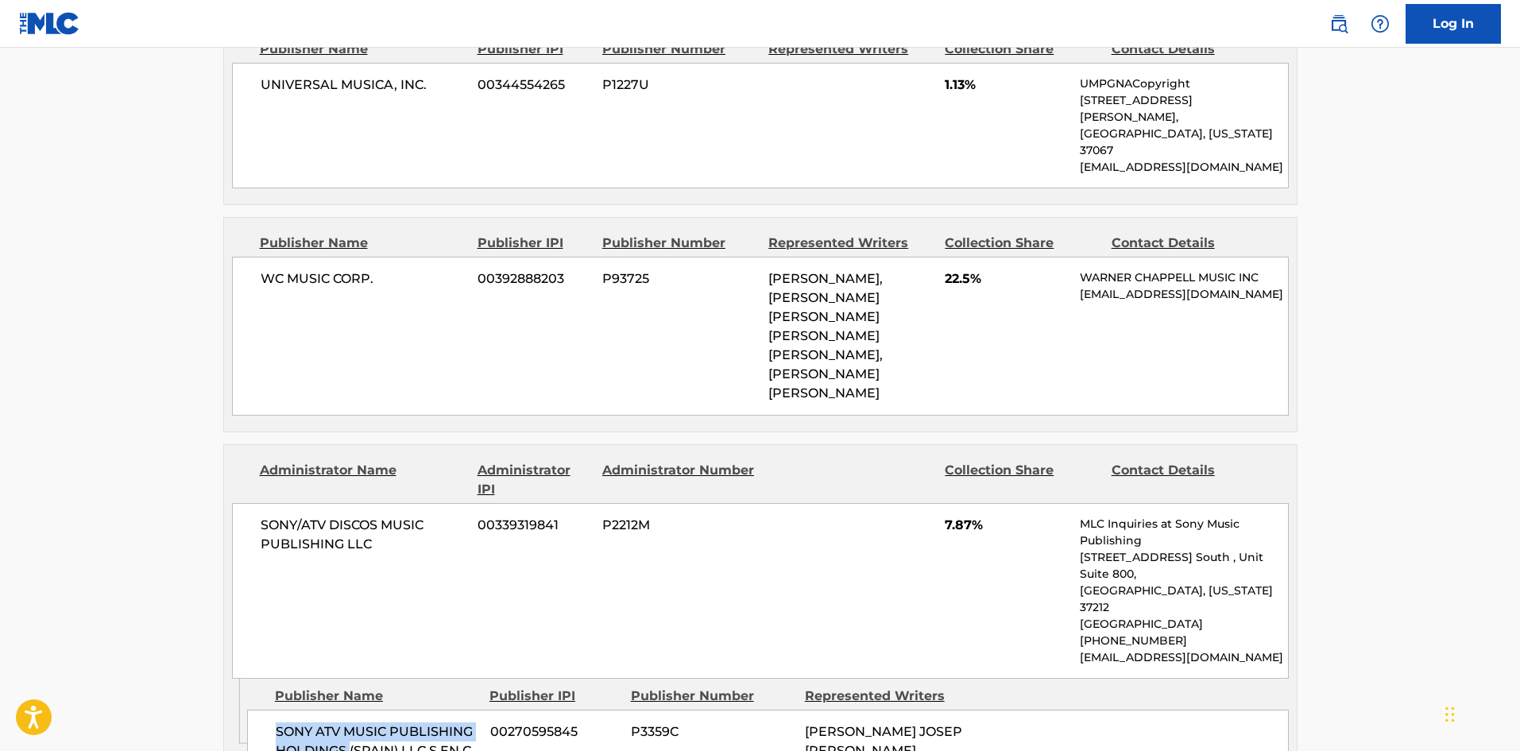
click at [344, 722] on span "SONY ATV MUSIC PUBLISHING HOLDINGS (SPAIN) LLC S EN C" at bounding box center [377, 741] width 203 height 38
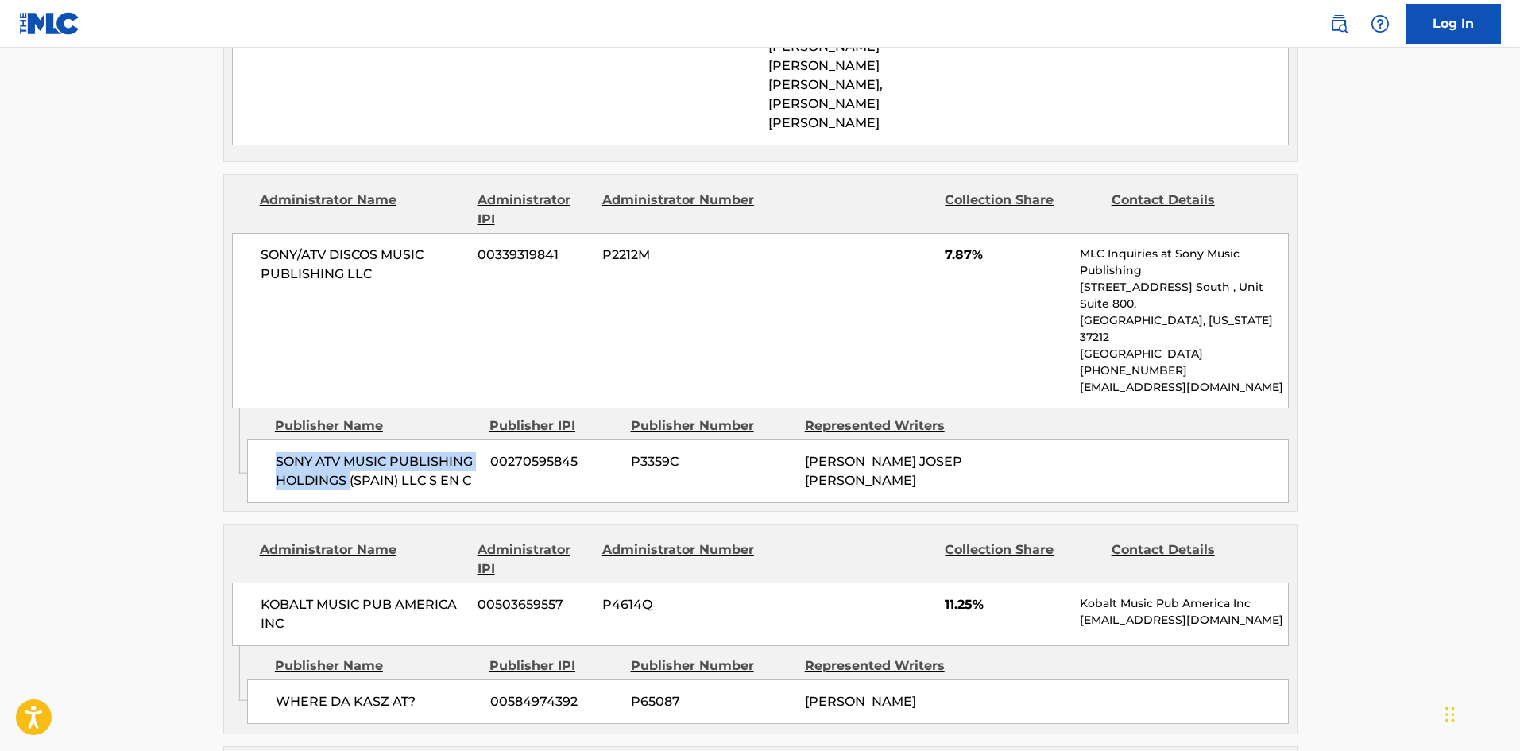
scroll to position [1748, 0]
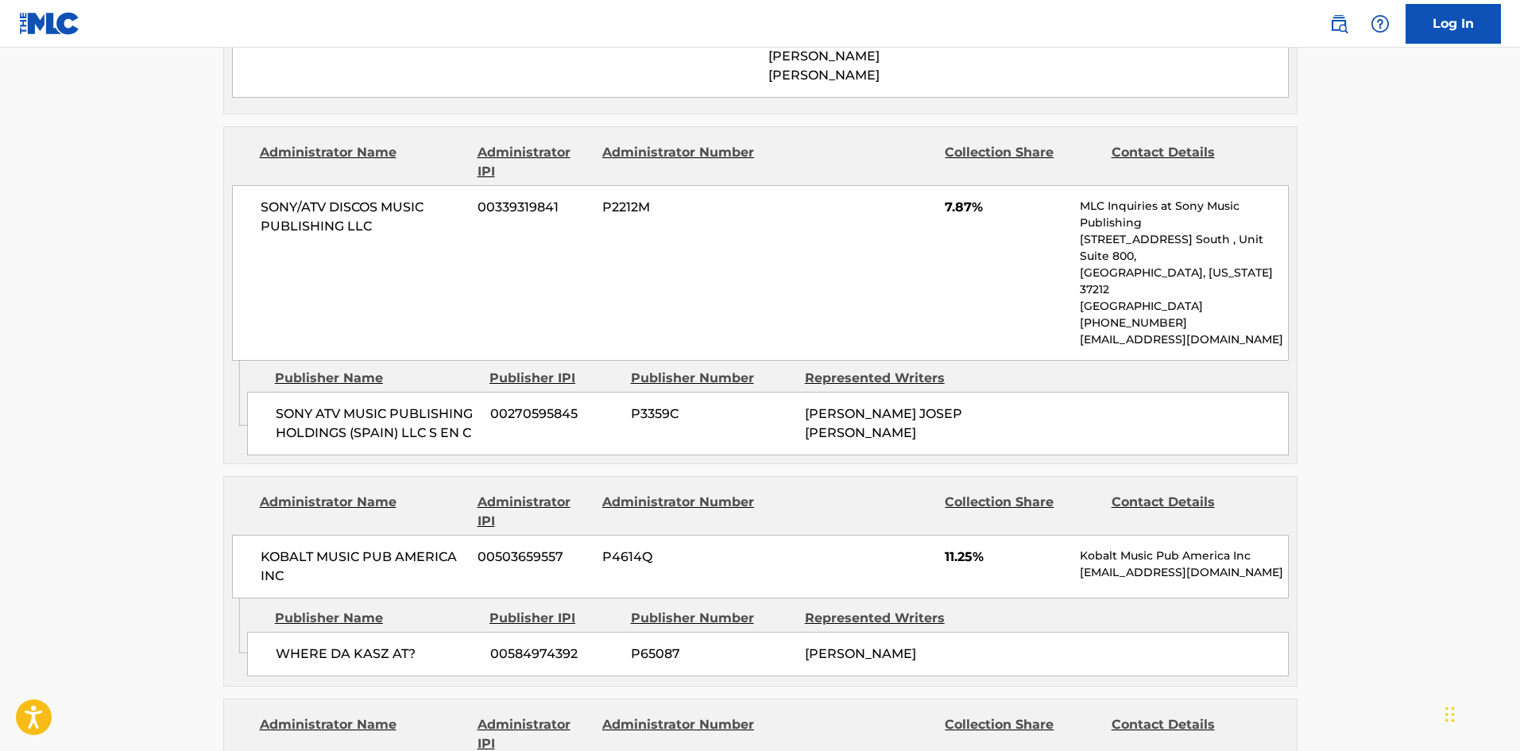
click at [289, 644] on span "WHERE DA KASZ AT?" at bounding box center [377, 653] width 203 height 19
drag, startPoint x: 289, startPoint y: 508, endPoint x: 402, endPoint y: 507, distance: 112.8
click at [402, 644] on span "WHERE DA KASZ AT?" at bounding box center [377, 653] width 203 height 19
click at [298, 644] on span "WHERE DA KASZ AT?" at bounding box center [377, 653] width 203 height 19
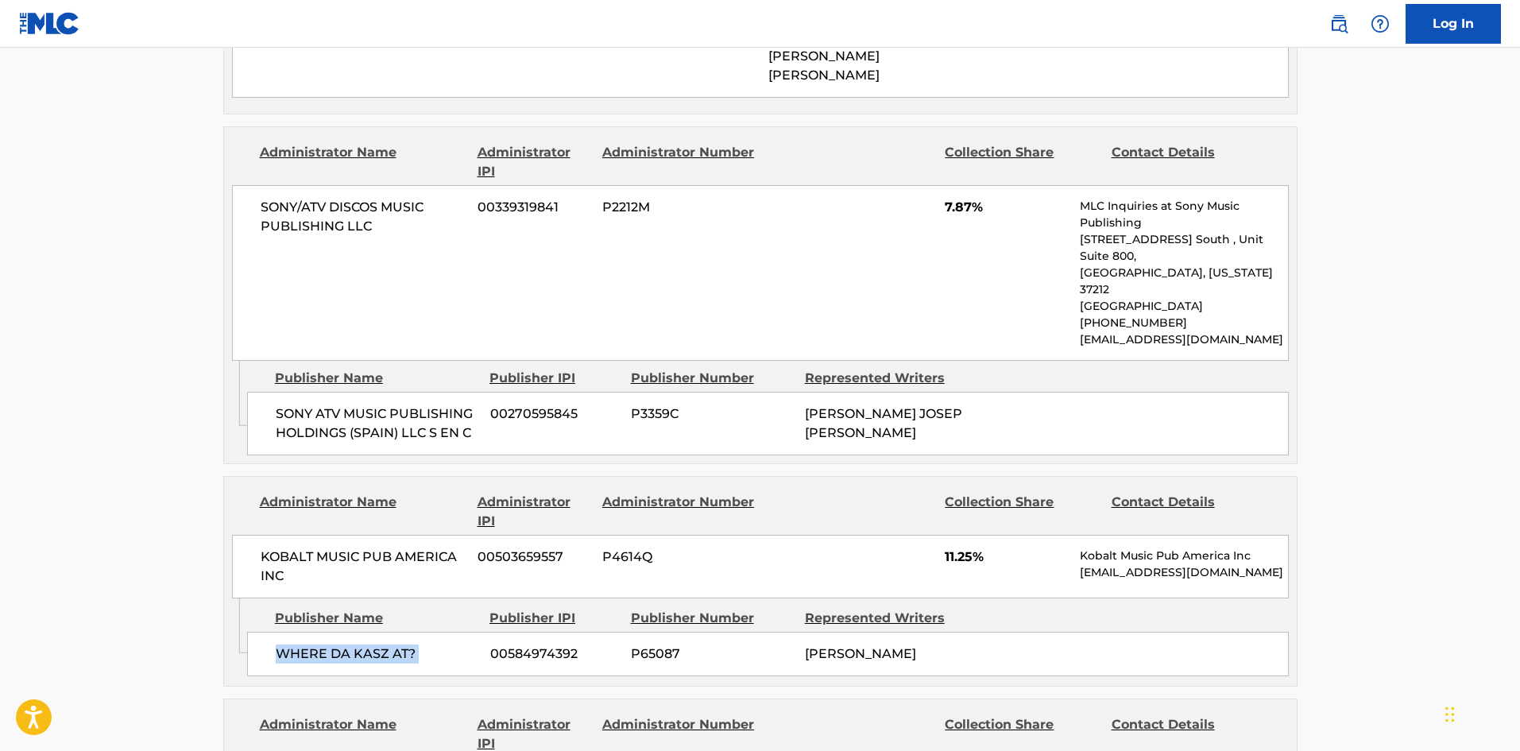
drag, startPoint x: 298, startPoint y: 492, endPoint x: 481, endPoint y: 518, distance: 185.2
click at [481, 632] on div "WHERE DA KASZ AT? 00584974392 P65087 [PERSON_NAME]" at bounding box center [767, 654] width 1041 height 44
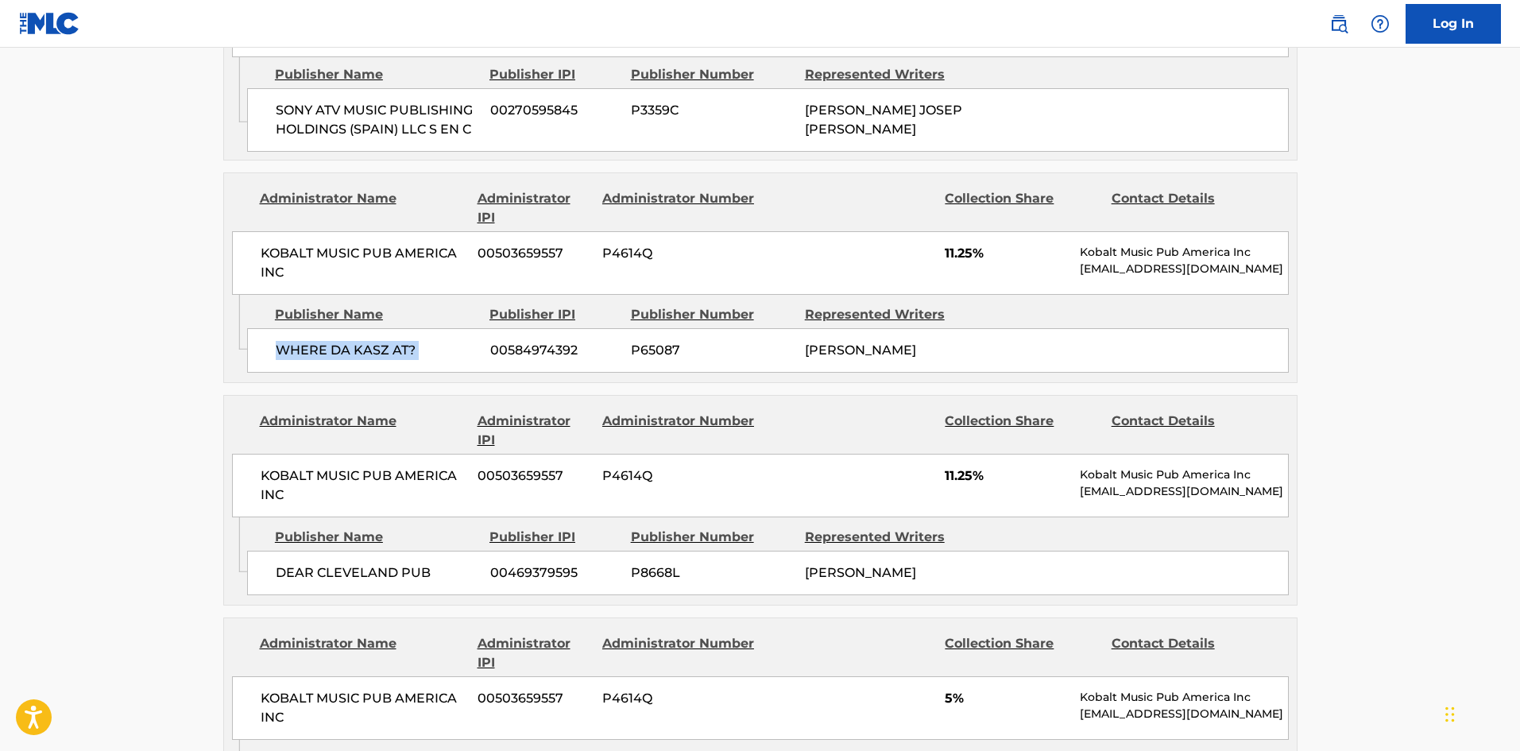
scroll to position [2065, 0]
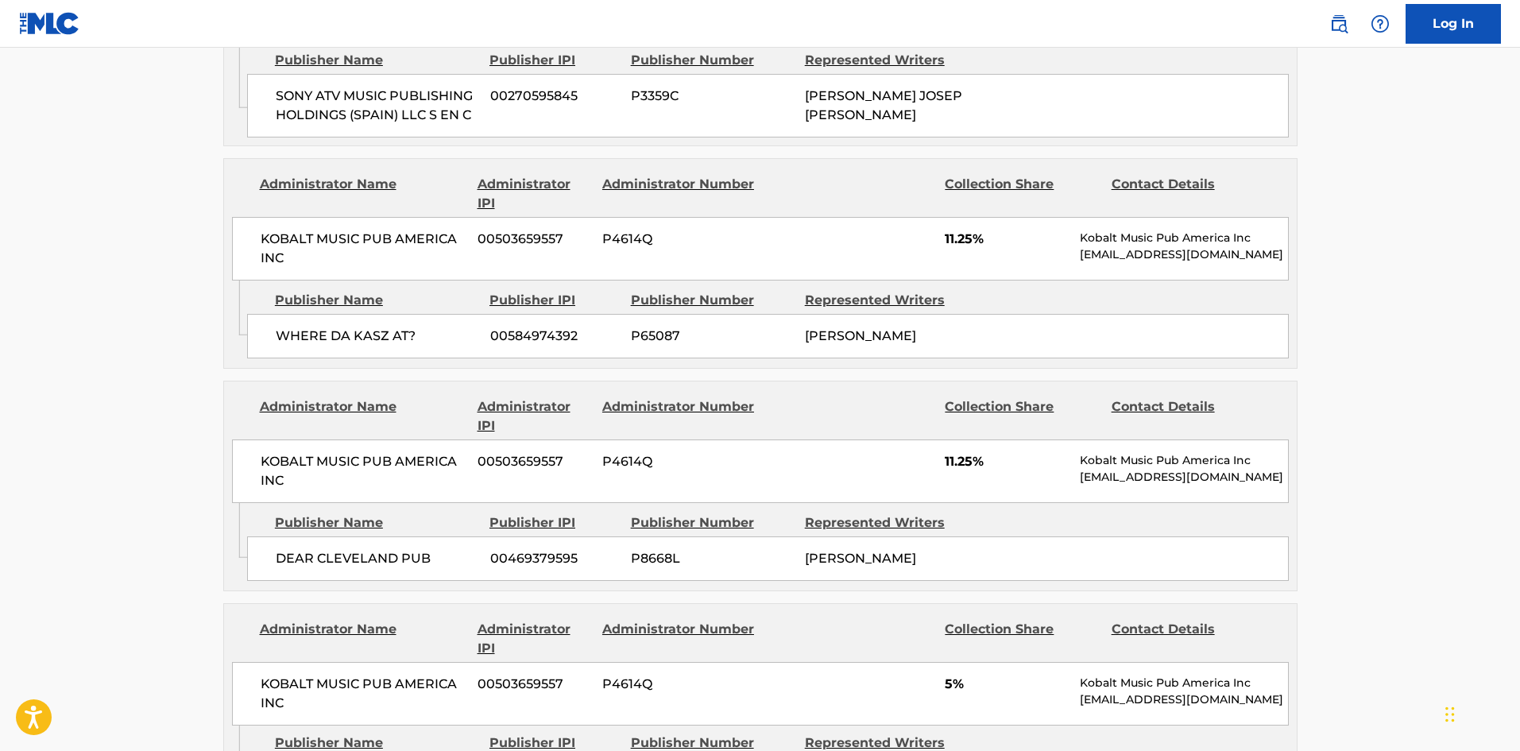
click at [293, 549] on span "DEAR CLEVELAND PUB" at bounding box center [377, 558] width 203 height 19
drag, startPoint x: 293, startPoint y: 407, endPoint x: 378, endPoint y: 407, distance: 85.0
click at [378, 549] on span "DEAR CLEVELAND PUB" at bounding box center [377, 558] width 203 height 19
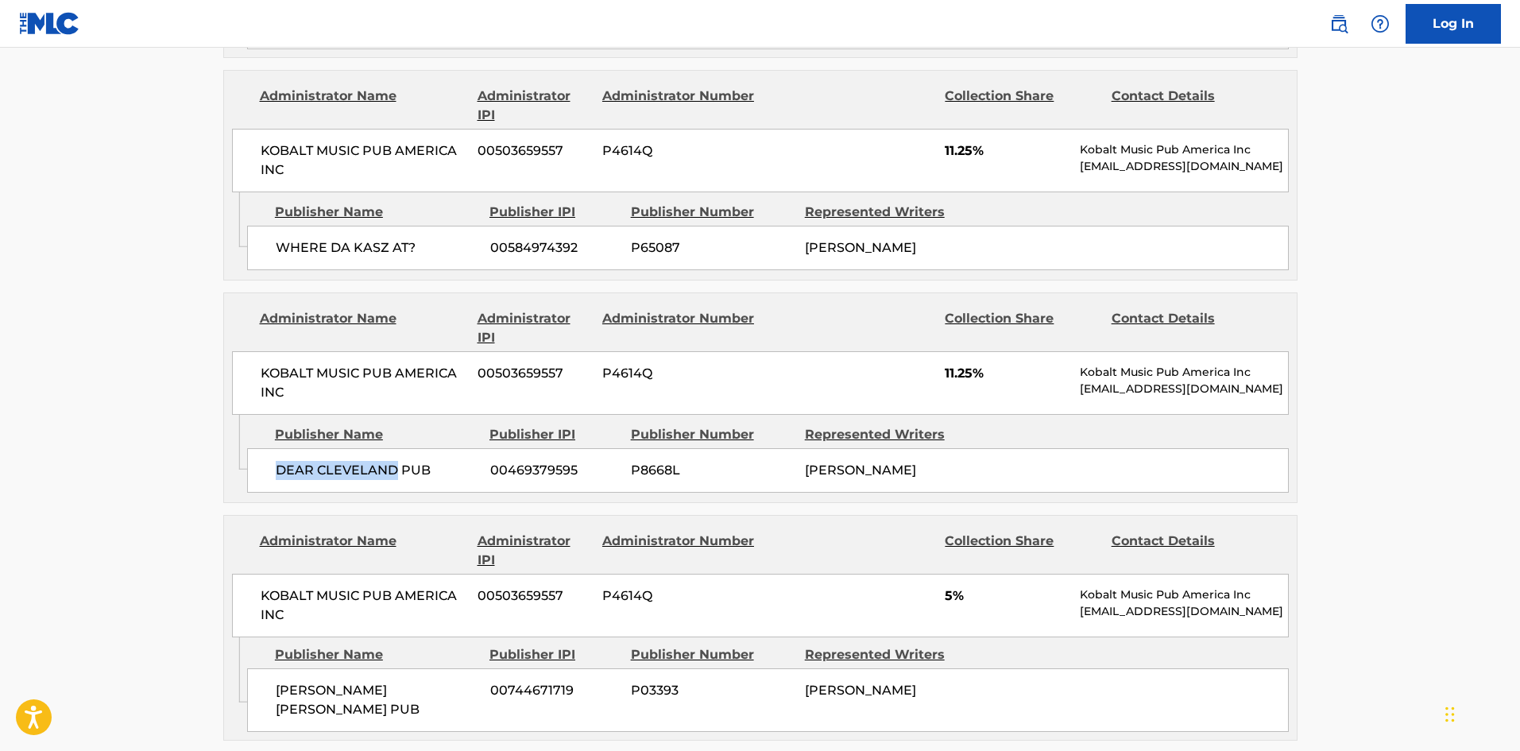
scroll to position [2224, 0]
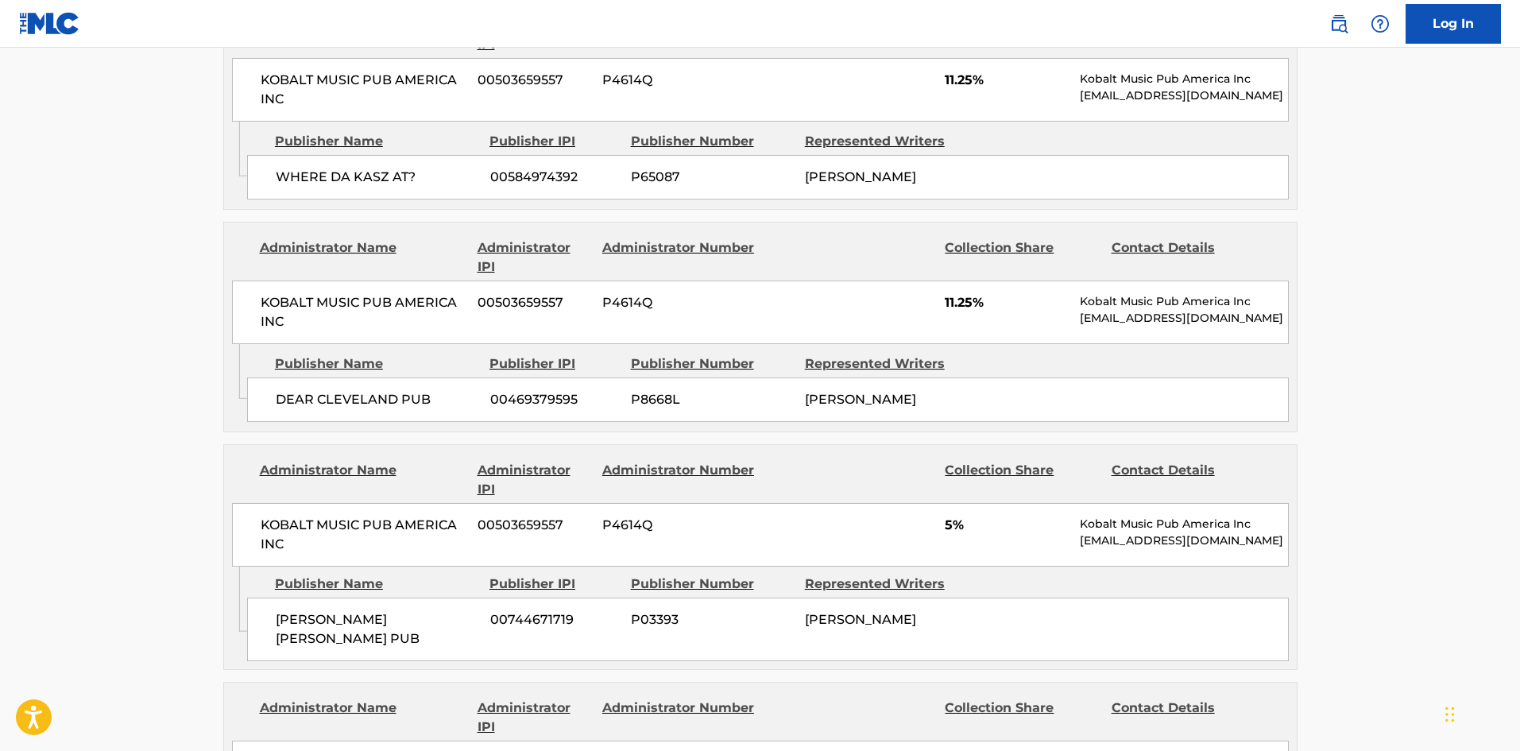
click at [281, 597] on div "[PERSON_NAME] [PERSON_NAME] PUB 00744671719 P03393 [PERSON_NAME]" at bounding box center [767, 629] width 1041 height 64
drag, startPoint x: 281, startPoint y: 481, endPoint x: 380, endPoint y: 467, distance: 100.3
click at [380, 597] on div "[PERSON_NAME] [PERSON_NAME] PUB 00744671719 P03393 [PERSON_NAME]" at bounding box center [767, 629] width 1041 height 64
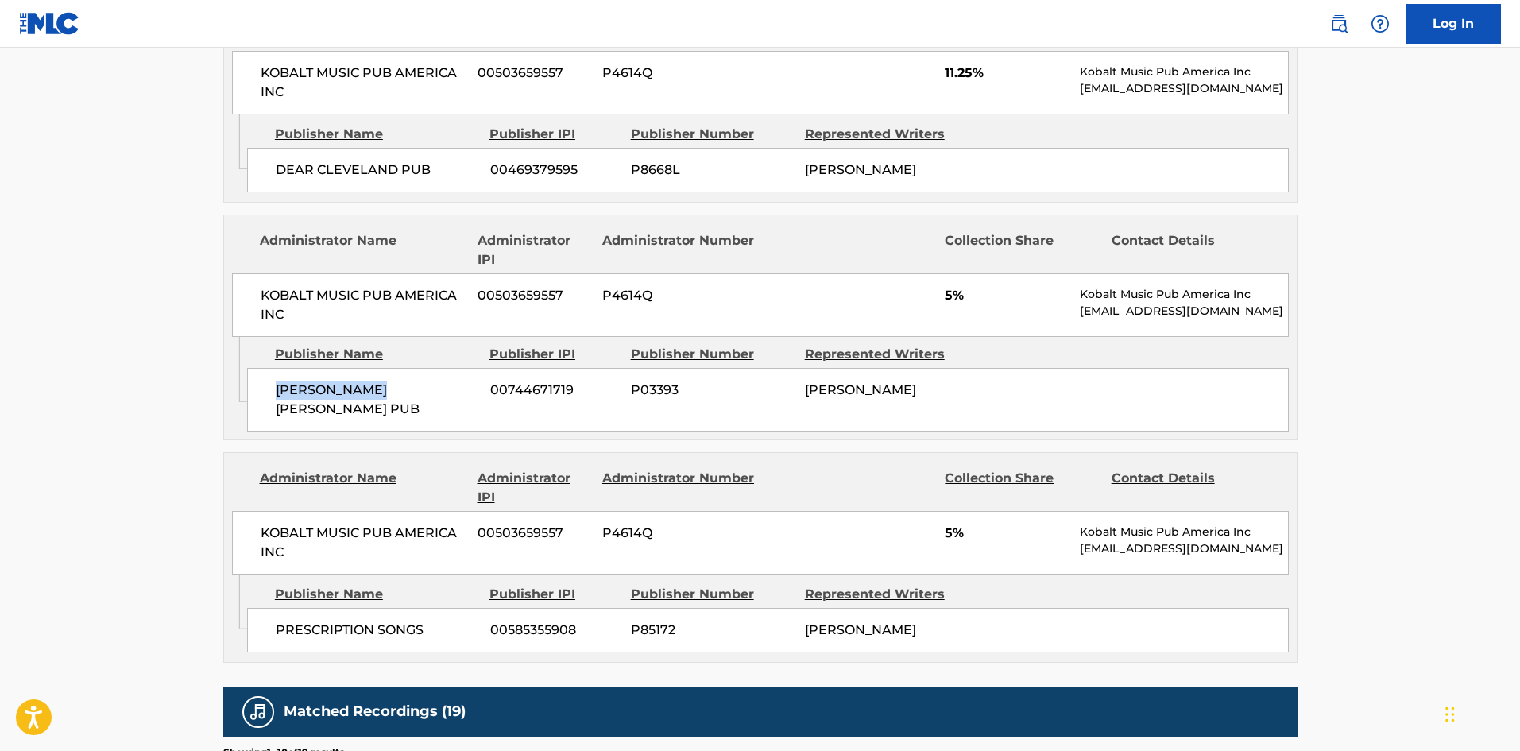
scroll to position [2462, 0]
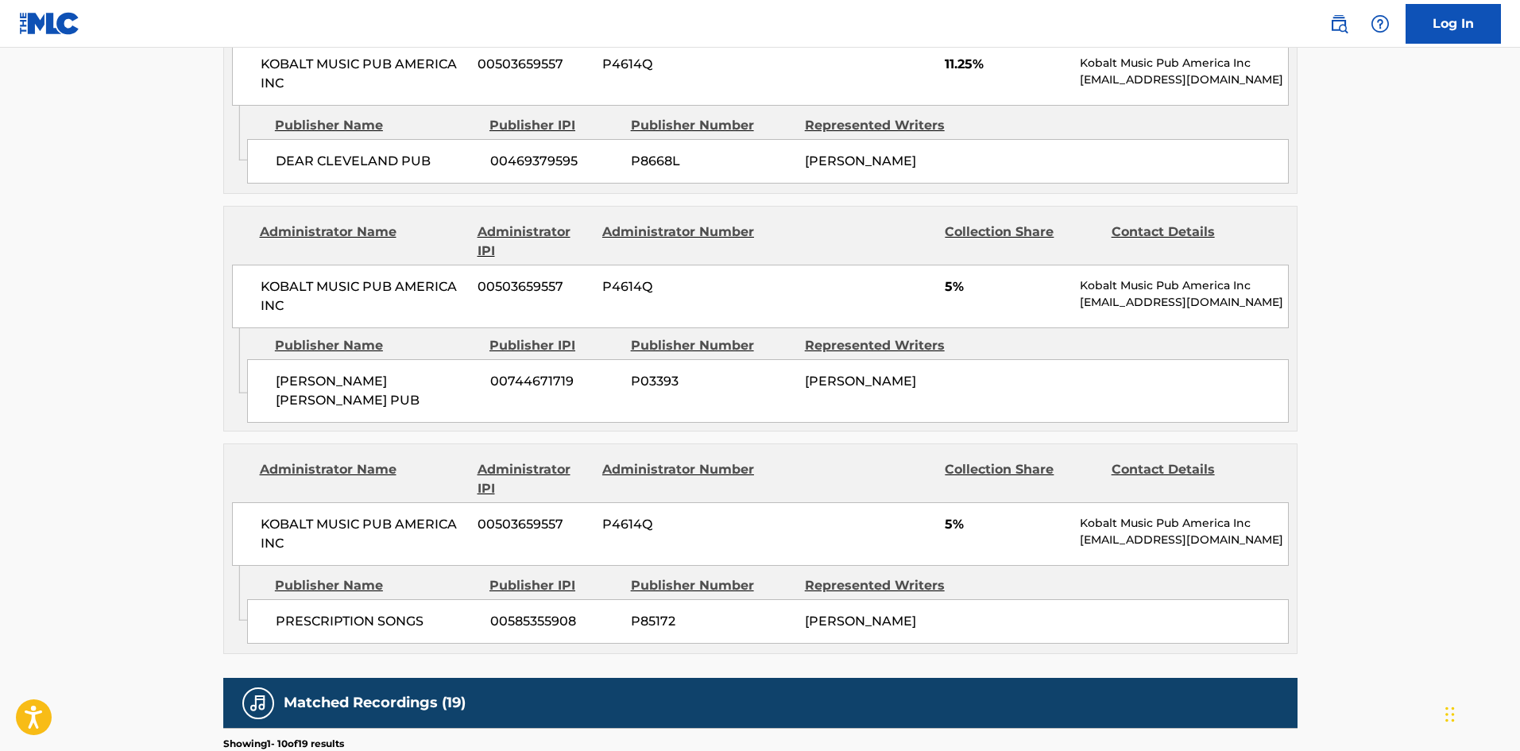
click at [289, 612] on span "PRESCRIPTION SONGS" at bounding box center [377, 621] width 203 height 19
drag, startPoint x: 289, startPoint y: 464, endPoint x: 423, endPoint y: 464, distance: 133.4
click at [423, 612] on span "PRESCRIPTION SONGS" at bounding box center [377, 621] width 203 height 19
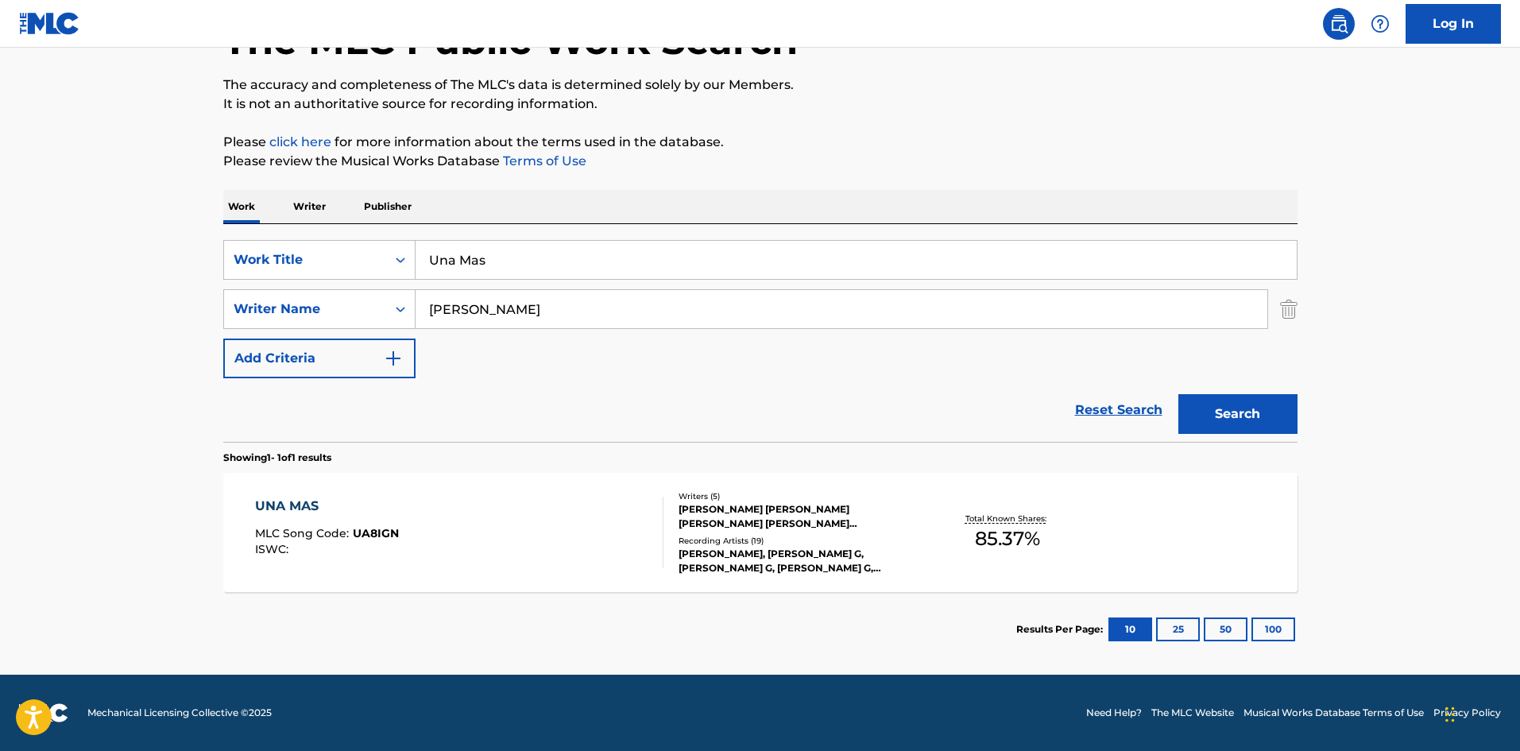
scroll to position [114, 0]
click at [494, 268] on input "Una Mas" at bounding box center [855, 260] width 881 height 38
click at [562, 250] on input "Una Mas" at bounding box center [855, 260] width 881 height 38
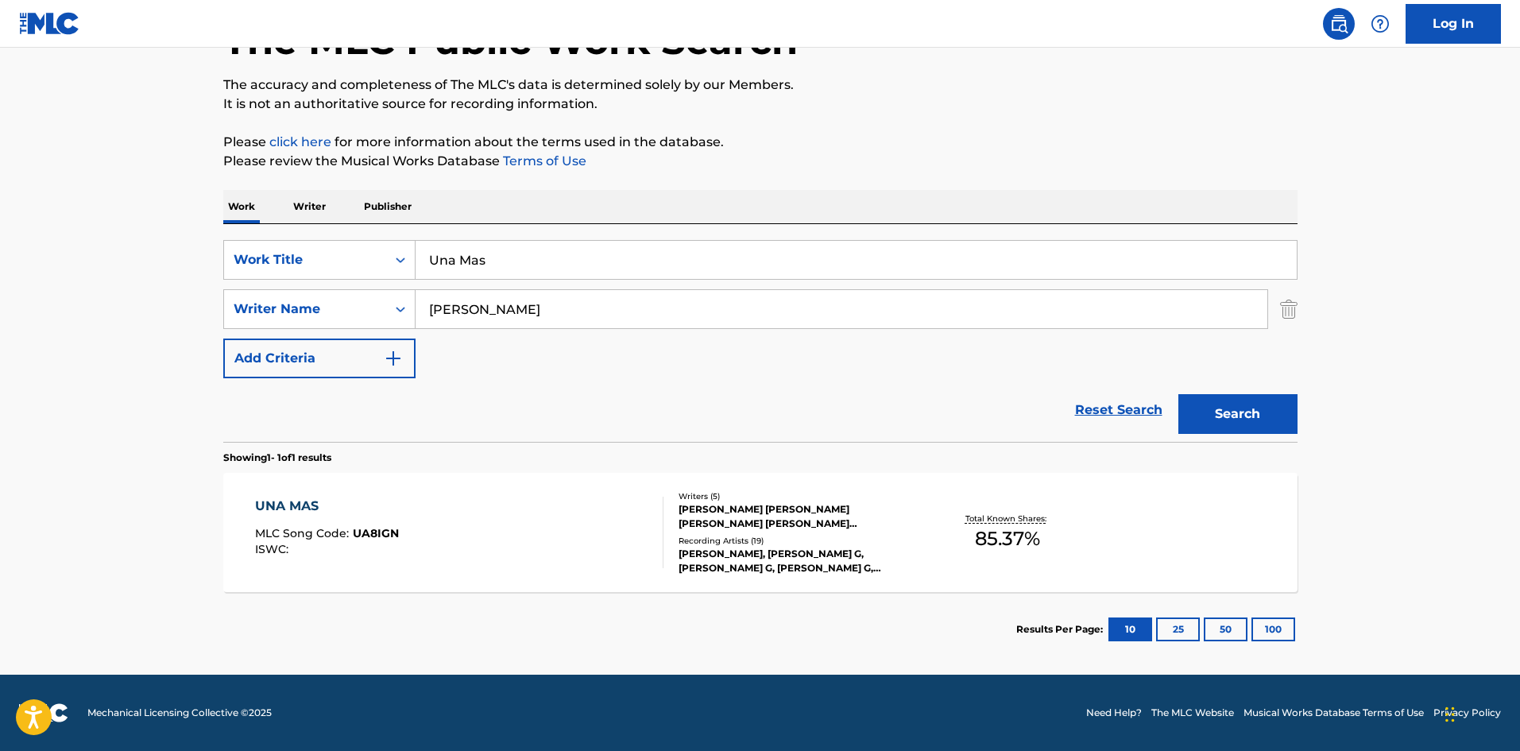
click at [562, 250] on input "Una Mas" at bounding box center [855, 260] width 881 height 38
paste input "You Love It"
type input "You Love It"
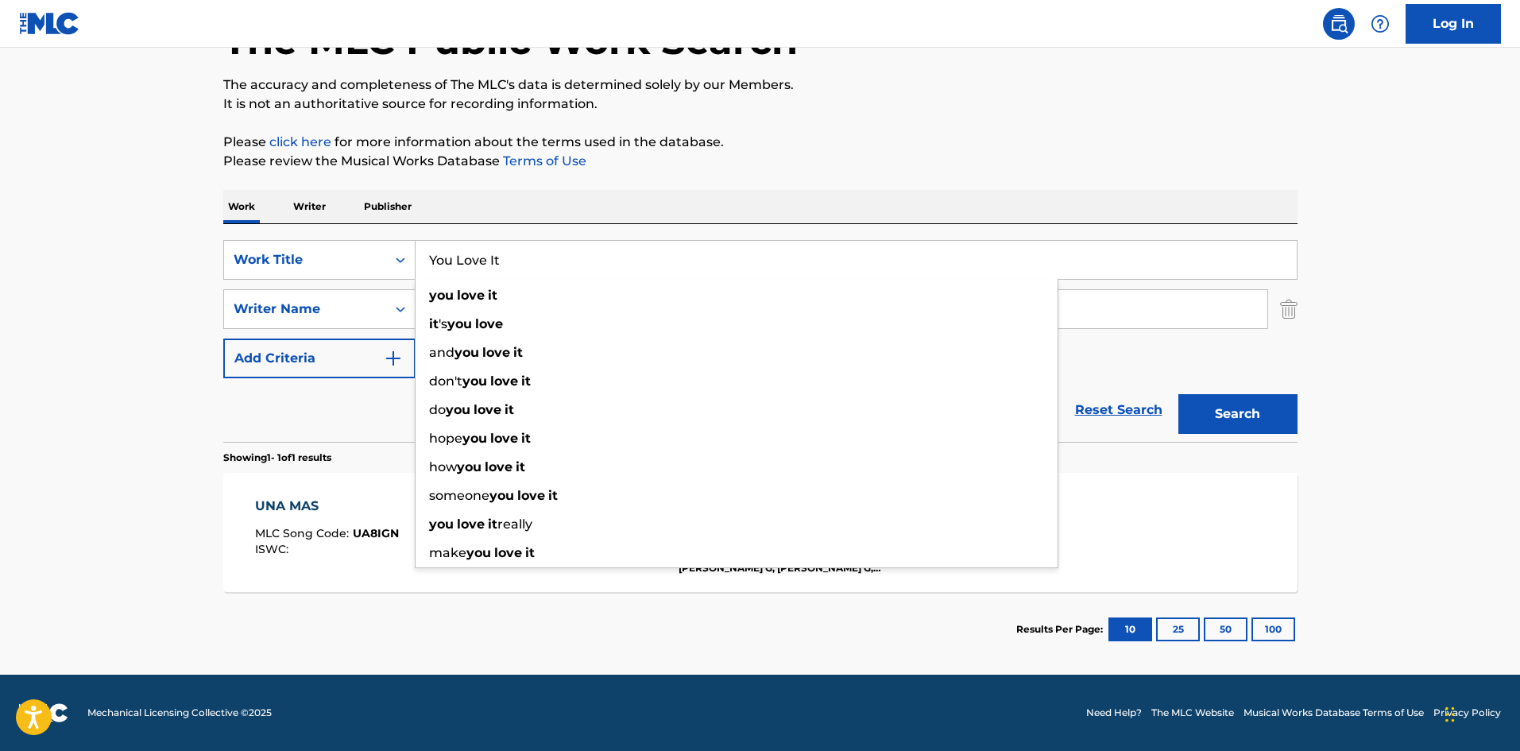
drag, startPoint x: 78, startPoint y: 369, endPoint x: 211, endPoint y: 334, distance: 137.8
click at [78, 369] on main "The MLC Public Work Search The accuracy and completeness of The MLC's data is d…" at bounding box center [760, 304] width 1520 height 740
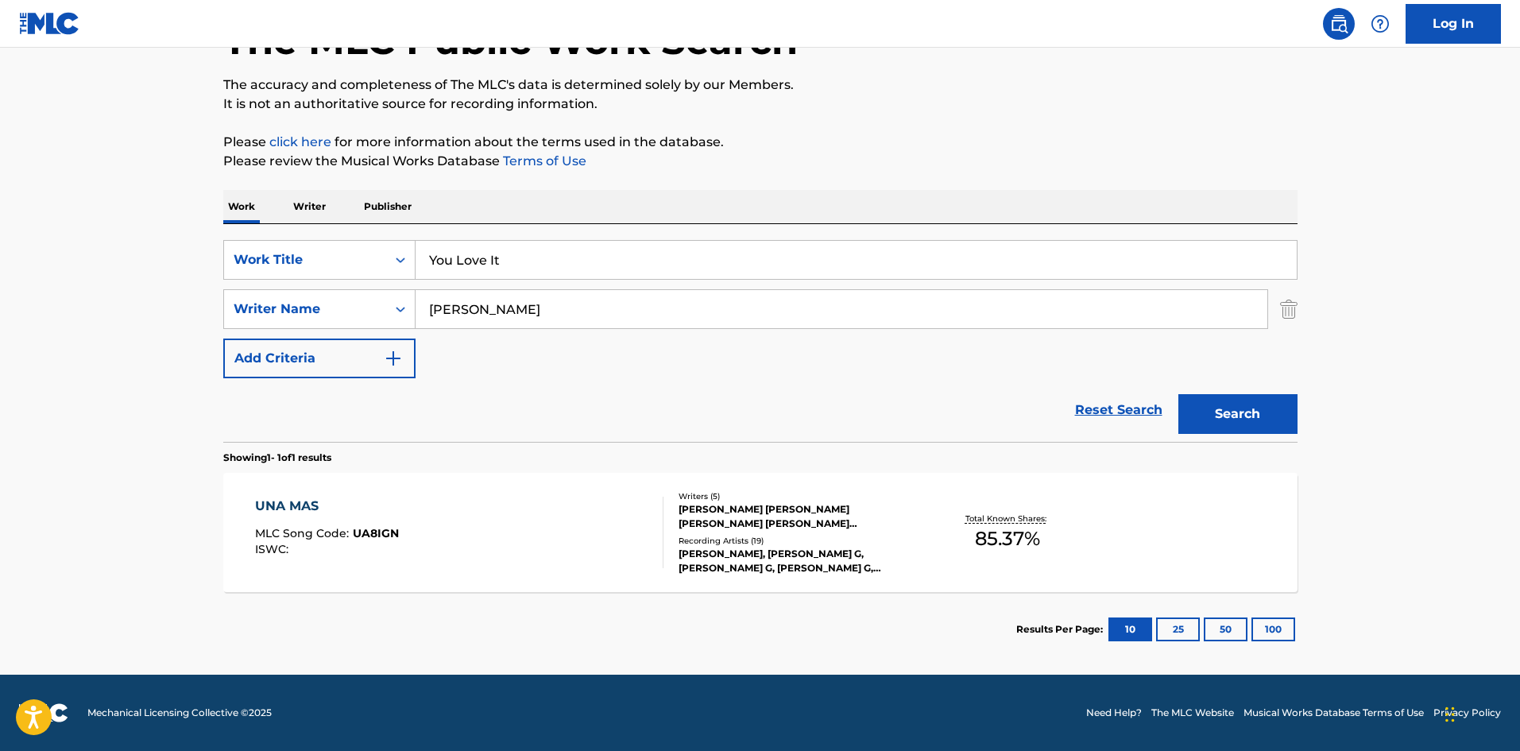
click at [496, 299] on input "[PERSON_NAME]" at bounding box center [841, 309] width 852 height 38
paste input "[PERSON_NAME]"
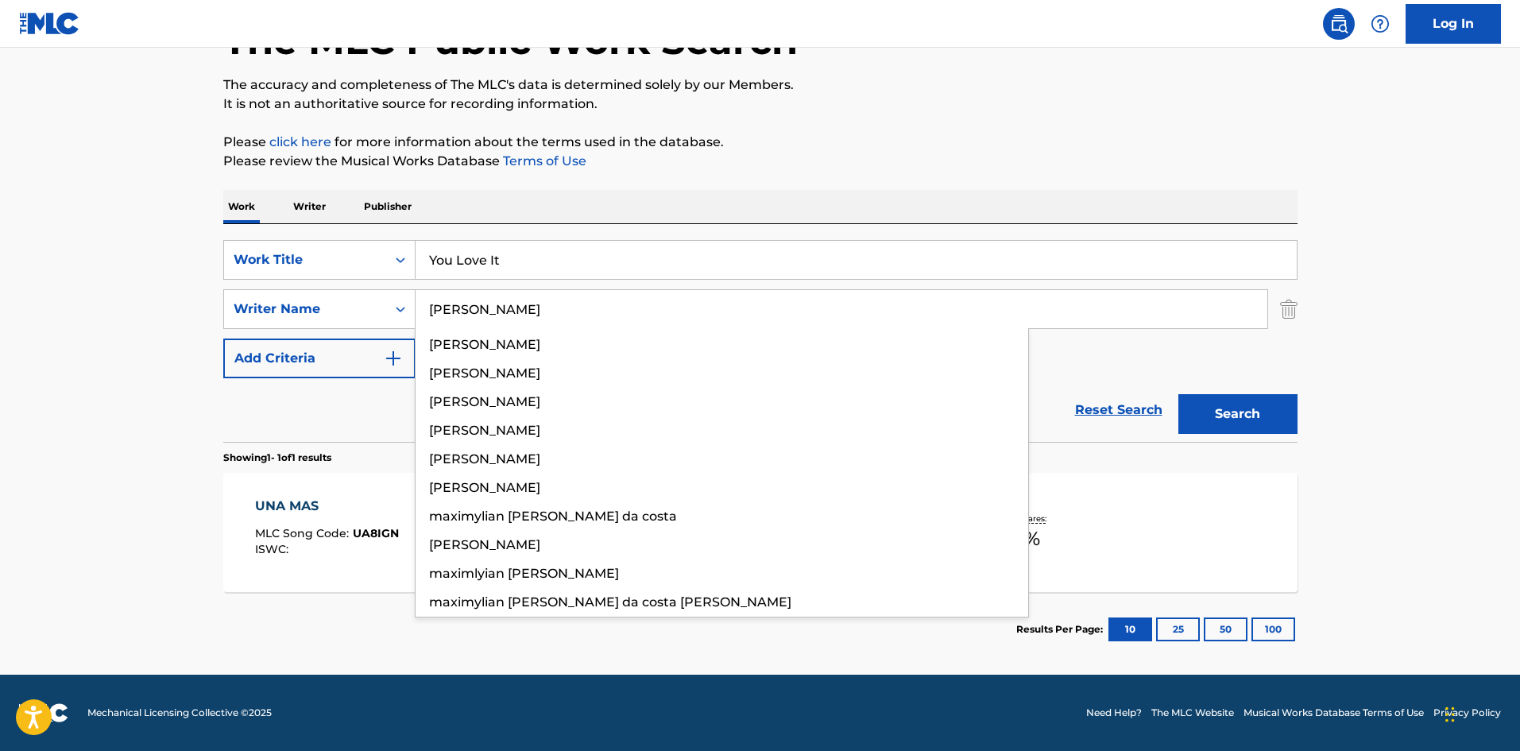
type input "[PERSON_NAME]"
click at [1253, 423] on button "Search" at bounding box center [1237, 414] width 119 height 40
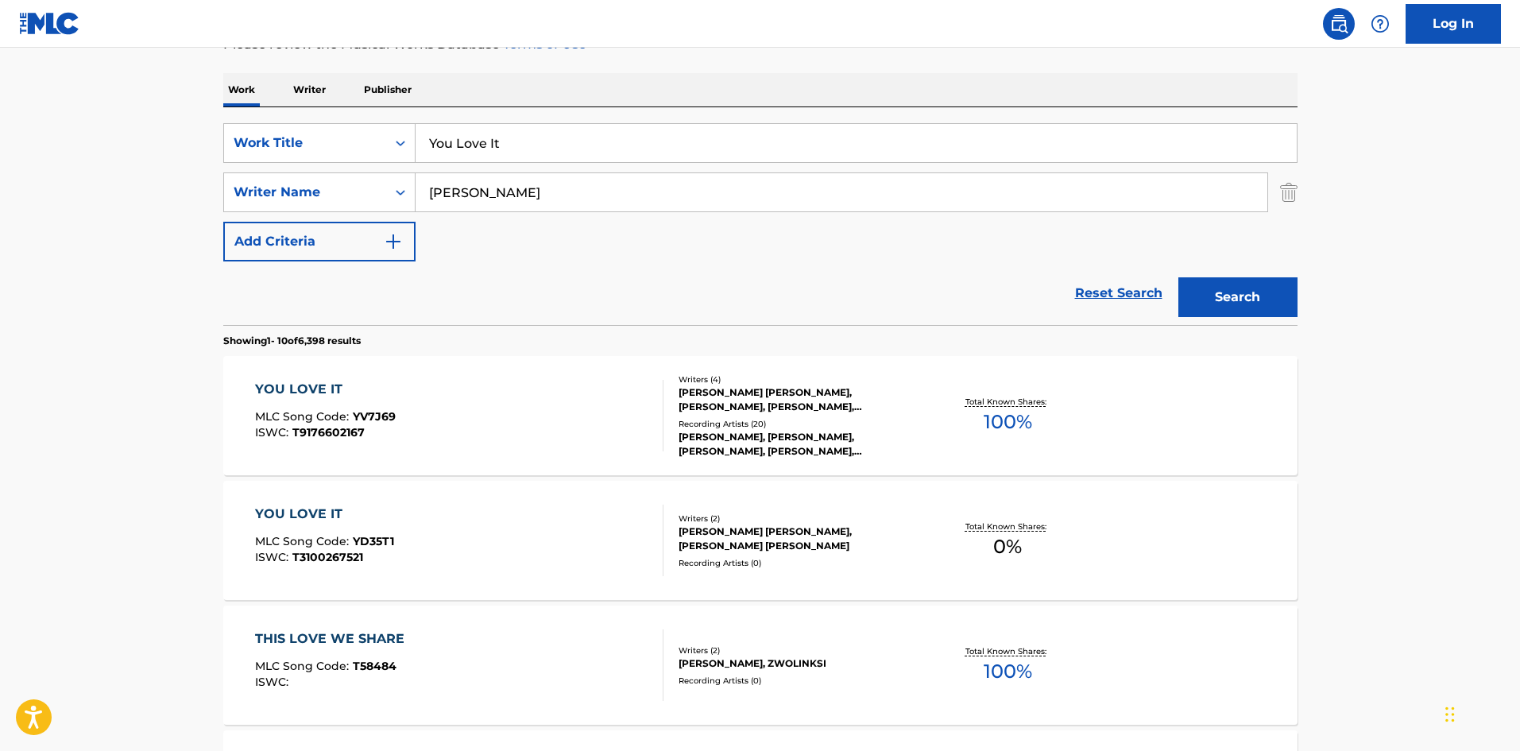
scroll to position [238, 0]
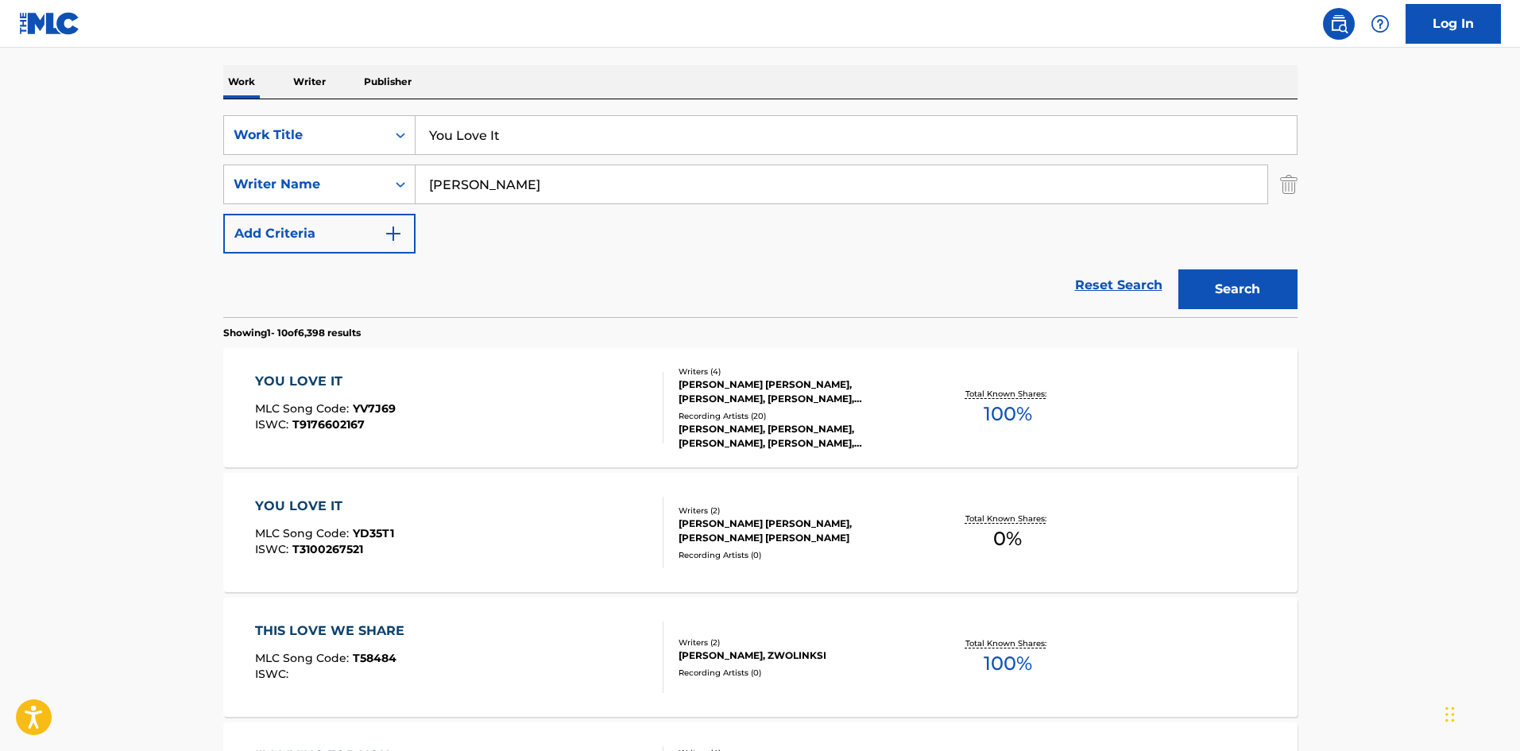
click at [412, 446] on div "YOU LOVE IT MLC Song Code : YV7J69 ISWC : T9176602167 Writers ( 4 ) [PERSON_NAM…" at bounding box center [760, 407] width 1074 height 119
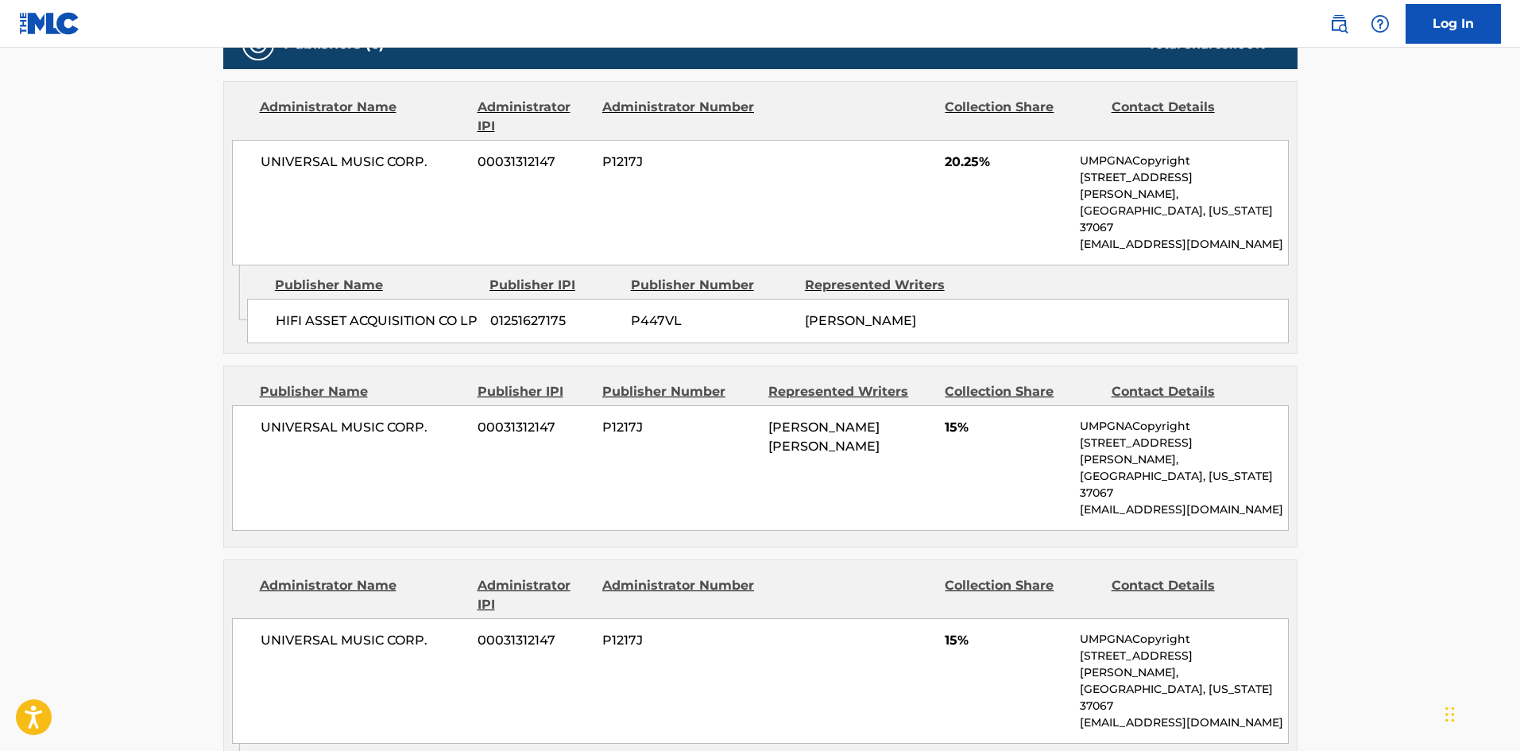
scroll to position [581, 0]
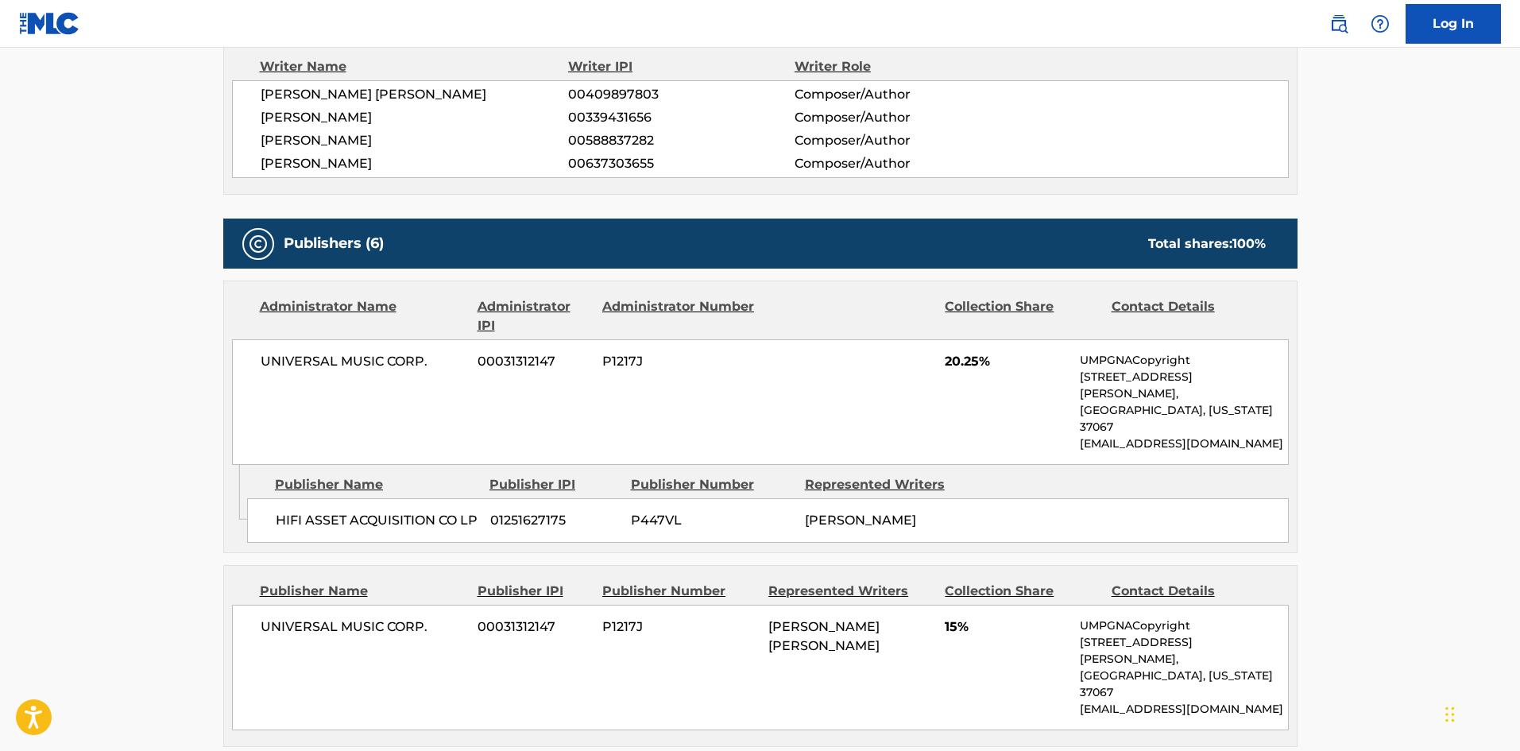
click at [267, 498] on div "HIFI ASSET ACQUISITION CO LP 01251627175 P447VL [PERSON_NAME]" at bounding box center [767, 520] width 1041 height 44
drag, startPoint x: 267, startPoint y: 485, endPoint x: 317, endPoint y: 485, distance: 50.0
click at [317, 498] on div "HIFI ASSET ACQUISITION CO LP 01251627175 P447VL [PERSON_NAME]" at bounding box center [767, 520] width 1041 height 44
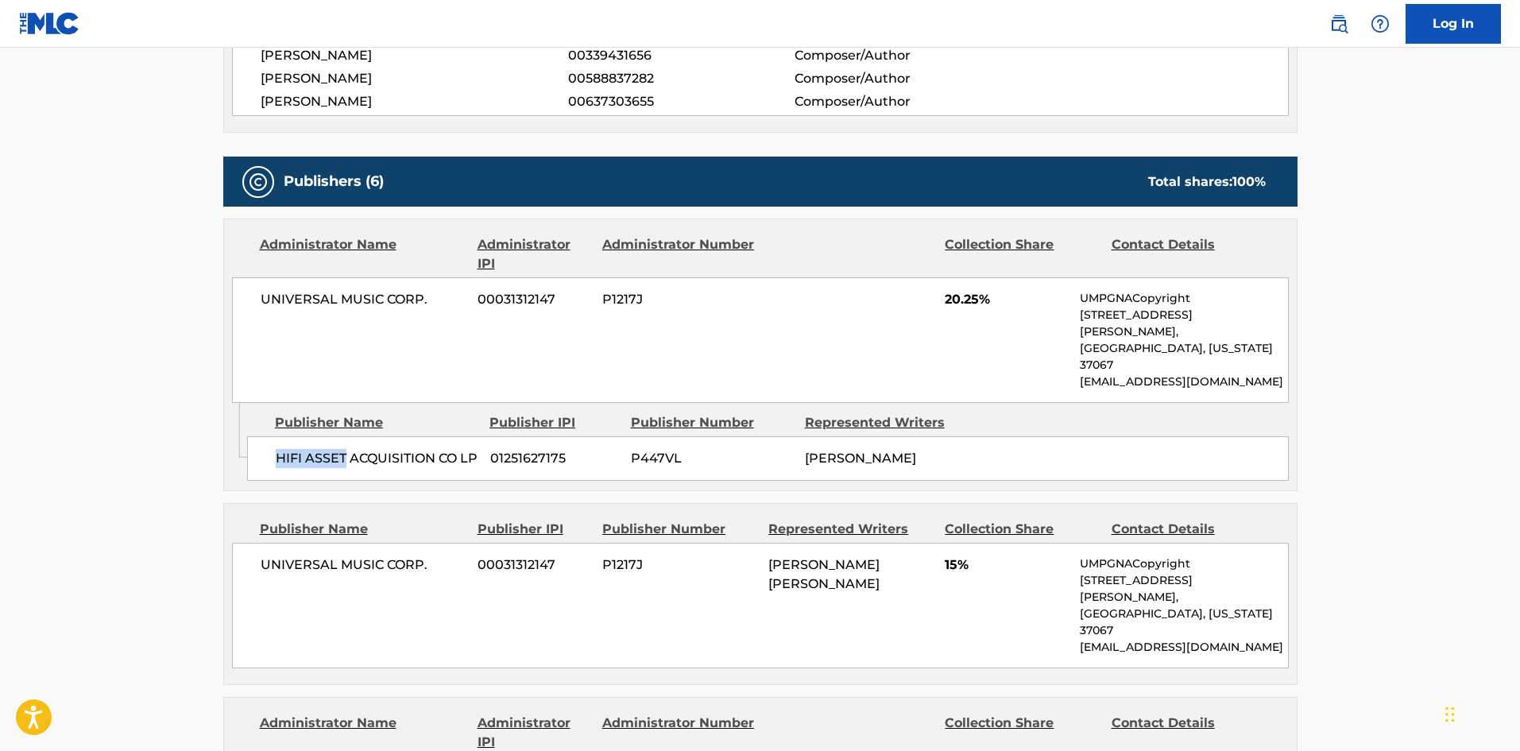
scroll to position [740, 0]
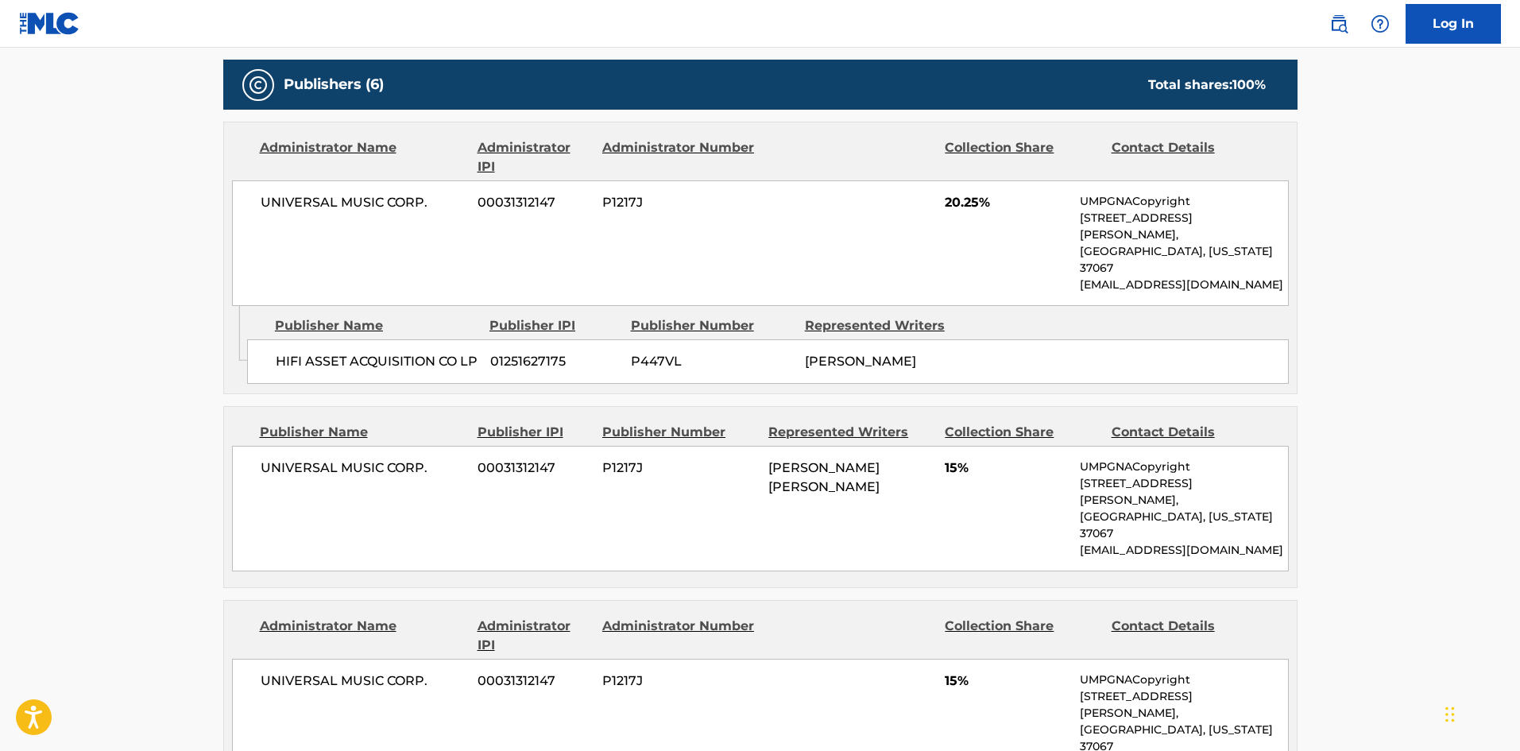
click at [247, 451] on div "UNIVERSAL MUSIC CORP. 00031312147 P1217J [PERSON_NAME] [PERSON_NAME] 15% UMPGNA…" at bounding box center [760, 509] width 1056 height 126
drag, startPoint x: 247, startPoint y: 451, endPoint x: 426, endPoint y: 455, distance: 178.8
click at [426, 455] on div "UNIVERSAL MUSIC CORP. 00031312147 P1217J [PERSON_NAME] [PERSON_NAME] 15% UMPGNA…" at bounding box center [760, 509] width 1056 height 126
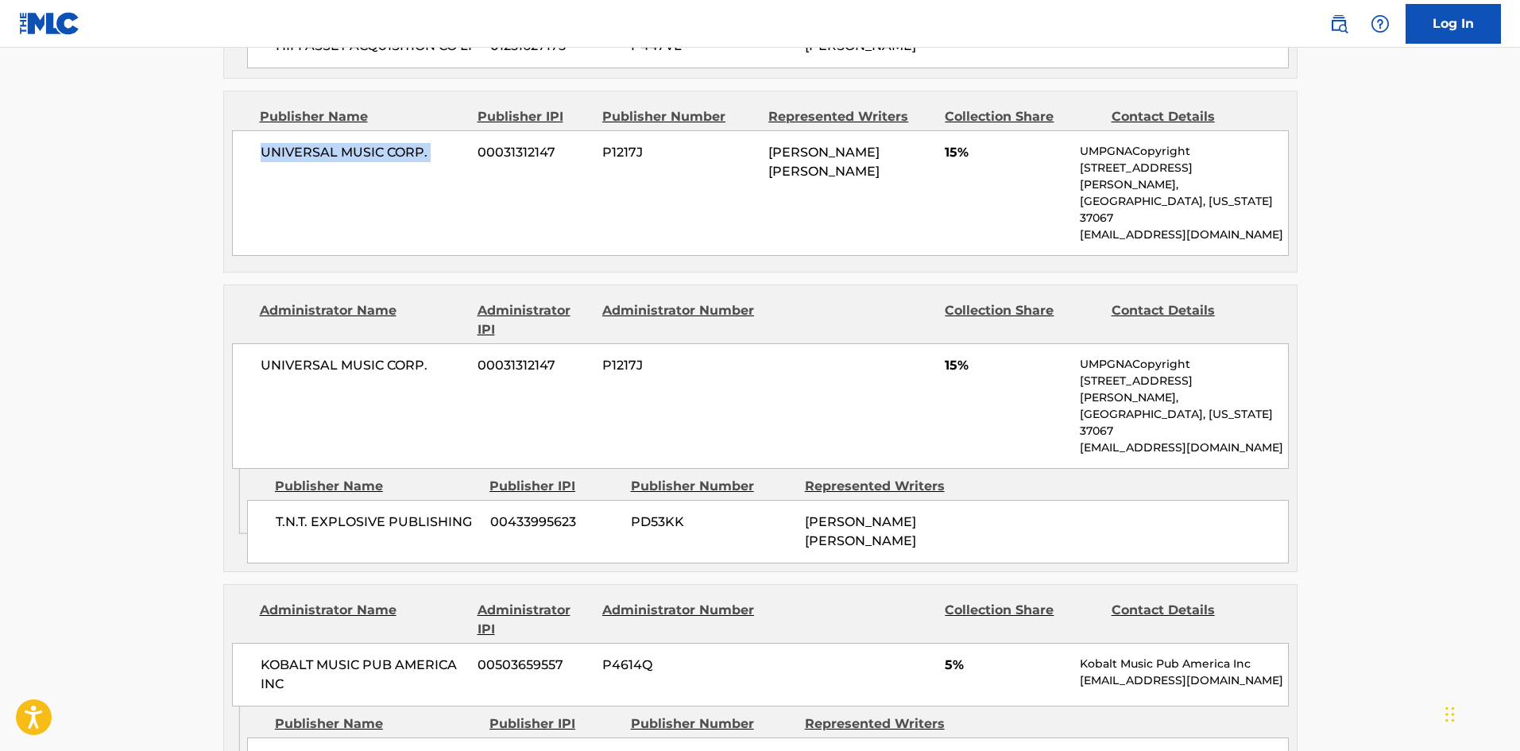
scroll to position [1057, 0]
click at [279, 497] on div "T.N.T. EXPLOSIVE PUBLISHING 00433995623 PD53KK [PERSON_NAME] [PERSON_NAME]" at bounding box center [767, 529] width 1041 height 64
drag, startPoint x: 279, startPoint y: 424, endPoint x: 379, endPoint y: 444, distance: 102.0
click at [379, 497] on div "T.N.T. EXPLOSIVE PUBLISHING 00433995623 PD53KK [PERSON_NAME] [PERSON_NAME]" at bounding box center [767, 529] width 1041 height 64
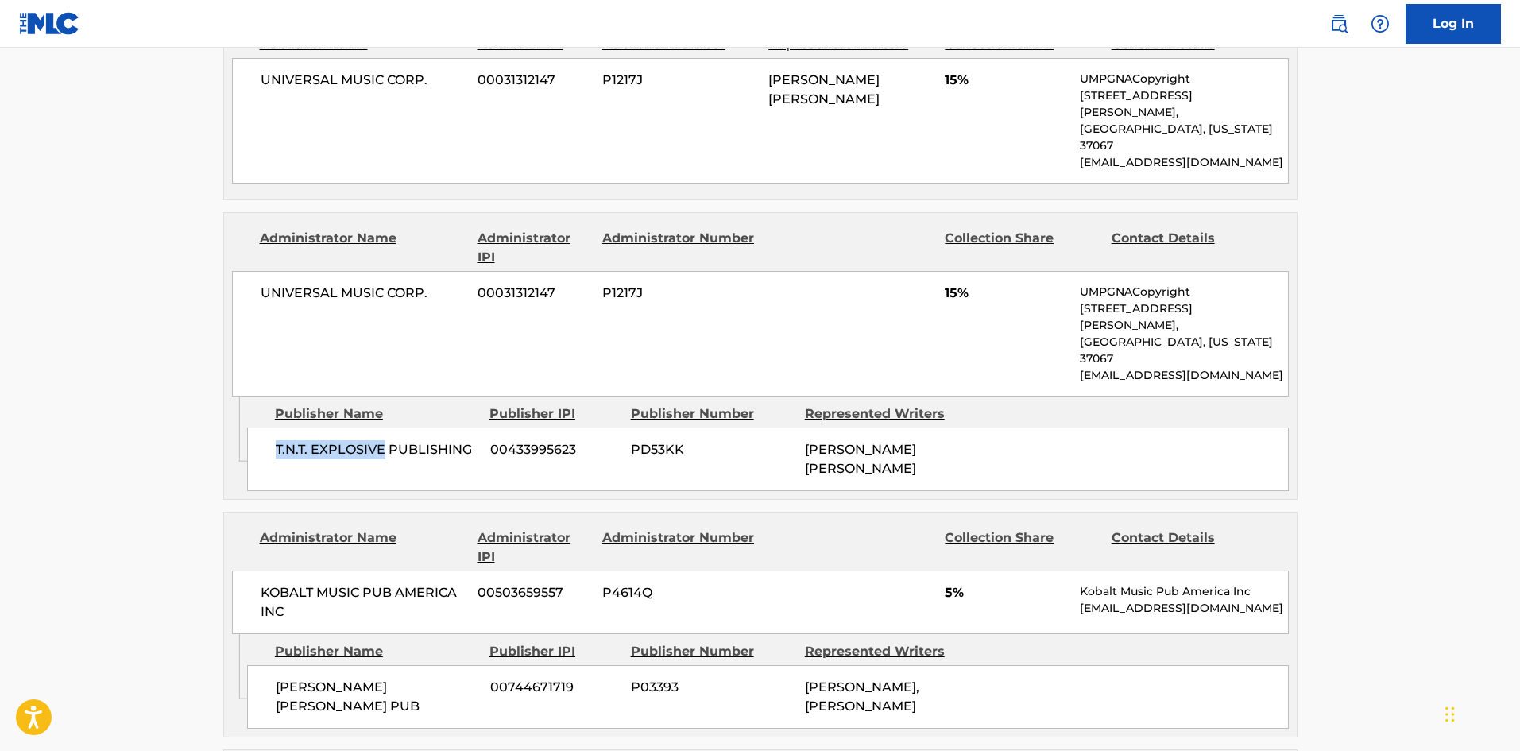
scroll to position [1216, 0]
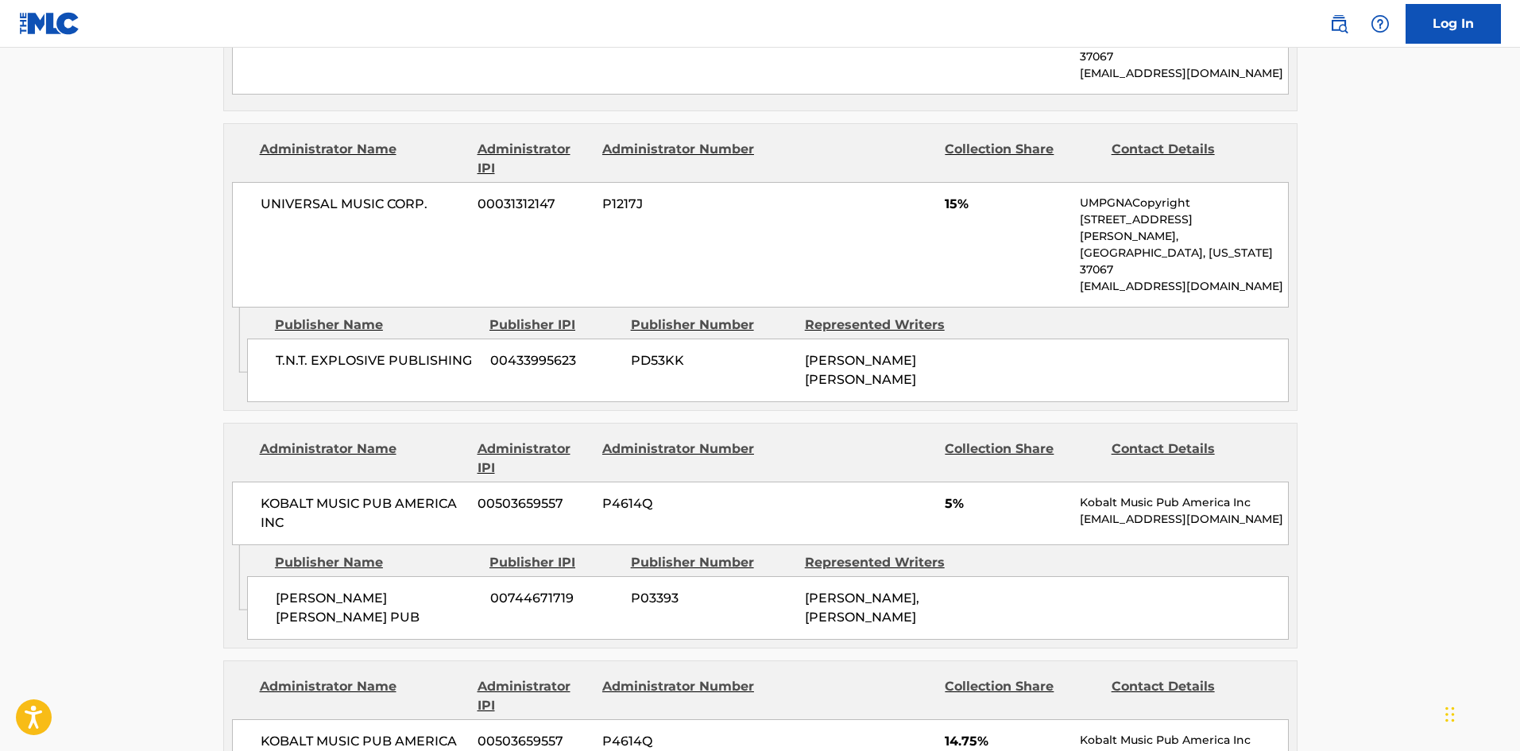
click at [303, 589] on span "[PERSON_NAME] [PERSON_NAME] PUB" at bounding box center [377, 608] width 203 height 38
drag, startPoint x: 303, startPoint y: 516, endPoint x: 346, endPoint y: 513, distance: 43.0
click at [346, 589] on span "[PERSON_NAME] [PERSON_NAME] PUB" at bounding box center [377, 608] width 203 height 38
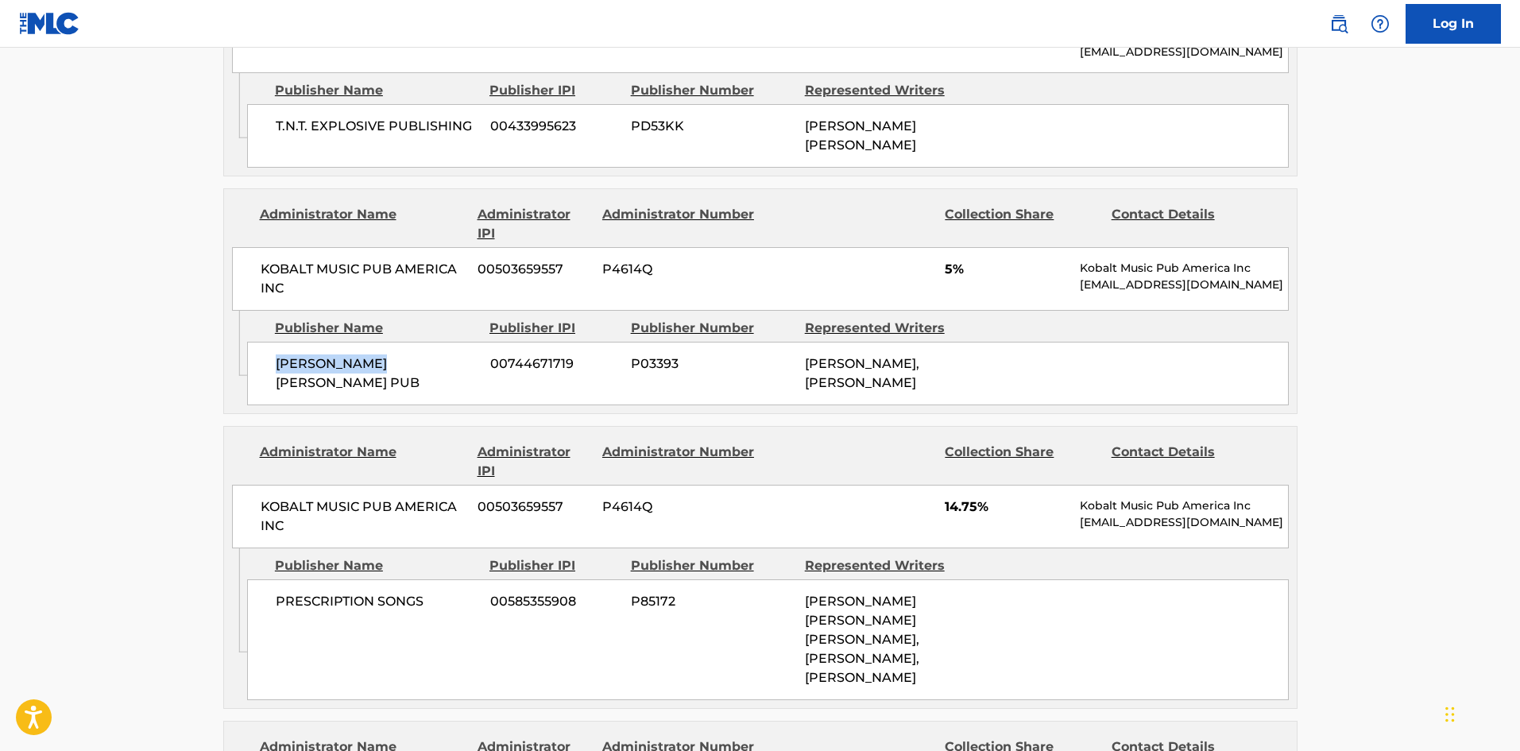
scroll to position [1454, 0]
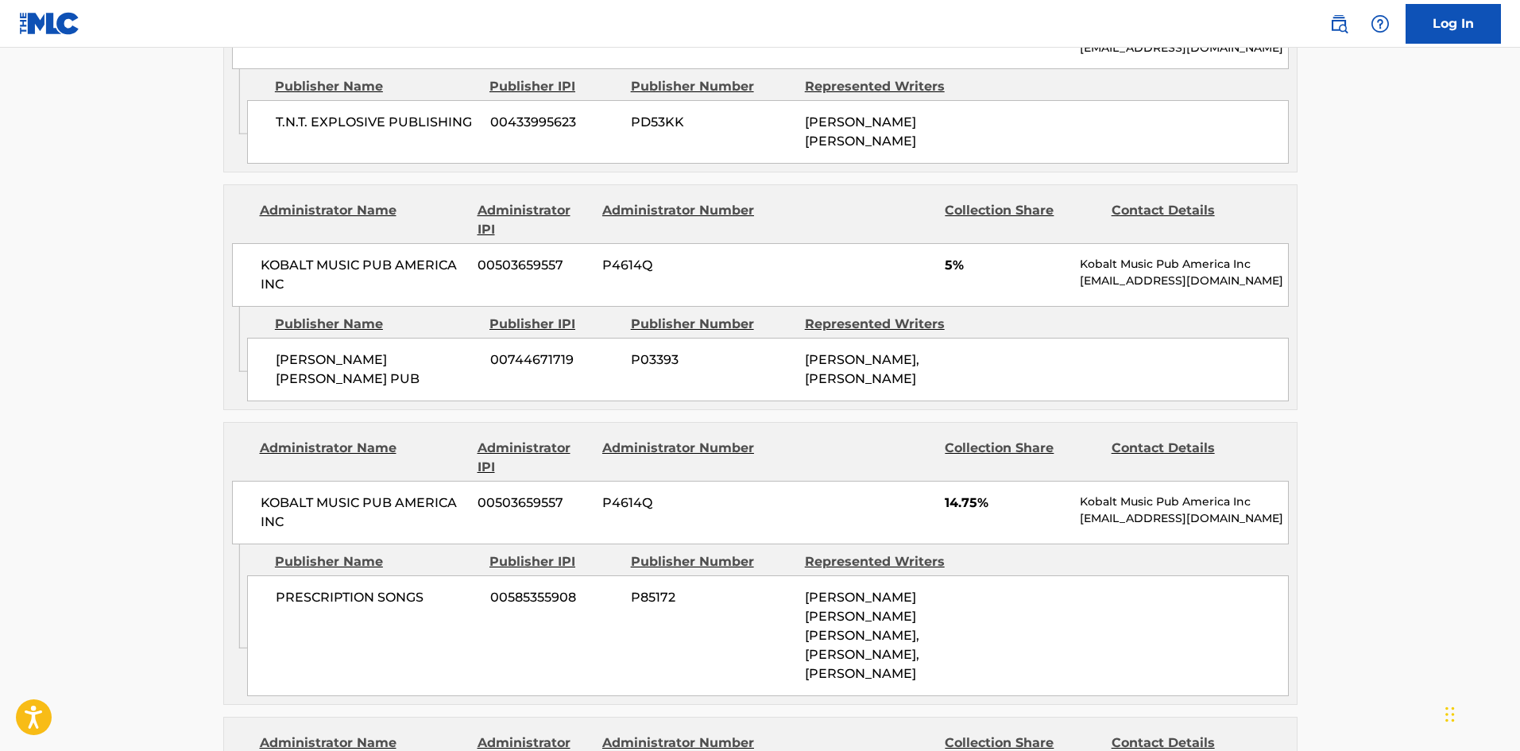
click at [301, 588] on span "PRESCRIPTION SONGS" at bounding box center [377, 597] width 203 height 19
drag, startPoint x: 301, startPoint y: 531, endPoint x: 392, endPoint y: 527, distance: 90.7
click at [392, 588] on span "PRESCRIPTION SONGS" at bounding box center [377, 597] width 203 height 19
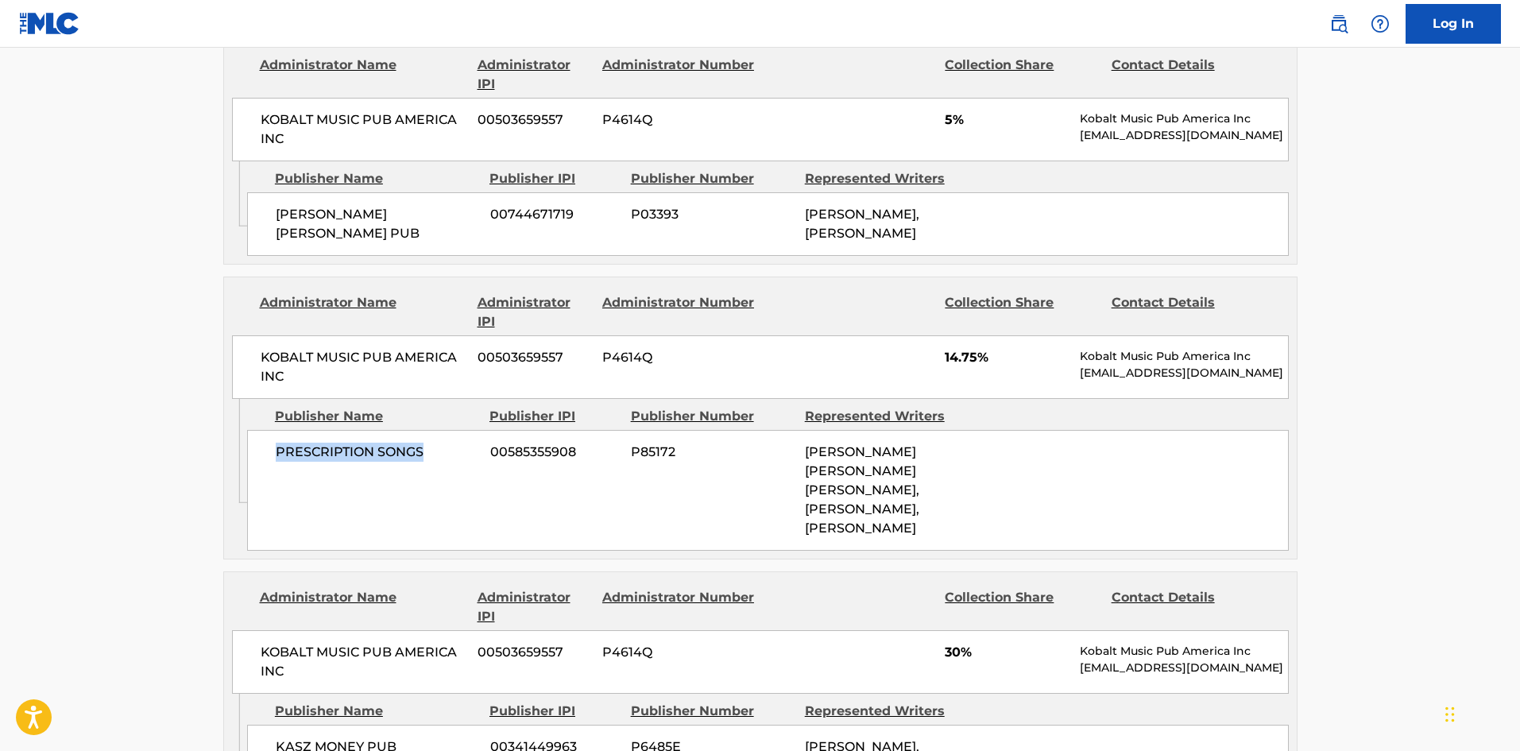
scroll to position [1772, 0]
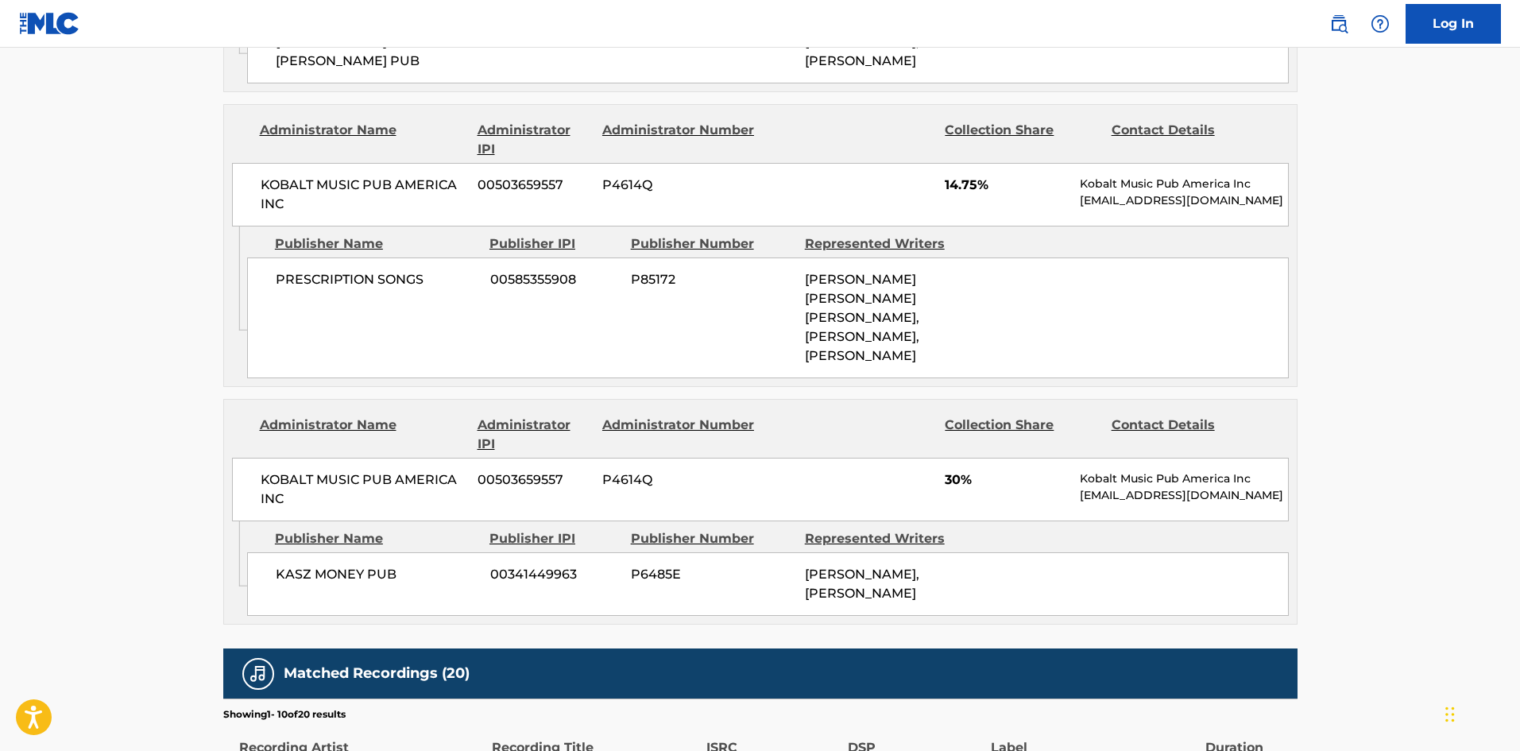
click at [288, 565] on span "KASZ MONEY PUB" at bounding box center [377, 574] width 203 height 19
drag, startPoint x: 288, startPoint y: 523, endPoint x: 347, endPoint y: 521, distance: 59.6
click at [347, 565] on span "KASZ MONEY PUB" at bounding box center [377, 574] width 203 height 19
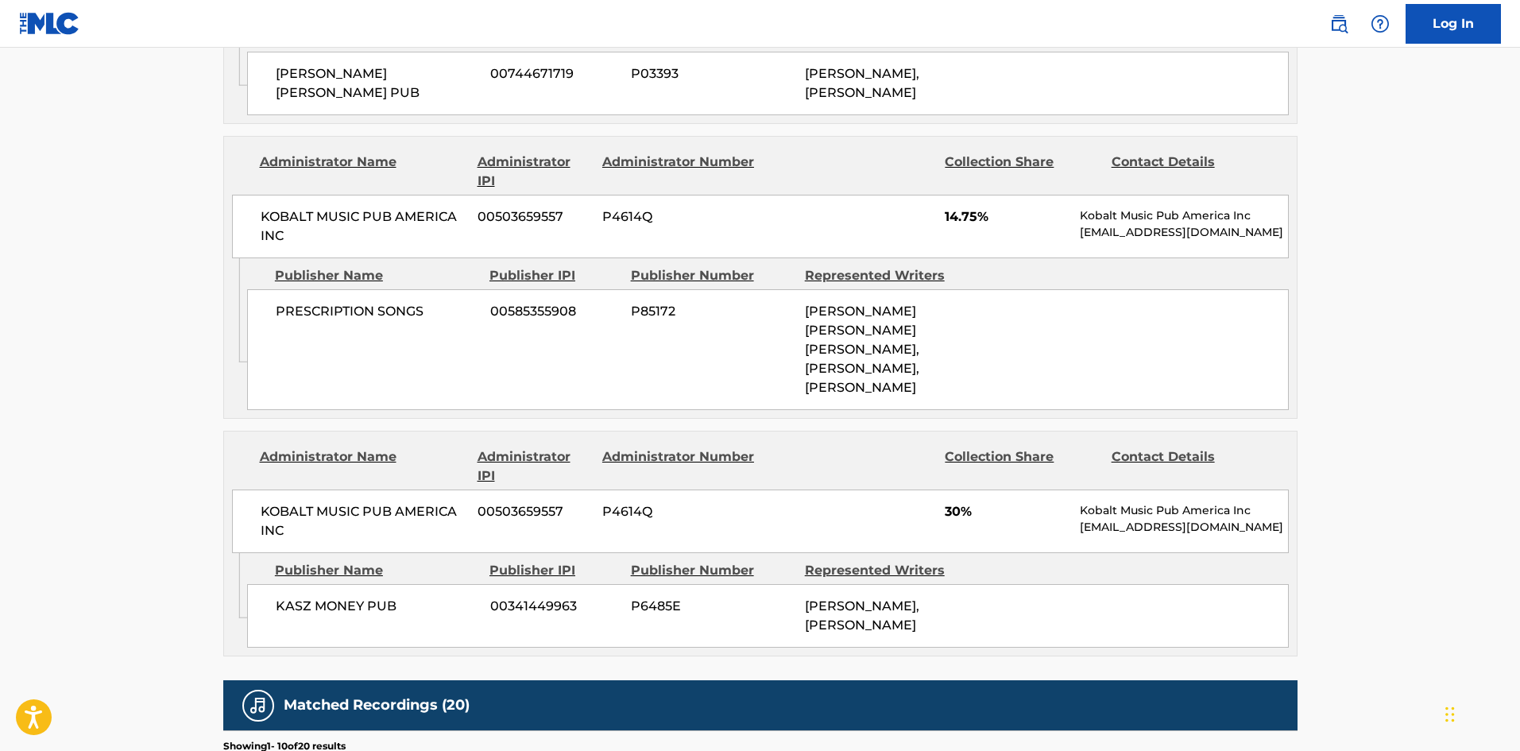
scroll to position [1852, 0]
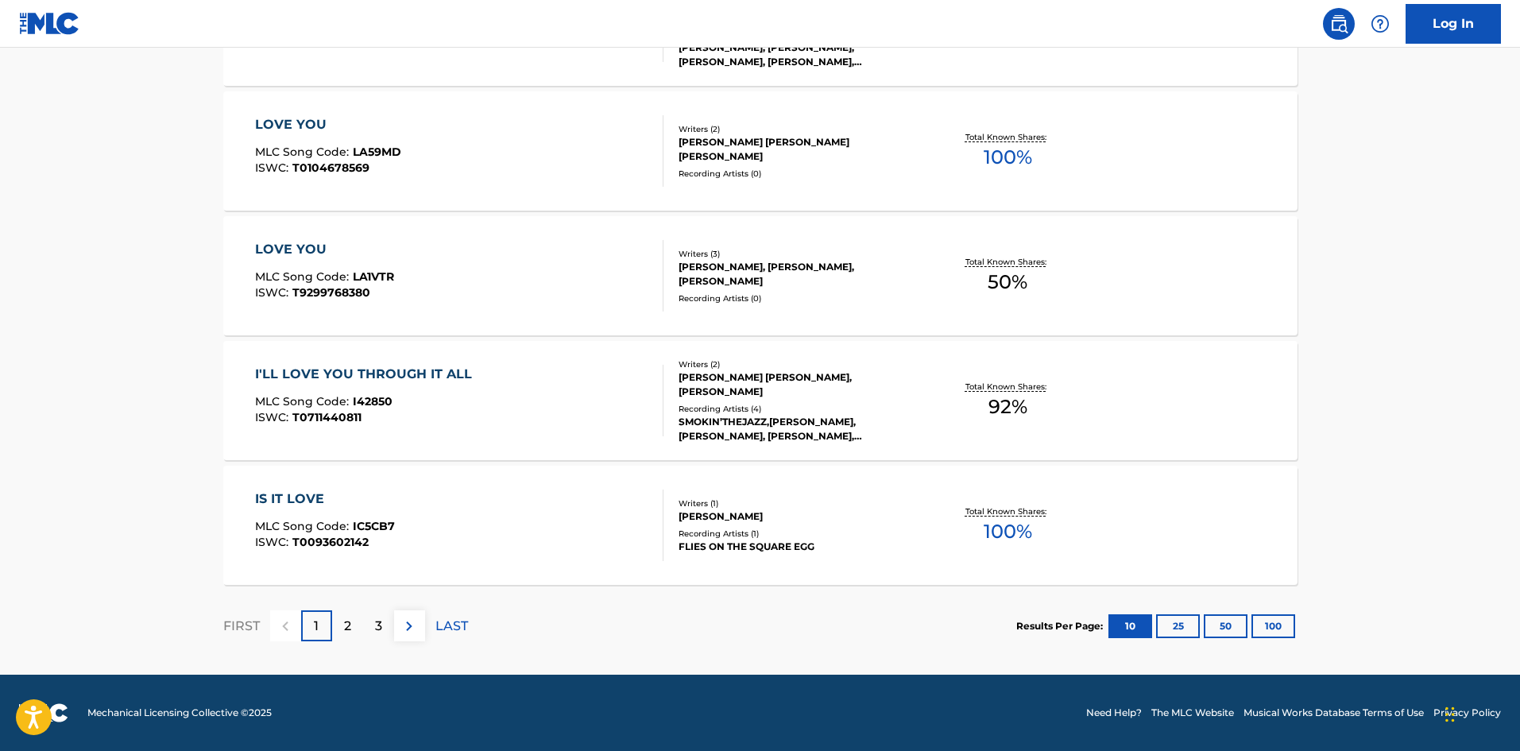
scroll to position [238, 0]
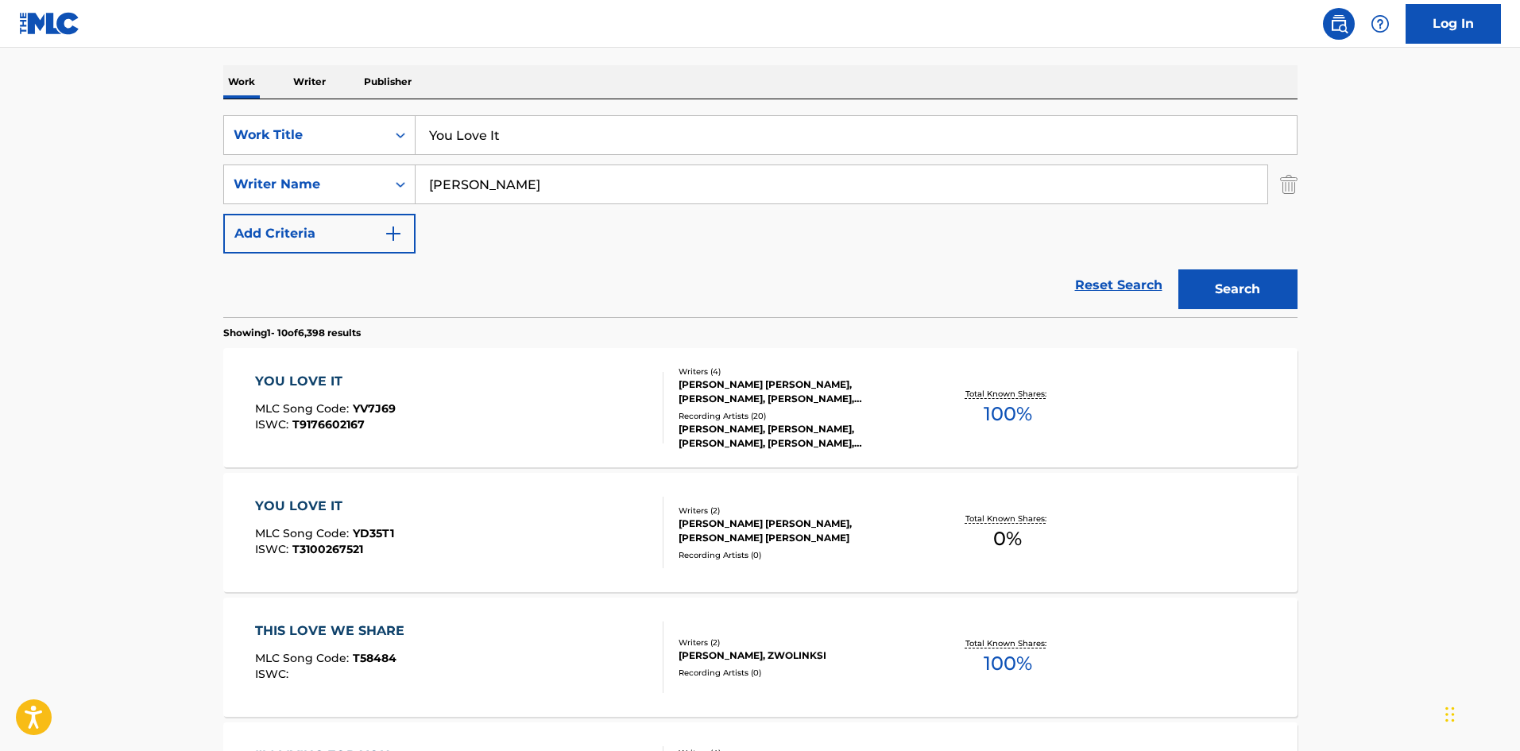
click at [485, 138] on input "You Love It" at bounding box center [855, 135] width 881 height 38
paste input "Zoomin' Zoomin'"
type input "Zoomin' Zoomin'"
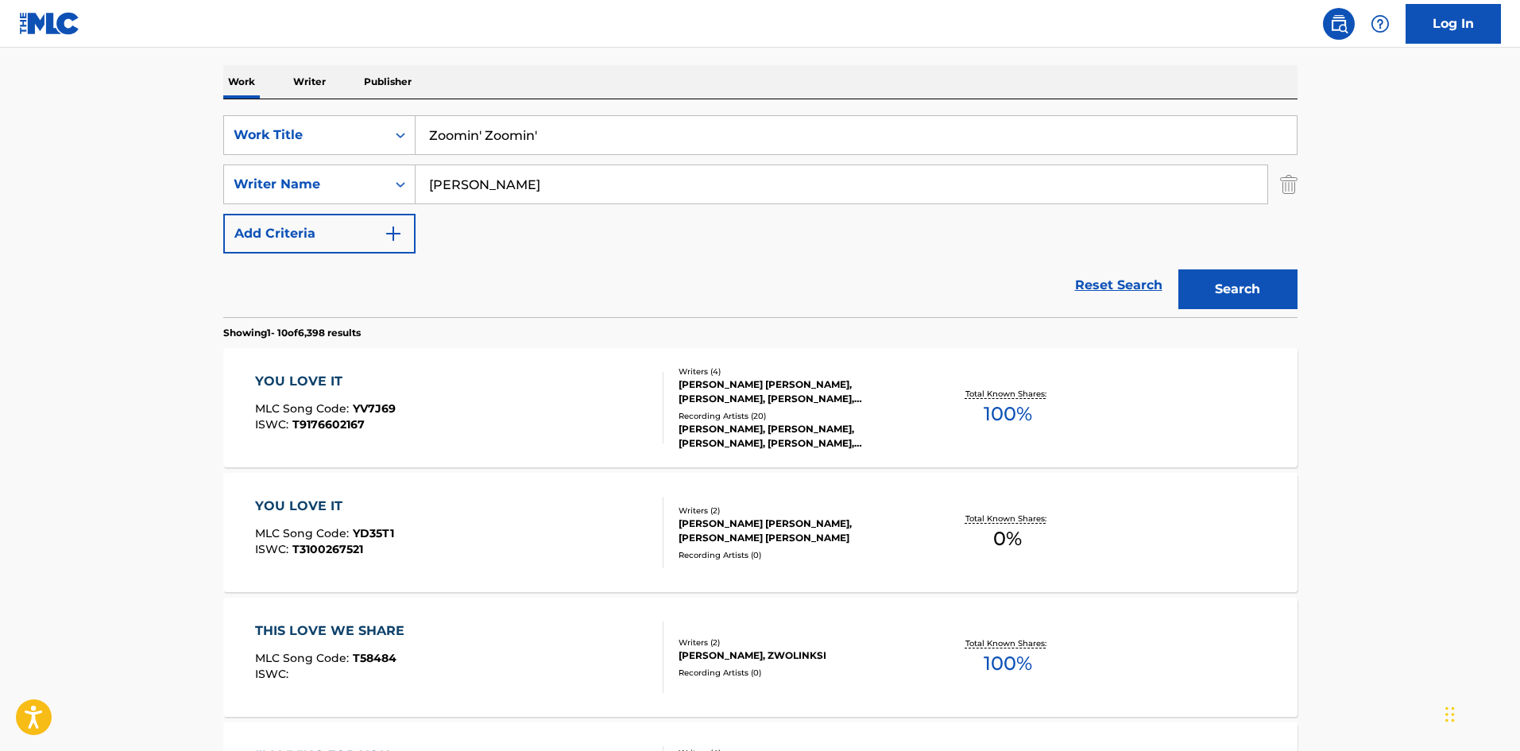
click at [47, 218] on main "The MLC Public Work Search The accuracy and completeness of The MLC's data is d…" at bounding box center [760, 744] width 1520 height 1870
click at [533, 180] on input "[PERSON_NAME]" at bounding box center [841, 184] width 852 height 38
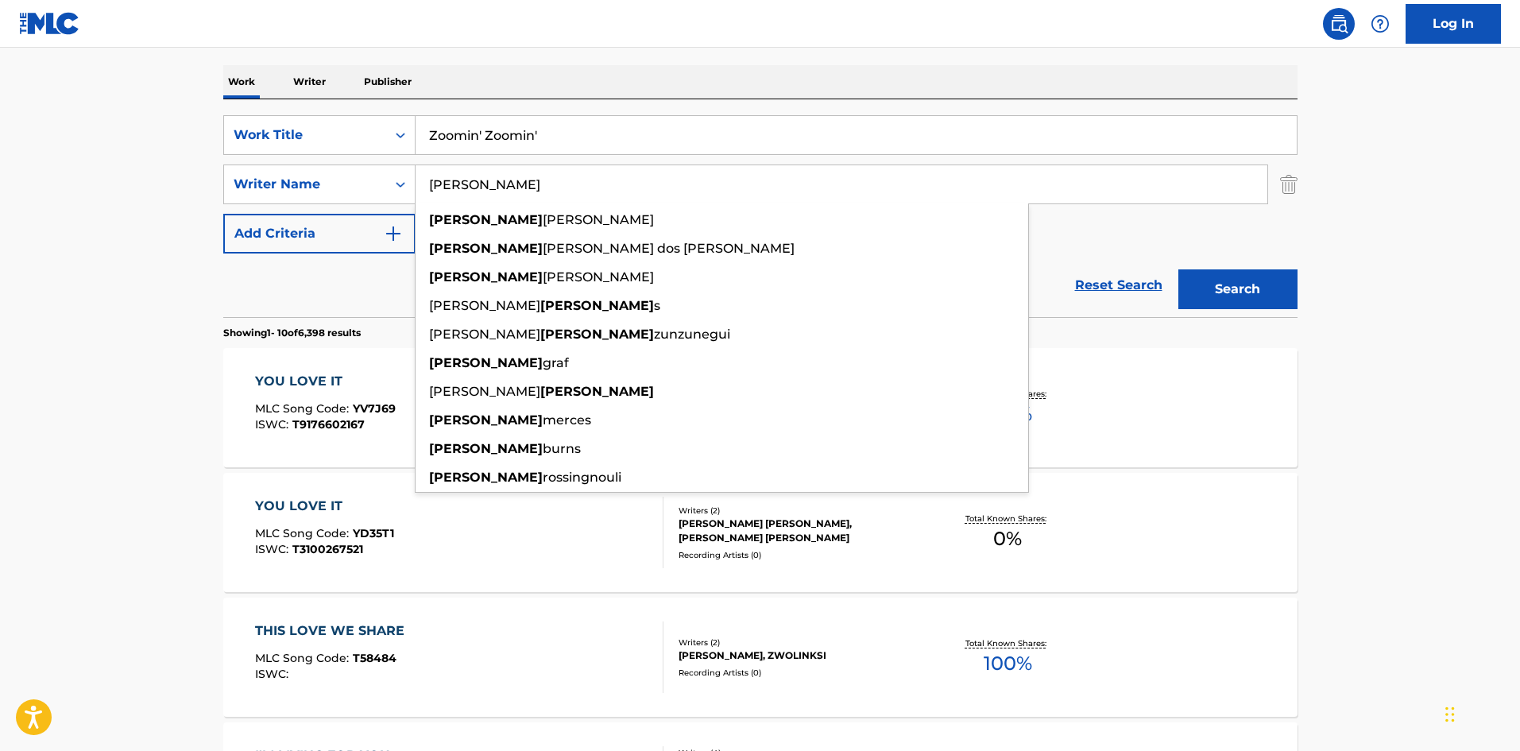
click at [1293, 275] on button "Search" at bounding box center [1237, 289] width 119 height 40
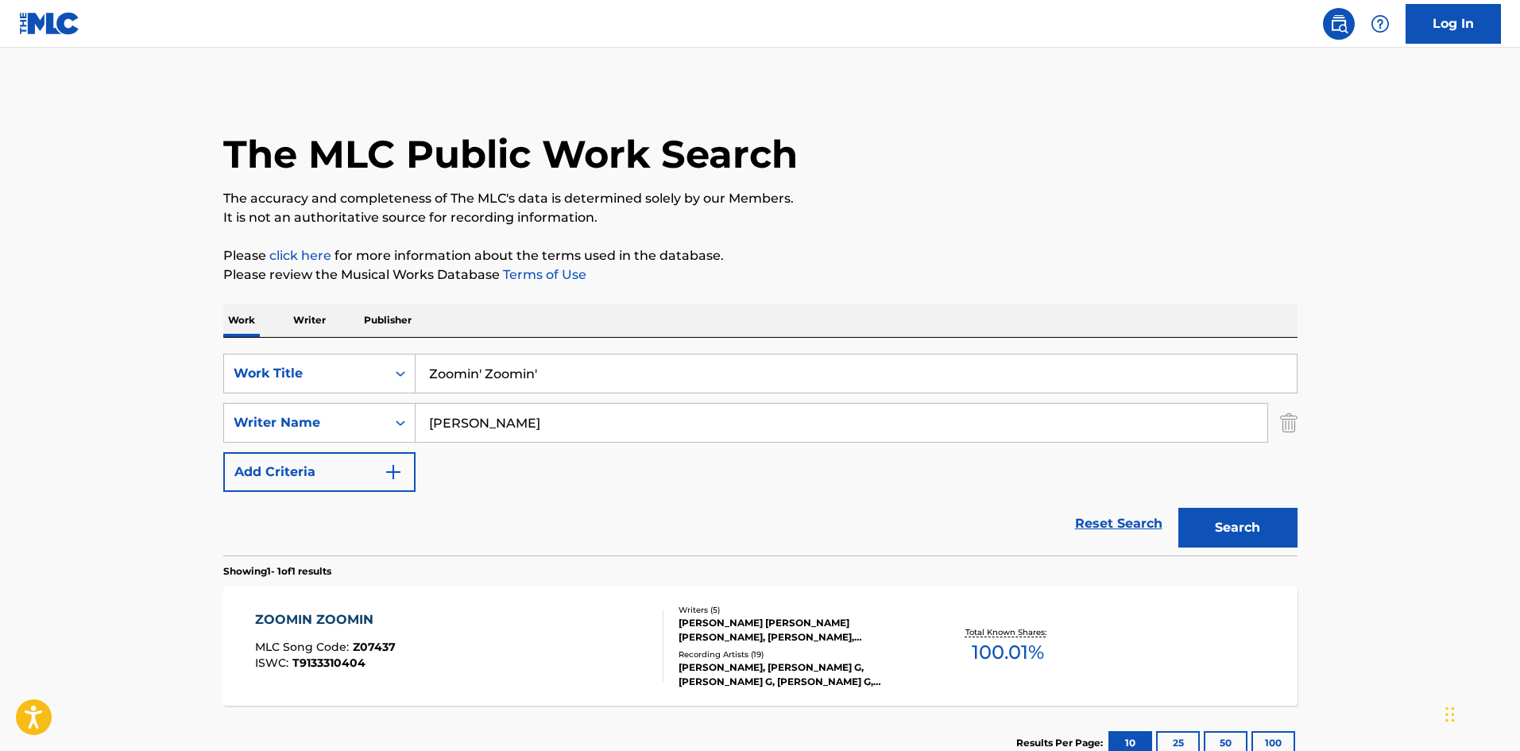
click at [464, 662] on div "ZOOMIN ZOOMIN MLC Song Code : Z07437 ISWC : T9133310404" at bounding box center [459, 645] width 408 height 71
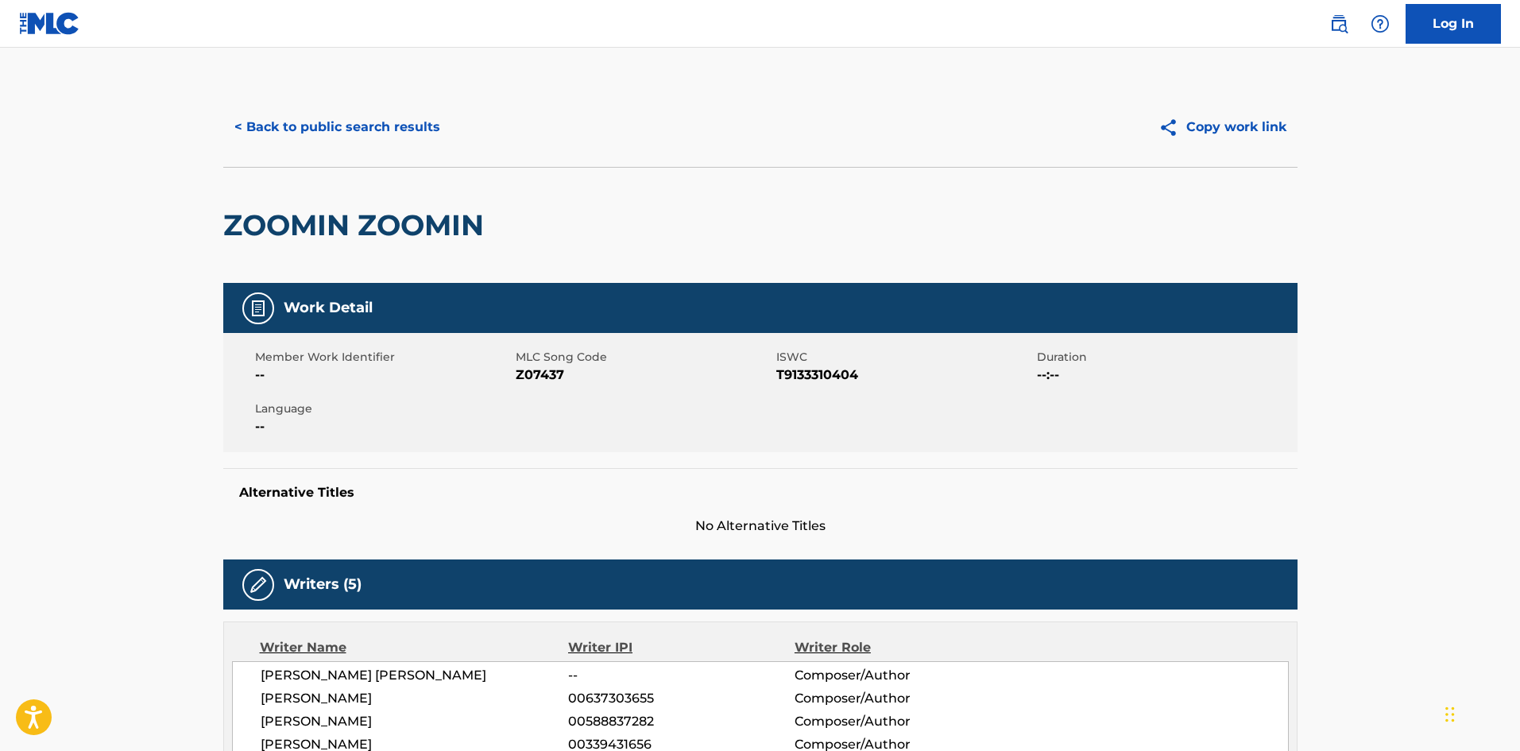
scroll to position [397, 0]
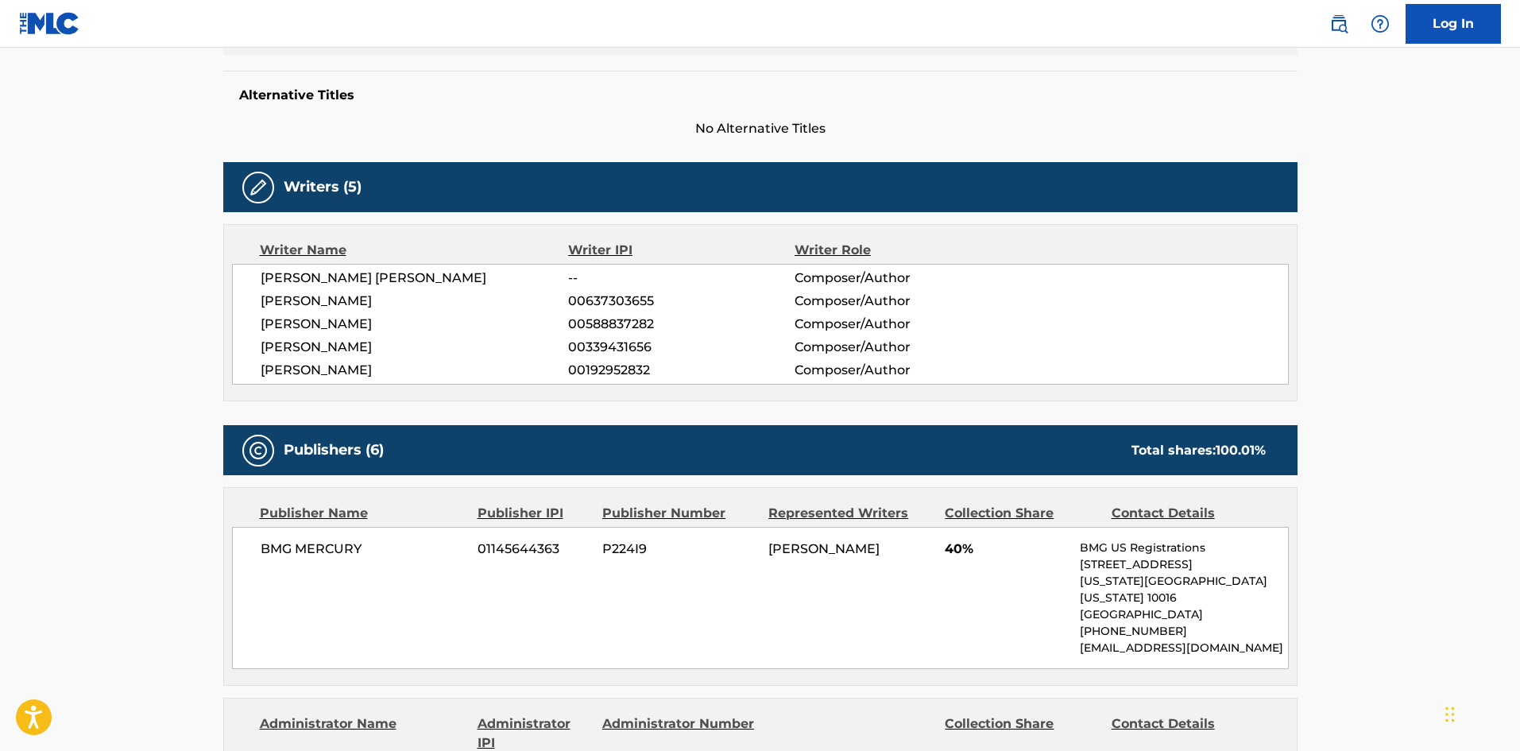
click at [274, 542] on span "BMG MERCURY" at bounding box center [364, 548] width 206 height 19
drag, startPoint x: 274, startPoint y: 542, endPoint x: 348, endPoint y: 543, distance: 73.9
click at [348, 543] on span "BMG MERCURY" at bounding box center [364, 548] width 206 height 19
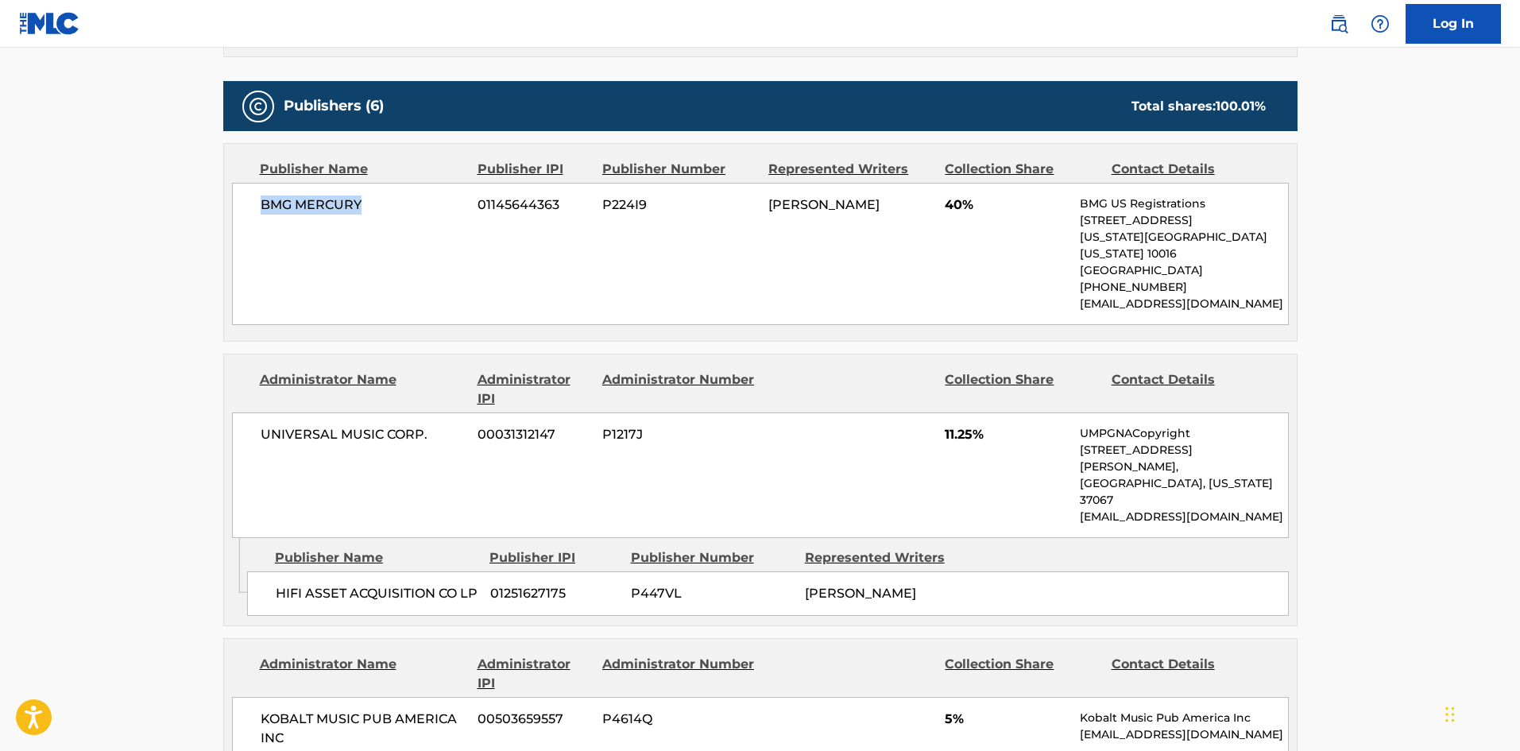
scroll to position [794, 0]
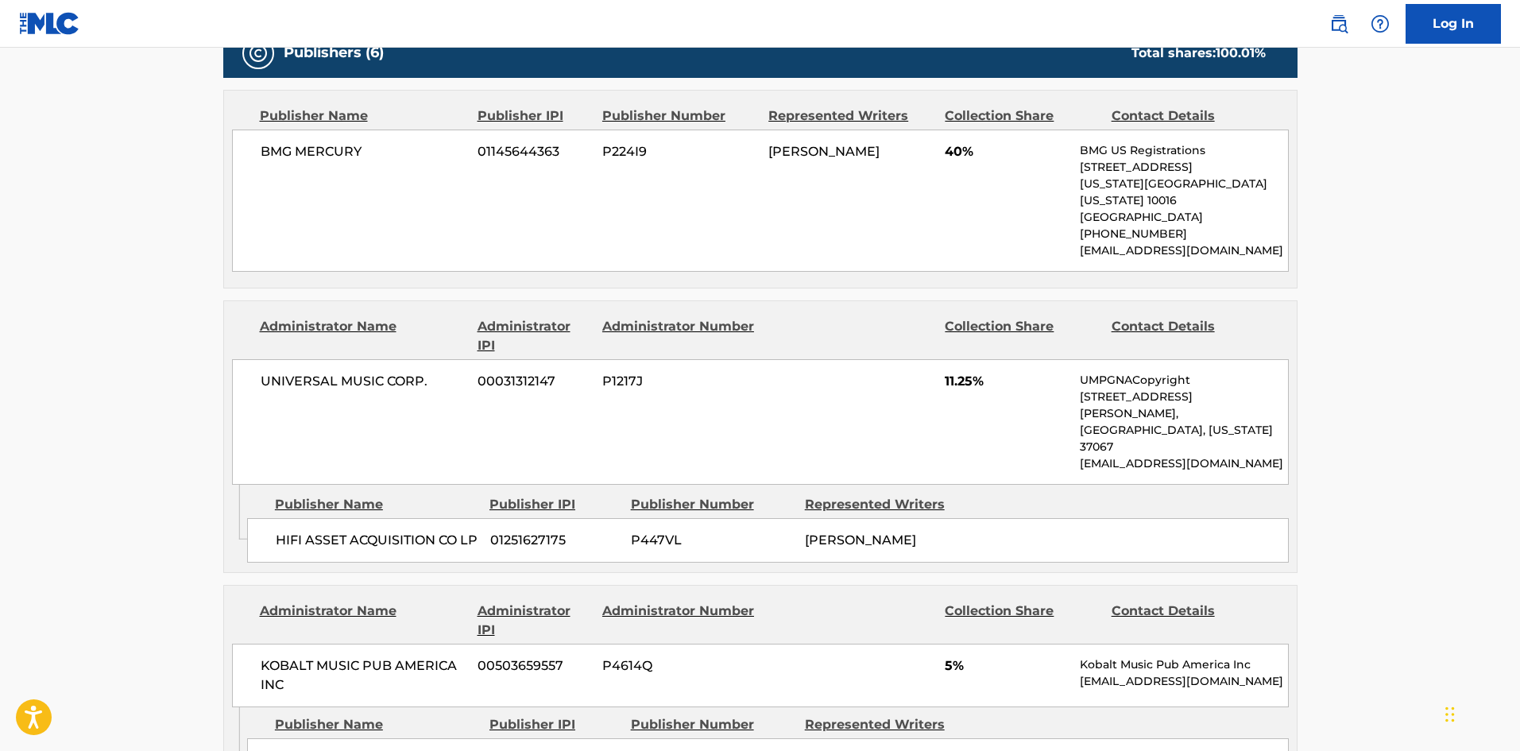
click at [286, 531] on span "HIFI ASSET ACQUISITION CO LP" at bounding box center [377, 540] width 203 height 19
drag, startPoint x: 286, startPoint y: 486, endPoint x: 342, endPoint y: 499, distance: 57.8
click at [342, 531] on span "HIFI ASSET ACQUISITION CO LP" at bounding box center [377, 540] width 203 height 19
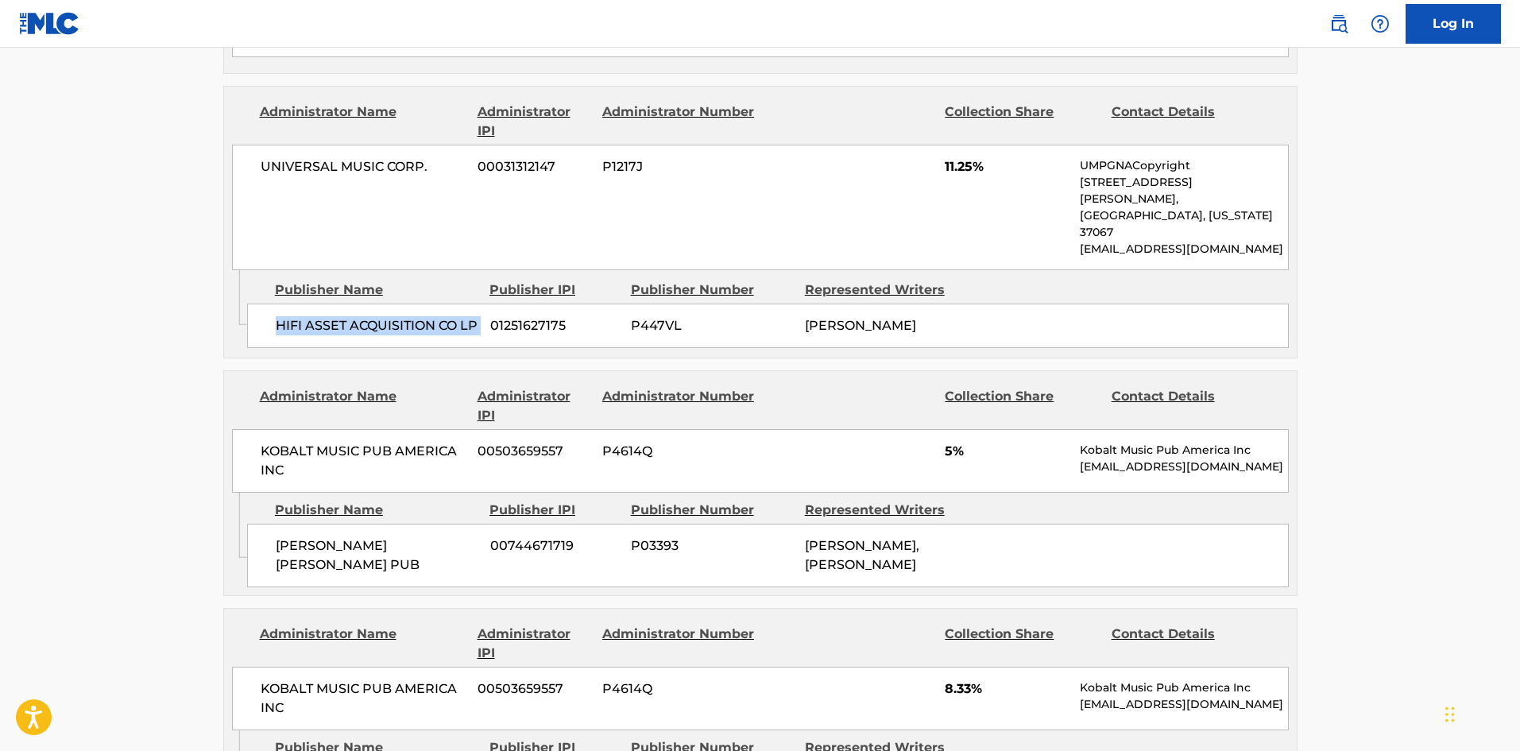
scroll to position [1033, 0]
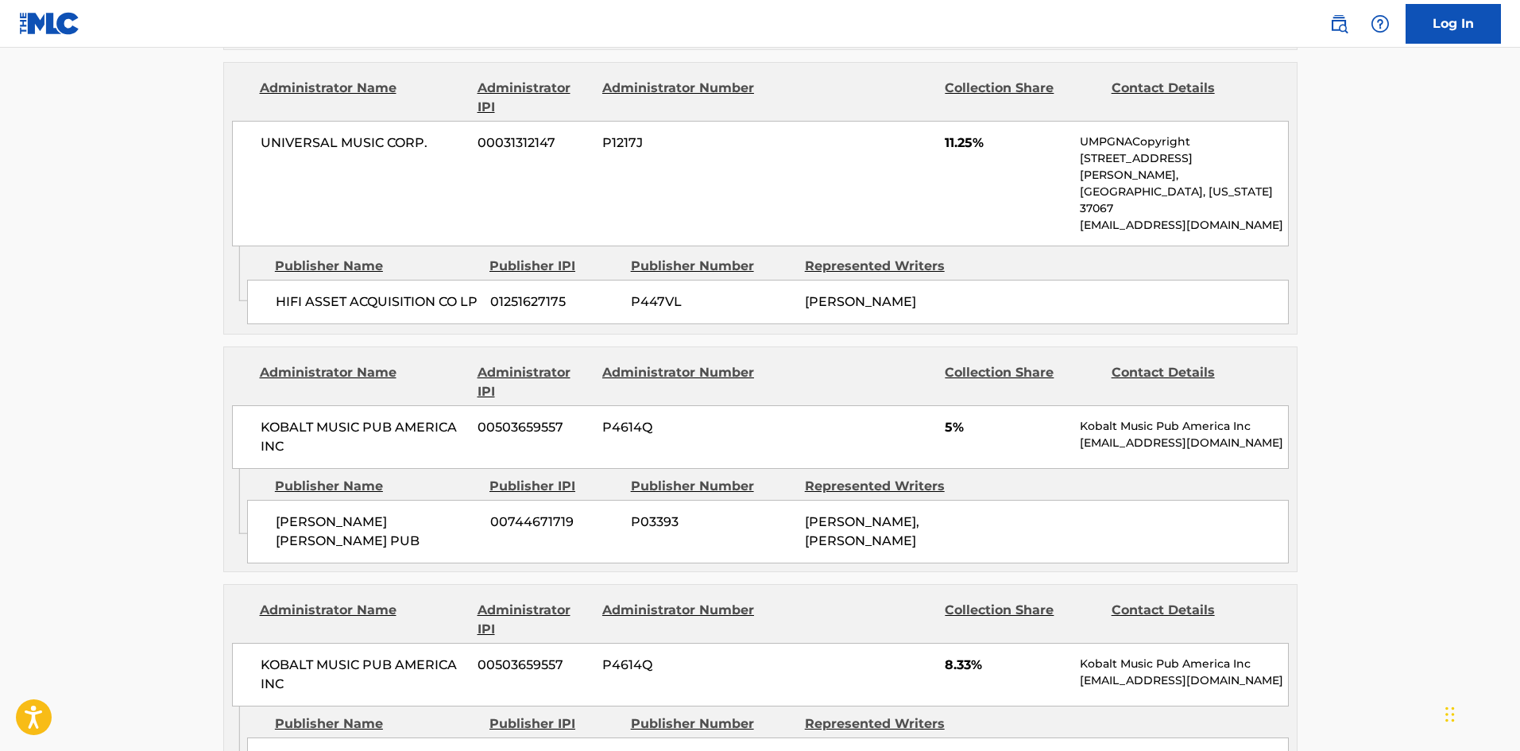
click at [315, 512] on span "[PERSON_NAME] [PERSON_NAME] PUB" at bounding box center [377, 531] width 203 height 38
drag, startPoint x: 315, startPoint y: 485, endPoint x: 338, endPoint y: 495, distance: 25.2
click at [338, 512] on span "[PERSON_NAME] [PERSON_NAME] PUB" at bounding box center [377, 531] width 203 height 38
click at [303, 500] on div "[PERSON_NAME] [PERSON_NAME] PUB 00744671719 P03393 [PERSON_NAME], [PERSON_NAME]" at bounding box center [767, 532] width 1041 height 64
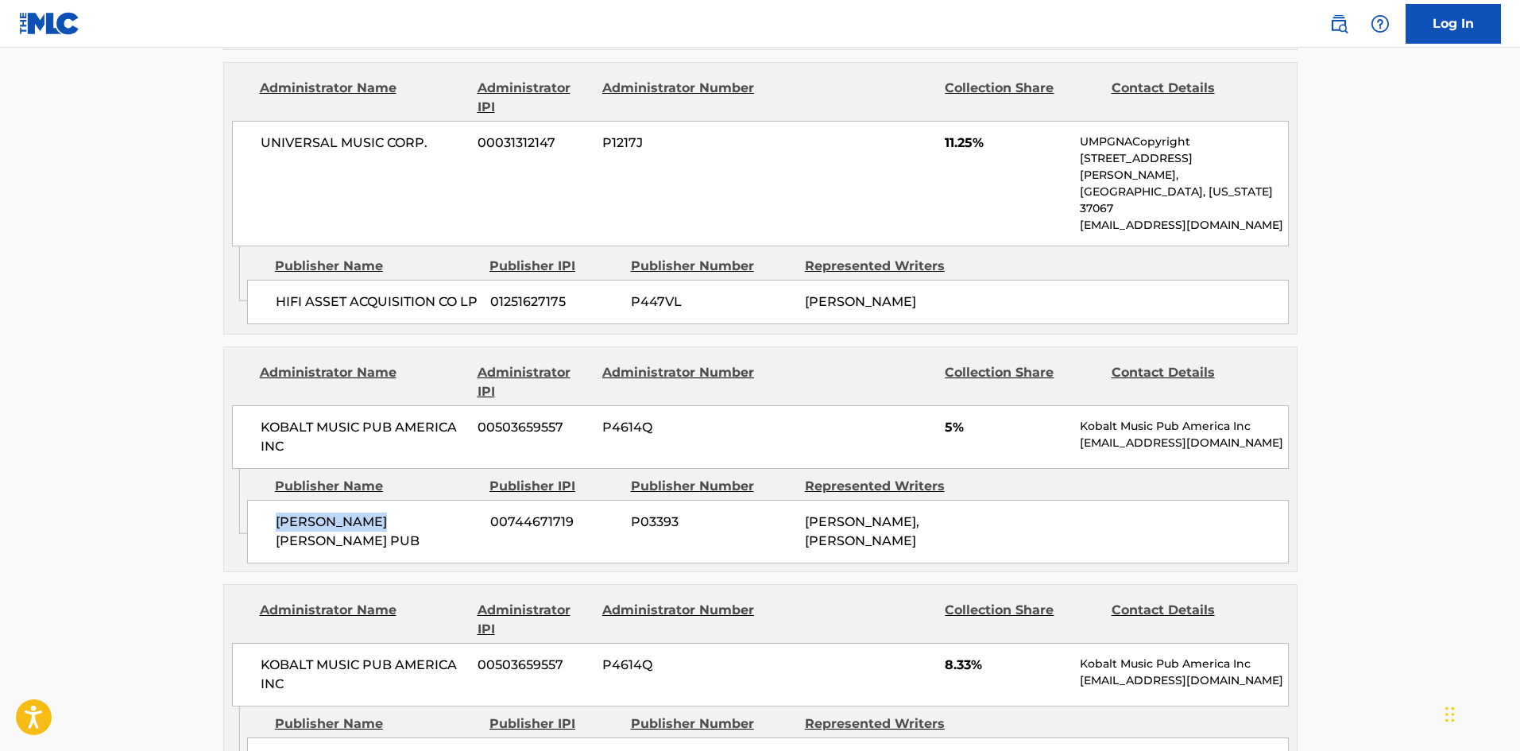
drag, startPoint x: 303, startPoint y: 474, endPoint x: 367, endPoint y: 481, distance: 64.7
click at [367, 500] on div "[PERSON_NAME] [PERSON_NAME] PUB 00744671719 P03393 [PERSON_NAME], [PERSON_NAME]" at bounding box center [767, 532] width 1041 height 64
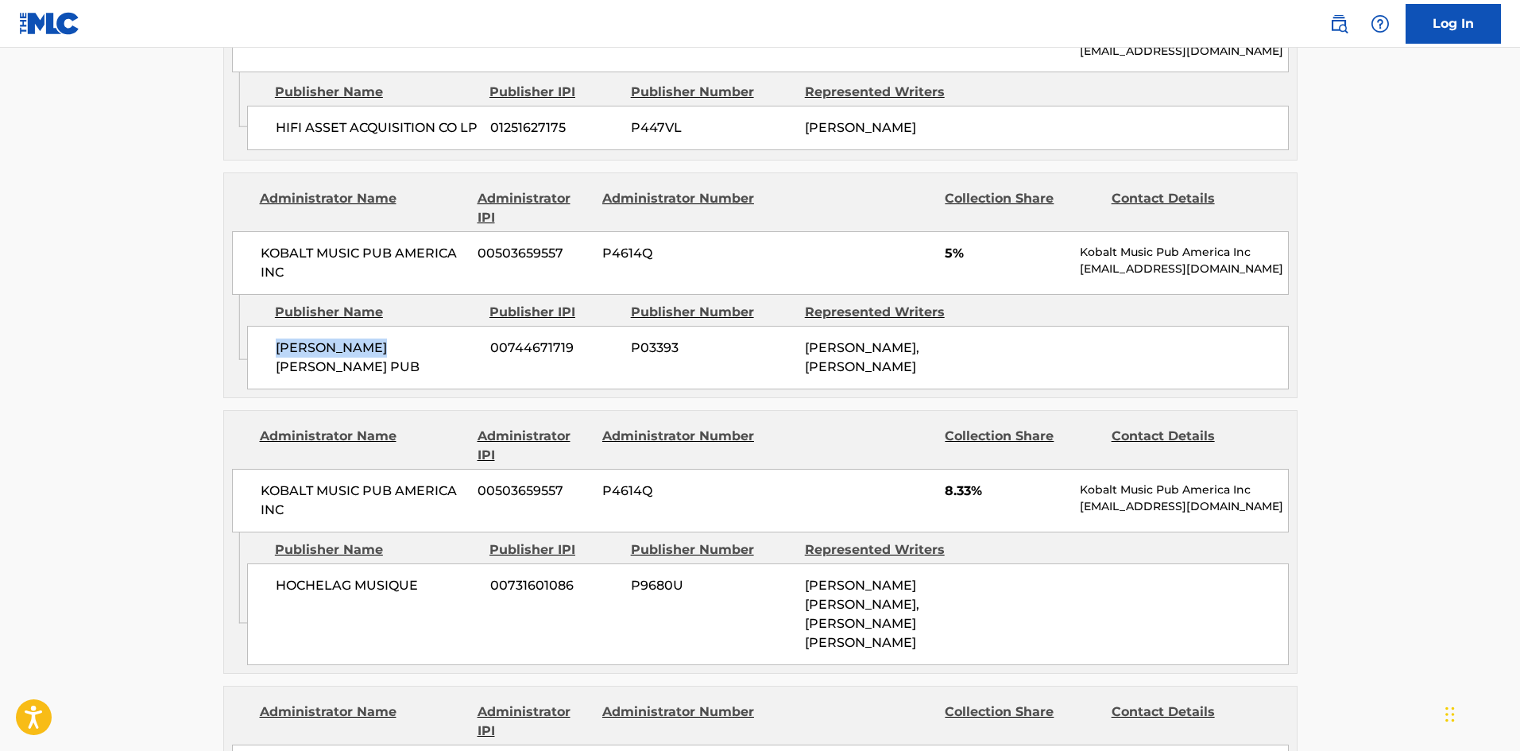
scroll to position [1271, 0]
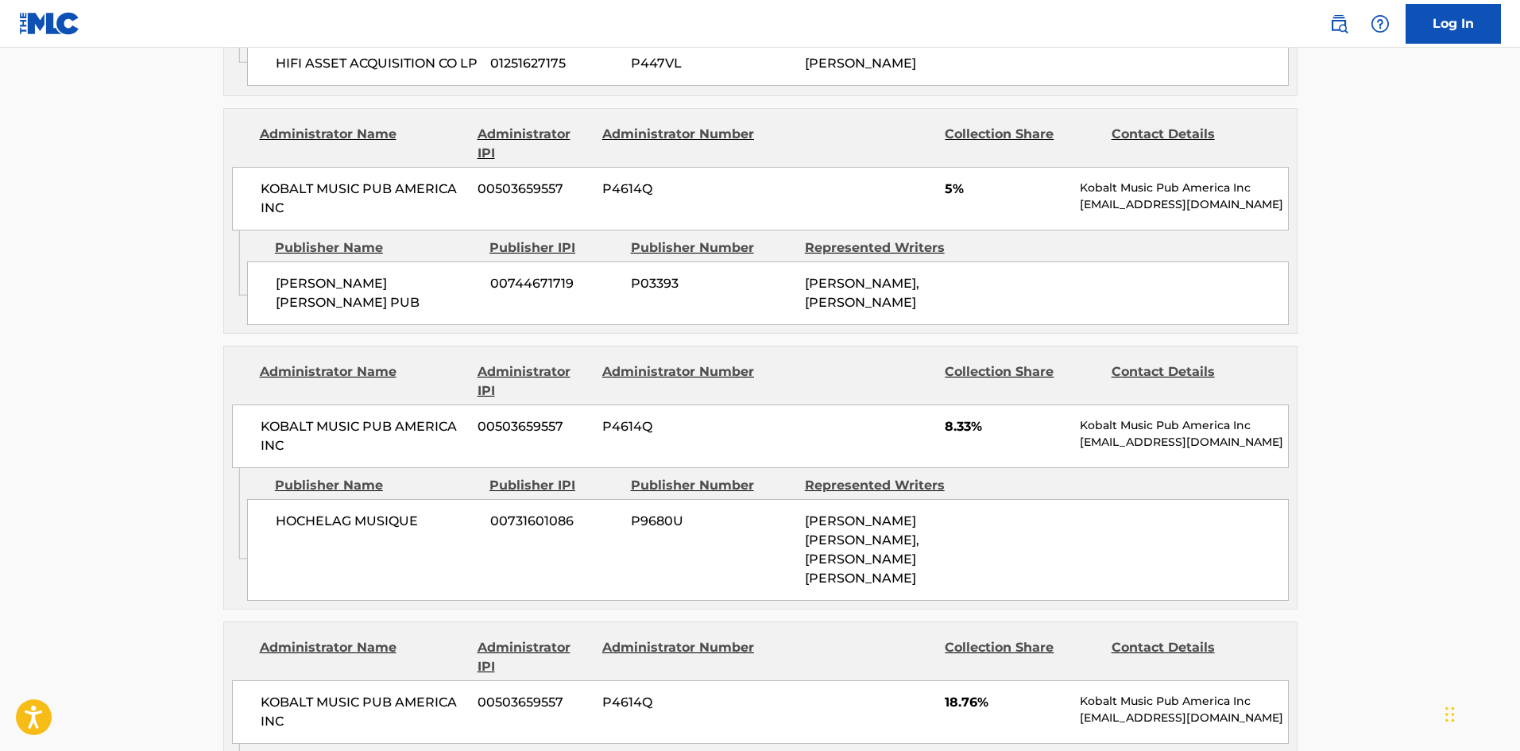
click at [281, 516] on div "HOCHELAG MUSIQUE 00731601086 P9680U [PERSON_NAME] [PERSON_NAME], [PERSON_NAME] …" at bounding box center [767, 550] width 1041 height 102
drag, startPoint x: 281, startPoint y: 516, endPoint x: 397, endPoint y: 492, distance: 118.2
click at [397, 499] on div "HOCHELAG MUSIQUE 00731601086 P9680U [PERSON_NAME] [PERSON_NAME], [PERSON_NAME] …" at bounding box center [767, 550] width 1041 height 102
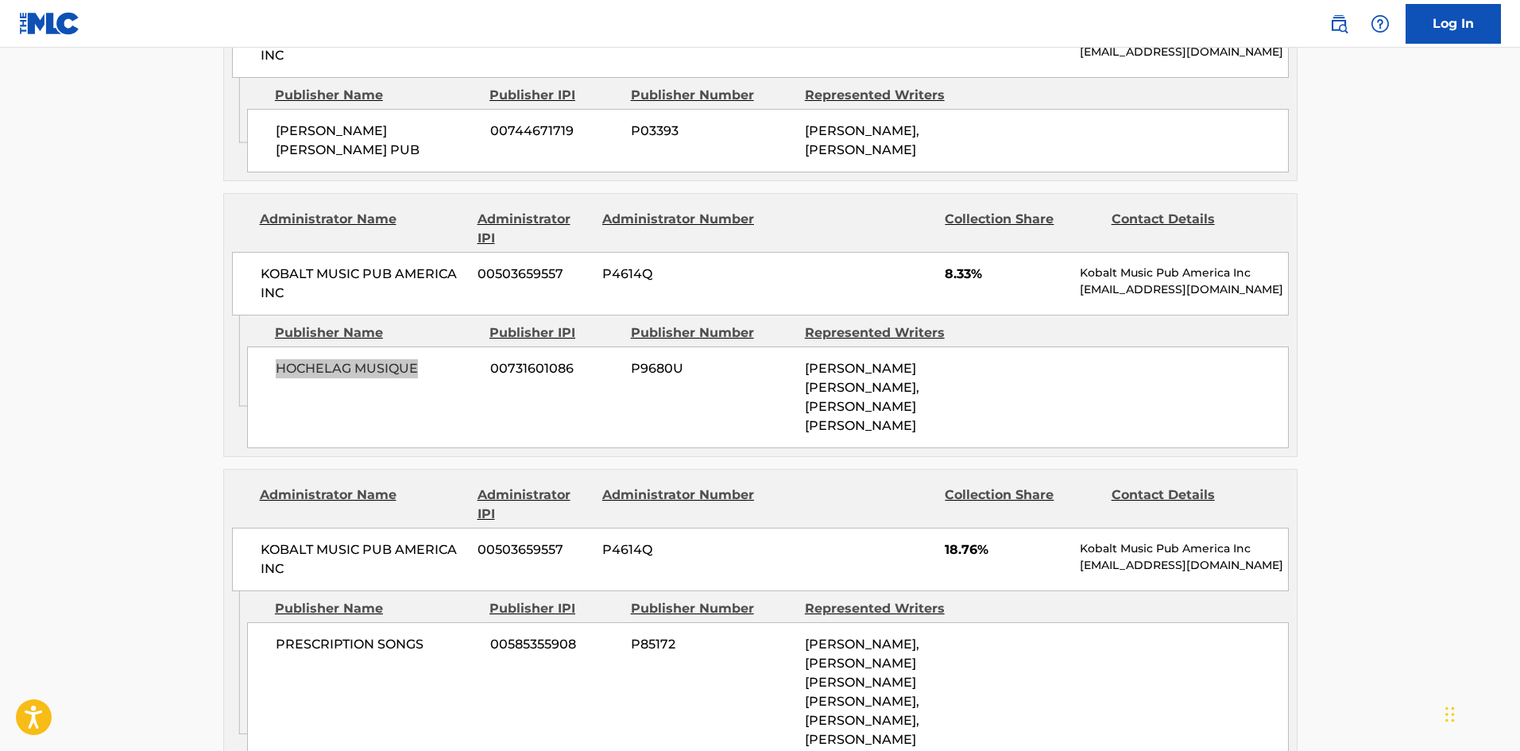
scroll to position [1430, 0]
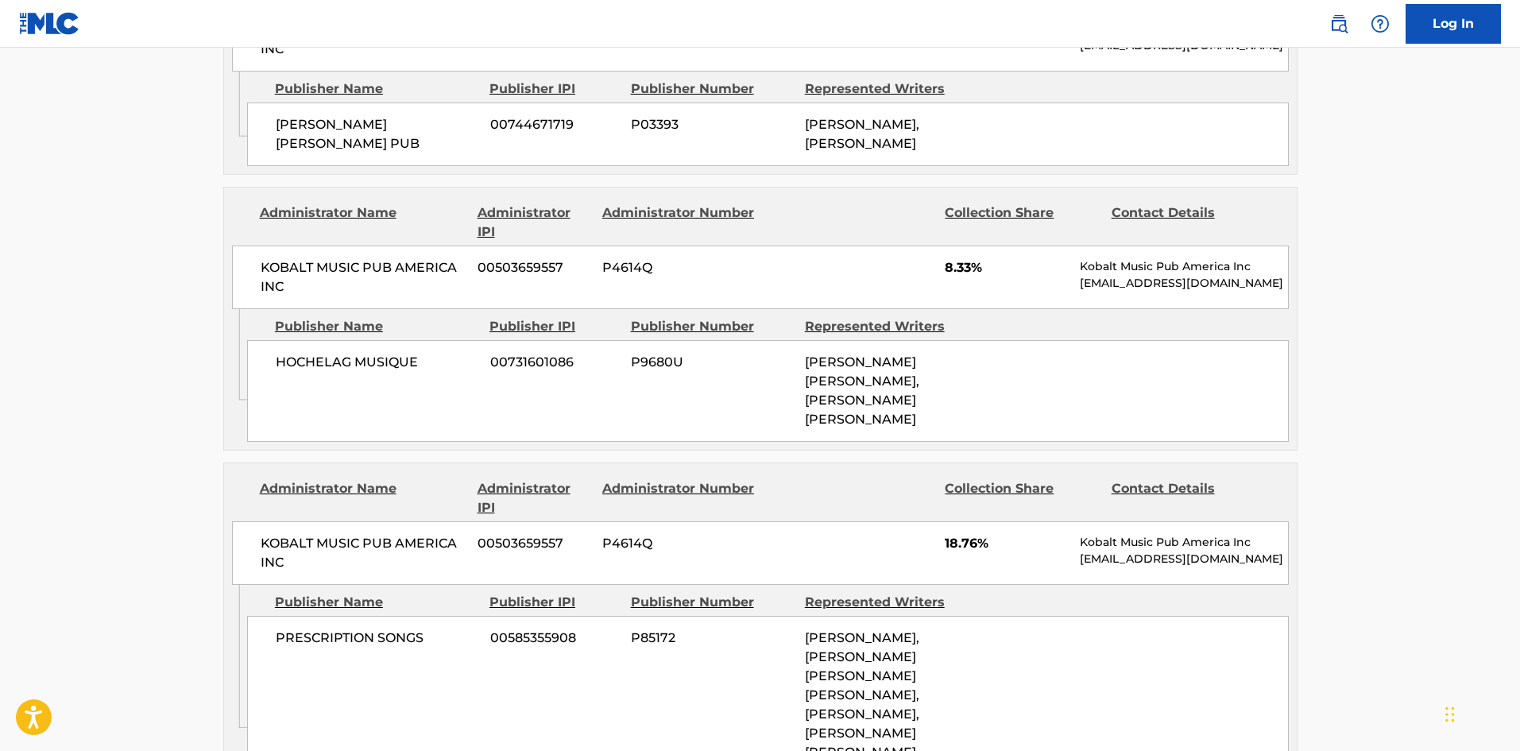
click at [290, 616] on div "PRESCRIPTION SONGS 00585355908 P85172 [PERSON_NAME], [PERSON_NAME] [PERSON_NAME…" at bounding box center [767, 705] width 1041 height 178
drag, startPoint x: 290, startPoint y: 587, endPoint x: 400, endPoint y: 592, distance: 110.5
click at [400, 616] on div "PRESCRIPTION SONGS 00585355908 P85172 [PERSON_NAME], [PERSON_NAME] [PERSON_NAME…" at bounding box center [767, 705] width 1041 height 178
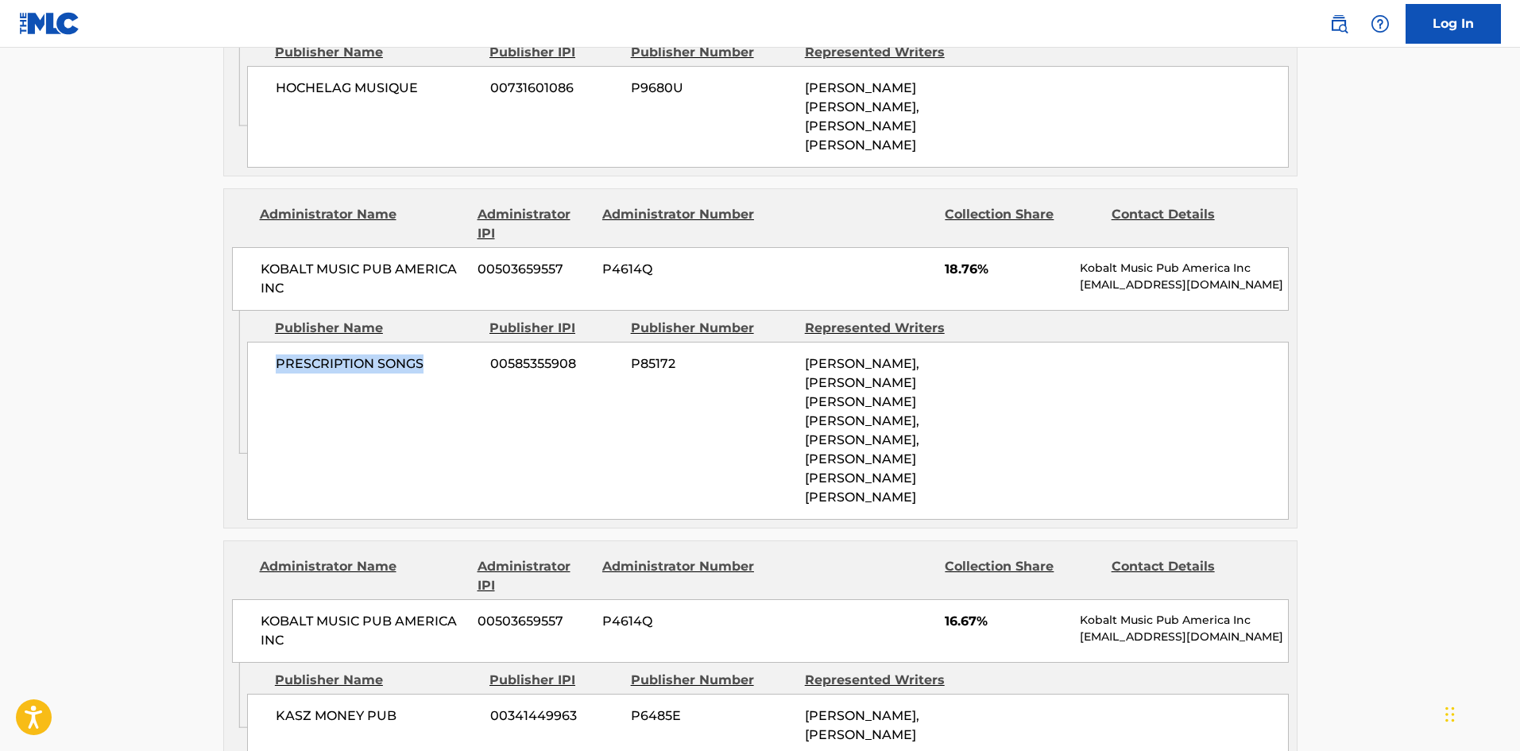
scroll to position [1748, 0]
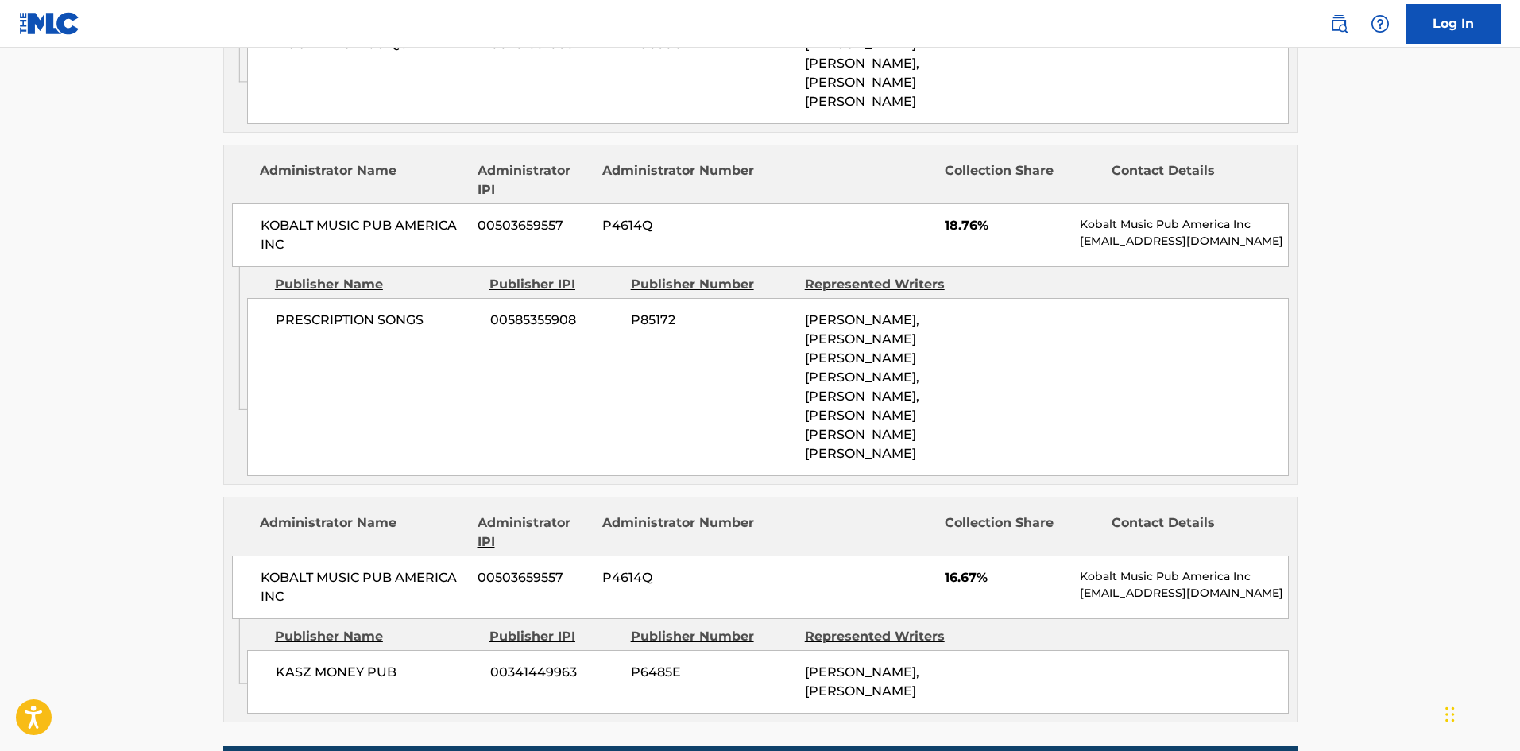
click at [295, 662] on span "KASZ MONEY PUB" at bounding box center [377, 671] width 203 height 19
drag, startPoint x: 295, startPoint y: 651, endPoint x: 324, endPoint y: 651, distance: 28.6
click at [324, 662] on span "KASZ MONEY PUB" at bounding box center [377, 671] width 203 height 19
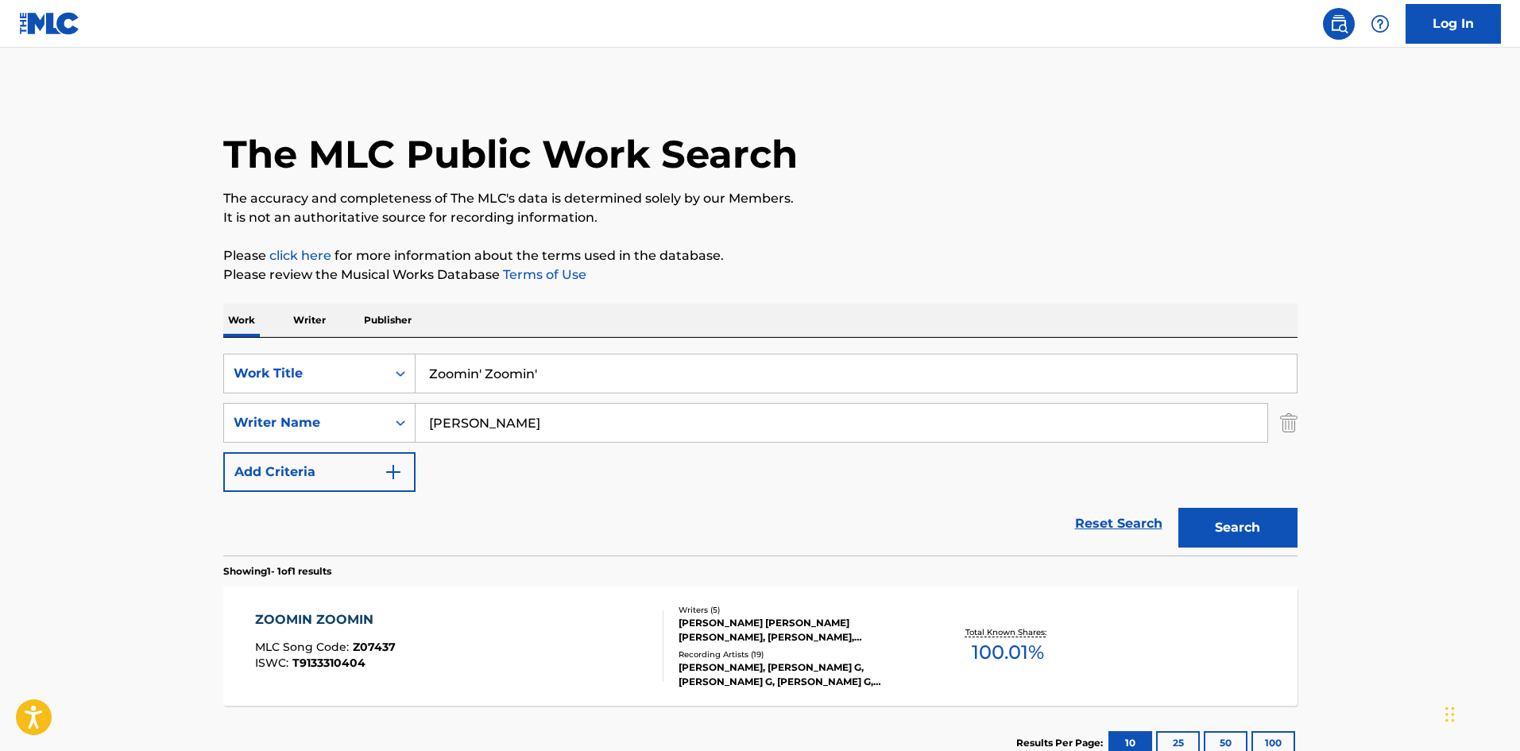
click at [458, 382] on input "Zoomin' Zoomin'" at bounding box center [855, 373] width 881 height 38
paste input "[PERSON_NAME]"
type input "Zooted"
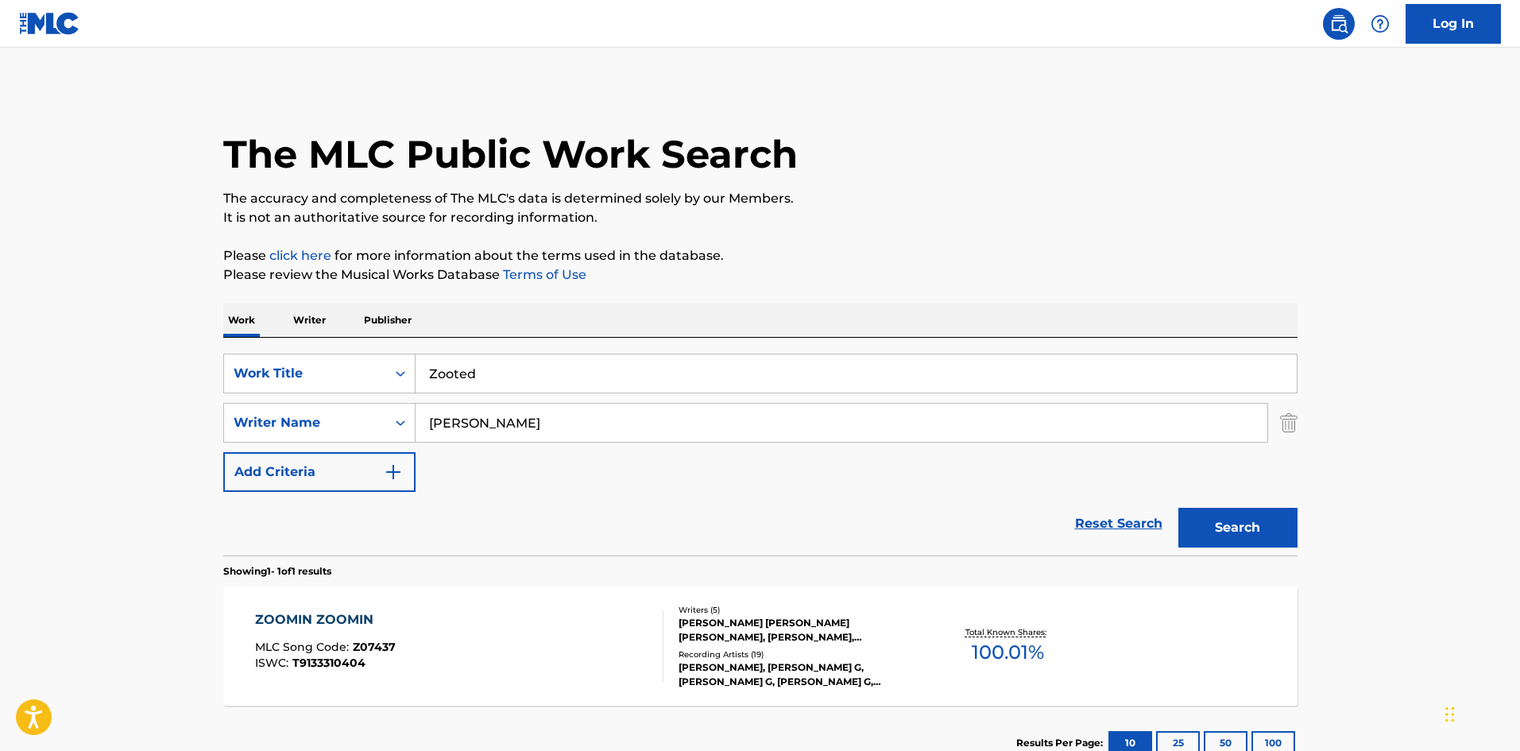
click at [5, 411] on main "The MLC Public Work Search The accuracy and completeness of The MLC's data is d…" at bounding box center [760, 418] width 1520 height 740
click at [549, 442] on div "SearchWithCriteriab93513a3-956f-4aa2-a108-c526acd26852 Work Title Zooted Search…" at bounding box center [760, 422] width 1074 height 138
click at [577, 411] on input "[PERSON_NAME]" at bounding box center [841, 423] width 852 height 38
paste input "[PERSON_NAME]"
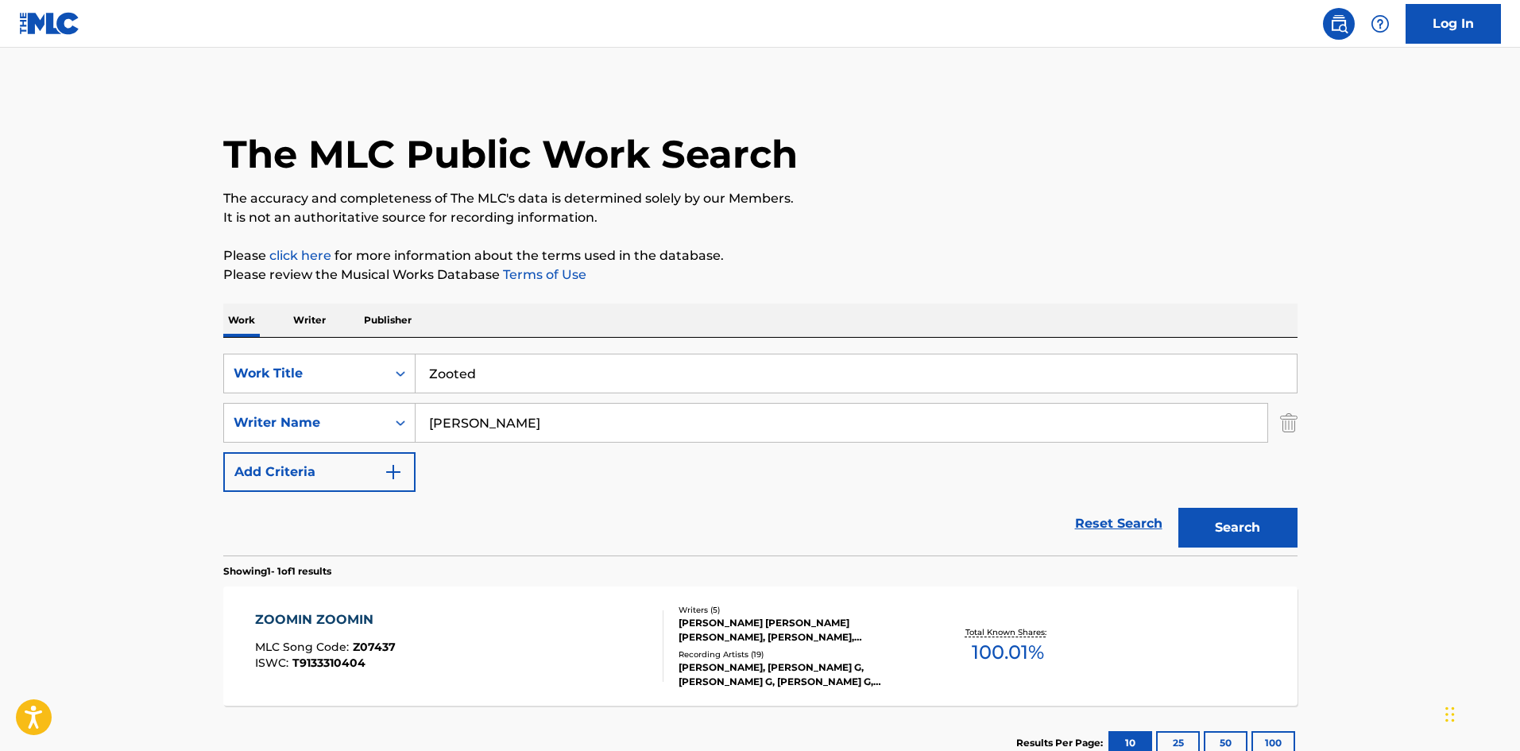
type input "[PERSON_NAME]"
click at [1237, 516] on button "Search" at bounding box center [1237, 528] width 119 height 40
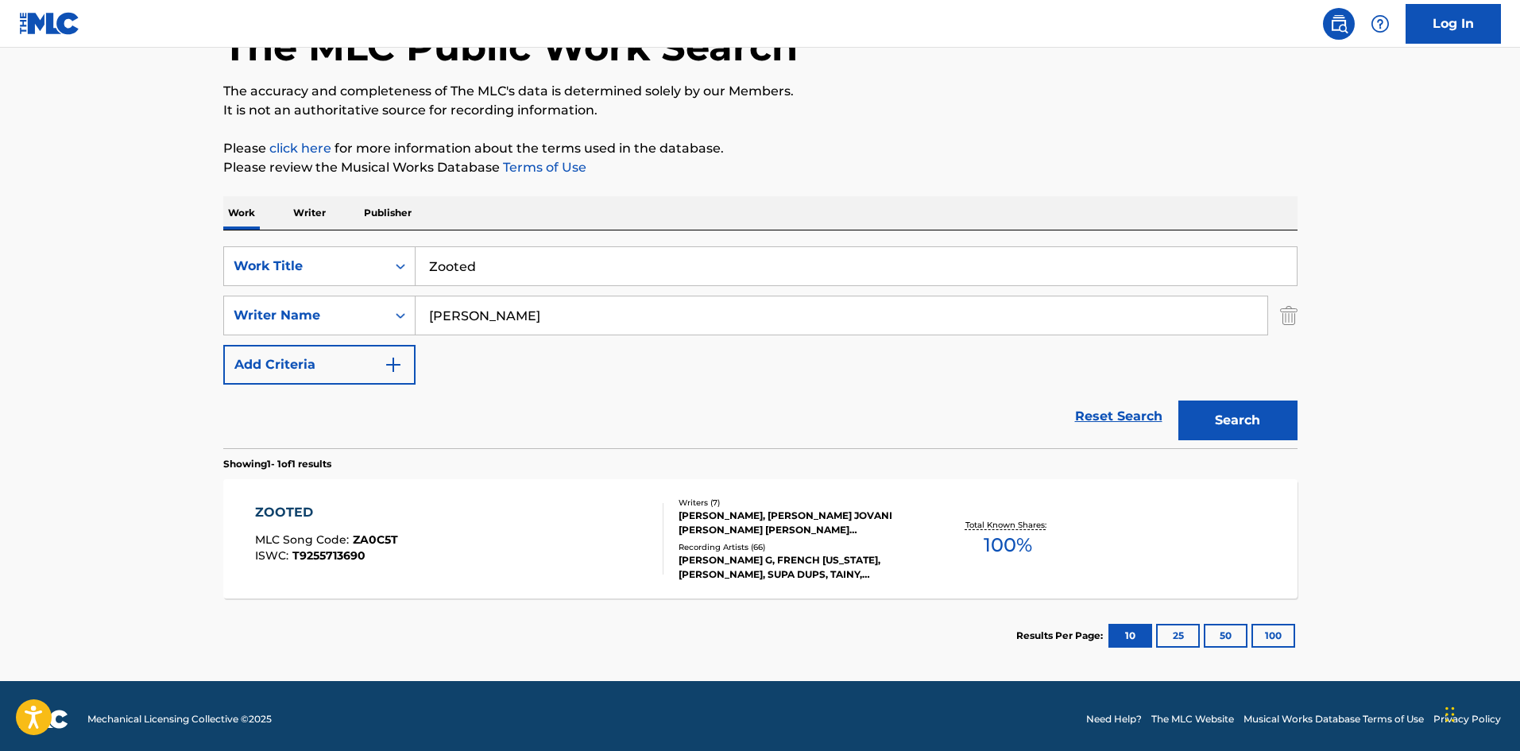
scroll to position [114, 0]
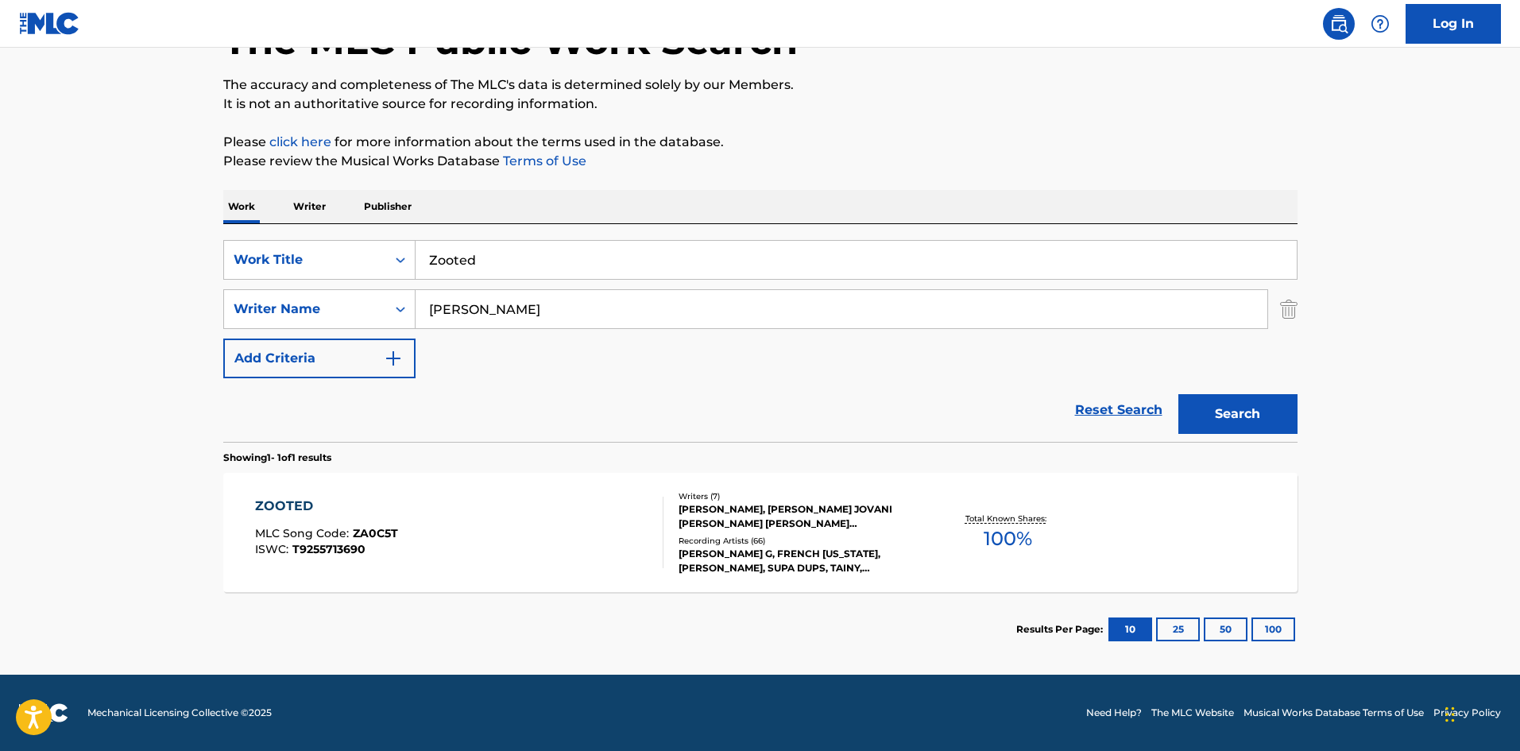
click at [518, 527] on div "ZOOTED MLC Song Code : ZA0C5T ISWC : T9255713690" at bounding box center [459, 531] width 408 height 71
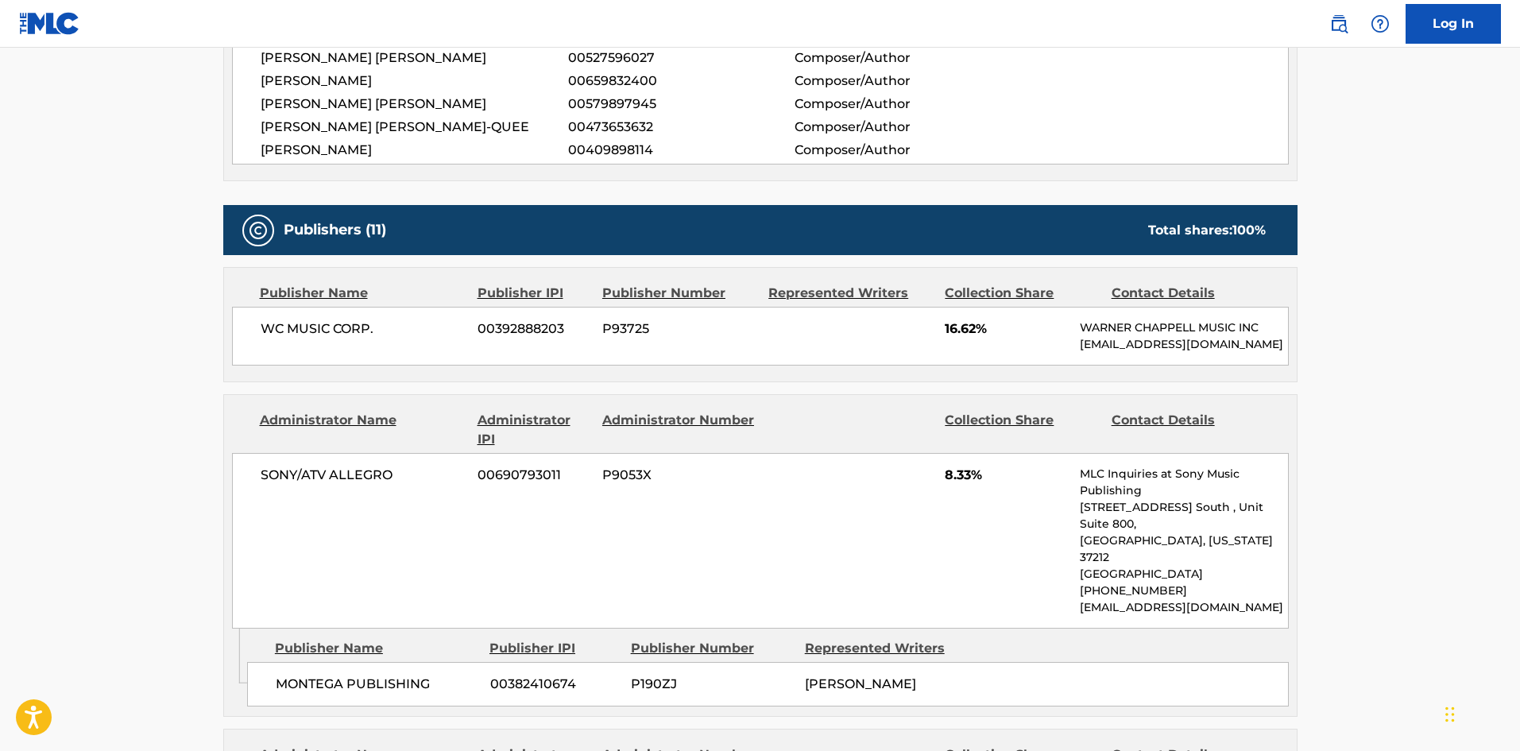
scroll to position [678, 0]
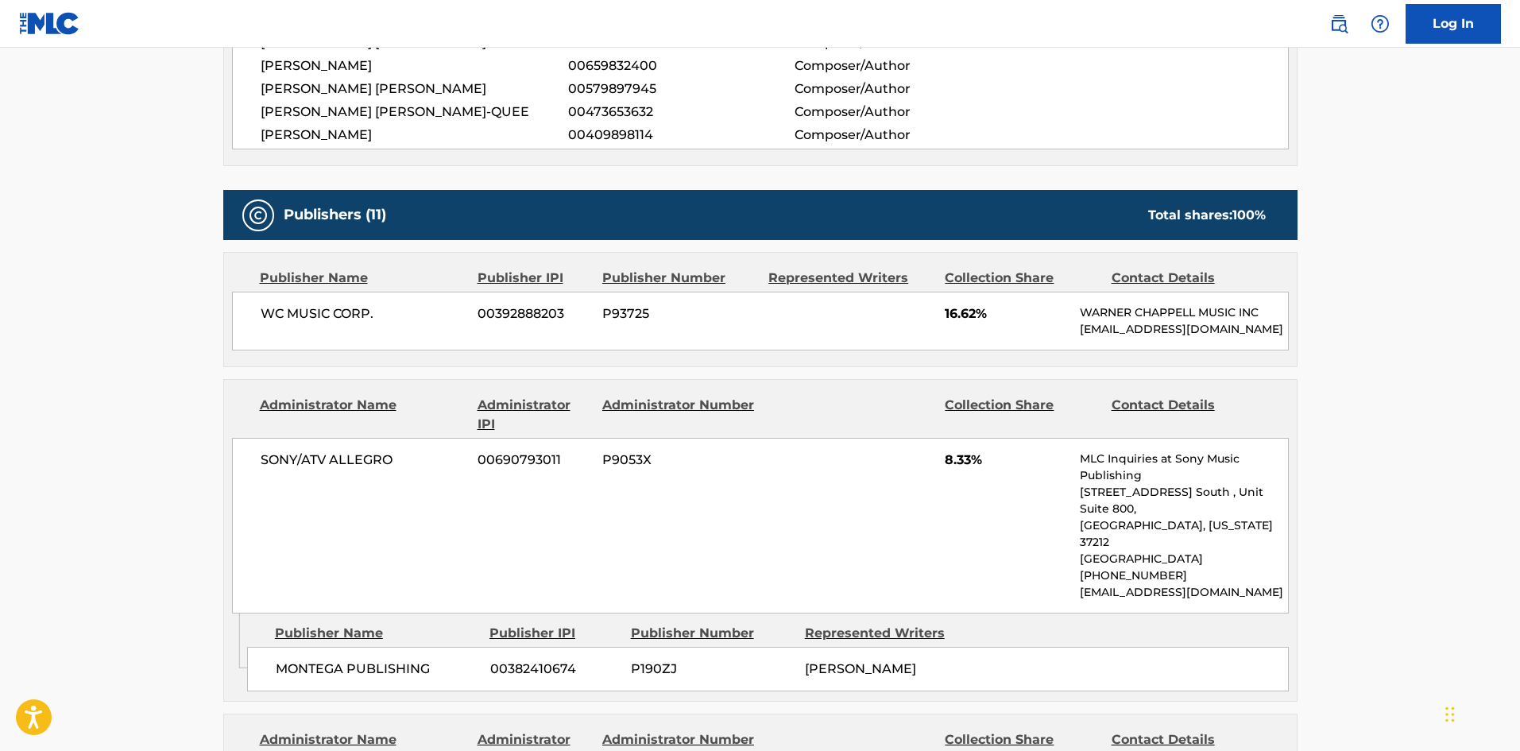
click at [234, 307] on div "WC MUSIC CORP. 00392888203 P93725 16.62% [PERSON_NAME] MUSIC INC [EMAIL_ADDRESS…" at bounding box center [760, 321] width 1056 height 59
drag, startPoint x: 234, startPoint y: 307, endPoint x: 380, endPoint y: 303, distance: 145.4
click at [380, 303] on div "WC MUSIC CORP. 00392888203 P93725 16.62% [PERSON_NAME] MUSIC INC [EMAIL_ADDRESS…" at bounding box center [760, 321] width 1056 height 59
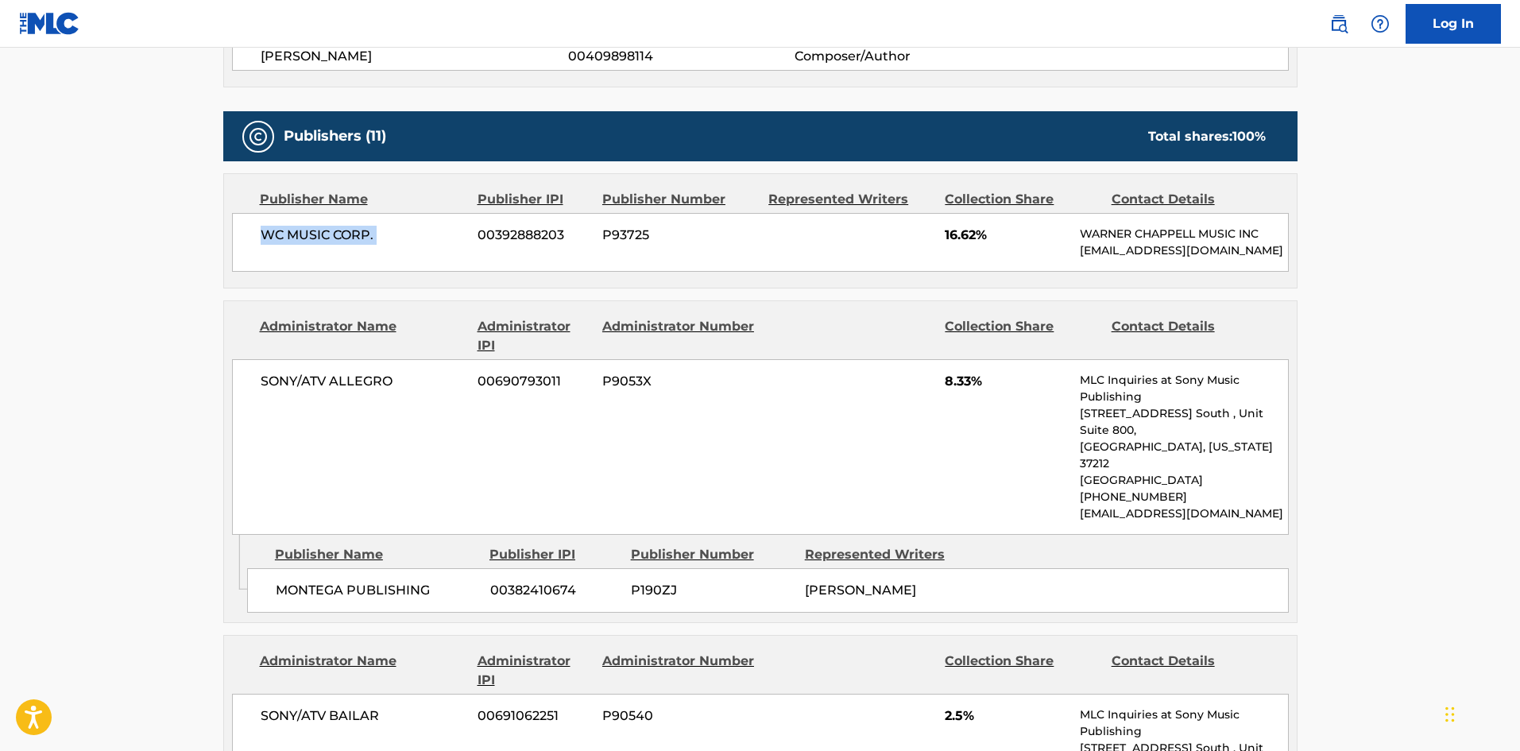
scroll to position [758, 0]
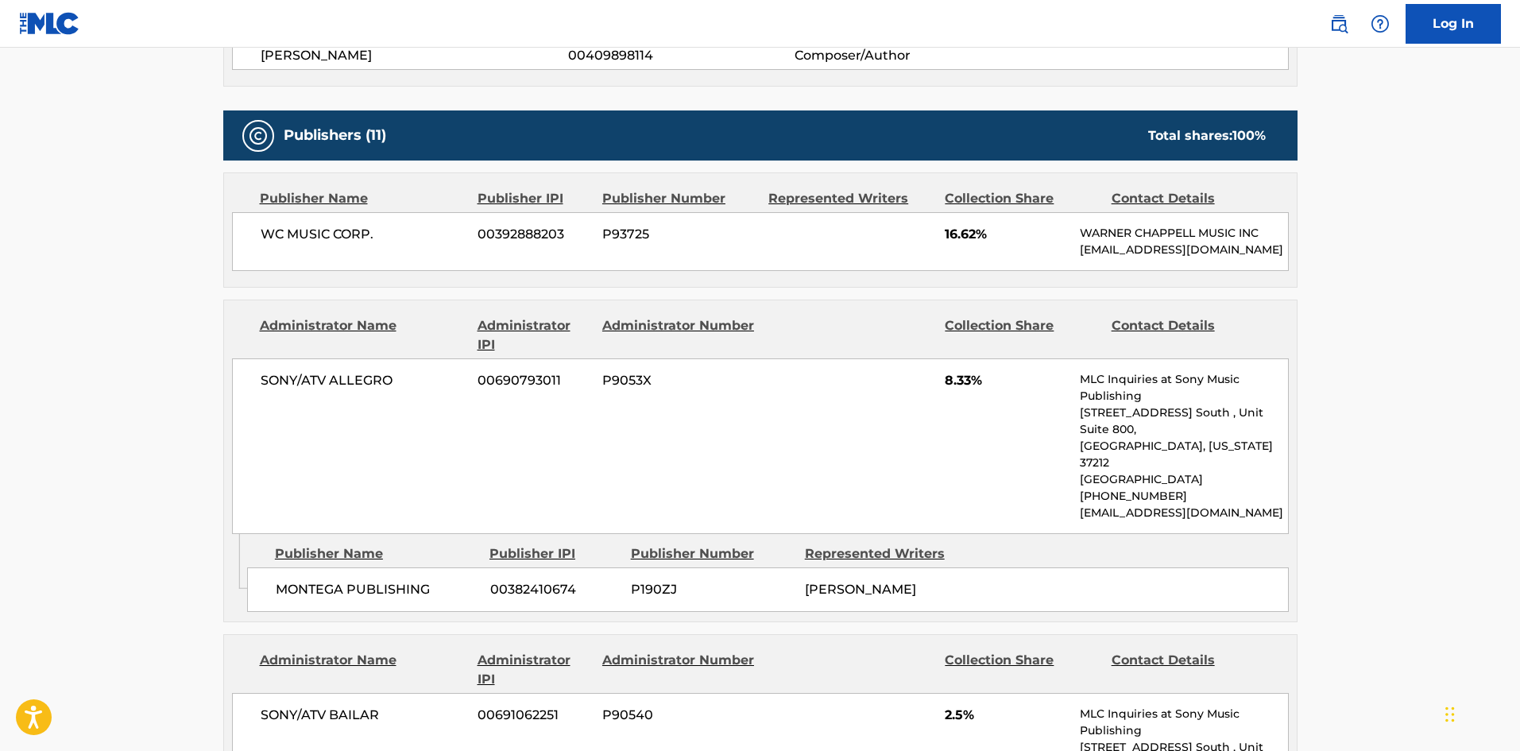
click at [289, 584] on div "MONTEGA PUBLISHING 00382410674 P190ZJ [PERSON_NAME]" at bounding box center [767, 589] width 1041 height 44
drag, startPoint x: 289, startPoint y: 584, endPoint x: 416, endPoint y: 562, distance: 128.9
click at [416, 567] on div "MONTEGA PUBLISHING 00382410674 P190ZJ [PERSON_NAME]" at bounding box center [767, 589] width 1041 height 44
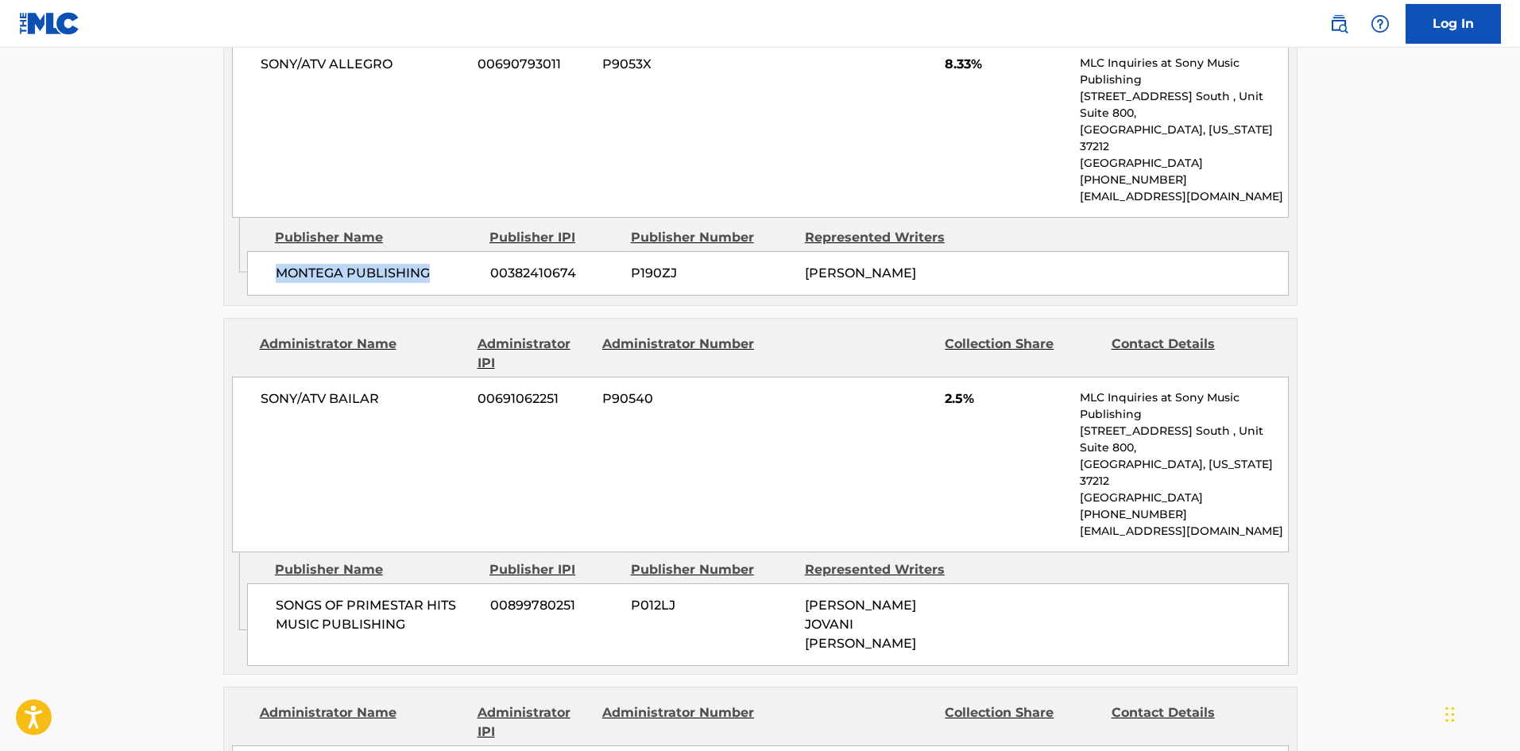
scroll to position [1076, 0]
click at [283, 594] on span "SONGS OF PRIMESTAR HITS MUSIC PUBLISHING" at bounding box center [377, 613] width 203 height 38
drag, startPoint x: 283, startPoint y: 548, endPoint x: 389, endPoint y: 574, distance: 109.4
click at [389, 594] on span "SONGS OF PRIMESTAR HITS MUSIC PUBLISHING" at bounding box center [377, 613] width 203 height 38
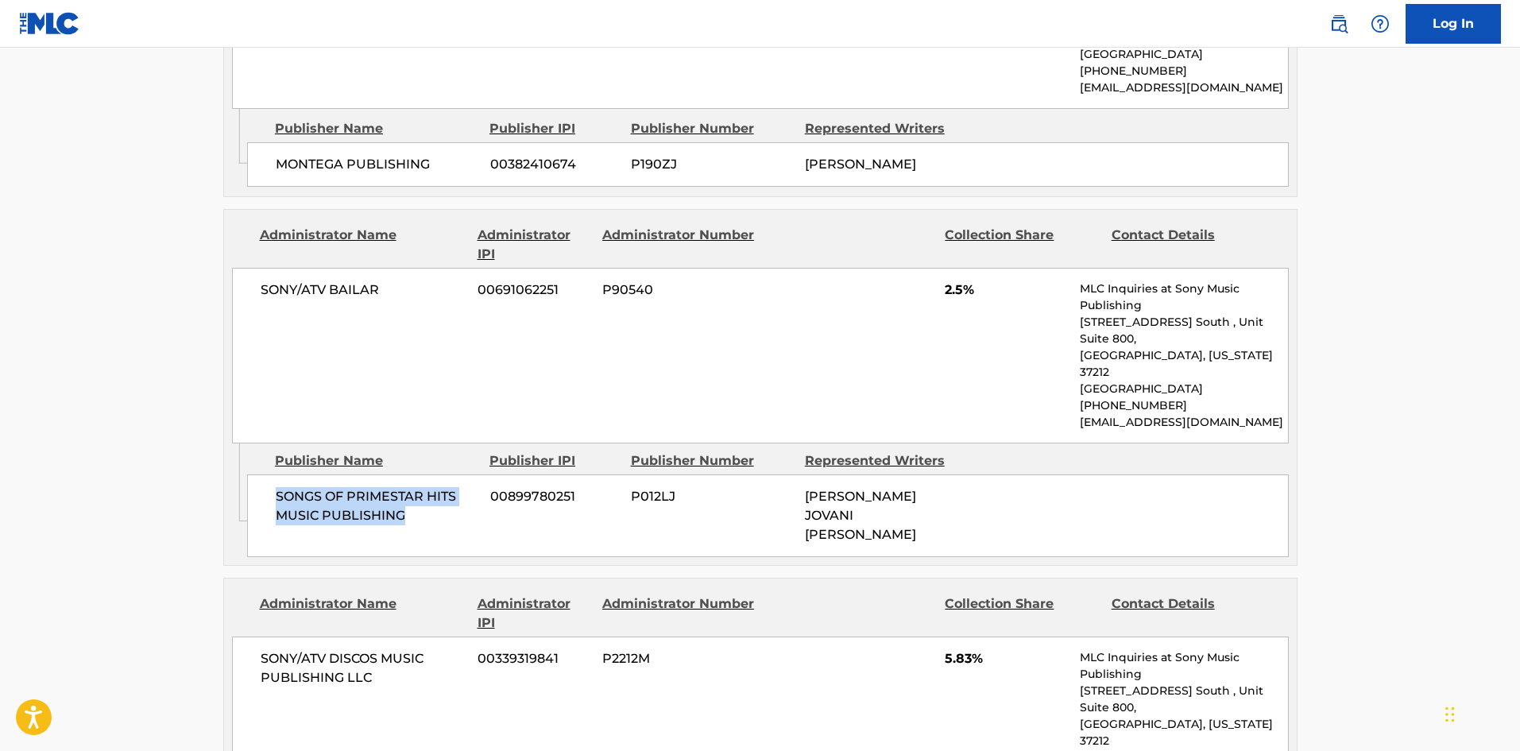
scroll to position [1393, 0]
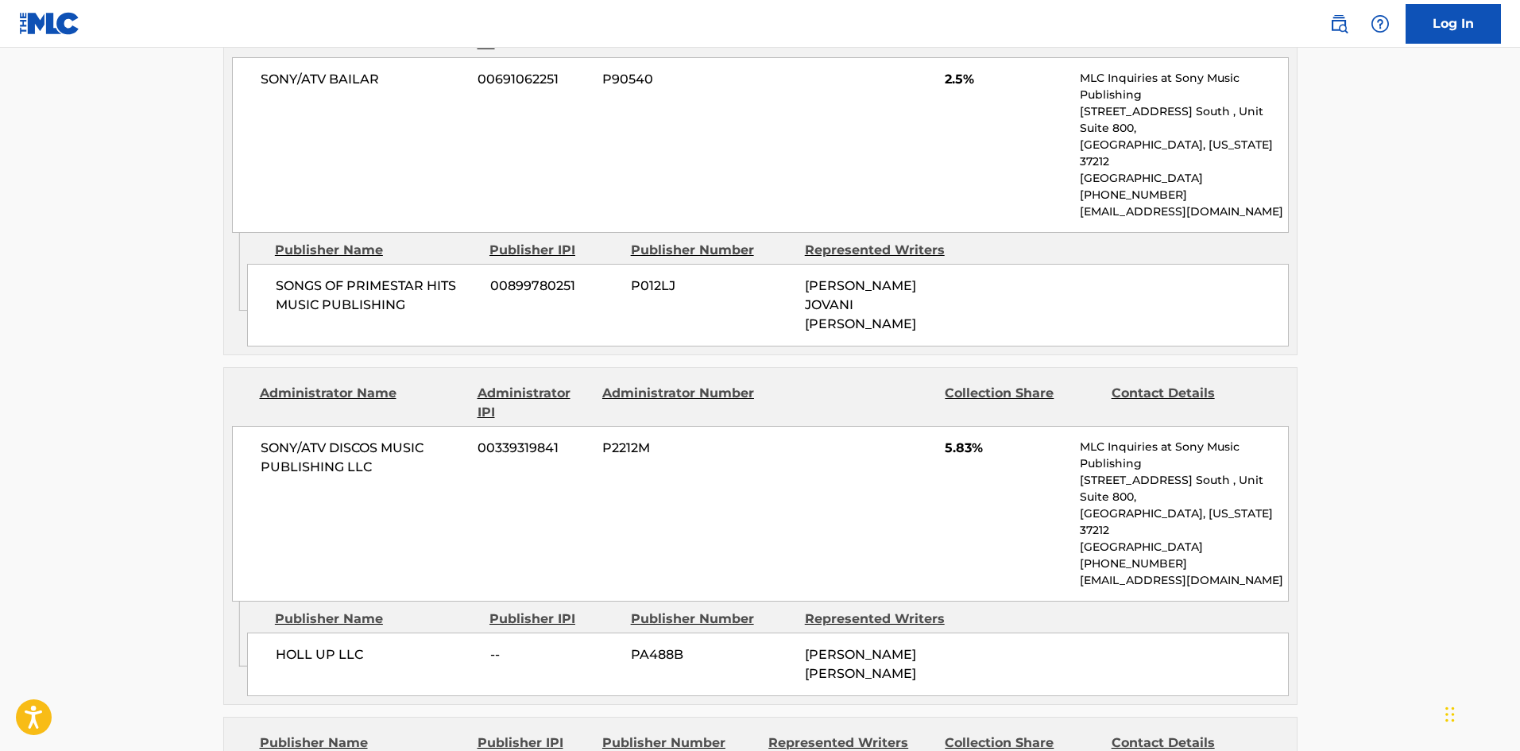
click at [287, 645] on span "HOLL UP LLC" at bounding box center [377, 654] width 203 height 19
drag, startPoint x: 287, startPoint y: 553, endPoint x: 323, endPoint y: 556, distance: 35.9
click at [323, 645] on span "HOLL UP LLC" at bounding box center [377, 654] width 203 height 19
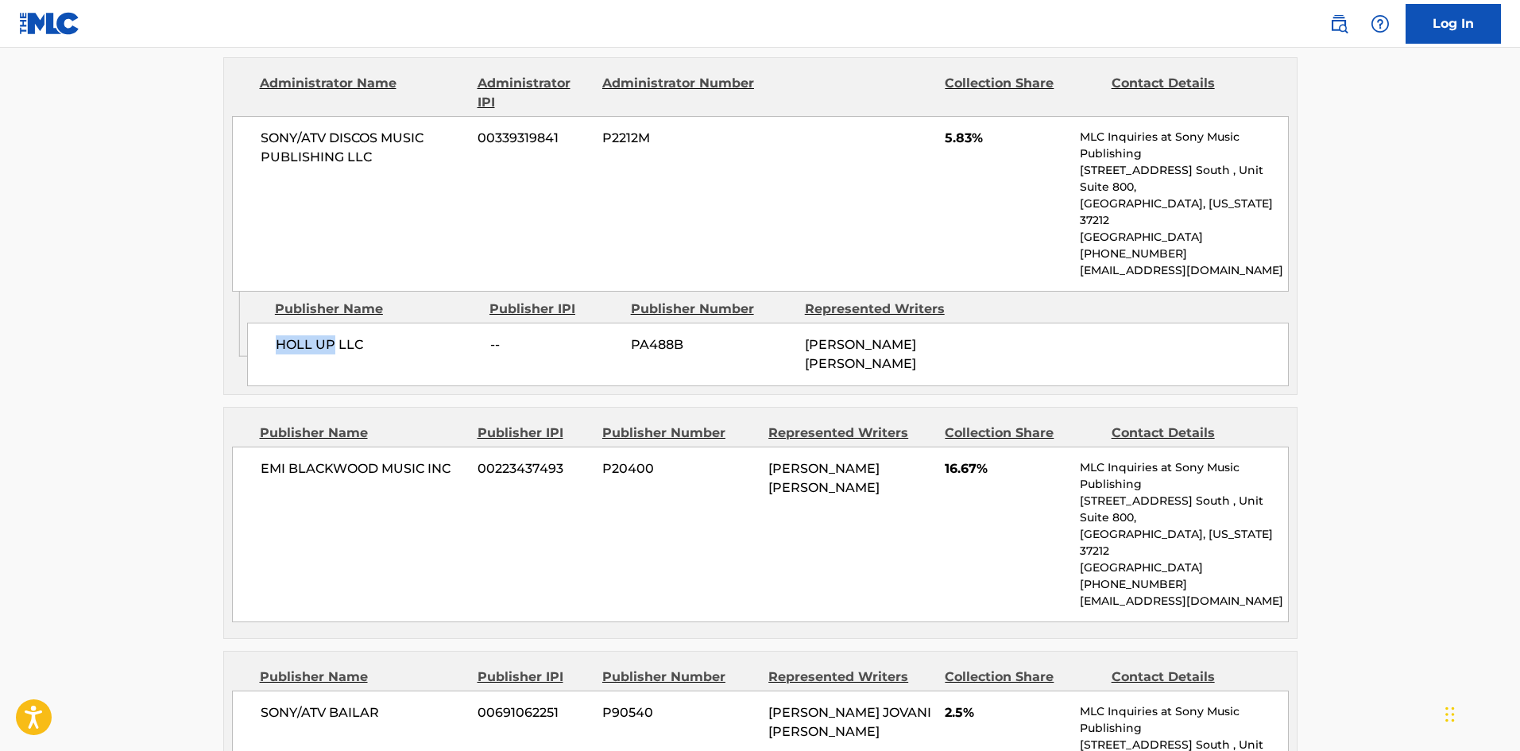
scroll to position [1711, 0]
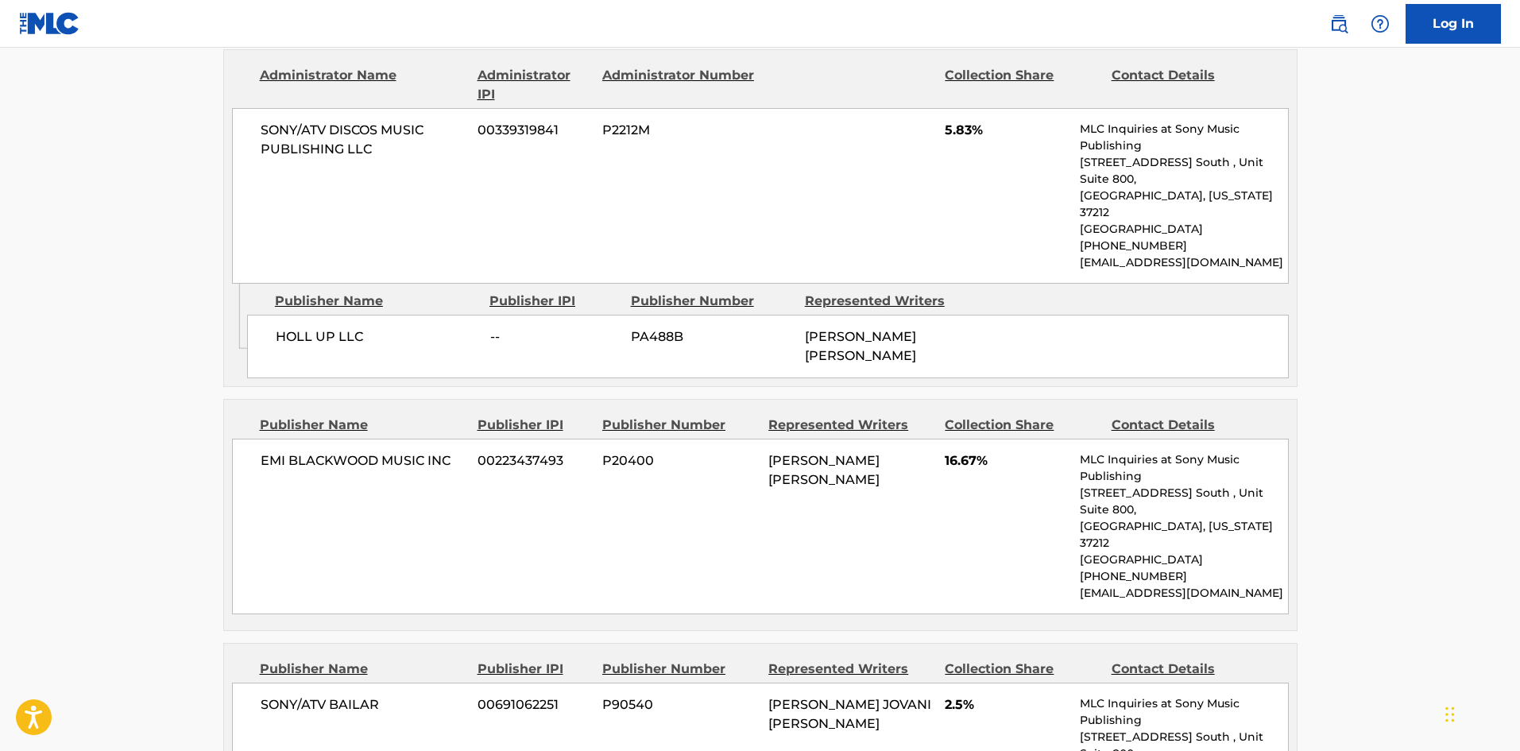
click at [265, 451] on span "EMI BLACKWOOD MUSIC INC" at bounding box center [364, 460] width 206 height 19
drag, startPoint x: 265, startPoint y: 352, endPoint x: 364, endPoint y: 353, distance: 98.5
click at [364, 451] on span "EMI BLACKWOOD MUSIC INC" at bounding box center [364, 460] width 206 height 19
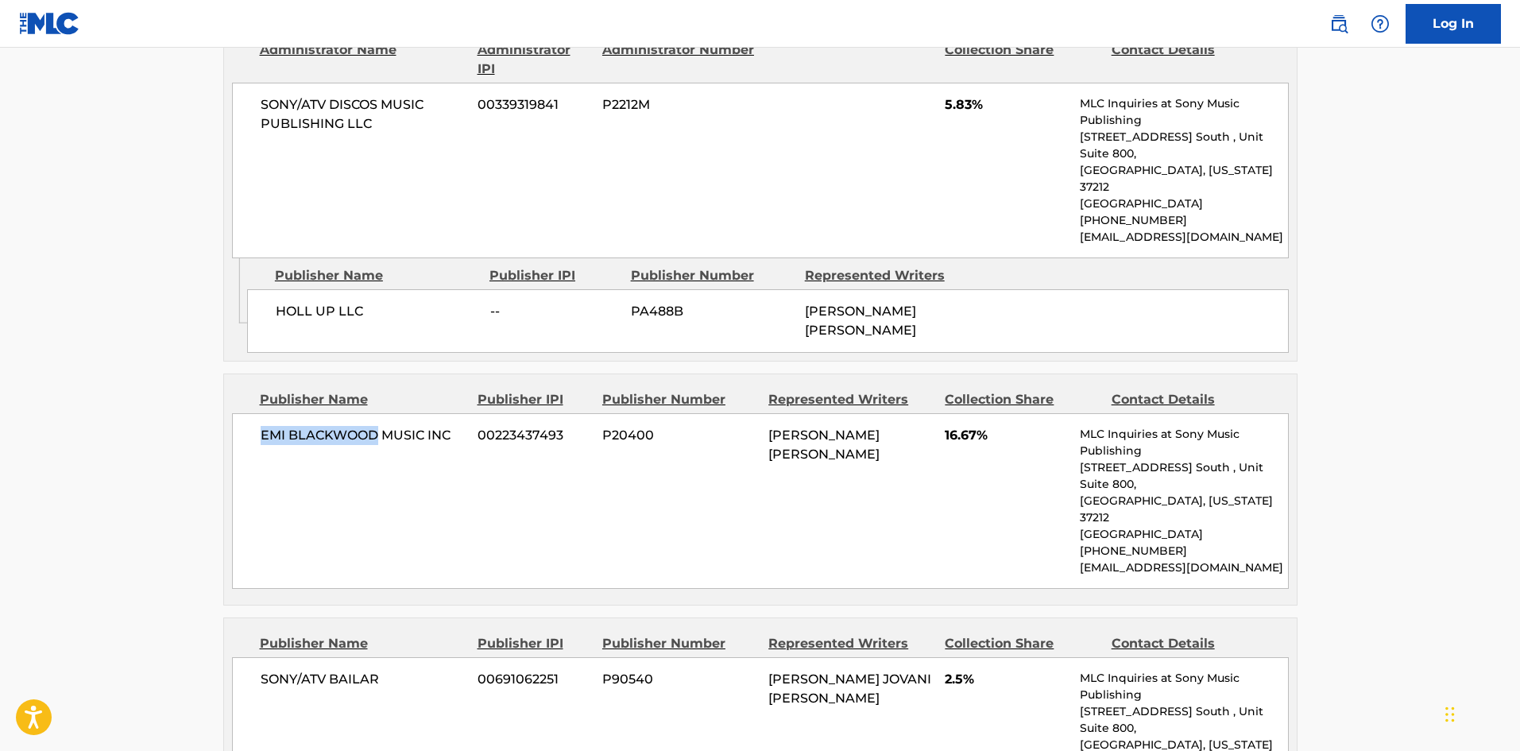
scroll to position [1870, 0]
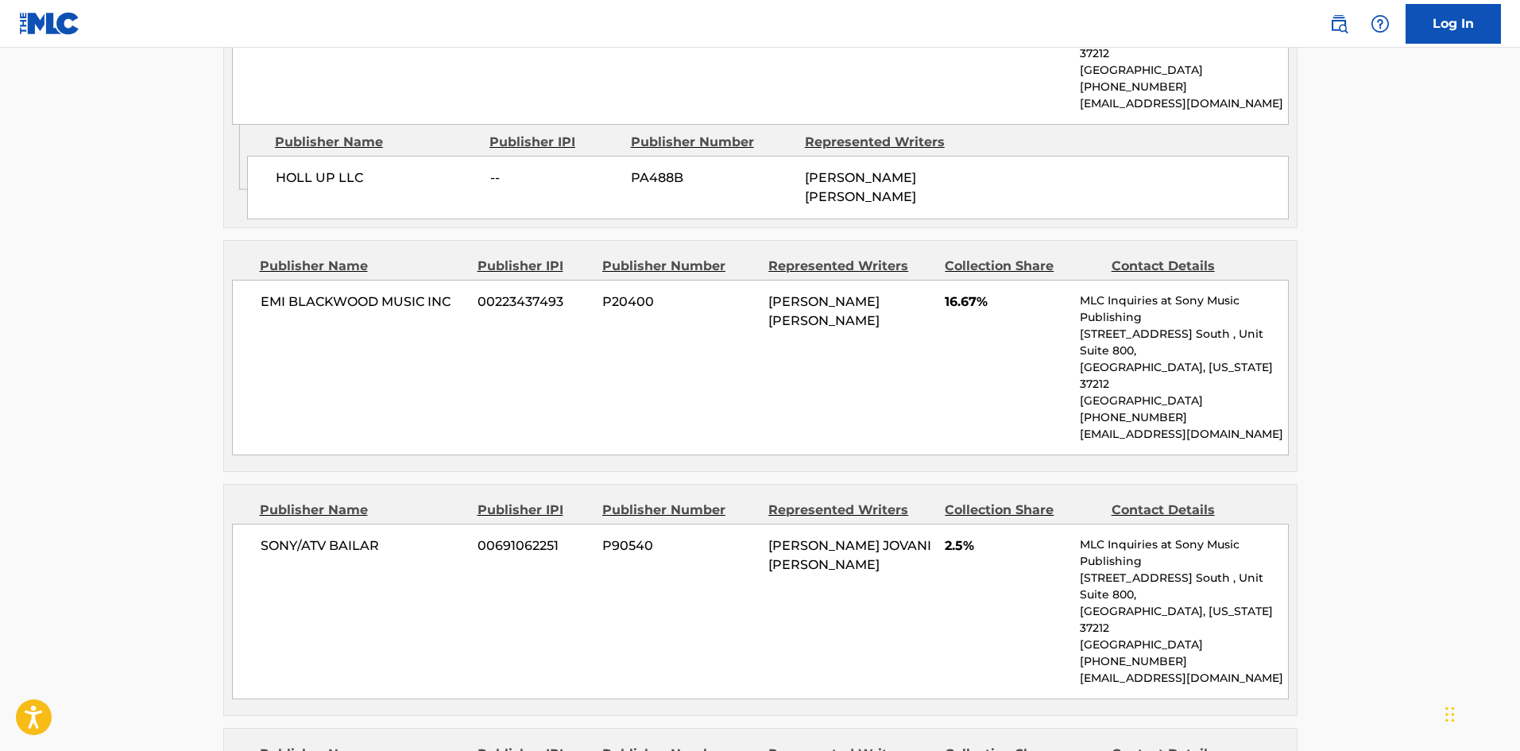
click at [263, 485] on div "Publisher Name Publisher IPI Publisher Number Represented Writers Collection Sh…" at bounding box center [760, 600] width 1072 height 230
drag, startPoint x: 263, startPoint y: 386, endPoint x: 347, endPoint y: 400, distance: 85.3
click at [347, 485] on div "Publisher Name Publisher IPI Publisher Number Represented Writers Collection Sh…" at bounding box center [760, 600] width 1072 height 230
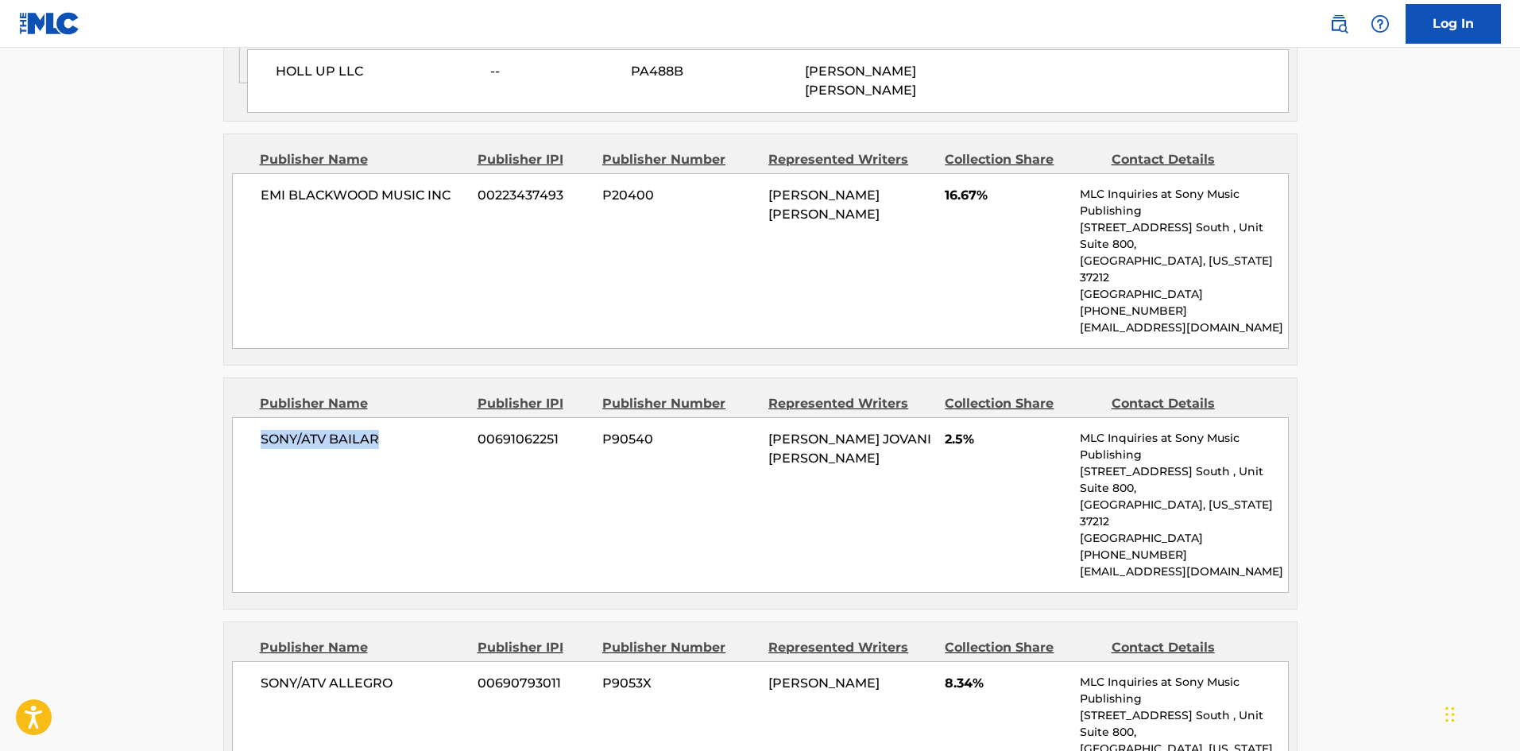
scroll to position [2108, 0]
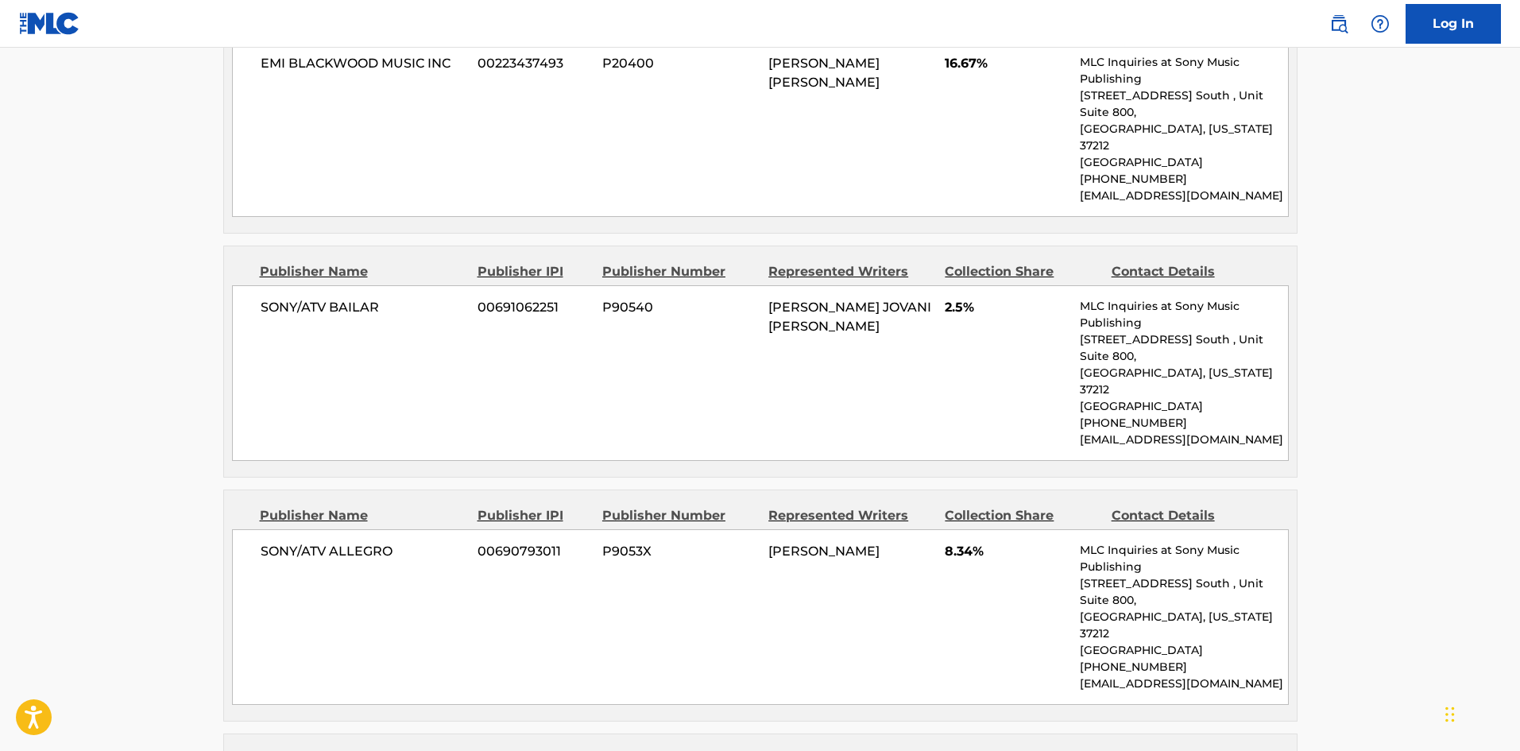
click at [272, 542] on span "SONY/ATV ALLEGRO" at bounding box center [364, 551] width 206 height 19
drag, startPoint x: 272, startPoint y: 377, endPoint x: 340, endPoint y: 380, distance: 67.6
click at [340, 542] on span "SONY/ATV ALLEGRO" at bounding box center [364, 551] width 206 height 19
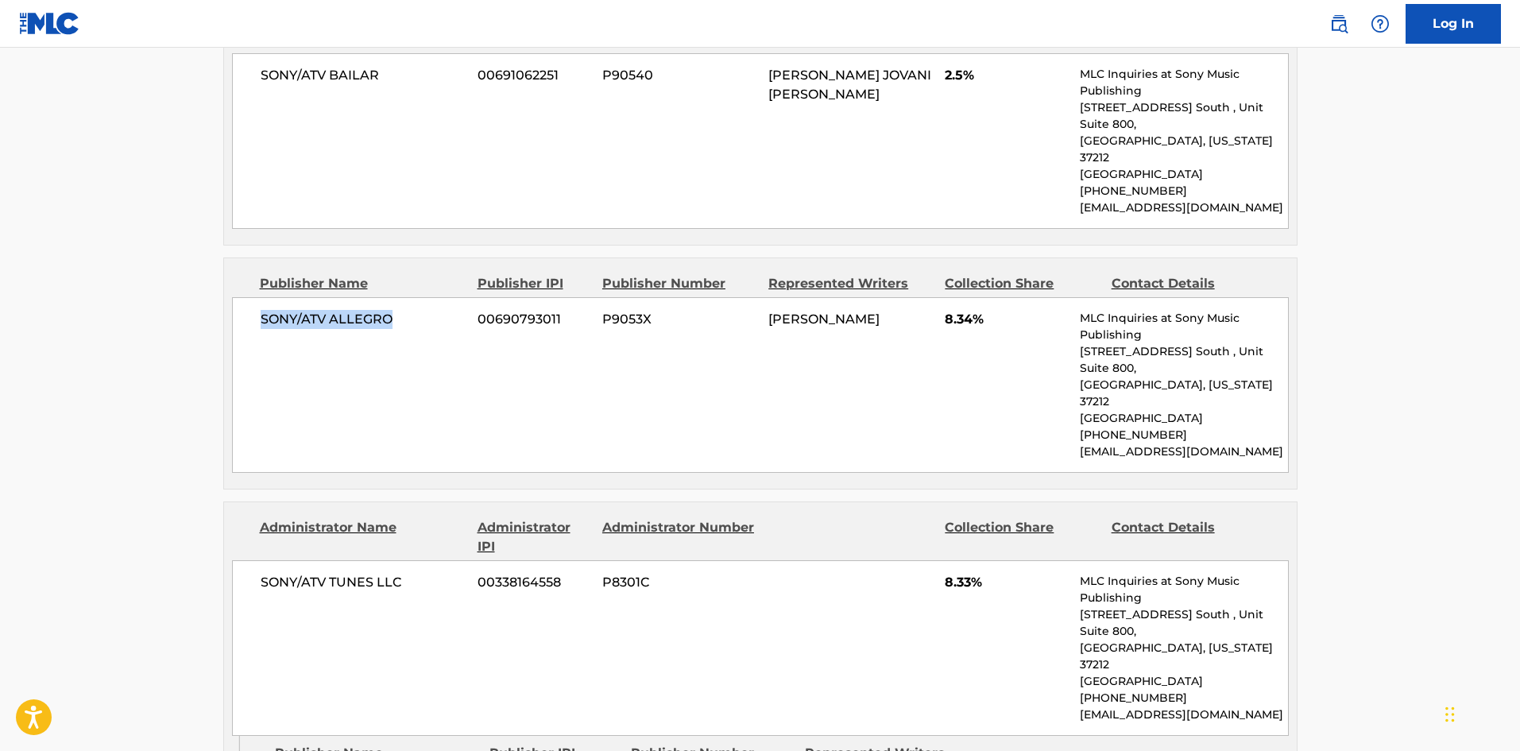
scroll to position [2346, 0]
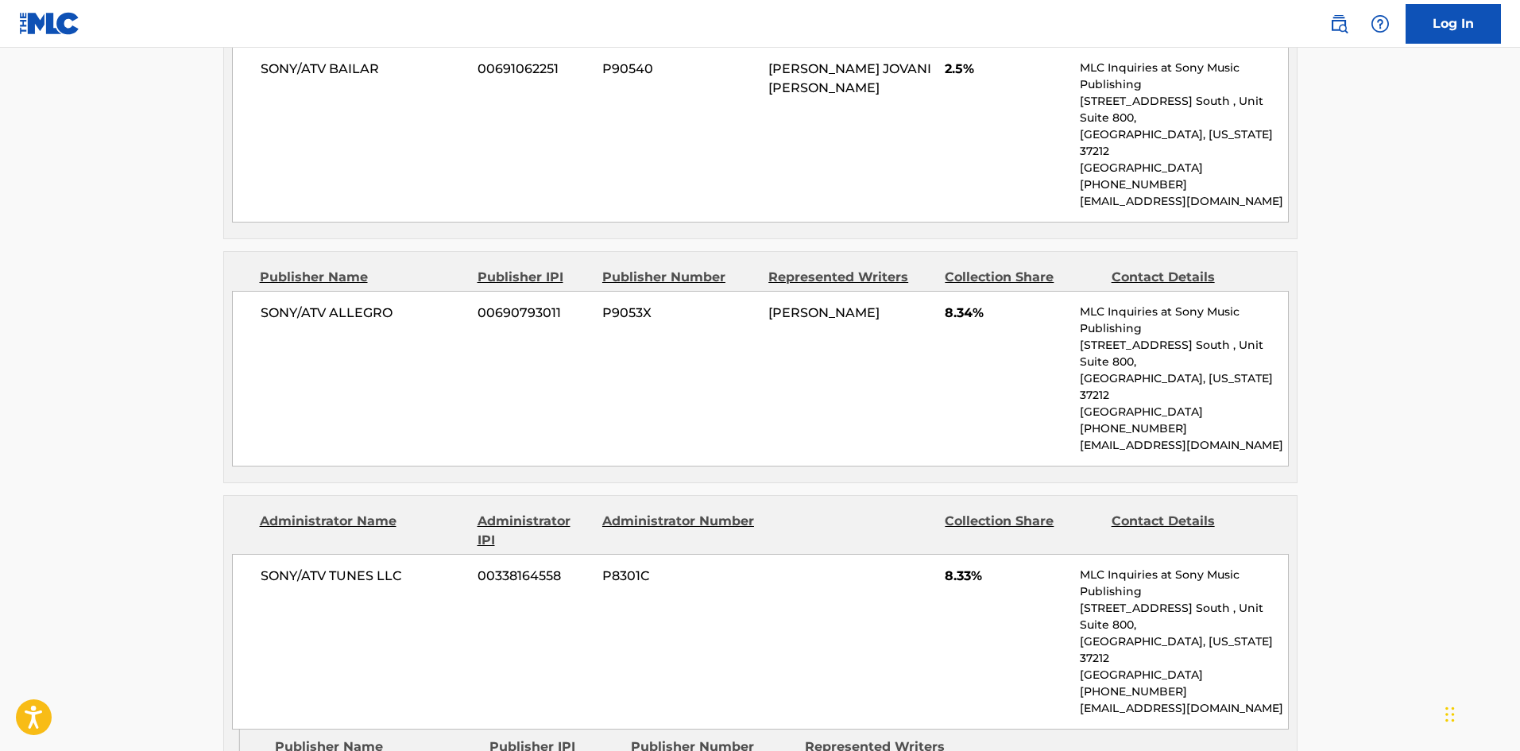
drag, startPoint x: 280, startPoint y: 533, endPoint x: 346, endPoint y: 550, distance: 69.0
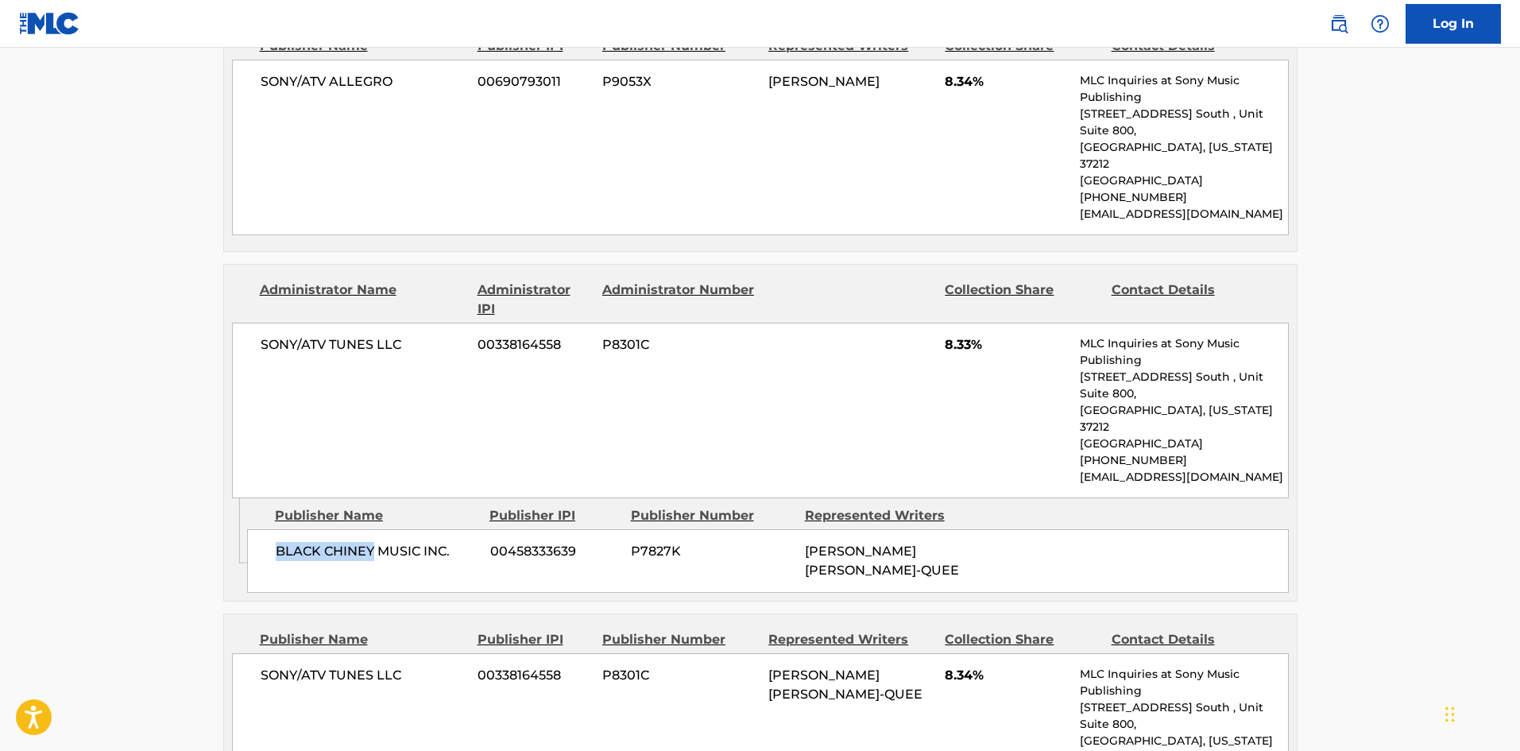
scroll to position [2585, 0]
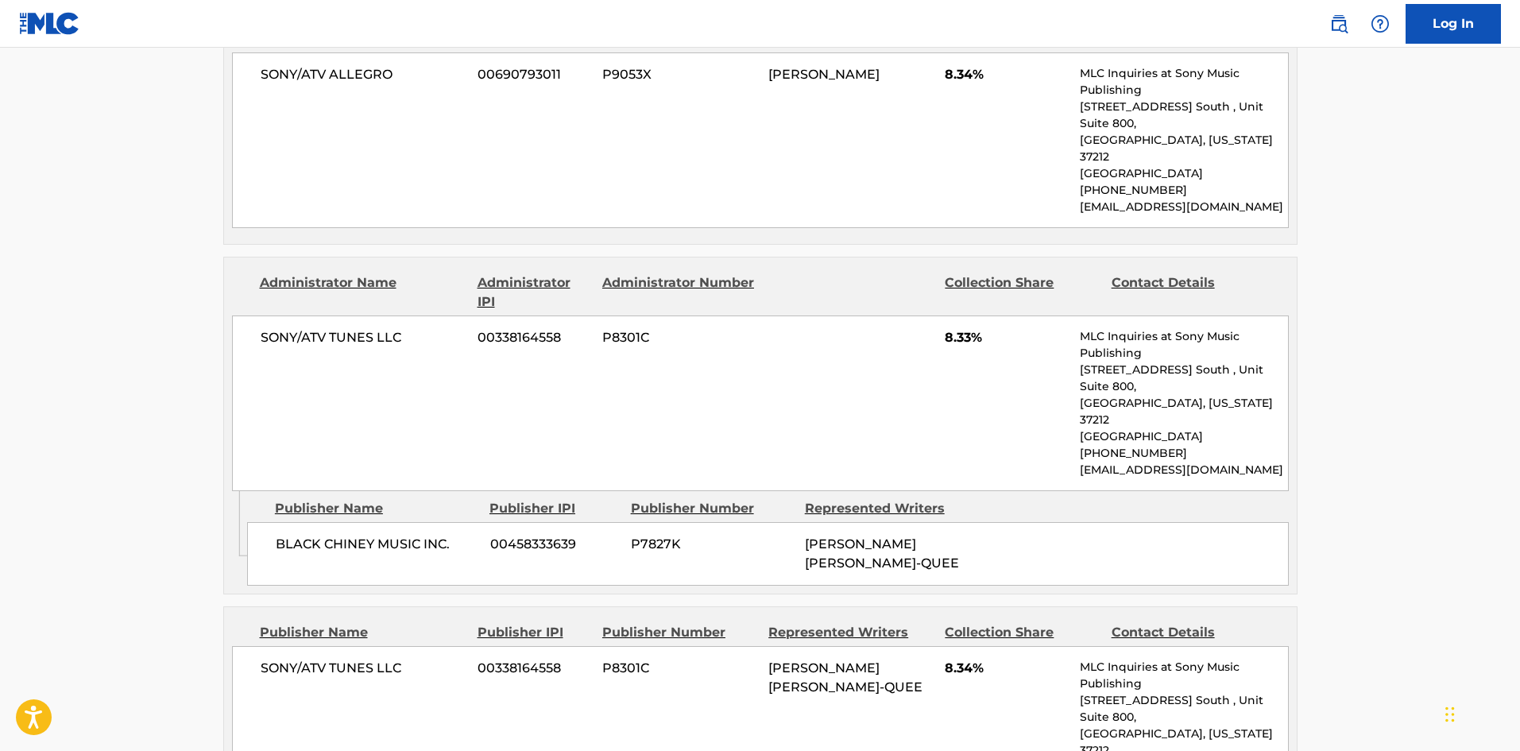
click at [245, 646] on div "SONY/ATV TUNES LLC 00338164558 P8301C [PERSON_NAME] [PERSON_NAME]-QUEE 8.34% ML…" at bounding box center [760, 734] width 1056 height 176
drag, startPoint x: 245, startPoint y: 432, endPoint x: 377, endPoint y: 431, distance: 131.1
click at [377, 646] on div "SONY/ATV TUNES LLC 00338164558 P8301C [PERSON_NAME] [PERSON_NAME]-QUEE 8.34% ML…" at bounding box center [760, 734] width 1056 height 176
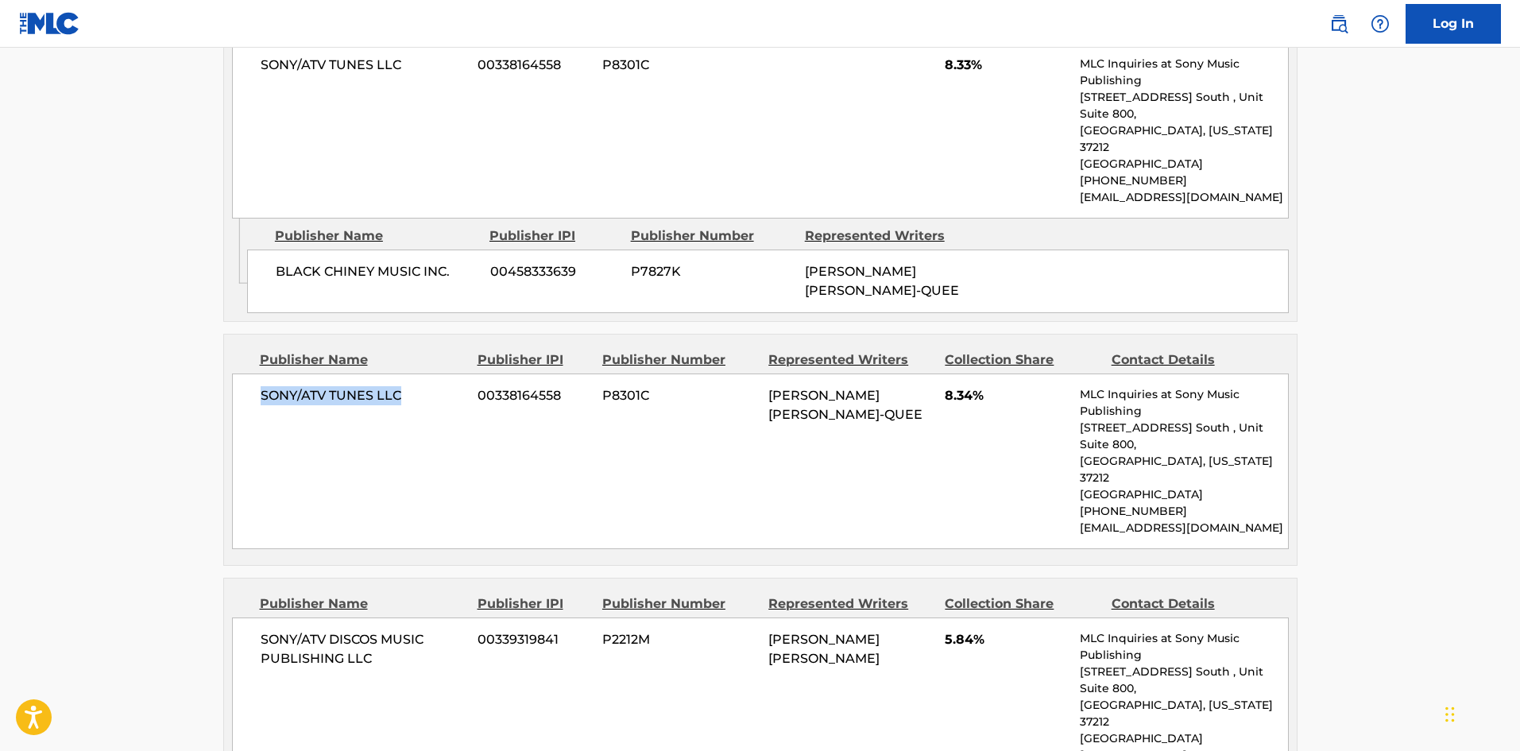
scroll to position [2903, 0]
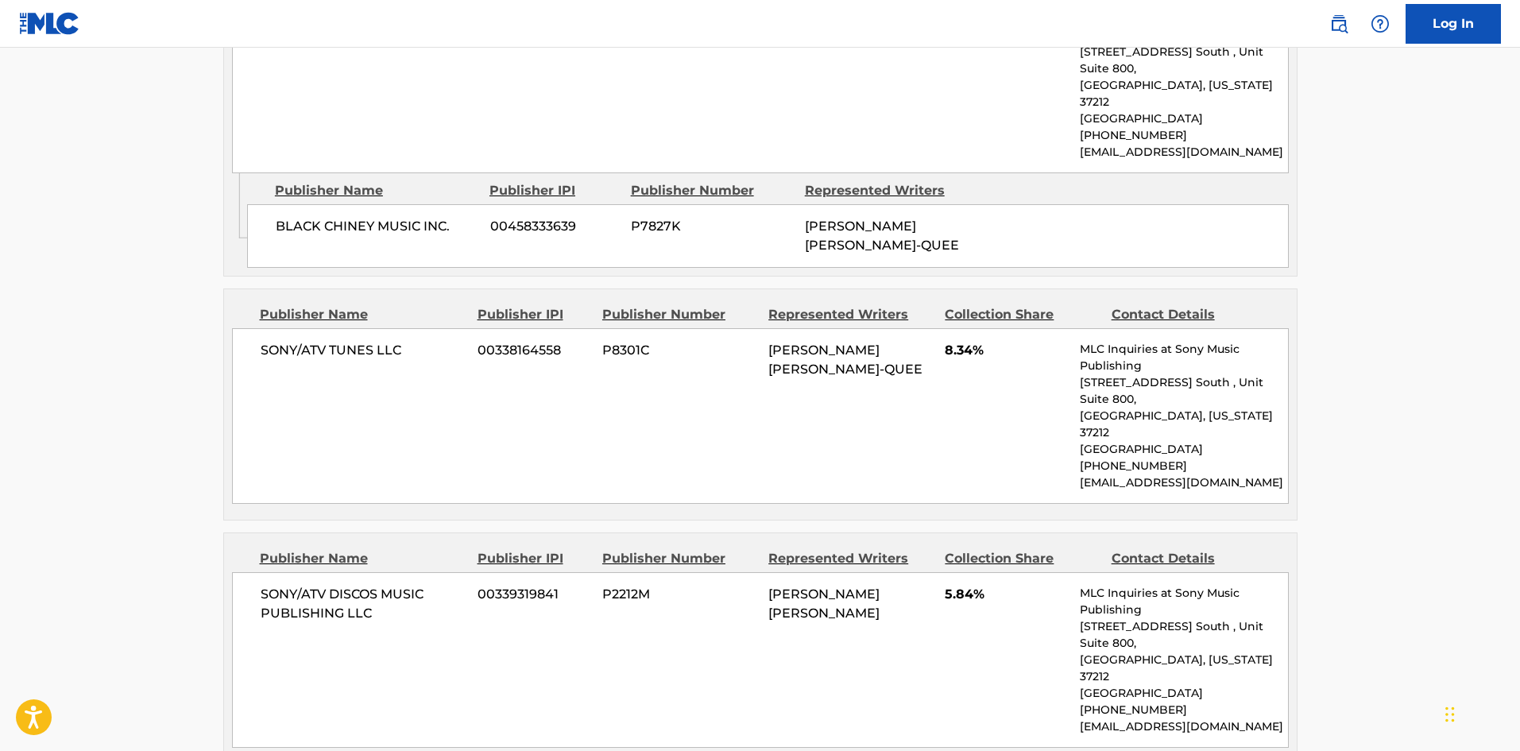
click at [284, 585] on span "SONY/ATV DISCOS MUSIC PUBLISHING LLC" at bounding box center [364, 604] width 206 height 38
drag, startPoint x: 284, startPoint y: 319, endPoint x: 365, endPoint y: 355, distance: 88.9
click at [365, 572] on div "SONY/ATV DISCOS MUSIC PUBLISHING LLC 00339319841 P2212M [PERSON_NAME] [PERSON_N…" at bounding box center [760, 660] width 1056 height 176
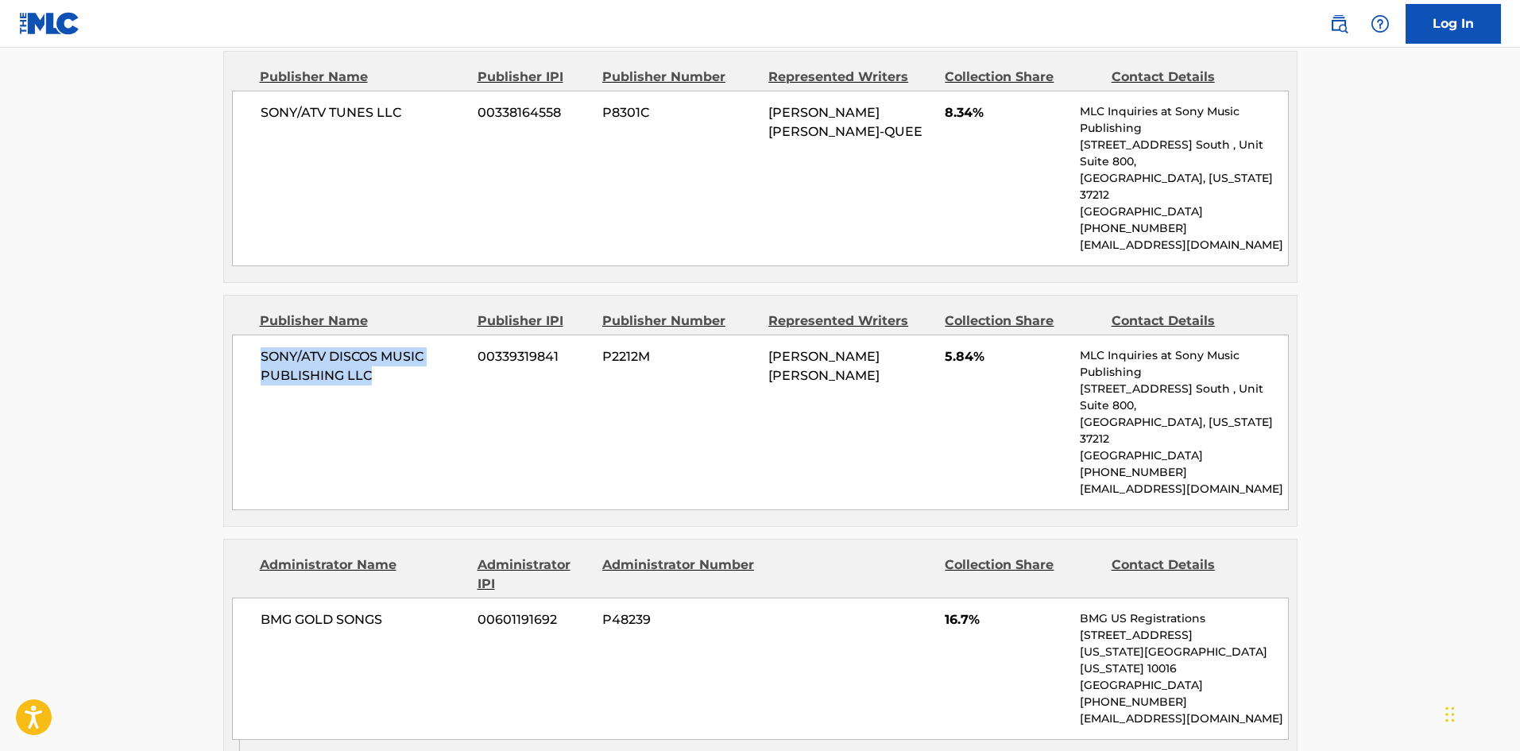
scroll to position [3141, 0]
drag, startPoint x: 284, startPoint y: 475, endPoint x: 412, endPoint y: 475, distance: 127.9
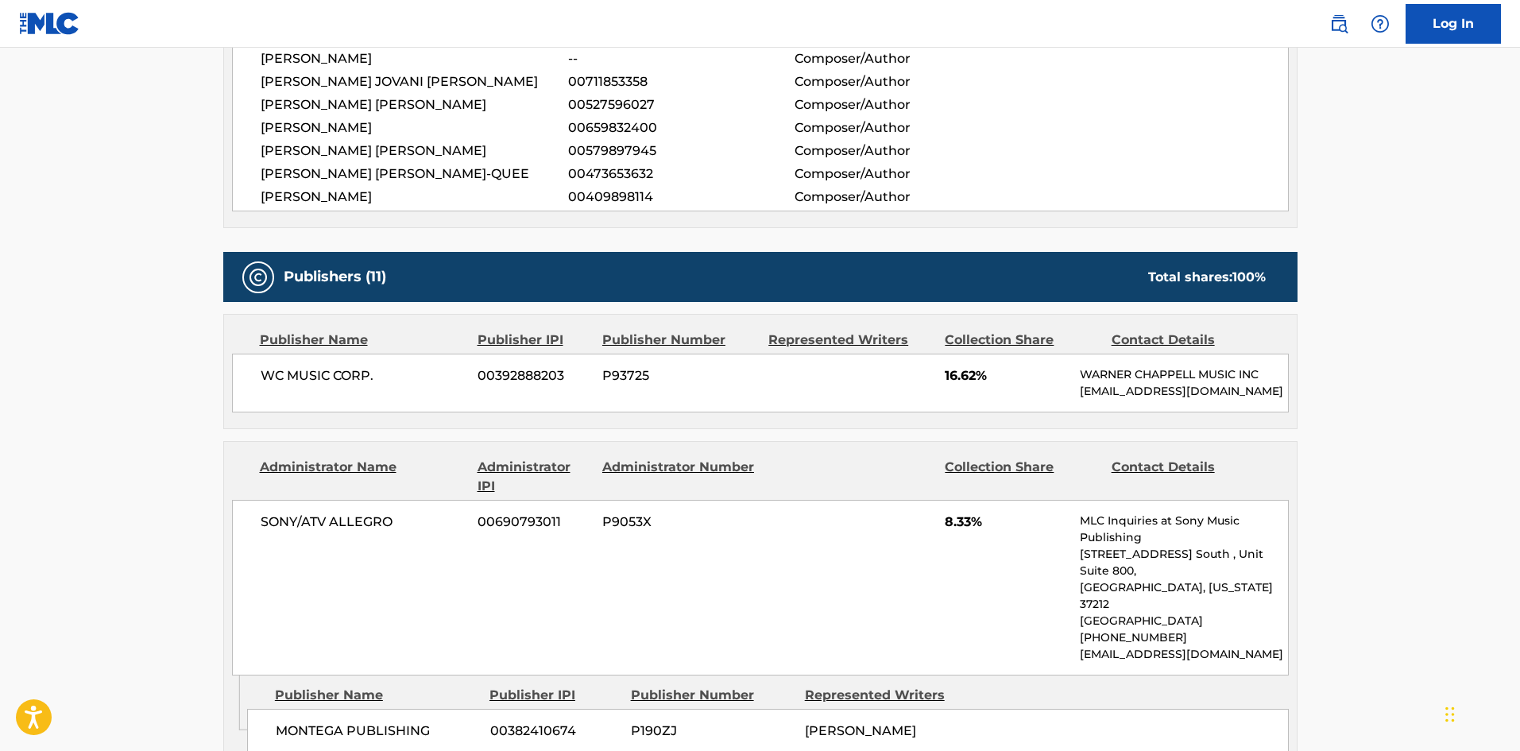
scroll to position [114, 0]
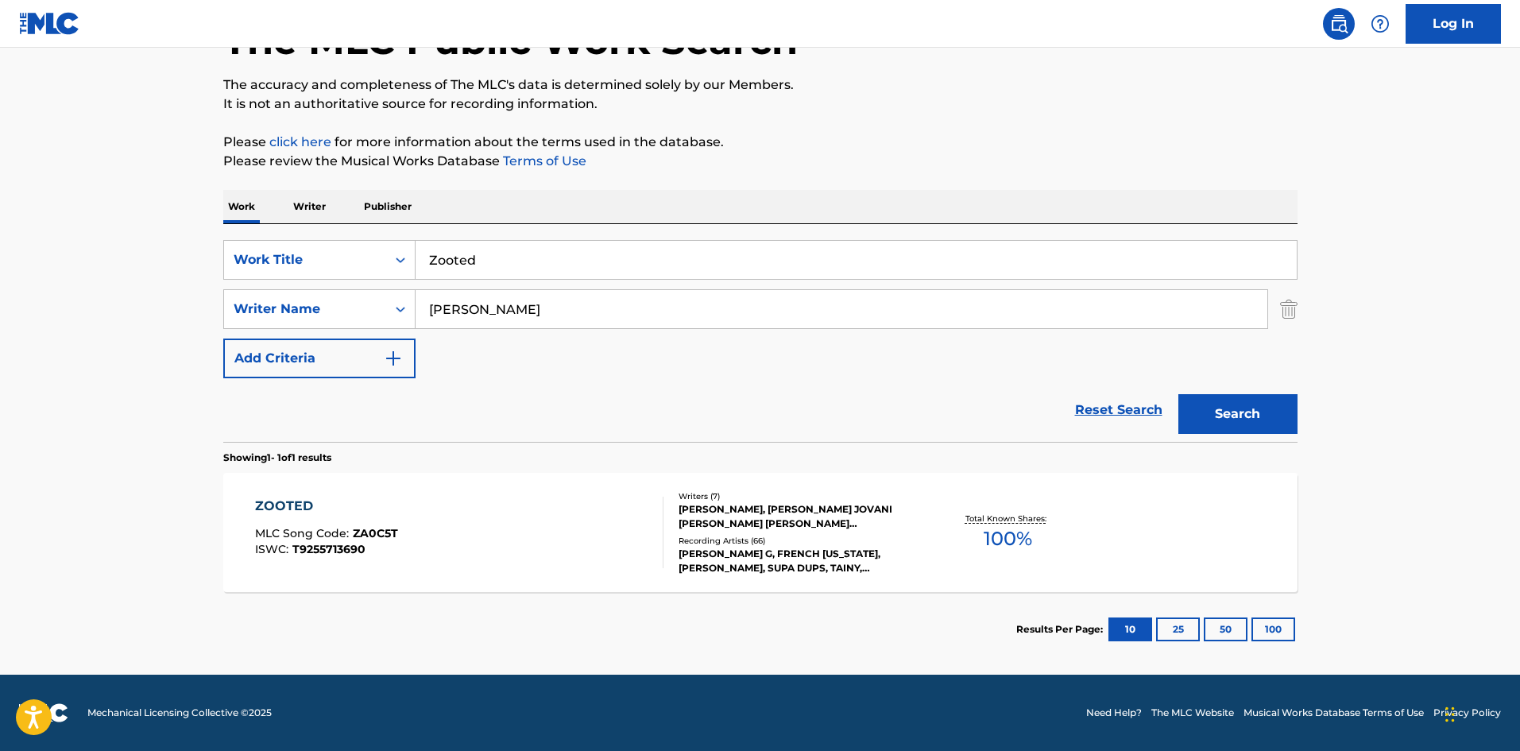
click at [430, 254] on input "Zooted" at bounding box center [855, 260] width 881 height 38
click at [462, 268] on input "Zooted" at bounding box center [855, 260] width 881 height 38
paste input "Back To My Love"
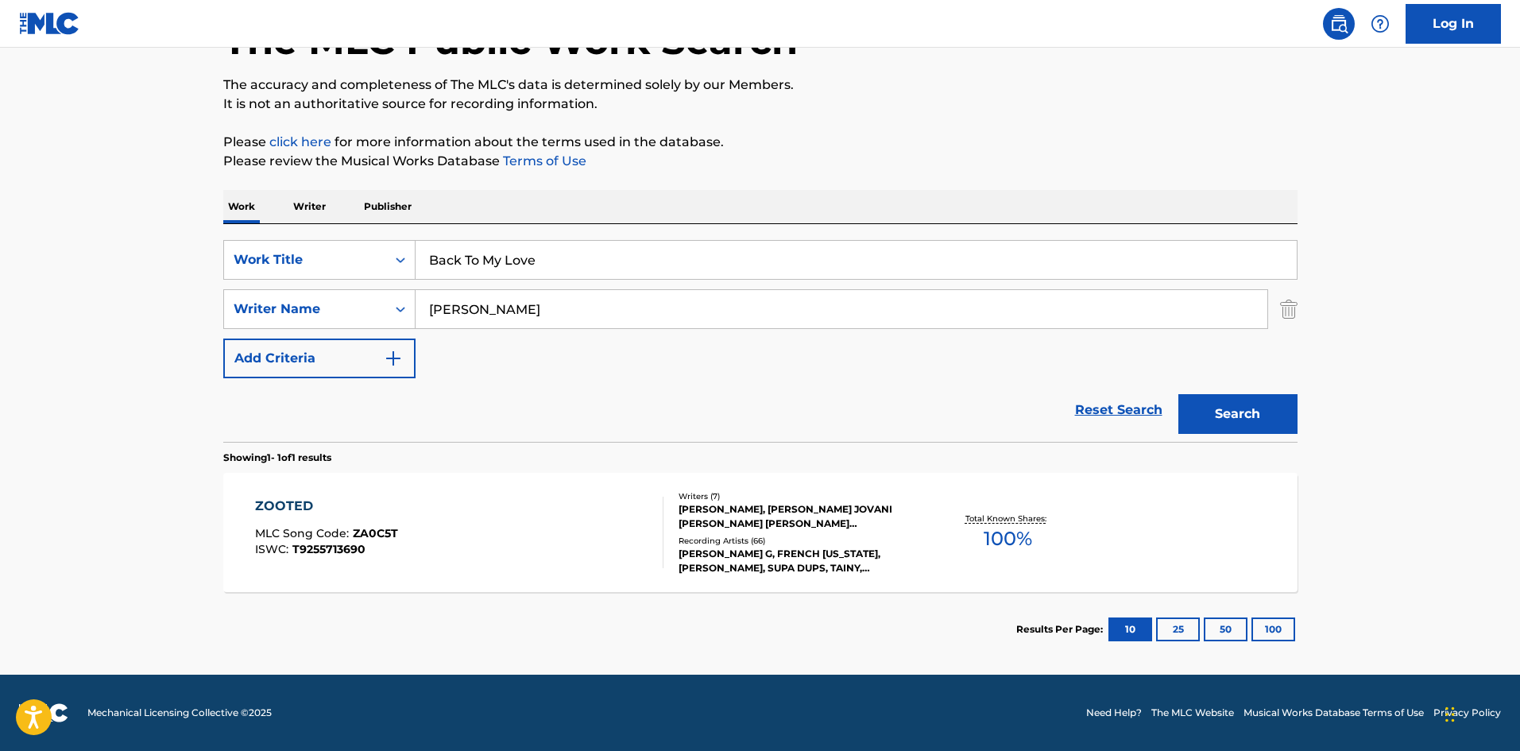
type input "Back To My Love"
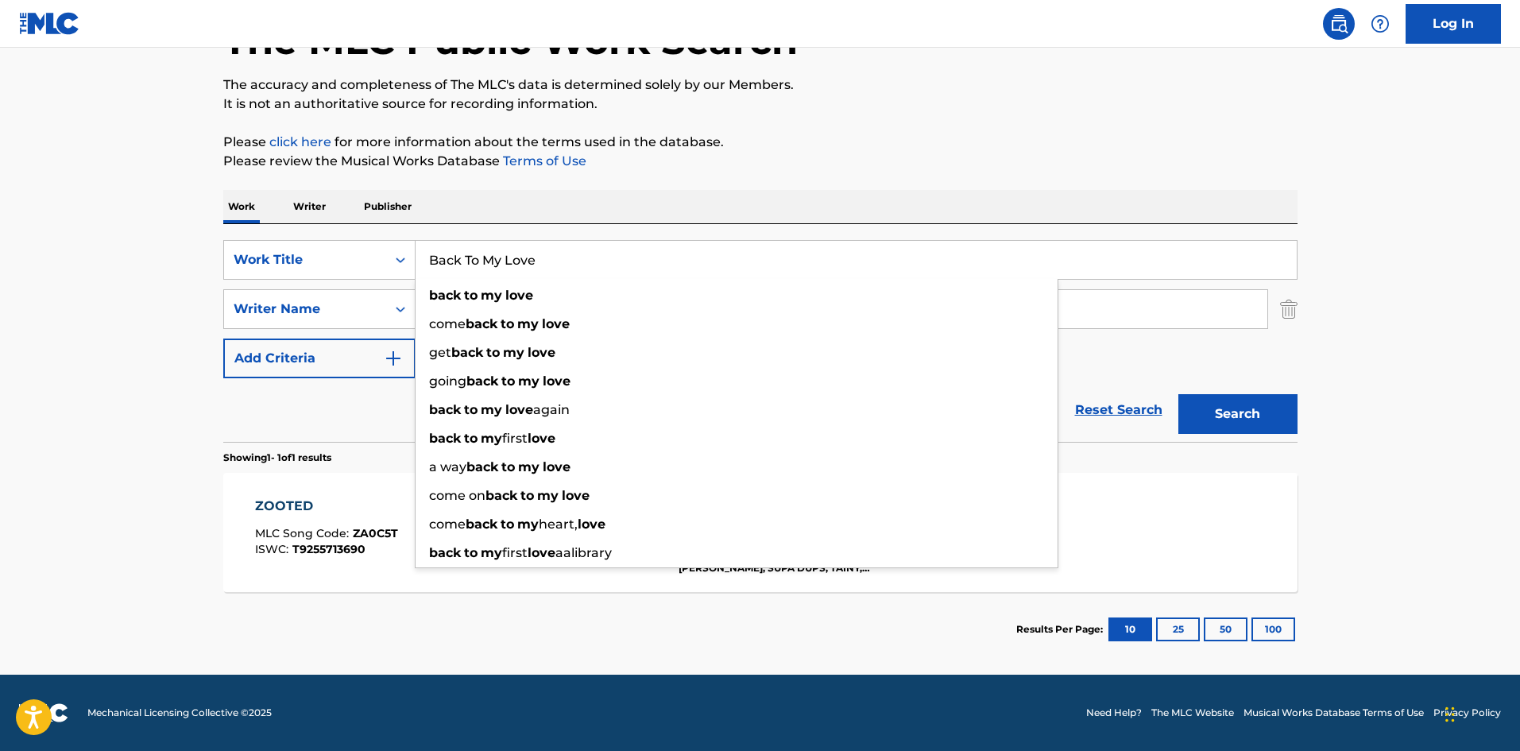
click at [17, 353] on main "The MLC Public Work Search The accuracy and completeness of The MLC's data is d…" at bounding box center [760, 304] width 1520 height 740
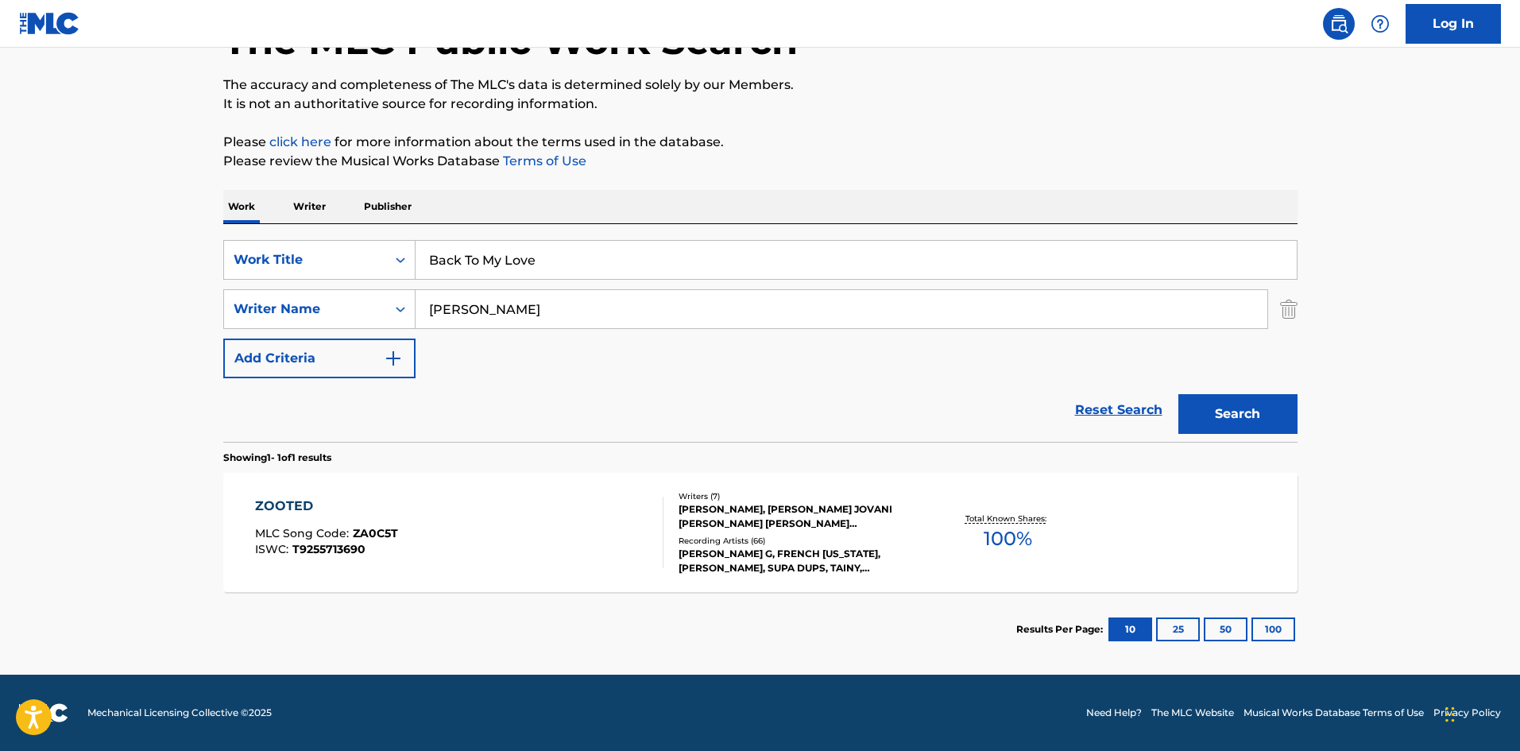
click at [476, 314] on input "[PERSON_NAME]" at bounding box center [841, 309] width 852 height 38
paste input "BERESIN"
type input "BERESIN"
click at [1210, 397] on button "Search" at bounding box center [1237, 414] width 119 height 40
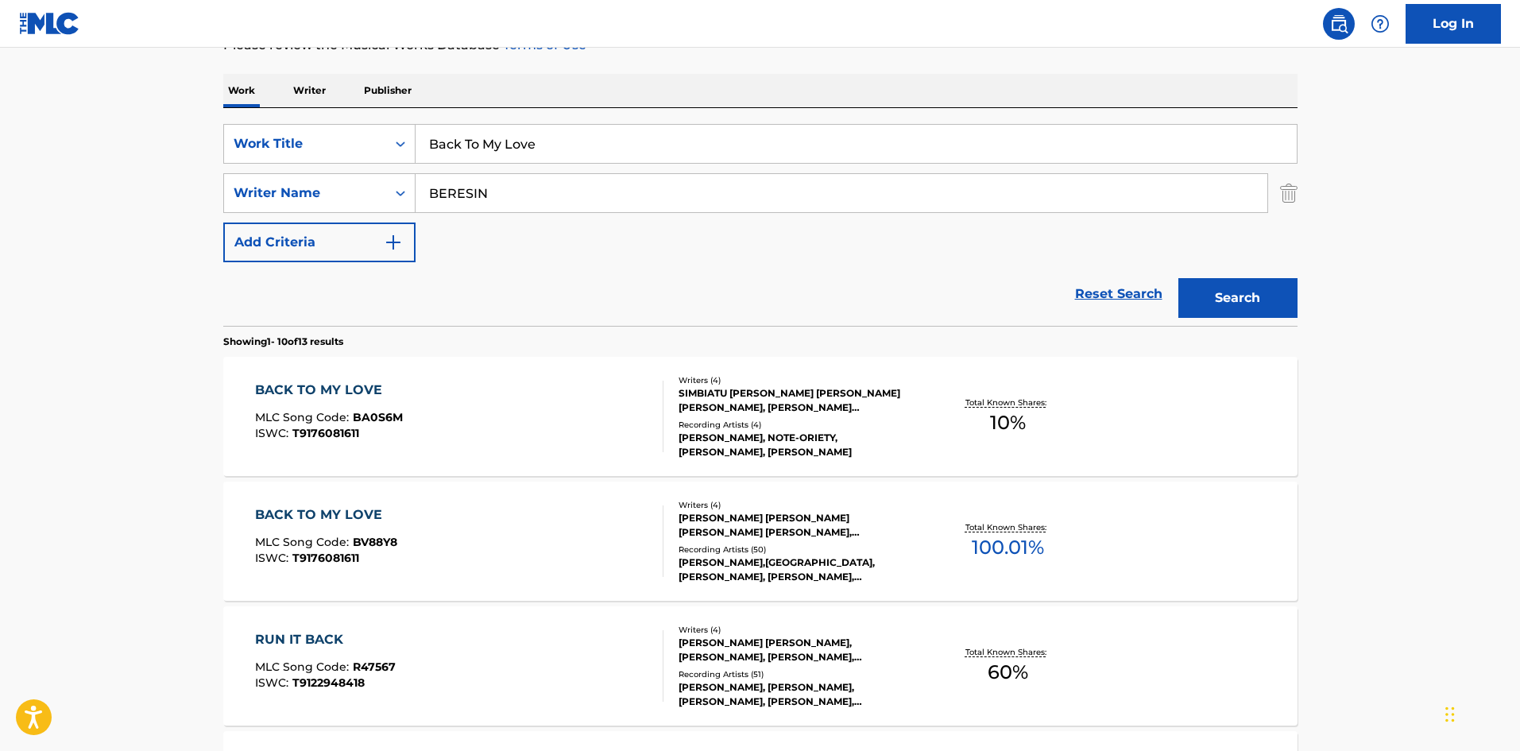
scroll to position [238, 0]
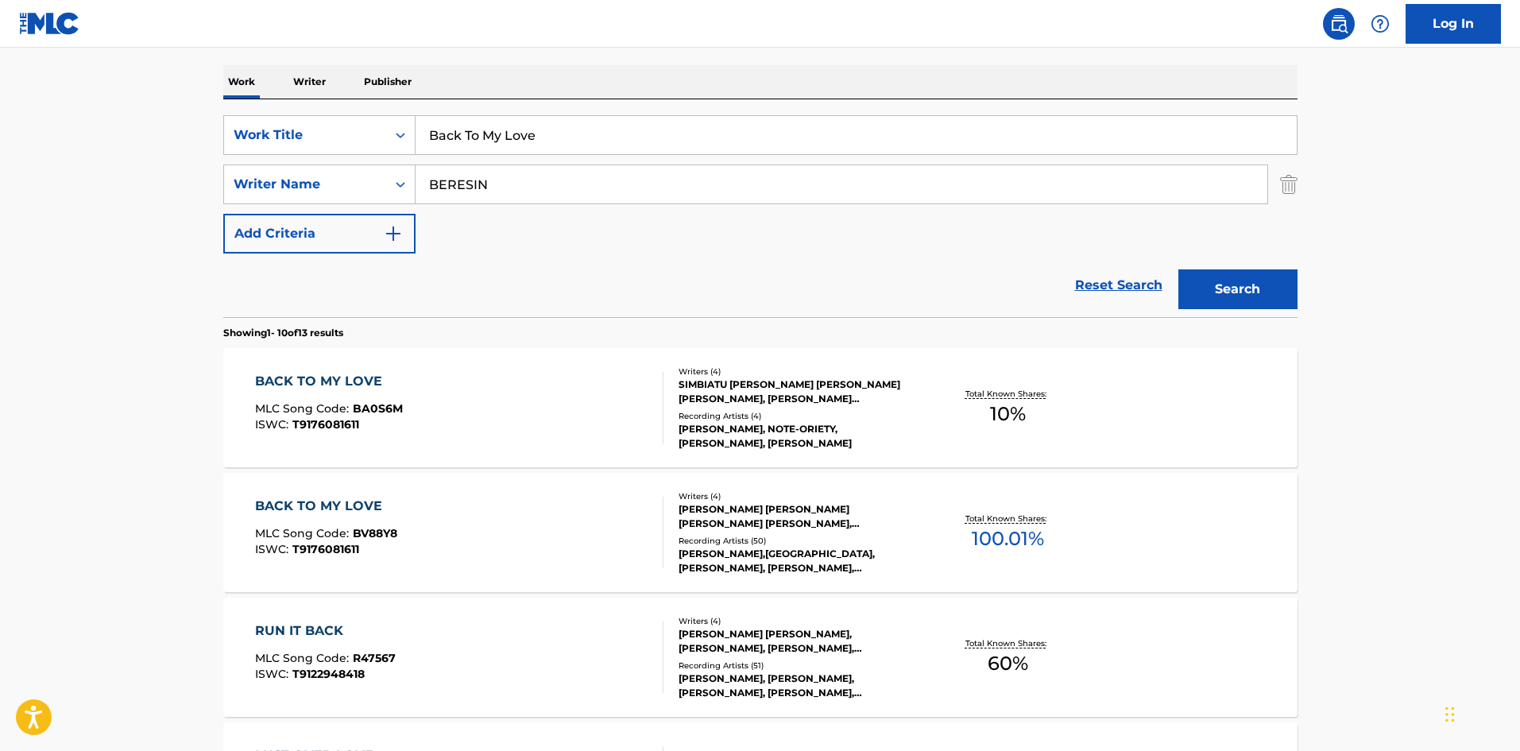
click at [402, 558] on div "BACK TO MY LOVE MLC Song Code : BV88Y8 ISWC : T9176081611" at bounding box center [459, 531] width 408 height 71
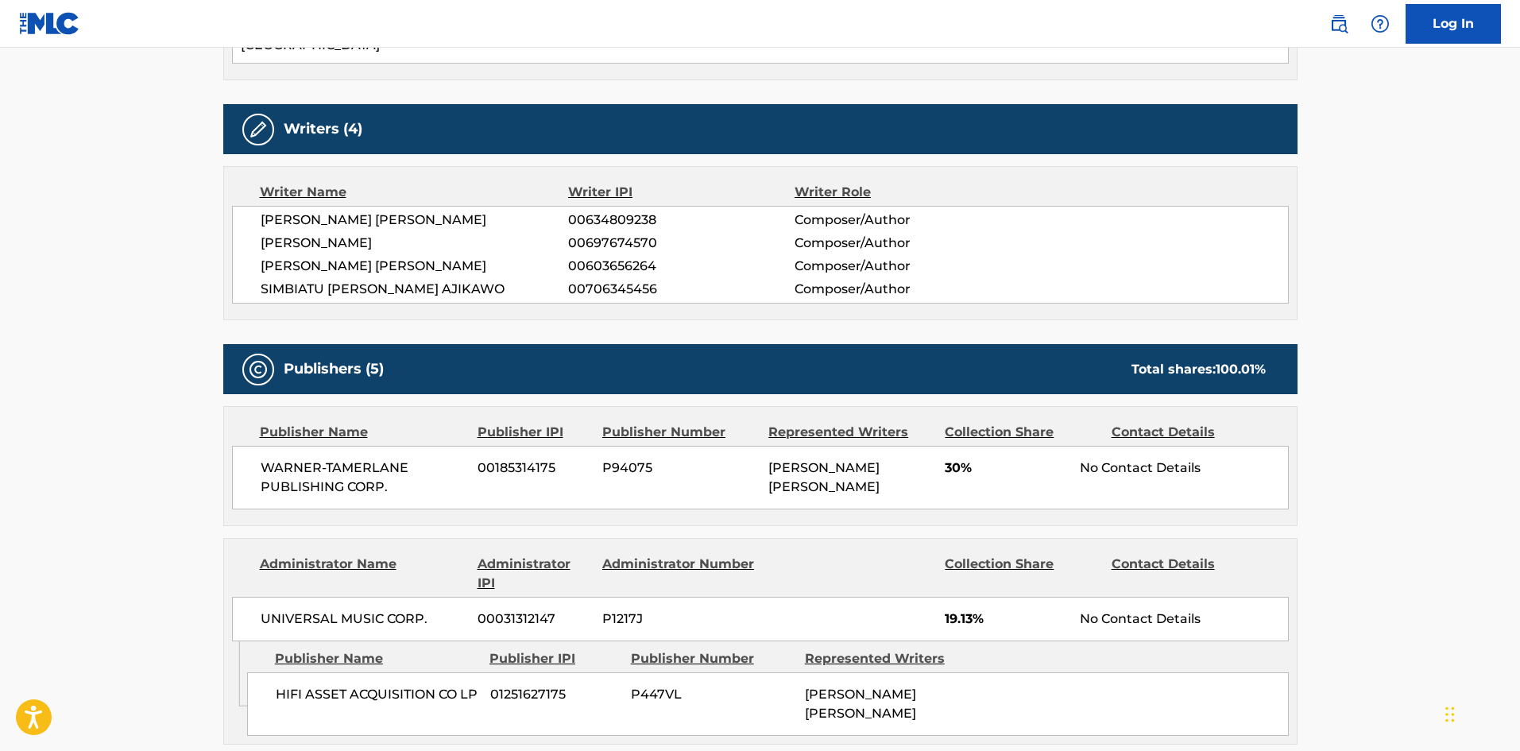
scroll to position [635, 0]
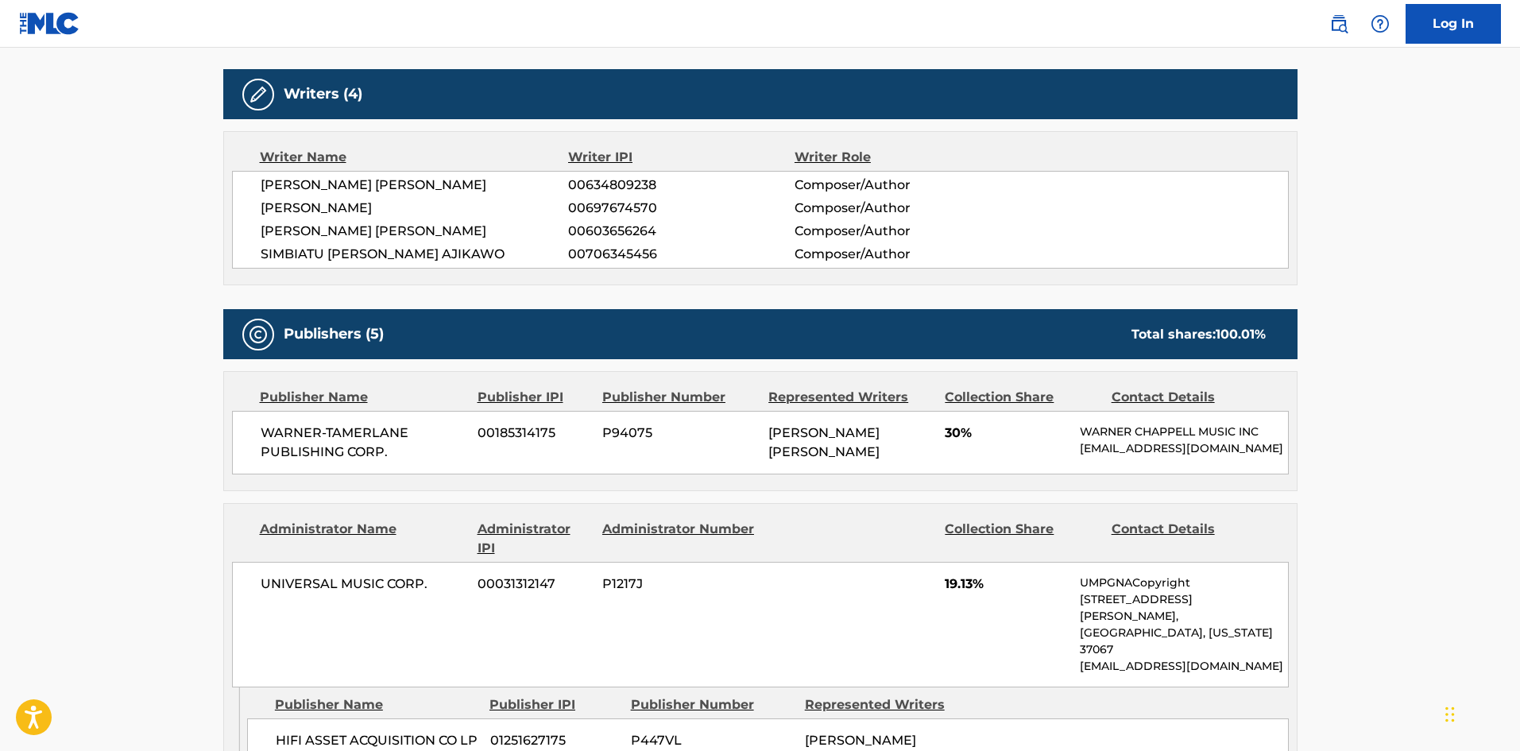
click at [281, 423] on span "WARNER-TAMERLANE PUBLISHING CORP." at bounding box center [364, 442] width 206 height 38
drag, startPoint x: 281, startPoint y: 409, endPoint x: 428, endPoint y: 431, distance: 148.6
click at [428, 431] on span "WARNER-TAMERLANE PUBLISHING CORP." at bounding box center [364, 442] width 206 height 38
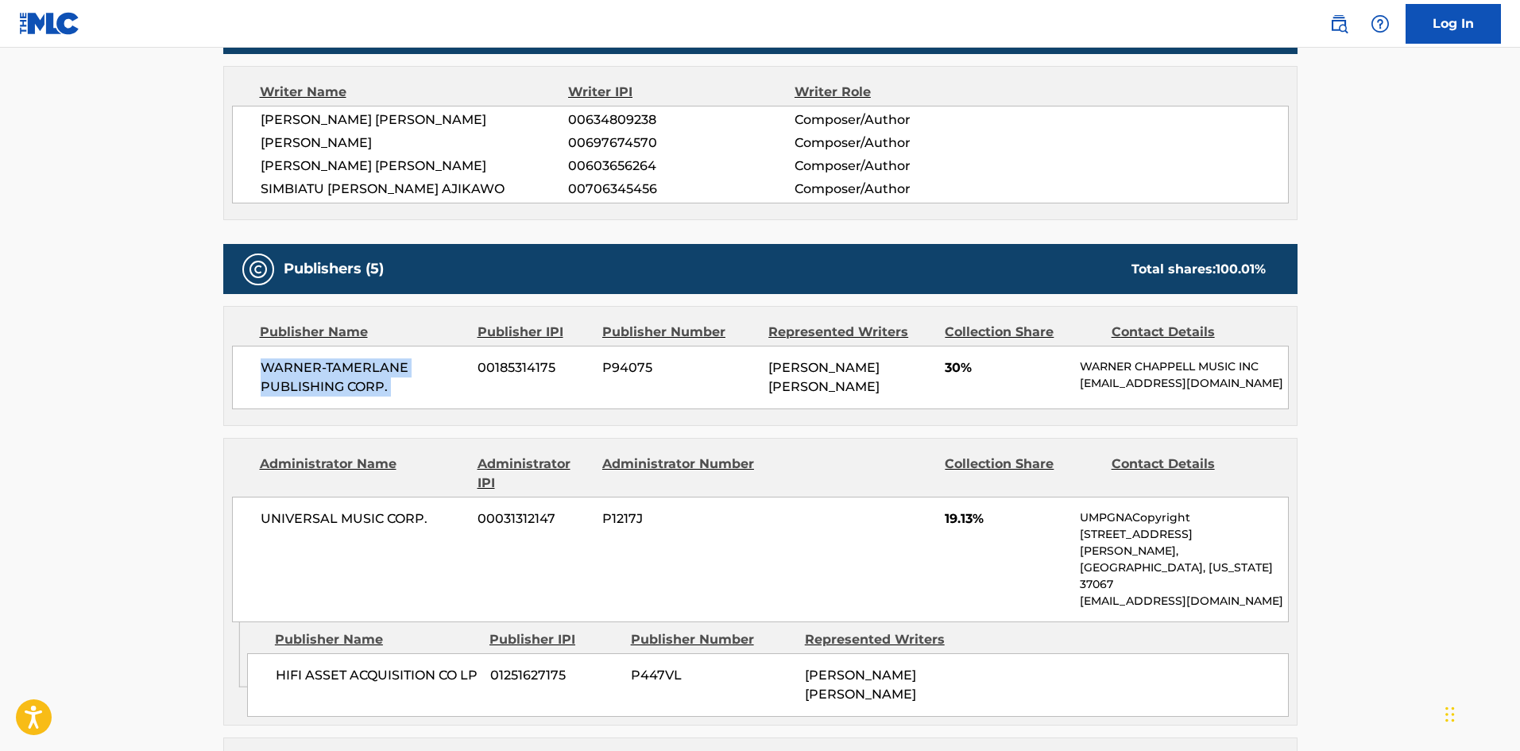
scroll to position [794, 0]
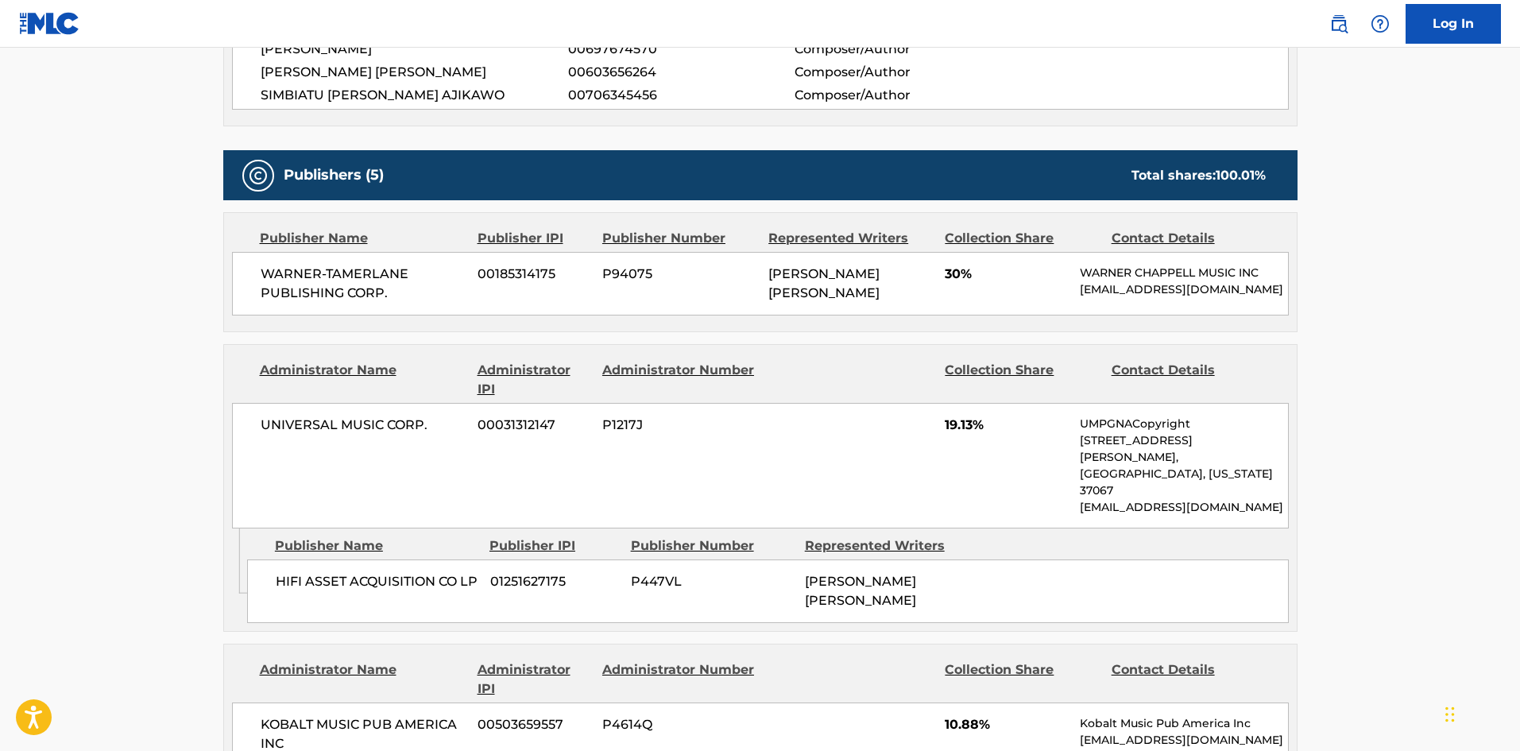
click at [285, 572] on span "HIFI ASSET ACQUISITION CO LP" at bounding box center [377, 581] width 203 height 19
drag, startPoint x: 285, startPoint y: 535, endPoint x: 326, endPoint y: 536, distance: 41.3
click at [326, 572] on span "HIFI ASSET ACQUISITION CO LP" at bounding box center [377, 581] width 203 height 19
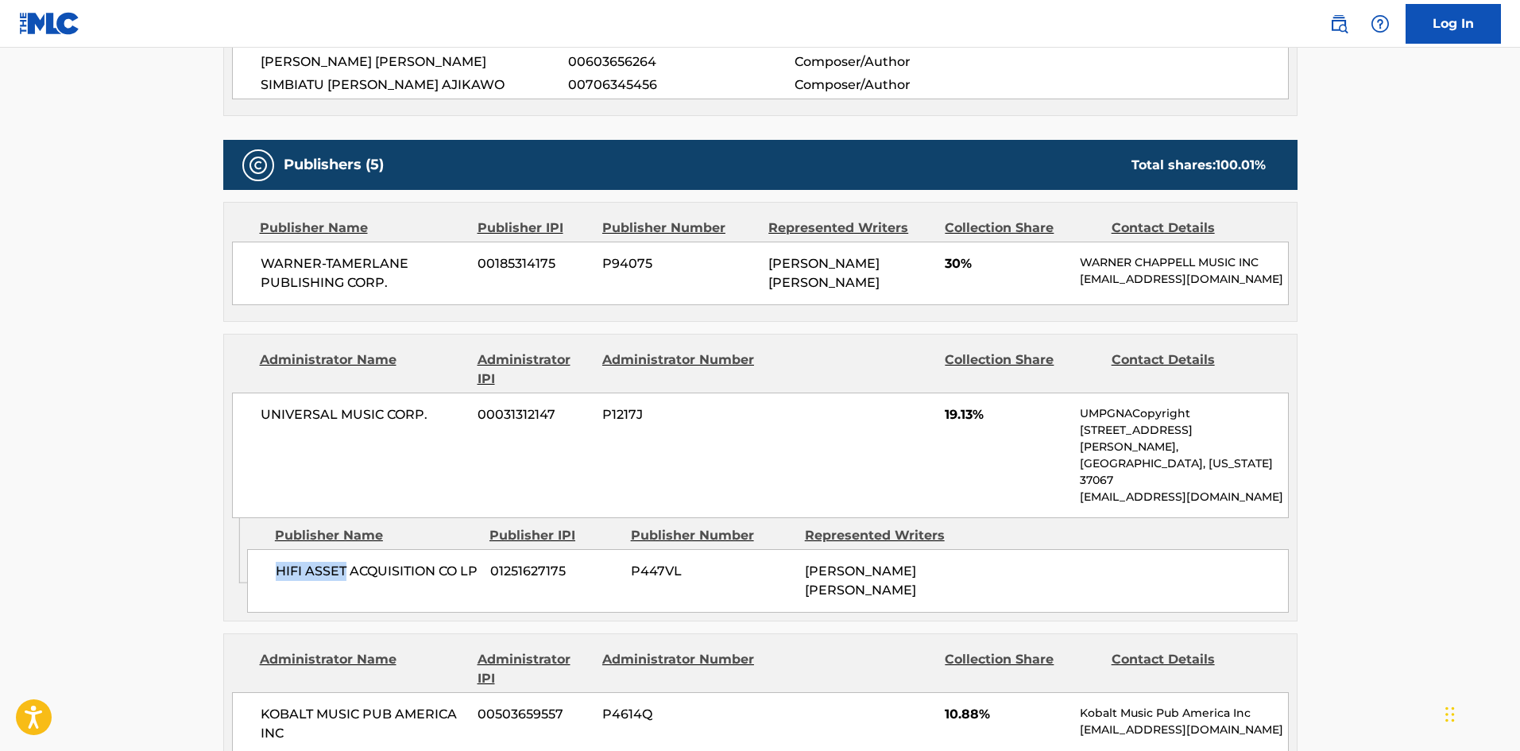
scroll to position [1112, 0]
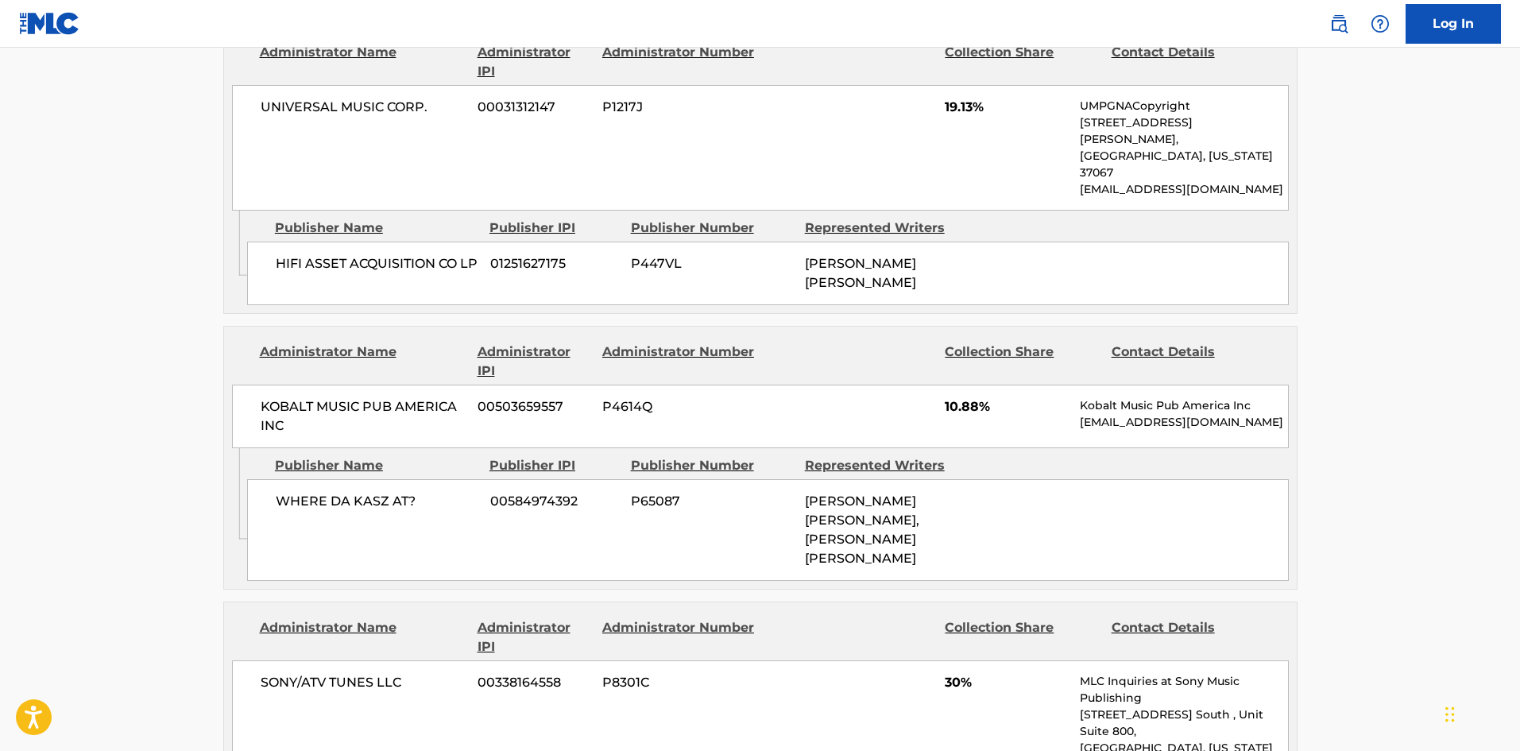
click at [287, 492] on span "WHERE DA KASZ AT?" at bounding box center [377, 501] width 203 height 19
drag, startPoint x: 287, startPoint y: 459, endPoint x: 407, endPoint y: 462, distance: 120.0
click at [407, 492] on span "WHERE DA KASZ AT?" at bounding box center [377, 501] width 203 height 19
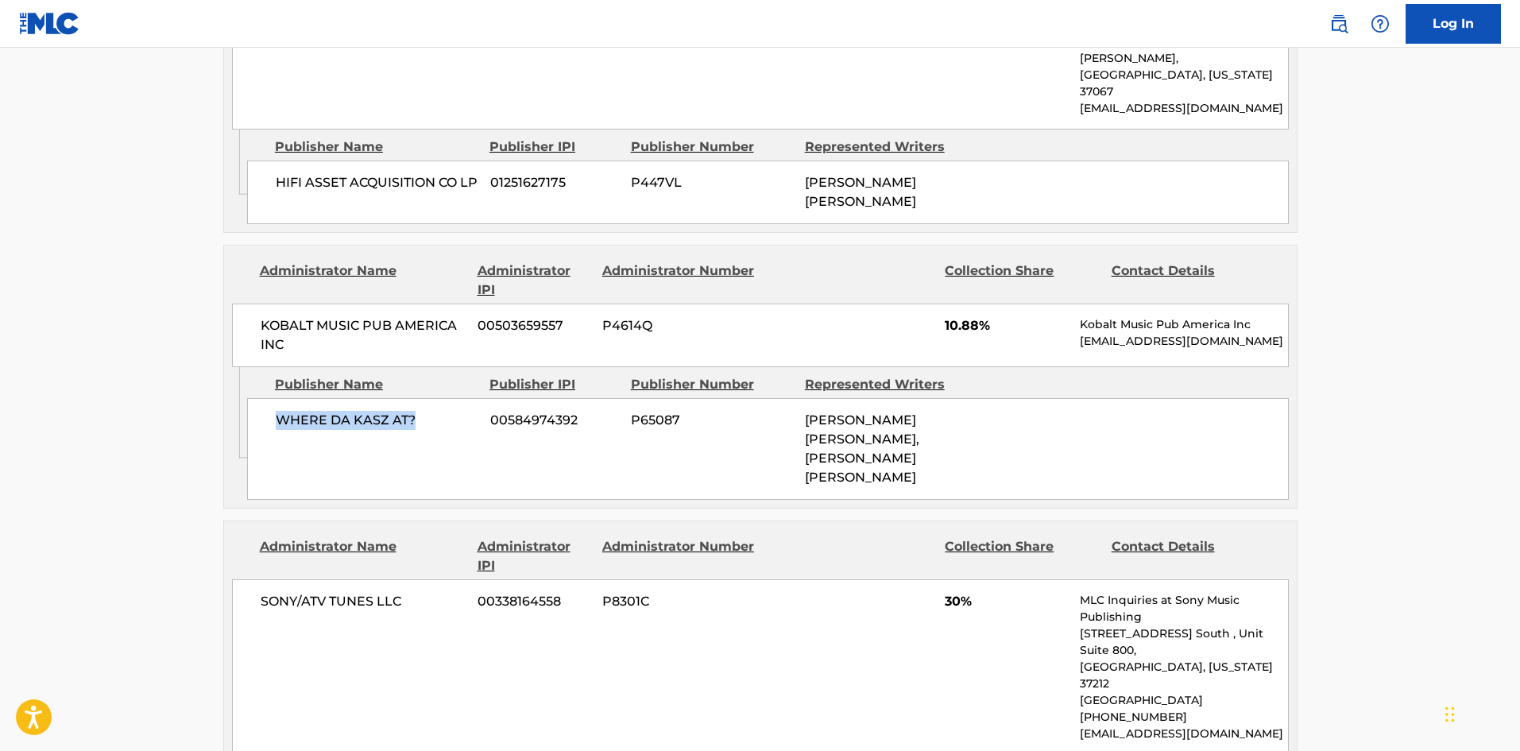
scroll to position [1350, 0]
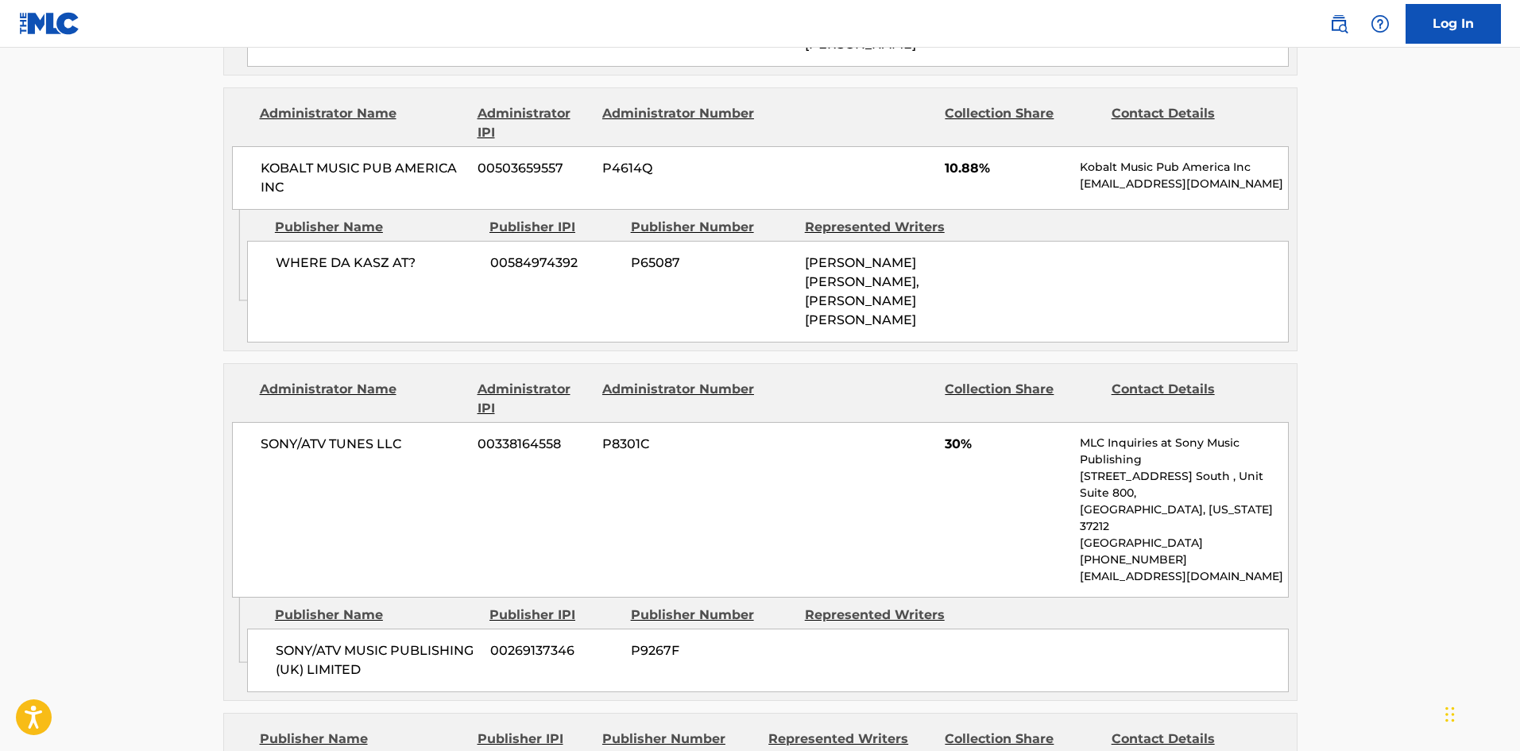
click at [288, 641] on span "SONY/ATV MUSIC PUBLISHING (UK) LIMITED" at bounding box center [377, 660] width 203 height 38
drag, startPoint x: 288, startPoint y: 550, endPoint x: 373, endPoint y: 571, distance: 87.7
click at [373, 641] on span "SONY/ATV MUSIC PUBLISHING (UK) LIMITED" at bounding box center [377, 660] width 203 height 38
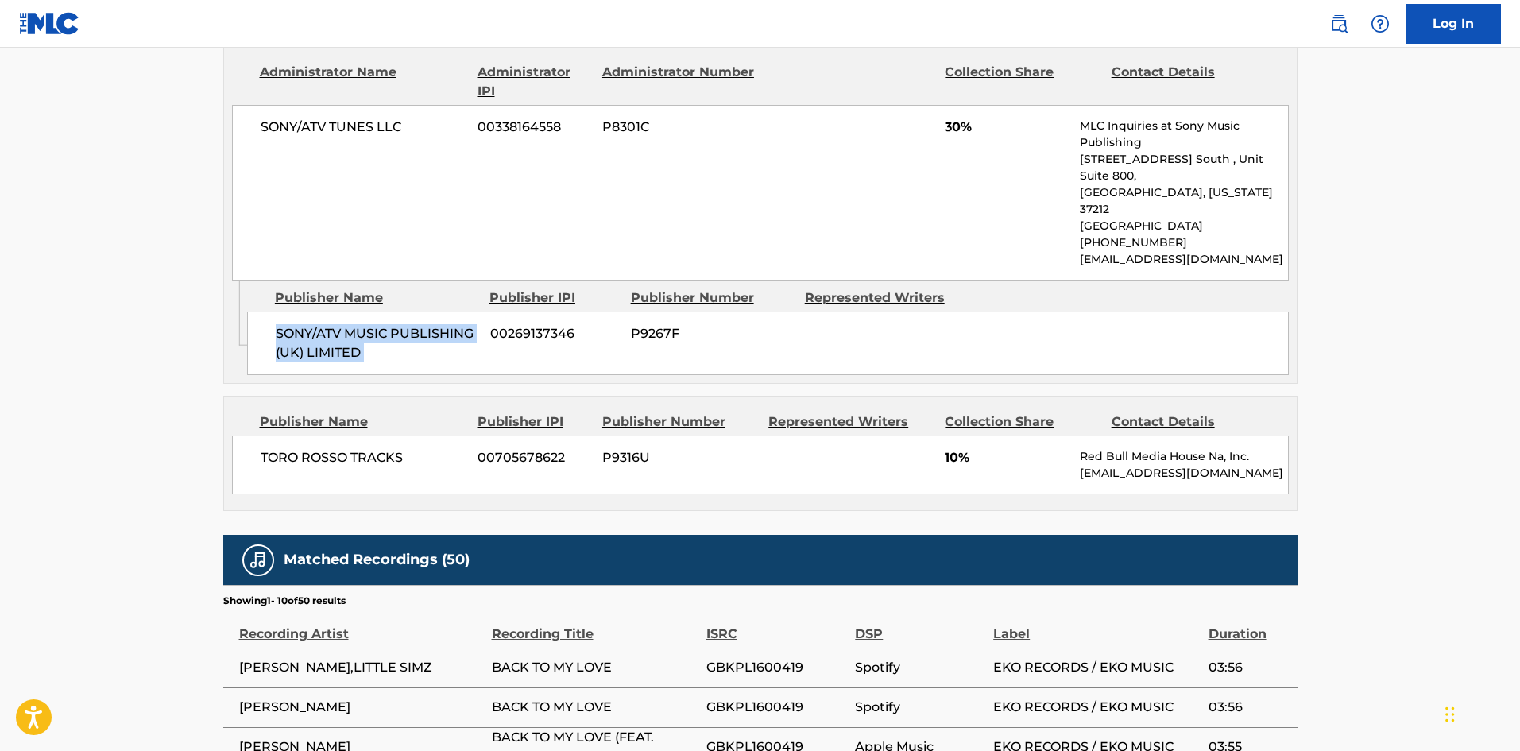
scroll to position [1668, 0]
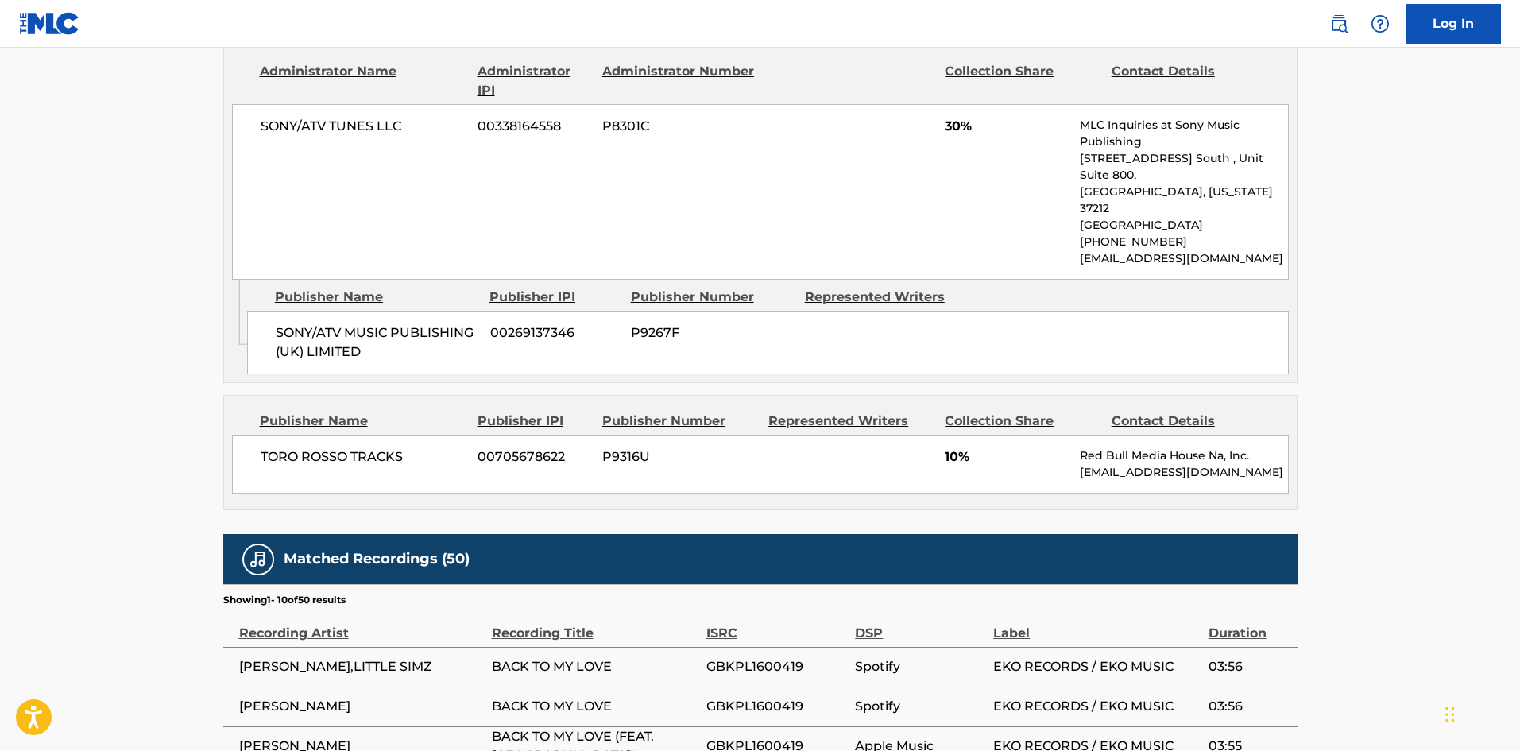
click at [262, 447] on span "TORO ROSSO TRACKS" at bounding box center [364, 456] width 206 height 19
drag, startPoint x: 262, startPoint y: 361, endPoint x: 372, endPoint y: 361, distance: 109.6
click at [372, 447] on span "TORO ROSSO TRACKS" at bounding box center [364, 456] width 206 height 19
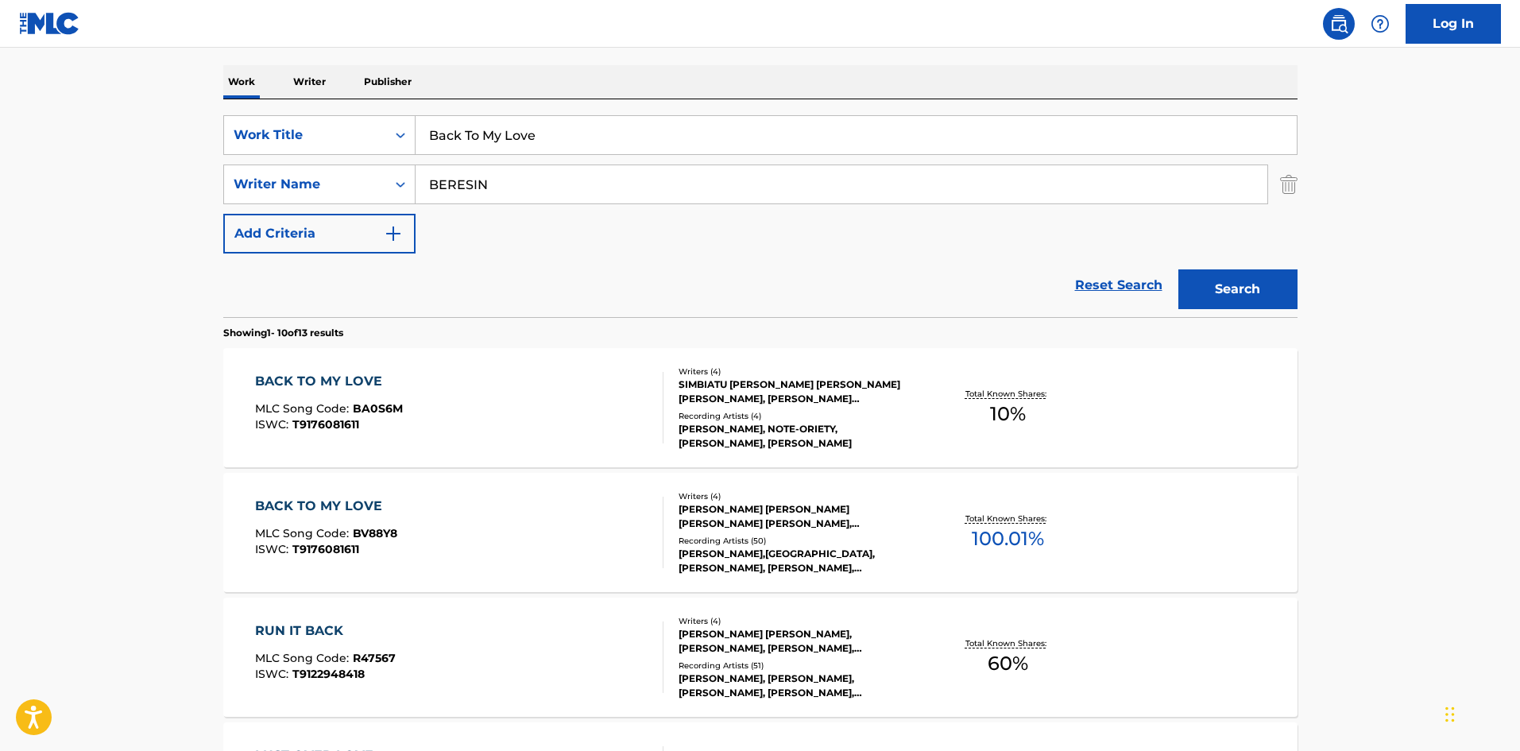
click at [414, 401] on div "BACK TO MY LOVE MLC Song Code : BA0S6M ISWC : T9176081611" at bounding box center [459, 407] width 408 height 71
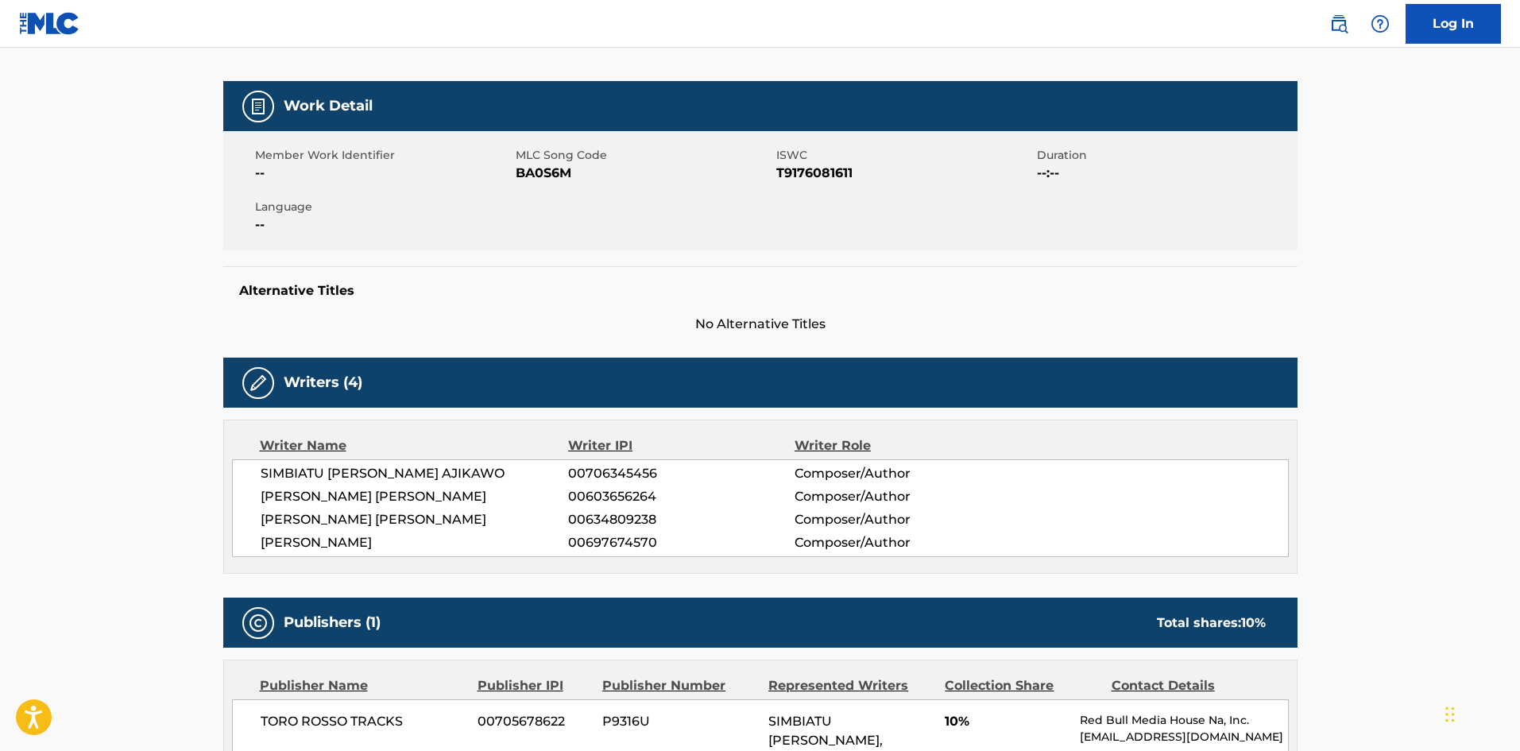
scroll to position [397, 0]
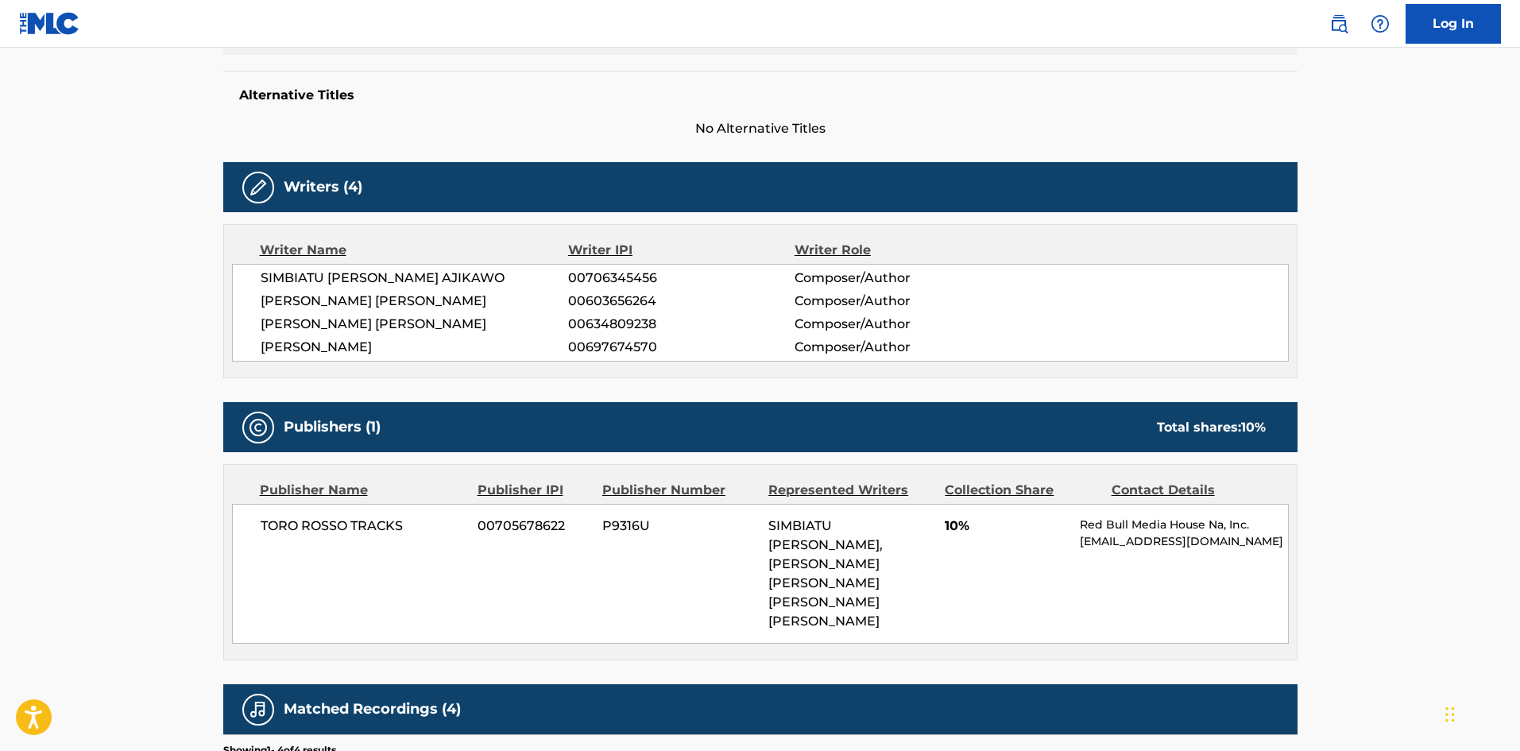
scroll to position [238, 0]
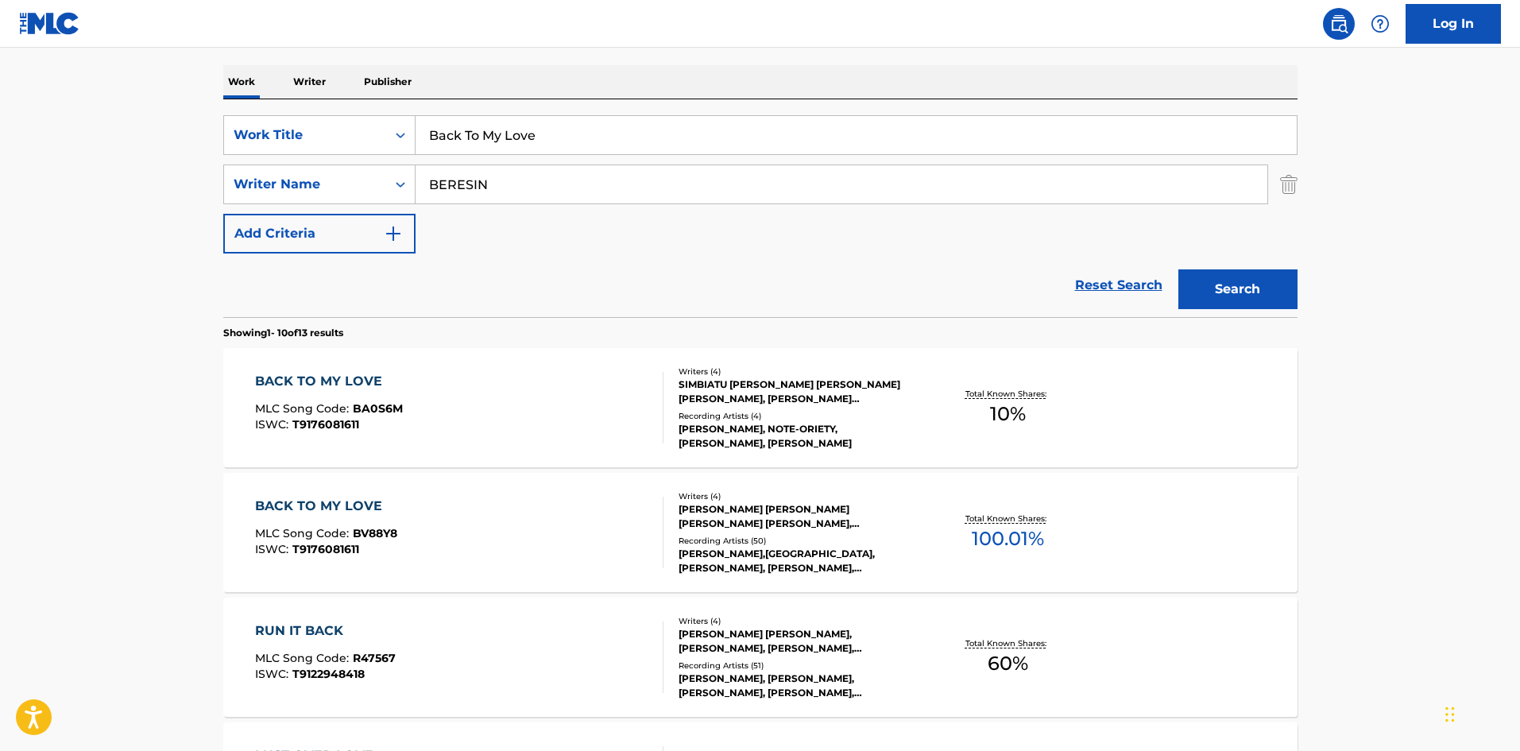
click at [362, 519] on div "BACK TO MY LOVE MLC Song Code : BV88Y8 ISWC : T9176081611" at bounding box center [326, 531] width 142 height 71
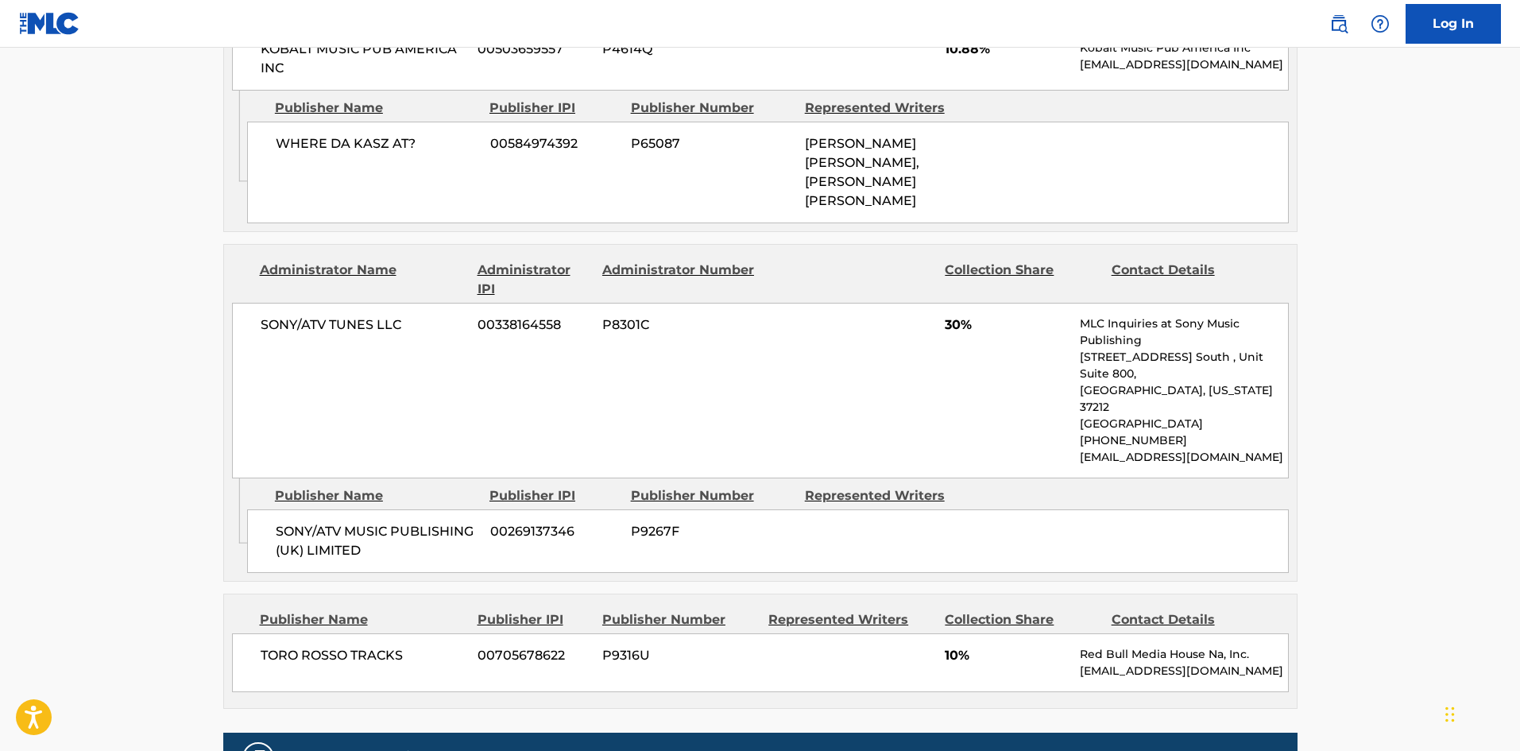
scroll to position [1504, 0]
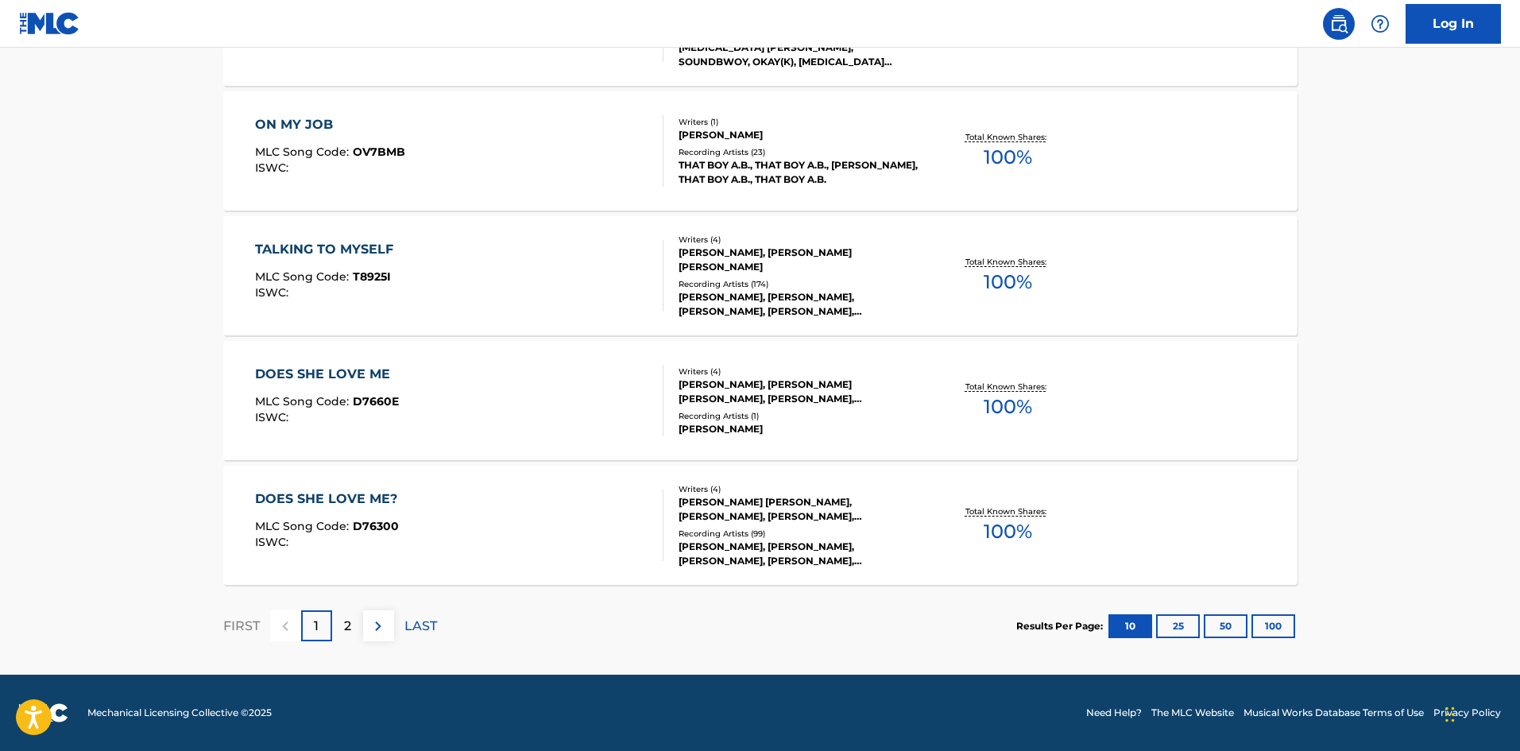
scroll to position [238, 0]
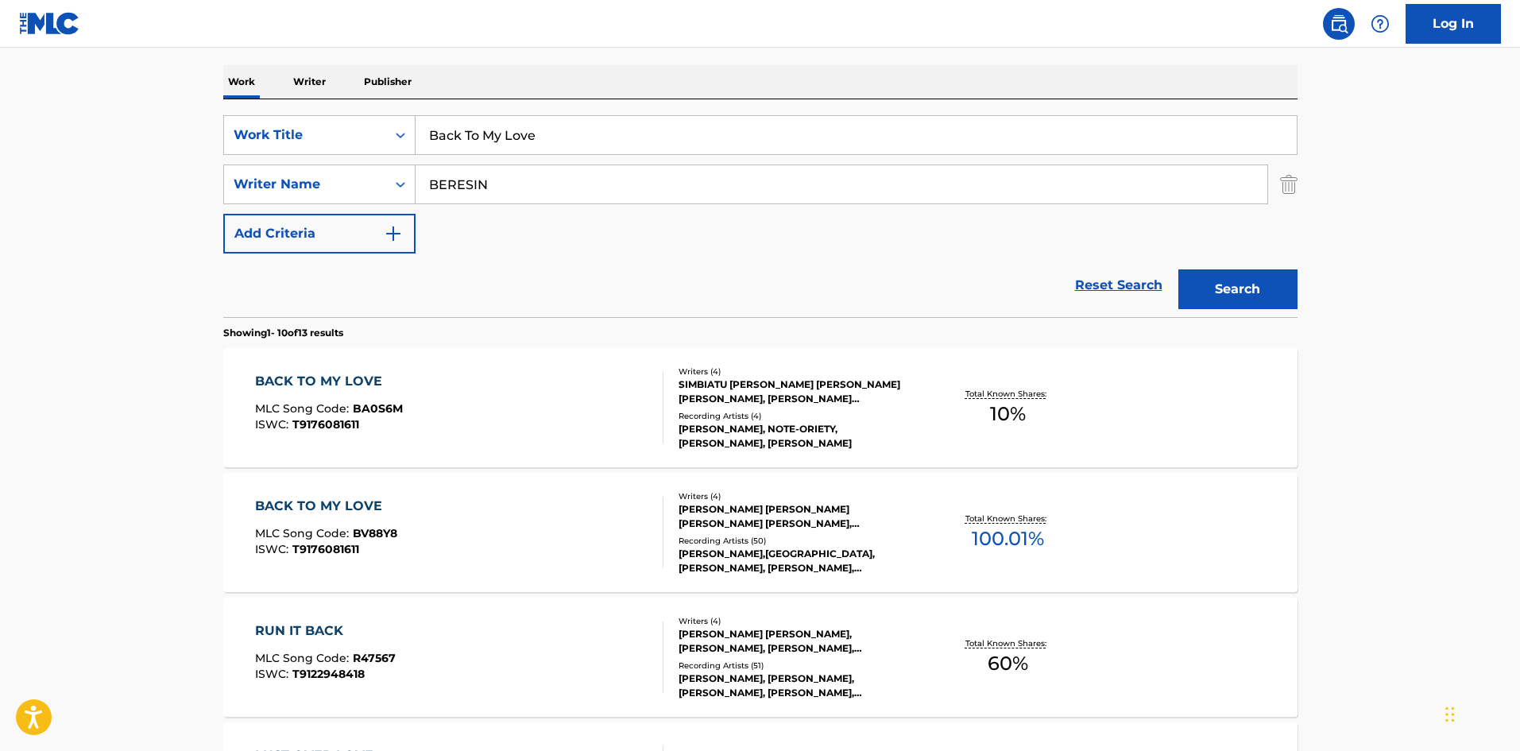
click at [588, 156] on div "SearchWithCriteriab93513a3-956f-4aa2-a108-c526acd26852 Work Title Back To My Lo…" at bounding box center [760, 184] width 1074 height 138
click at [589, 148] on input "Back To My Love" at bounding box center [855, 135] width 881 height 38
paste input "Changing"
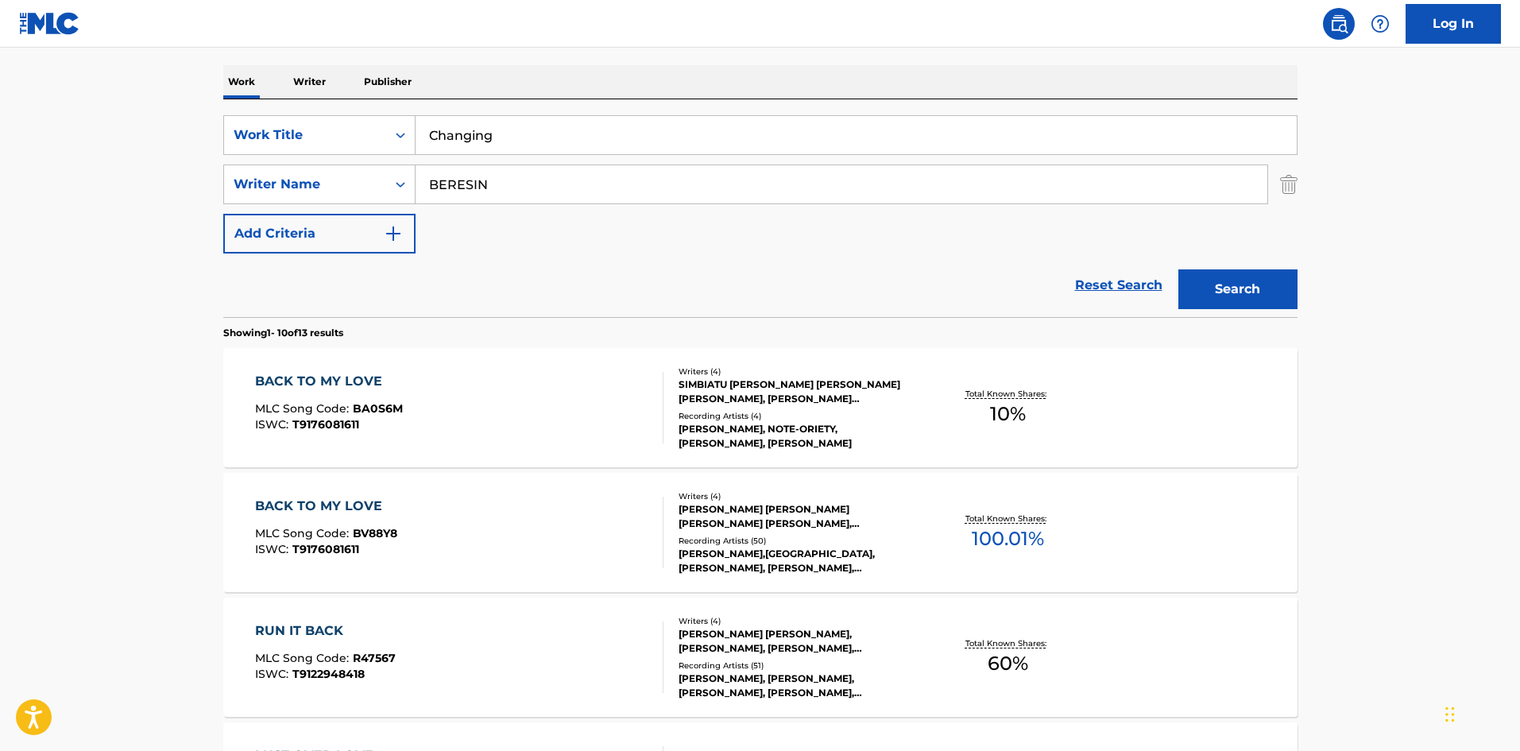
type input "Changing"
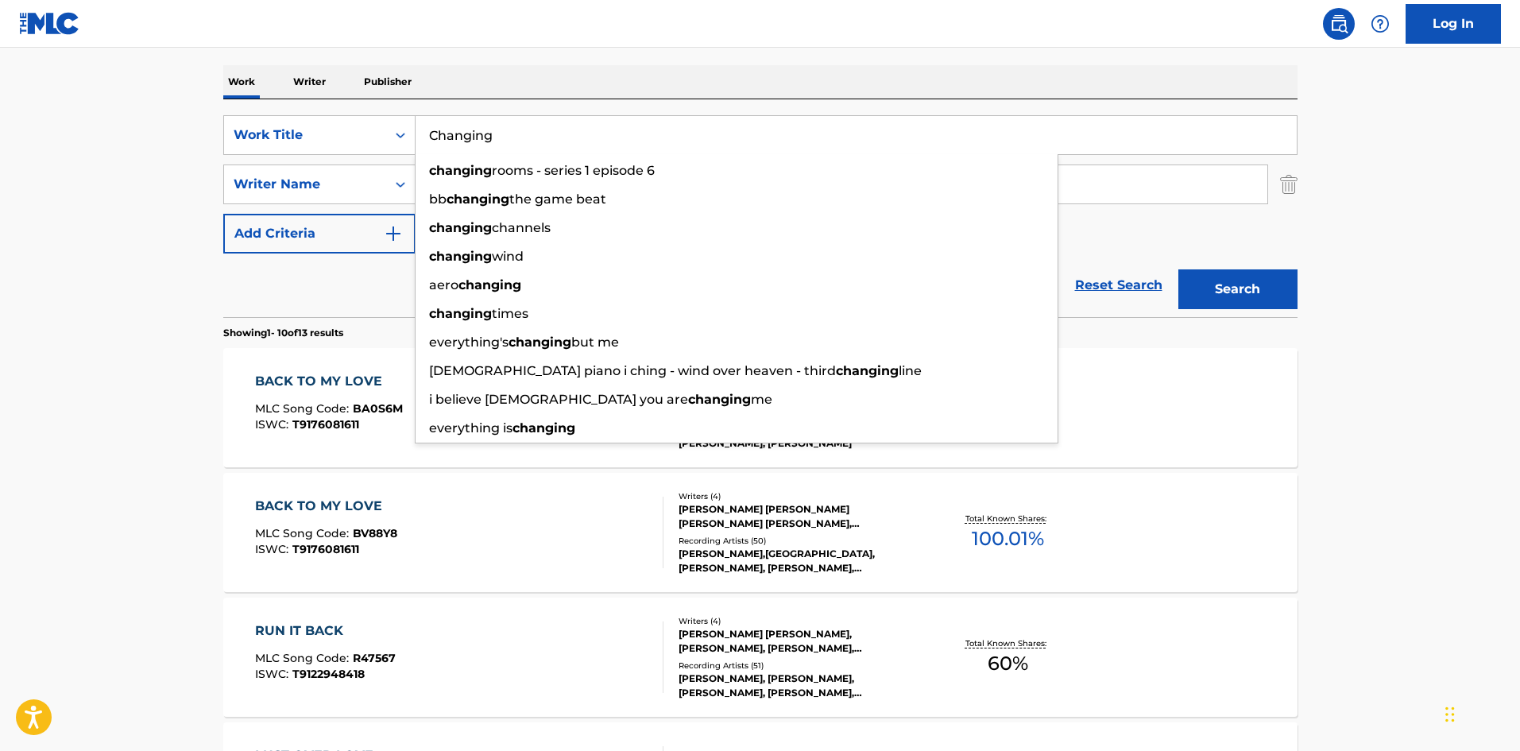
click at [0, 295] on main "The MLC Public Work Search The accuracy and completeness of The MLC's data is d…" at bounding box center [760, 744] width 1520 height 1870
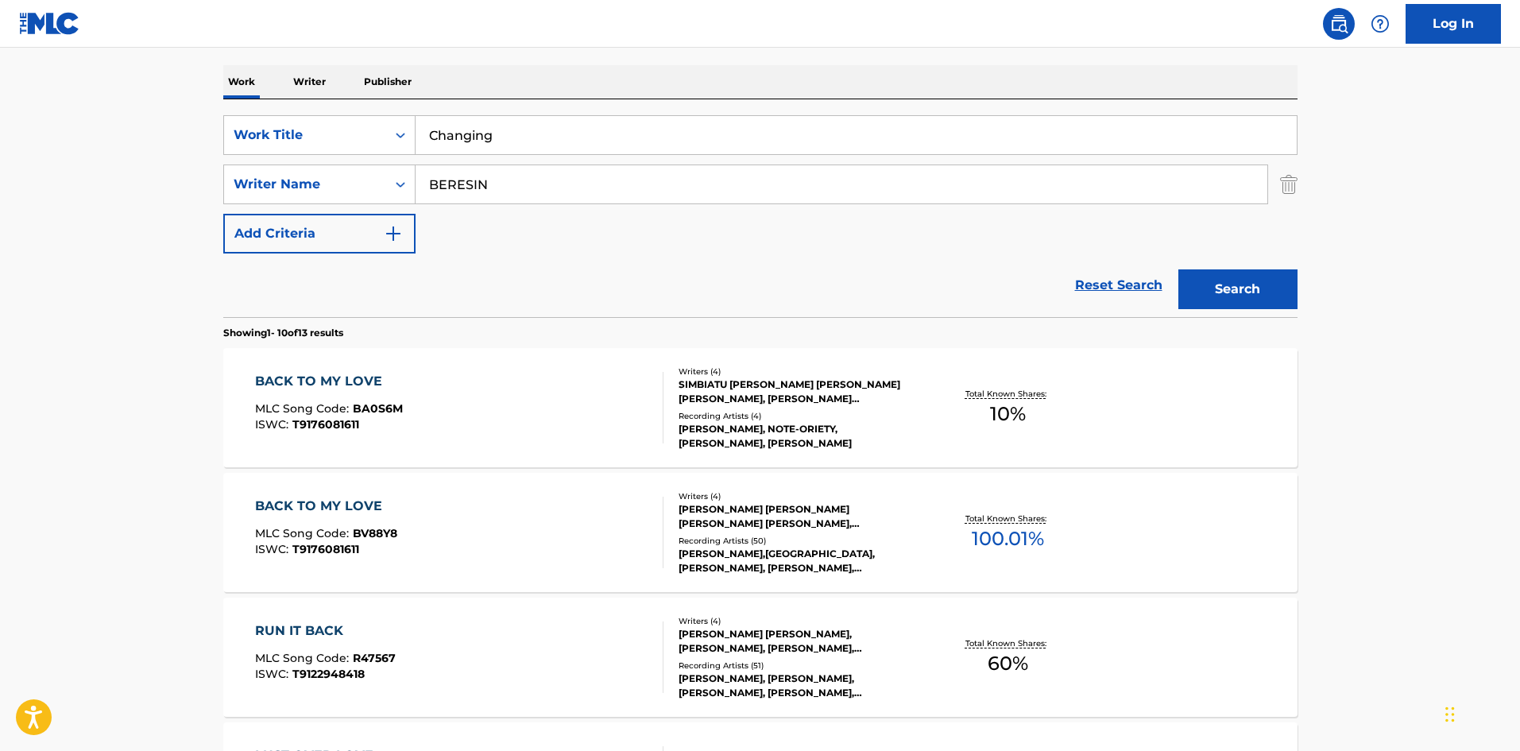
click at [543, 171] on input "BERESIN" at bounding box center [841, 184] width 852 height 38
paste input "[PERSON_NAME]"
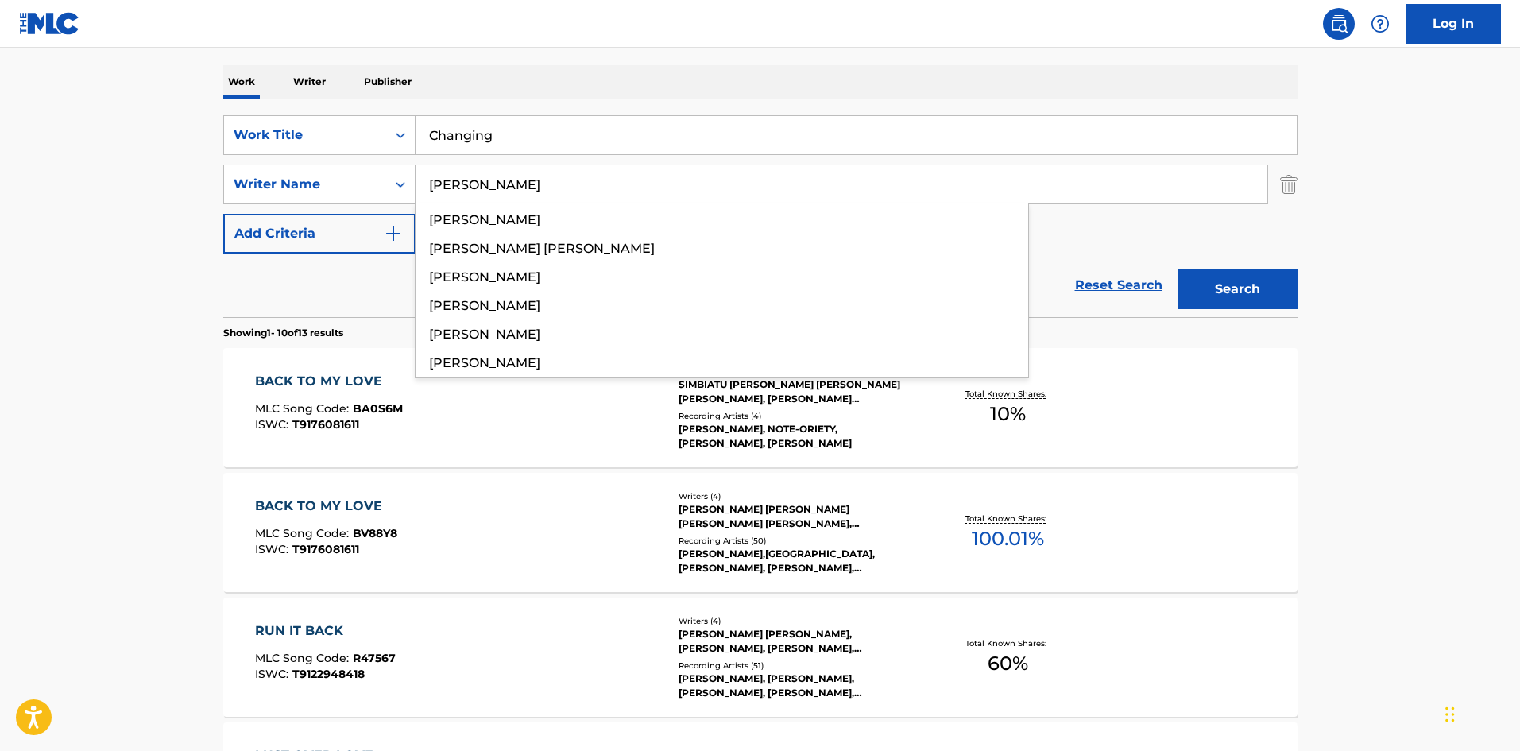
type input "[PERSON_NAME]"
click at [1235, 258] on div "Search" at bounding box center [1233, 285] width 127 height 64
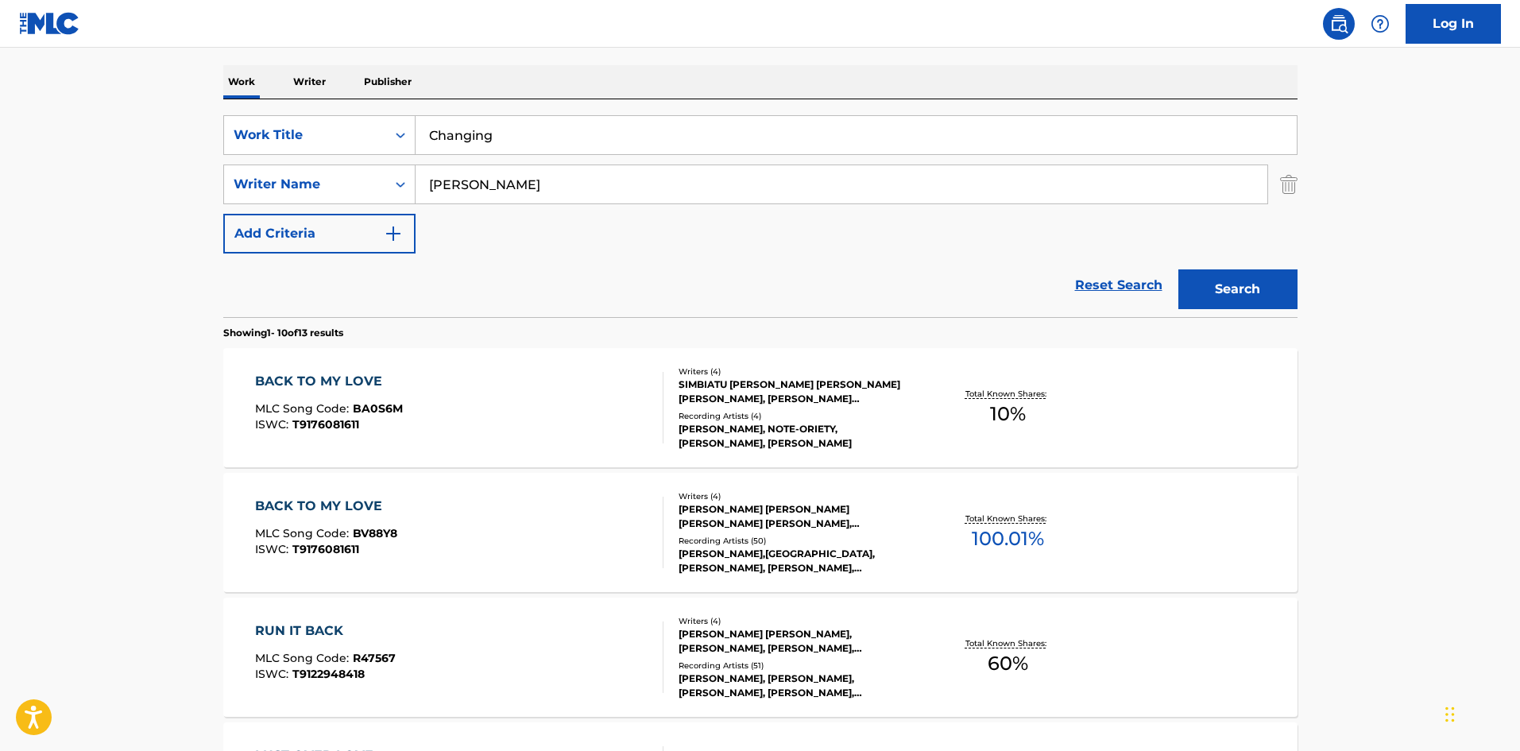
click at [1233, 287] on button "Search" at bounding box center [1237, 289] width 119 height 40
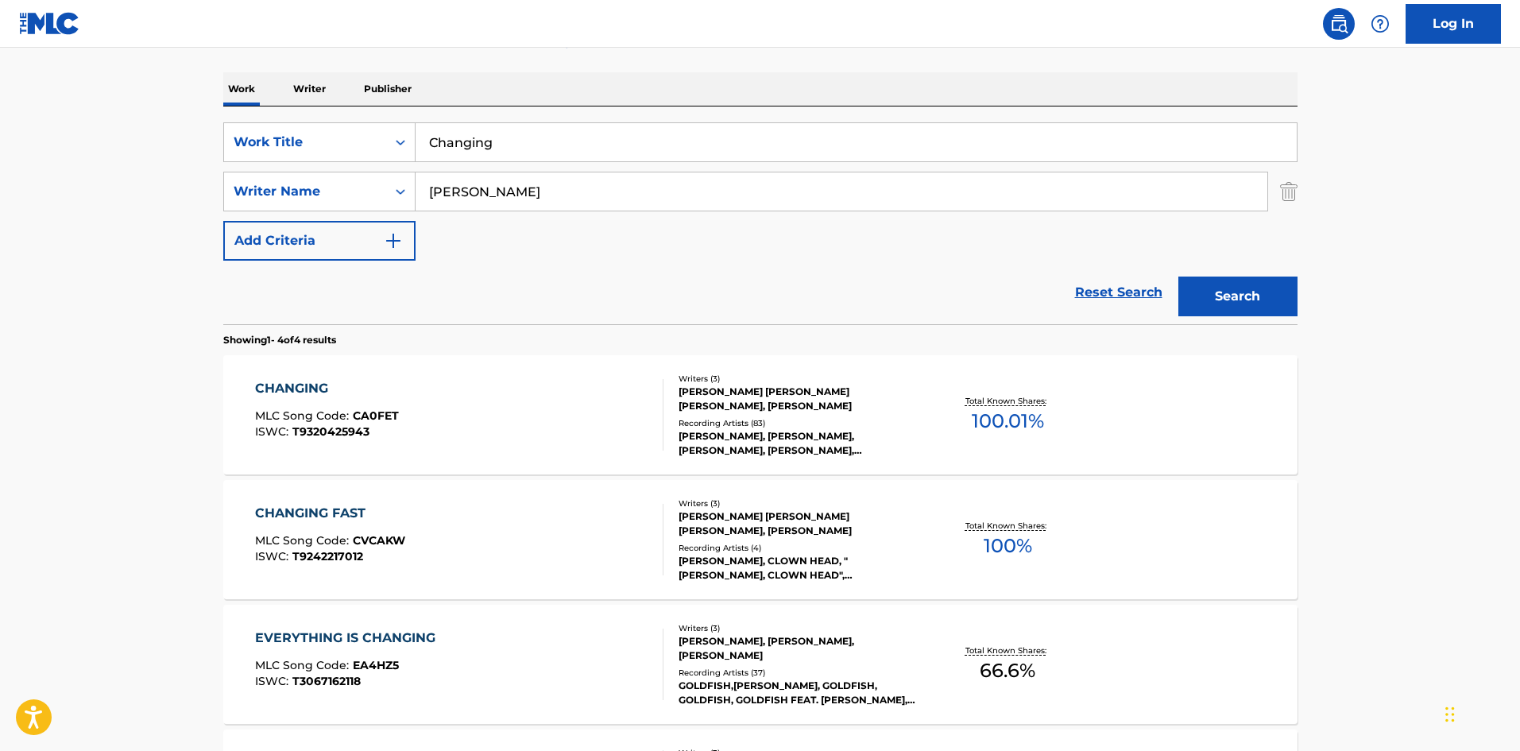
scroll to position [318, 0]
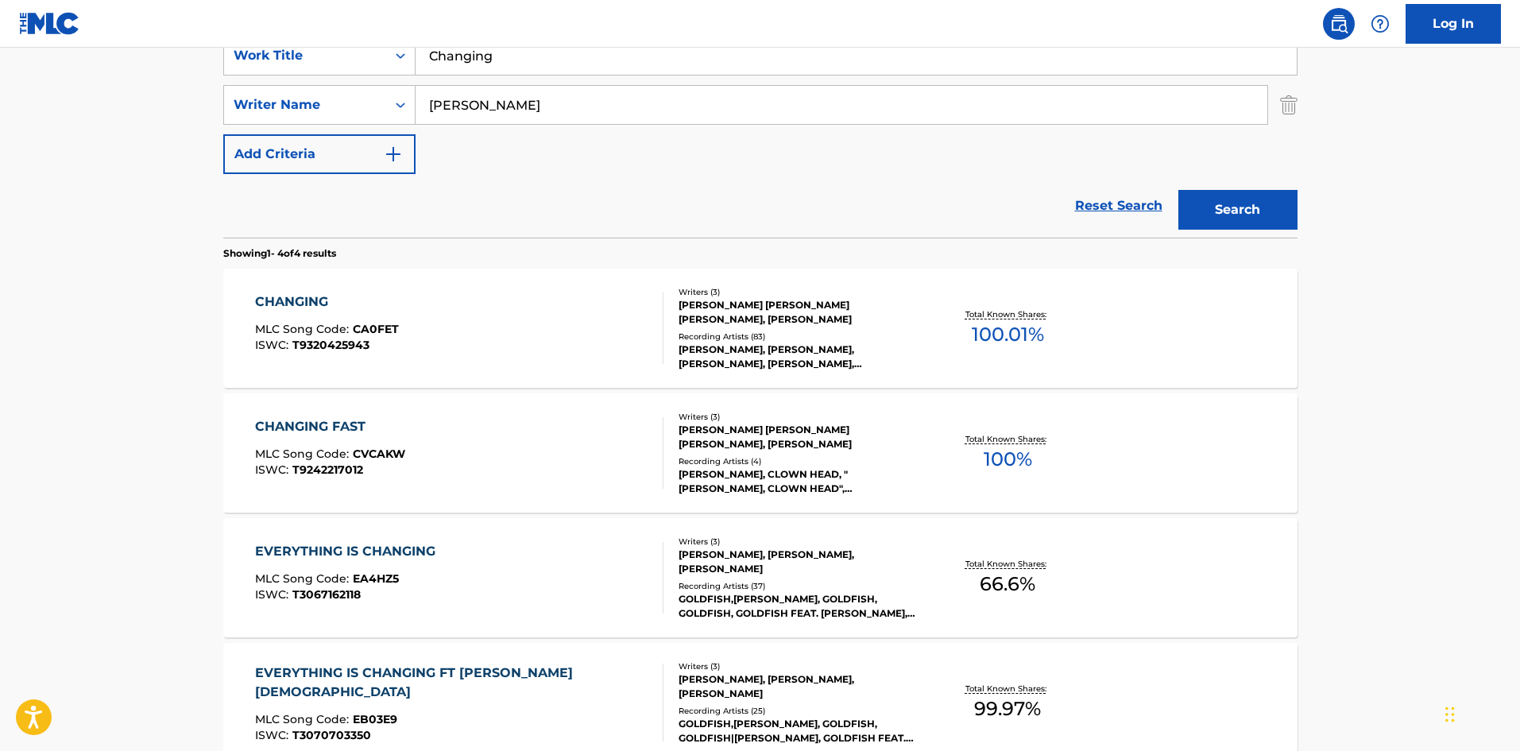
click at [477, 318] on div "CHANGING MLC Song Code : CA0FET ISWC : T9320425943" at bounding box center [459, 327] width 408 height 71
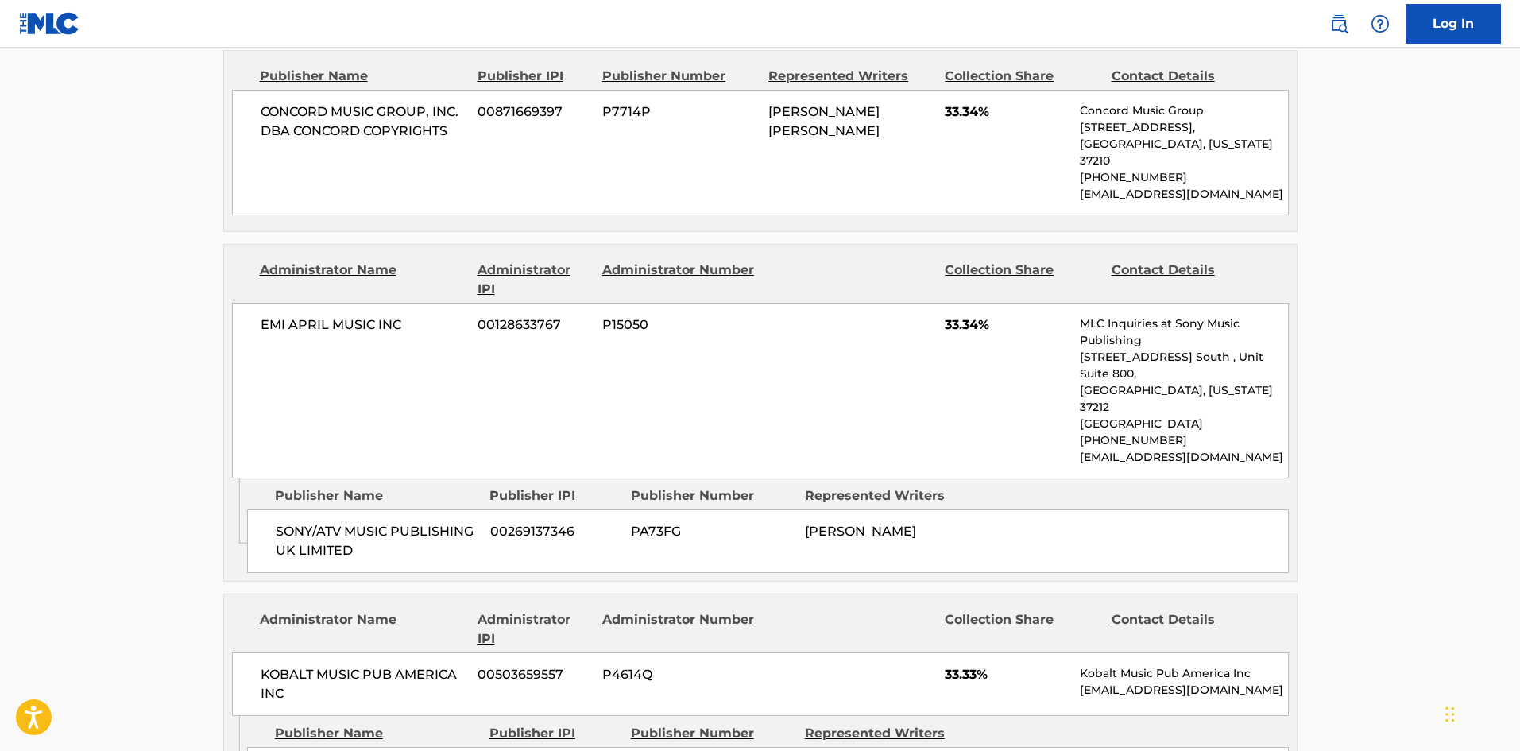
scroll to position [794, 0]
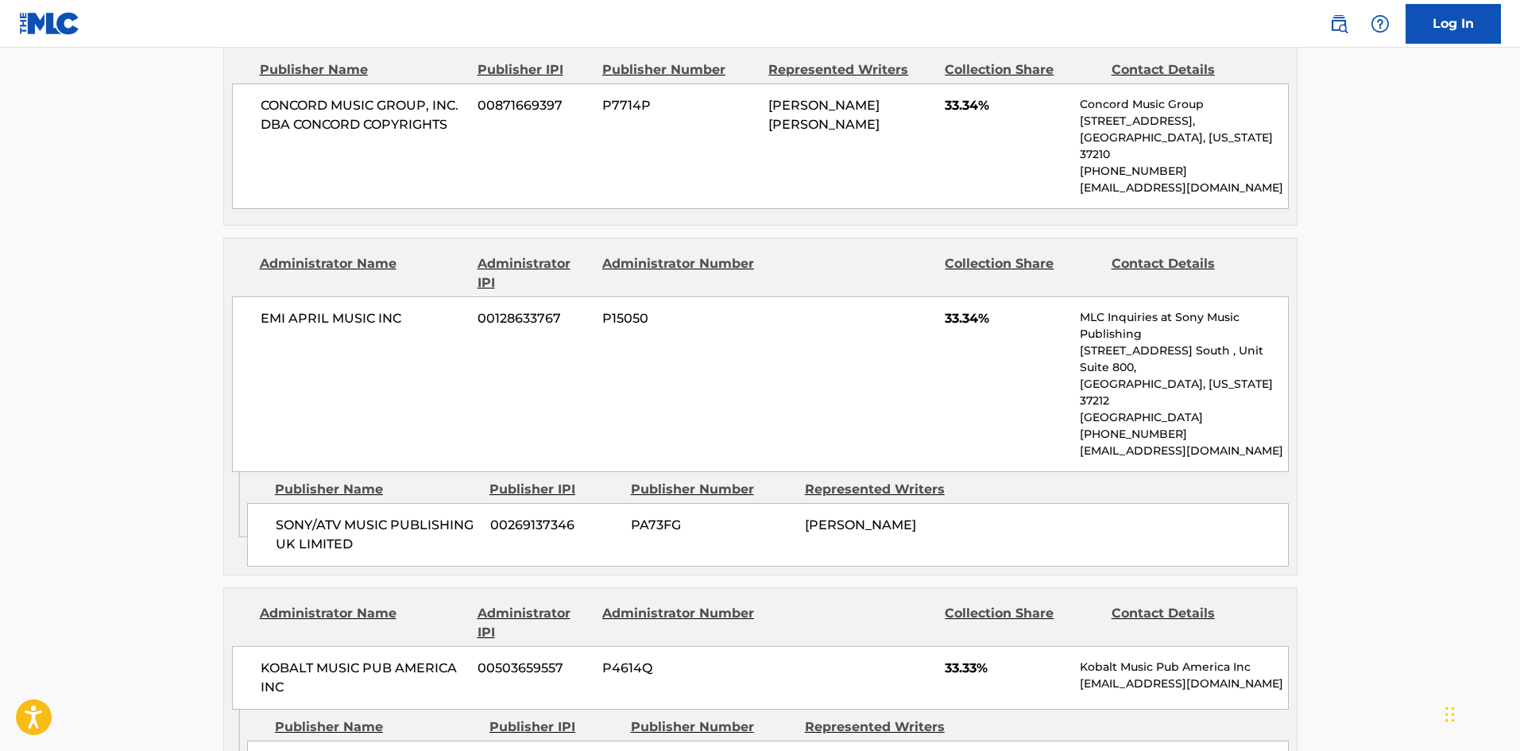
click at [278, 503] on div "SONY/ATV MUSIC PUBLISHING UK LIMITED 00269137346 PA73FG [PERSON_NAME]" at bounding box center [767, 535] width 1041 height 64
drag, startPoint x: 278, startPoint y: 464, endPoint x: 359, endPoint y: 496, distance: 87.3
click at [359, 503] on div "SONY/ATV MUSIC PUBLISHING UK LIMITED 00269137346 PA73FG [PERSON_NAME]" at bounding box center [767, 535] width 1041 height 64
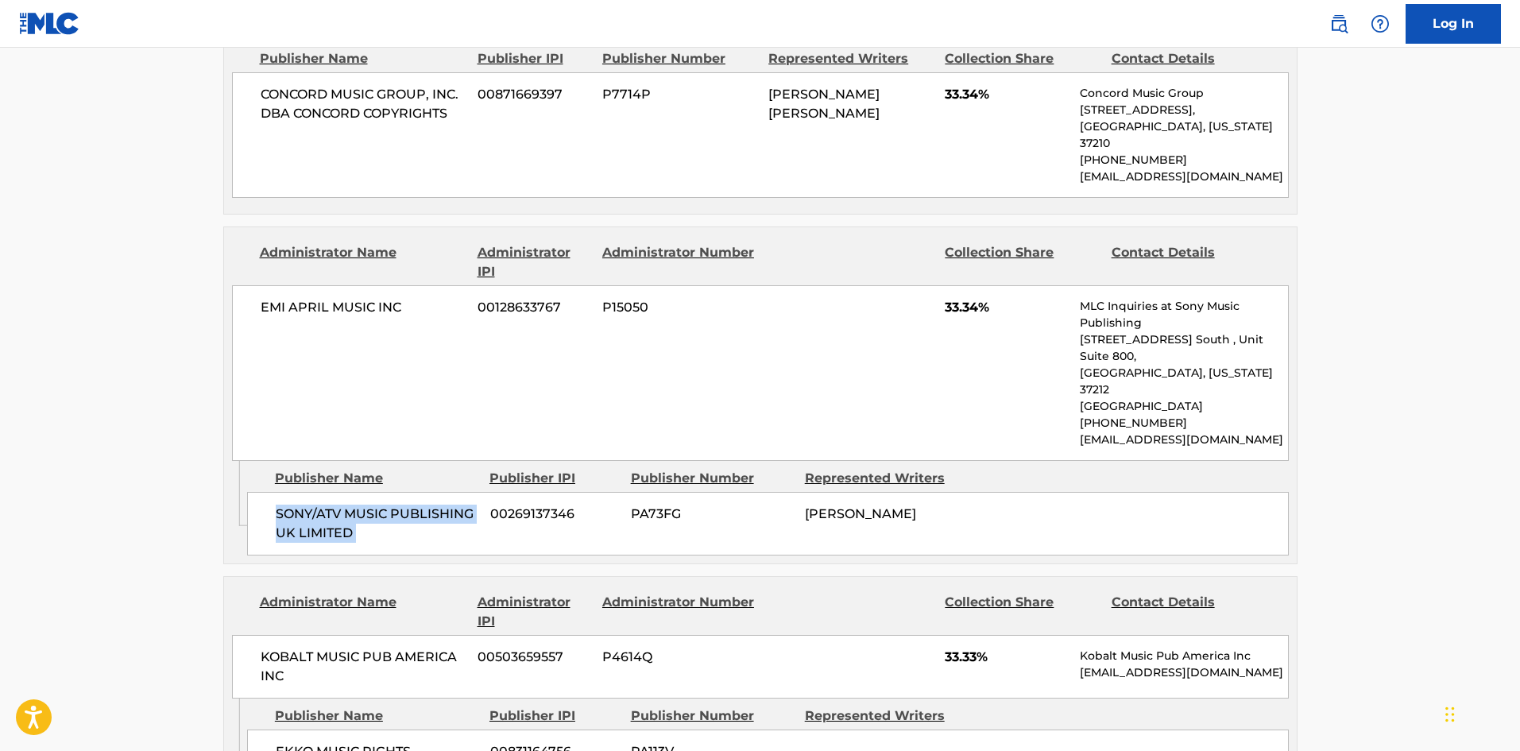
scroll to position [1033, 0]
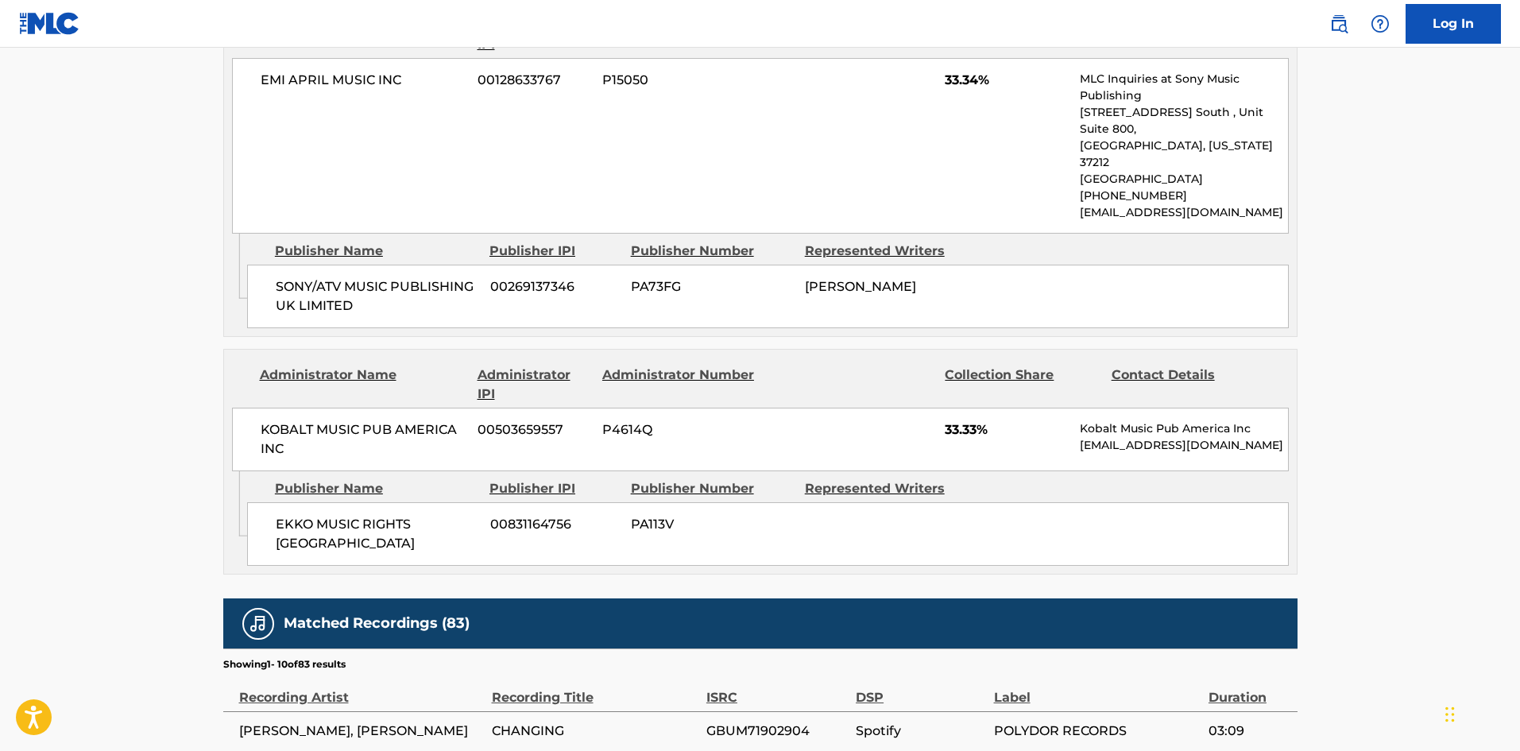
click at [280, 502] on div "EKKO MUSIC RIGHTS EUROPE 00831164756 PA113V" at bounding box center [767, 534] width 1041 height 64
drag, startPoint x: 280, startPoint y: 486, endPoint x: 435, endPoint y: 476, distance: 156.0
click at [435, 502] on div "EKKO MUSIC RIGHTS EUROPE 00831164756 PA113V" at bounding box center [767, 534] width 1041 height 64
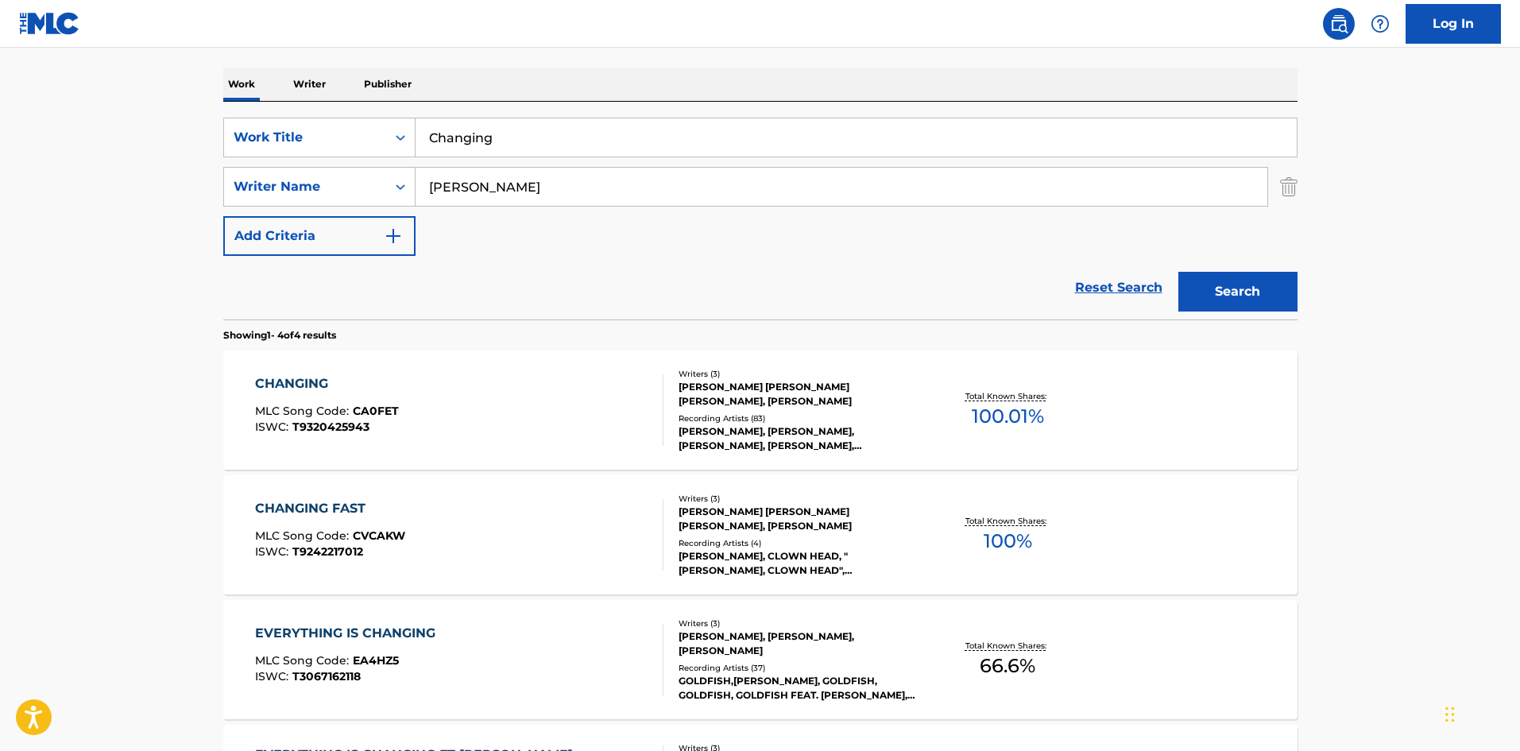
scroll to position [159, 0]
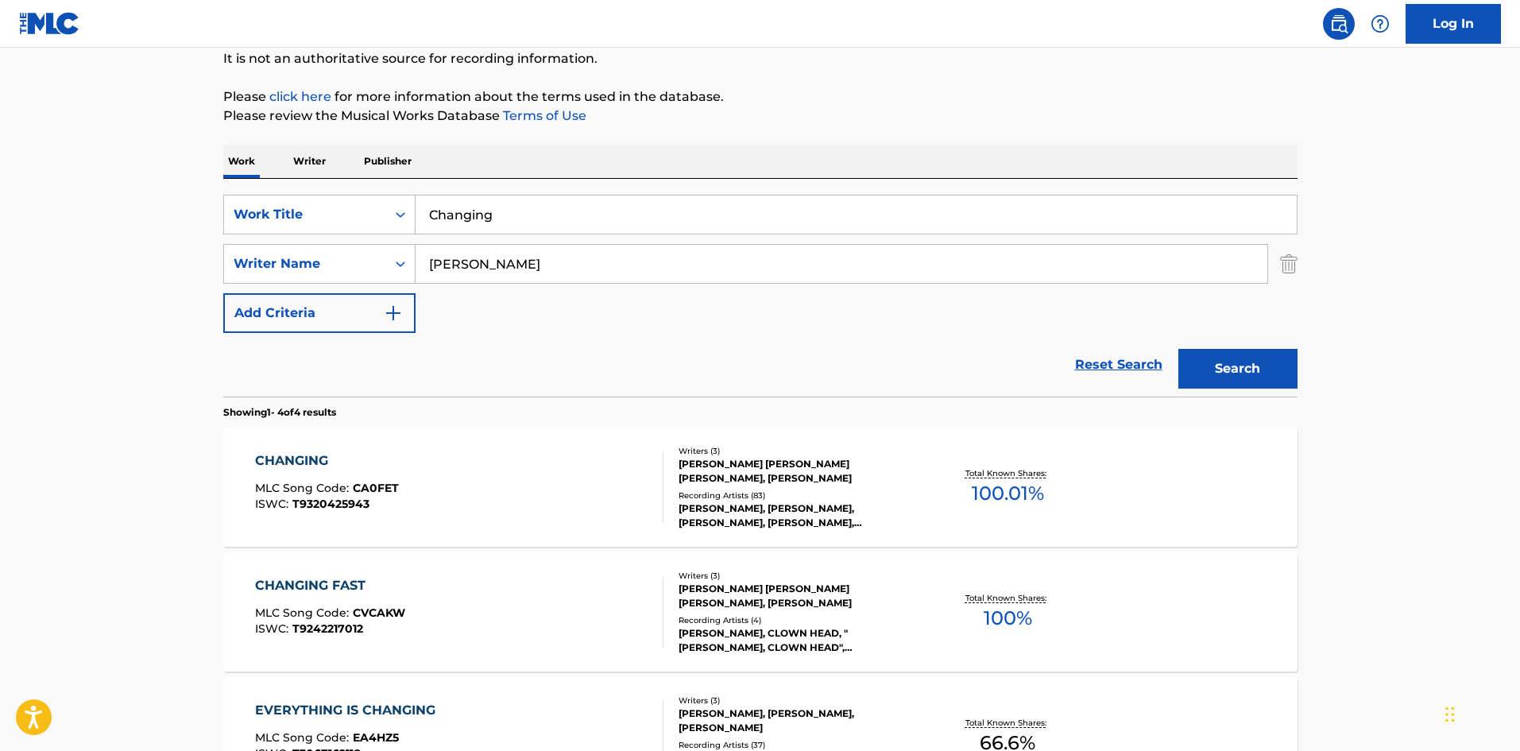
click at [505, 186] on div "SearchWithCriteriab93513a3-956f-4aa2-a108-c526acd26852 Work Title Changing Sear…" at bounding box center [760, 288] width 1074 height 218
click at [502, 202] on input "Changing" at bounding box center [855, 214] width 881 height 38
paste input "13927616"
click at [502, 202] on input "13927616" at bounding box center [855, 214] width 881 height 38
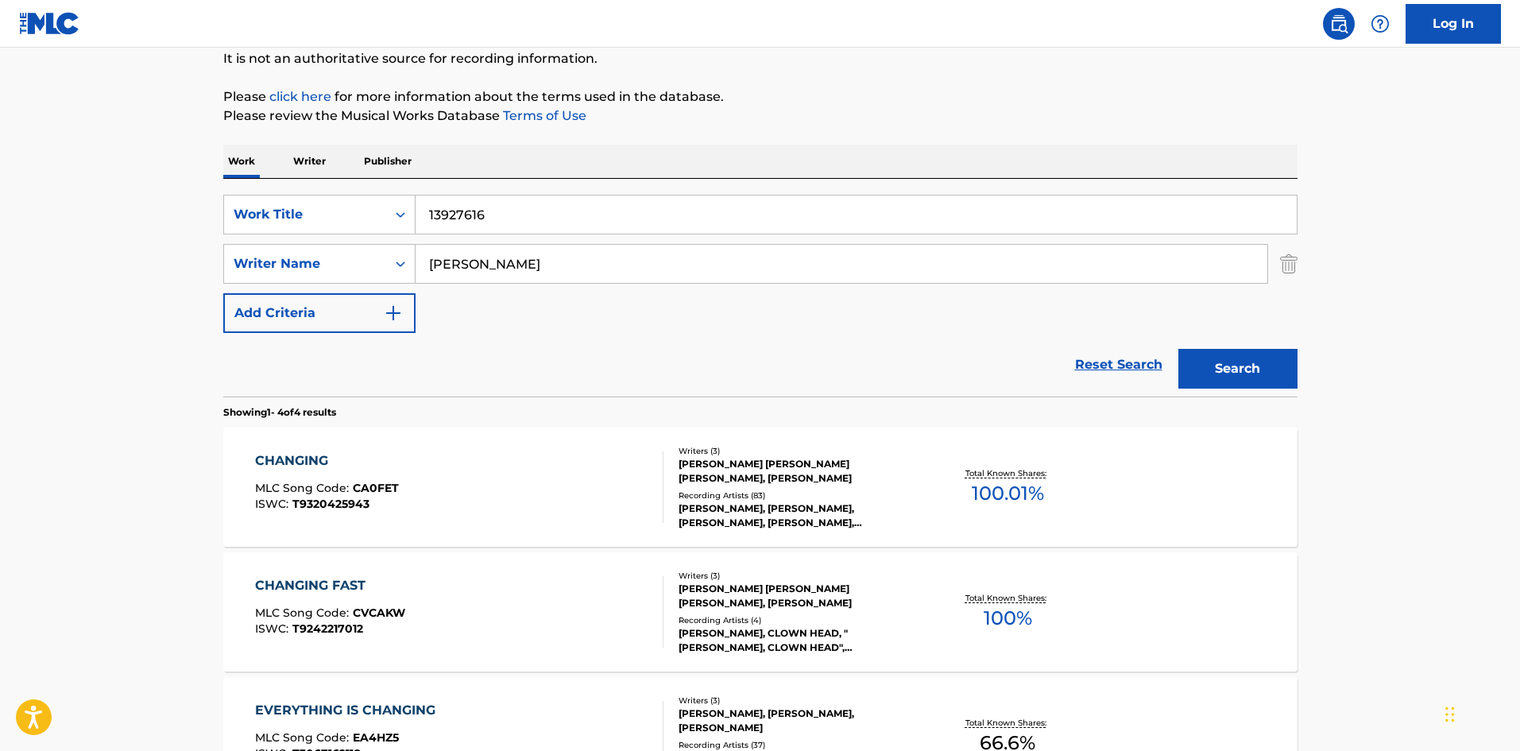
click at [478, 221] on input "13927616" at bounding box center [855, 214] width 881 height 38
paste input "Distance"
type input "Distance"
click at [18, 392] on main "The MLC Public Work Search The accuracy and completeness of The MLC's data is d…" at bounding box center [760, 446] width 1520 height 1114
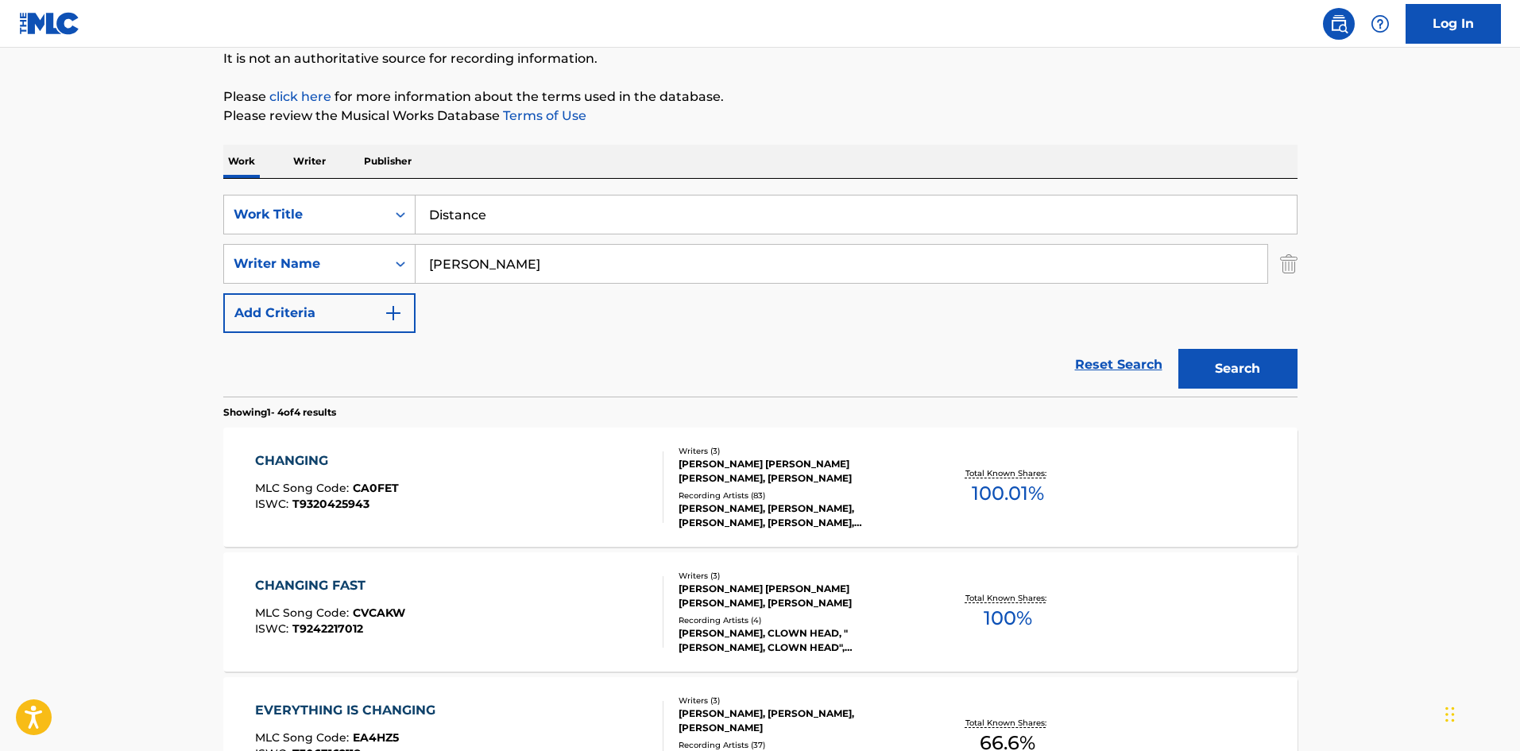
click at [481, 242] on div "SearchWithCriteriab93513a3-956f-4aa2-a108-c526acd26852 Work Title Distance Sear…" at bounding box center [760, 264] width 1074 height 138
click at [482, 265] on input "[PERSON_NAME]" at bounding box center [841, 264] width 852 height 38
paste input "[PERSON_NAME]"
type input "[PERSON_NAME]"
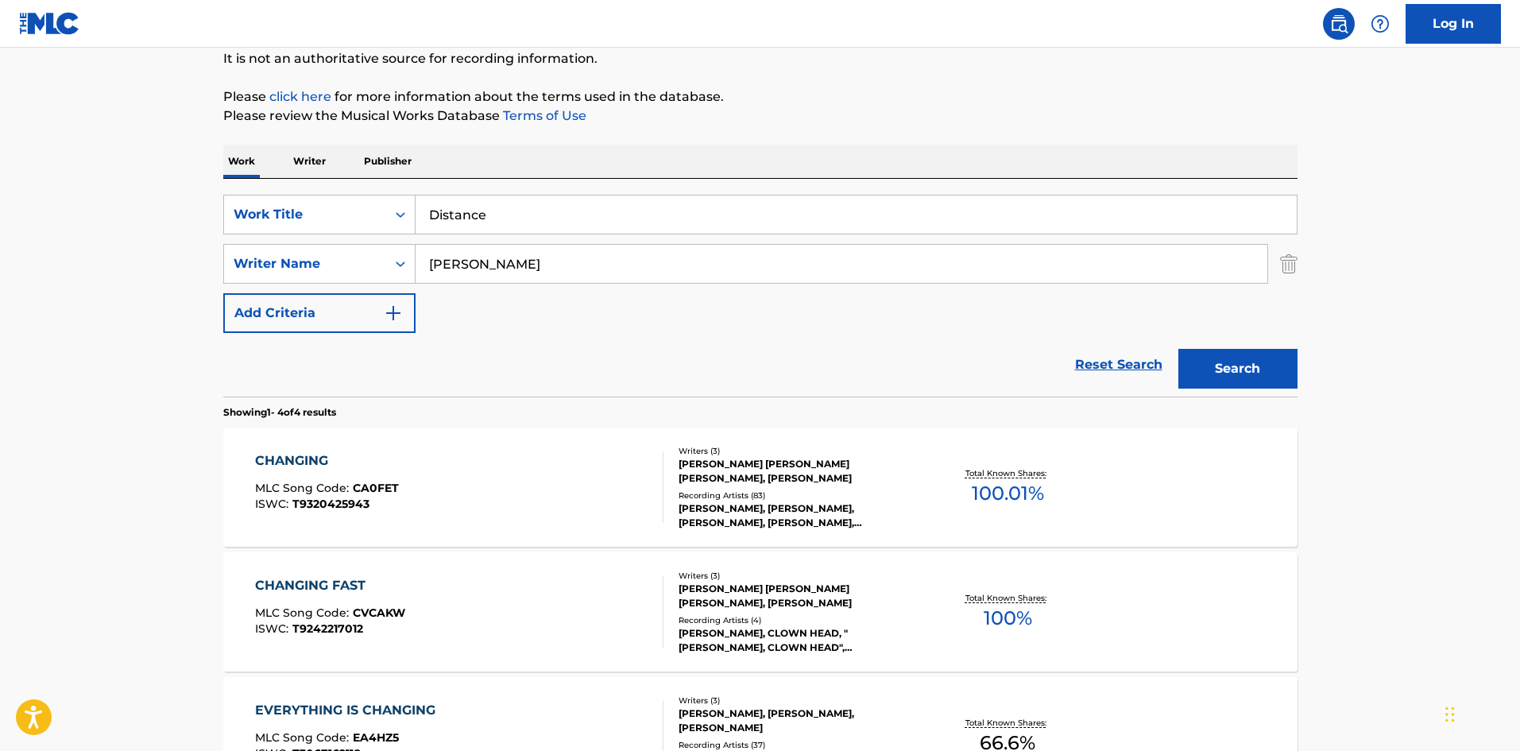
click at [1256, 371] on button "Search" at bounding box center [1237, 369] width 119 height 40
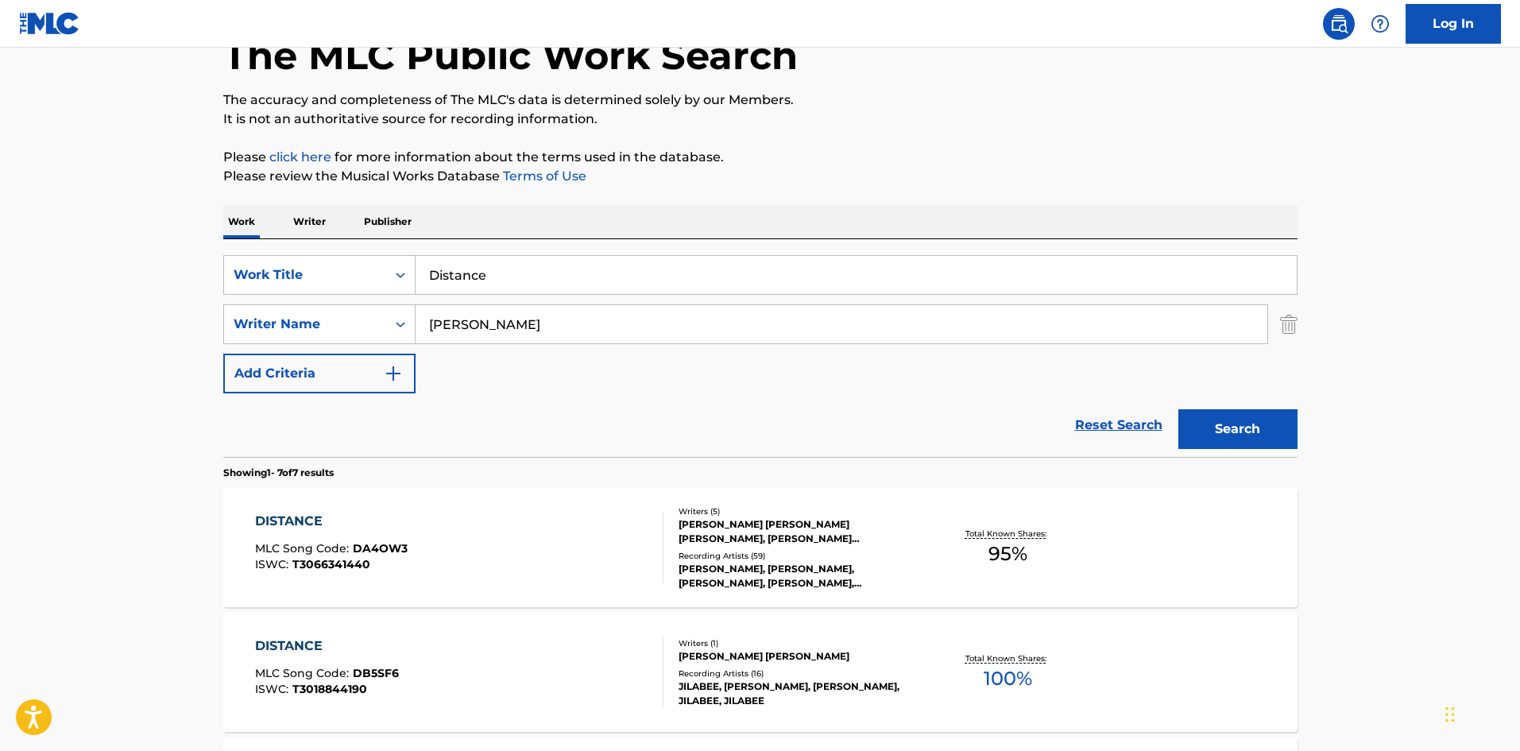
scroll to position [238, 0]
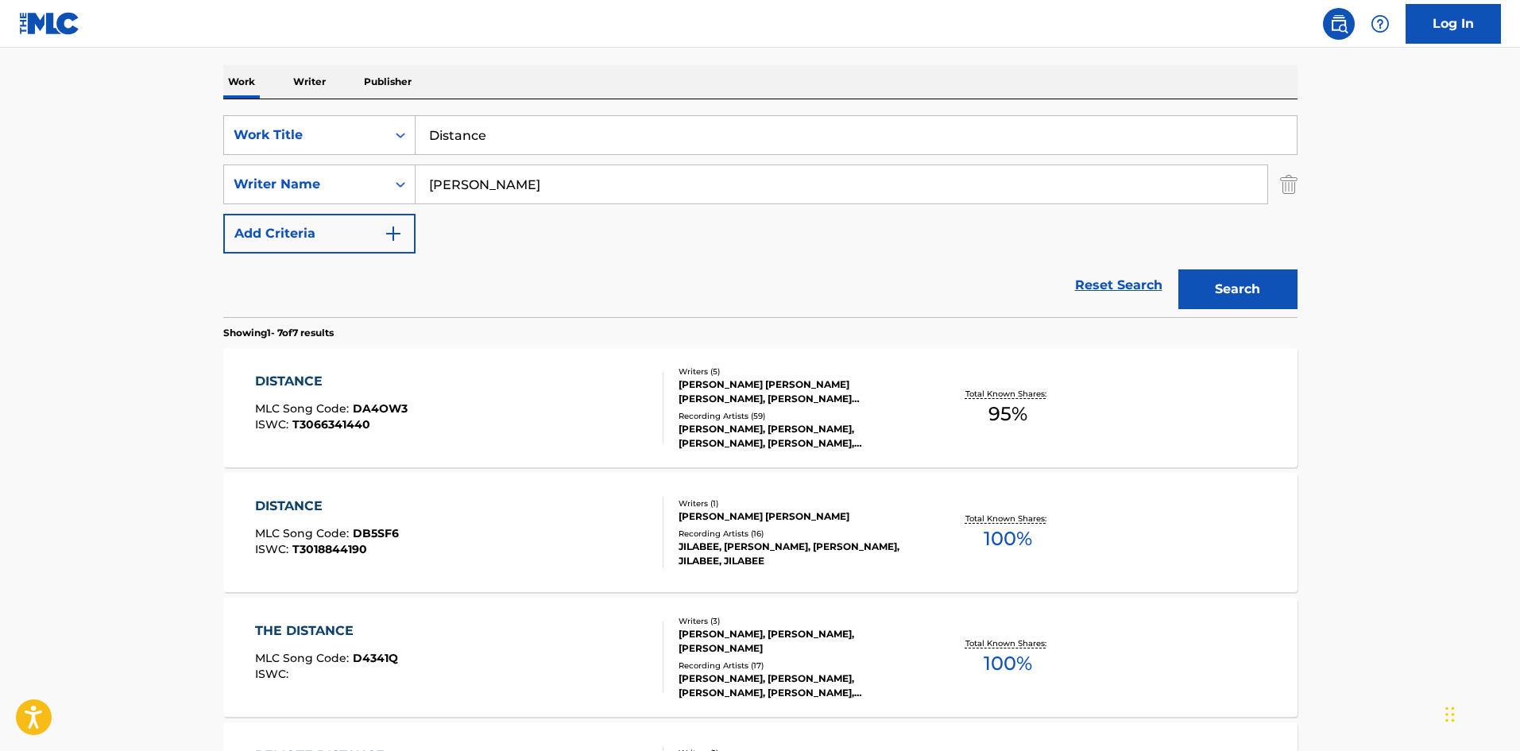
click at [512, 424] on div "DISTANCE MLC Song Code : DA4OW3 ISWC : T3066341440" at bounding box center [459, 407] width 408 height 71
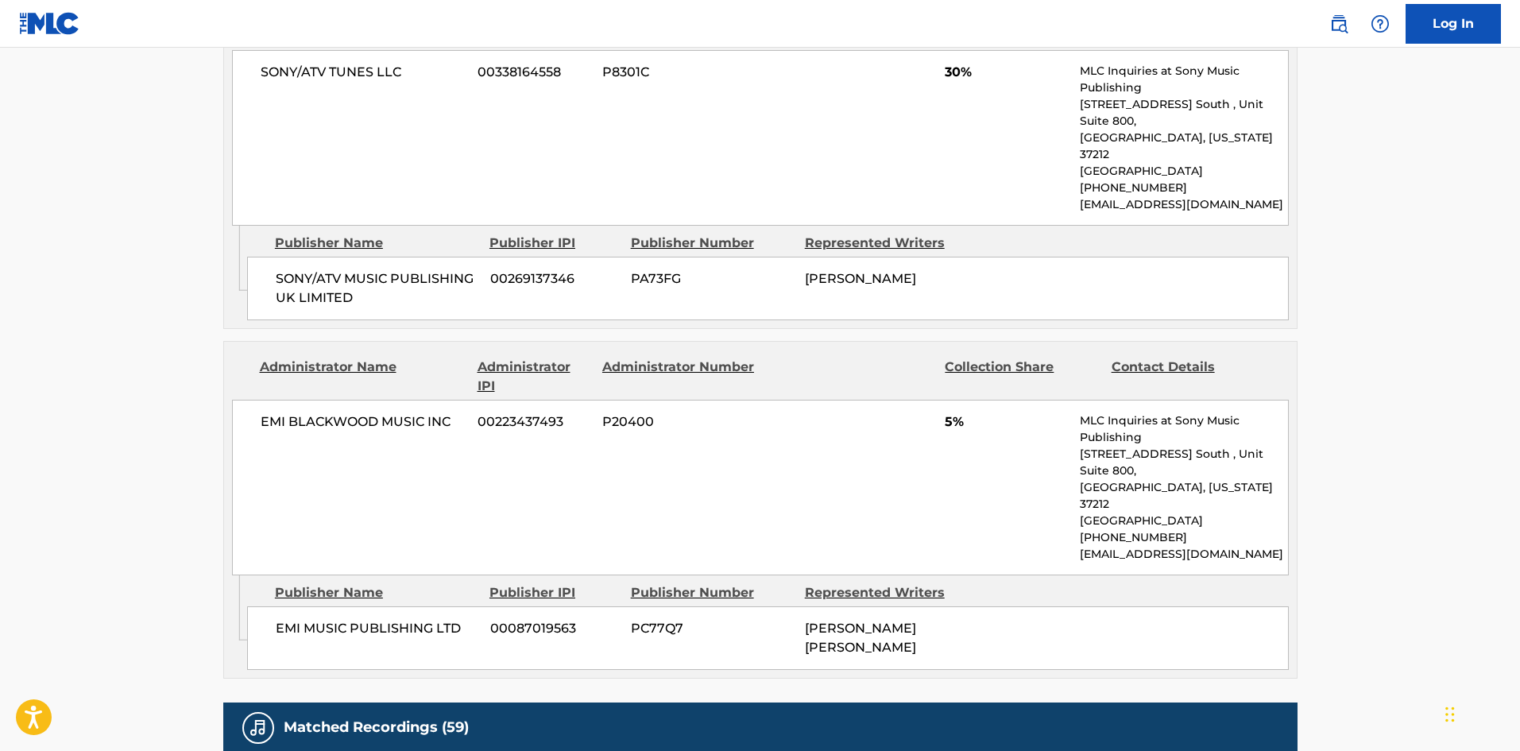
scroll to position [1350, 0]
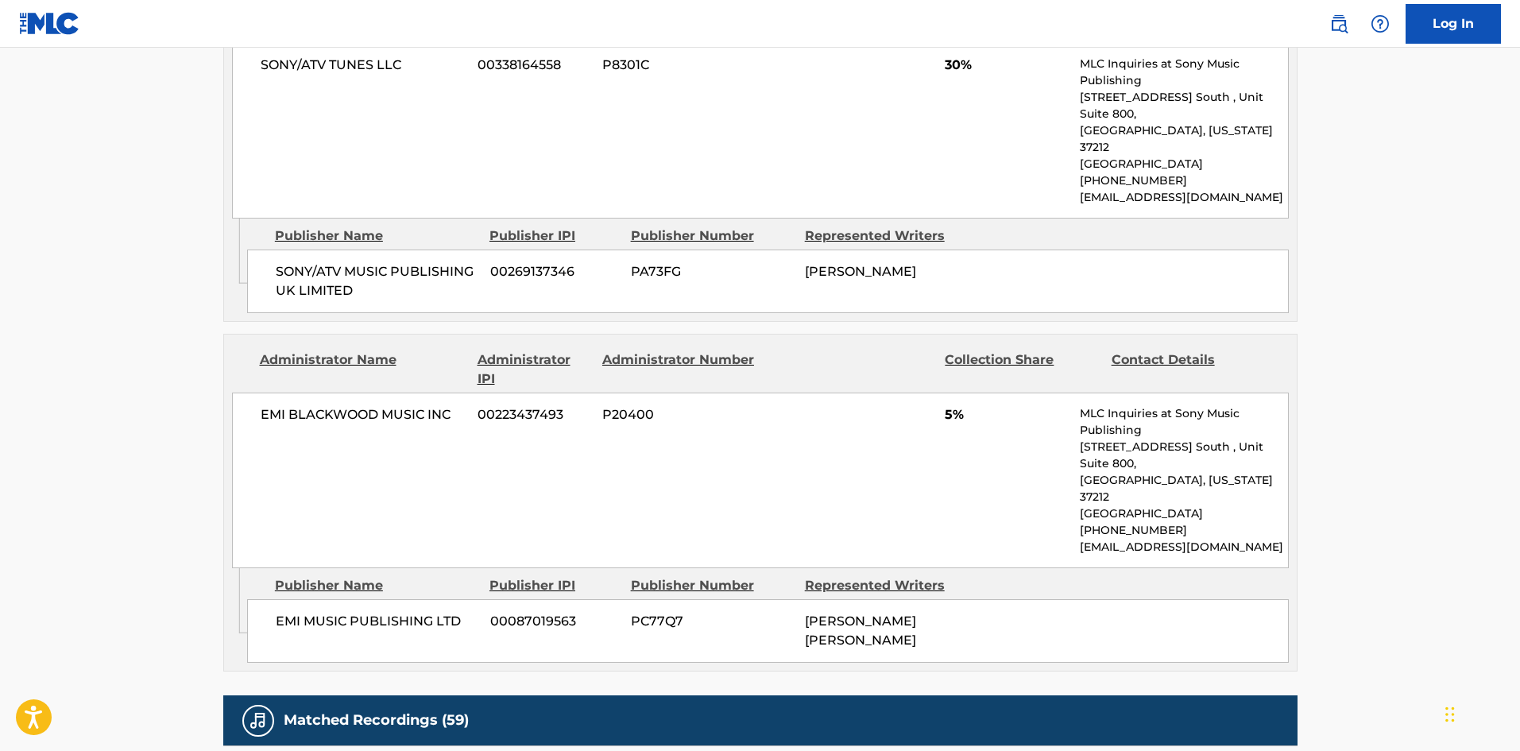
scroll to position [238, 0]
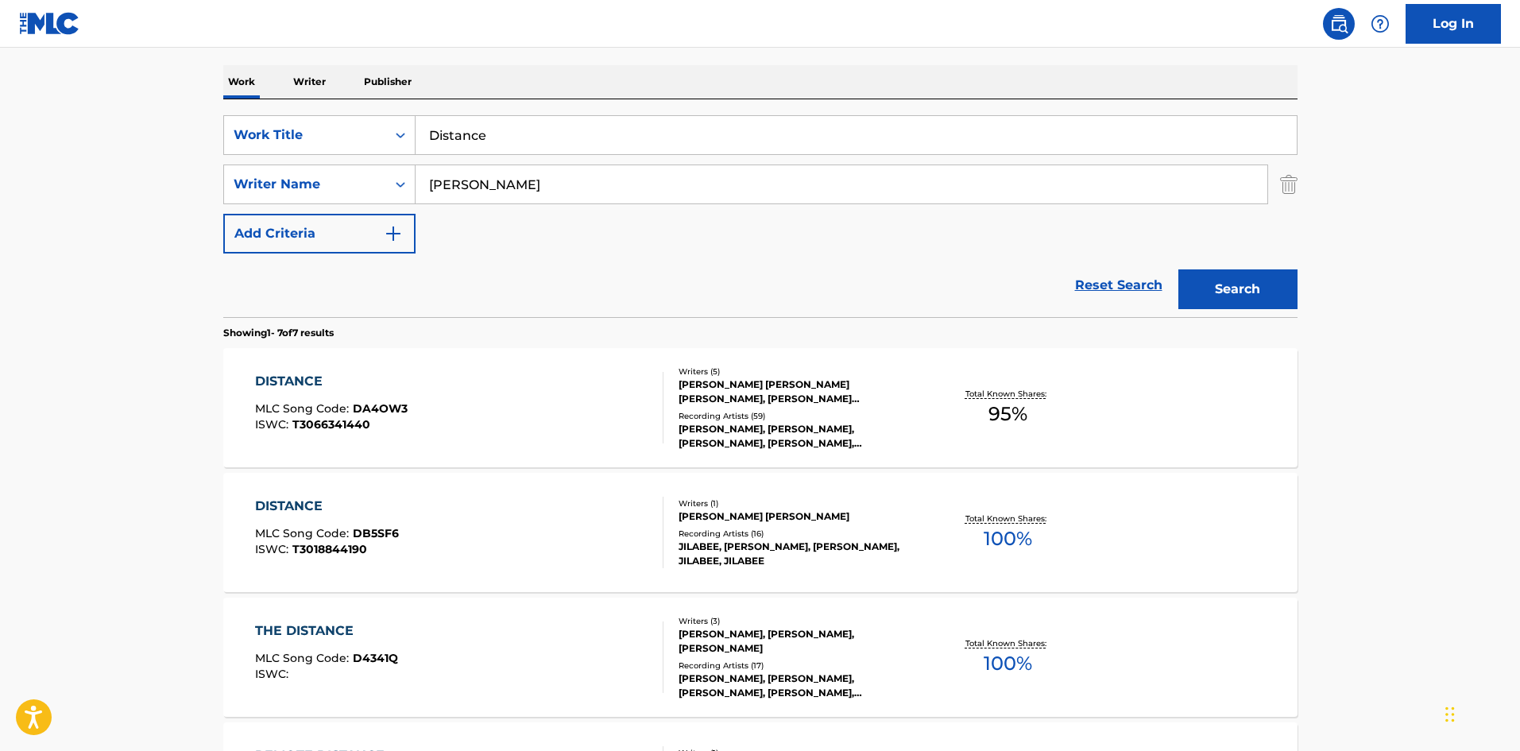
click at [550, 147] on input "Distance" at bounding box center [855, 135] width 881 height 38
paste input "Find A Pla"
type input "Find A Place"
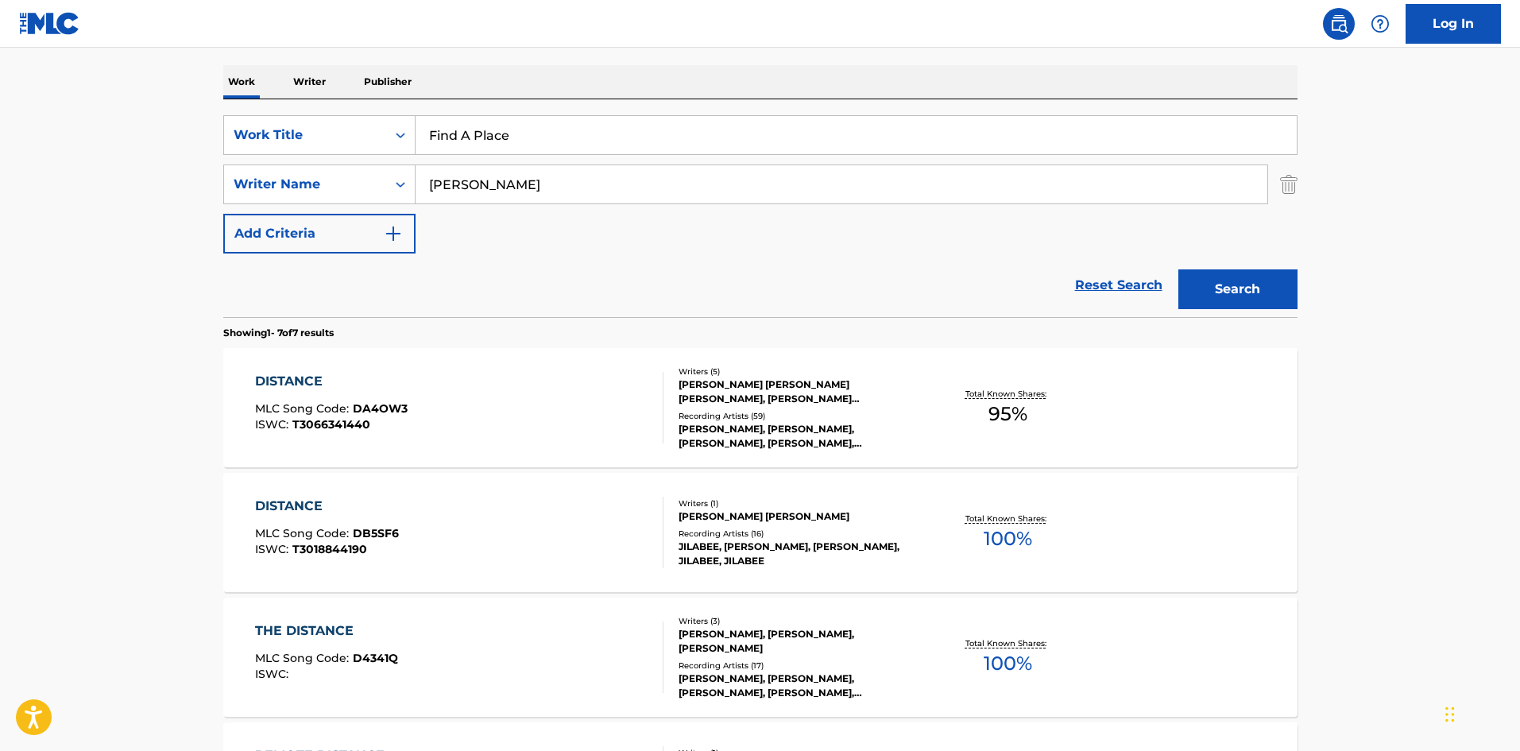
click at [1294, 277] on button "Search" at bounding box center [1237, 289] width 119 height 40
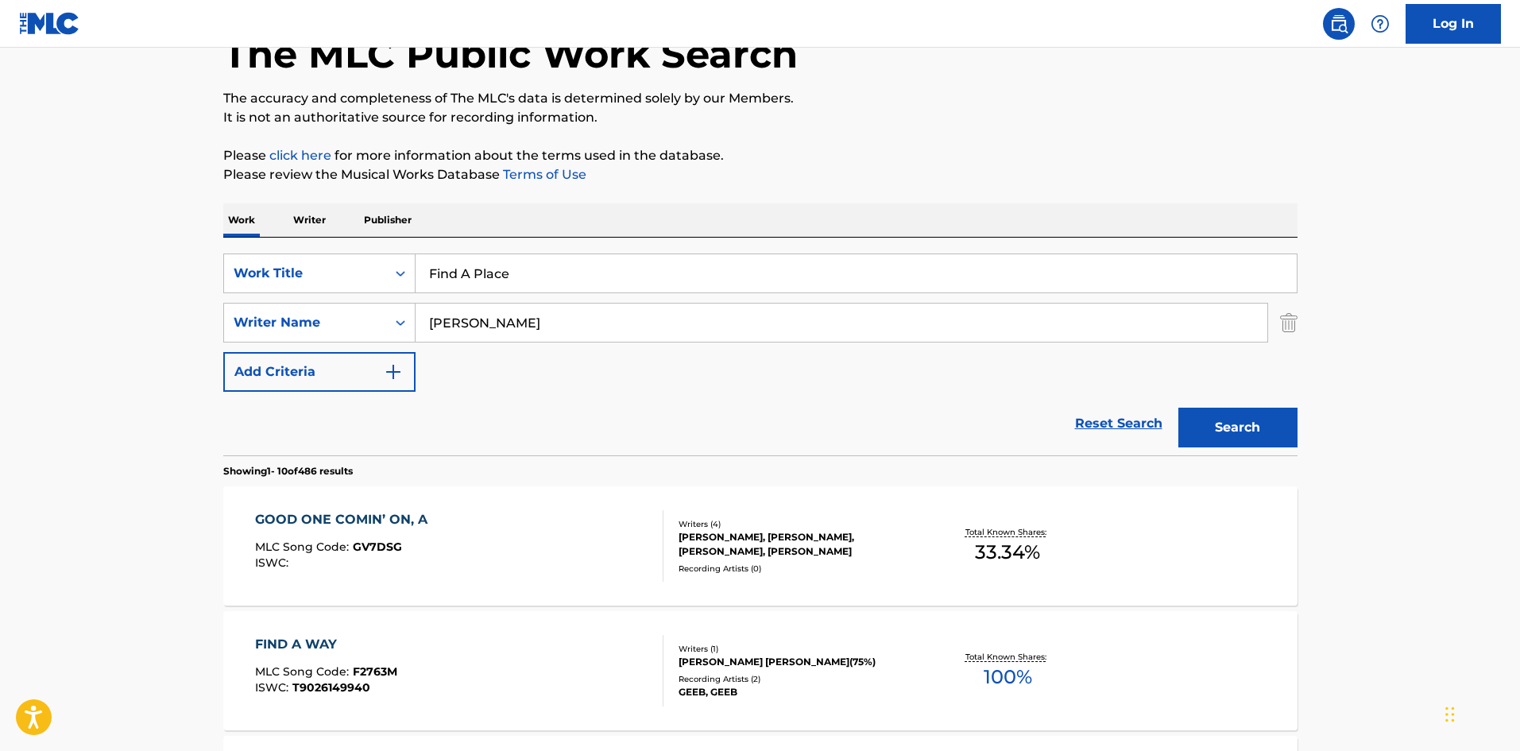
scroll to position [318, 0]
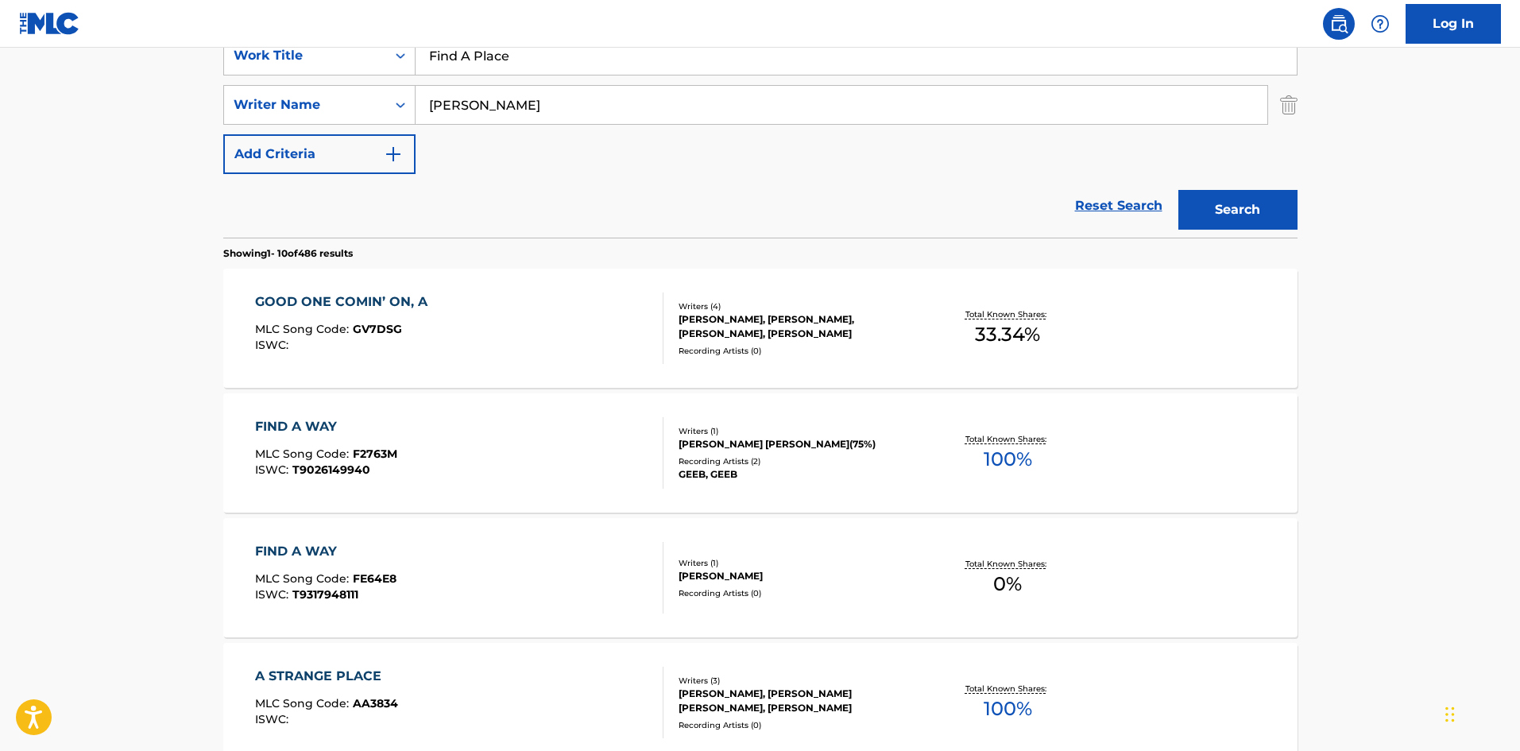
click at [527, 105] on input "[PERSON_NAME]" at bounding box center [841, 105] width 852 height 38
paste input "Emenike"
type input "Emenike"
click at [1208, 209] on button "Search" at bounding box center [1237, 210] width 119 height 40
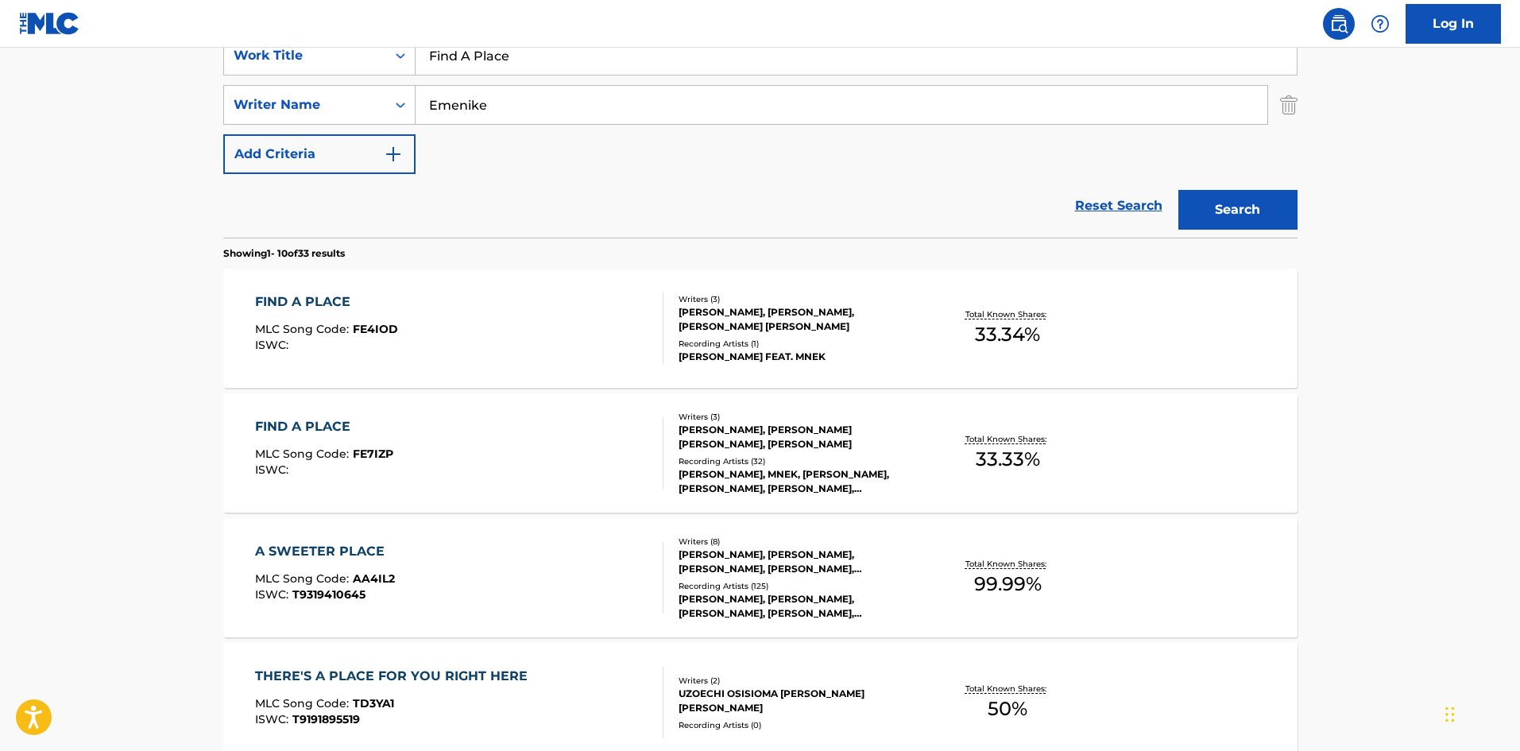
click at [495, 336] on div "FIND A PLACE MLC Song Code : FE4IOD ISWC :" at bounding box center [459, 327] width 408 height 71
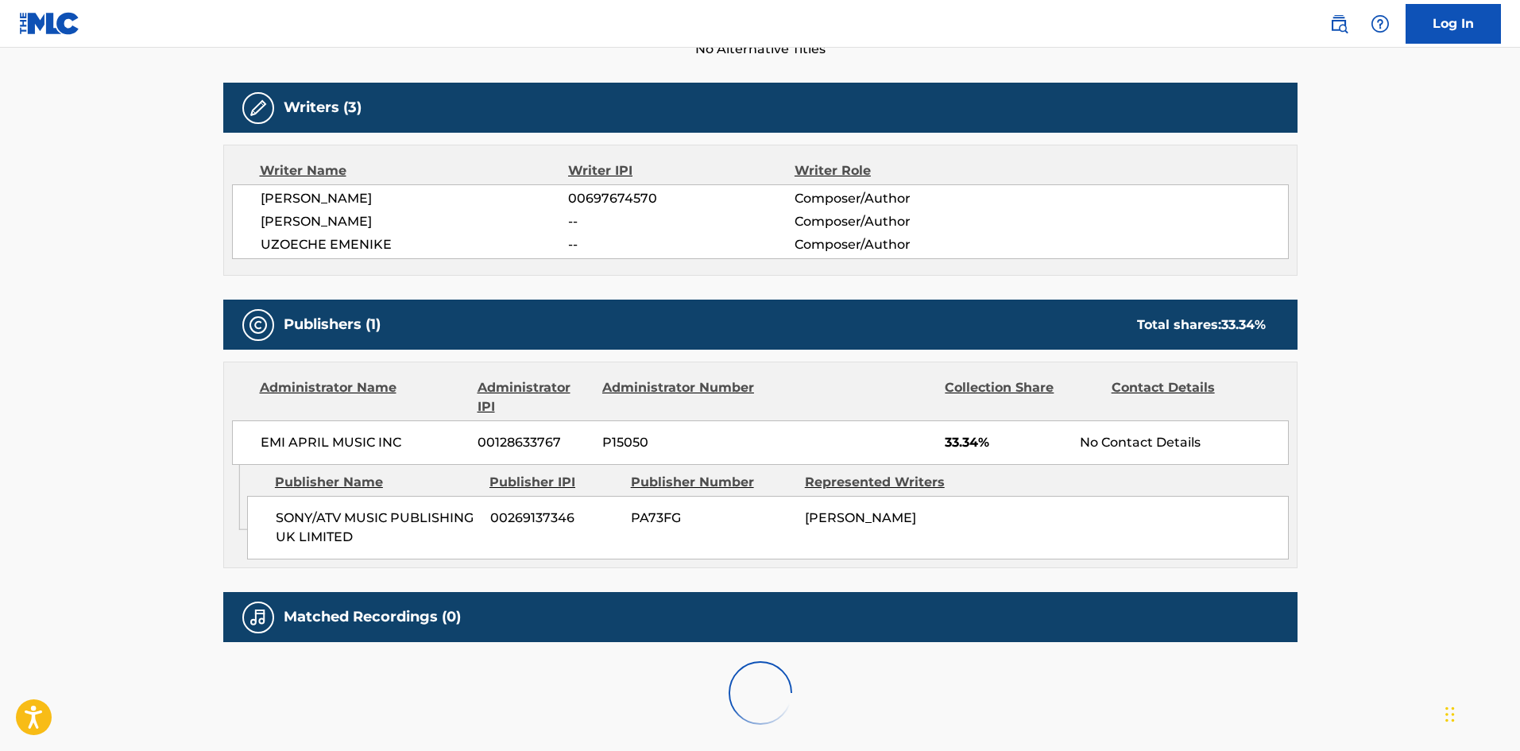
scroll to position [570, 0]
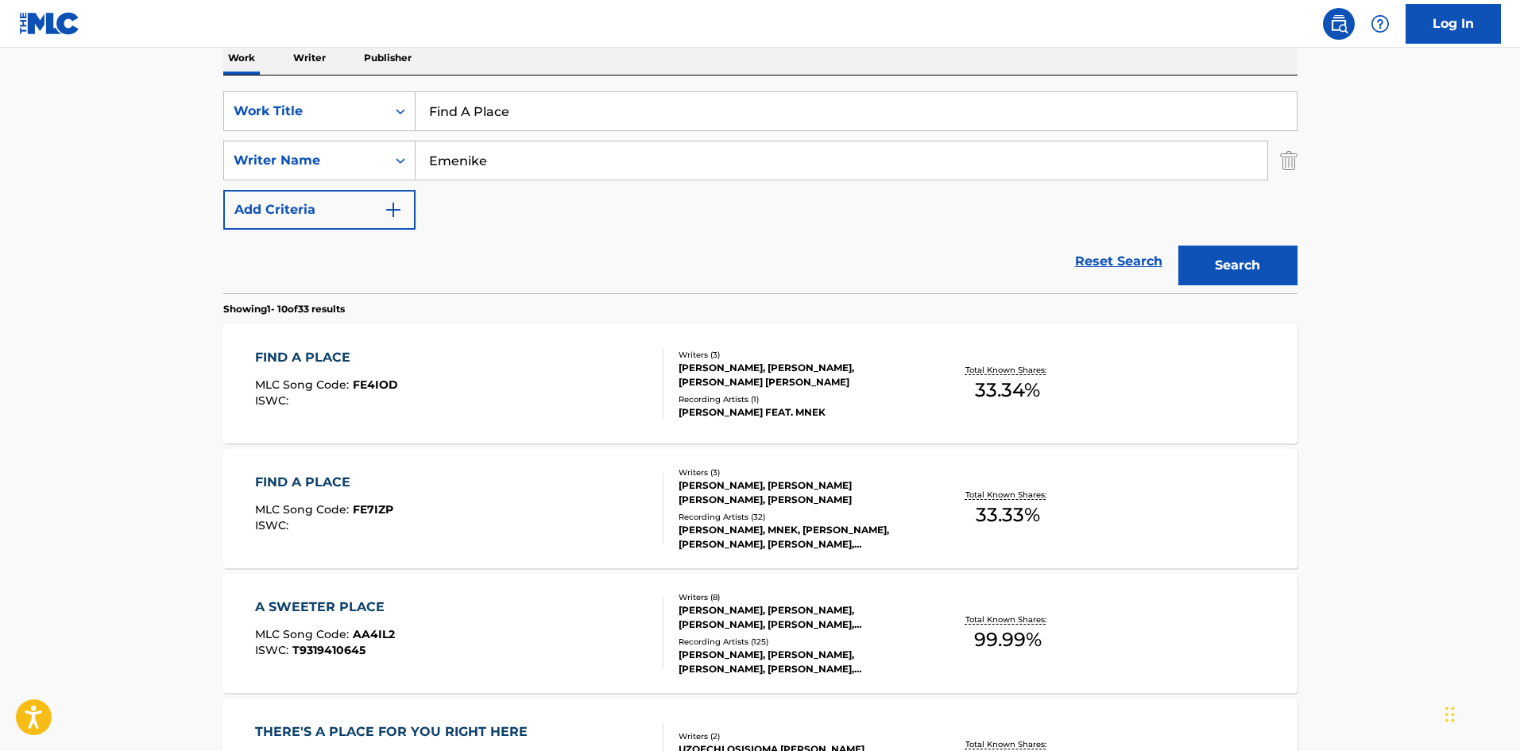
scroll to position [159, 0]
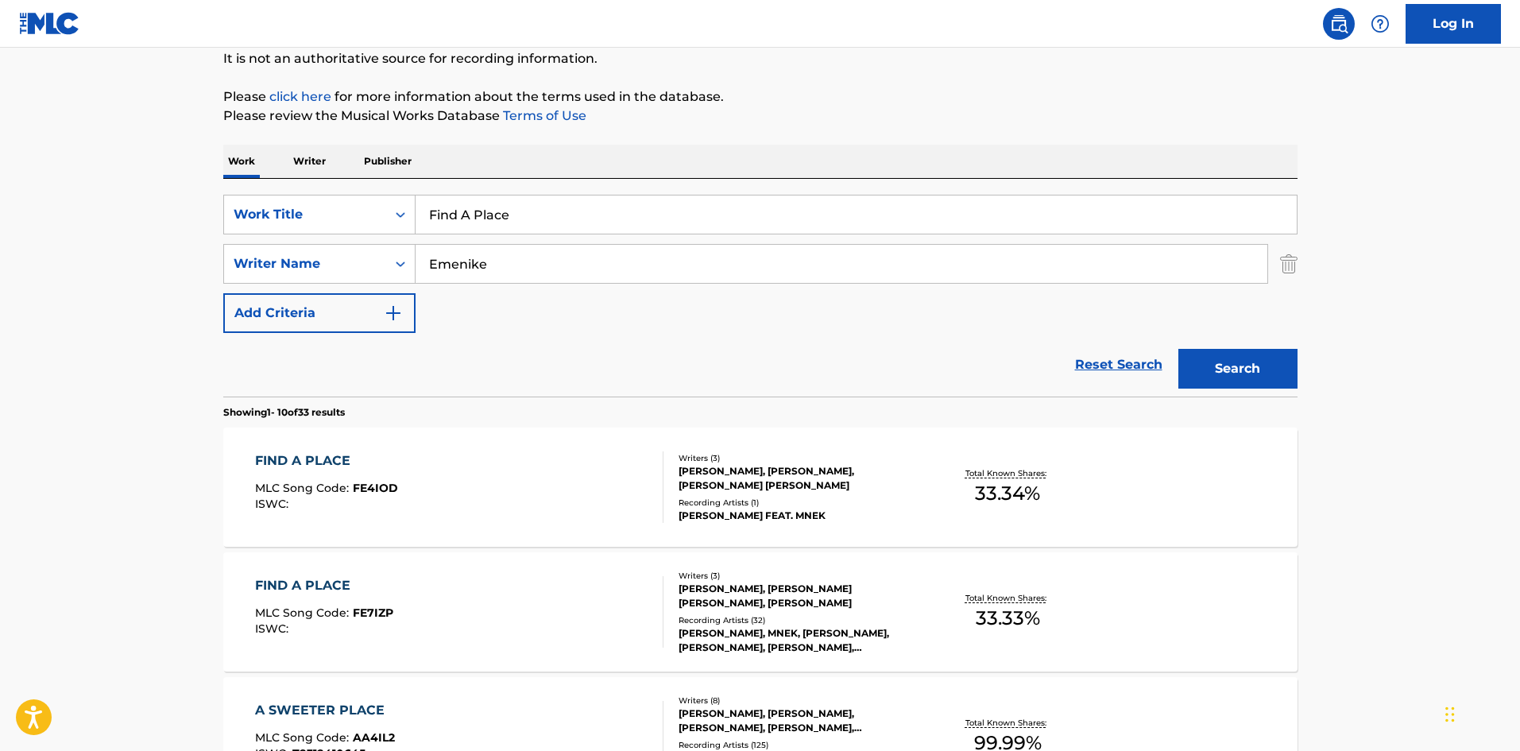
click at [524, 191] on div "SearchWithCriteriab93513a3-956f-4aa2-a108-c526acd26852 Work Title Find A Place …" at bounding box center [760, 288] width 1074 height 218
click at [519, 219] on input "Find A Place" at bounding box center [855, 214] width 881 height 38
paste input "I Could Get Used To This (Orchestral Acoustic)"
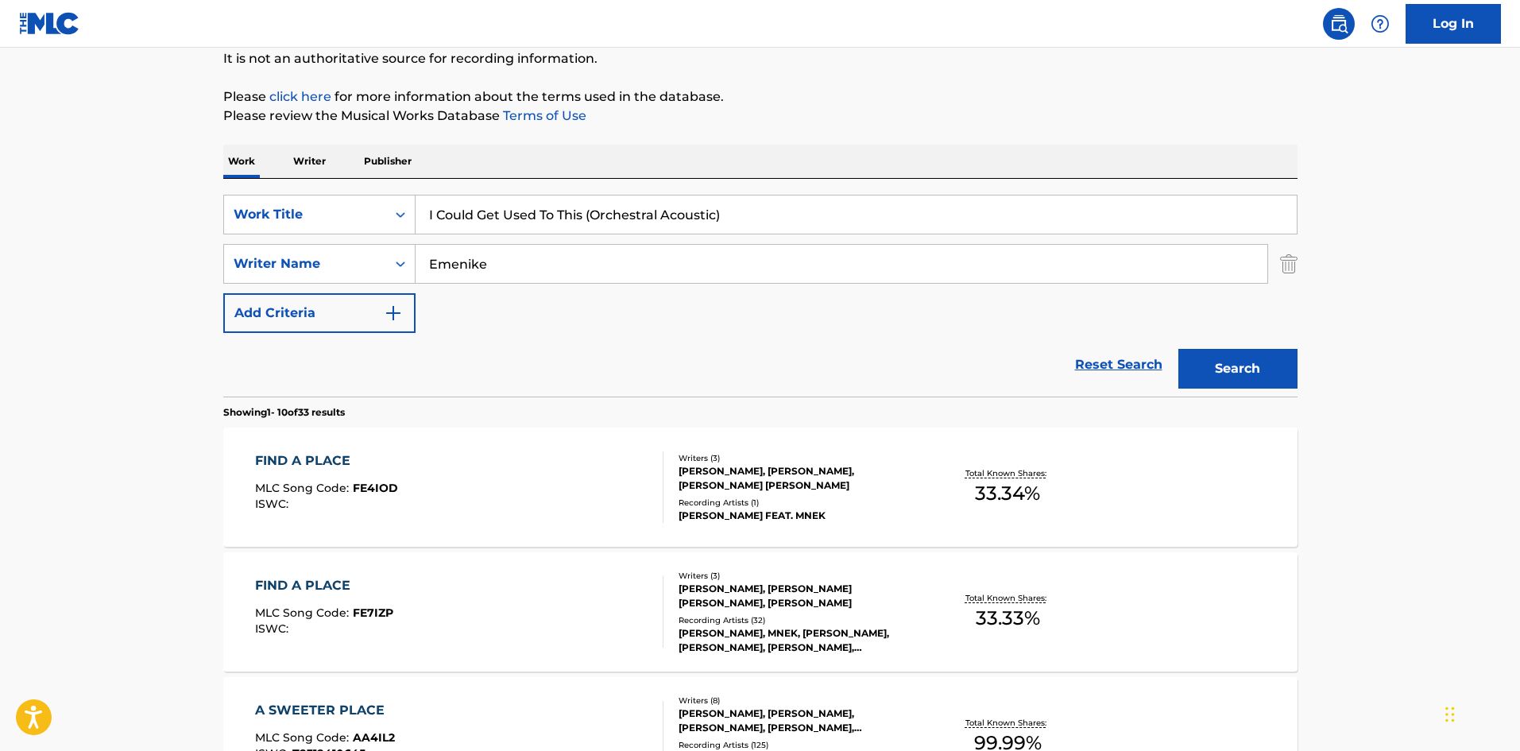
drag, startPoint x: 587, startPoint y: 212, endPoint x: 1164, endPoint y: 199, distance: 576.8
click at [1164, 199] on input "I Could Get Used To This (Orchestral Acoustic)" at bounding box center [855, 214] width 881 height 38
type input "I Could Get Used To This"
click at [705, 246] on input "Emenike" at bounding box center [841, 264] width 852 height 38
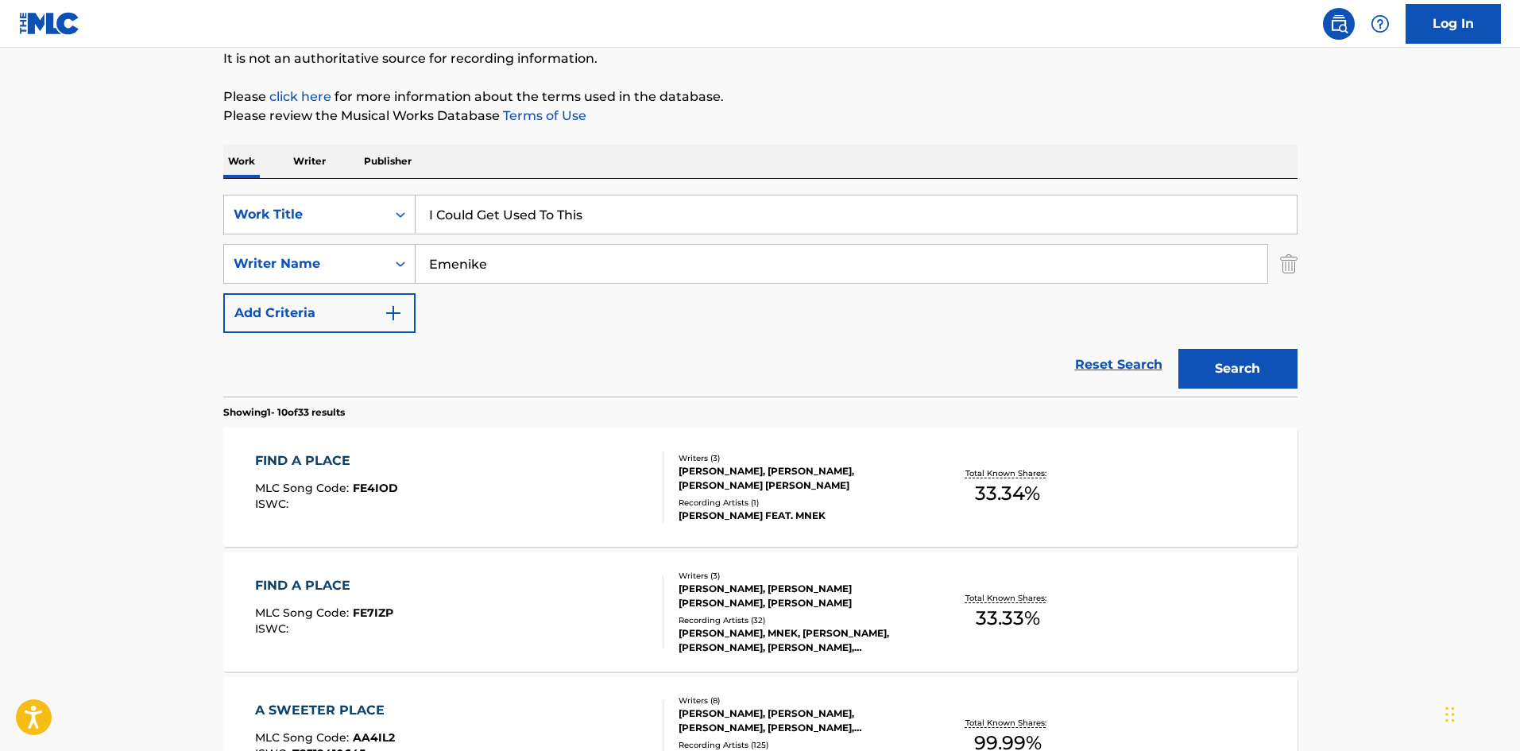
click at [705, 246] on input "Emenike" at bounding box center [841, 264] width 852 height 38
click at [1178, 349] on button "Search" at bounding box center [1237, 369] width 119 height 40
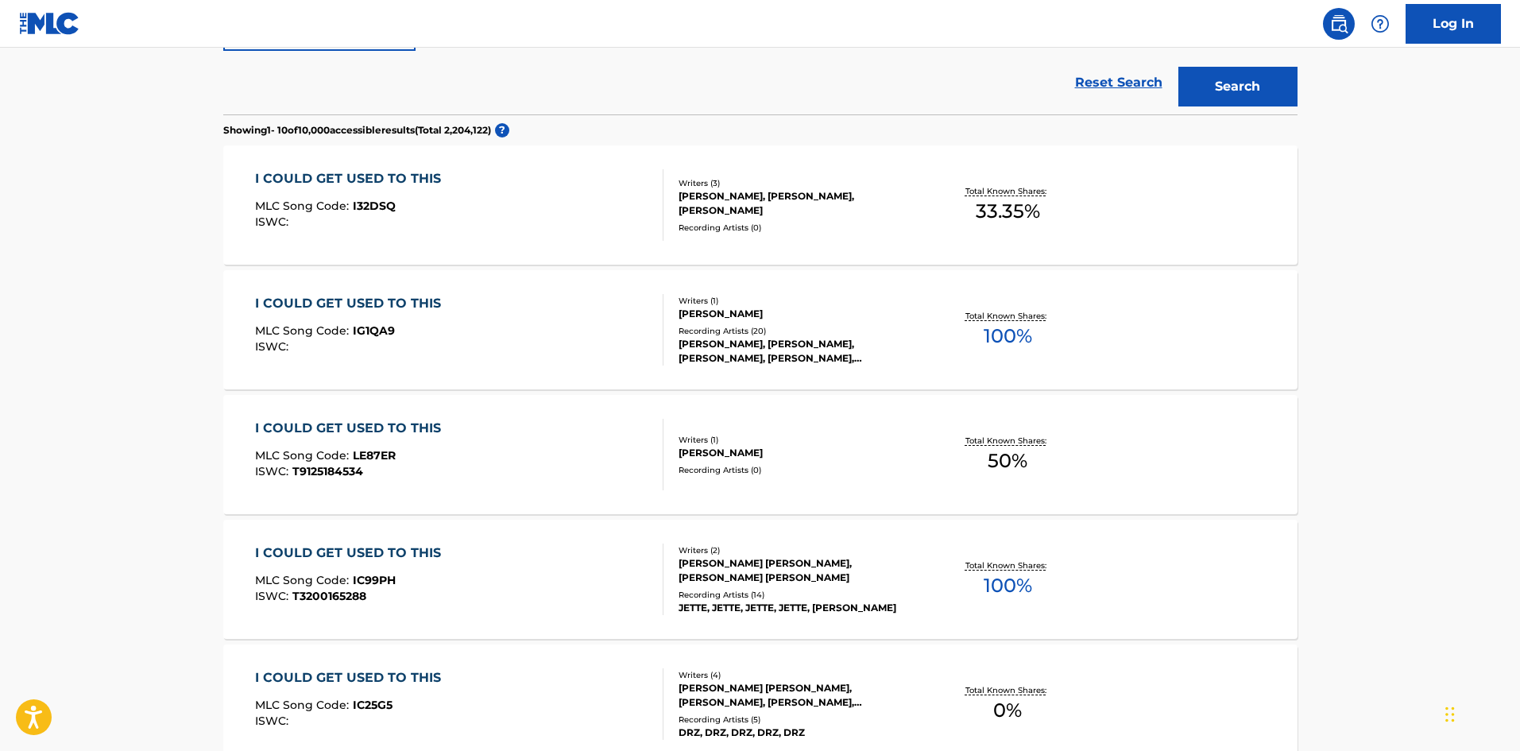
scroll to position [238, 0]
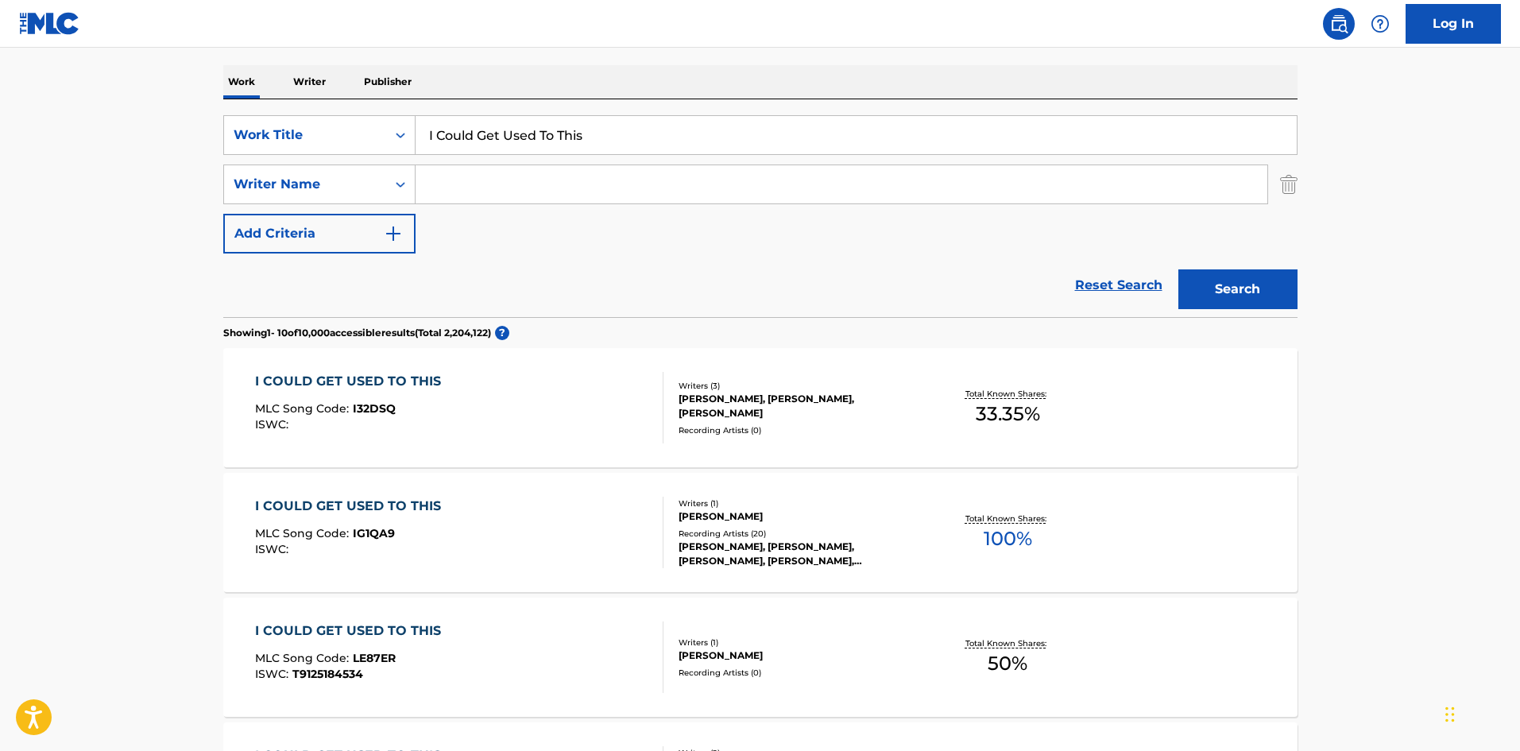
paste input "[PERSON_NAME]"
type input "[PERSON_NAME]"
click at [1255, 300] on button "Search" at bounding box center [1237, 289] width 119 height 40
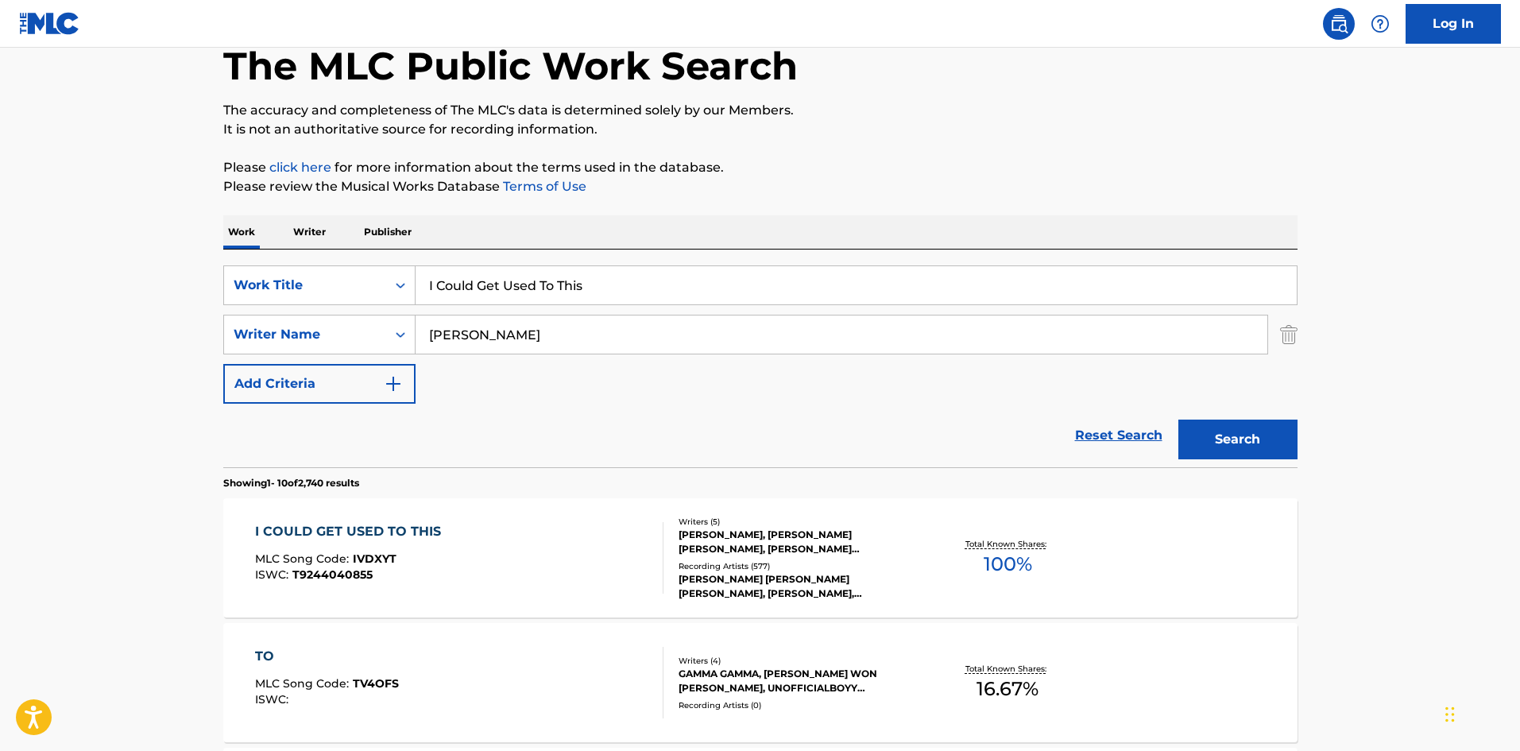
scroll to position [318, 0]
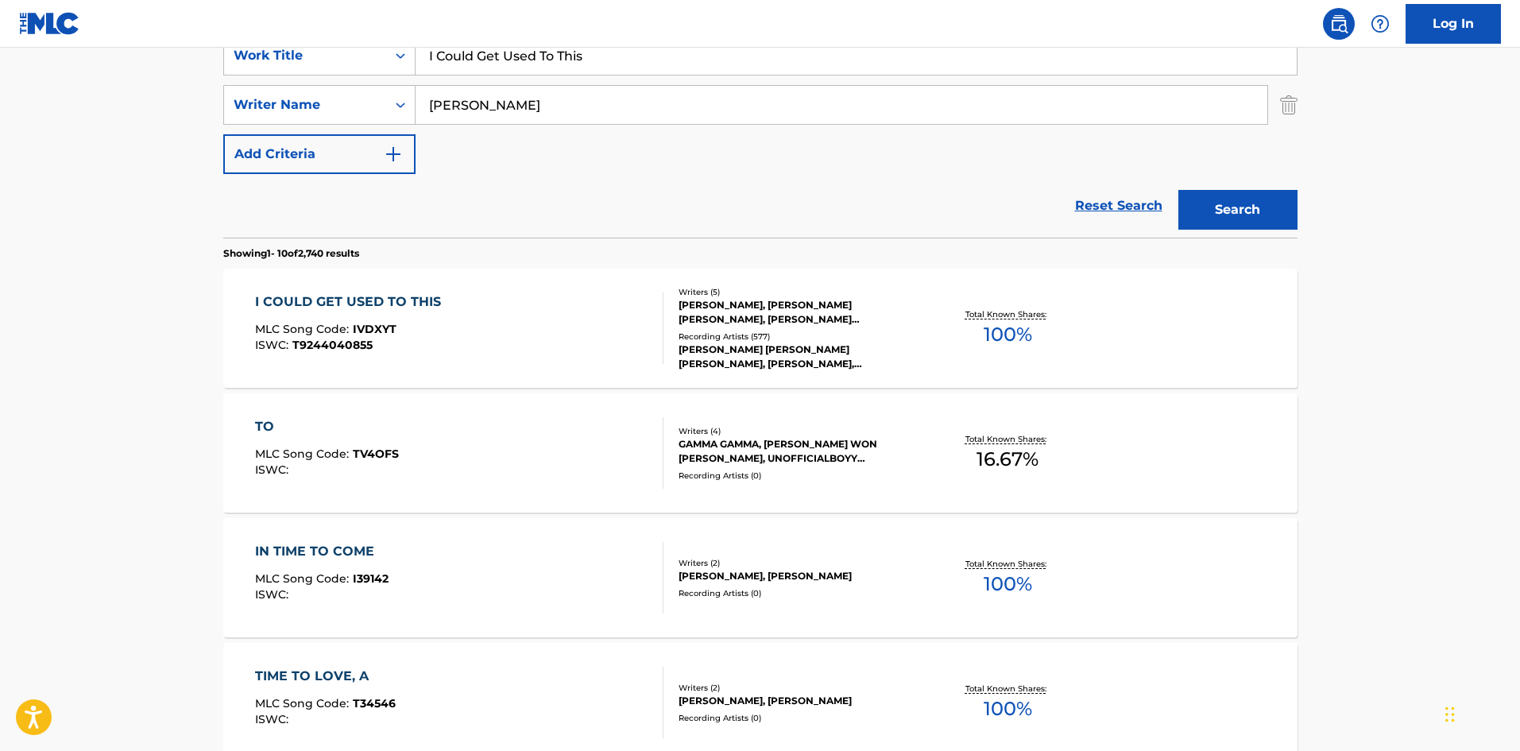
click at [461, 299] on div "I COULD GET USED TO THIS MLC Song Code : IVDXYT ISWC : T9244040855" at bounding box center [459, 327] width 408 height 71
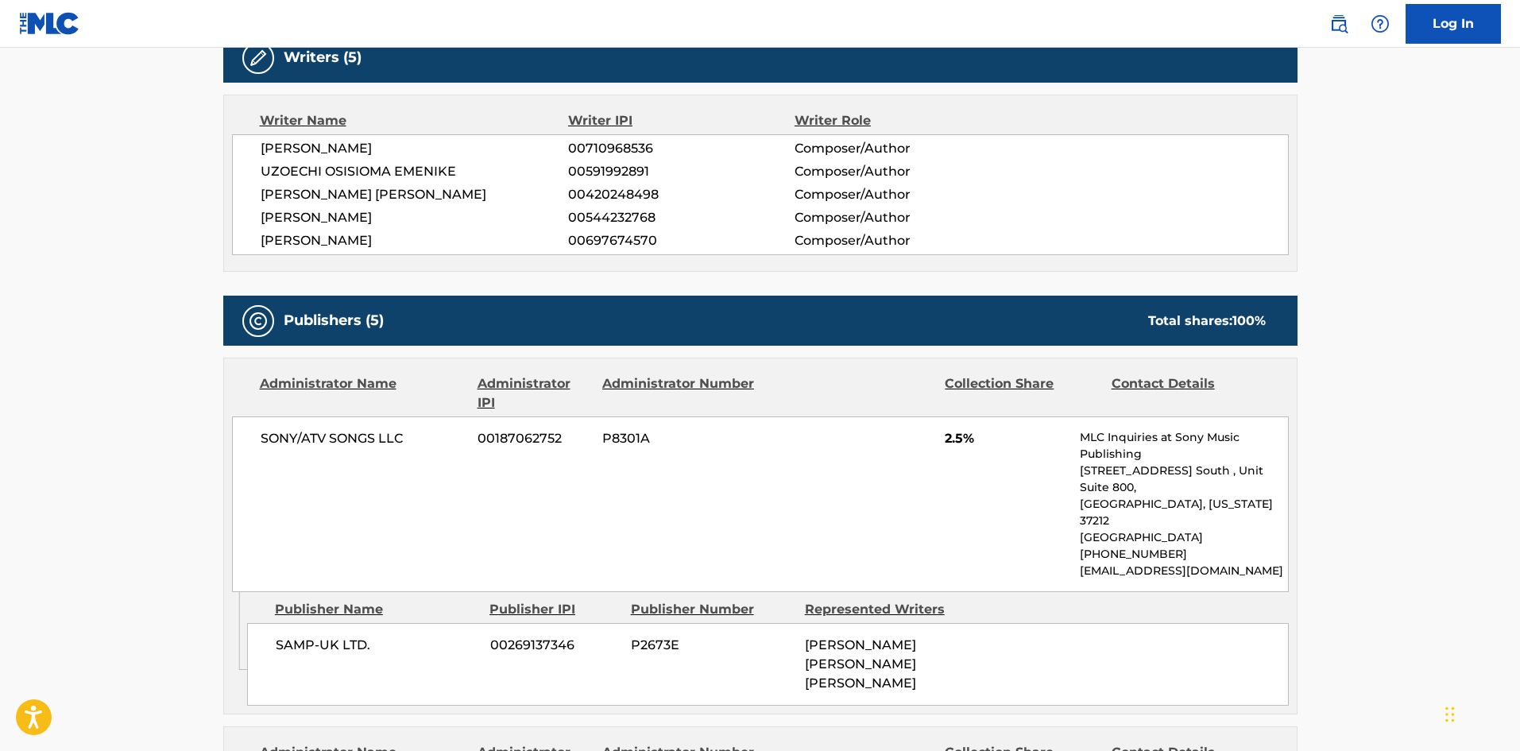
scroll to position [715, 0]
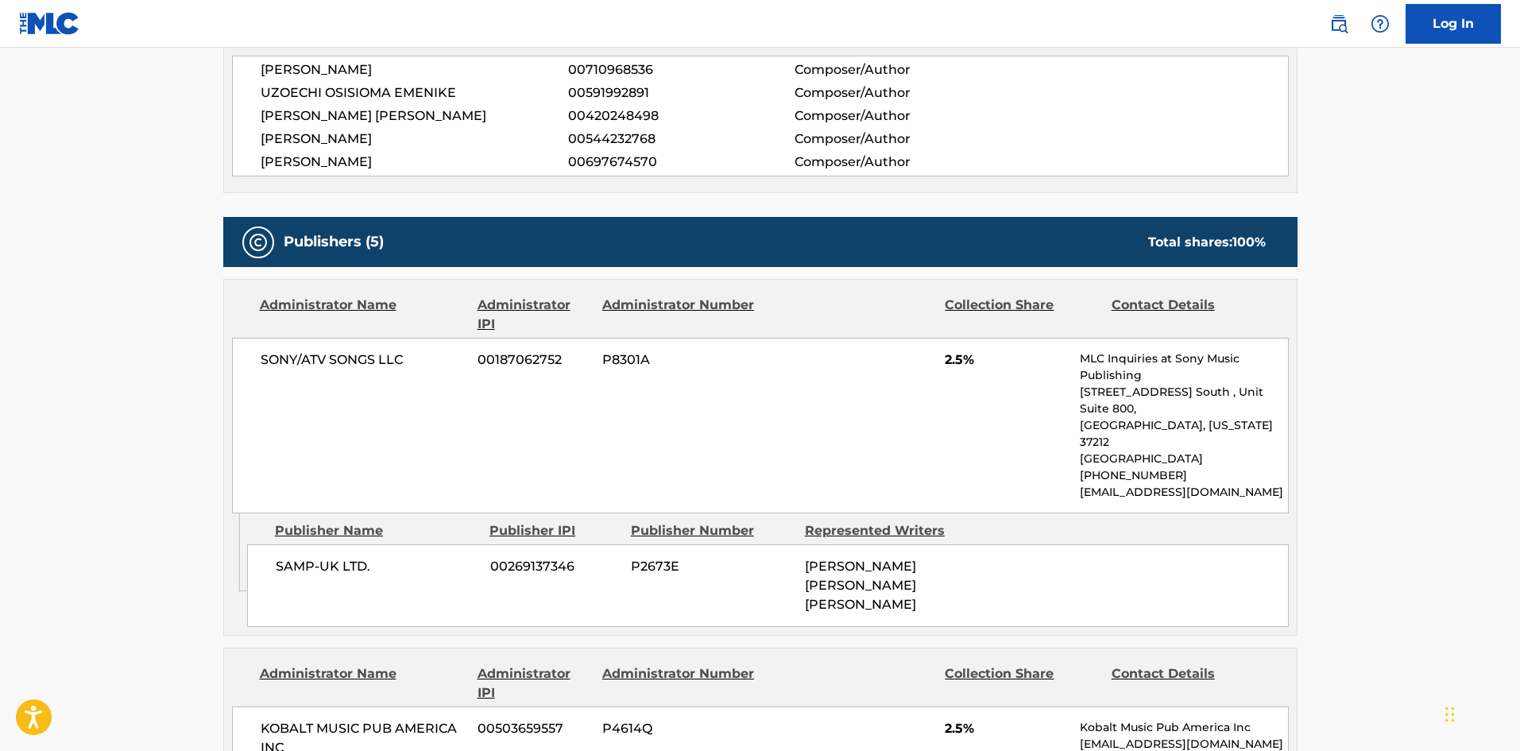
click at [275, 544] on div "SAMP-UK LTD. 00269137346 P2673E [PERSON_NAME] [PERSON_NAME] [PERSON_NAME]" at bounding box center [767, 585] width 1041 height 83
drag, startPoint x: 275, startPoint y: 543, endPoint x: 386, endPoint y: 530, distance: 112.0
click at [386, 544] on div "SAMP-UK LTD. 00269137346 P2673E [PERSON_NAME] [PERSON_NAME] [PERSON_NAME]" at bounding box center [767, 585] width 1041 height 83
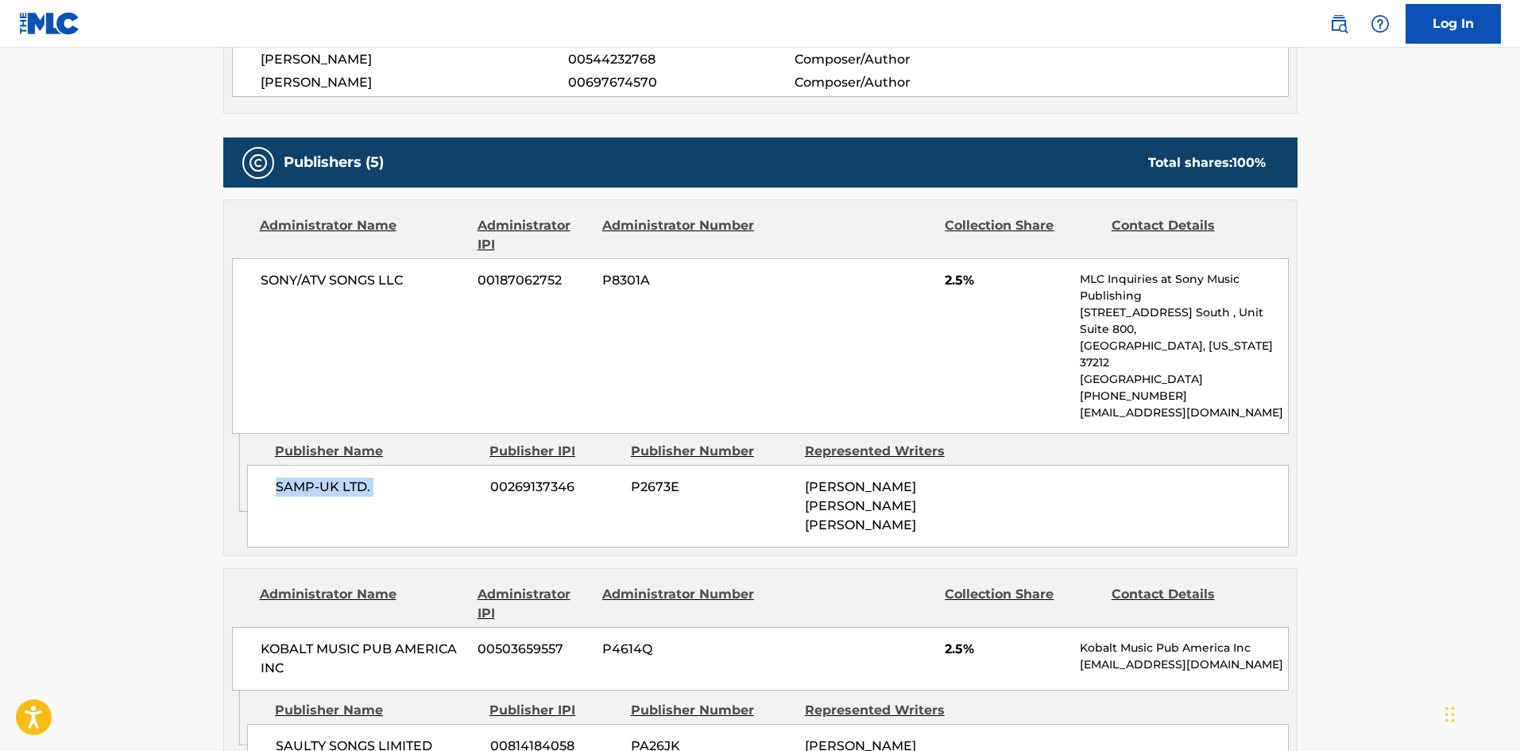
scroll to position [1033, 0]
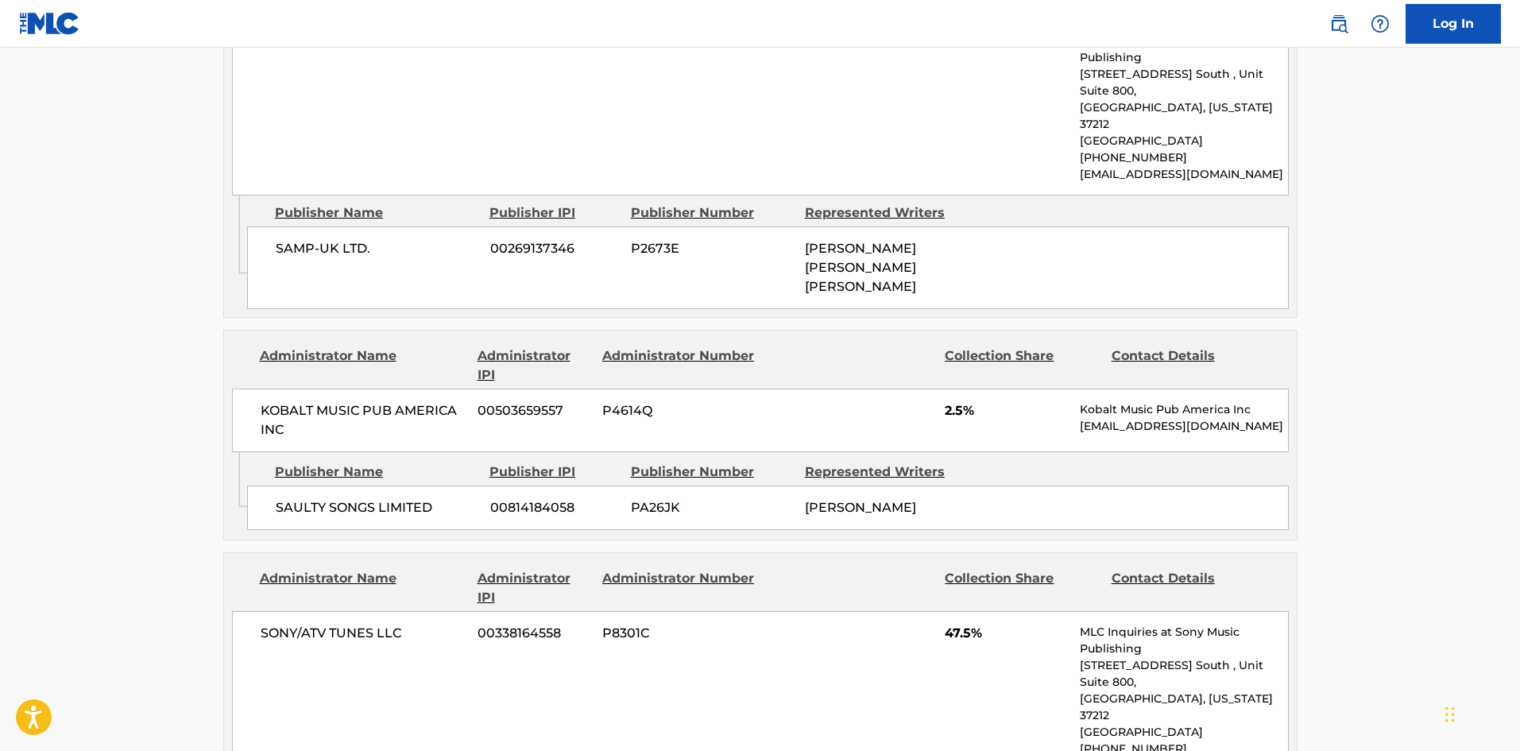
click at [265, 485] on div "SAULTY SONGS LIMITED 00814184058 PA26JK [PERSON_NAME]" at bounding box center [767, 507] width 1041 height 44
drag, startPoint x: 265, startPoint y: 471, endPoint x: 423, endPoint y: 469, distance: 158.9
click at [423, 485] on div "SAULTY SONGS LIMITED 00814184058 PA26JK [PERSON_NAME]" at bounding box center [767, 507] width 1041 height 44
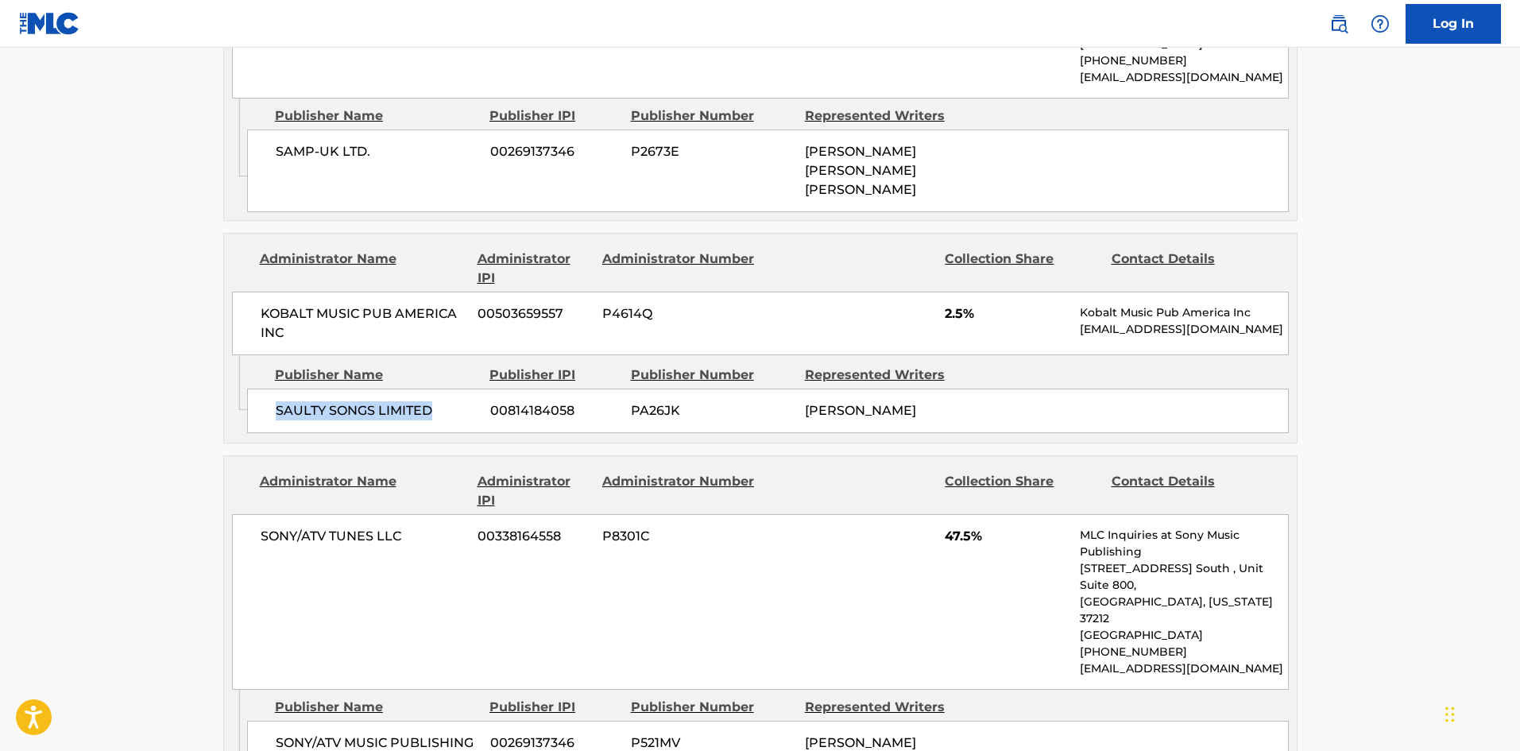
scroll to position [1192, 0]
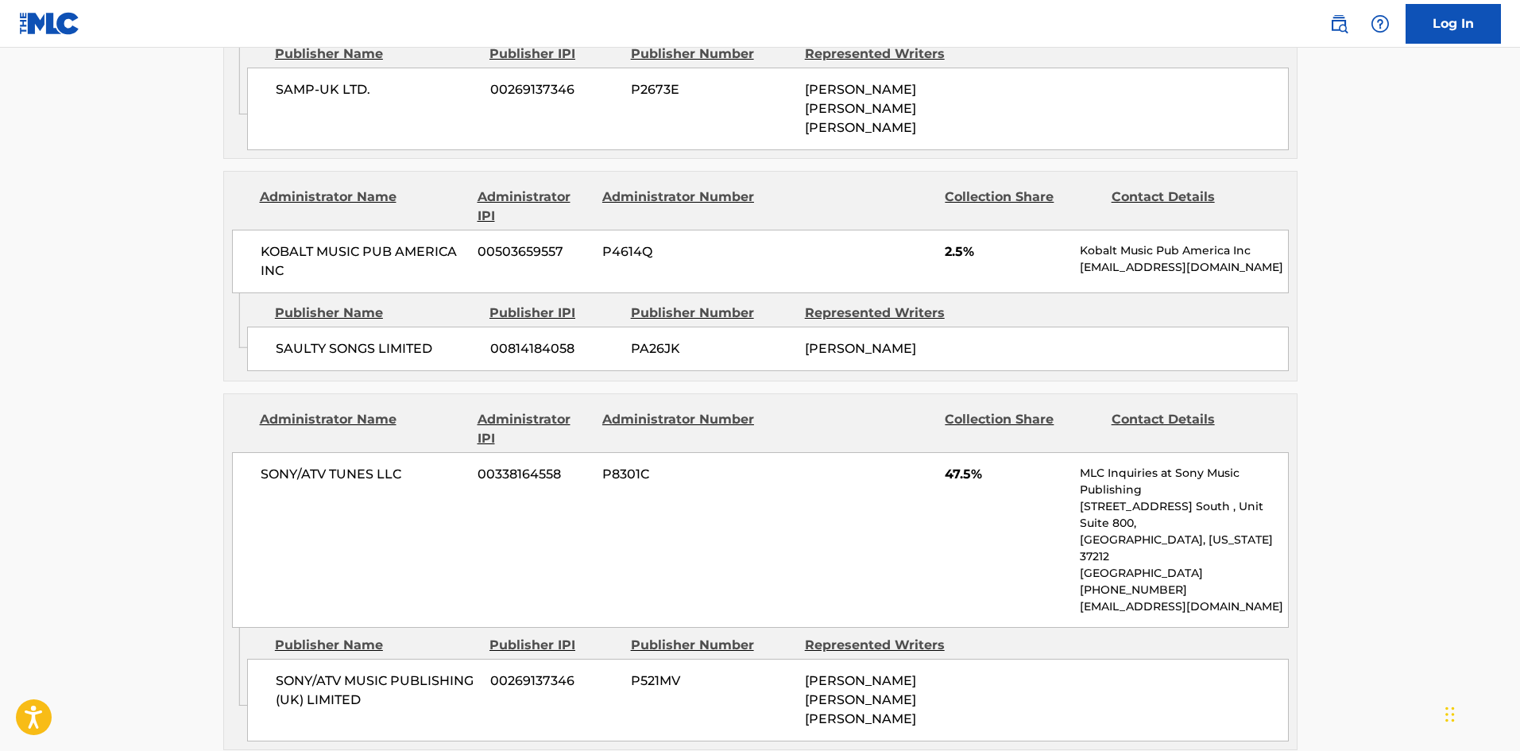
click at [280, 671] on span "SONY/ATV MUSIC PUBLISHING (UK) LIMITED" at bounding box center [377, 690] width 203 height 38
drag, startPoint x: 280, startPoint y: 589, endPoint x: 374, endPoint y: 623, distance: 100.2
click at [374, 671] on span "SONY/ATV MUSIC PUBLISHING (UK) LIMITED" at bounding box center [377, 690] width 203 height 38
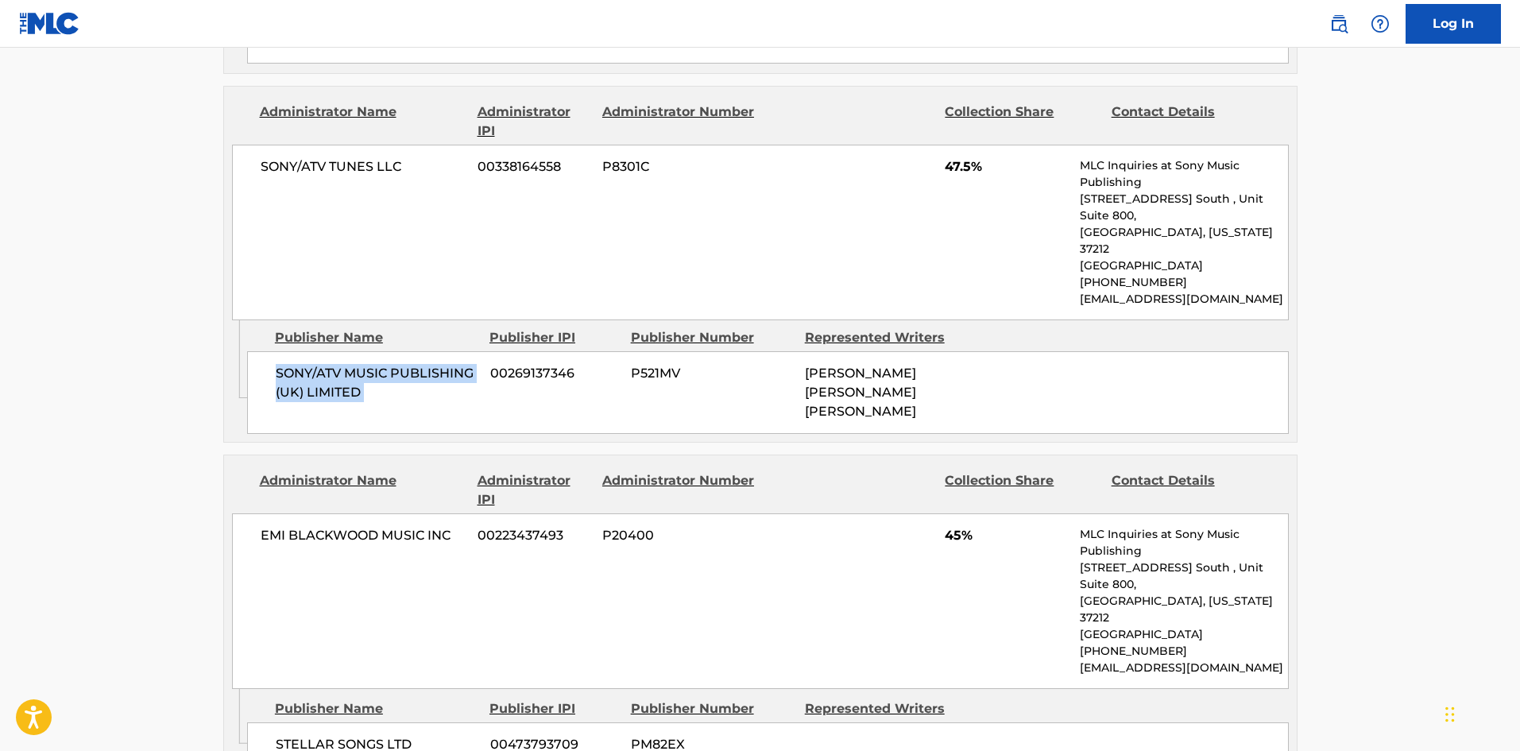
scroll to position [1509, 0]
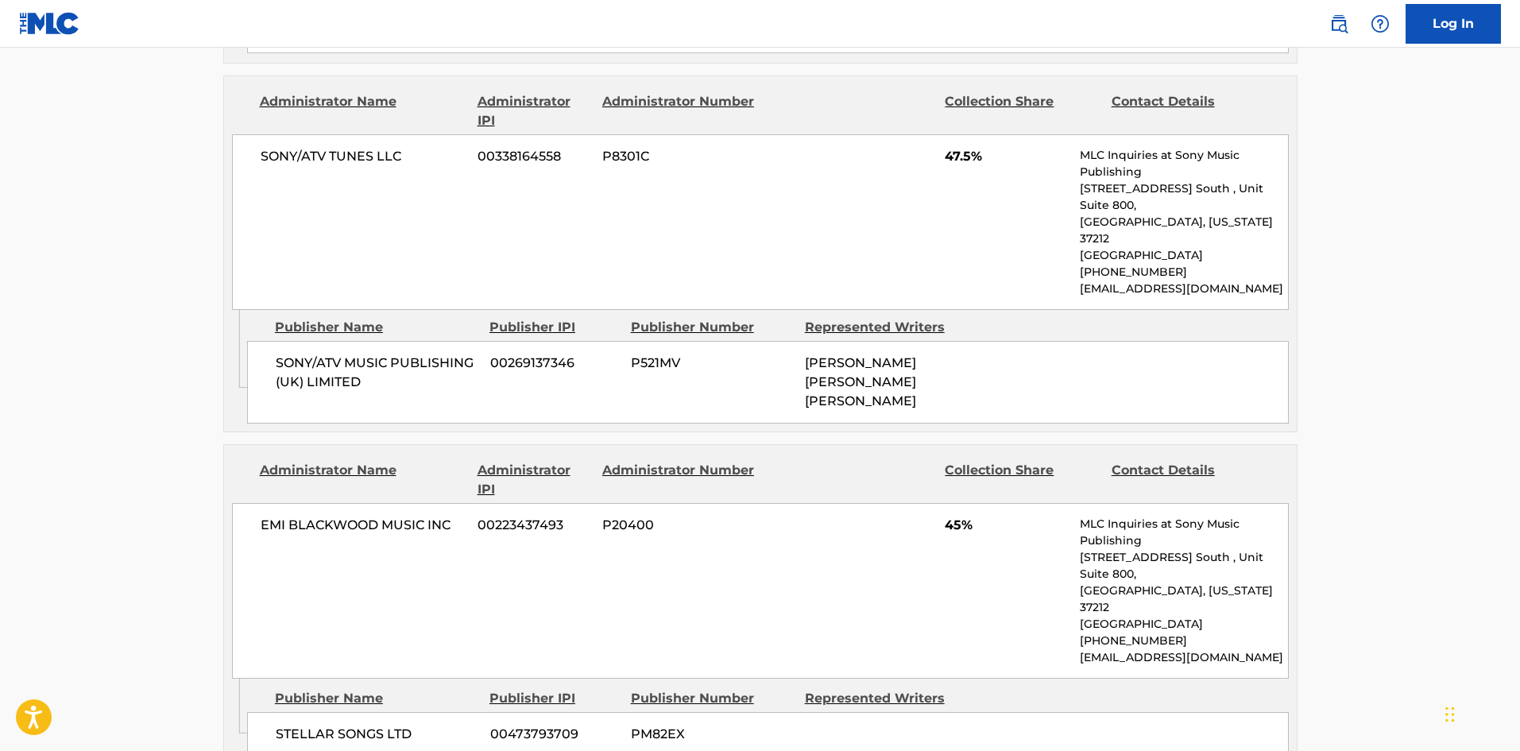
click at [282, 724] on span "STELLAR SONGS LTD" at bounding box center [377, 733] width 203 height 19
drag, startPoint x: 282, startPoint y: 596, endPoint x: 389, endPoint y: 590, distance: 107.4
click at [389, 724] on span "STELLAR SONGS LTD" at bounding box center [377, 733] width 203 height 19
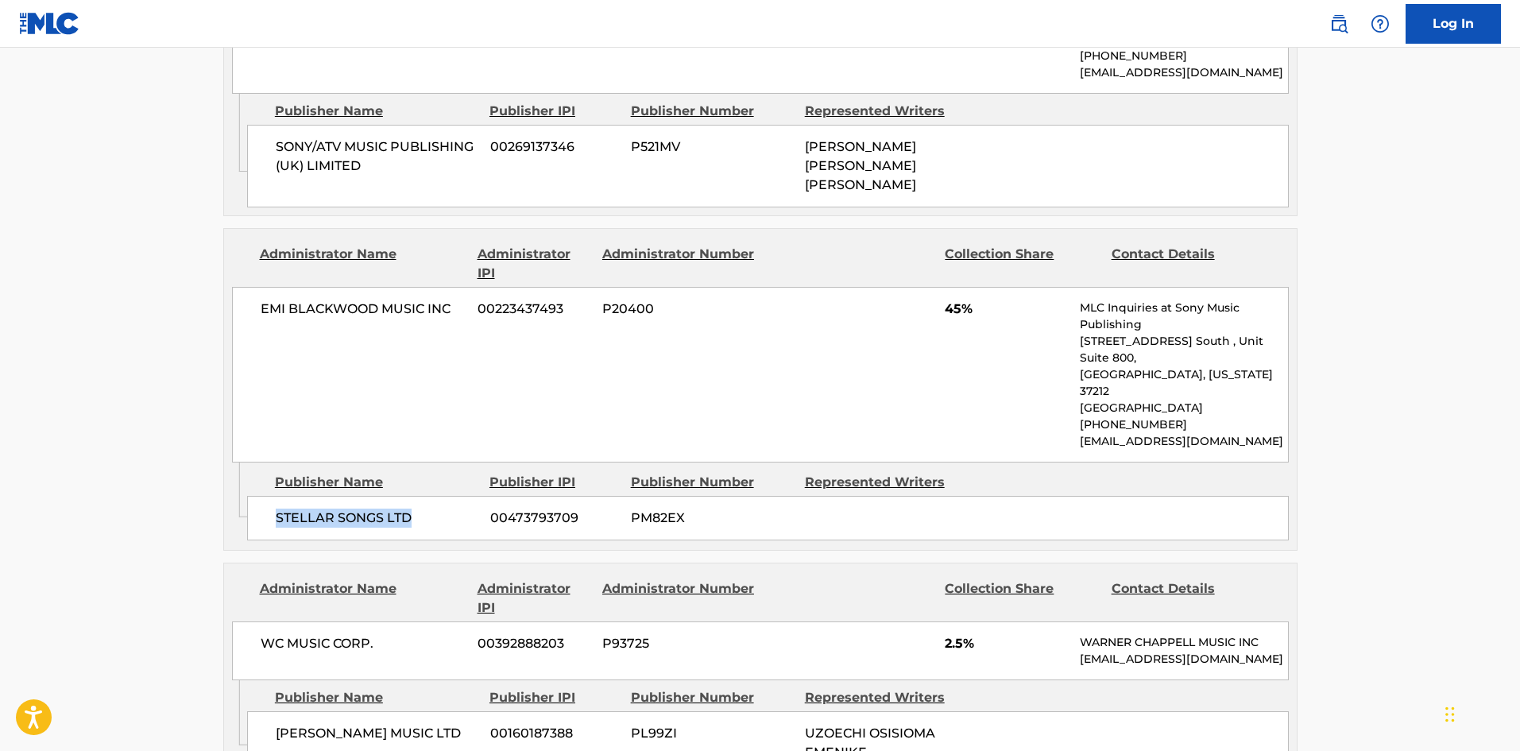
scroll to position [1748, 0]
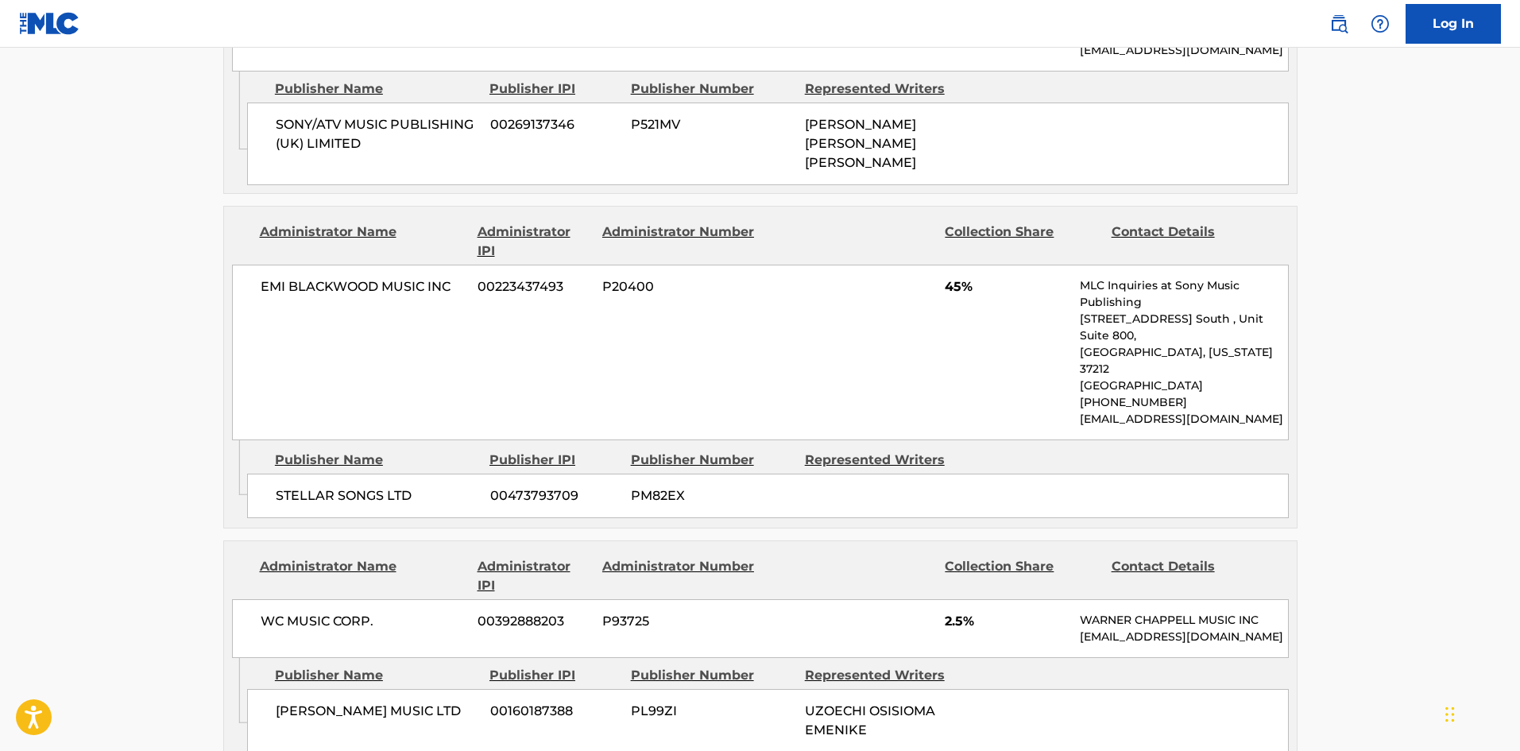
click at [265, 689] on div "[PERSON_NAME] MUSIC LTD 00160187388 PL99ZI UZOECHI OSISIOMA EMENIKE" at bounding box center [767, 721] width 1041 height 64
drag, startPoint x: 265, startPoint y: 584, endPoint x: 348, endPoint y: 621, distance: 90.7
click at [348, 689] on div "[PERSON_NAME] MUSIC LTD 00160187388 PL99ZI UZOECHI OSISIOMA EMENIKE" at bounding box center [767, 721] width 1041 height 64
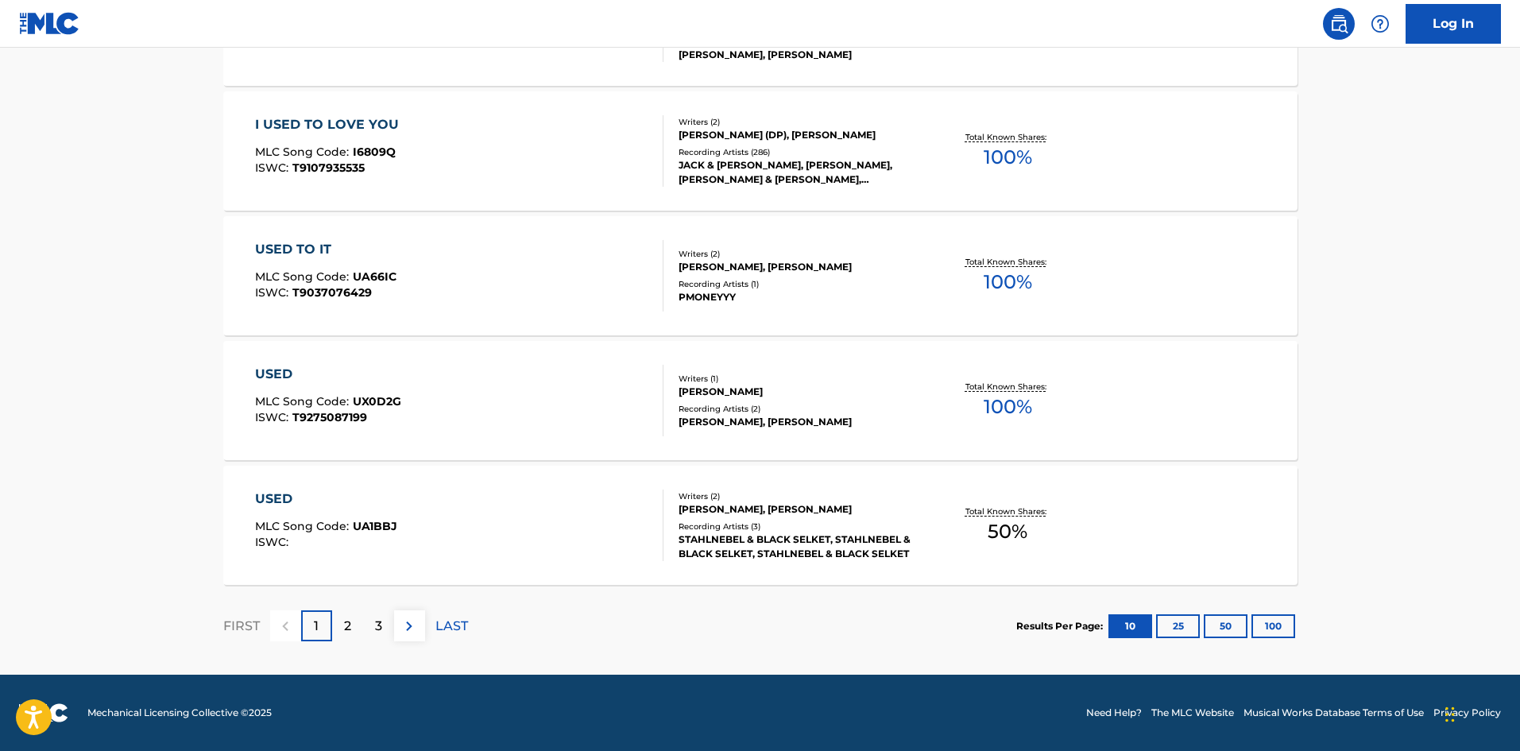
scroll to position [318, 0]
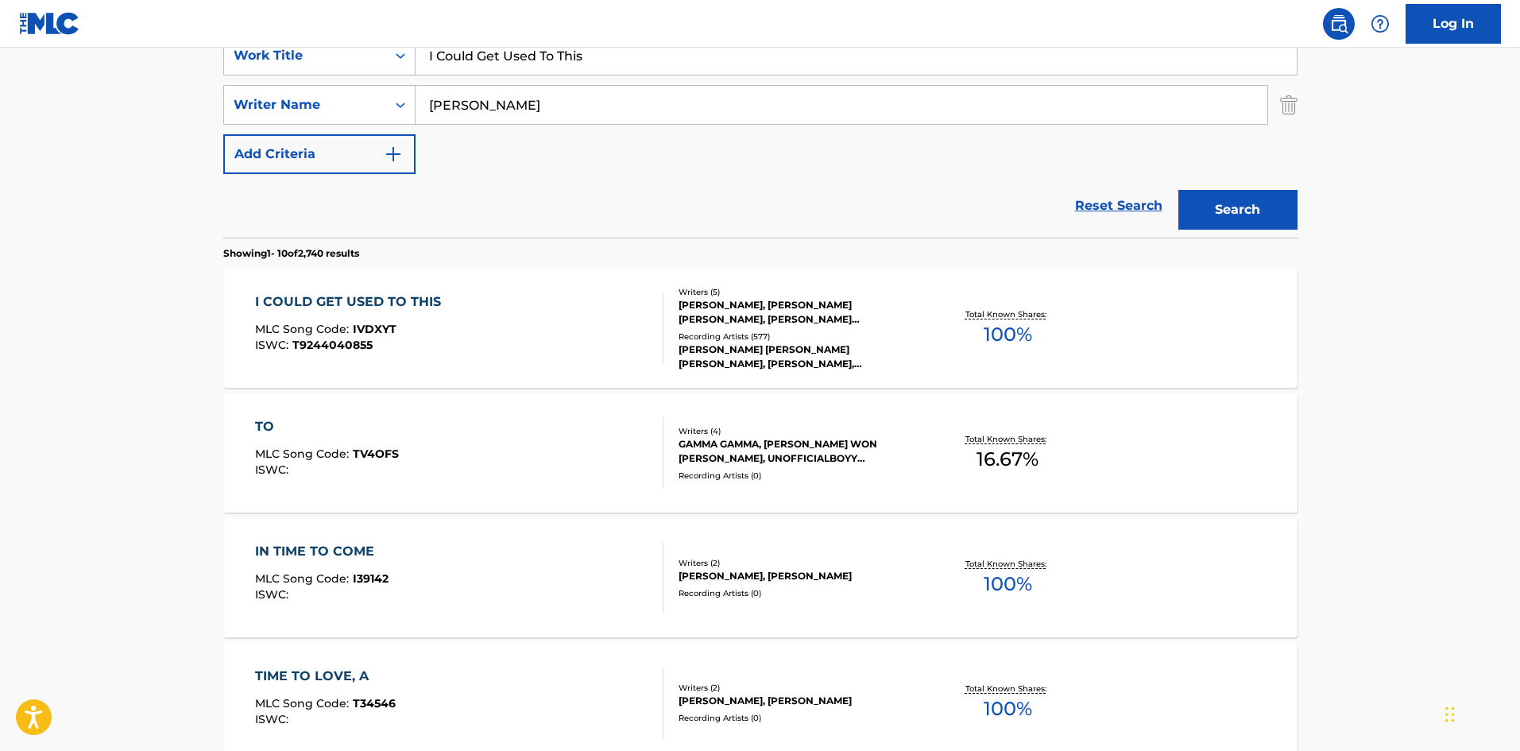
click at [498, 58] on input "I Could Get Used To This" at bounding box center [855, 56] width 881 height 38
paste input "s Anybody There"
type input "Is Anybody There"
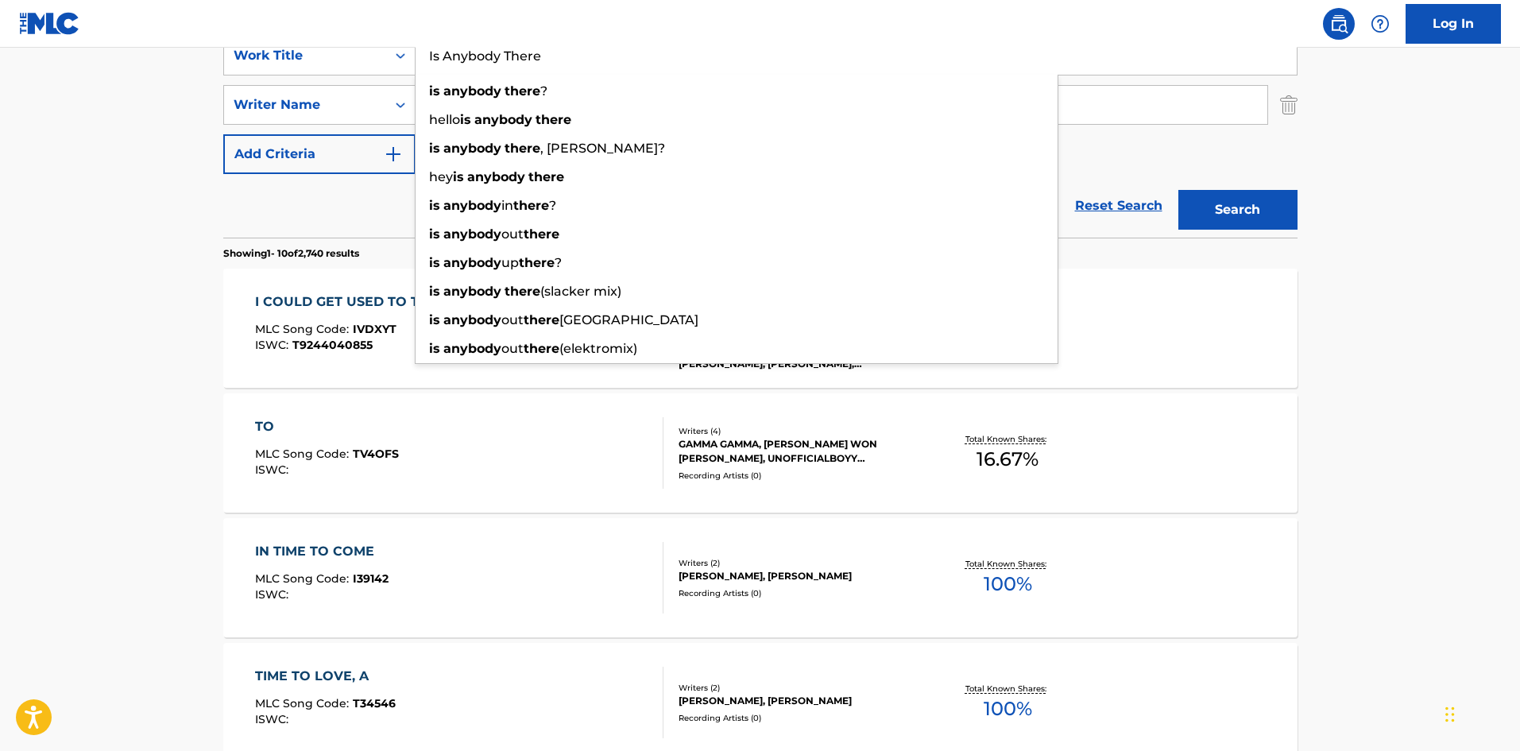
click at [1, 407] on main "The MLC Public Work Search The accuracy and completeness of The MLC's data is d…" at bounding box center [760, 665] width 1520 height 1870
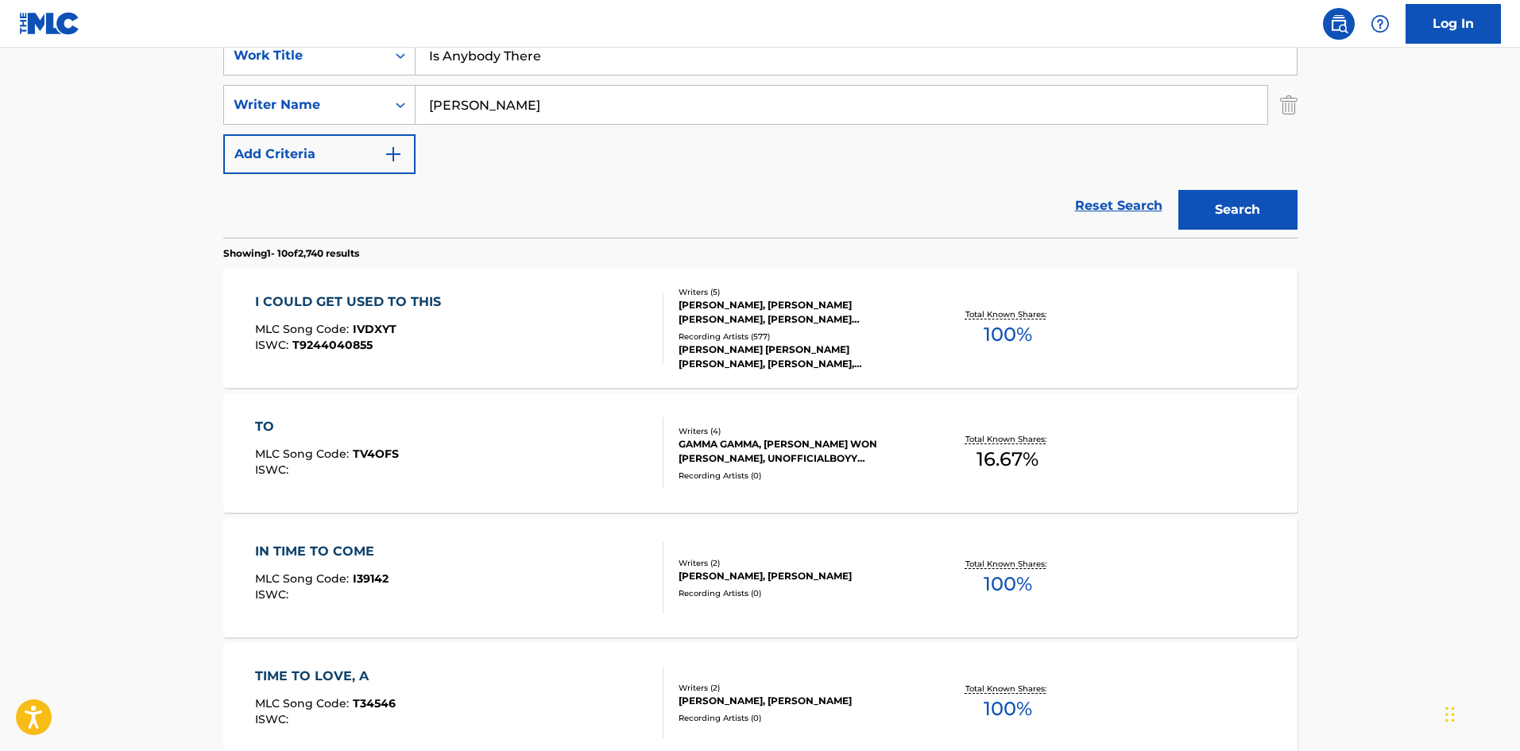
click at [522, 109] on input "[PERSON_NAME]" at bounding box center [841, 105] width 852 height 38
paste input "Emenike"
type input "Emenike"
click at [1318, 189] on main "The MLC Public Work Search The accuracy and completeness of The MLC's data is d…" at bounding box center [760, 665] width 1520 height 1870
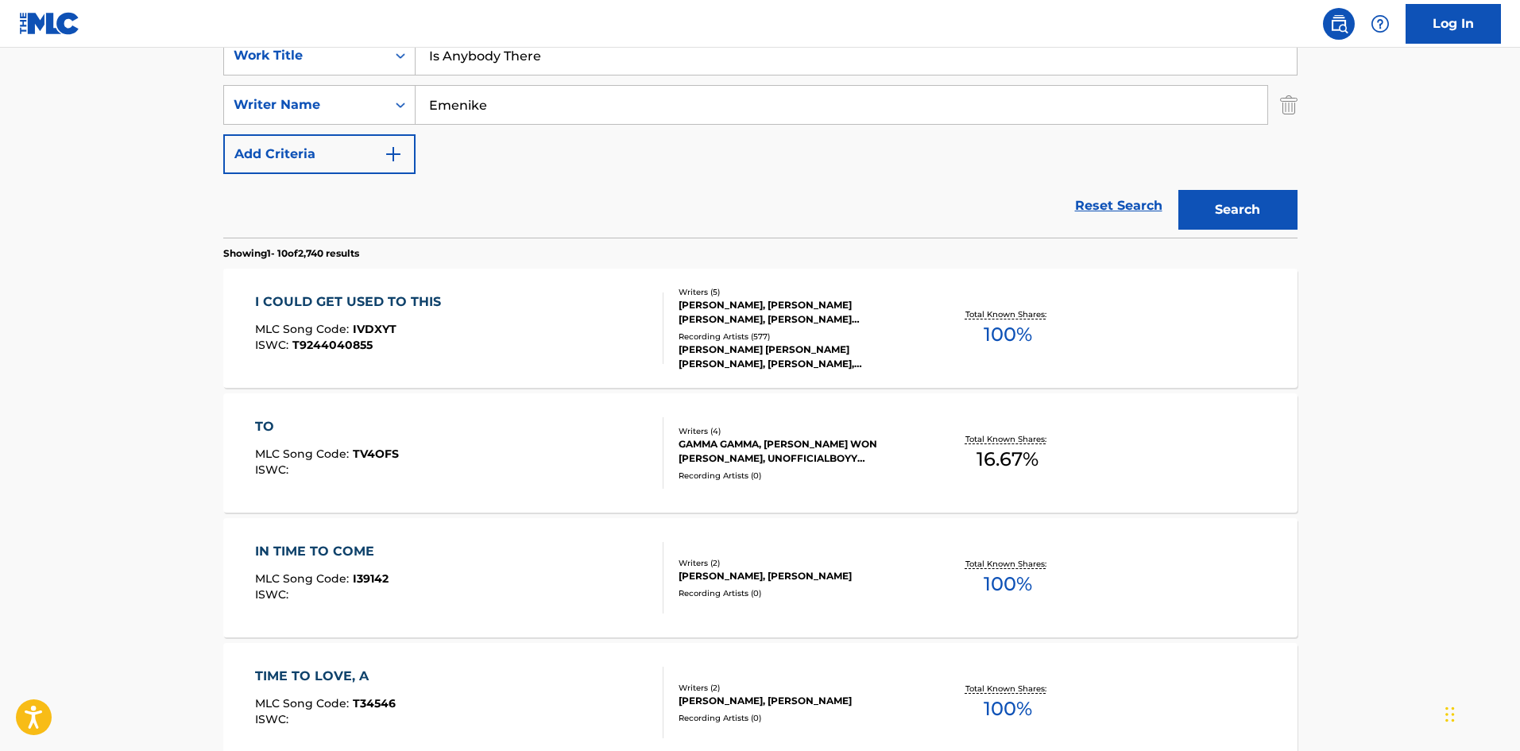
click at [1295, 203] on button "Search" at bounding box center [1237, 210] width 119 height 40
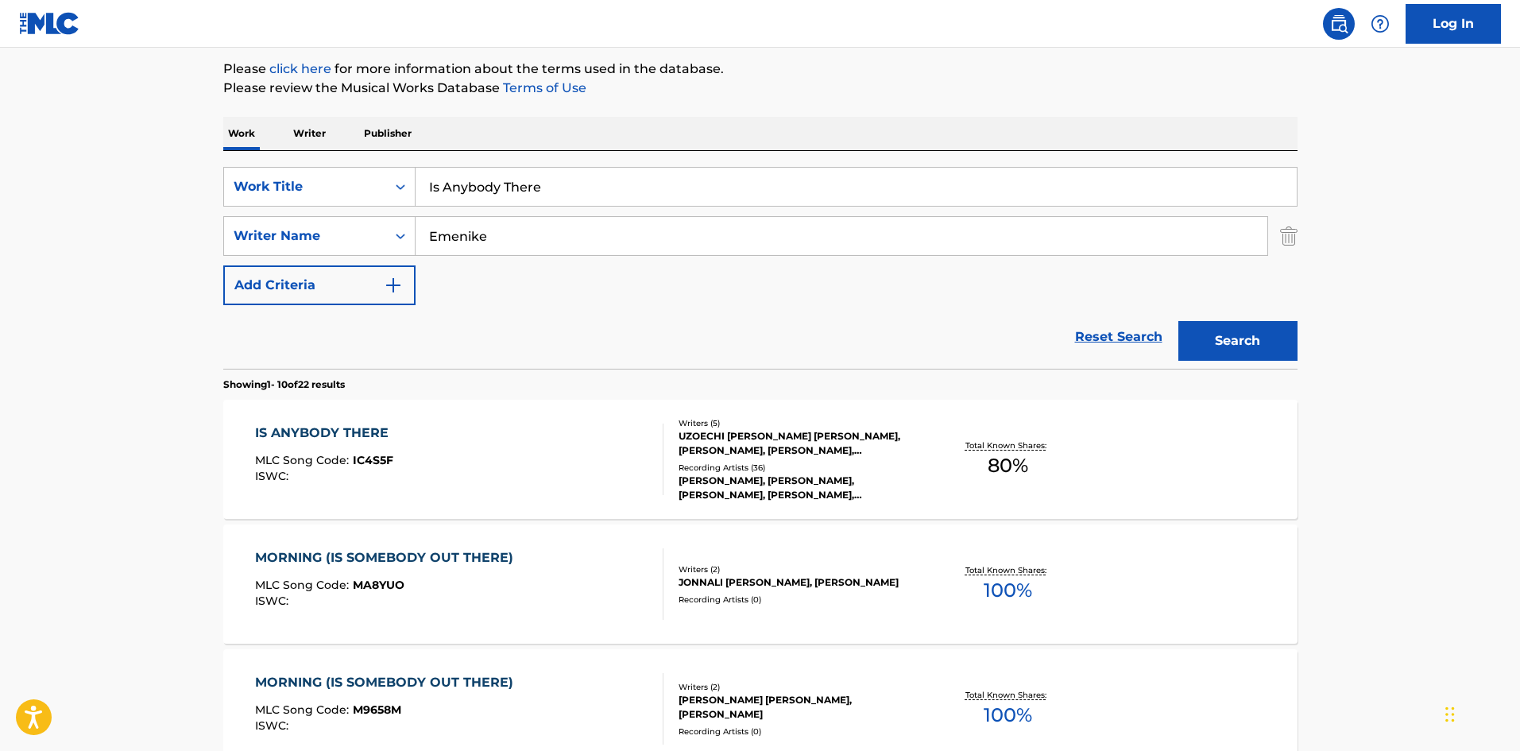
scroll to position [238, 0]
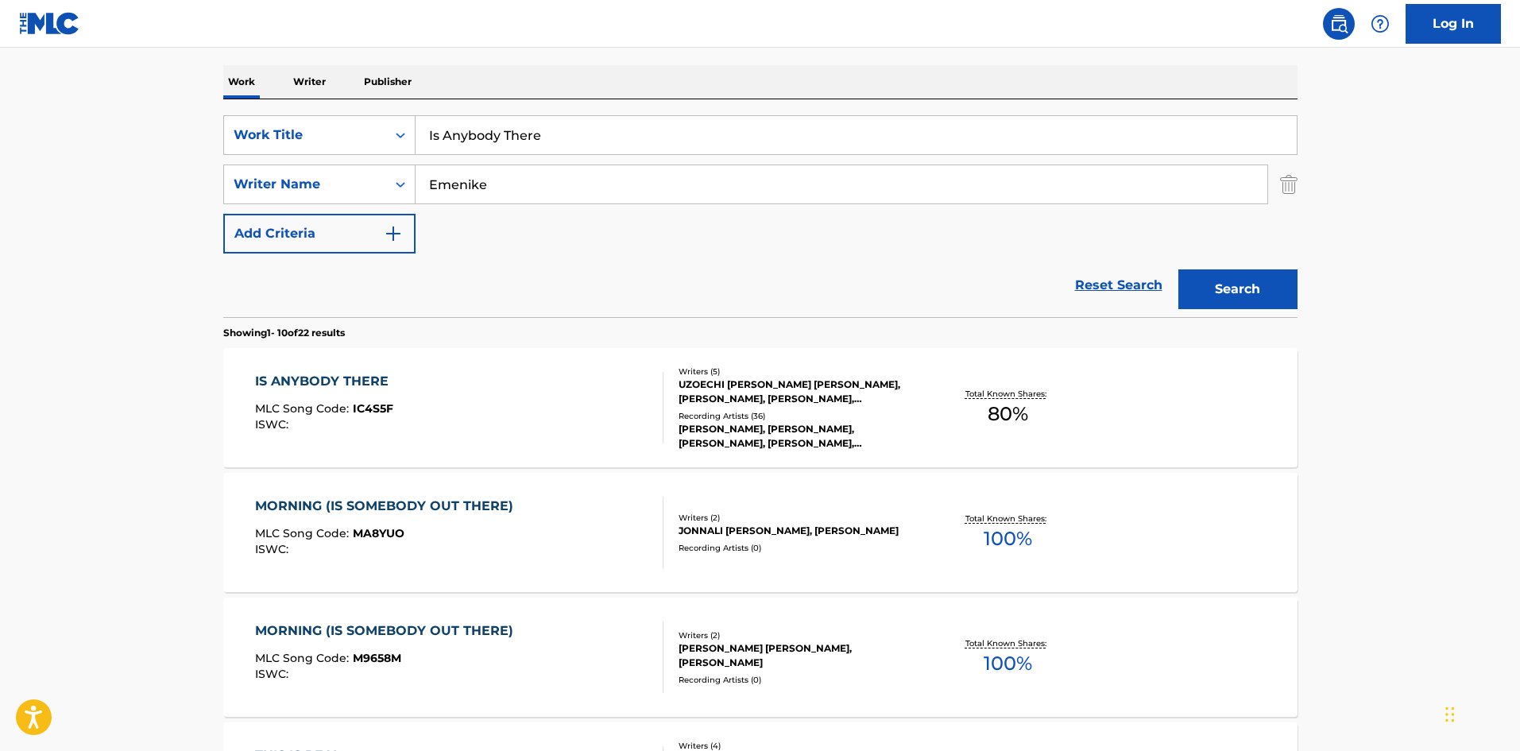
click at [385, 428] on div "ISWC :" at bounding box center [325, 425] width 141 height 12
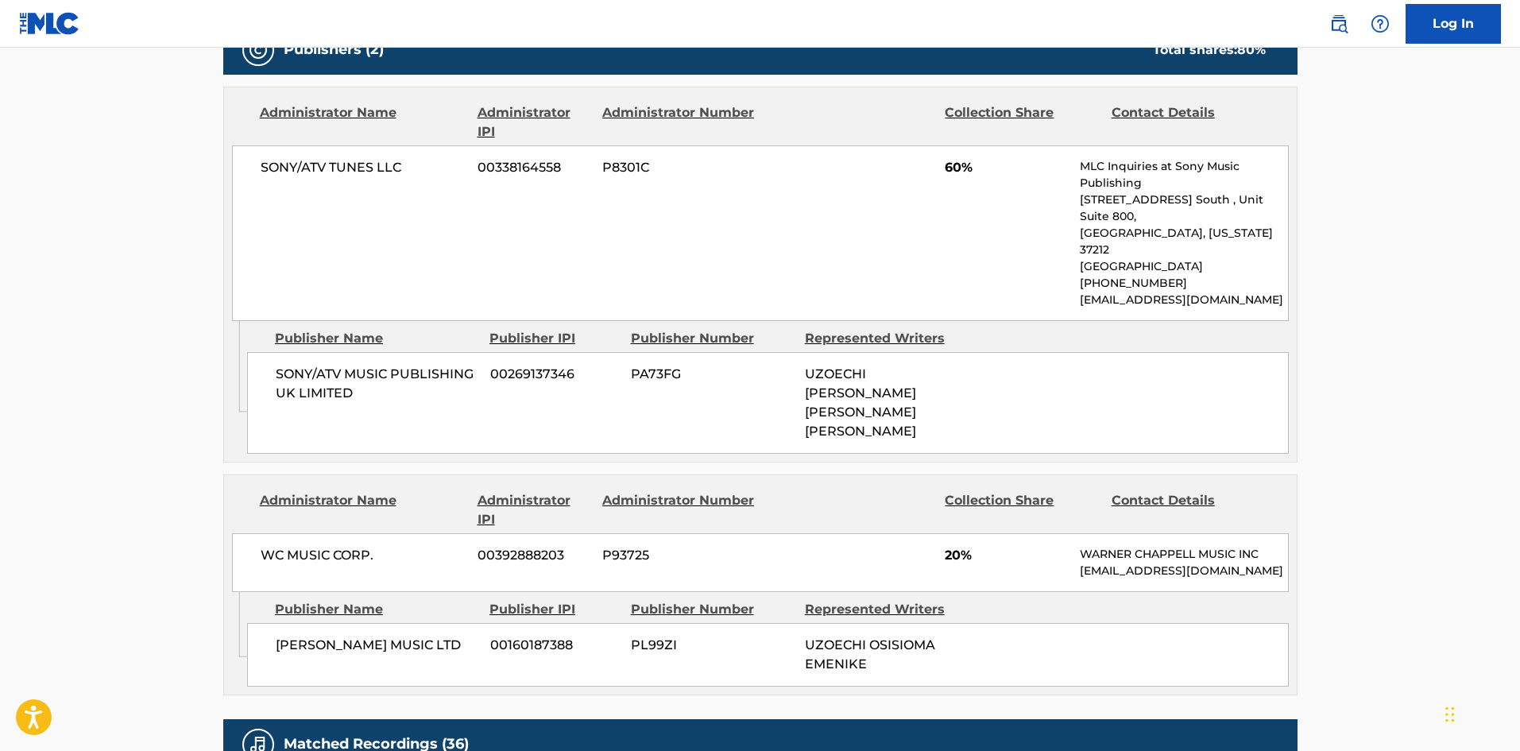
scroll to position [794, 0]
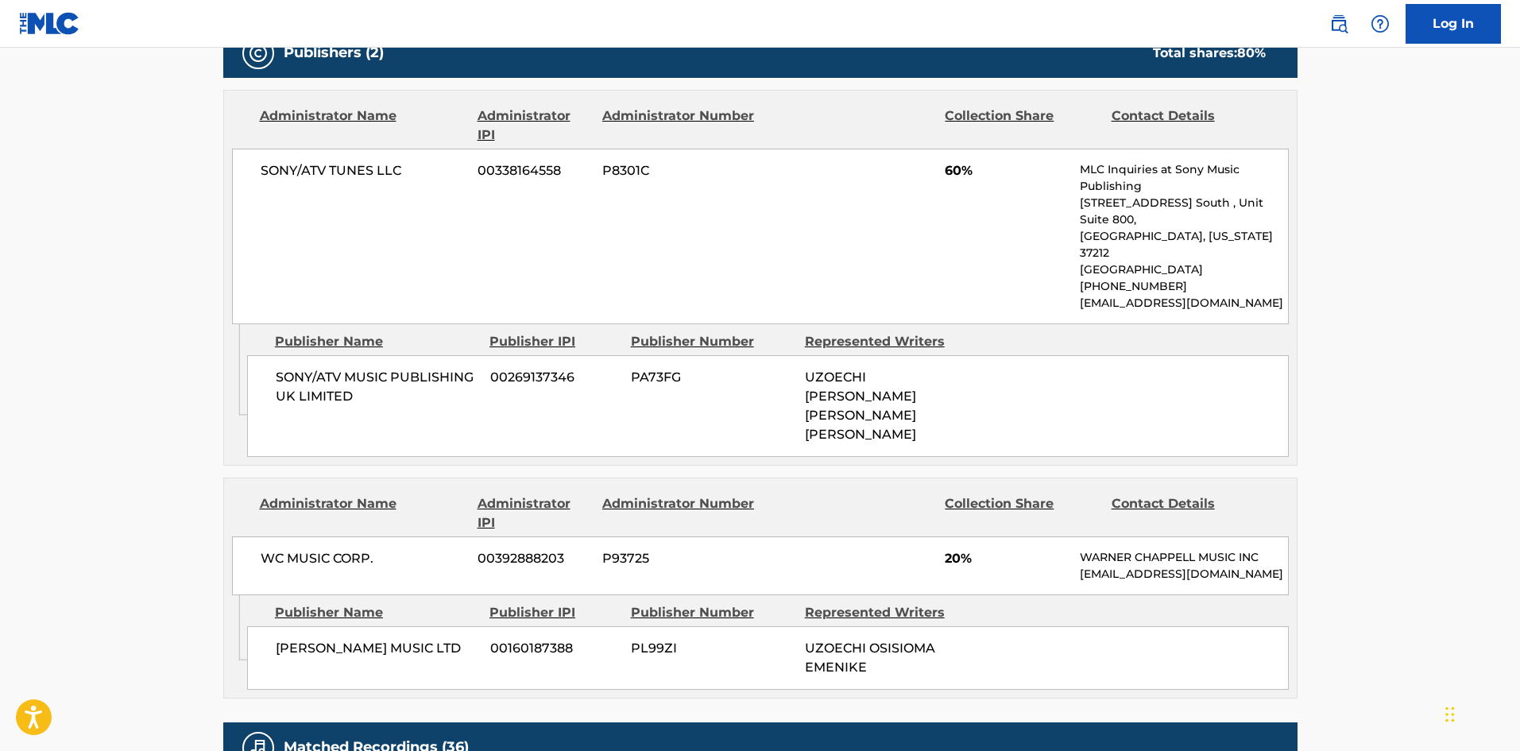
scroll to position [238, 0]
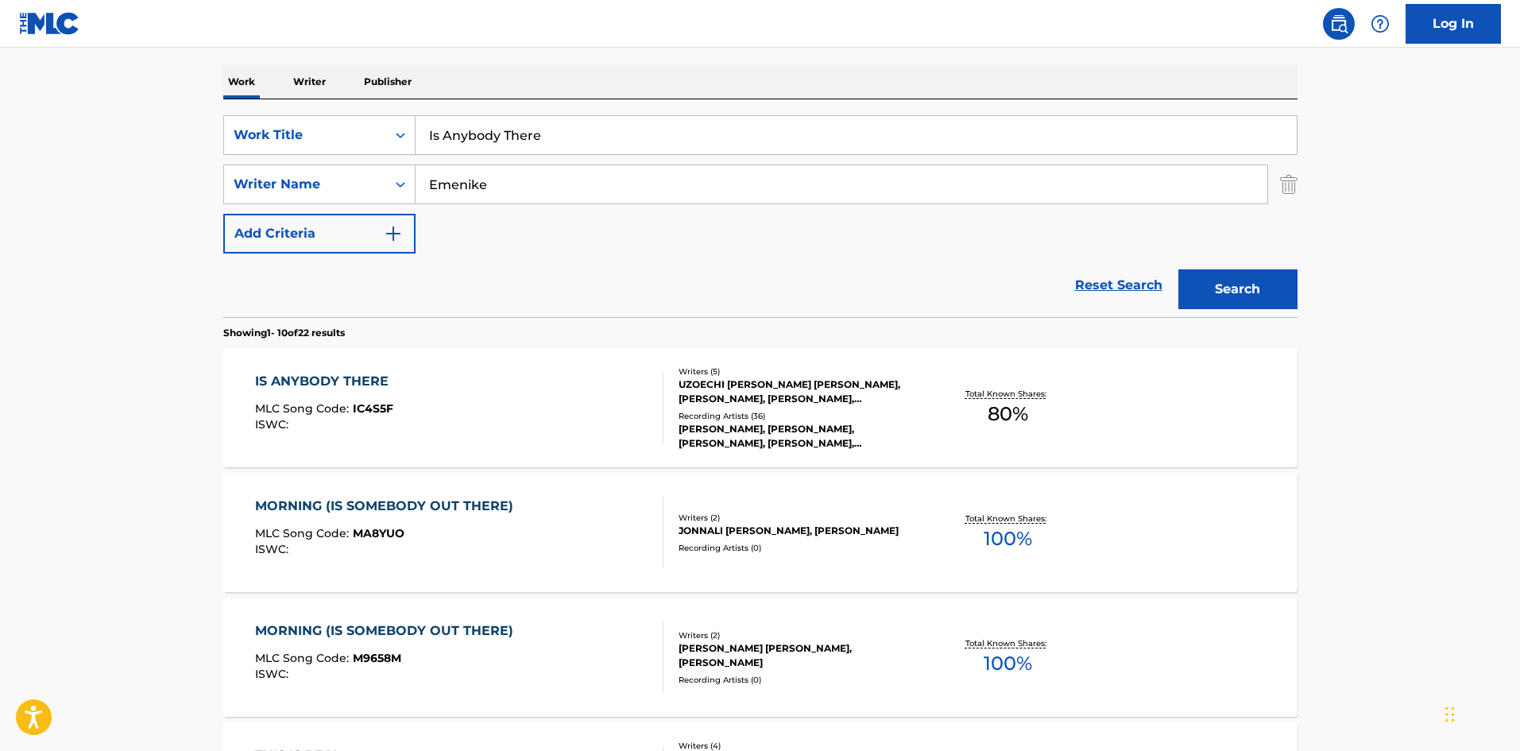
click at [546, 133] on input "Is Anybody There" at bounding box center [855, 135] width 881 height 38
paste input "Perfect Peopl"
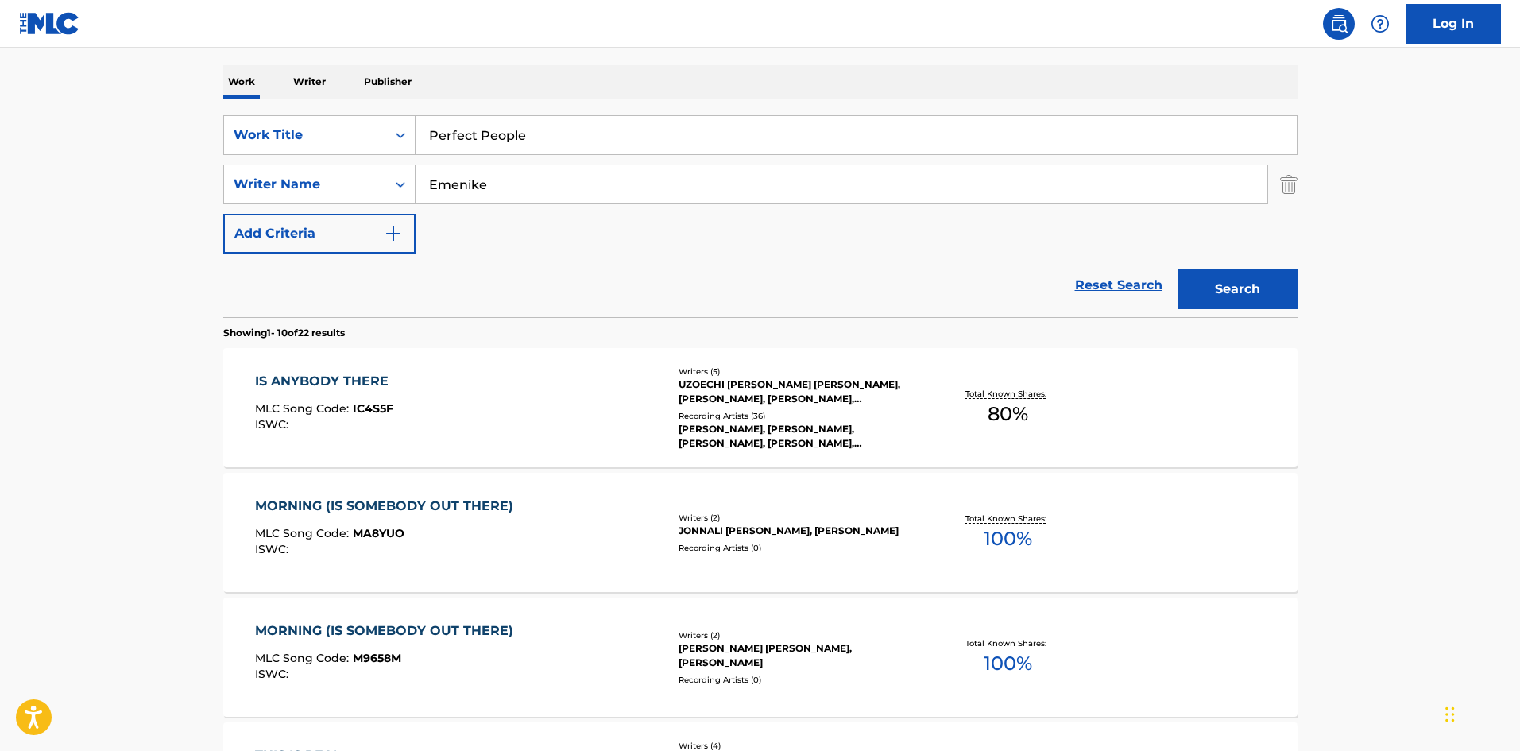
type input "Perfect People"
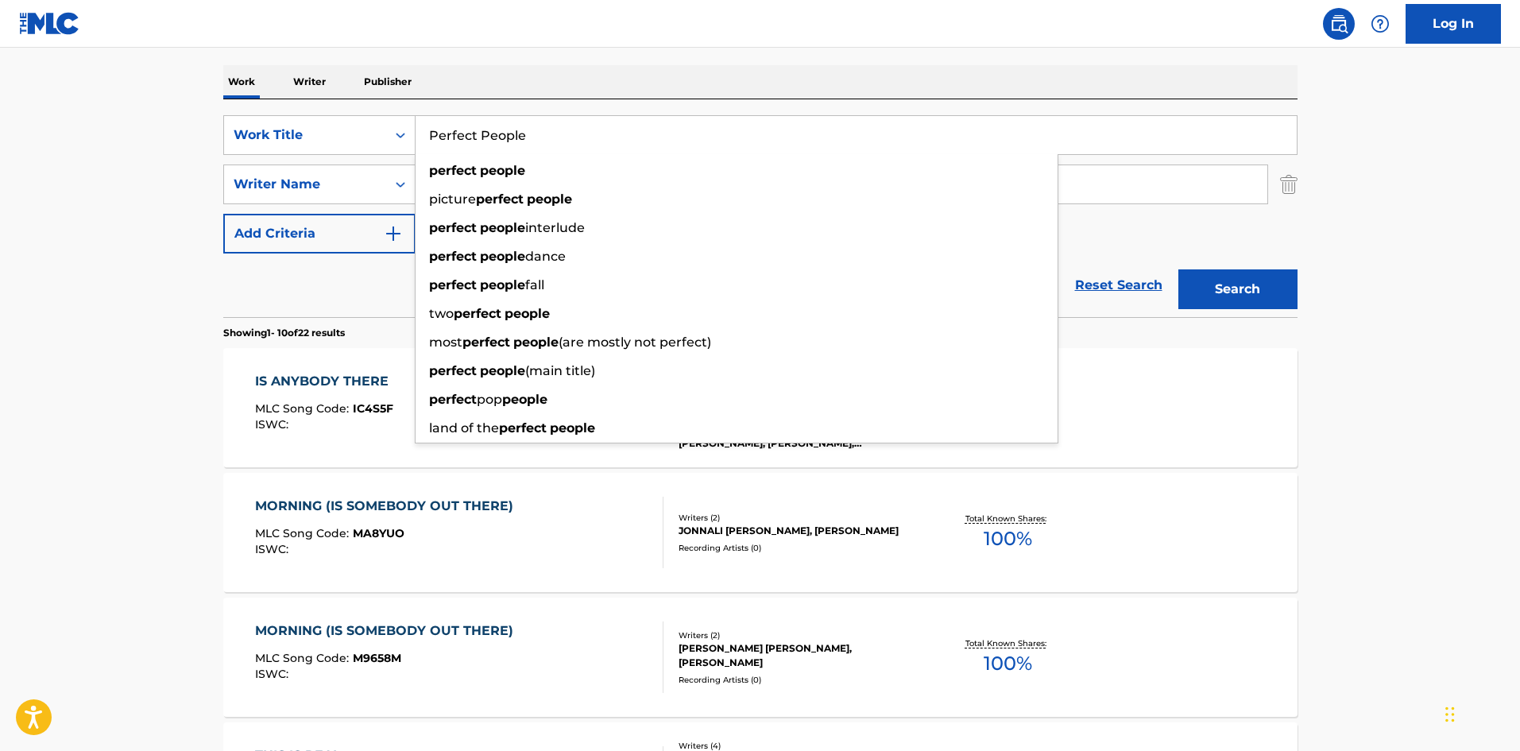
click at [6, 264] on main "The MLC Public Work Search The accuracy and completeness of The MLC's data is d…" at bounding box center [760, 744] width 1520 height 1870
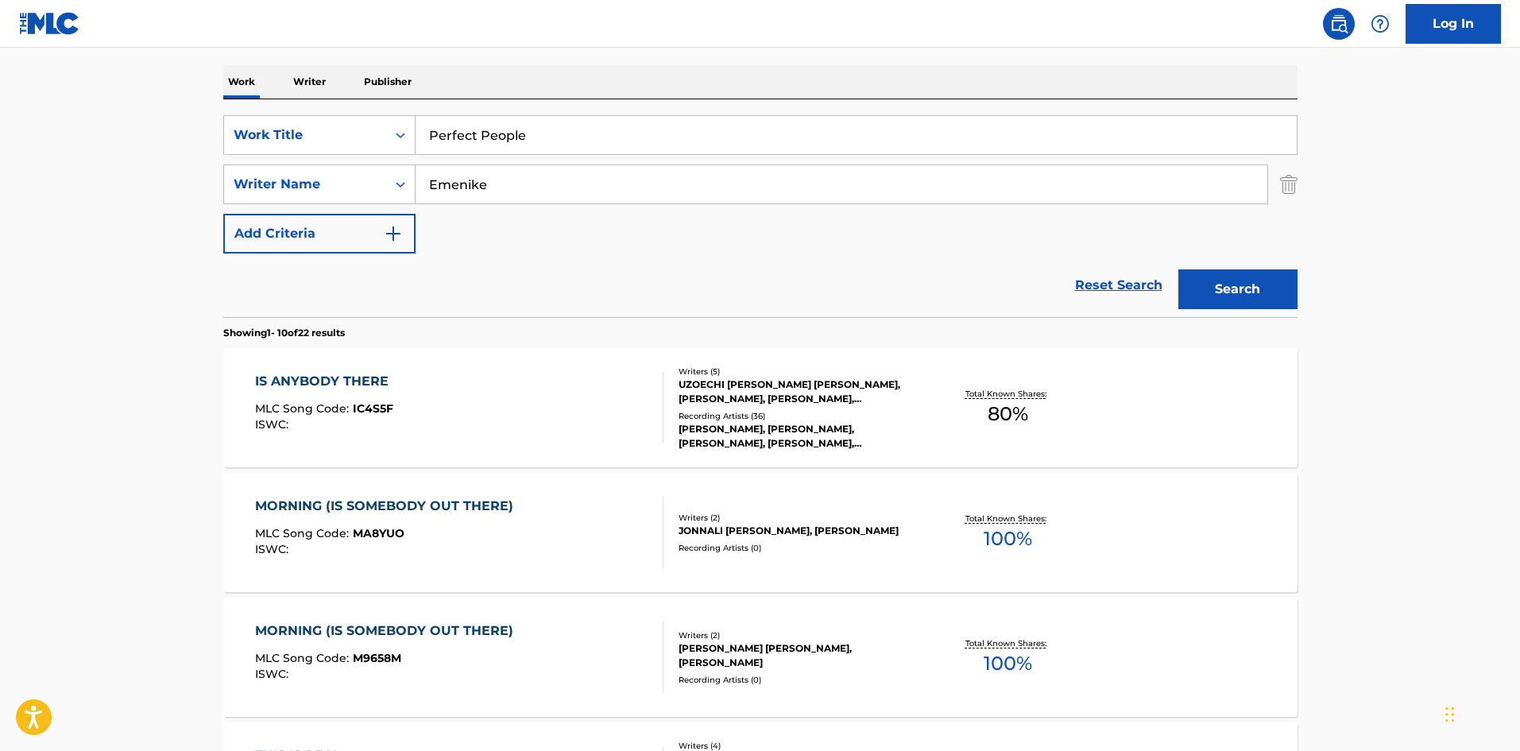
click at [494, 182] on input "Emenike" at bounding box center [841, 184] width 852 height 38
paste input "[PERSON_NAME]"
type input "[PERSON_NAME]"
click at [1246, 281] on button "Search" at bounding box center [1237, 289] width 119 height 40
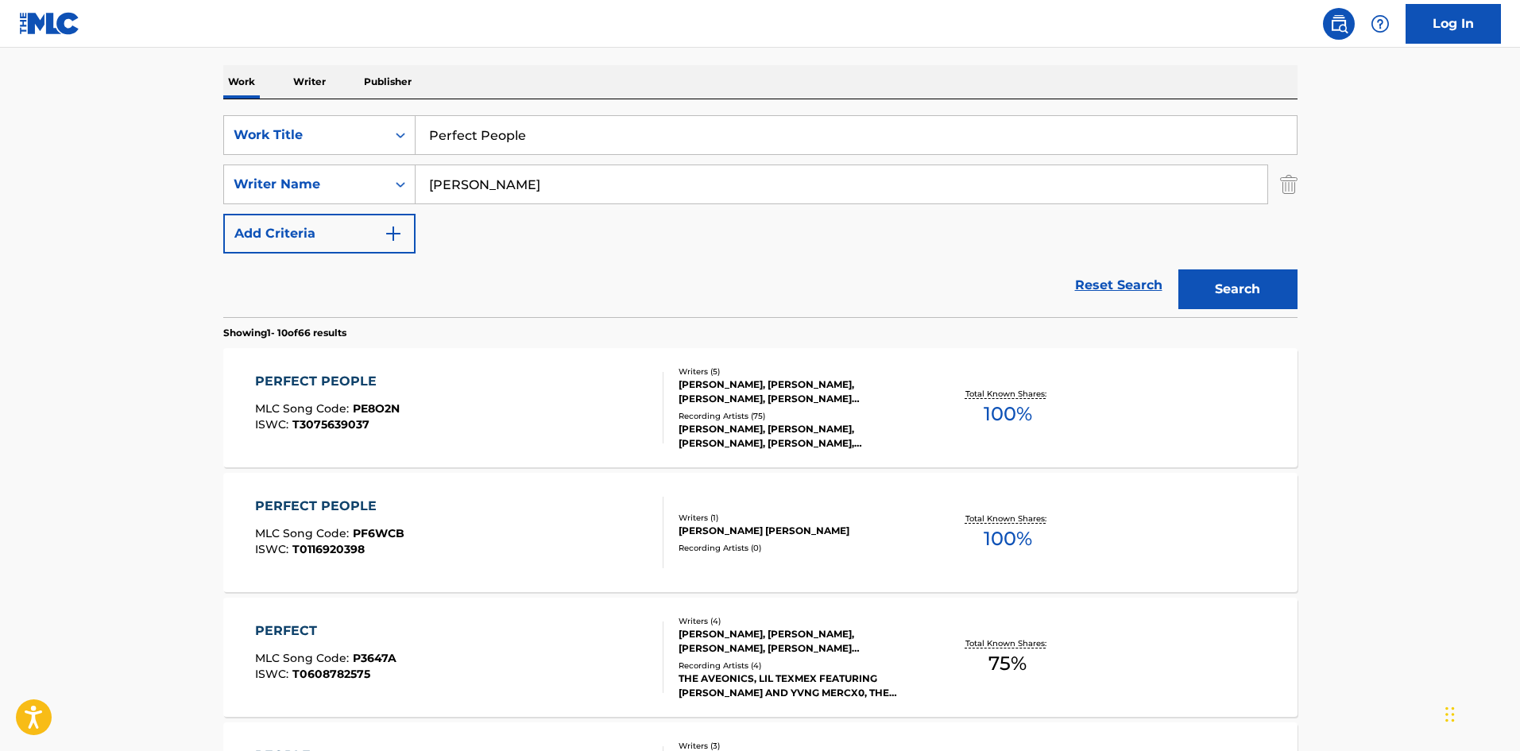
click at [357, 450] on div "PERFECT PEOPLE MLC Song Code : PE8O2N ISWC : T3075639037 Writers ( 5 ) [PERSON_…" at bounding box center [760, 407] width 1074 height 119
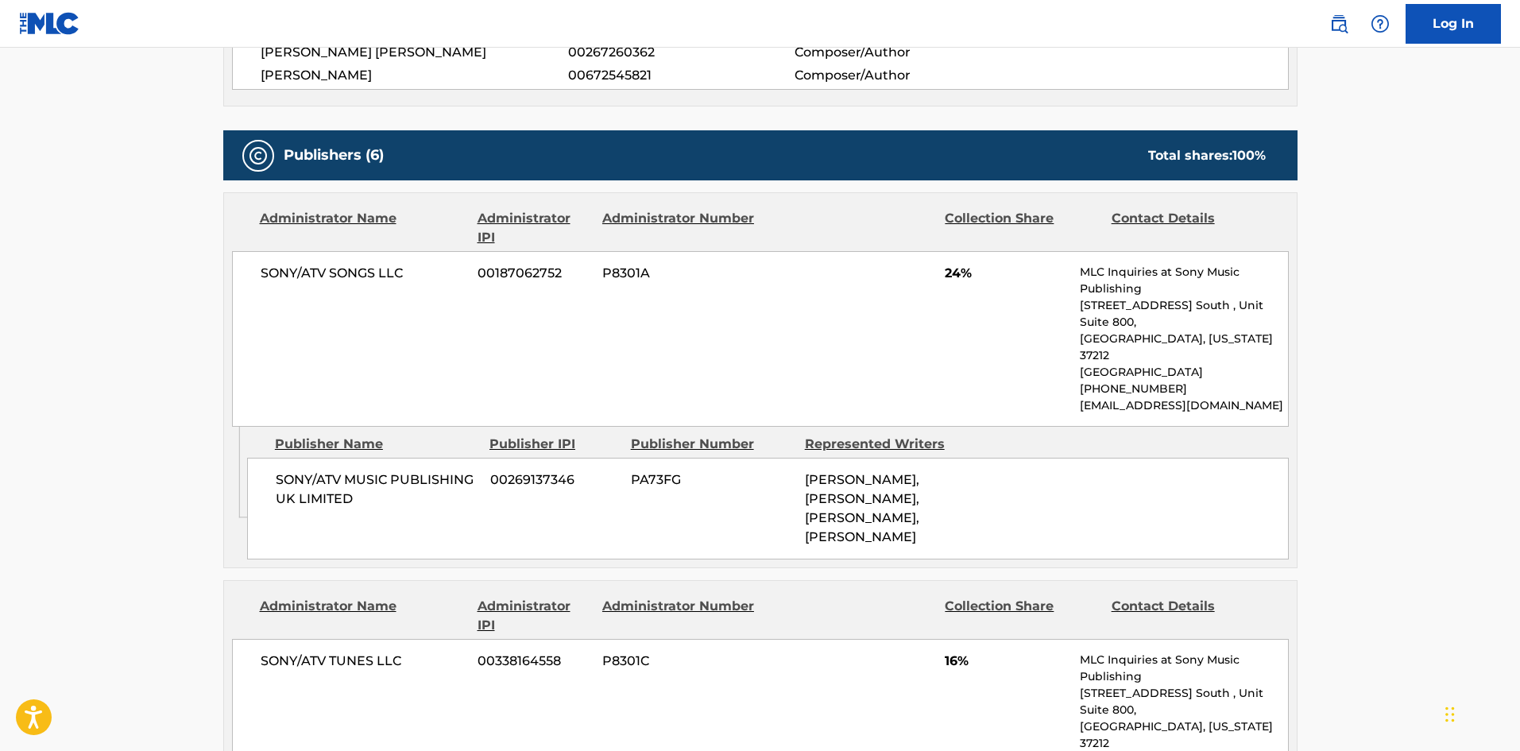
scroll to position [654, 0]
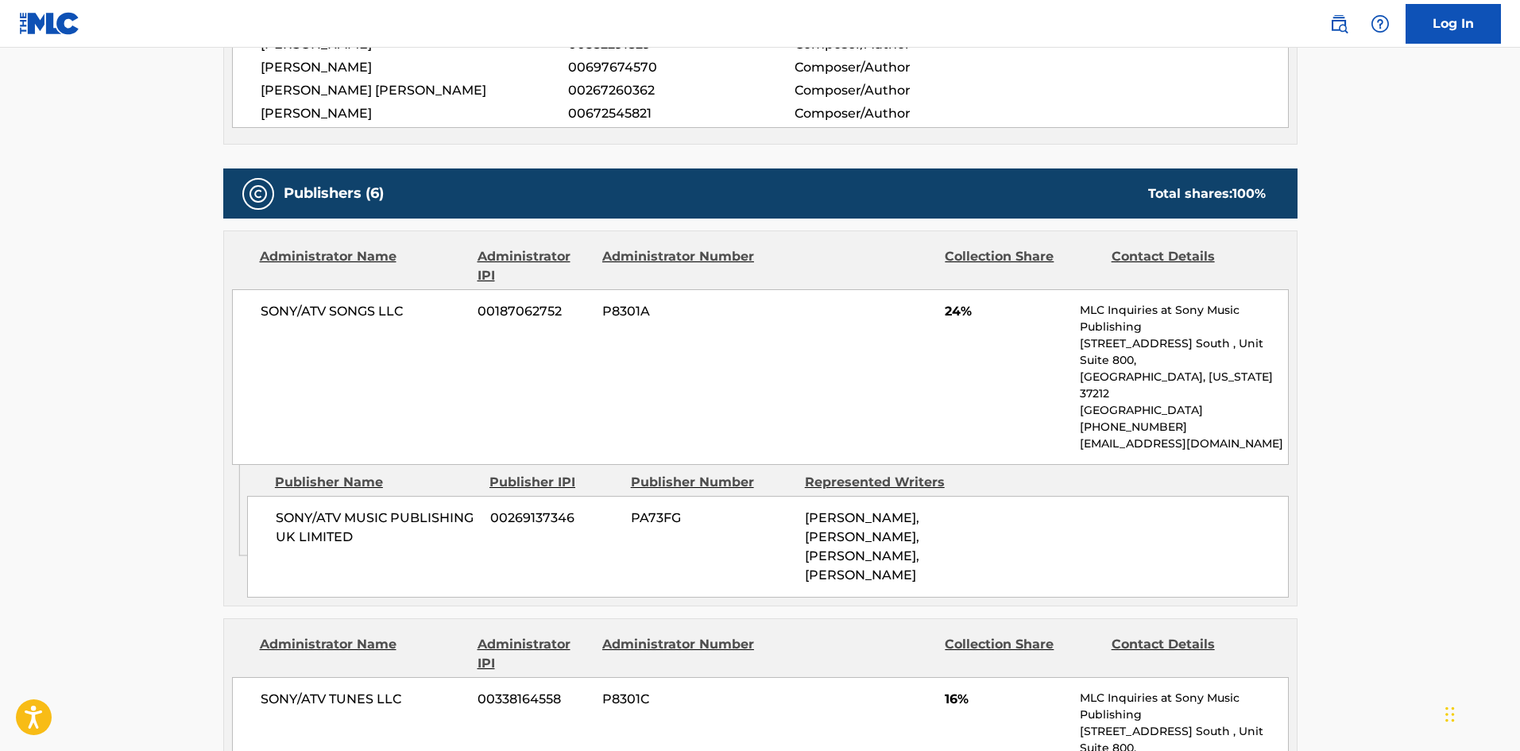
click at [288, 508] on span "SONY/ATV MUSIC PUBLISHING UK LIMITED" at bounding box center [377, 527] width 203 height 38
drag, startPoint x: 288, startPoint y: 482, endPoint x: 381, endPoint y: 502, distance: 95.0
click at [381, 508] on span "SONY/ATV MUSIC PUBLISHING UK LIMITED" at bounding box center [377, 527] width 203 height 38
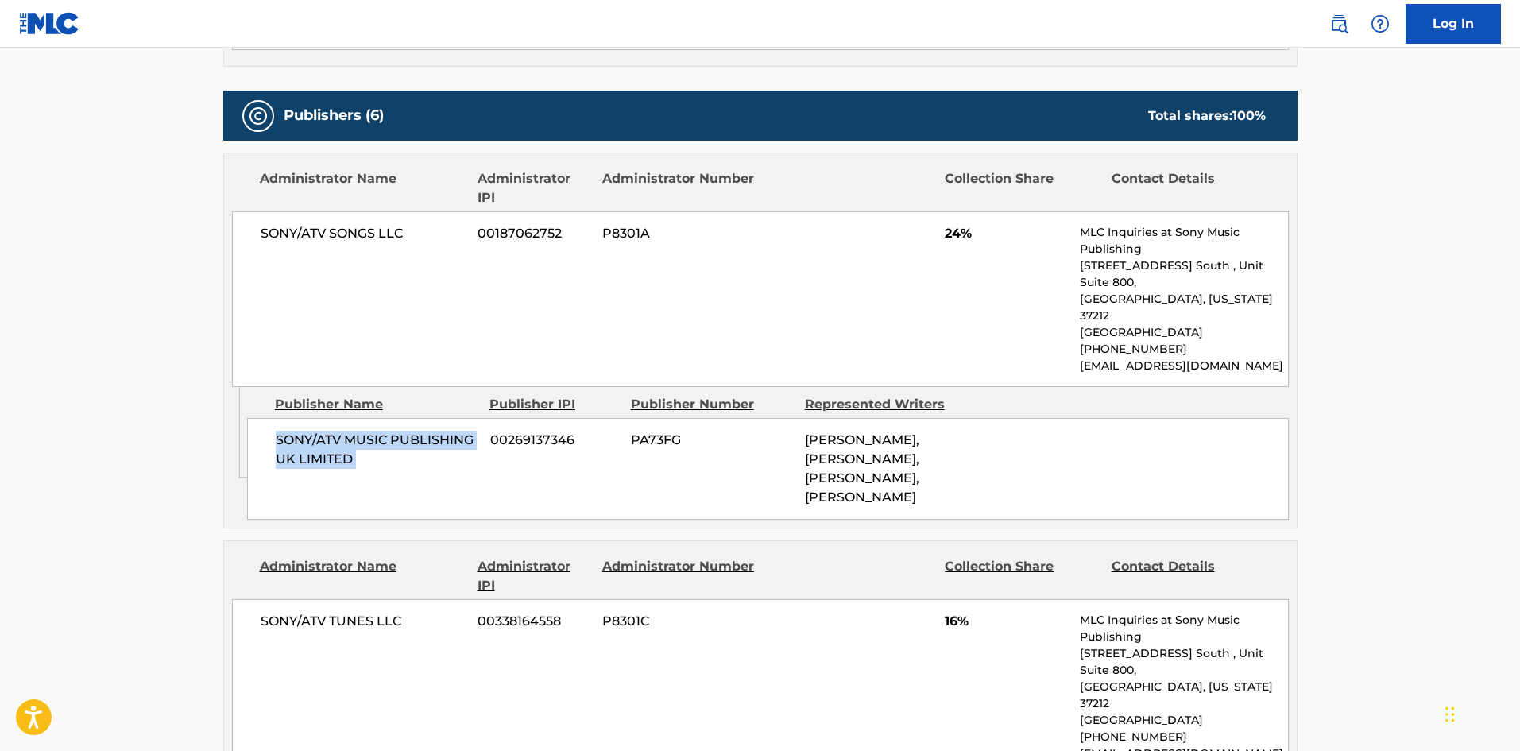
scroll to position [971, 0]
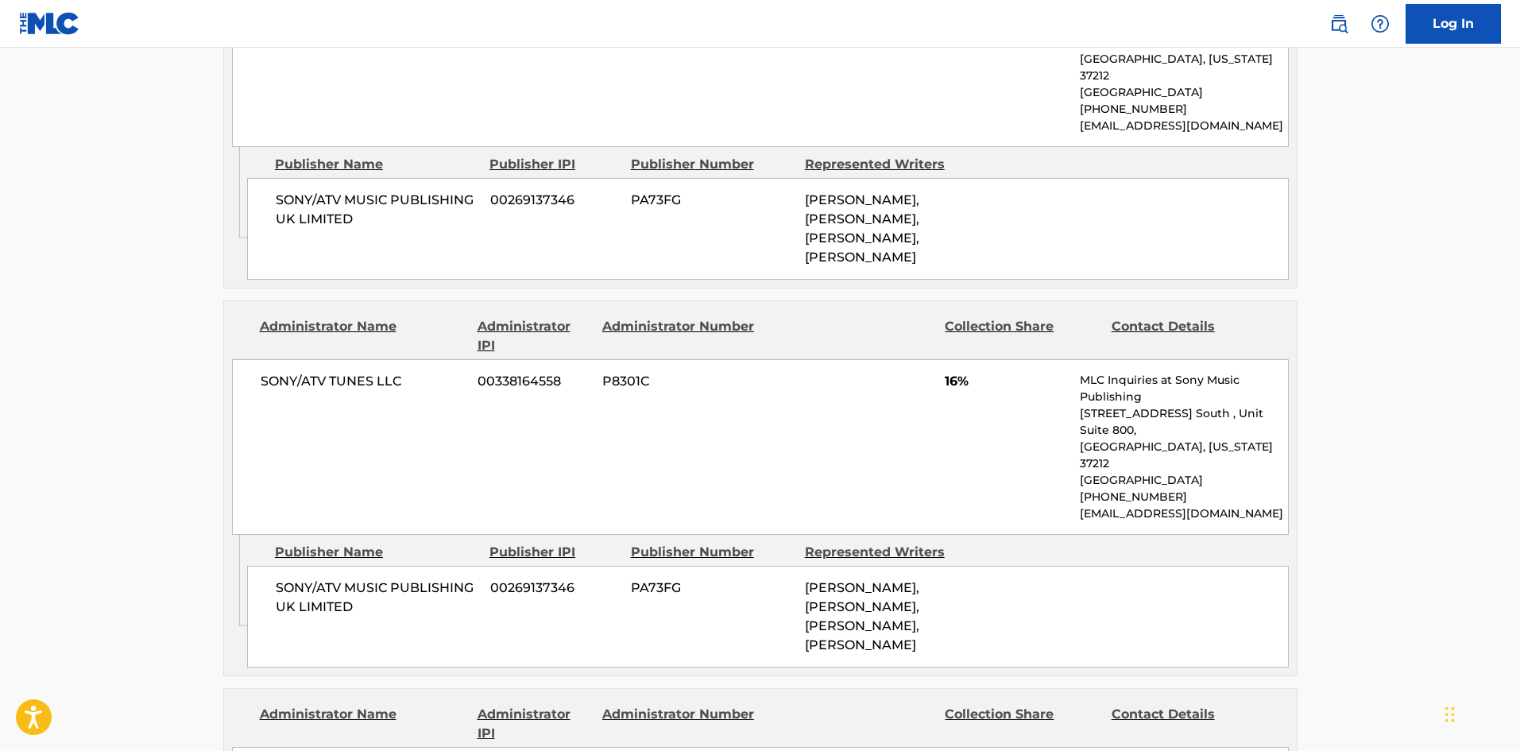
click at [273, 566] on div "SONY/ATV MUSIC PUBLISHING UK LIMITED 00269137346 PA73FG [PERSON_NAME], [PERSON_…" at bounding box center [767, 617] width 1041 height 102
drag, startPoint x: 273, startPoint y: 539, endPoint x: 381, endPoint y: 564, distance: 111.0
click at [381, 566] on div "SONY/ATV MUSIC PUBLISHING UK LIMITED 00269137346 PA73FG [PERSON_NAME], [PERSON_…" at bounding box center [767, 617] width 1041 height 102
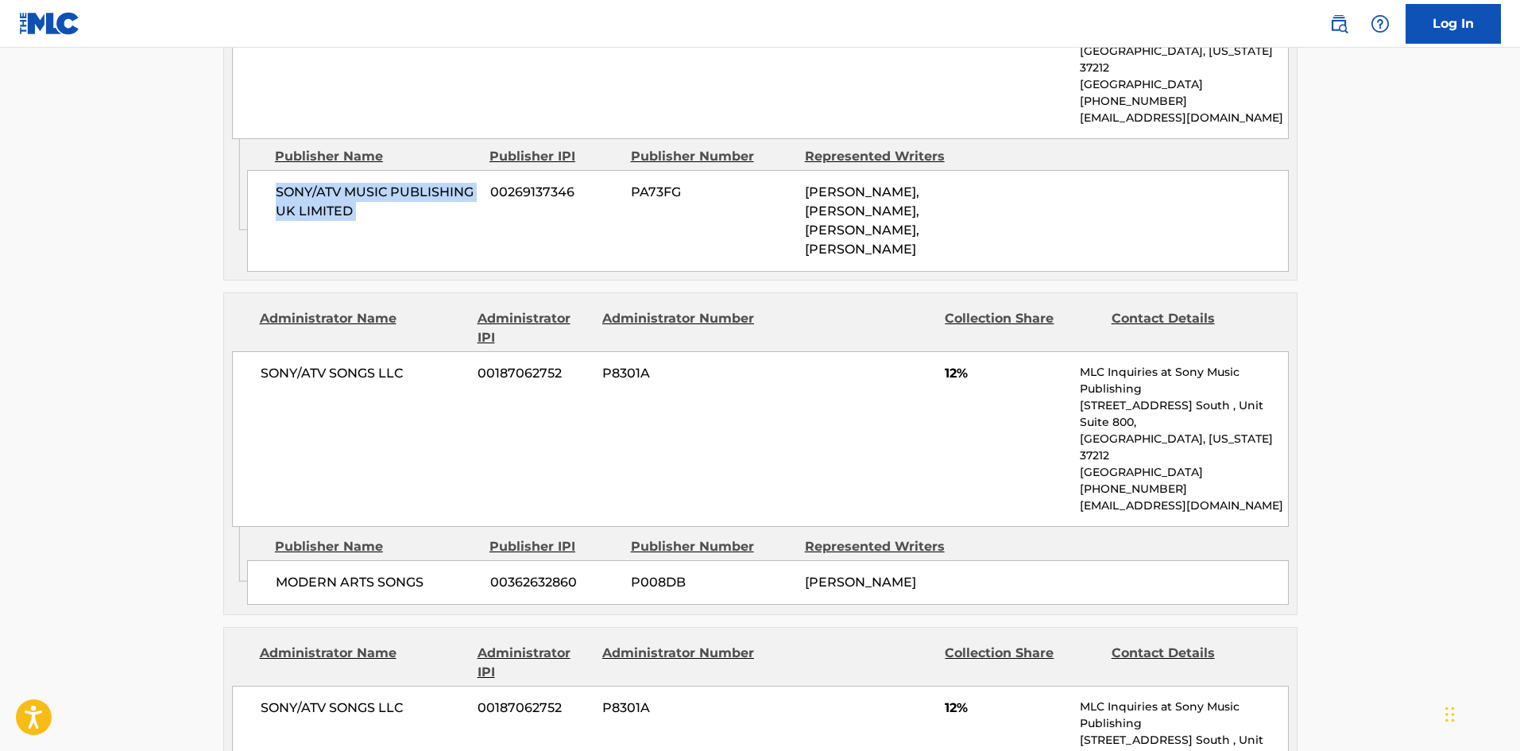
scroll to position [1369, 0]
click at [307, 571] on span "MODERN ARTS SONGS" at bounding box center [377, 580] width 203 height 19
drag, startPoint x: 307, startPoint y: 519, endPoint x: 435, endPoint y: 512, distance: 128.0
click at [435, 571] on span "MODERN ARTS SONGS" at bounding box center [377, 580] width 203 height 19
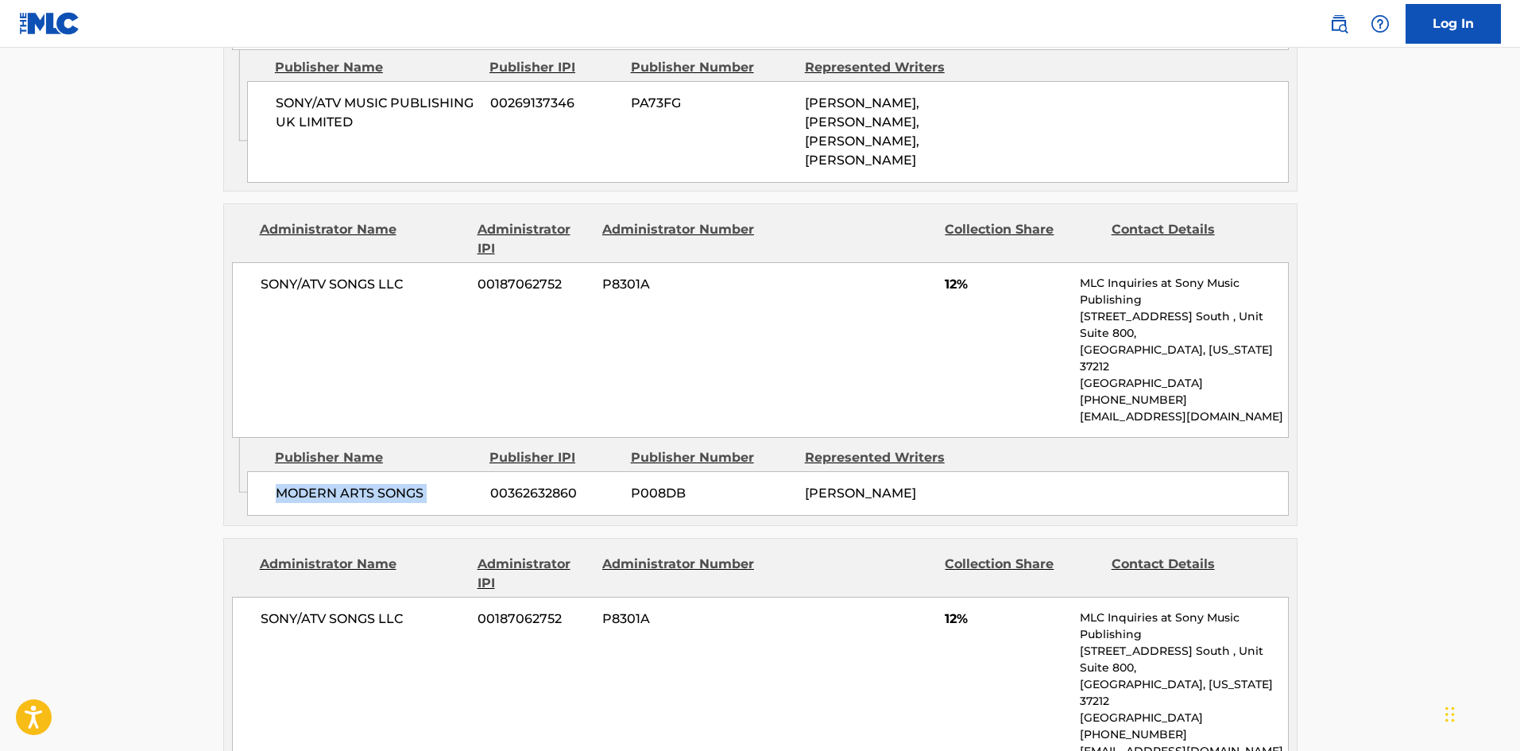
scroll to position [1686, 0]
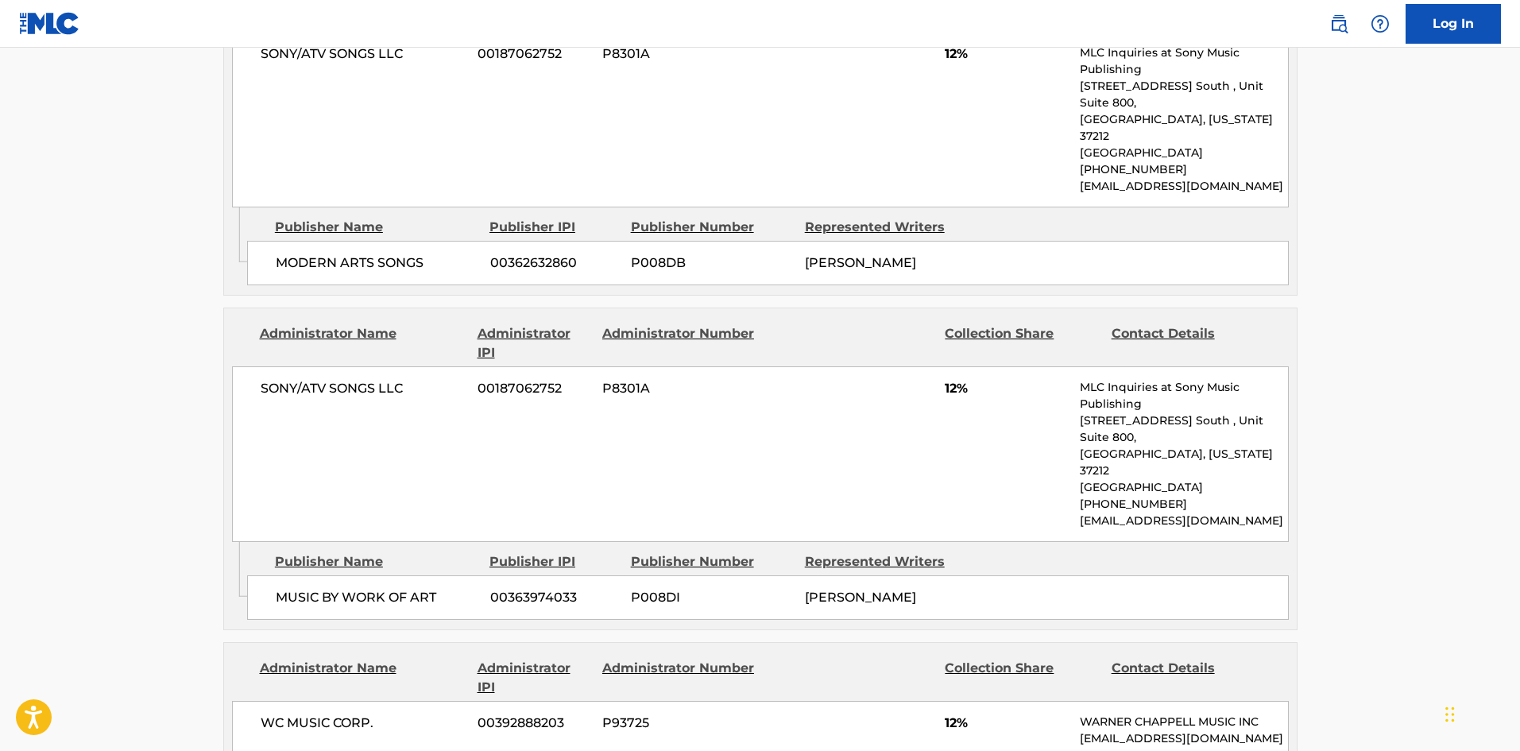
click at [285, 575] on div "MUSIC BY WORK OF ART 00363974033 P008DI [PERSON_NAME]" at bounding box center [767, 597] width 1041 height 44
drag, startPoint x: 285, startPoint y: 512, endPoint x: 412, endPoint y: 511, distance: 127.1
click at [412, 575] on div "MUSIC BY WORK OF ART 00363974033 P008DI [PERSON_NAME]" at bounding box center [767, 597] width 1041 height 44
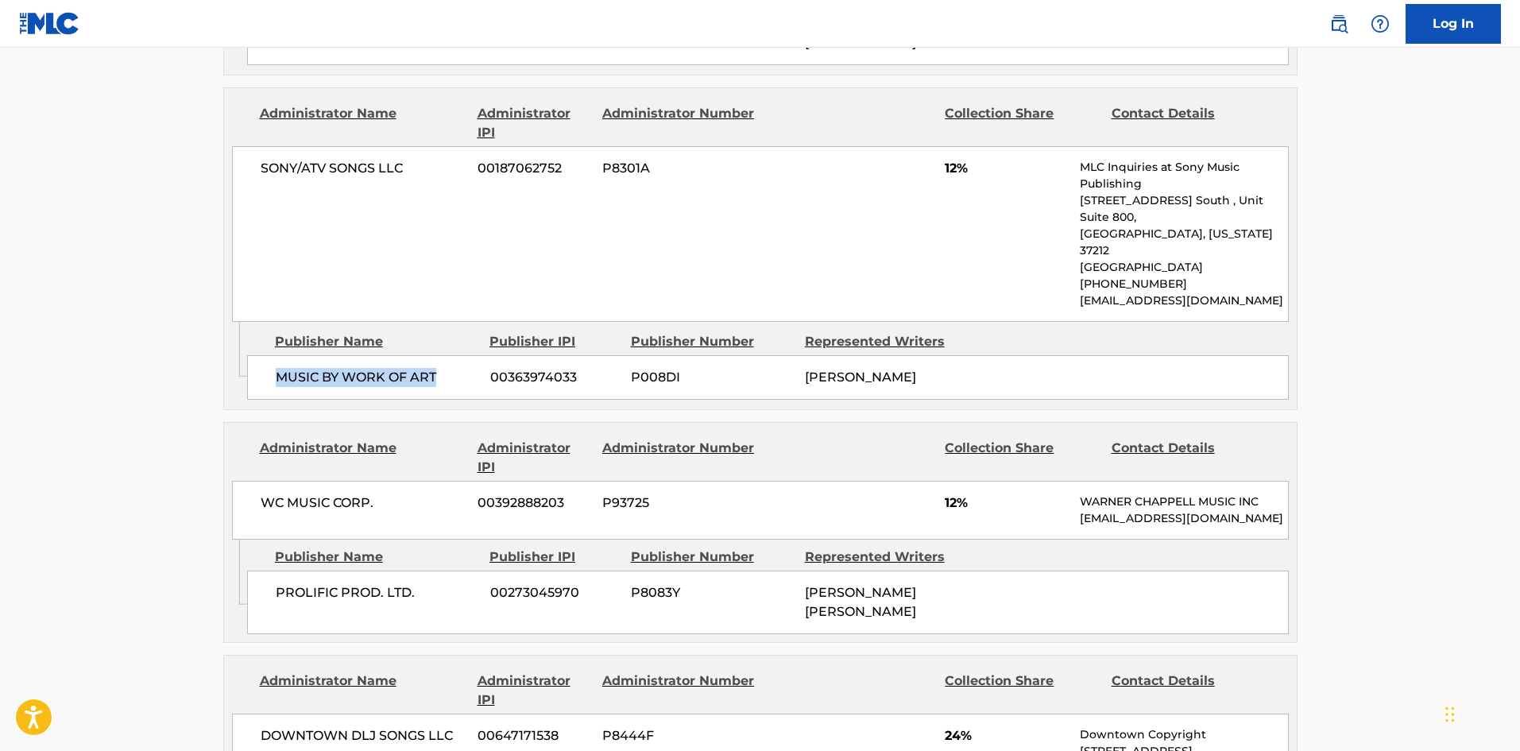
scroll to position [1925, 0]
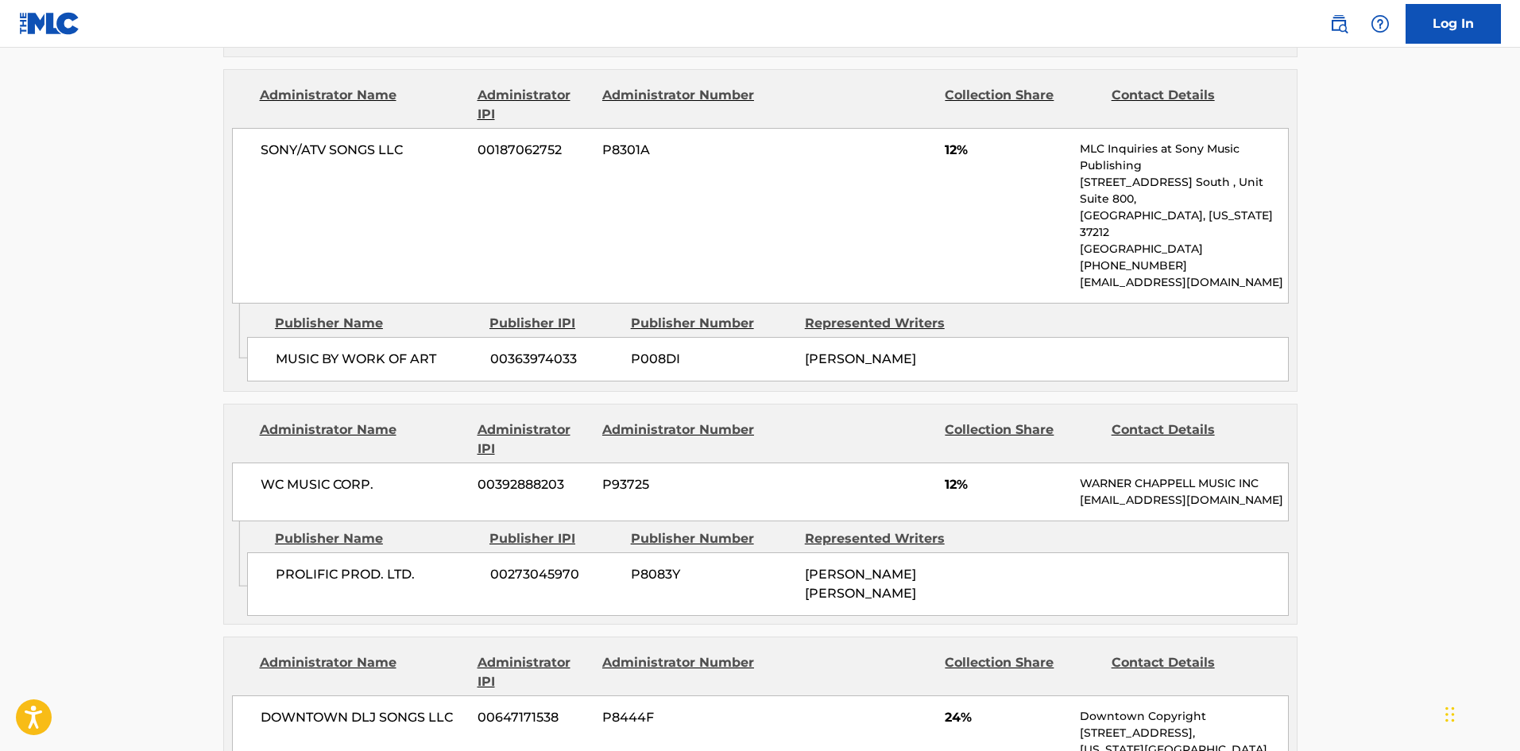
click at [273, 552] on div "PROLIFIC PROD. LTD. 00273045970 P8083Y [PERSON_NAME] [PERSON_NAME]" at bounding box center [767, 584] width 1041 height 64
drag, startPoint x: 273, startPoint y: 500, endPoint x: 342, endPoint y: 500, distance: 69.1
click at [342, 552] on div "PROLIFIC PROD. LTD. 00273045970 P8083Y [PERSON_NAME] [PERSON_NAME]" at bounding box center [767, 584] width 1041 height 64
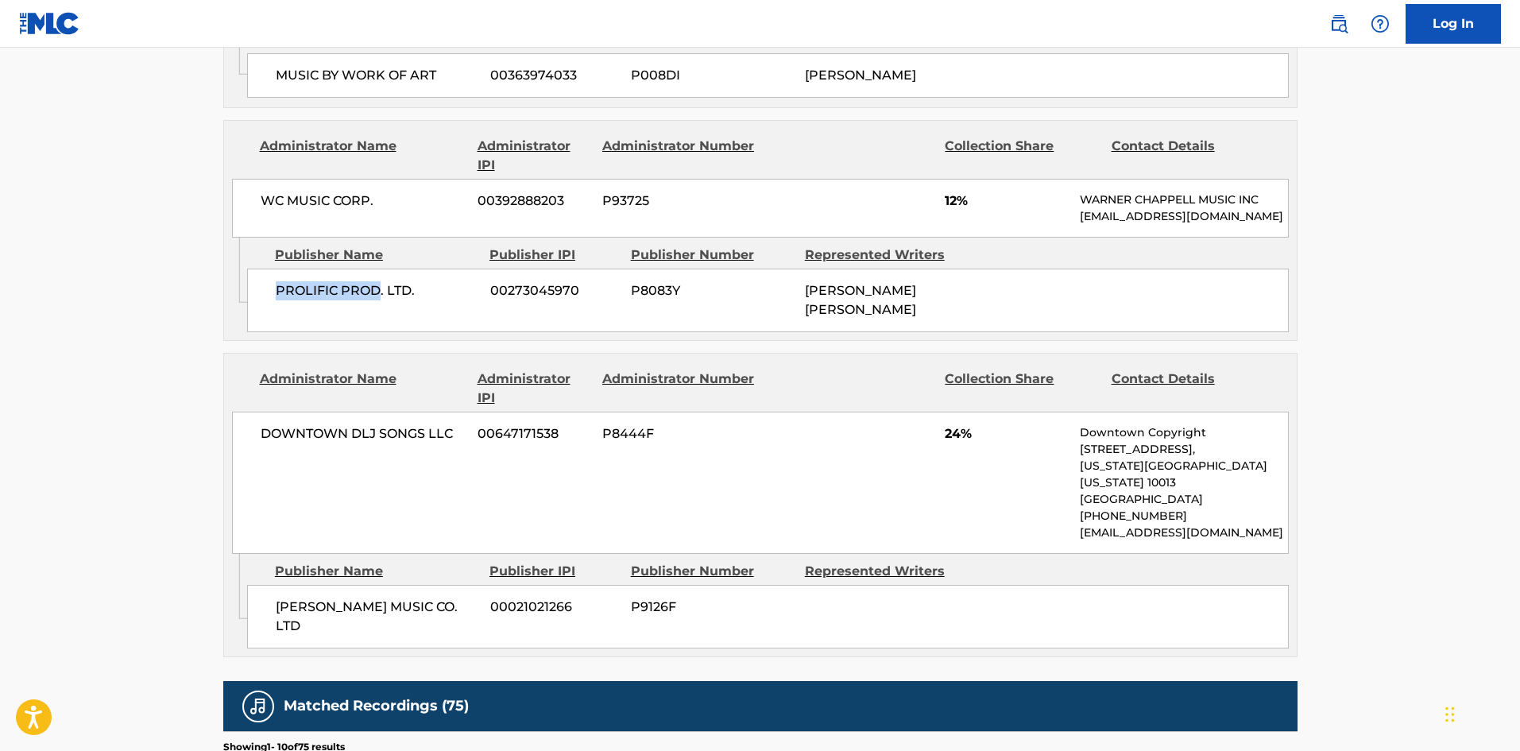
scroll to position [2242, 0]
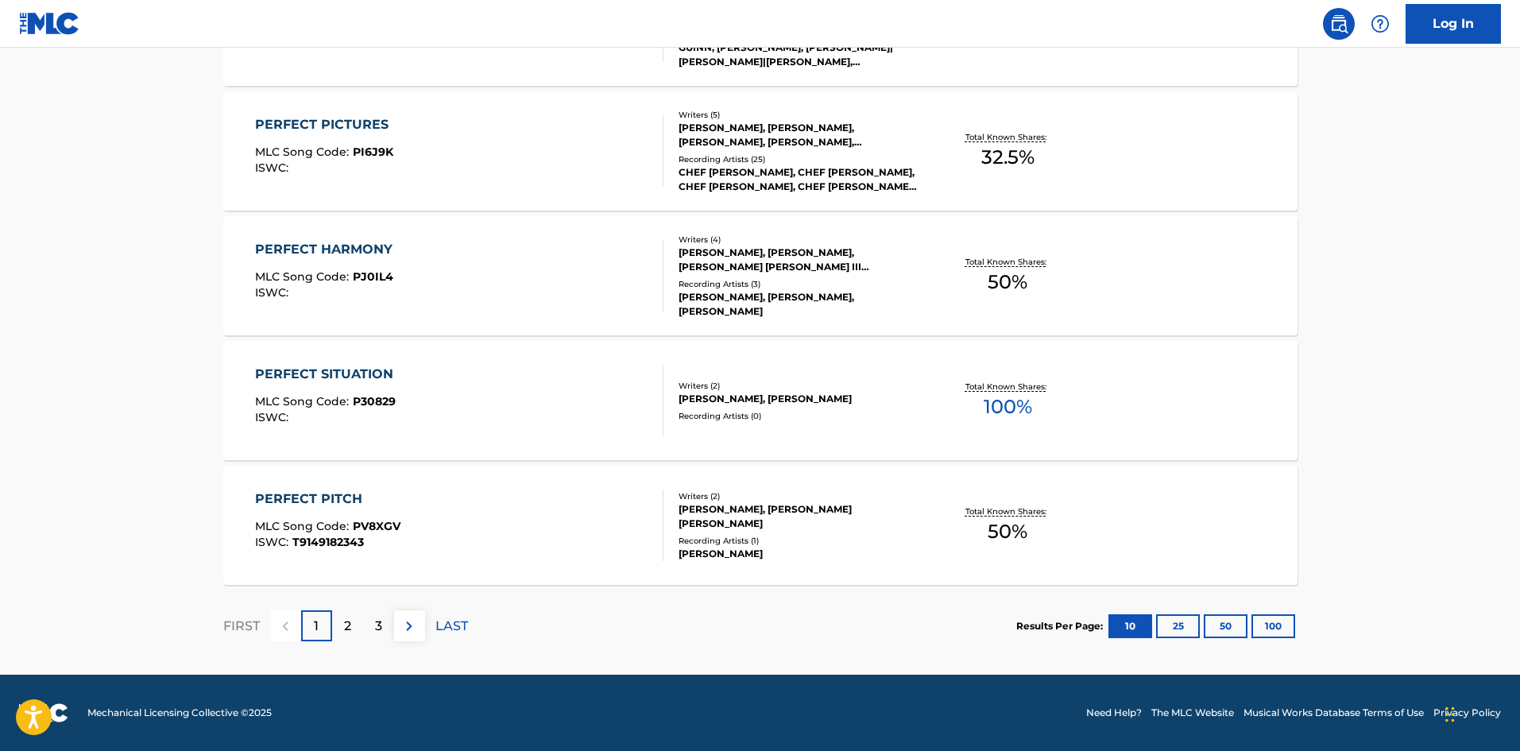
scroll to position [238, 0]
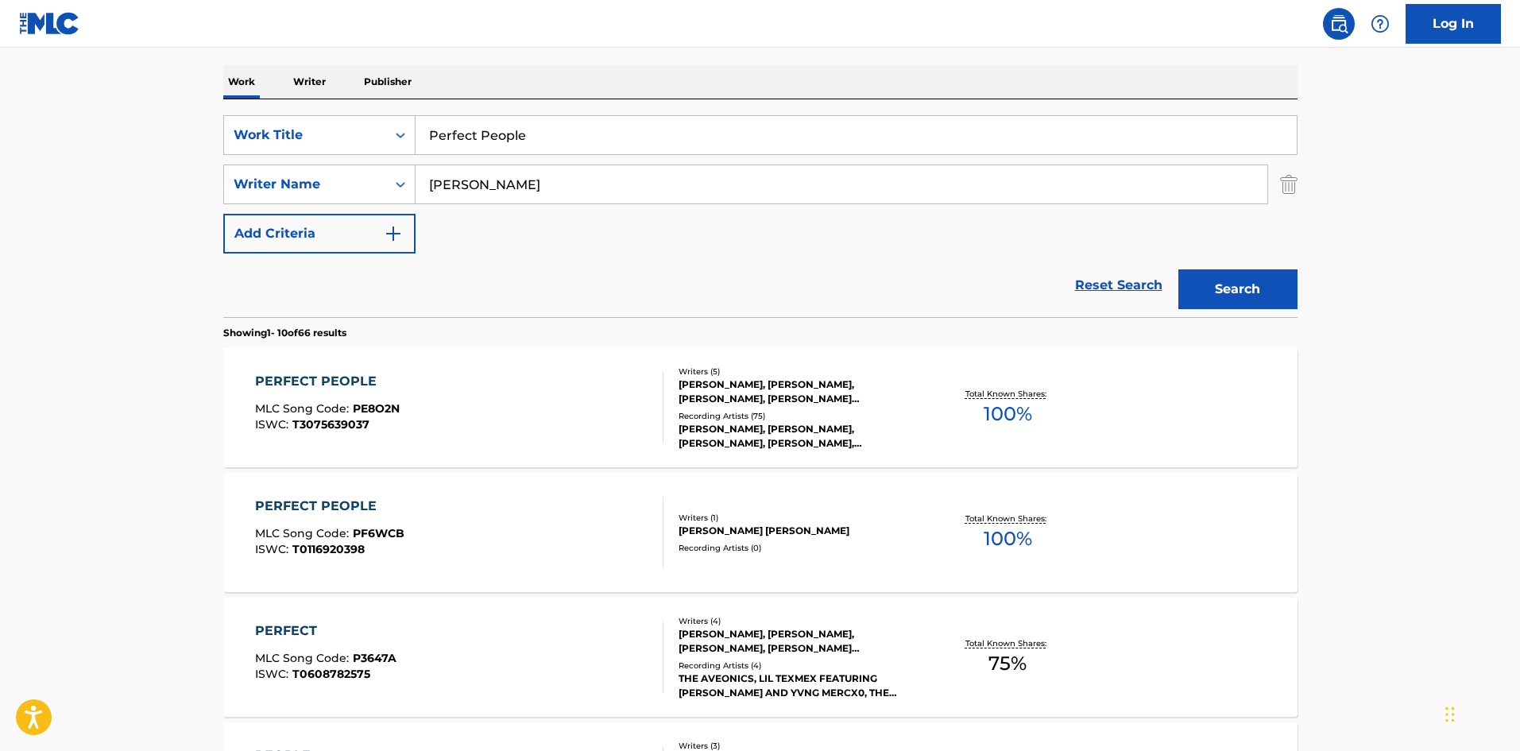
click at [575, 141] on input "Perfect People" at bounding box center [855, 135] width 881 height 38
paste input "Sunrise In The East"
type input "Sunrise In The East"
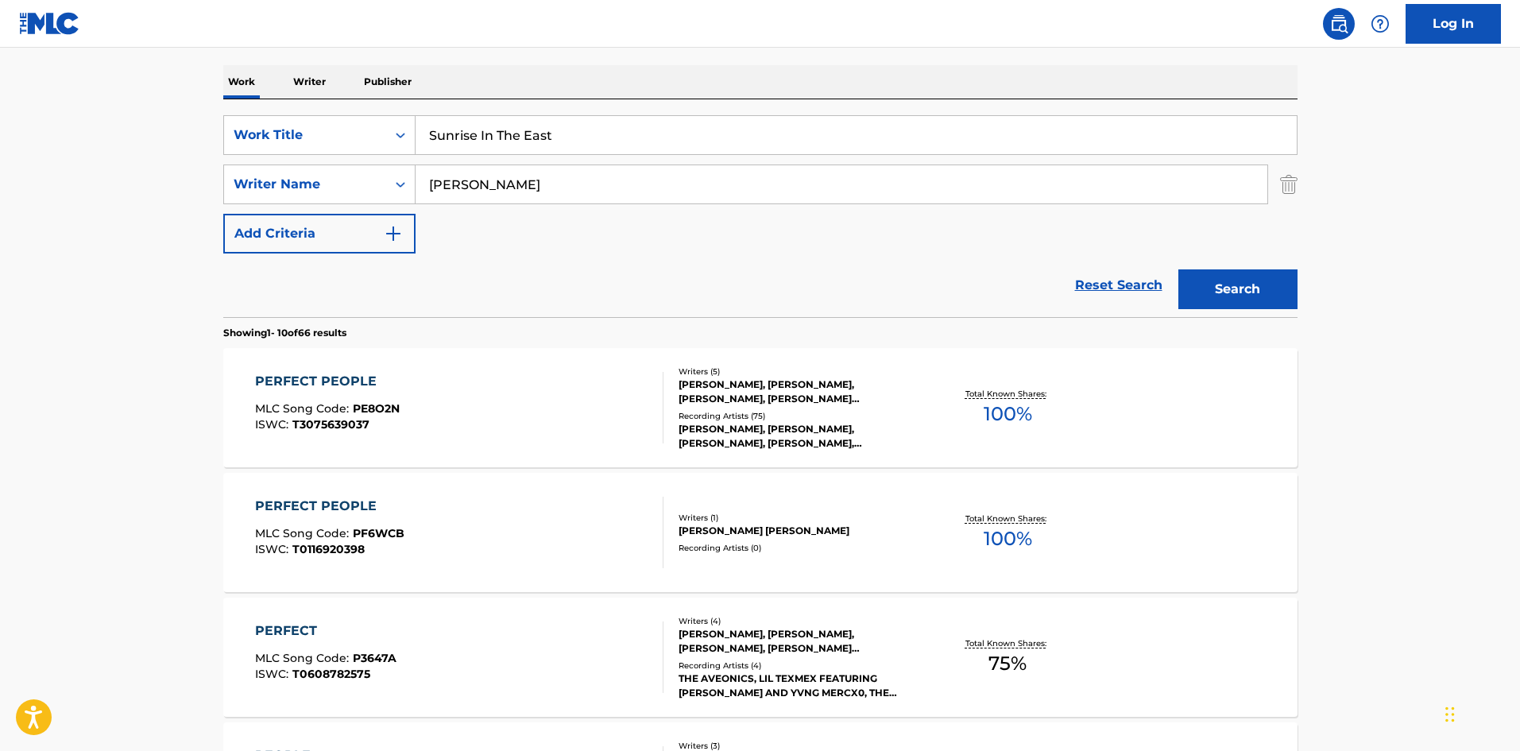
drag, startPoint x: 7, startPoint y: 252, endPoint x: 520, endPoint y: 215, distance: 514.4
click at [10, 253] on main "The MLC Public Work Search The accuracy and completeness of The MLC's data is d…" at bounding box center [760, 744] width 1520 height 1870
click at [586, 167] on input "[PERSON_NAME]" at bounding box center [841, 184] width 852 height 38
paste input "Rycroft"
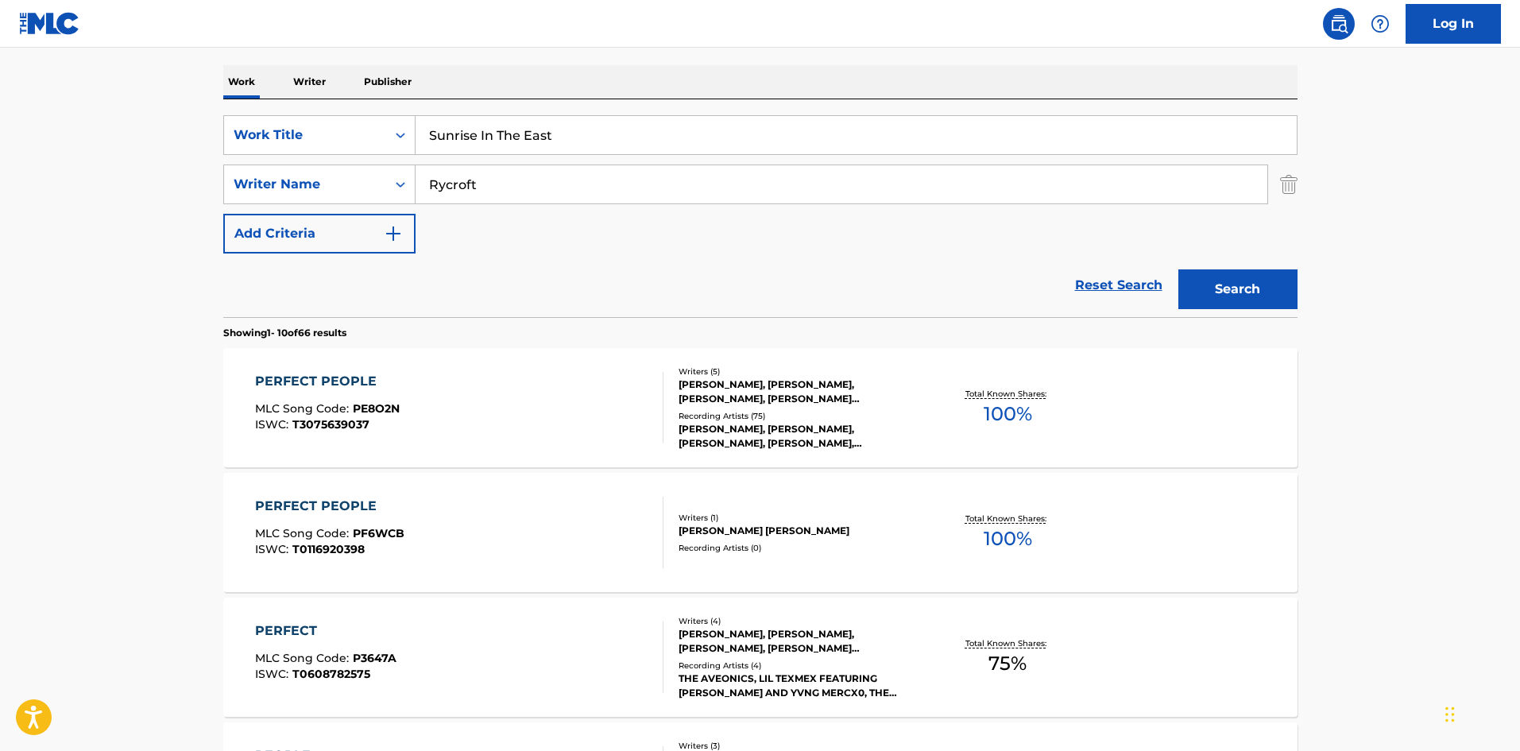
type input "Rycroft"
click at [1267, 271] on button "Search" at bounding box center [1237, 289] width 119 height 40
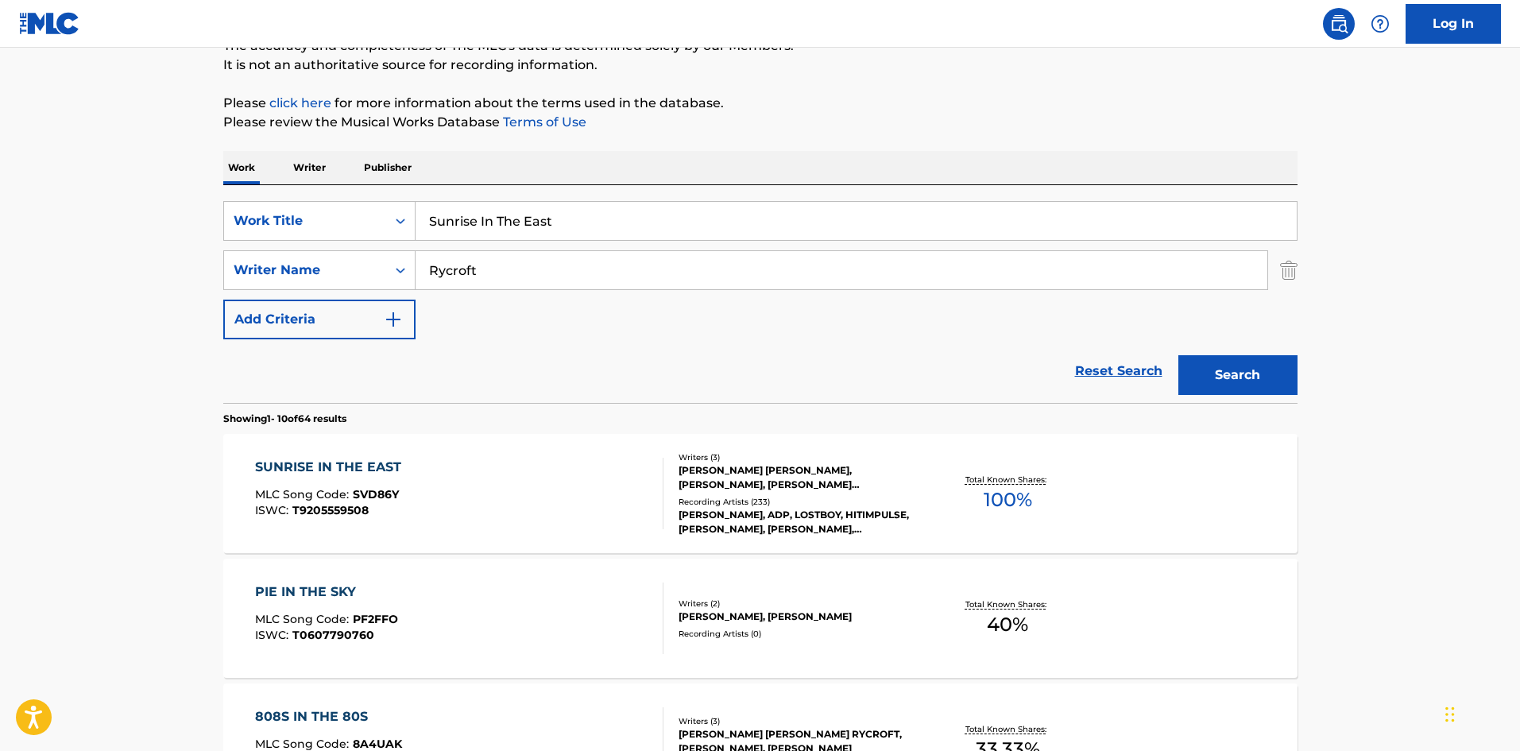
scroll to position [159, 0]
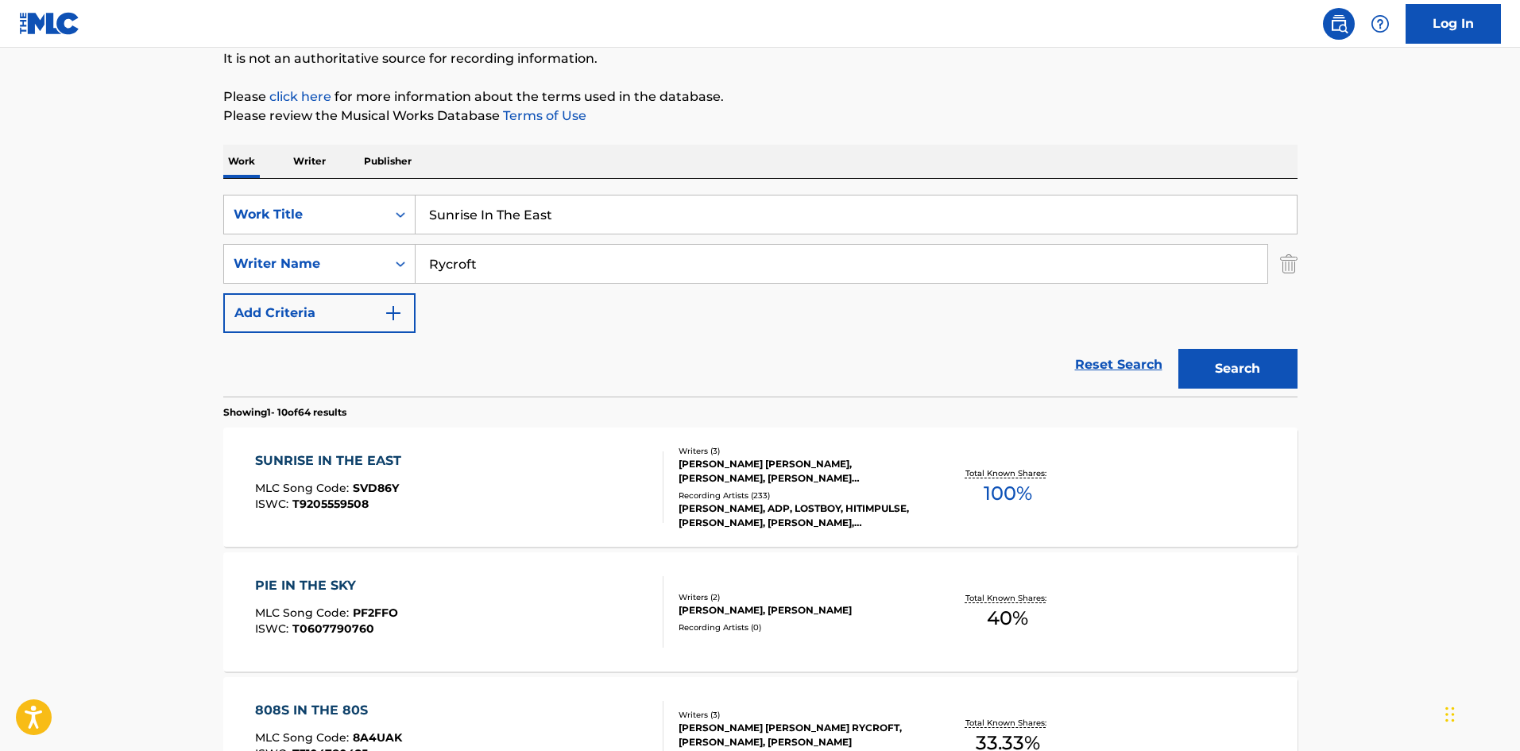
click at [435, 494] on div "SUNRISE IN THE EAST MLC Song Code : SVD86Y ISWC : T9205559508" at bounding box center [459, 486] width 408 height 71
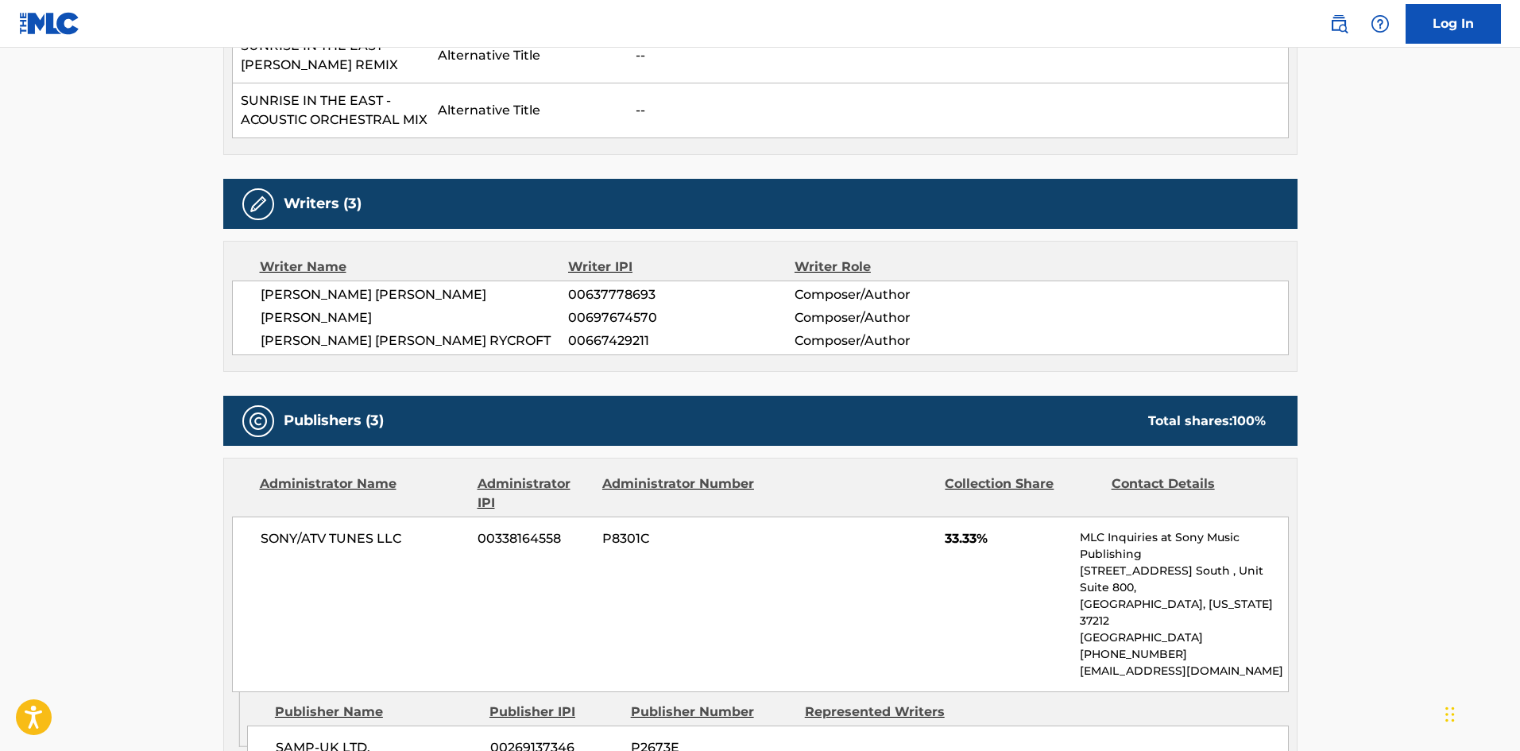
scroll to position [1033, 0]
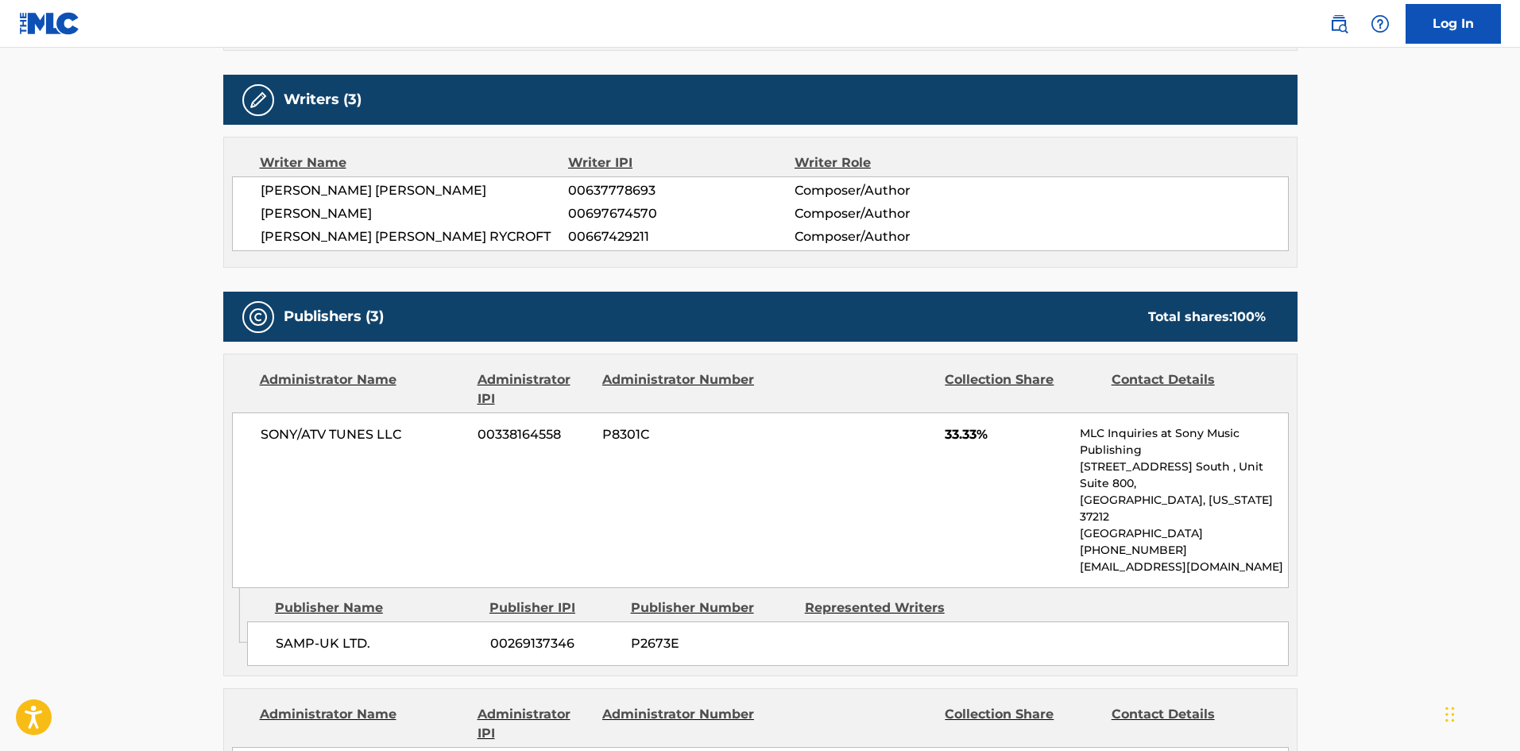
click at [286, 634] on span "SAMP-UK LTD." at bounding box center [377, 643] width 203 height 19
drag, startPoint x: 286, startPoint y: 583, endPoint x: 376, endPoint y: 591, distance: 90.1
click at [376, 634] on span "SAMP-UK LTD." at bounding box center [377, 643] width 203 height 19
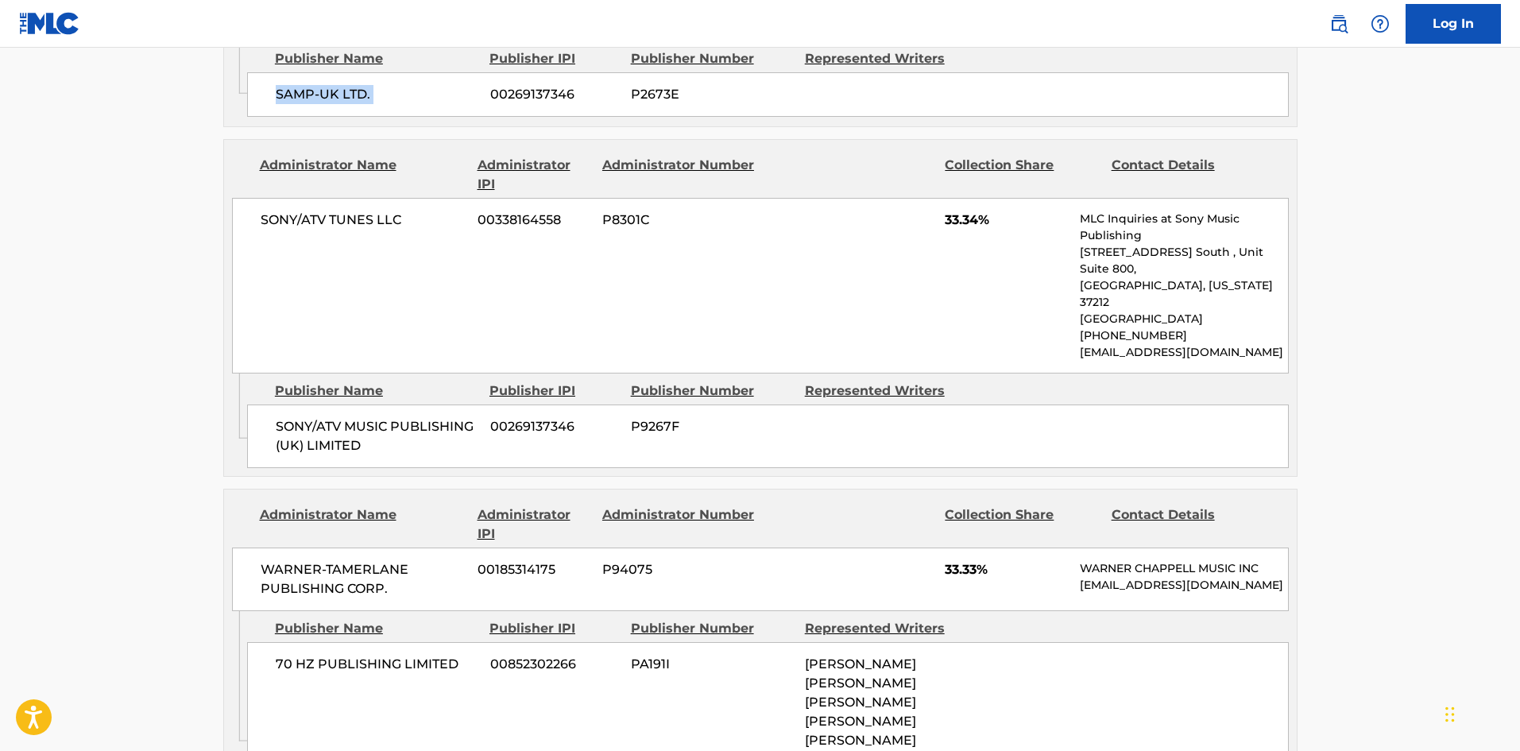
scroll to position [1589, 0]
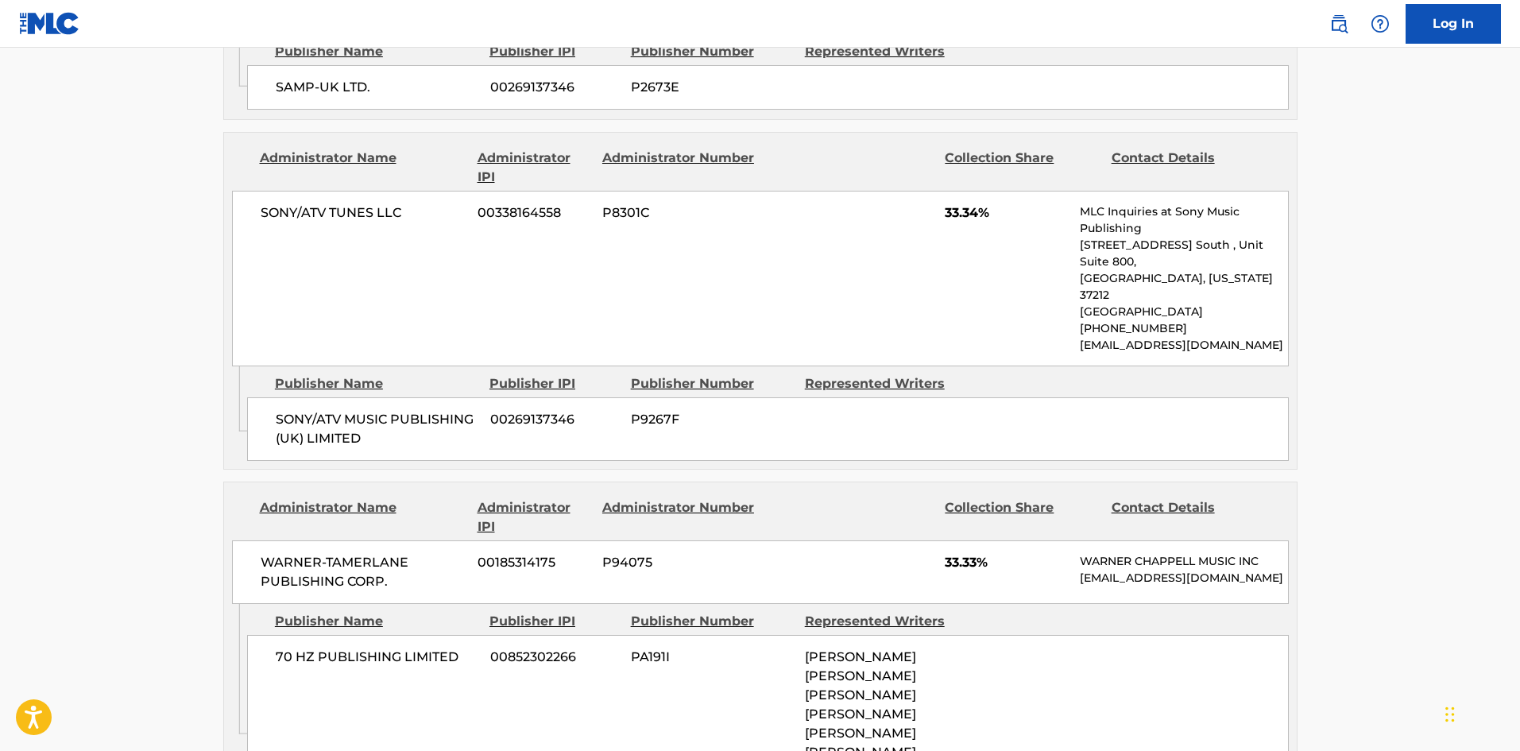
scroll to position [159, 0]
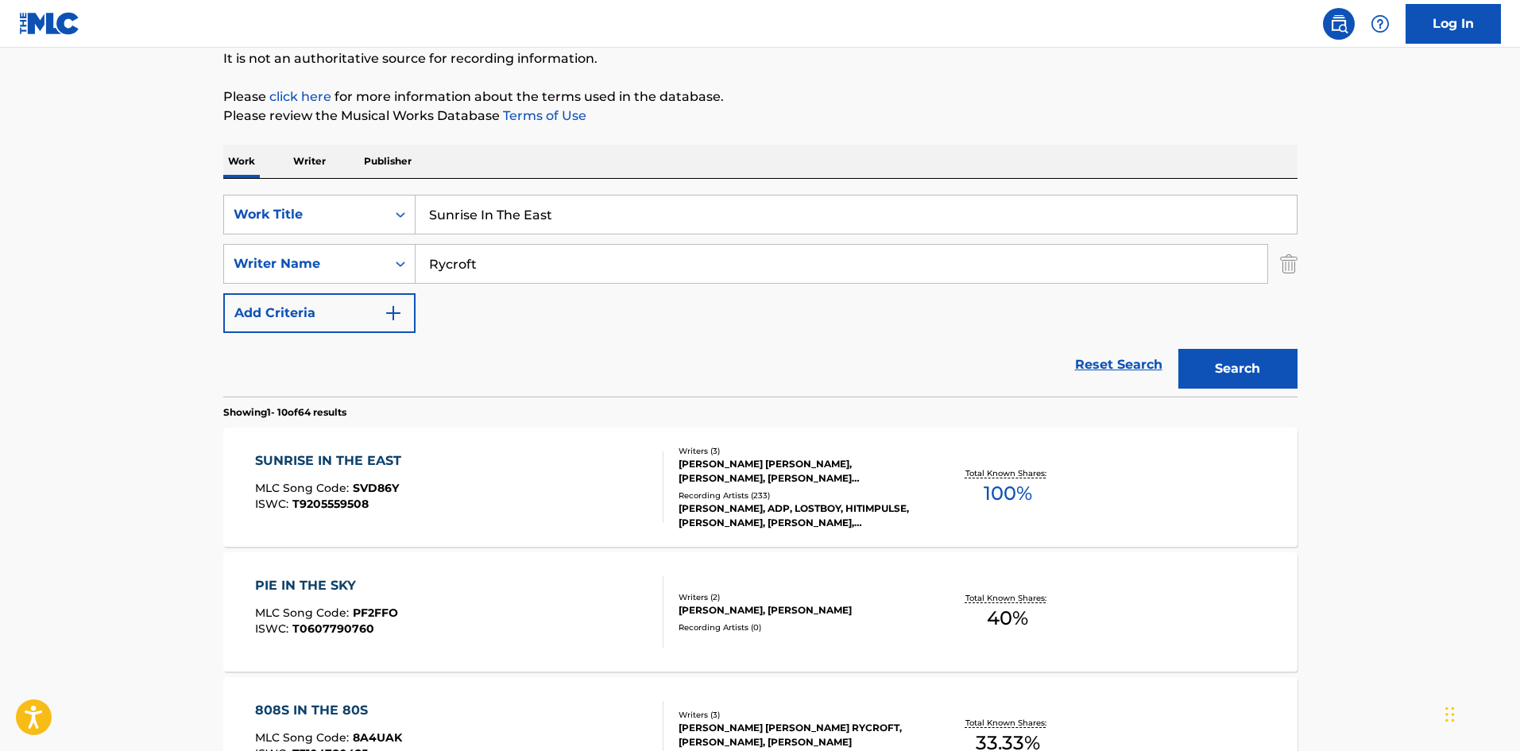
click at [566, 495] on div "SUNRISE IN THE EAST MLC Song Code : SVD86Y ISWC : T9205559508" at bounding box center [459, 486] width 408 height 71
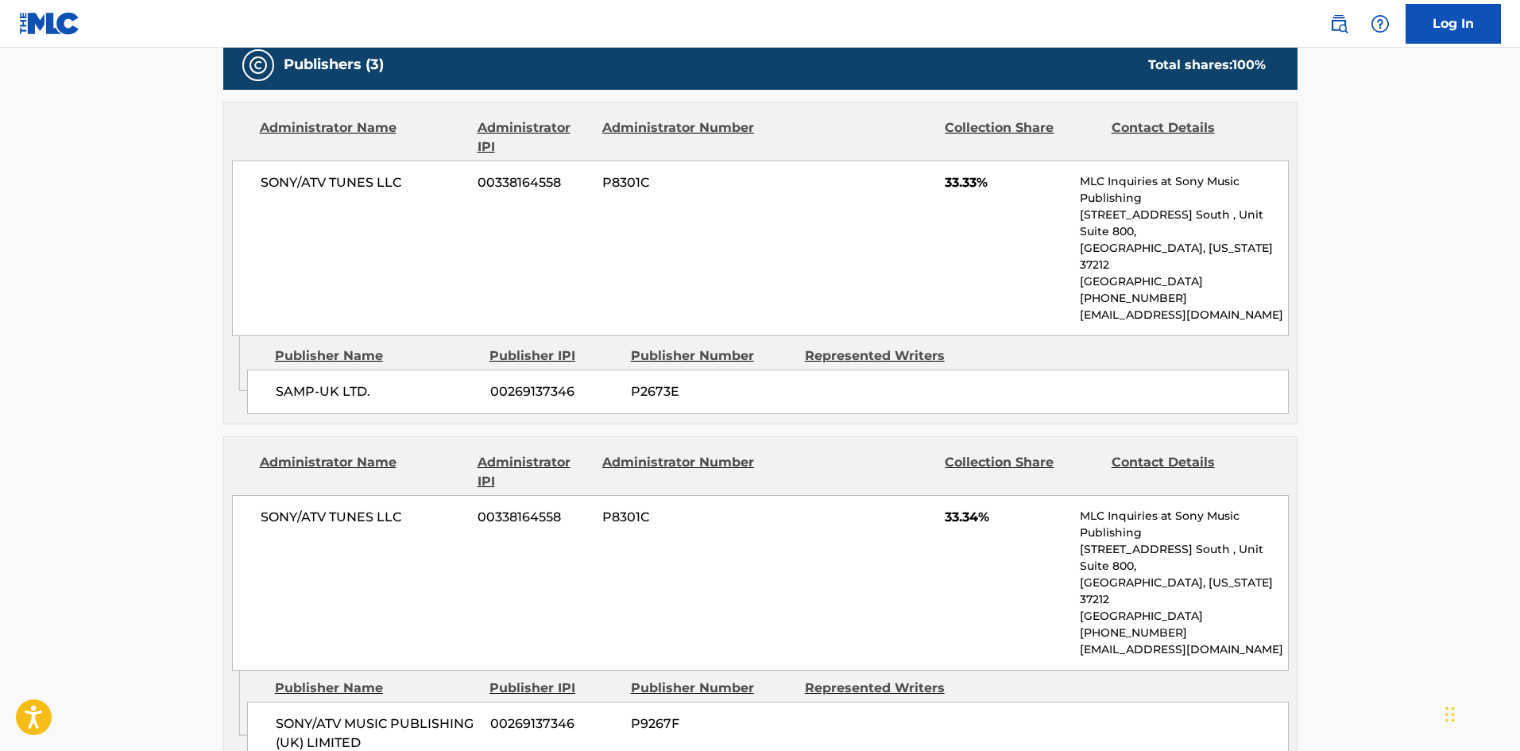
scroll to position [1430, 0]
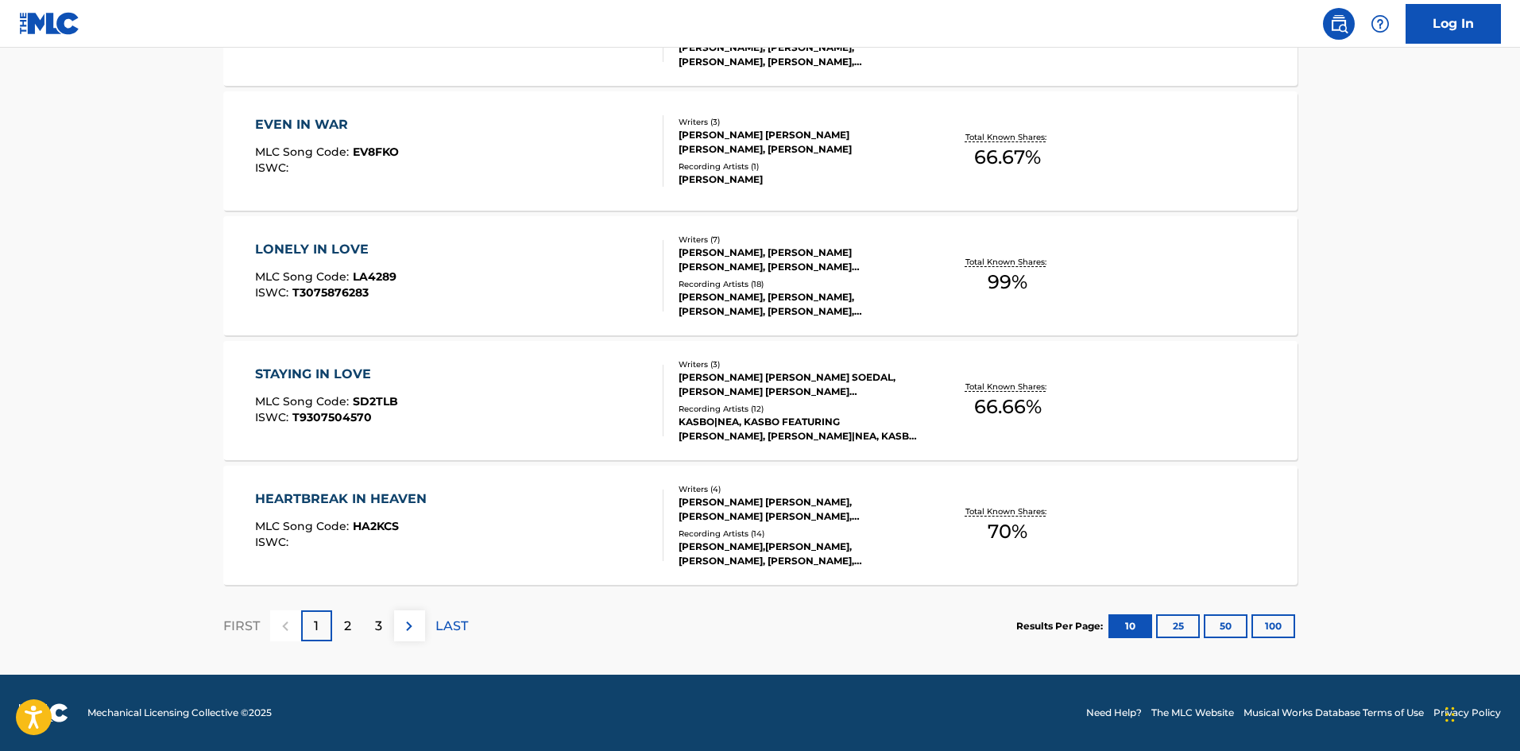
scroll to position [159, 0]
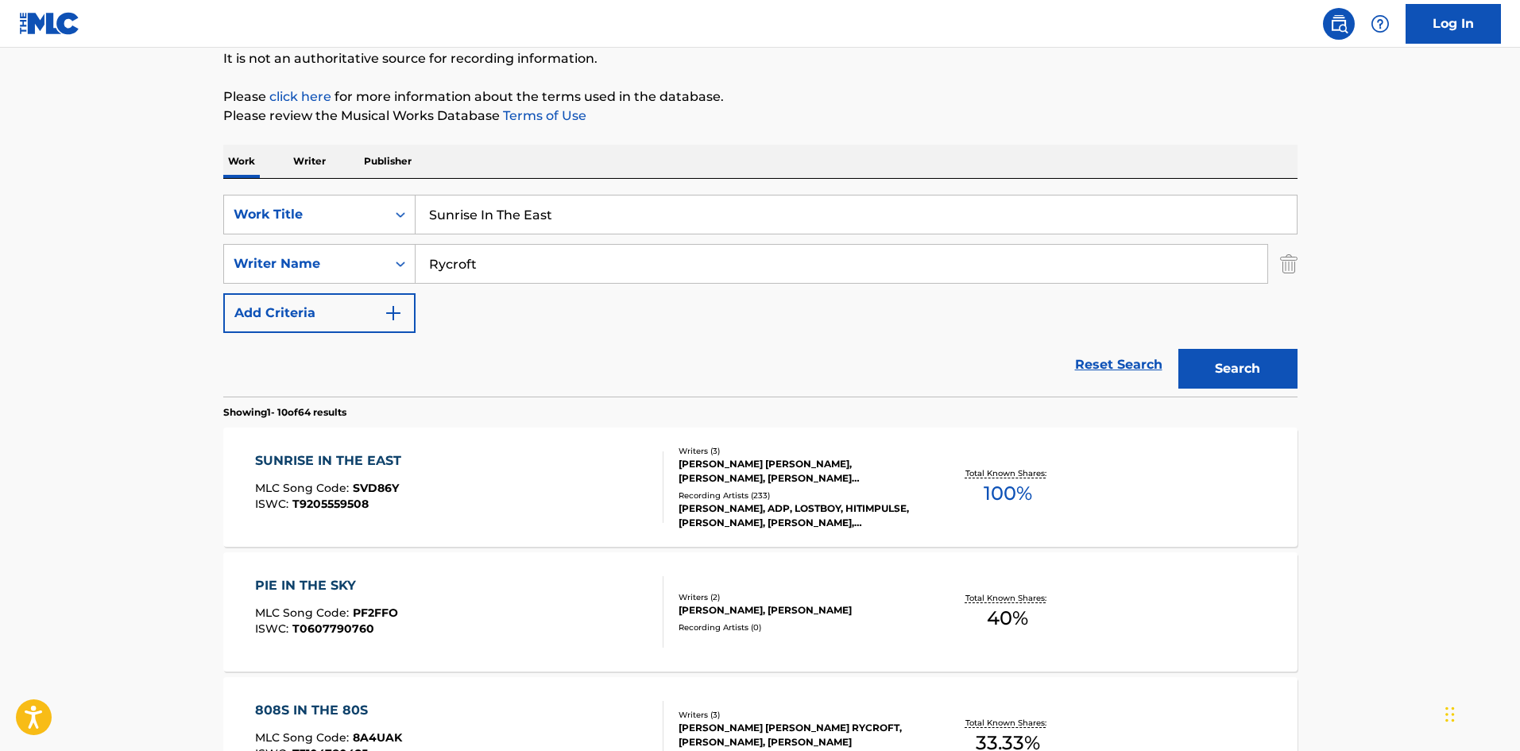
click at [566, 241] on div "SearchWithCriteriab93513a3-956f-4aa2-a108-c526acd26852 Work Title Sunrise In Th…" at bounding box center [760, 264] width 1074 height 138
click at [574, 232] on input "Sunrise In The East" at bounding box center [855, 214] width 881 height 38
paste input "Trust Fall"
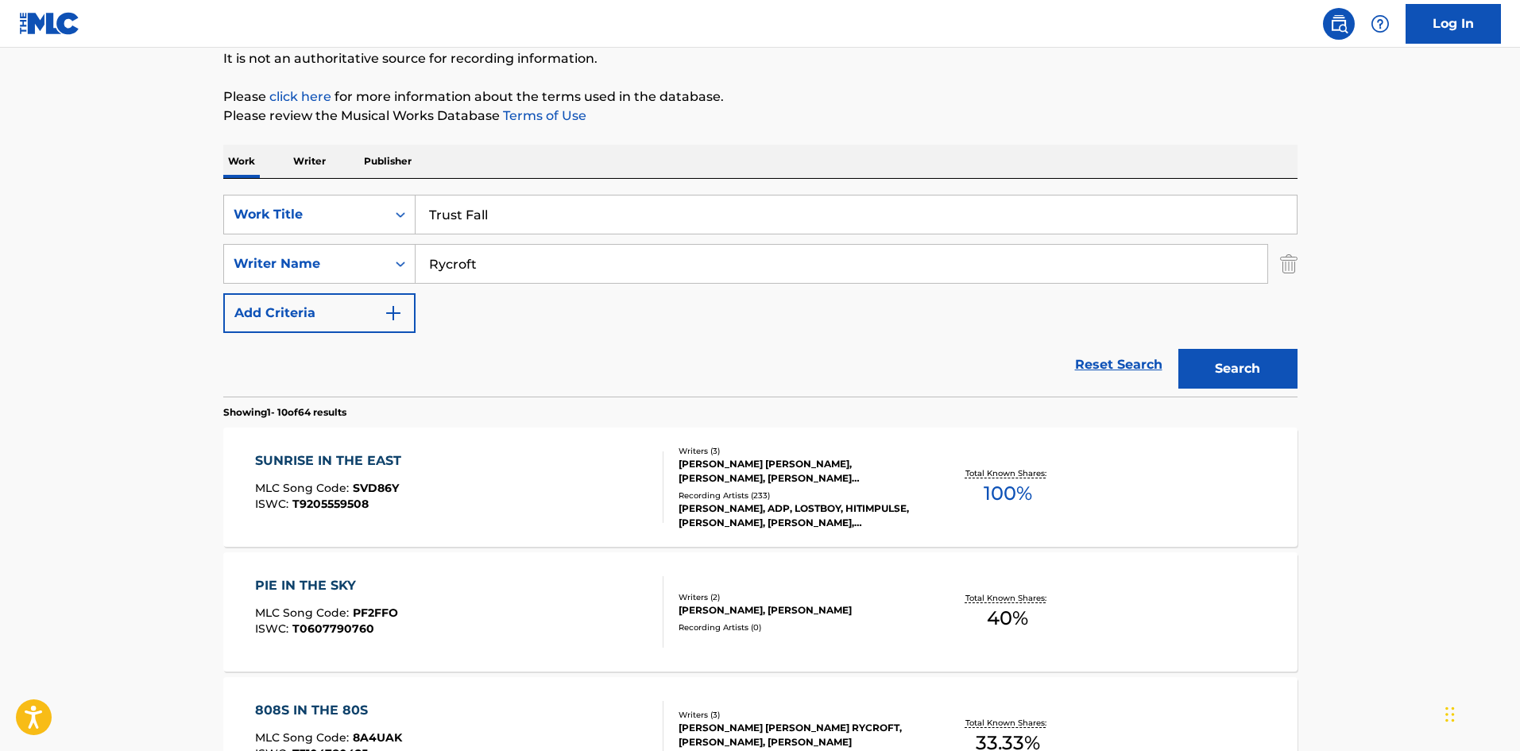
type input "Trust Fall"
click at [556, 284] on div "SearchWithCriteriab93513a3-956f-4aa2-a108-c526acd26852 Work Title Trust Fall Se…" at bounding box center [760, 264] width 1074 height 138
click at [559, 281] on input "Rycroft" at bounding box center [841, 264] width 852 height 38
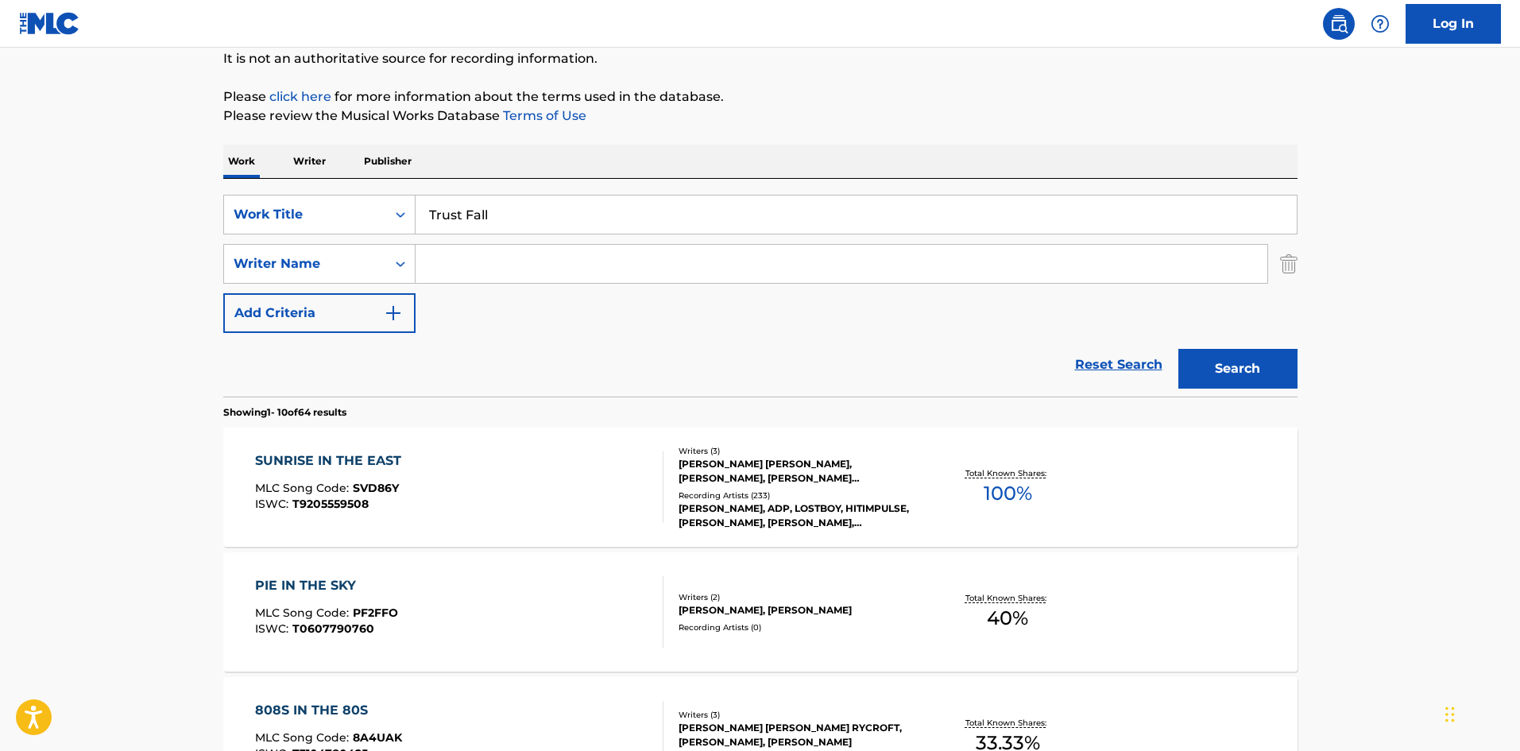
click at [1178, 349] on button "Search" at bounding box center [1237, 369] width 119 height 40
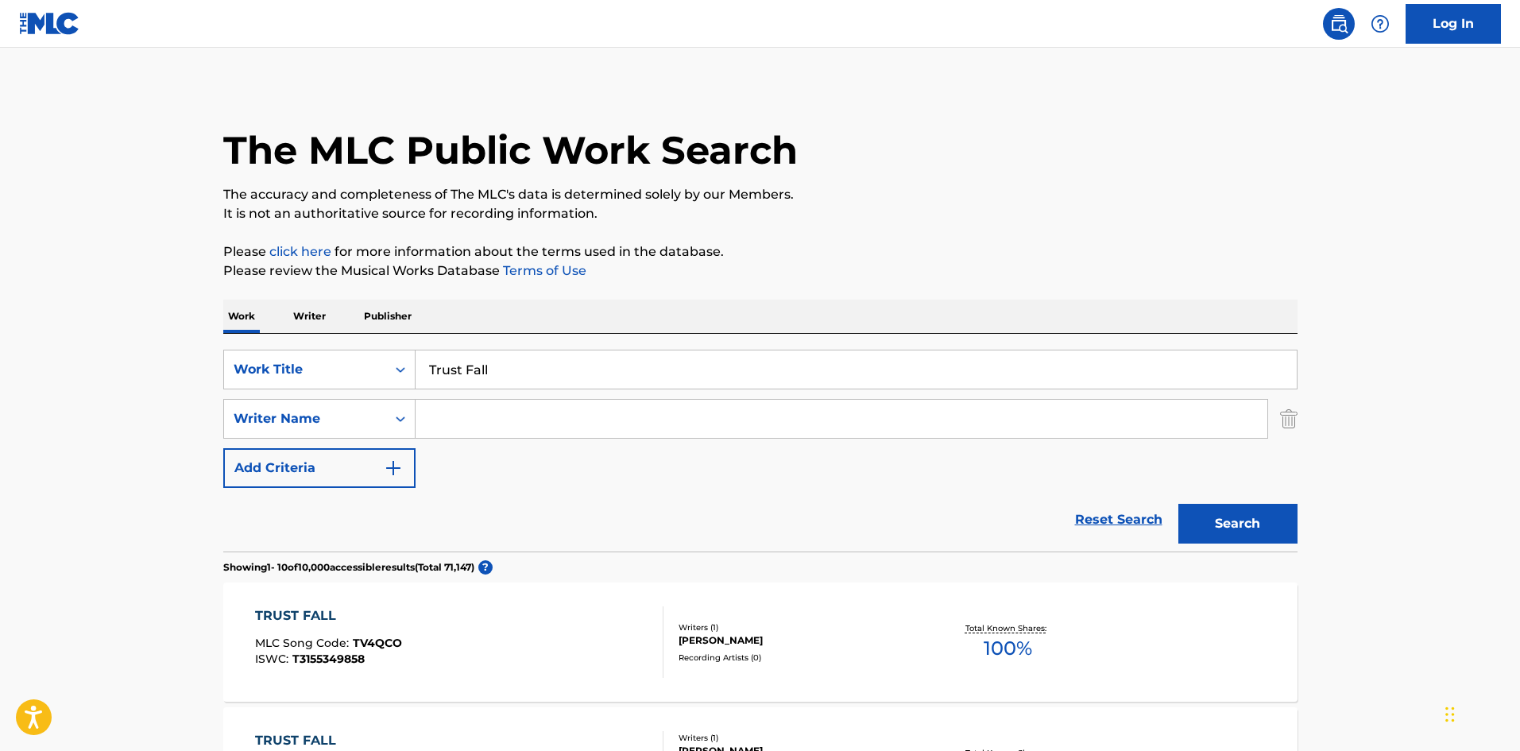
scroll to position [0, 0]
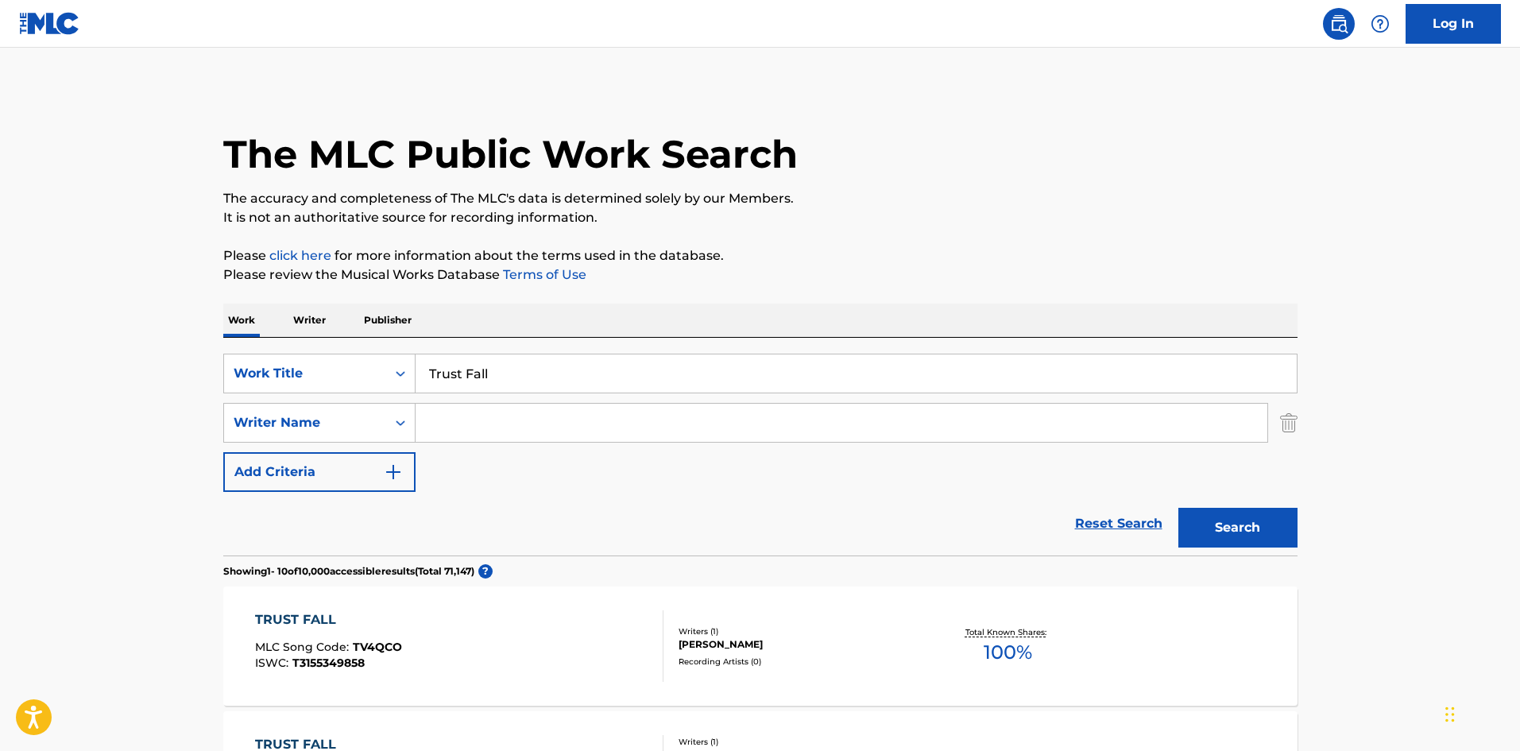
click at [481, 377] on input "Trust Fall" at bounding box center [855, 373] width 881 height 38
paste input "Contact"
type input "Contact"
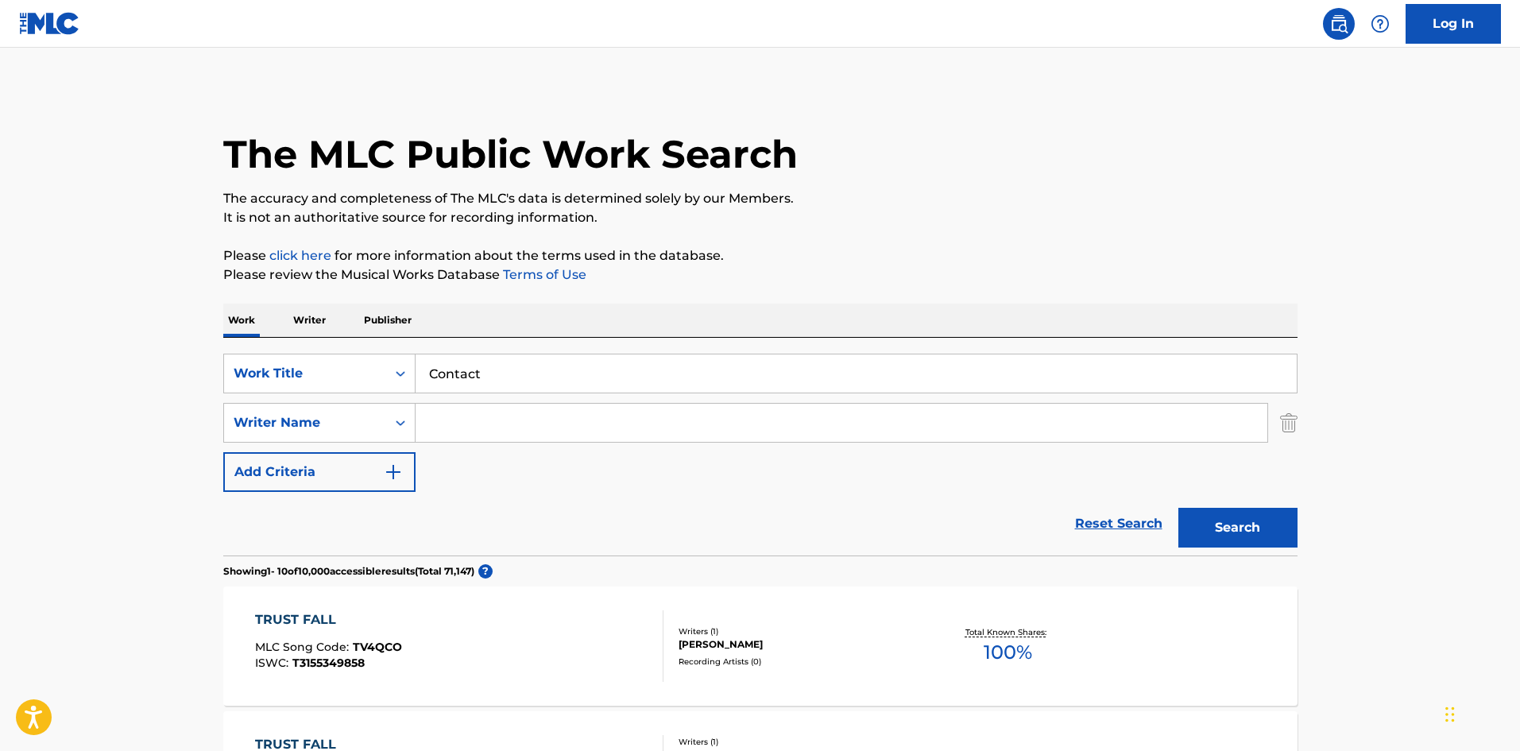
click at [669, 414] on input "Search Form" at bounding box center [841, 423] width 852 height 38
paste input "Gainsbourg"
type input "Gainsbourg"
click at [1266, 529] on button "Search" at bounding box center [1237, 528] width 119 height 40
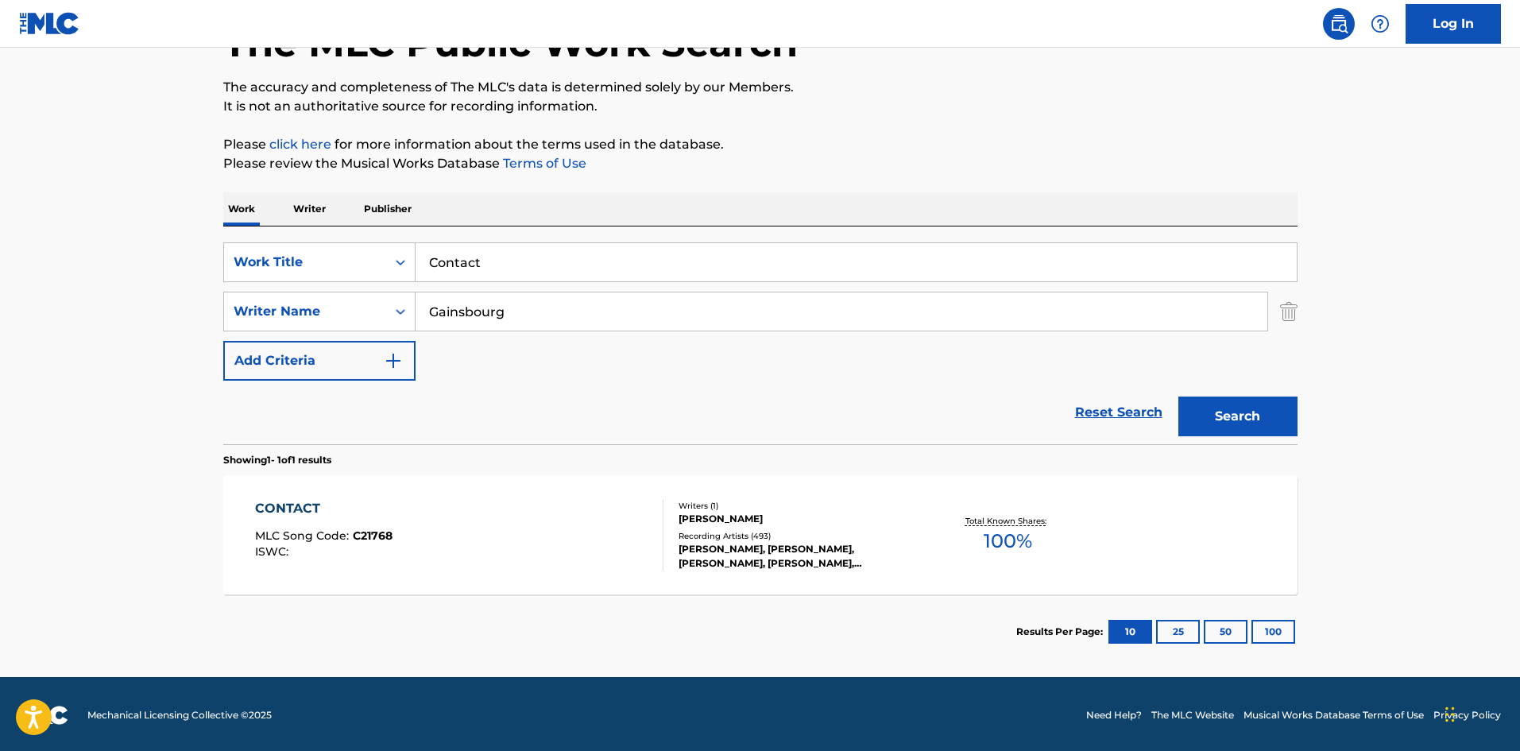
scroll to position [114, 0]
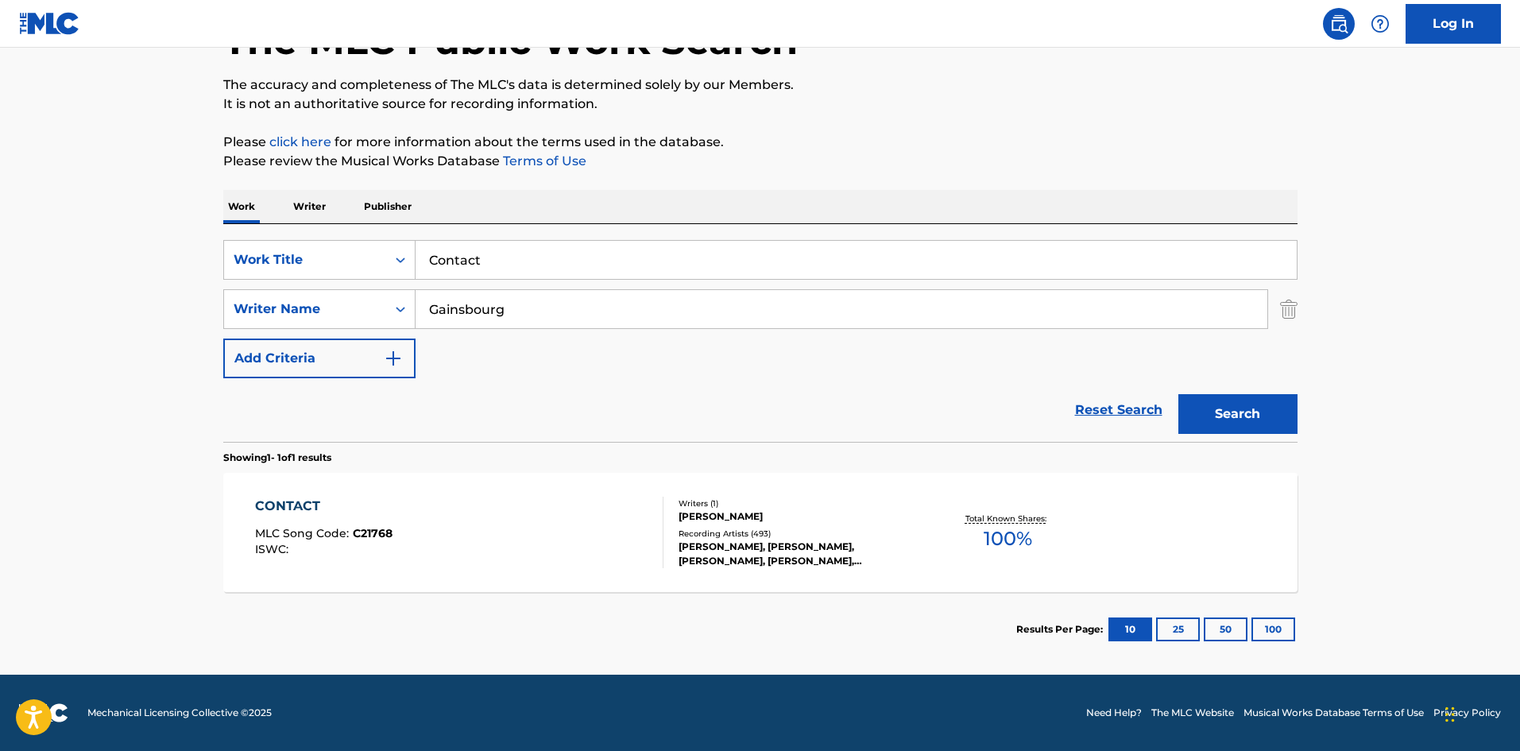
click at [485, 522] on div "CONTACT MLC Song Code : C21768 ISWC :" at bounding box center [459, 531] width 408 height 71
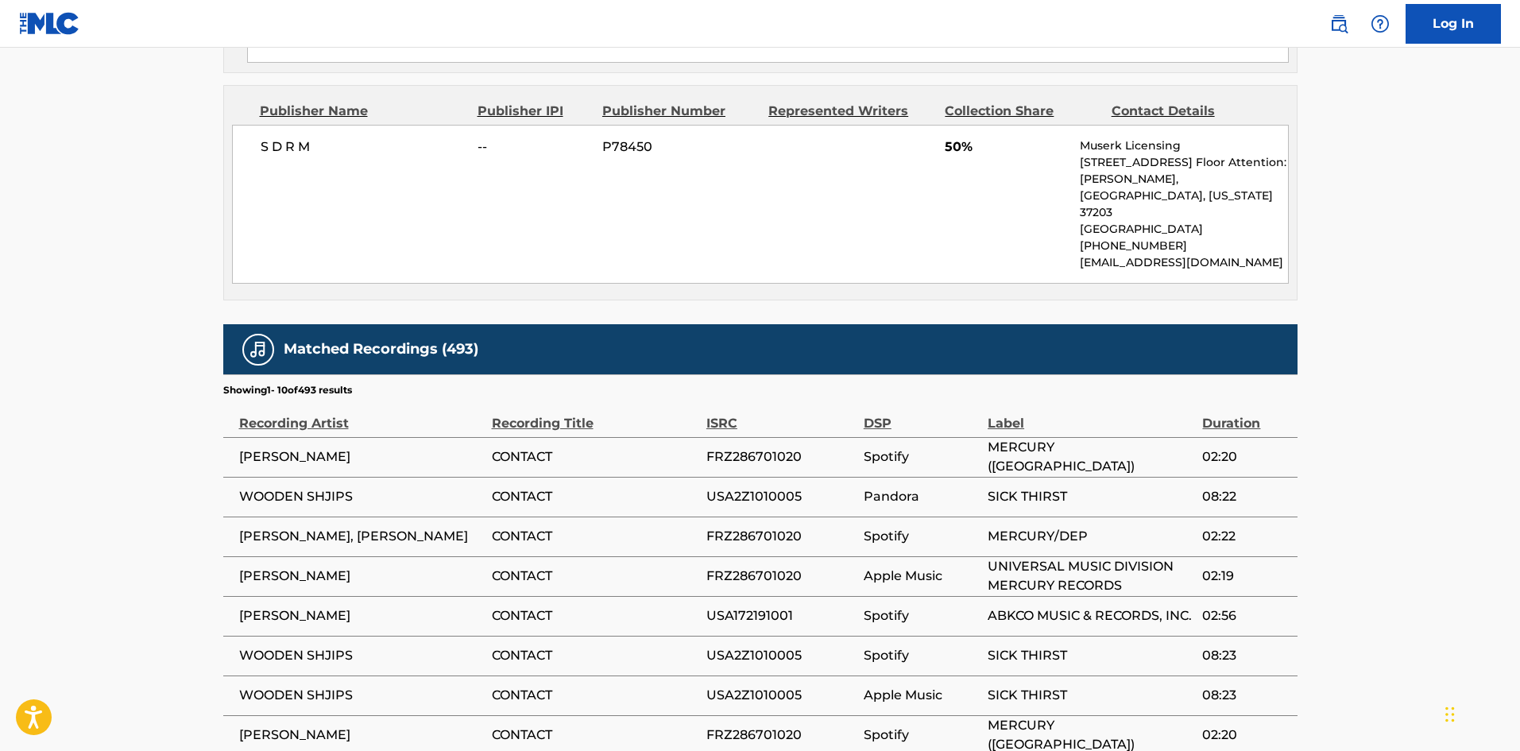
scroll to position [1322, 0]
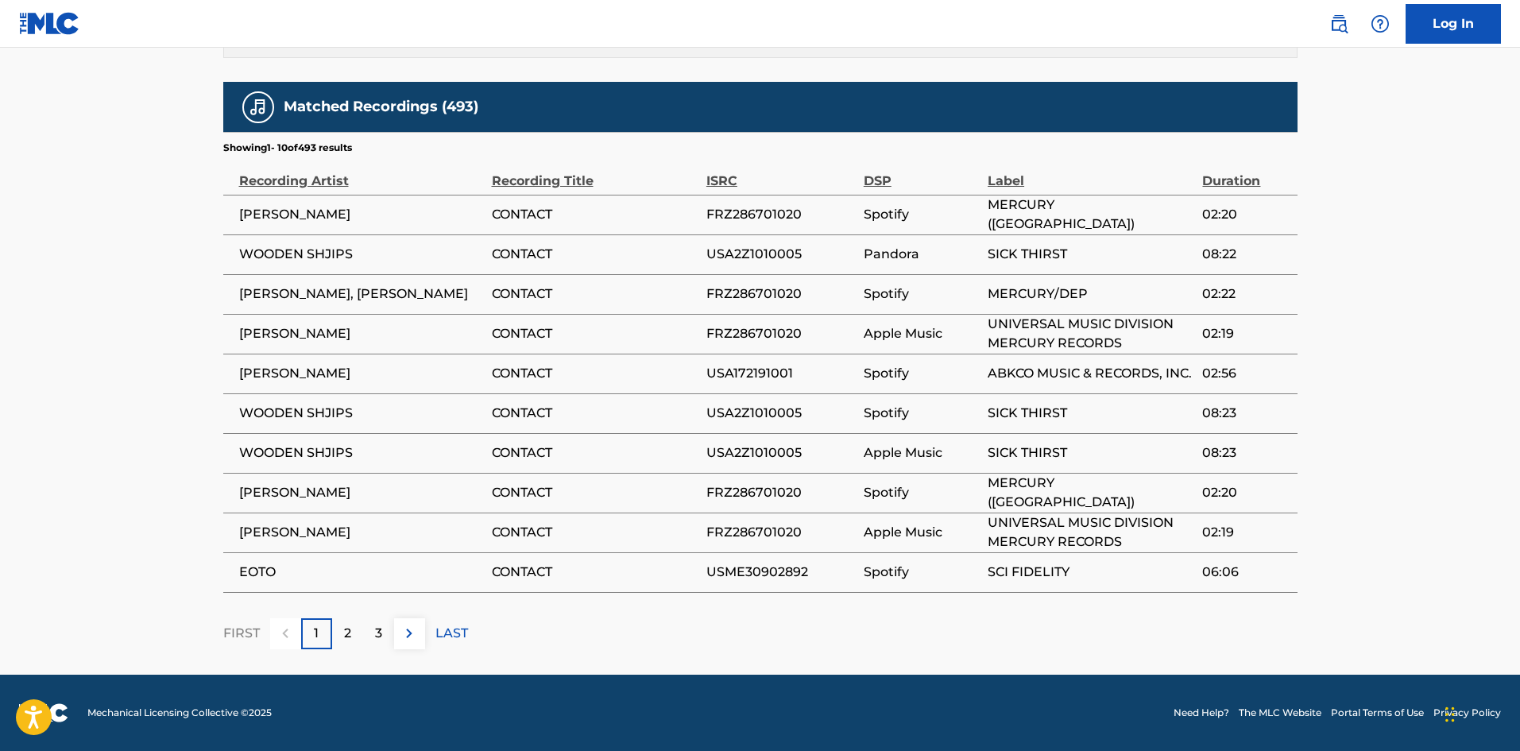
click at [348, 640] on p "2" at bounding box center [347, 633] width 7 height 19
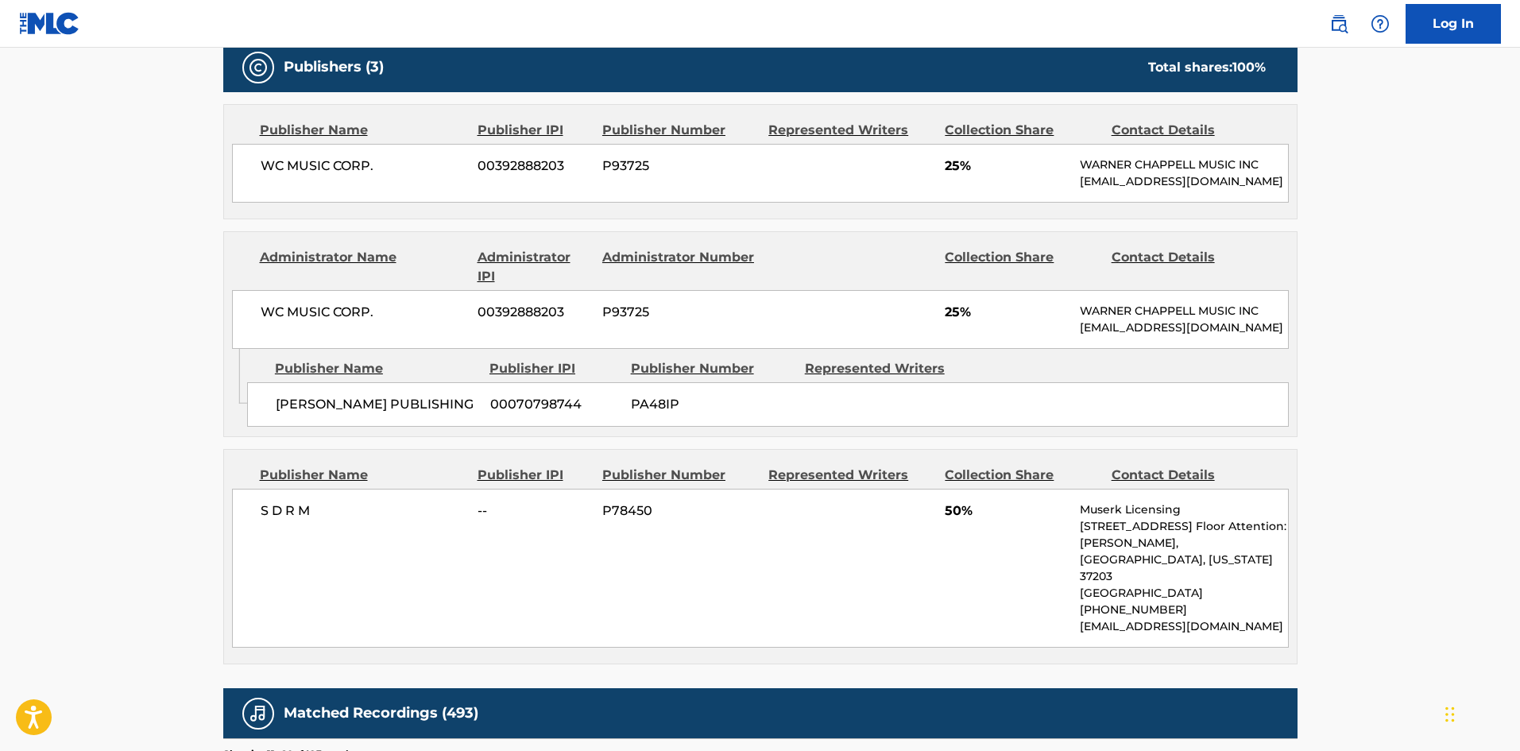
scroll to position [845, 0]
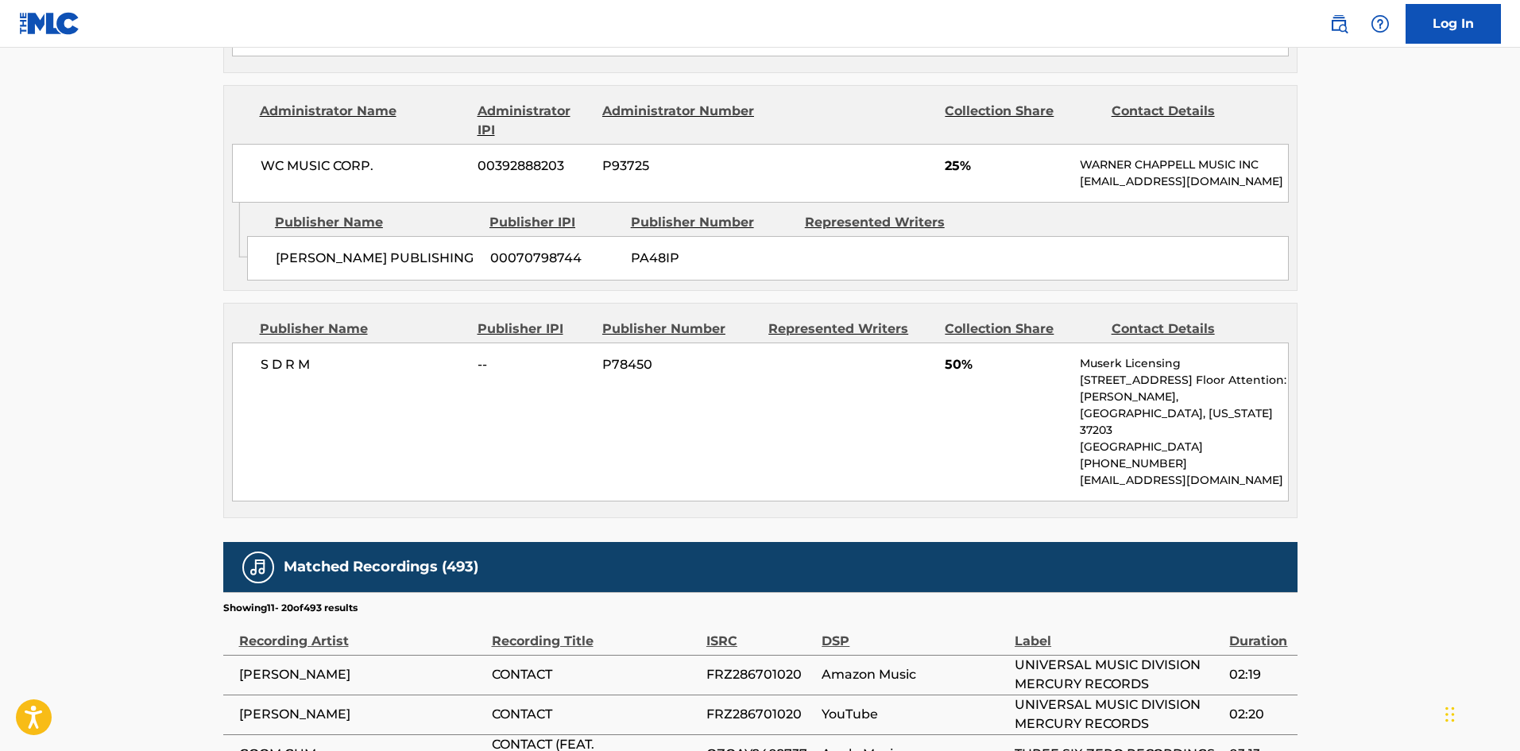
scroll to position [114, 0]
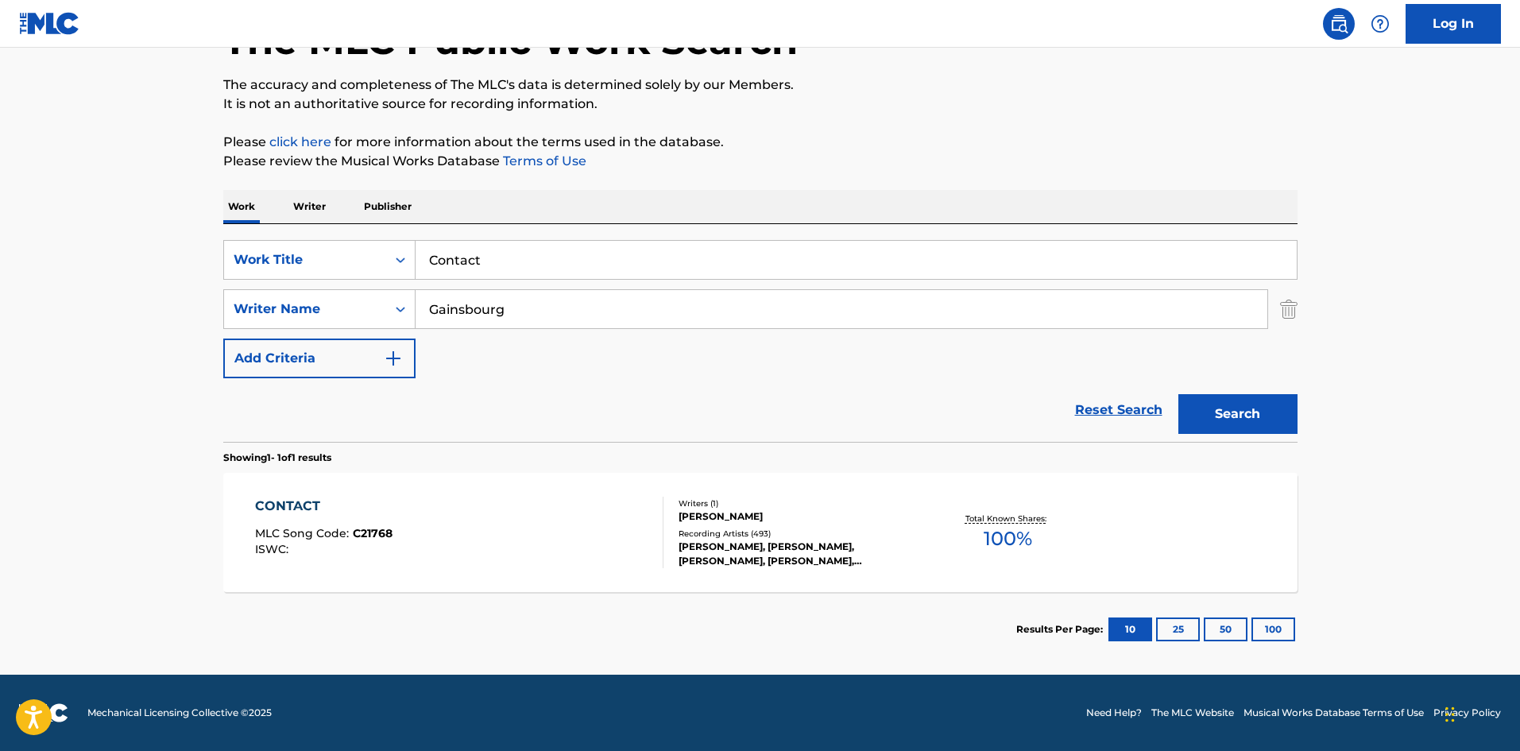
click at [560, 252] on input "Contact" at bounding box center [855, 260] width 881 height 38
paste input "Since You've Gone"
type input "Since You've Gone"
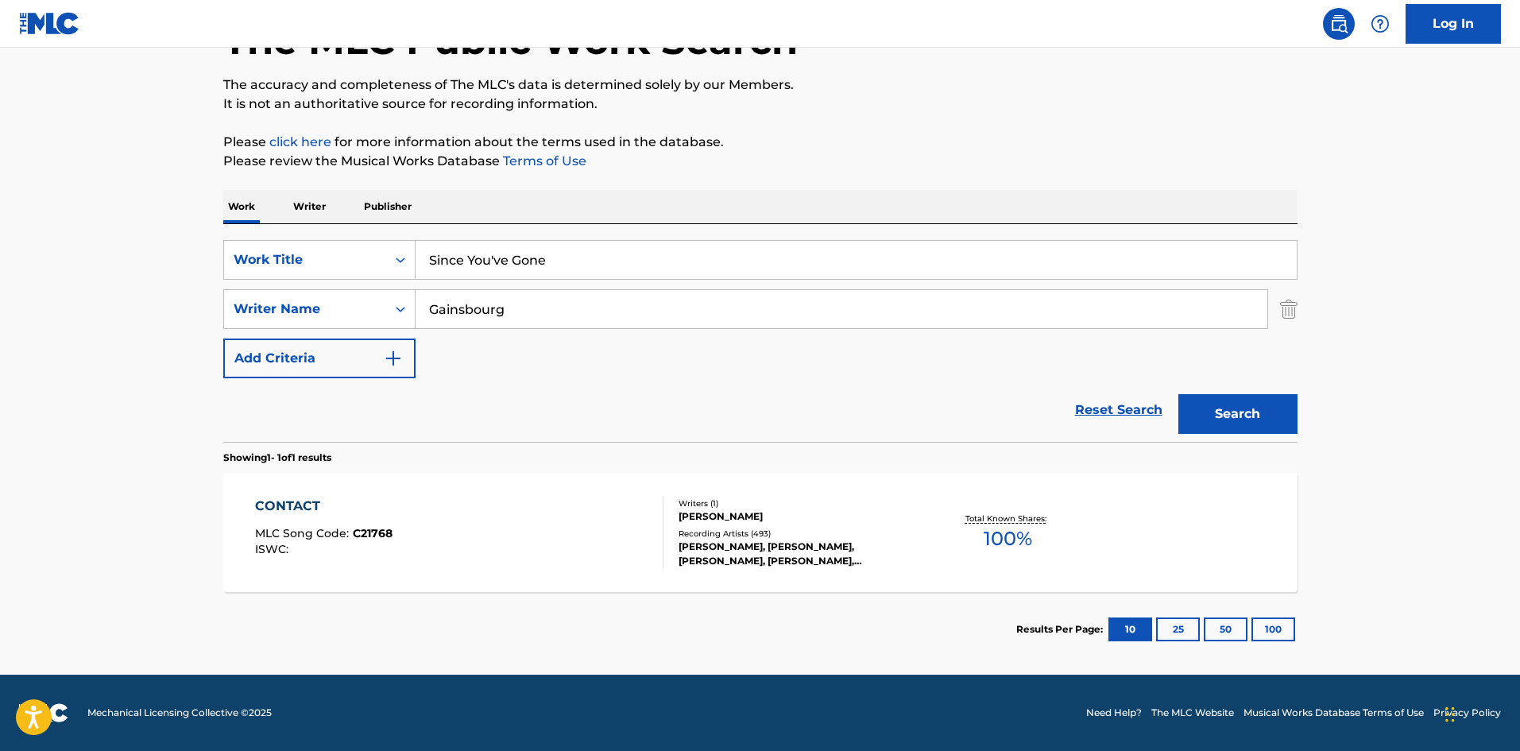
drag, startPoint x: 126, startPoint y: 373, endPoint x: 458, endPoint y: 351, distance: 331.9
click at [131, 373] on main "The MLC Public Work Search The accuracy and completeness of The MLC's data is d…" at bounding box center [760, 304] width 1520 height 740
click at [504, 319] on input "Gainsbourg" at bounding box center [841, 309] width 852 height 38
paste input "Buckingham"
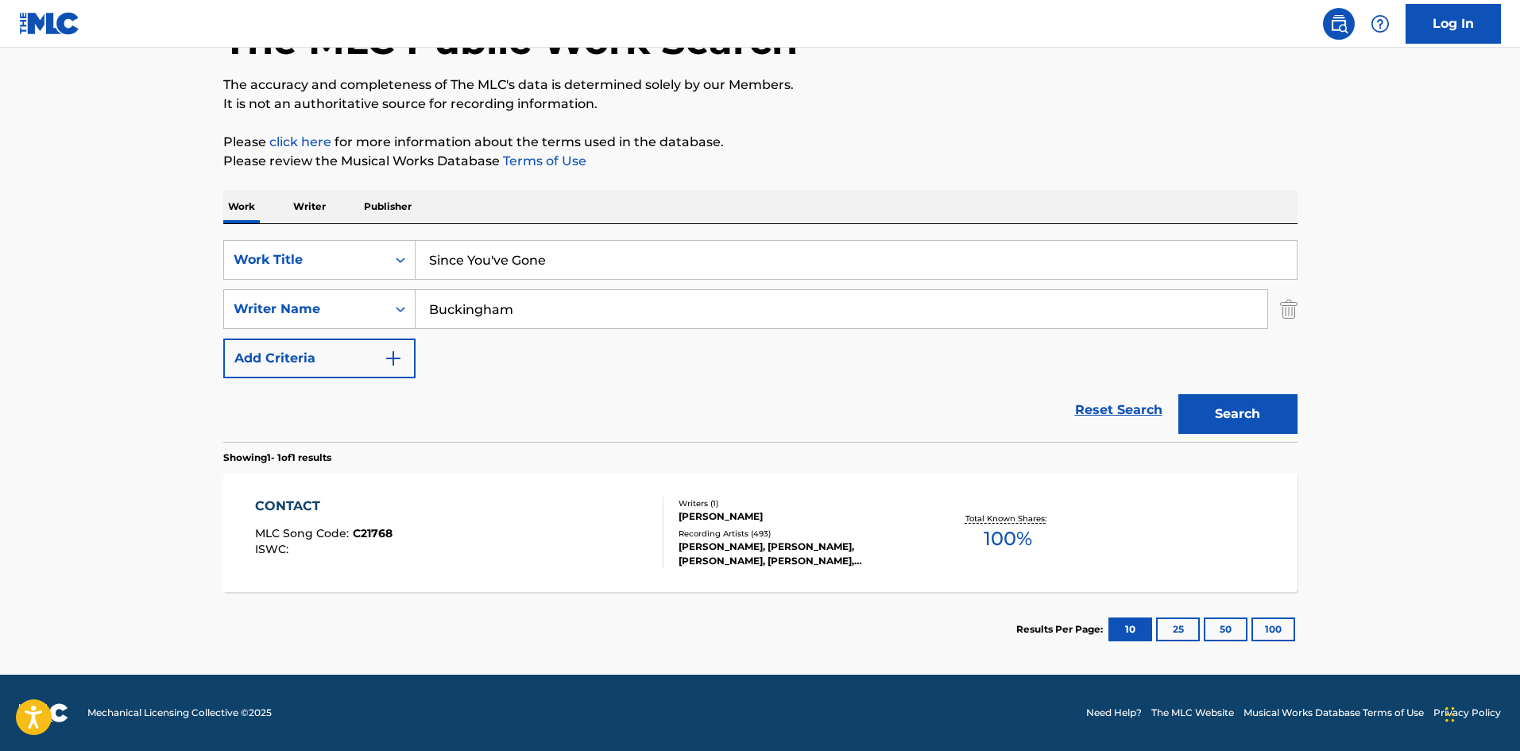
type input "Buckingham"
click at [1200, 399] on button "Search" at bounding box center [1237, 414] width 119 height 40
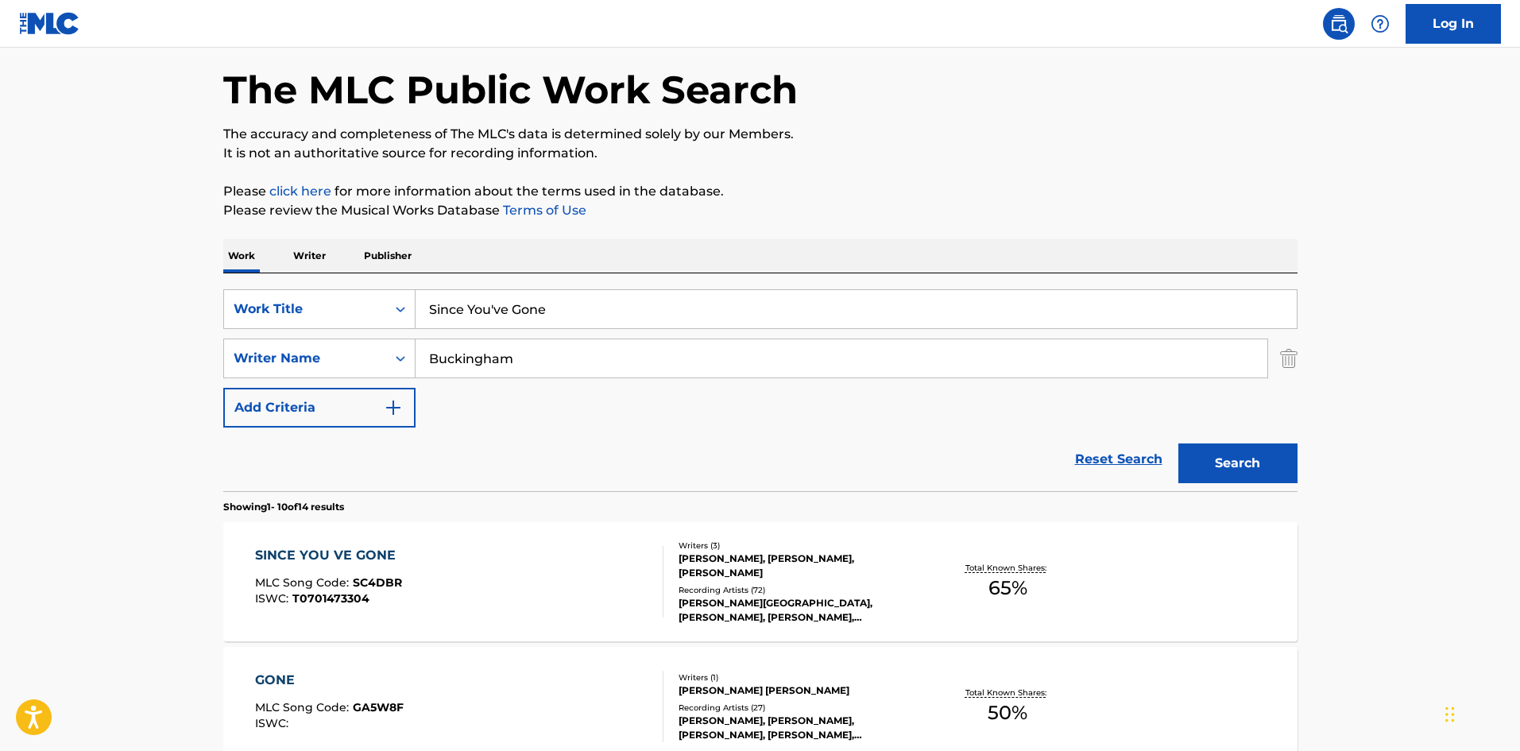
scroll to position [318, 0]
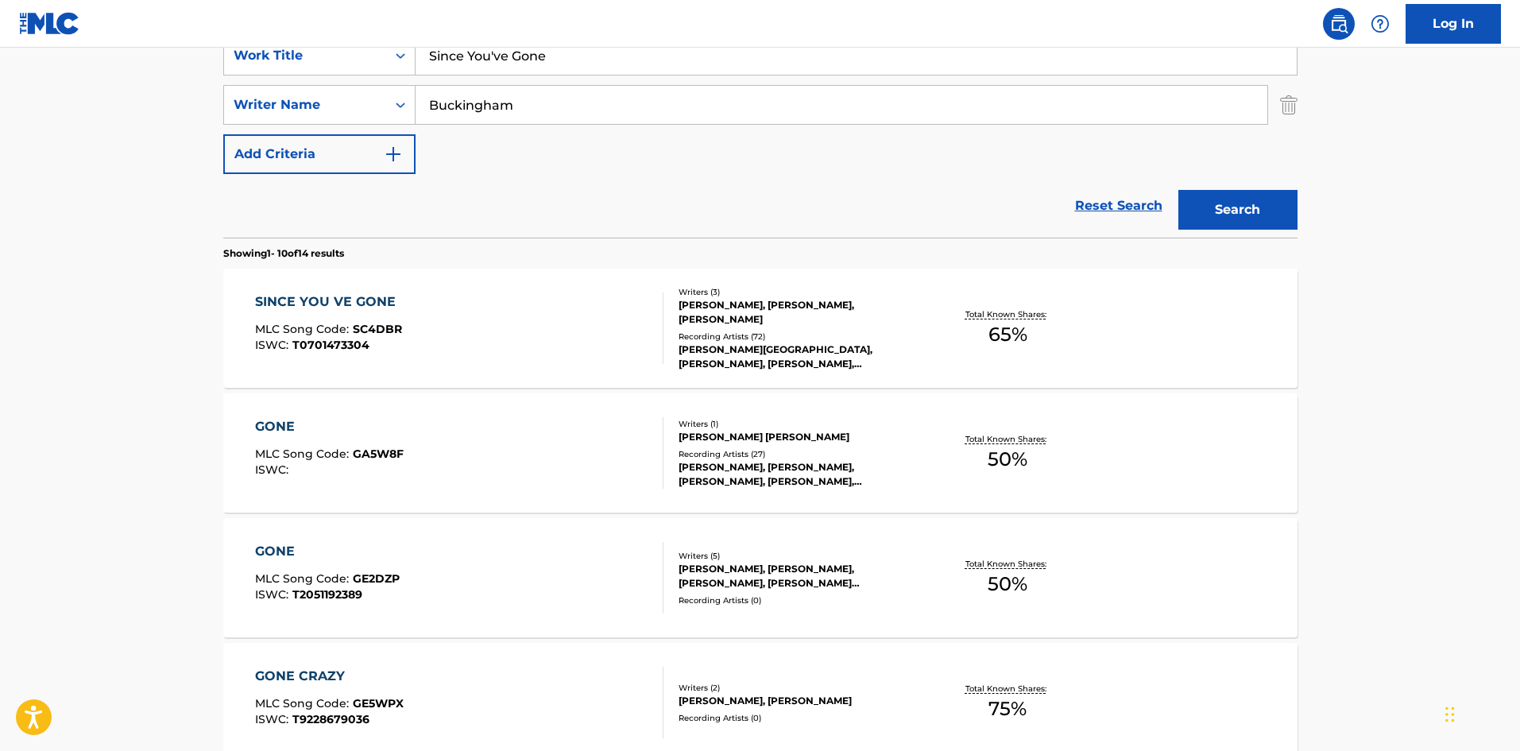
click at [348, 346] on span "T0701473304" at bounding box center [330, 345] width 77 height 14
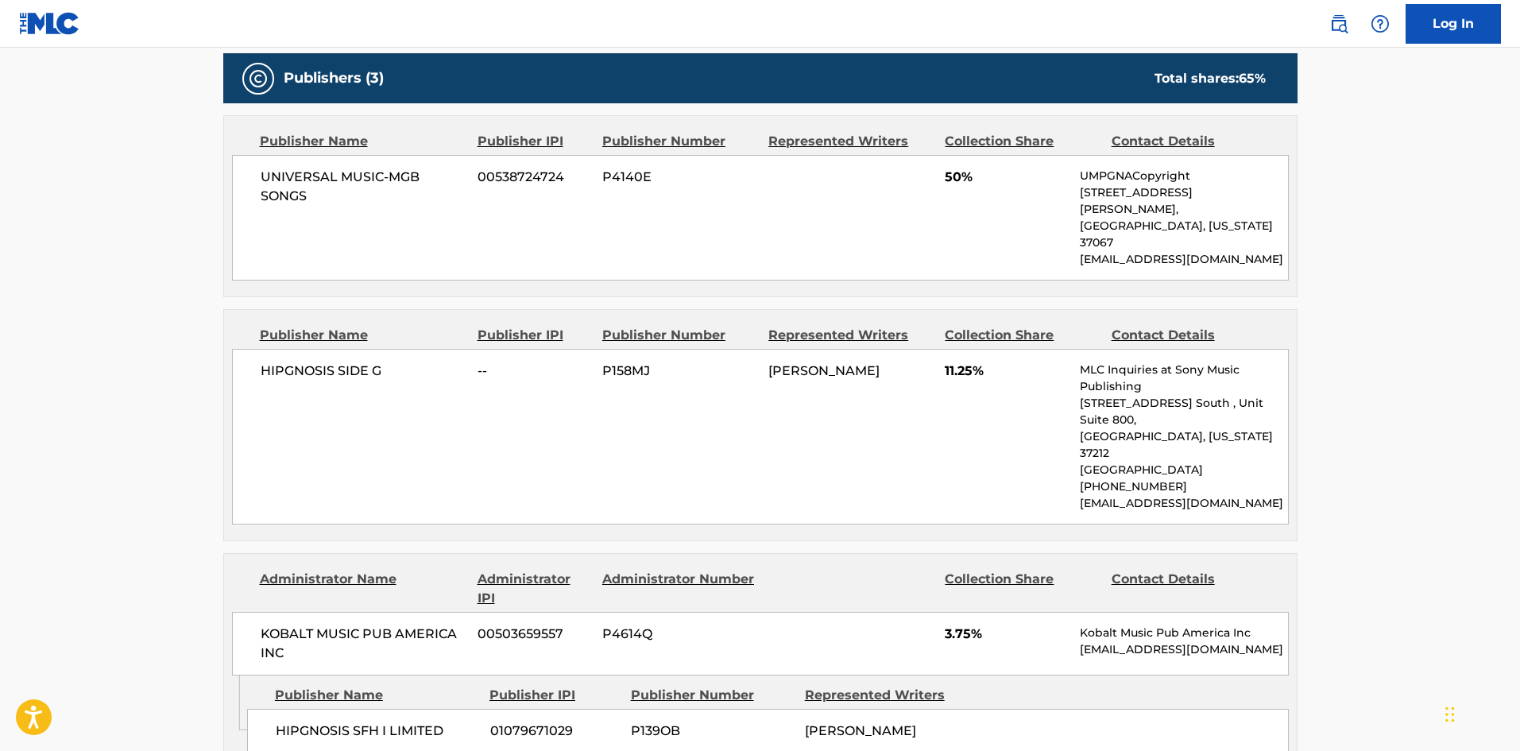
scroll to position [556, 0]
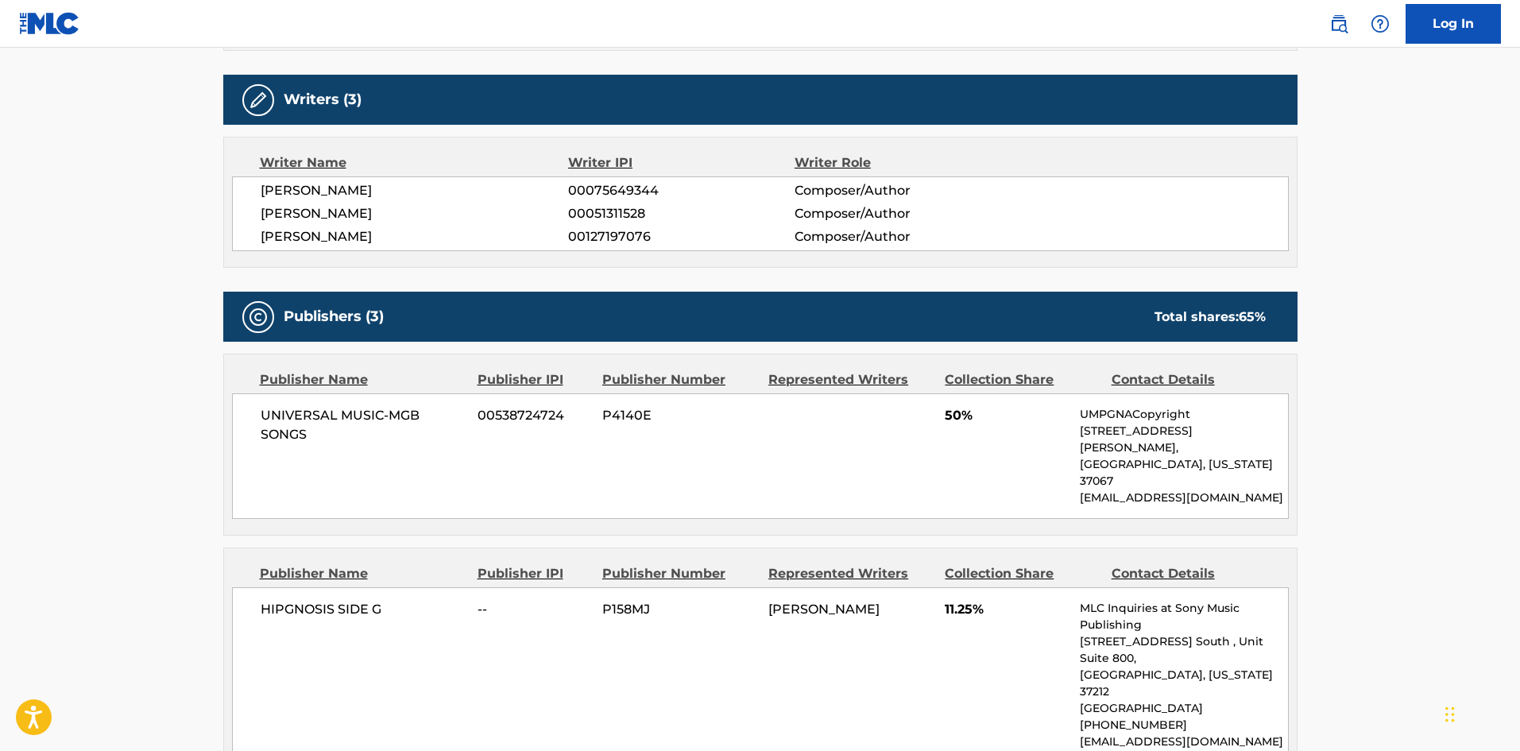
click at [257, 411] on div "UNIVERSAL MUSIC-MGB SONGS 00538724724 P4140E 50% UMPGNACopyright [STREET_ADDRES…" at bounding box center [760, 456] width 1056 height 126
drag, startPoint x: 257, startPoint y: 411, endPoint x: 308, endPoint y: 437, distance: 57.5
click at [308, 437] on div "UNIVERSAL MUSIC-MGB SONGS 00538724724 P4140E 50% UMPGNACopyright [STREET_ADDRES…" at bounding box center [760, 456] width 1056 height 126
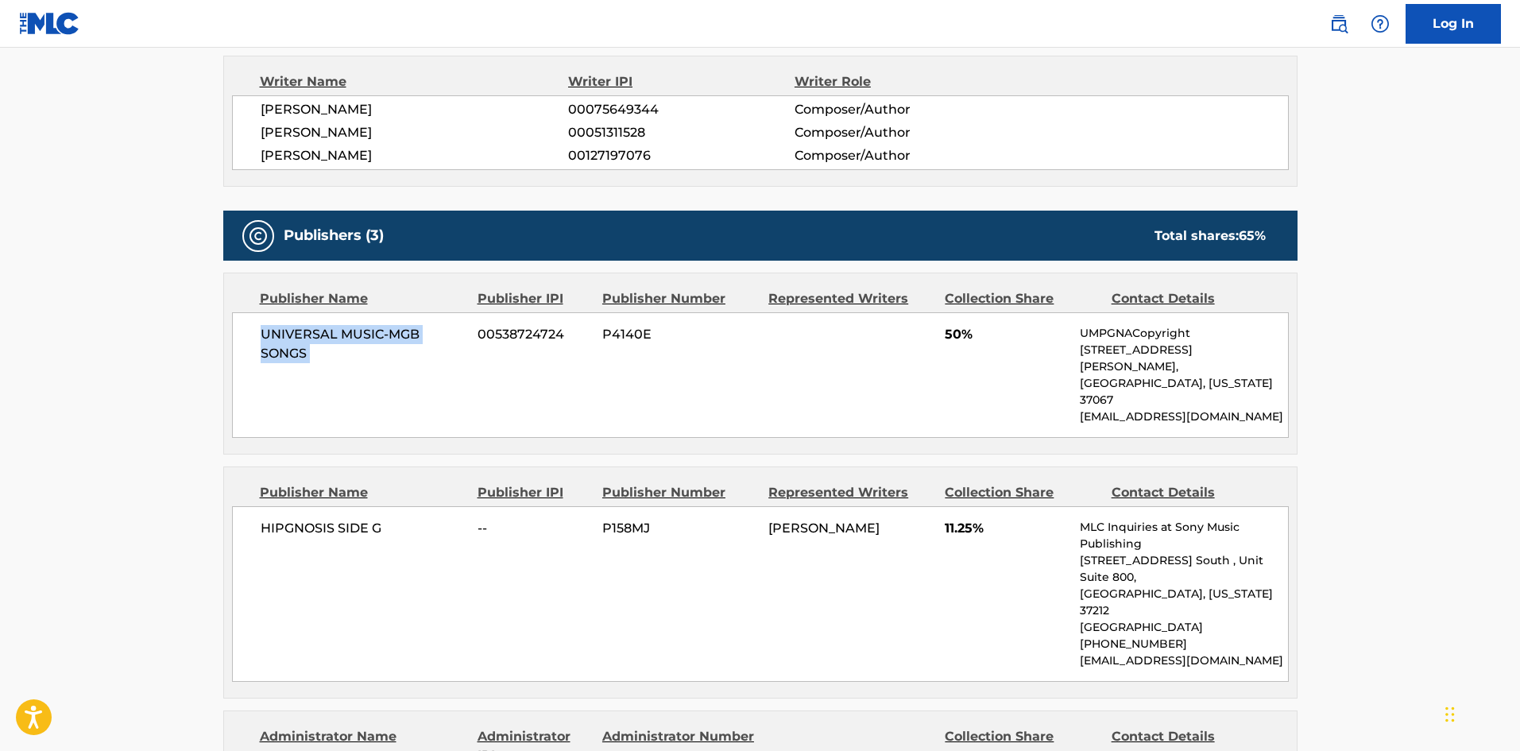
scroll to position [715, 0]
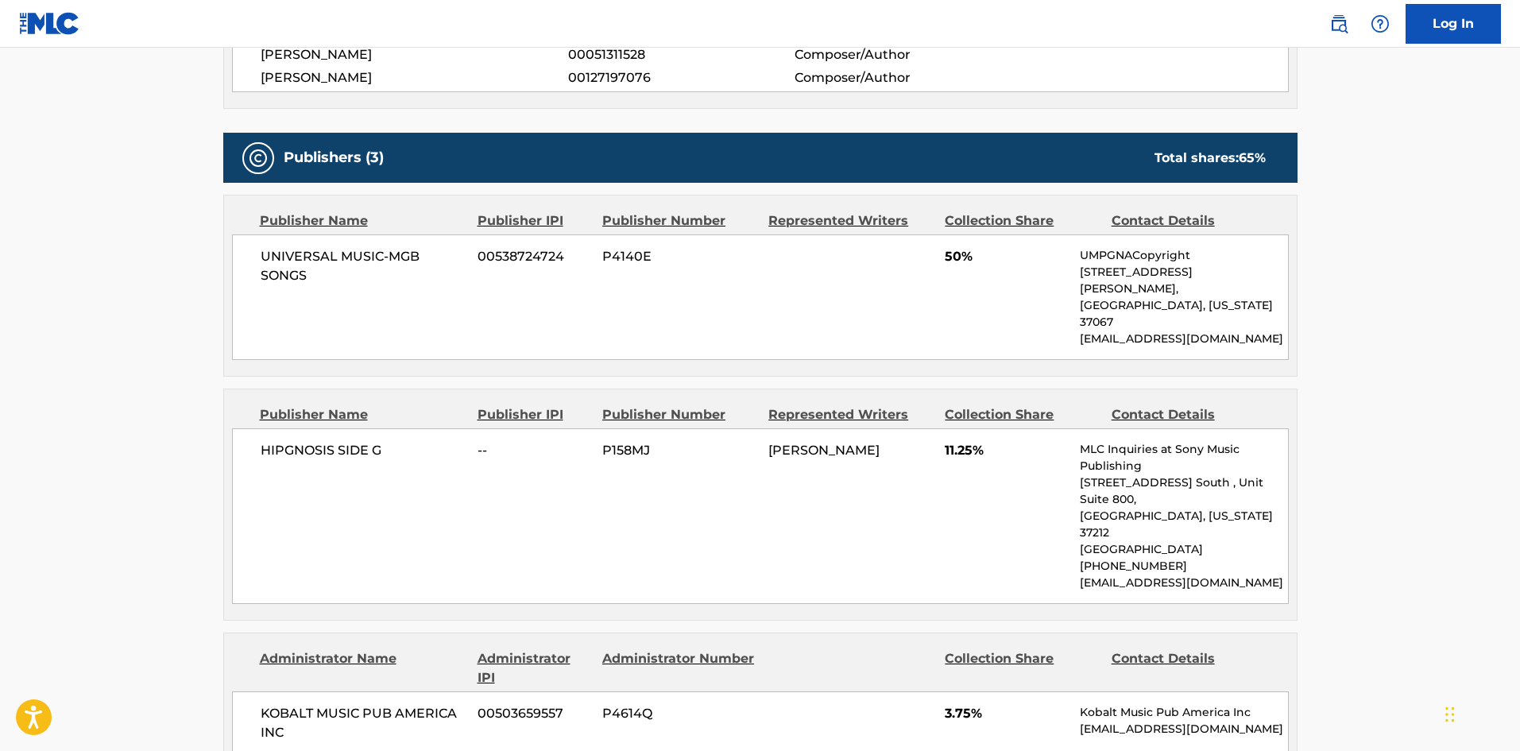
click at [292, 441] on span "HIPGNOSIS SIDE G" at bounding box center [364, 450] width 206 height 19
drag, startPoint x: 292, startPoint y: 416, endPoint x: 379, endPoint y: 423, distance: 86.8
click at [379, 441] on span "HIPGNOSIS SIDE G" at bounding box center [364, 450] width 206 height 19
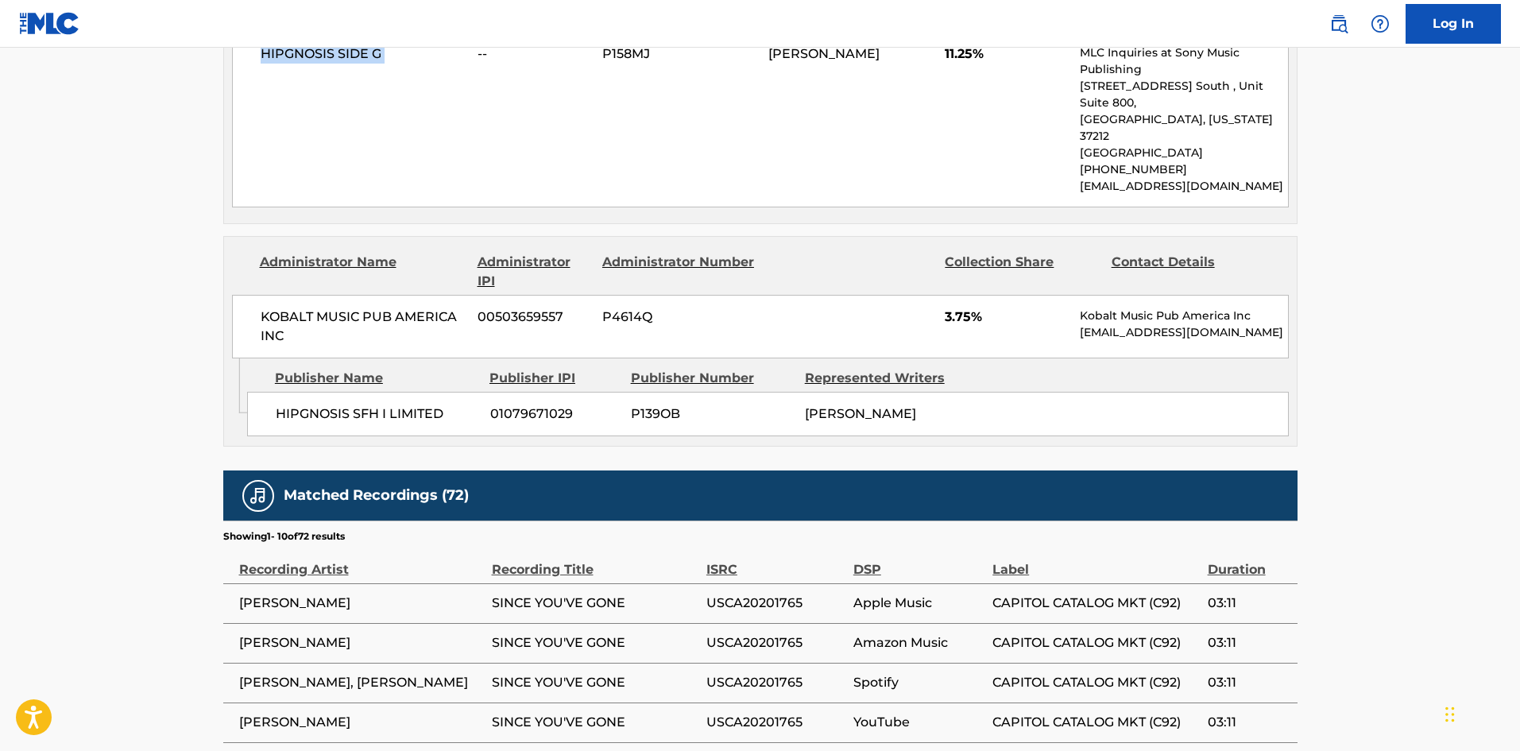
scroll to position [1112, 0]
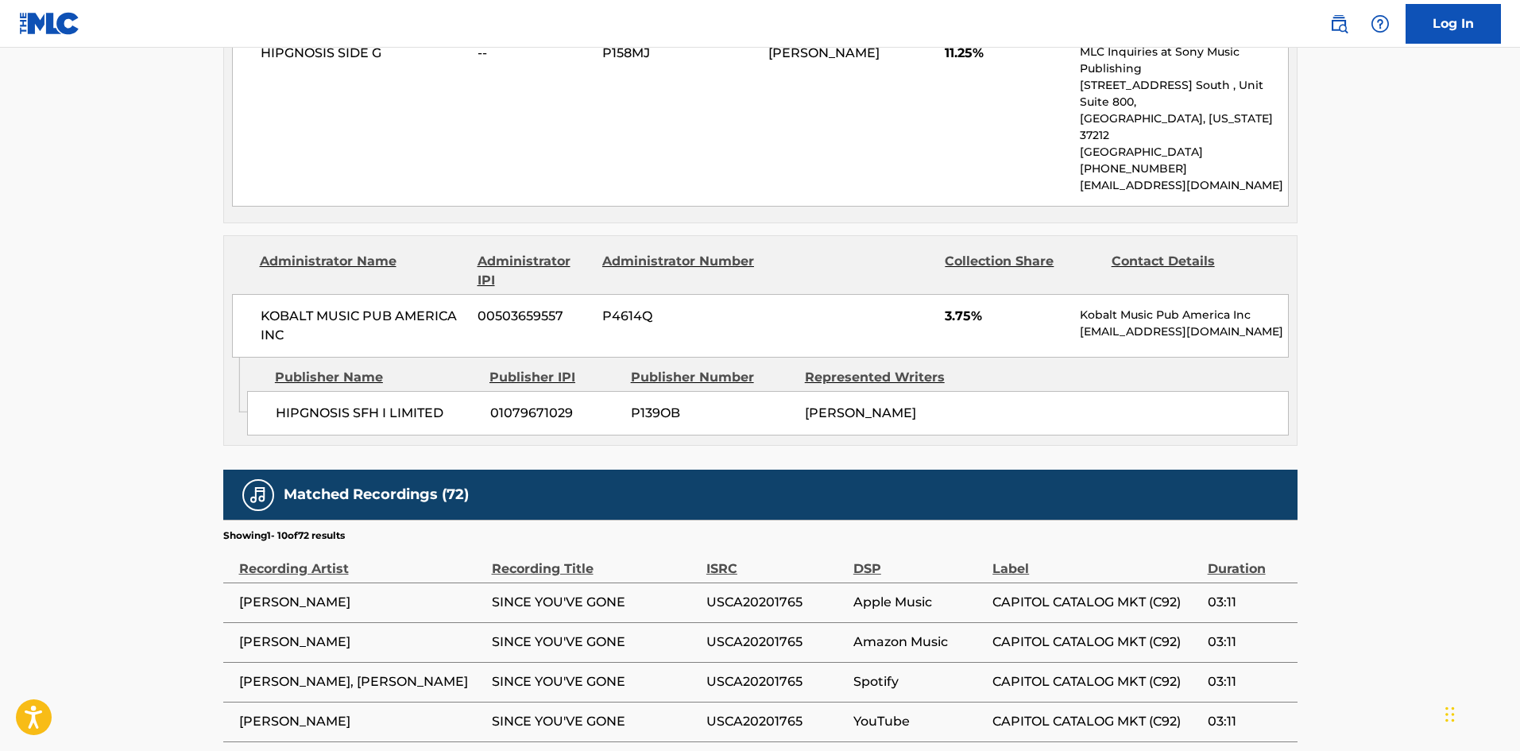
click at [299, 404] on span "HIPGNOSIS SFH I LIMITED" at bounding box center [377, 413] width 203 height 19
drag, startPoint x: 299, startPoint y: 343, endPoint x: 440, endPoint y: 362, distance: 141.9
click at [440, 391] on div "HIPGNOSIS SFH I LIMITED 01079671029 P139OB [PERSON_NAME]" at bounding box center [767, 413] width 1041 height 44
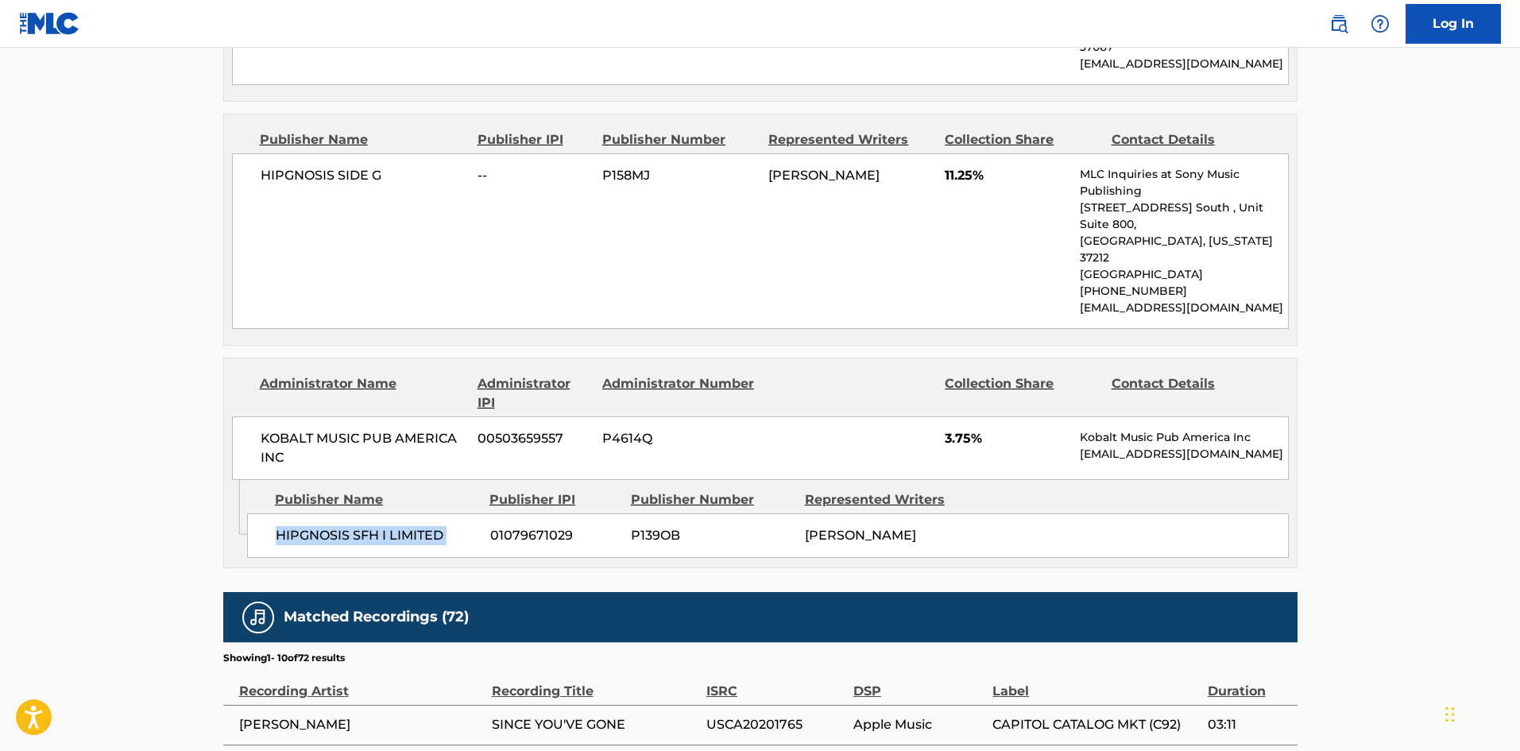
scroll to position [874, 0]
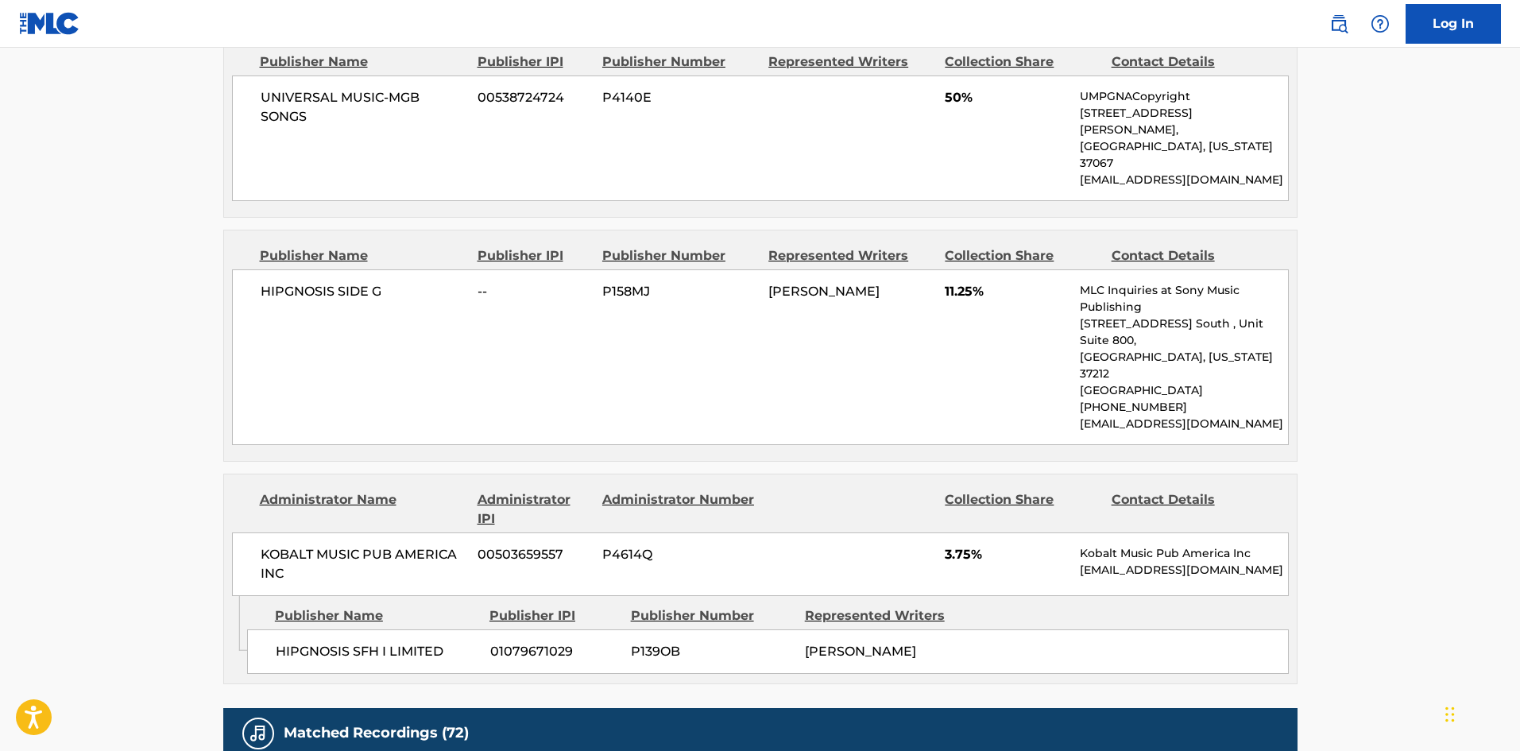
scroll to position [318, 0]
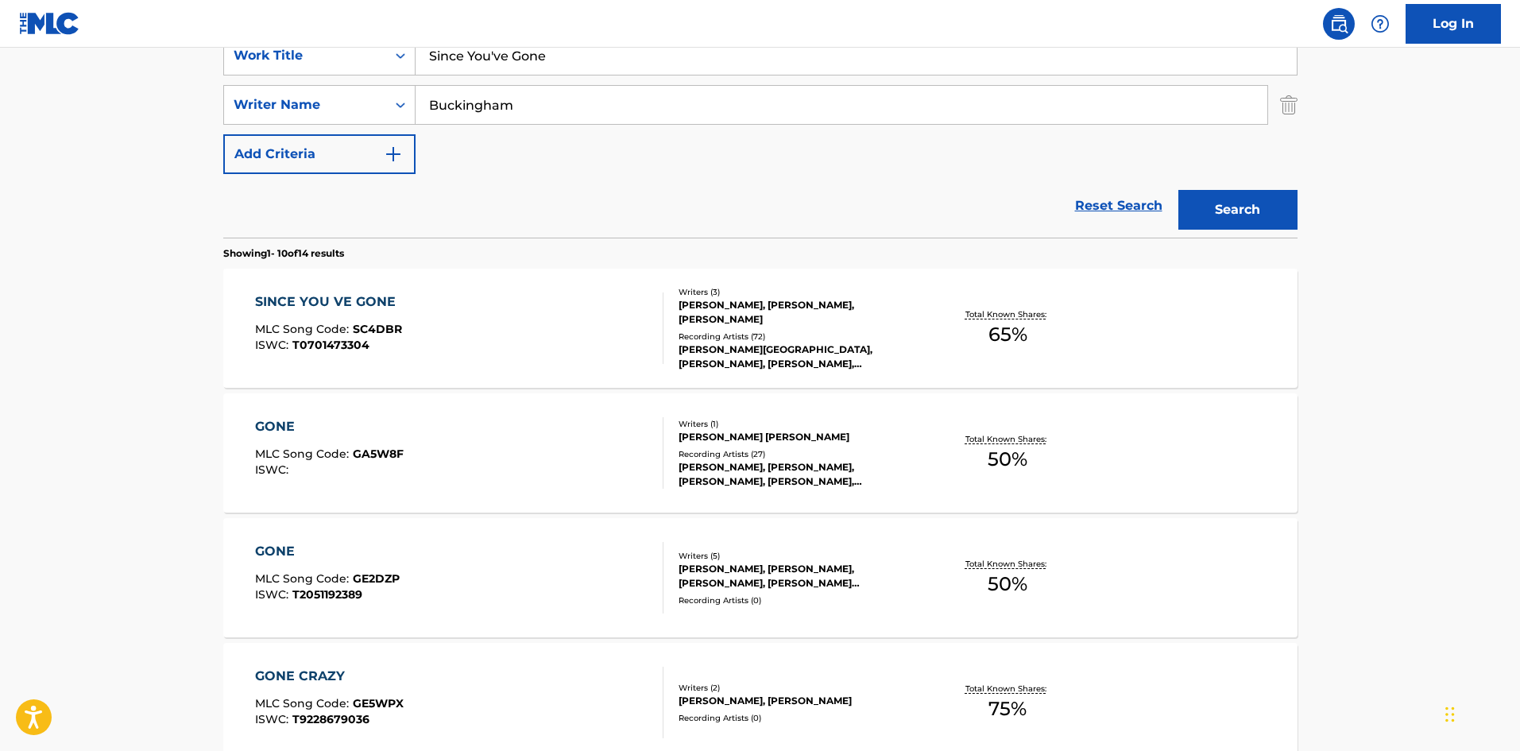
click at [566, 405] on div "GONE MLC Song Code : GA5W8F ISWC : Writers ( 1 ) [PERSON_NAME] [PERSON_NAME] Re…" at bounding box center [760, 452] width 1074 height 119
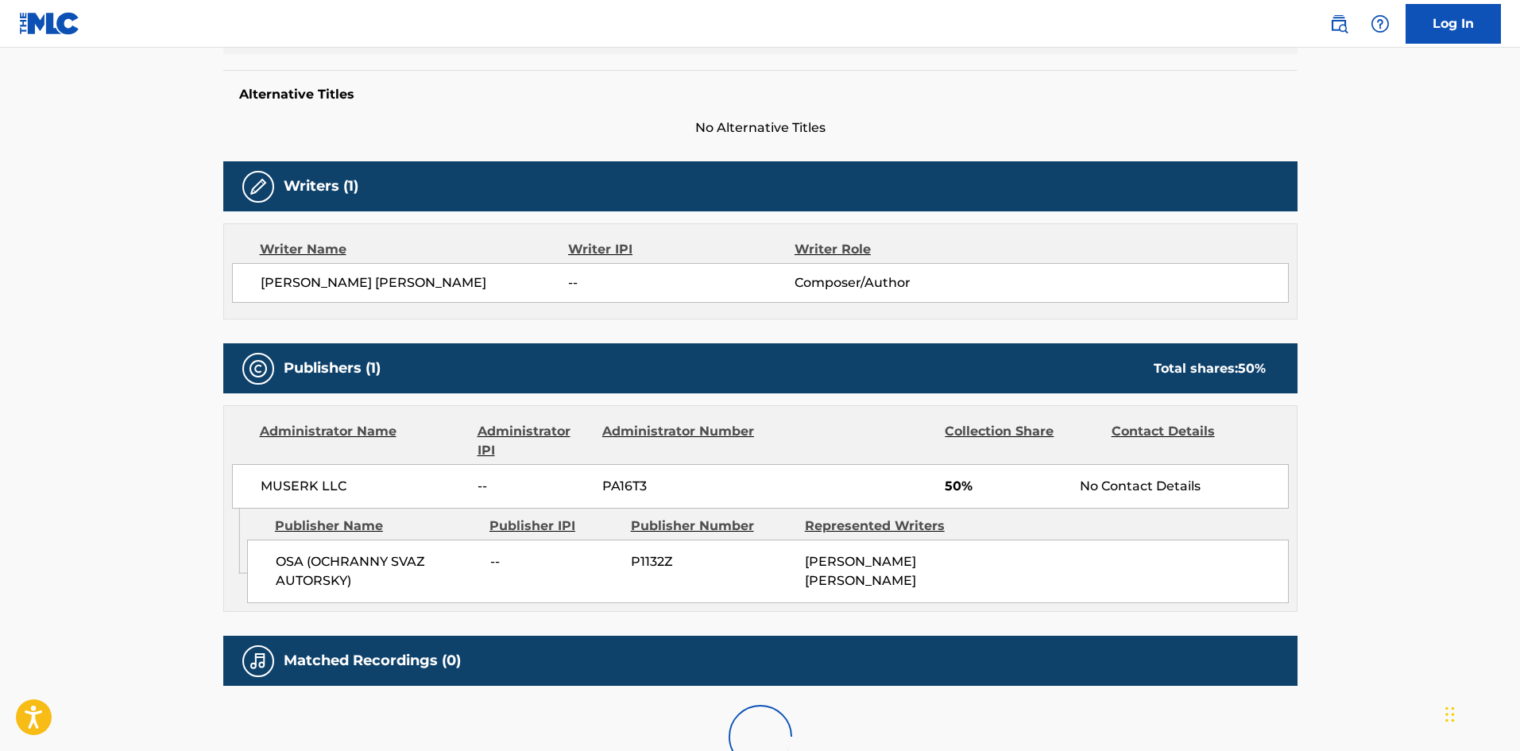
scroll to position [477, 0]
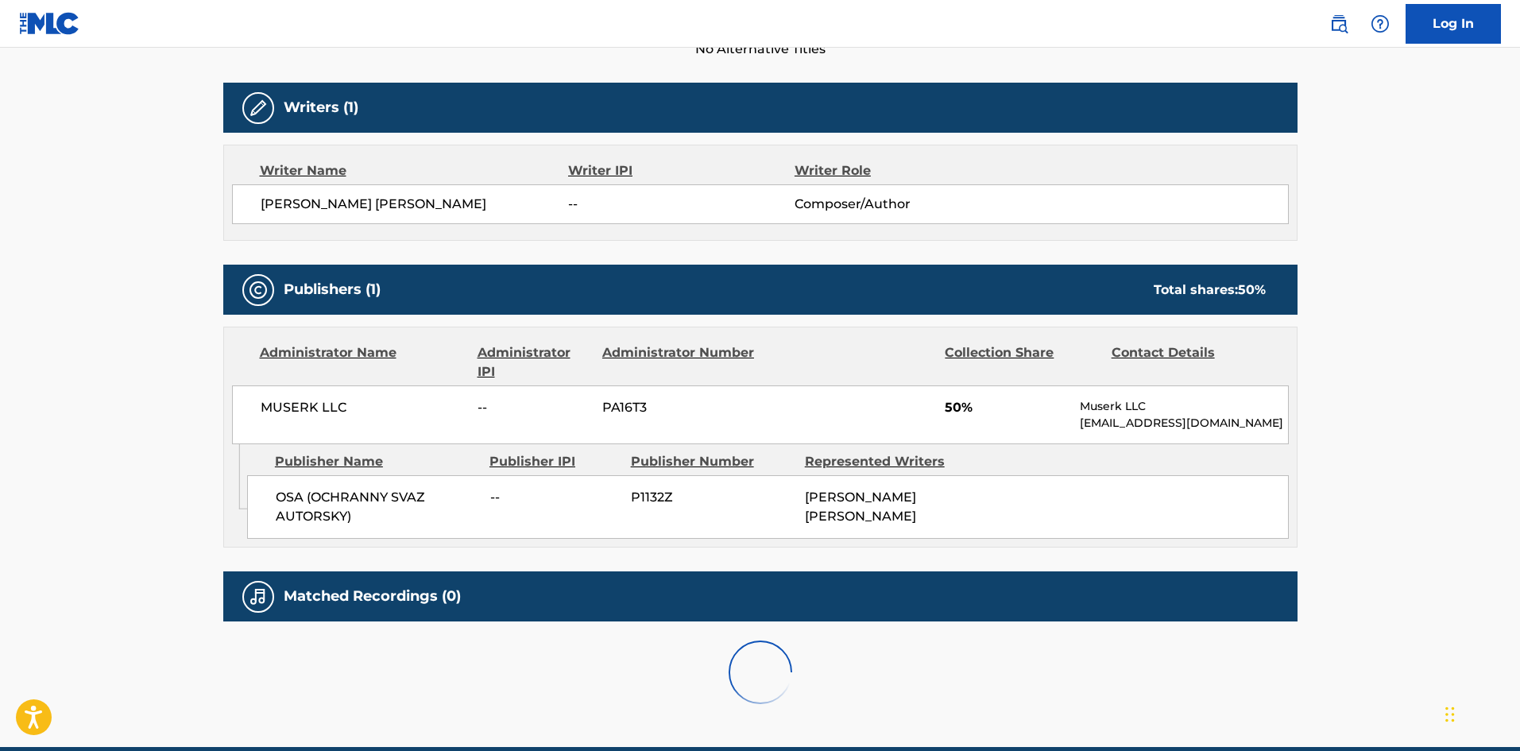
scroll to position [318, 0]
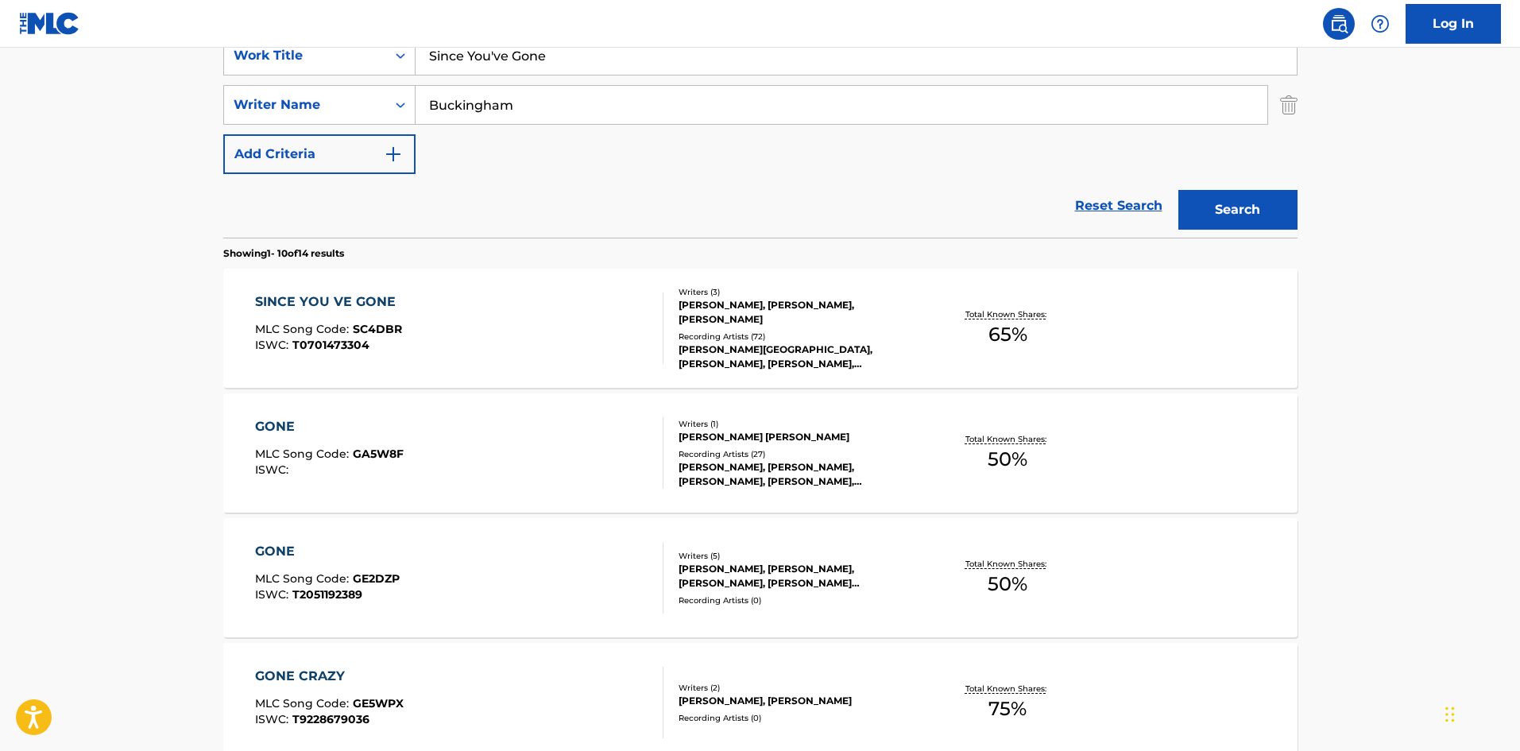
click at [355, 321] on div "SINCE YOU VE GONE MLC Song Code : SC4DBR ISWC : T0701473304" at bounding box center [329, 327] width 149 height 71
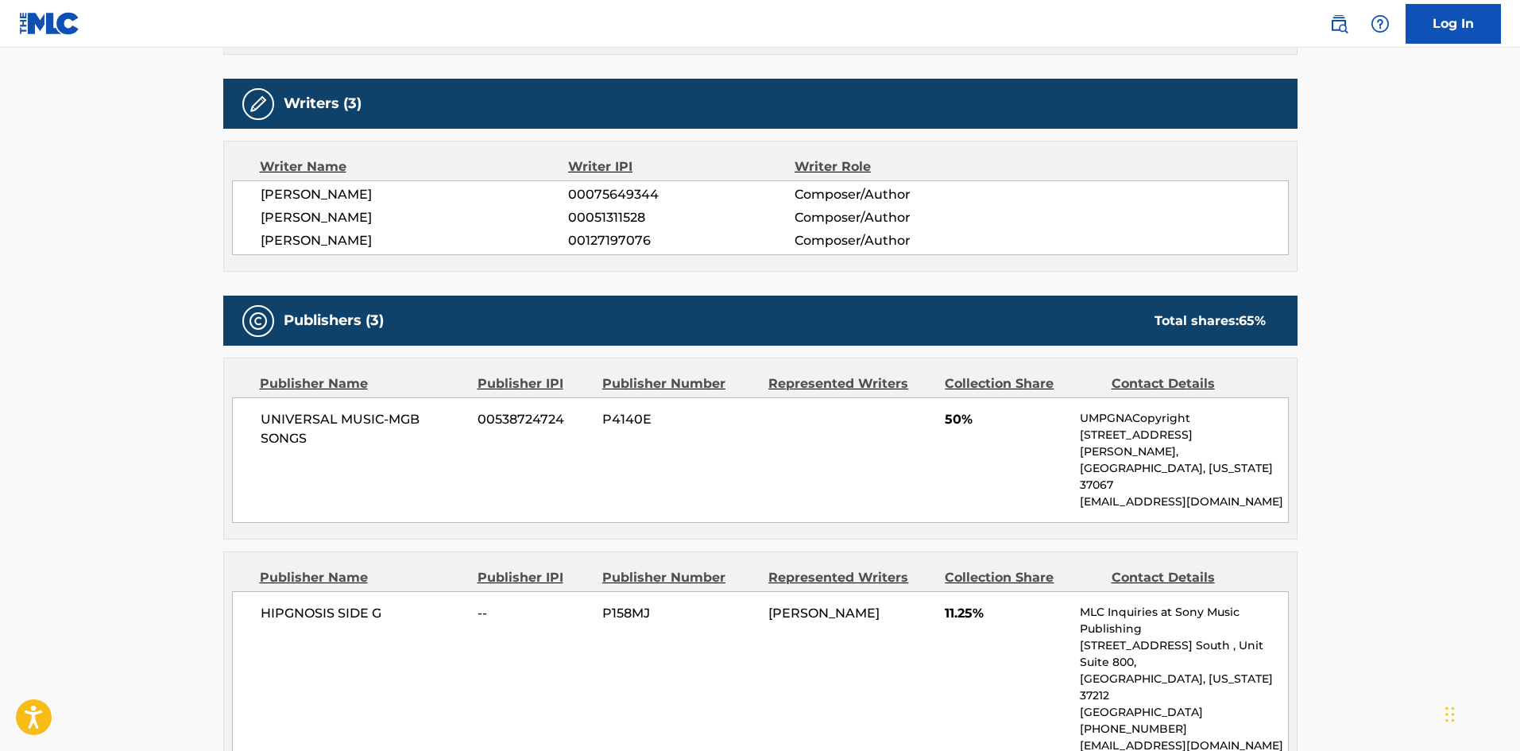
scroll to position [715, 0]
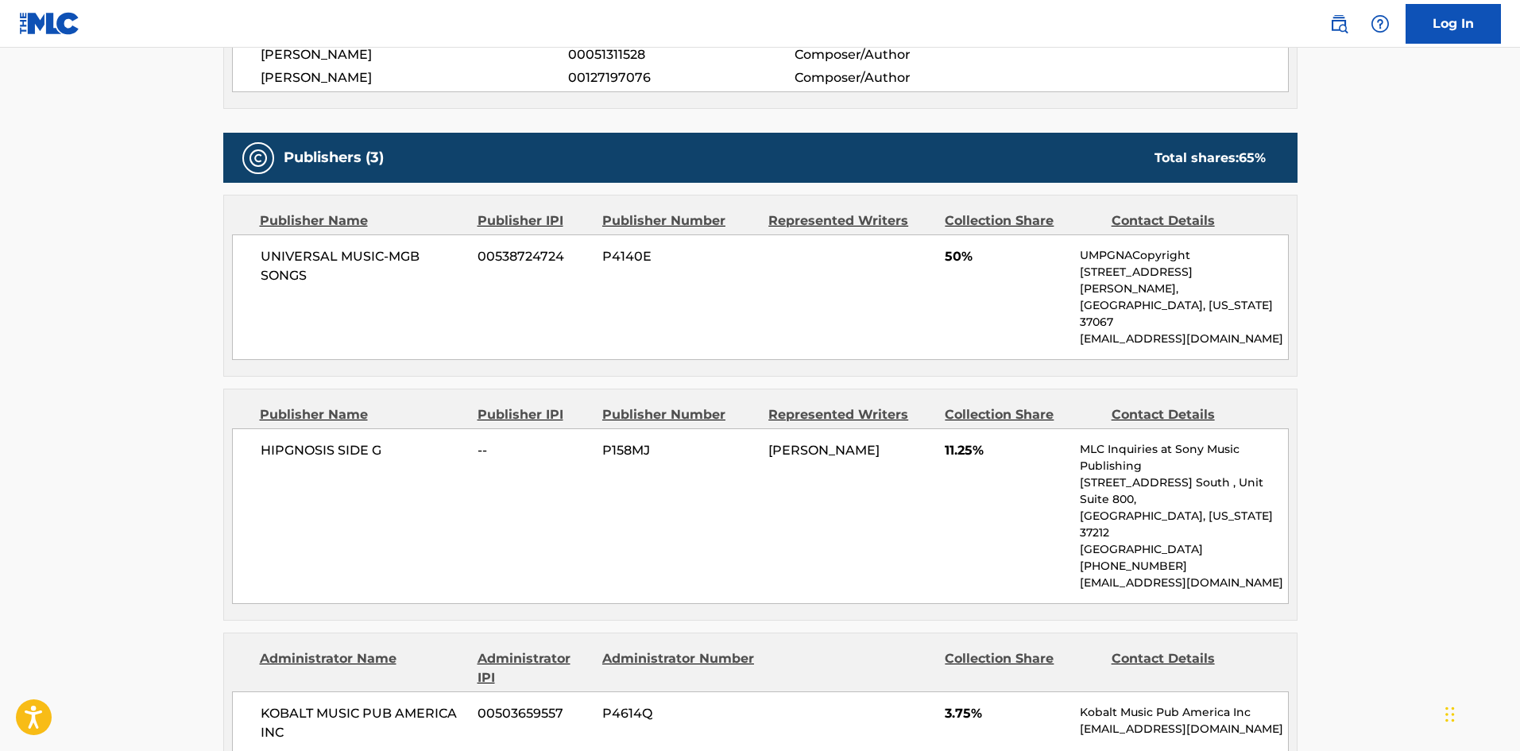
click at [277, 261] on span "UNIVERSAL MUSIC-MGB SONGS" at bounding box center [364, 266] width 206 height 38
drag, startPoint x: 277, startPoint y: 261, endPoint x: 302, endPoint y: 271, distance: 26.7
click at [302, 271] on span "UNIVERSAL MUSIC-MGB SONGS" at bounding box center [364, 266] width 206 height 38
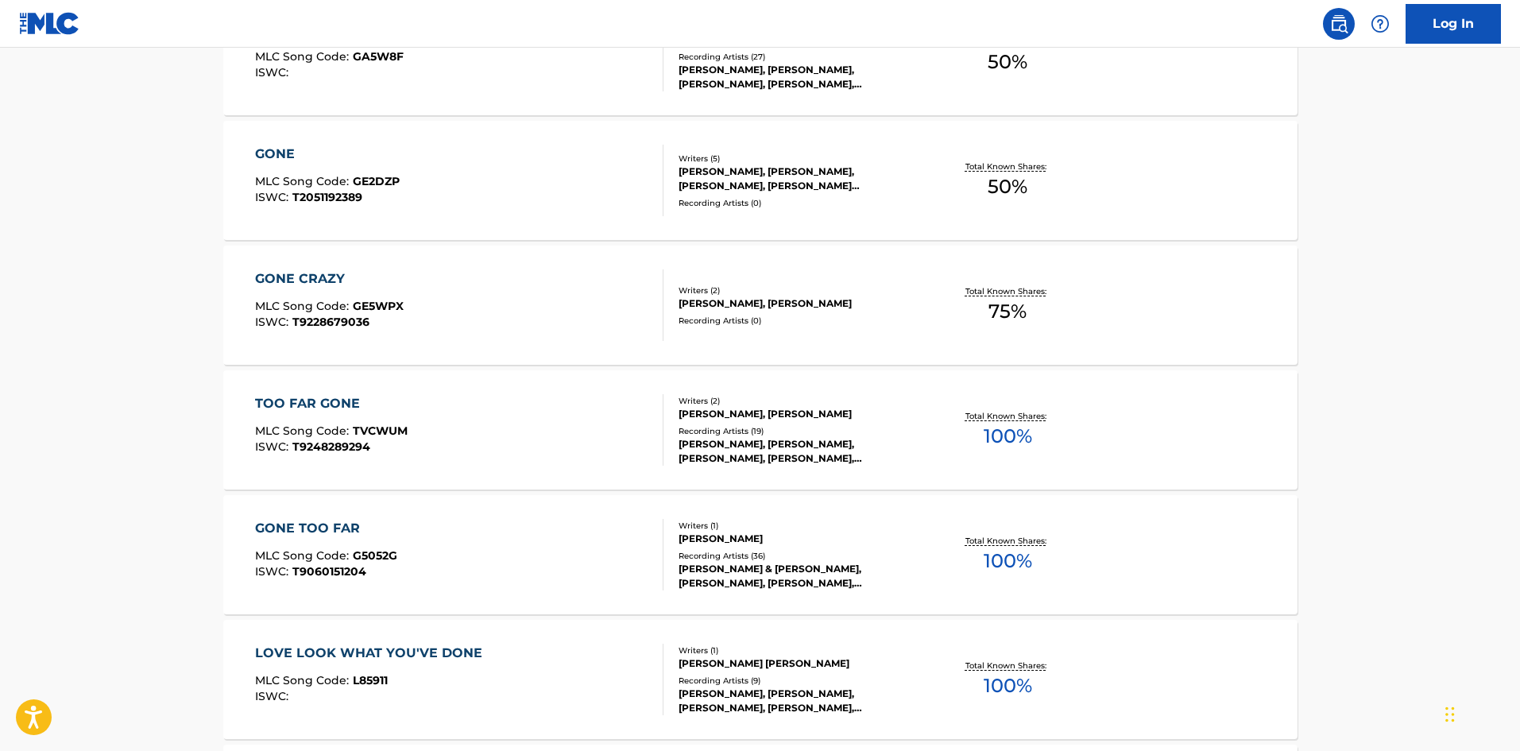
scroll to position [318, 0]
